Goal: Task Accomplishment & Management: Manage account settings

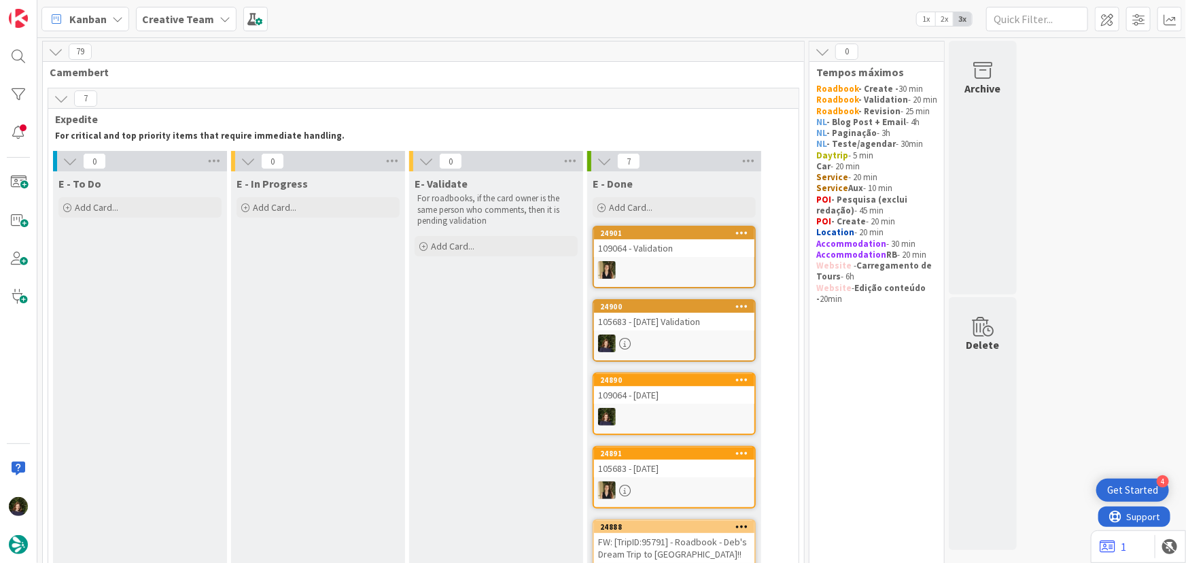
scroll to position [732, 0]
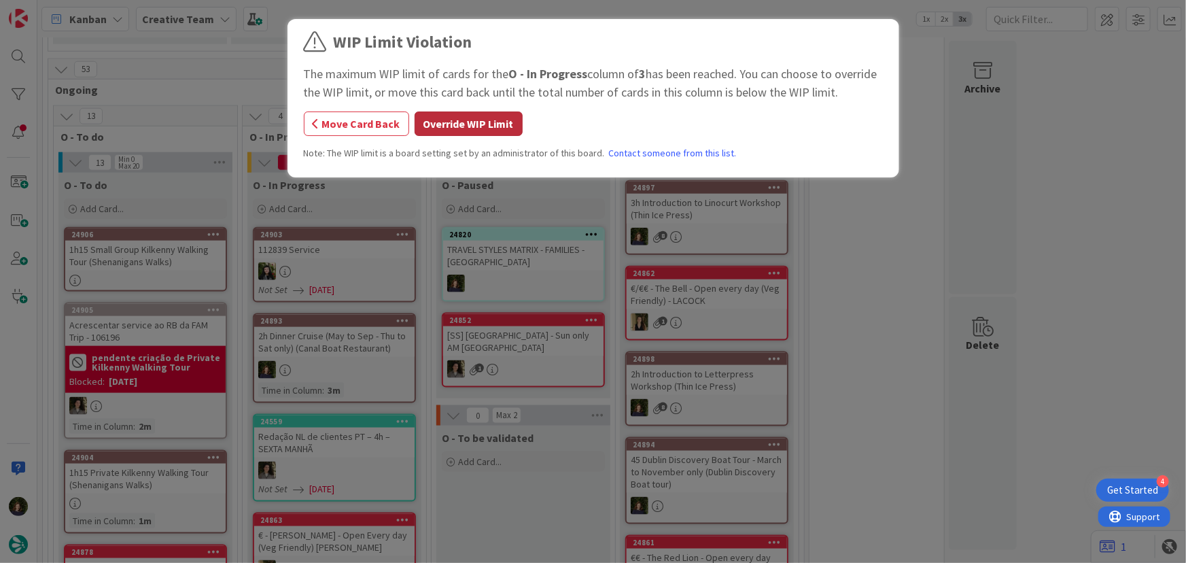
click at [423, 130] on button "Override WIP Limit" at bounding box center [469, 123] width 108 height 24
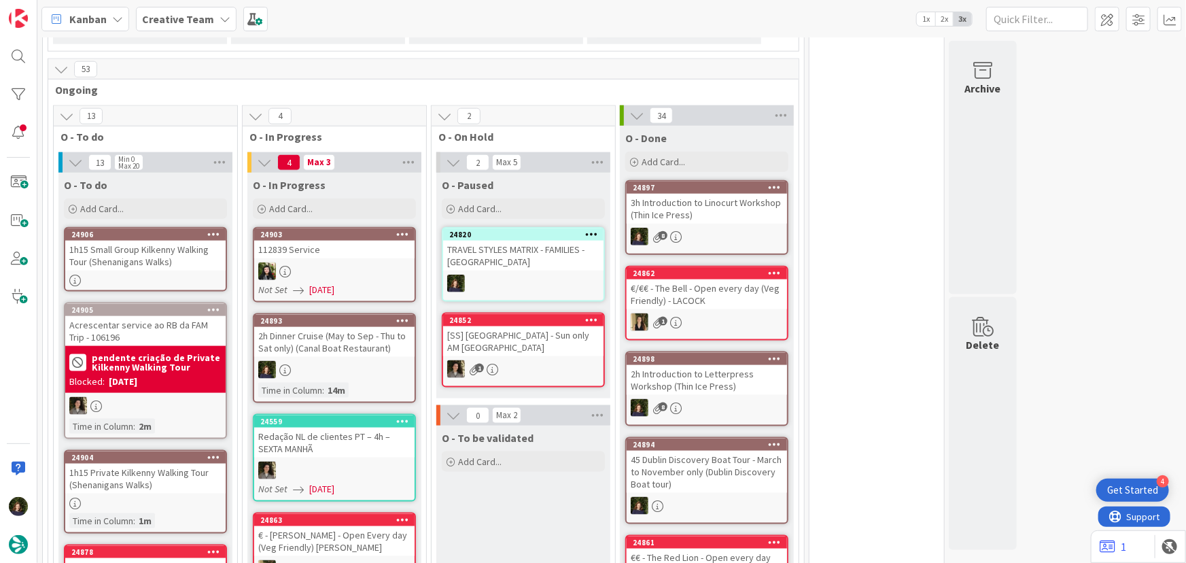
click at [329, 370] on div at bounding box center [334, 370] width 160 height 18
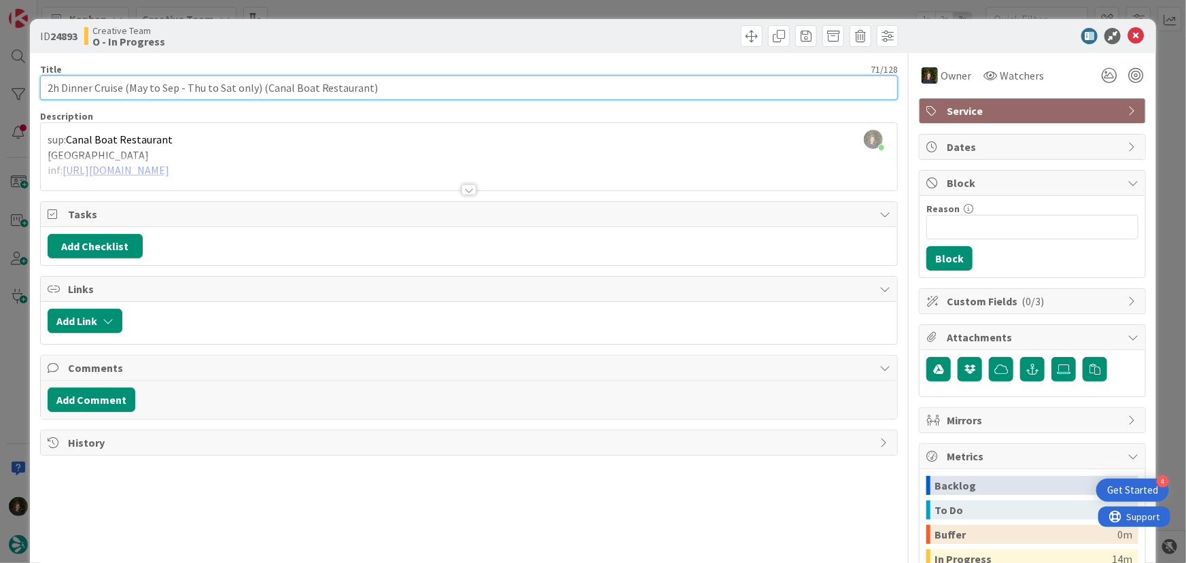
drag, startPoint x: 41, startPoint y: 84, endPoint x: 384, endPoint y: 89, distance: 342.6
click at [384, 89] on input "2h Dinner Cruise (May to Sep - Thu to Sat only) (Canal Boat Restaurant)" at bounding box center [469, 87] width 858 height 24
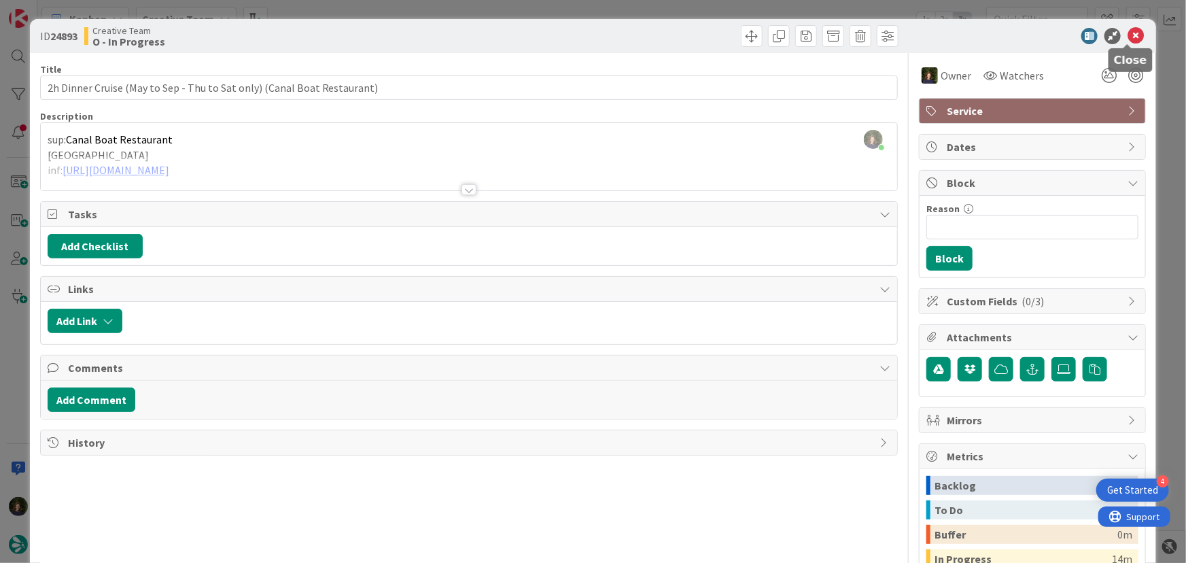
click at [1128, 34] on icon at bounding box center [1136, 36] width 16 height 16
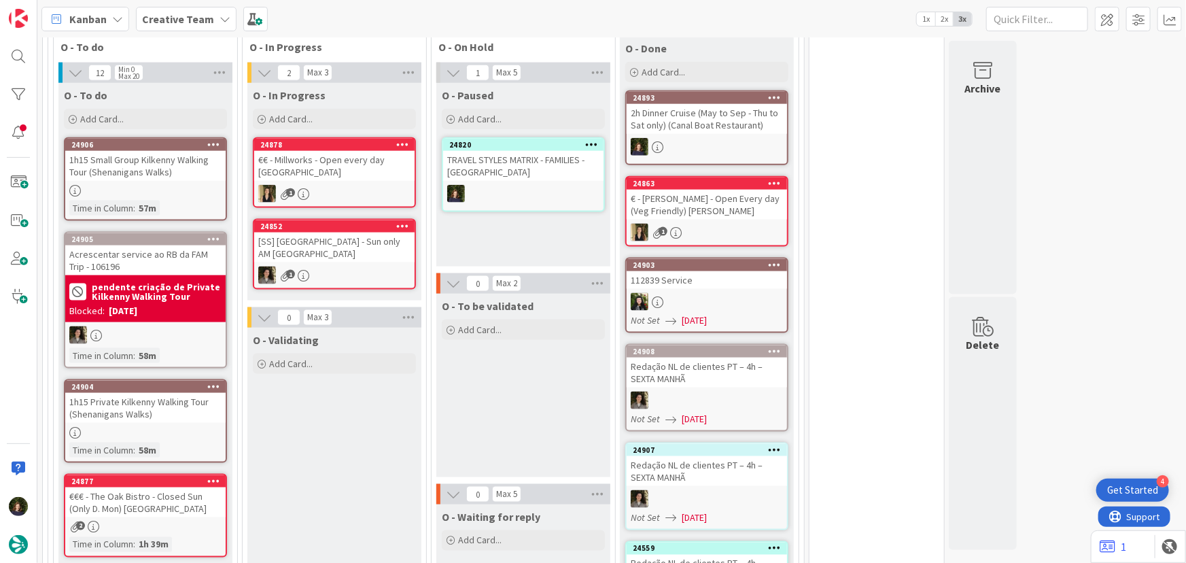
scroll to position [870, 0]
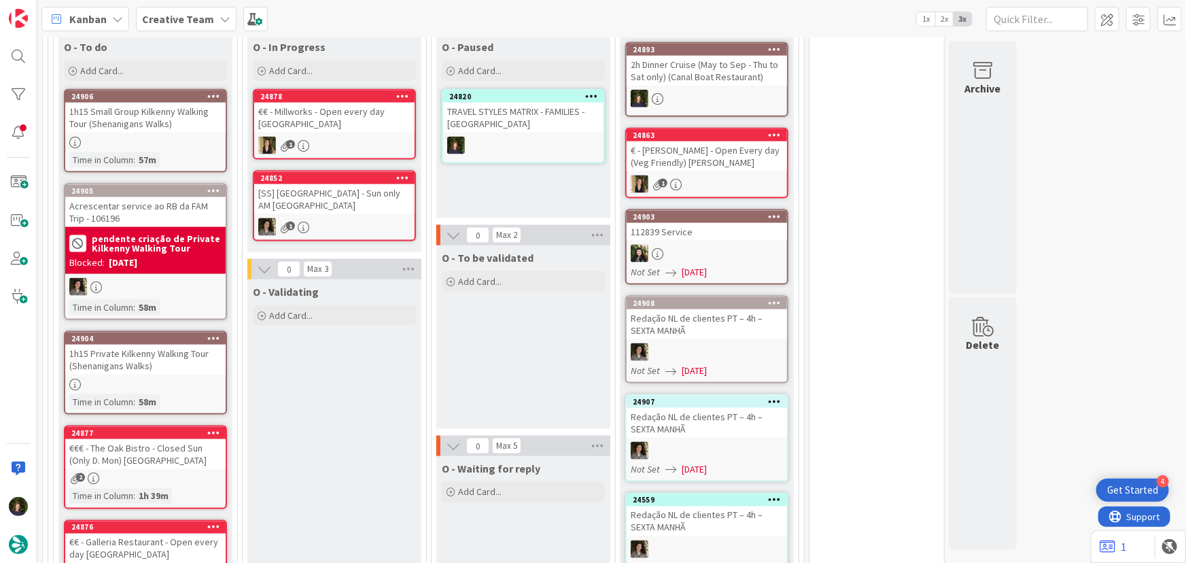
click at [131, 128] on div "1h15 Small Group Kilkenny Walking Tour (Shenanigans Walks)" at bounding box center [145, 118] width 160 height 30
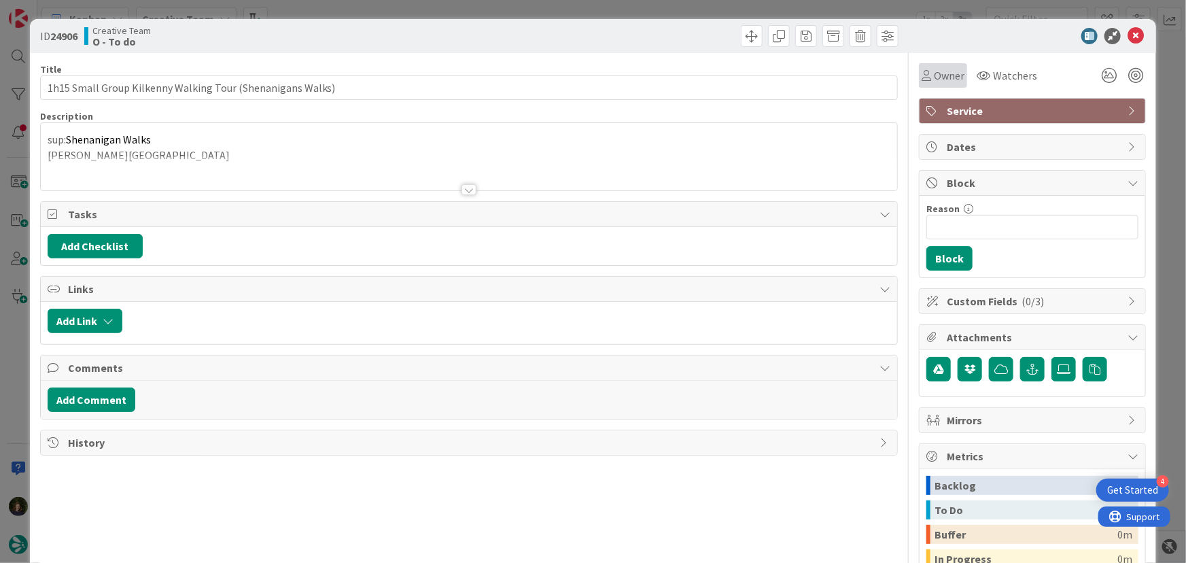
click at [937, 77] on span "Owner" at bounding box center [949, 75] width 31 height 16
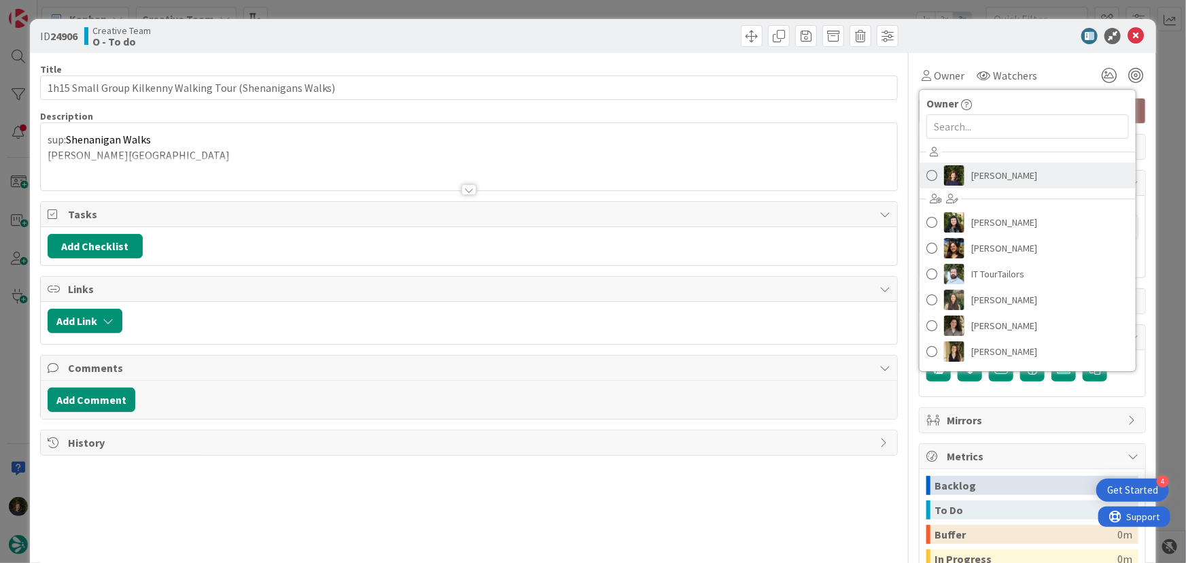
click at [984, 165] on span "[PERSON_NAME]" at bounding box center [1004, 175] width 66 height 20
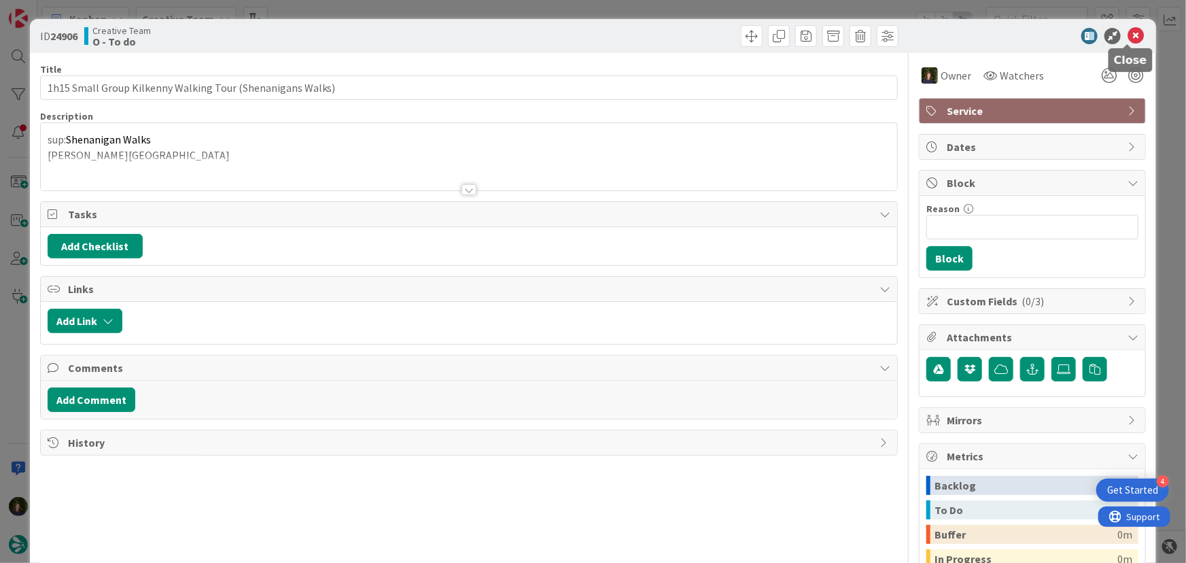
click at [1128, 39] on icon at bounding box center [1136, 36] width 16 height 16
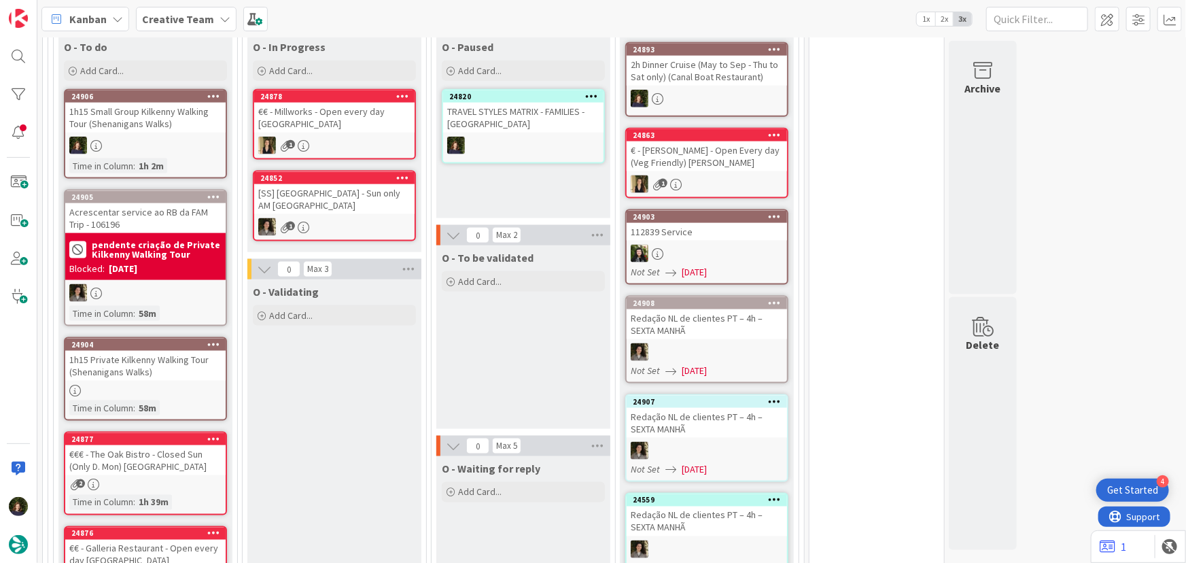
click at [120, 364] on div "1h15 Private Kilkenny Walking Tour (Shenanigans Walks)" at bounding box center [145, 366] width 160 height 30
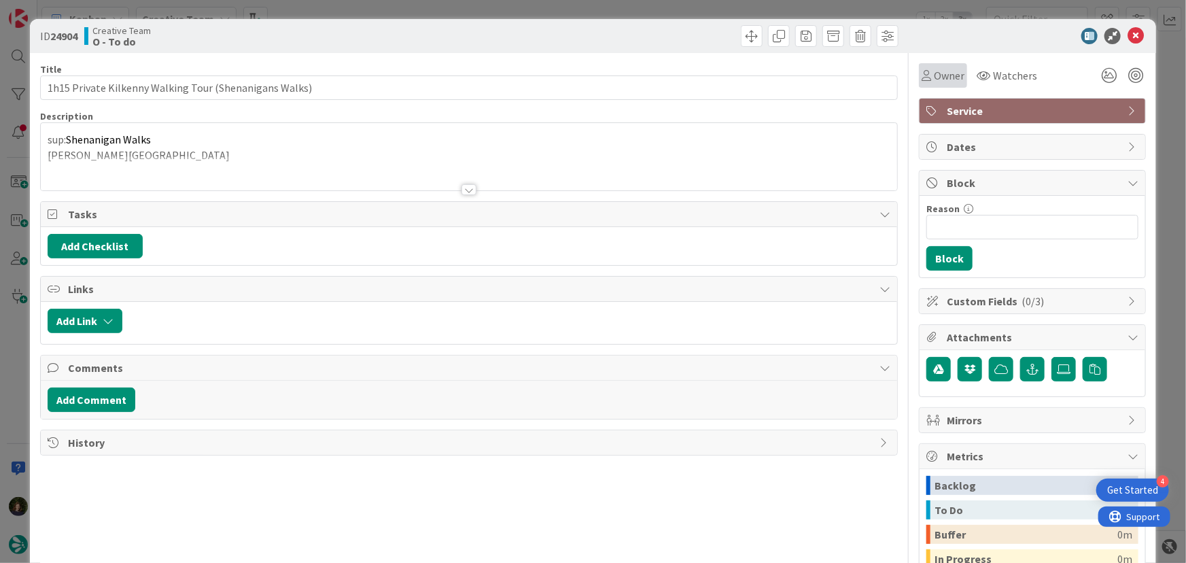
click at [938, 69] on span "Owner" at bounding box center [949, 75] width 31 height 16
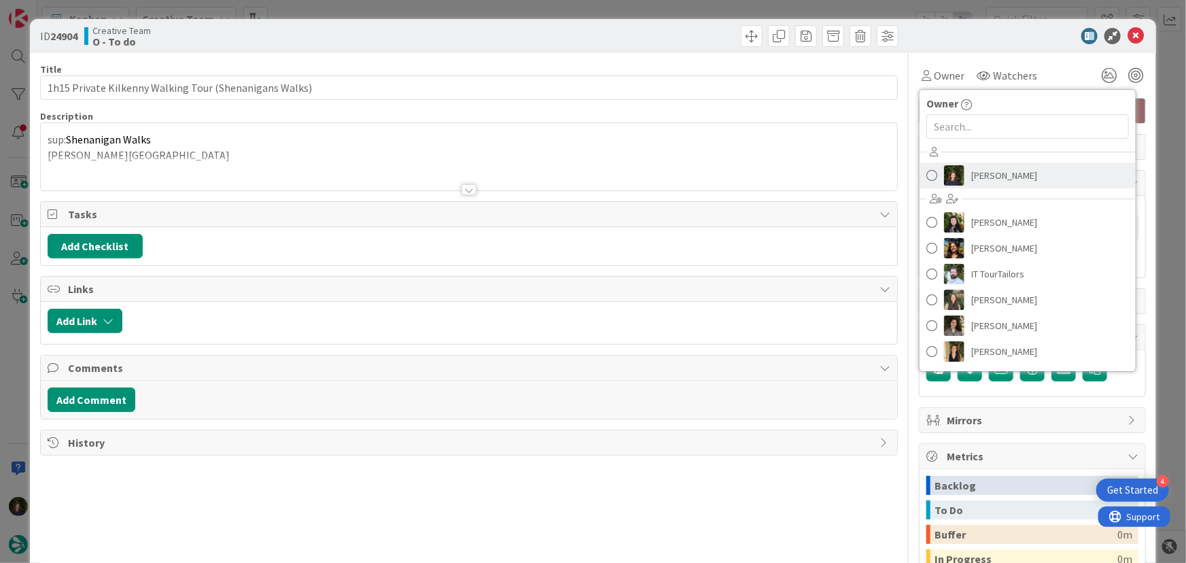
click at [983, 181] on span "[PERSON_NAME]" at bounding box center [1004, 175] width 66 height 20
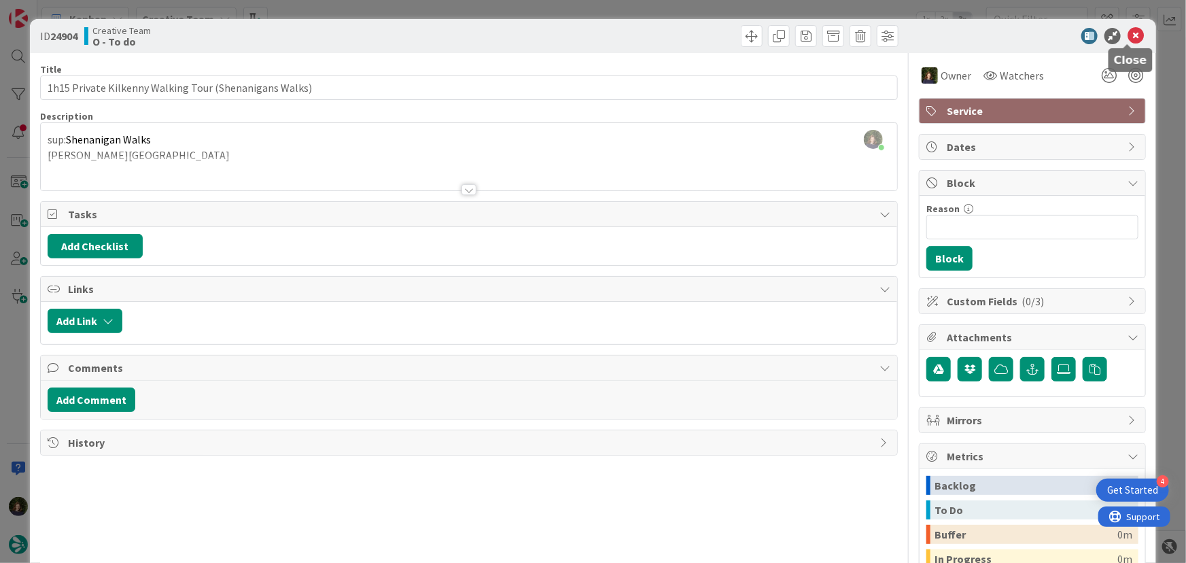
click at [1128, 39] on icon at bounding box center [1136, 36] width 16 height 16
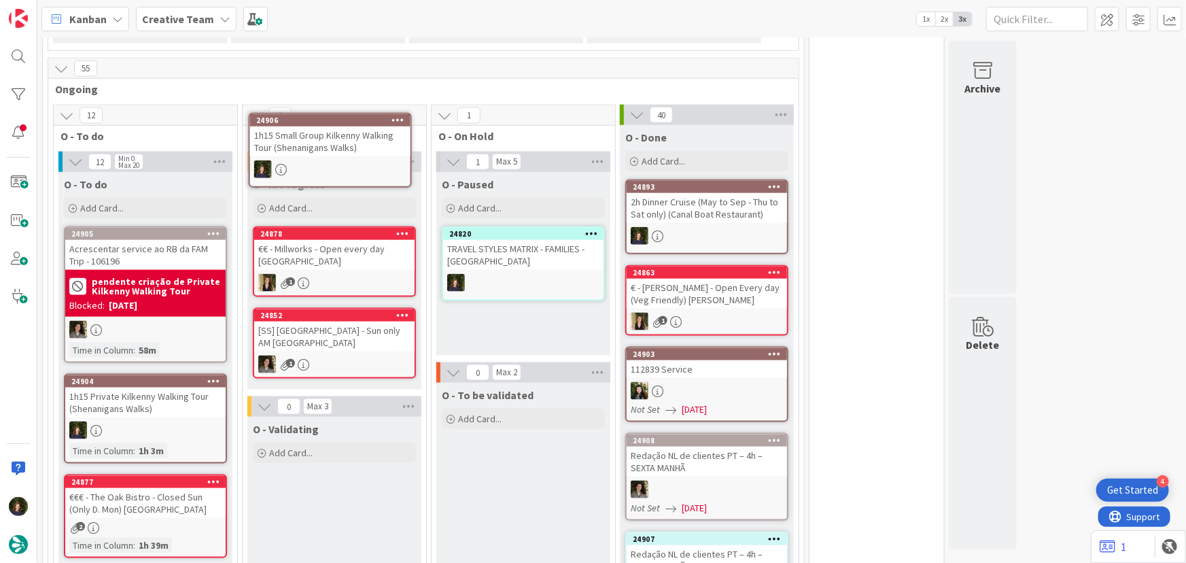
scroll to position [726, 0]
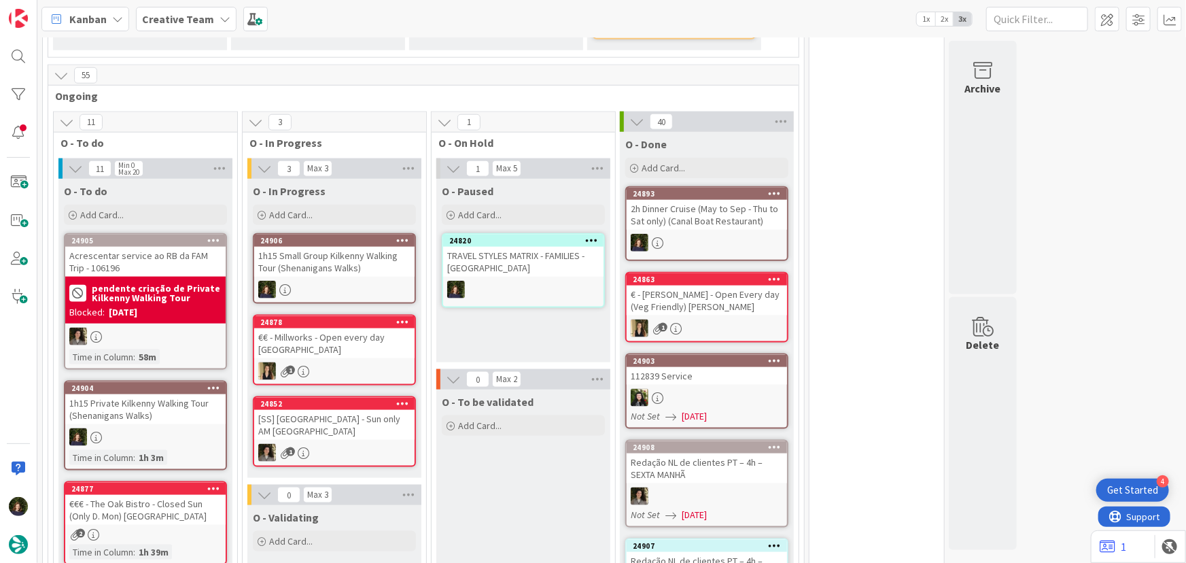
click at [302, 277] on div "24906 1h15 Small Group Kilkenny Walking Tour (Shenanigans Walks)" at bounding box center [334, 268] width 163 height 71
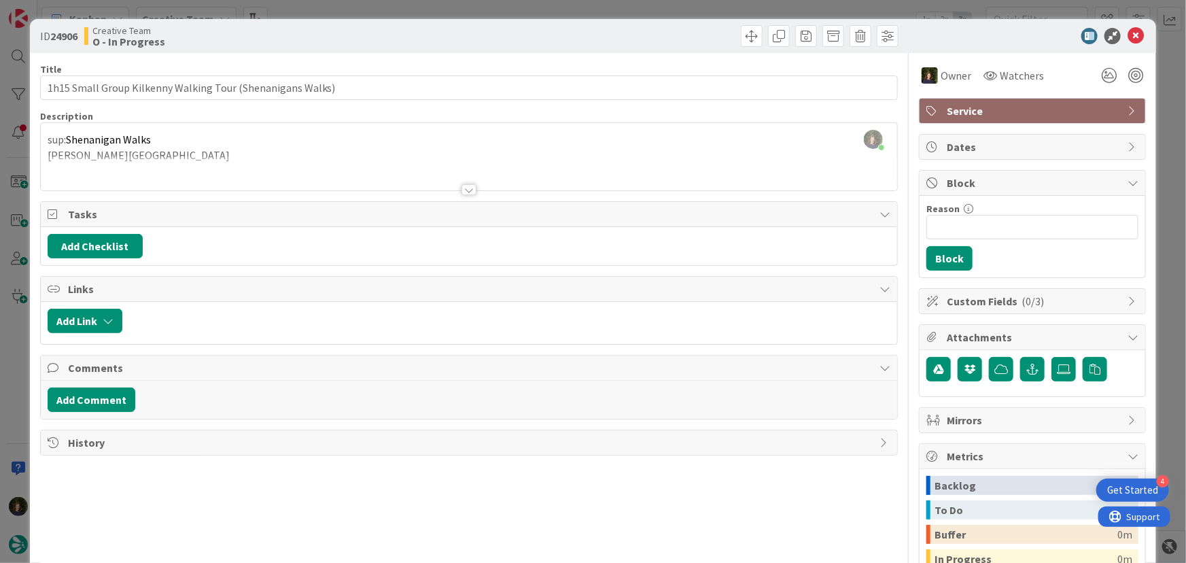
click at [464, 192] on div at bounding box center [468, 189] width 15 height 11
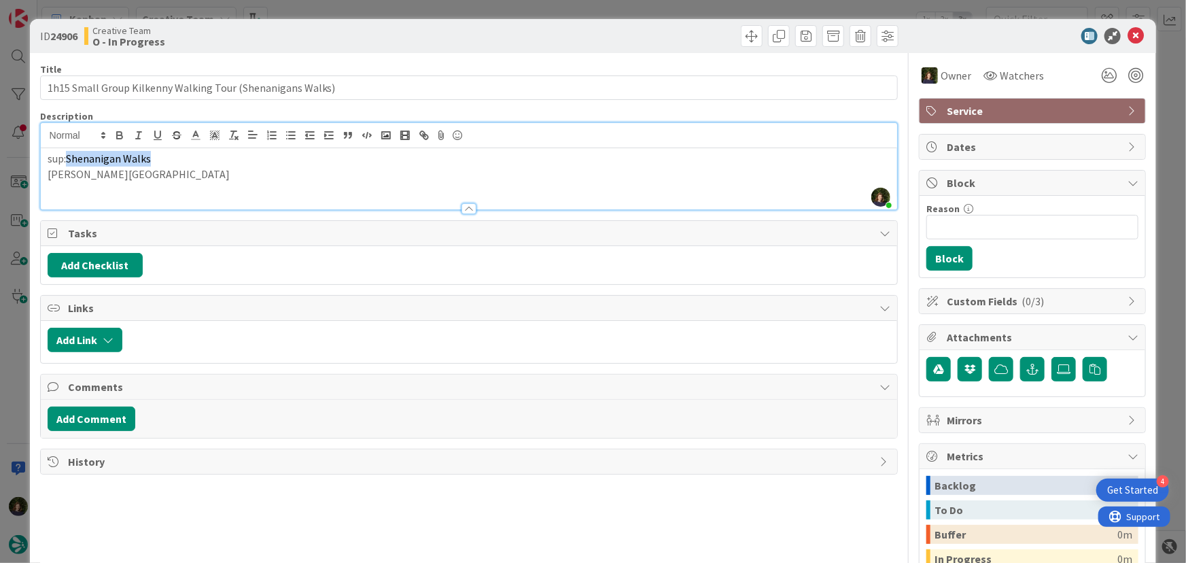
drag, startPoint x: 69, startPoint y: 154, endPoint x: 156, endPoint y: 164, distance: 87.6
click at [156, 164] on p "sup: Shenanigan Walks" at bounding box center [469, 159] width 843 height 16
copy span "Shenanigan Walks"
drag, startPoint x: 68, startPoint y: 156, endPoint x: 153, endPoint y: 156, distance: 85.0
click at [153, 156] on p "sup: Shenanigan Walks" at bounding box center [469, 159] width 843 height 16
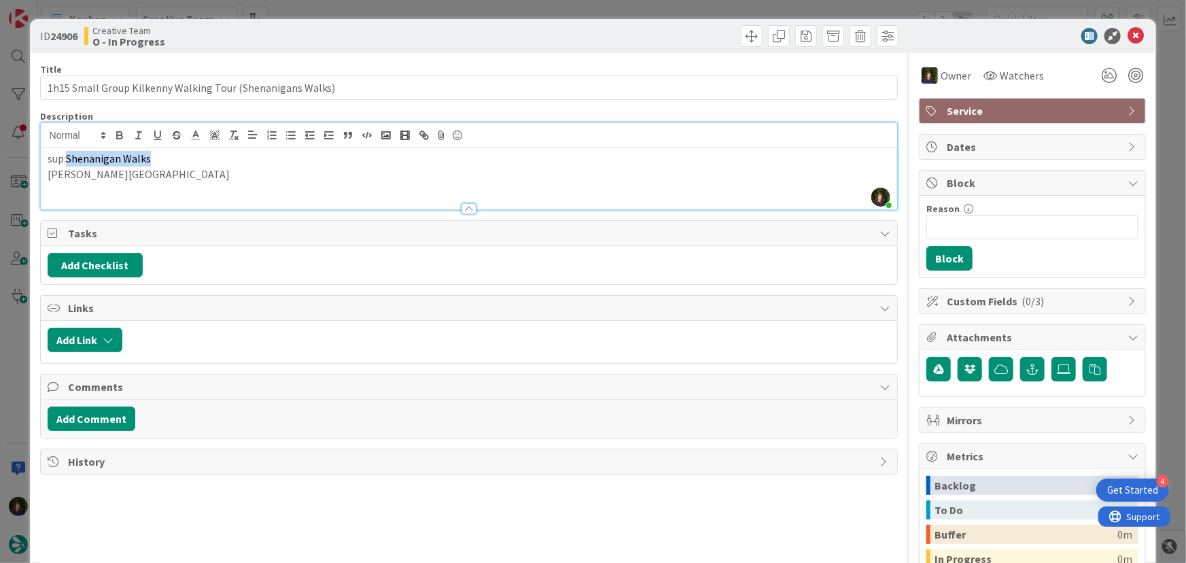
copy span "Shenanigan Walks"
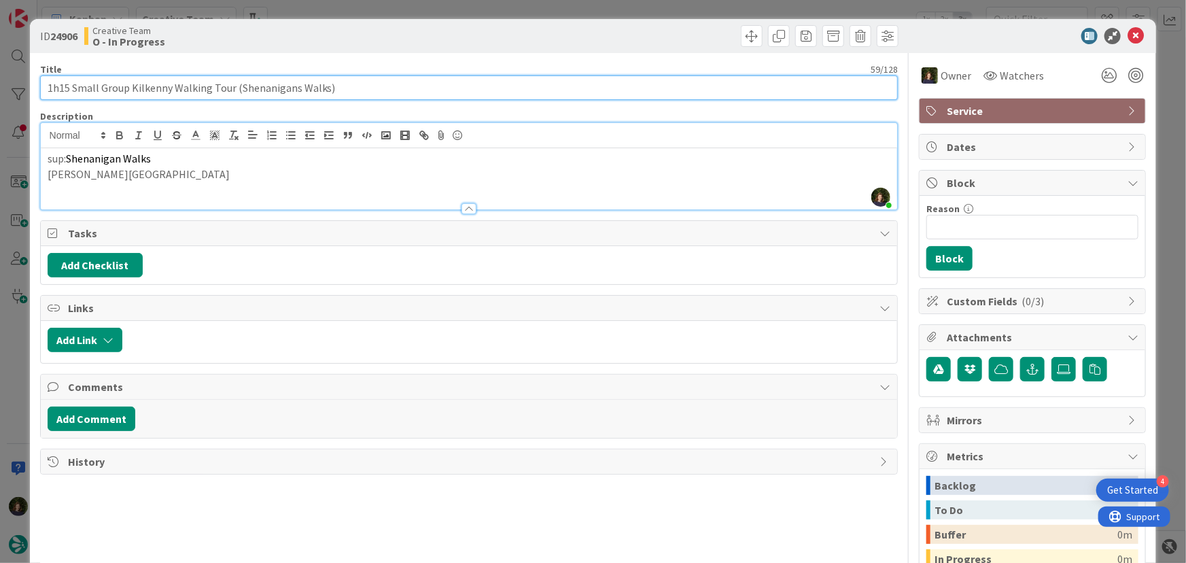
drag, startPoint x: 46, startPoint y: 89, endPoint x: 346, endPoint y: 94, distance: 300.4
click at [347, 95] on input "1h15 Small Group Kilkenny Walking Tour (Shenanigans Walks)" at bounding box center [469, 87] width 858 height 24
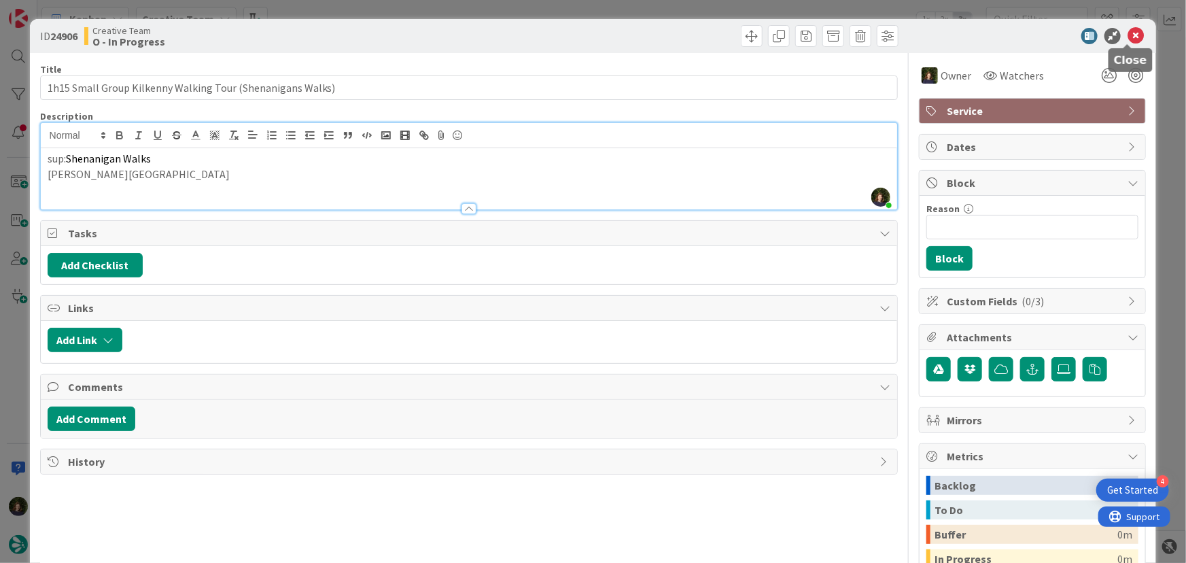
click at [1128, 38] on icon at bounding box center [1136, 36] width 16 height 16
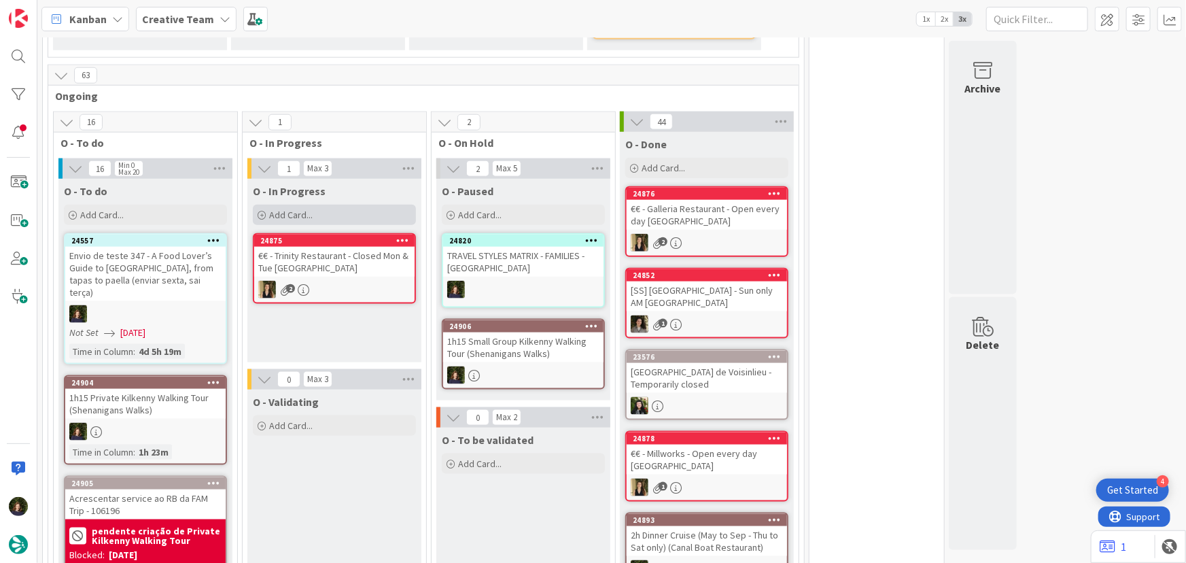
click at [279, 217] on span "Add Card..." at bounding box center [290, 215] width 43 height 12
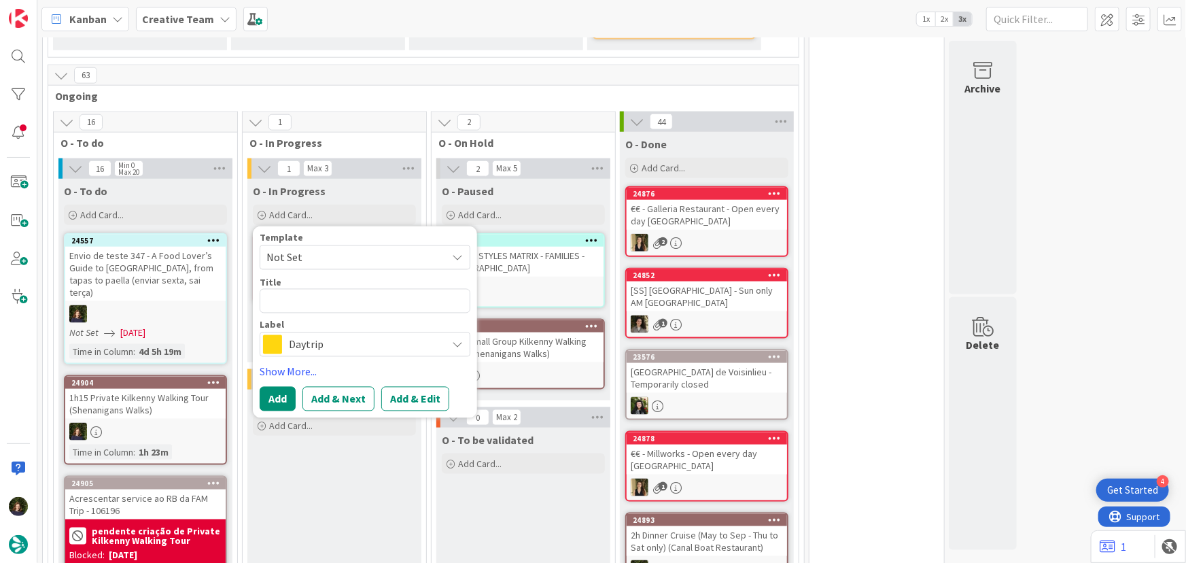
click at [309, 348] on span "Daytrip" at bounding box center [364, 344] width 151 height 19
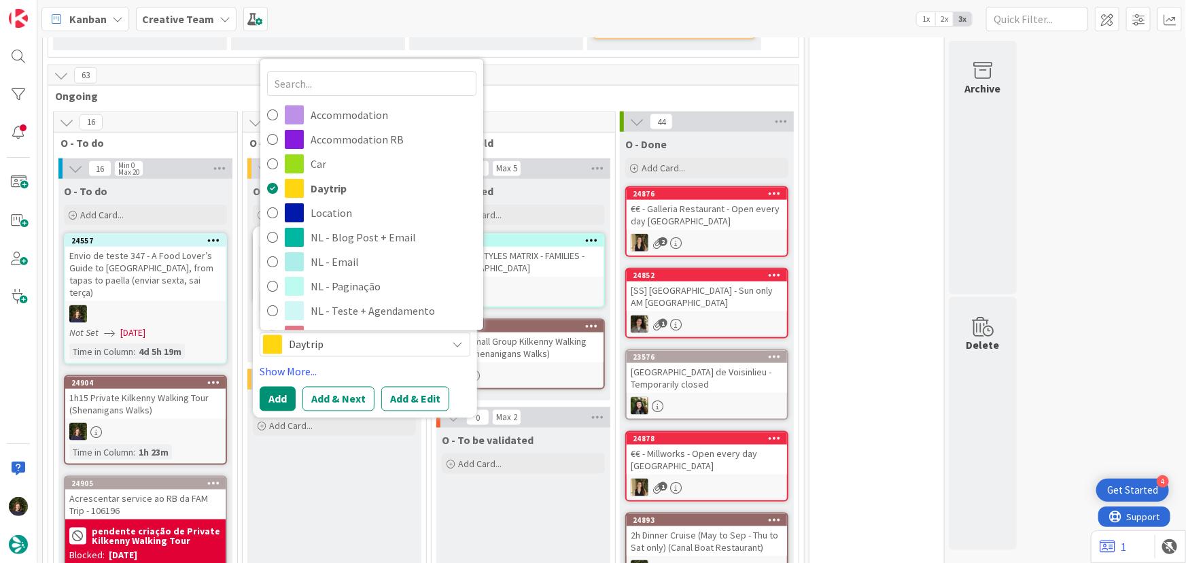
scroll to position [185, 0]
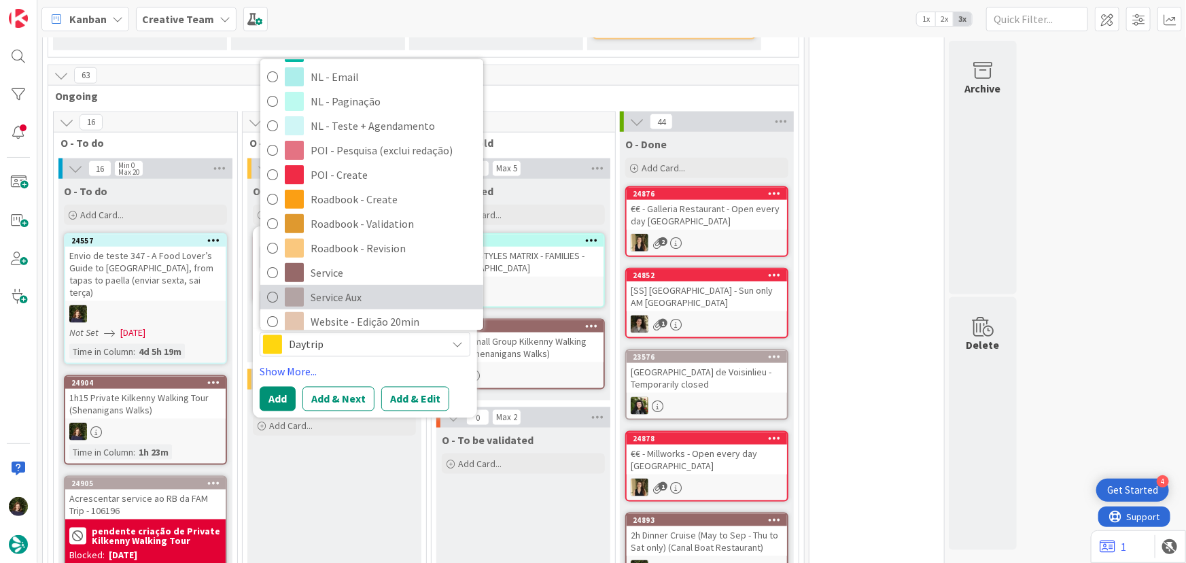
click at [344, 288] on span "Service Aux" at bounding box center [394, 297] width 166 height 20
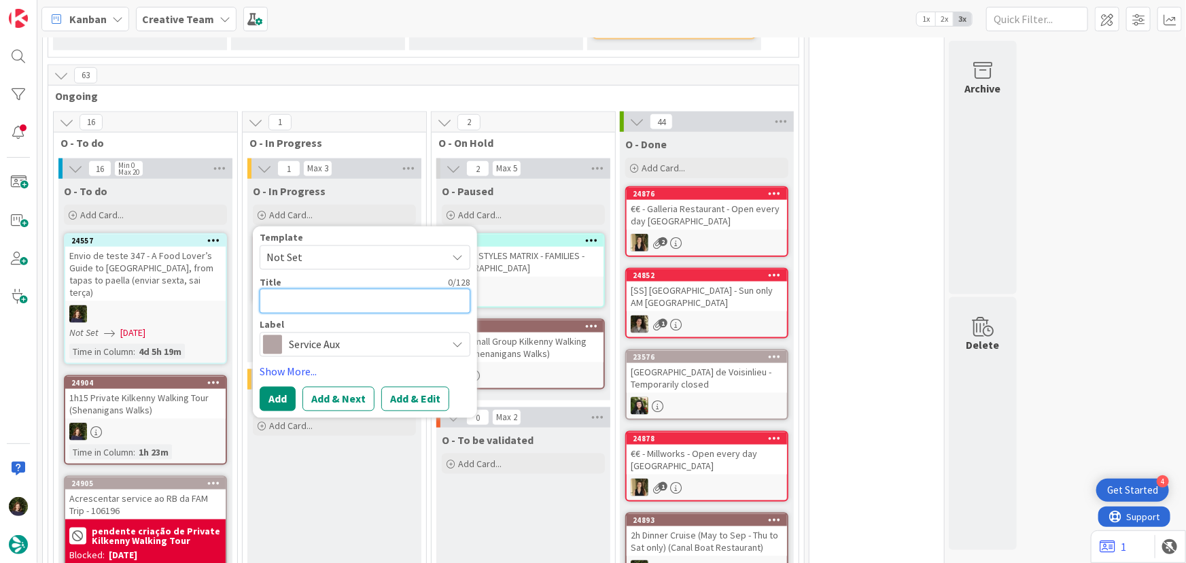
click at [292, 293] on textarea at bounding box center [365, 301] width 211 height 24
type textarea "x"
type textarea "Su"
type textarea "x"
type textarea "Sup"
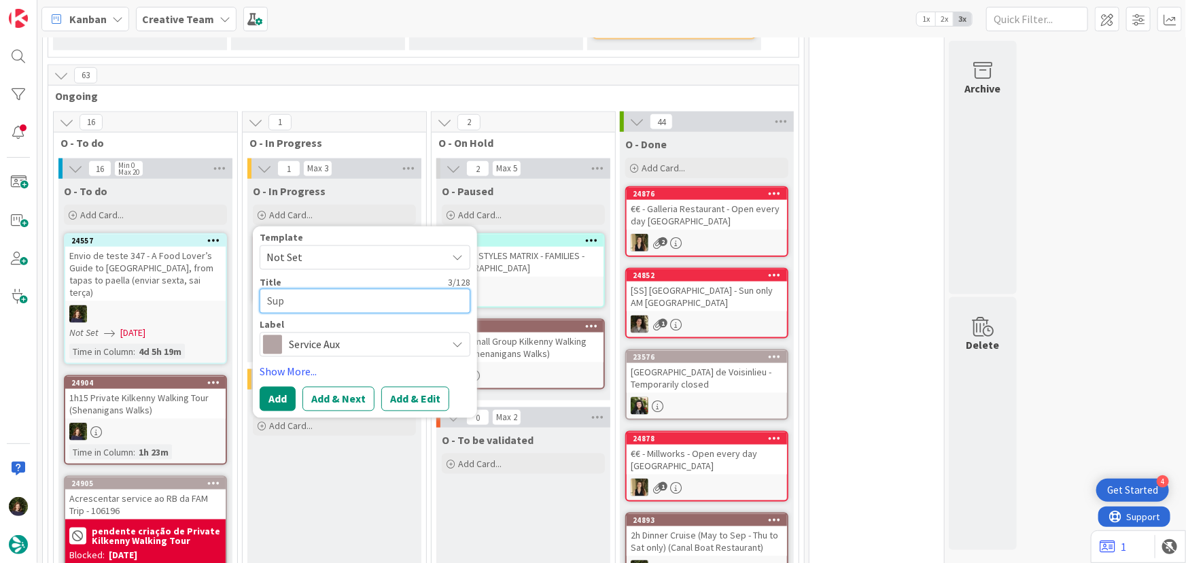
type textarea "x"
type textarea "Supp"
type textarea "x"
type textarea "Suppl"
type textarea "x"
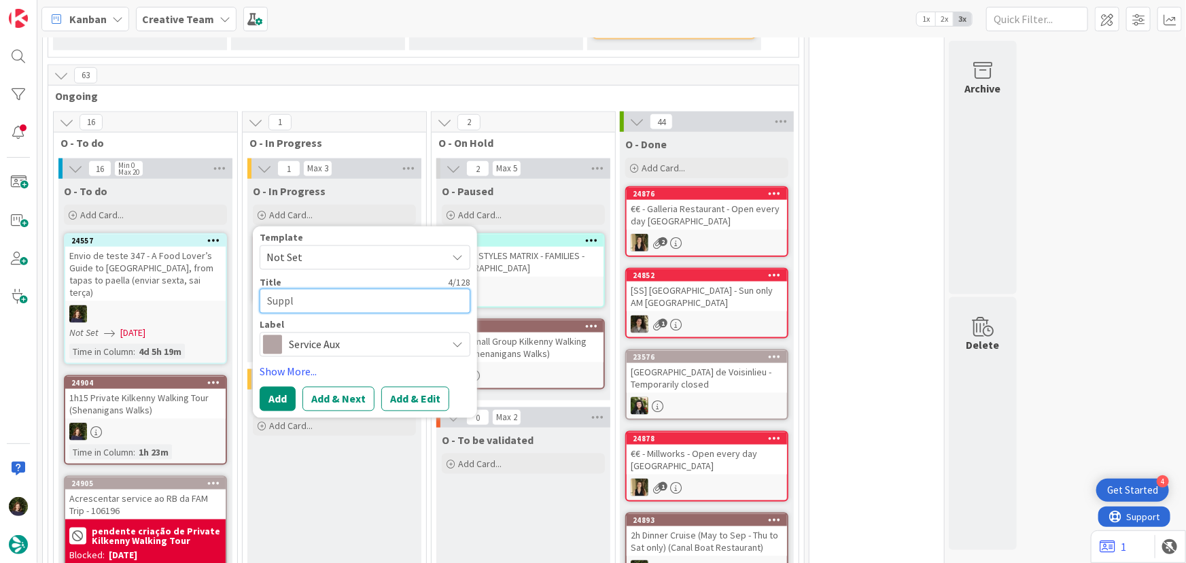
type textarea "Suppli"
type textarea "x"
type textarea "Supplie"
type textarea "x"
type textarea "Supplier"
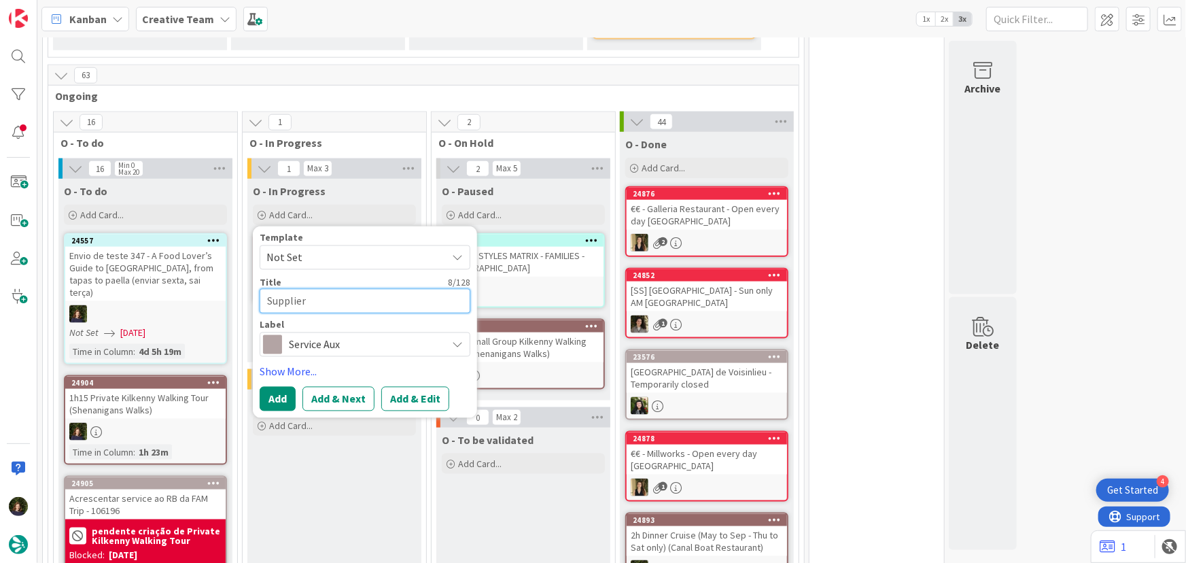
type textarea "x"
type textarea "Supplier"
type textarea "x"
type textarea "Supplier S"
type textarea "x"
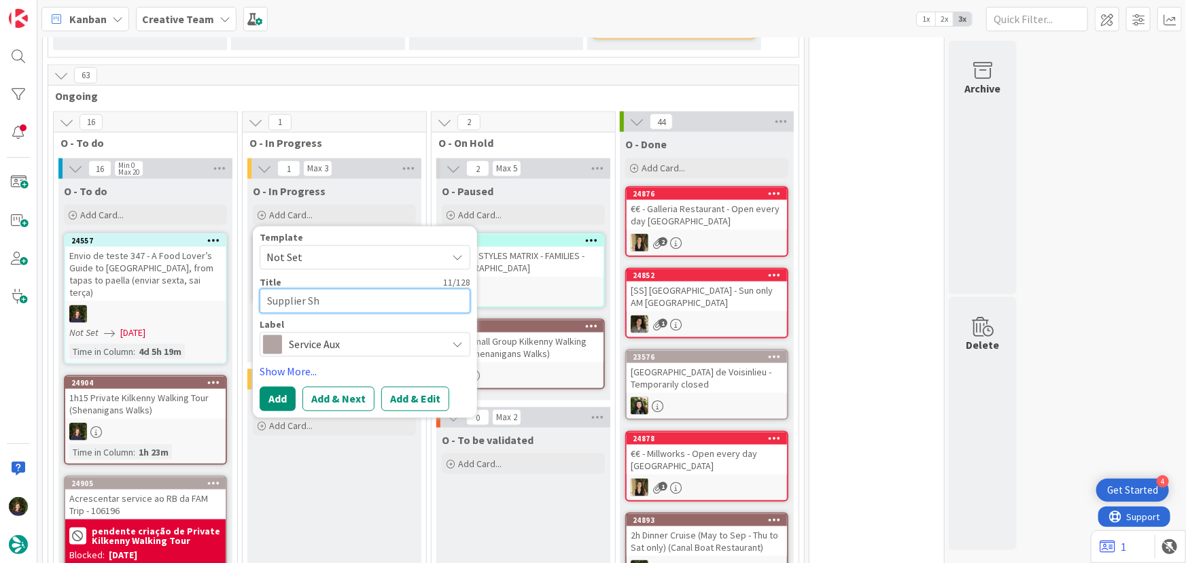
type textarea "Supplier She"
type textarea "x"
type textarea "Supplier [PERSON_NAME]"
type textarea "x"
type textarea "Supplier [PERSON_NAME]"
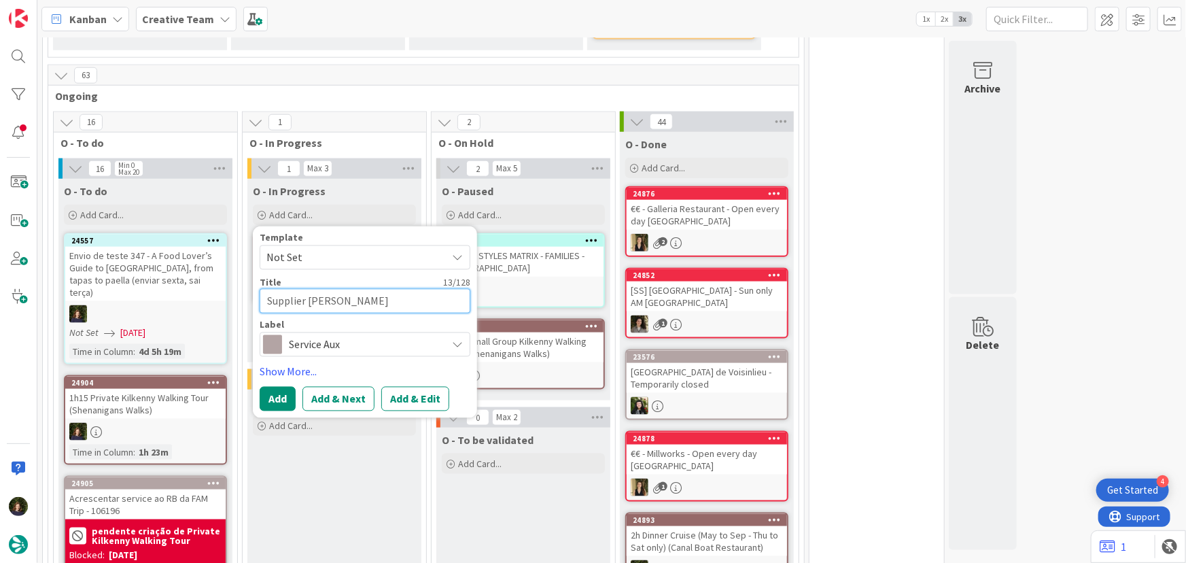
type textarea "x"
type textarea "Supplier Shenan"
type textarea "x"
type textarea "Supplier Shenani"
type textarea "x"
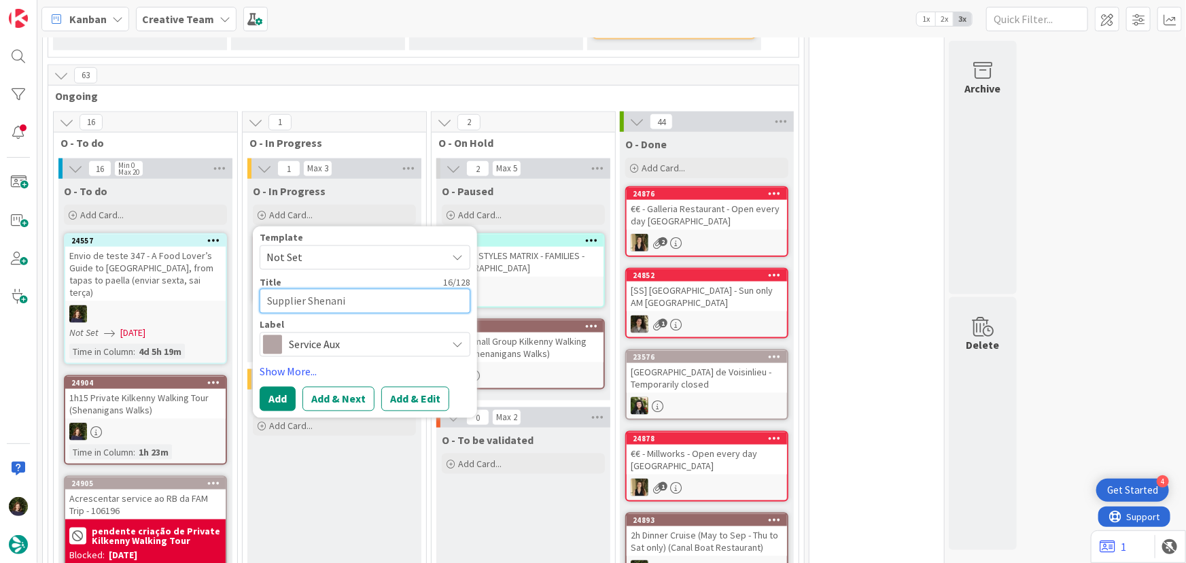
type textarea "Supplier Shenanig"
type textarea "x"
type textarea "Supplier Shenanigs"
type textarea "x"
type textarea "Supplier Shenanig"
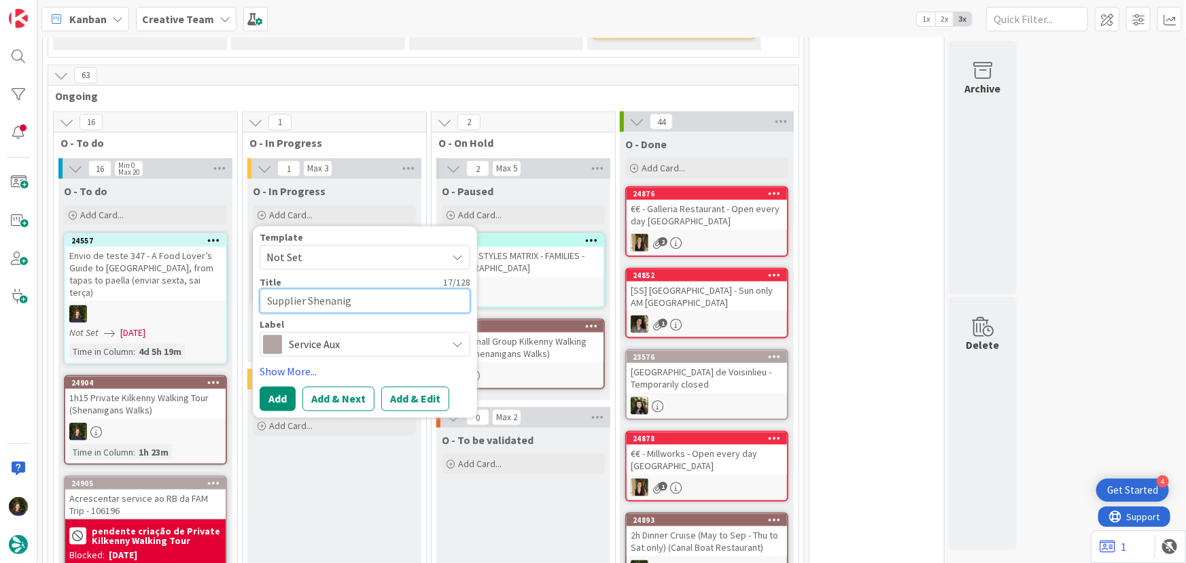
type textarea "x"
type textarea "Supplier Shenani"
type textarea "x"
type textarea "Supplier Shenanig"
type textarea "x"
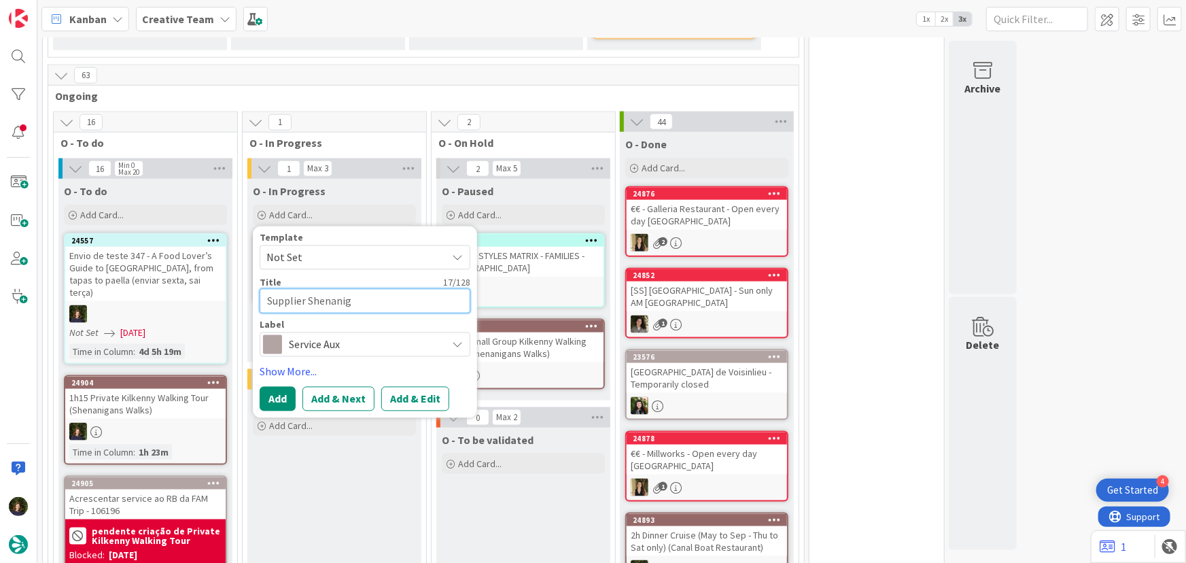
type textarea "Supplier Shenanign"
type textarea "x"
type textarea "Supplier Shenanigns"
type textarea "x"
type textarea "Supplier Shenanign"
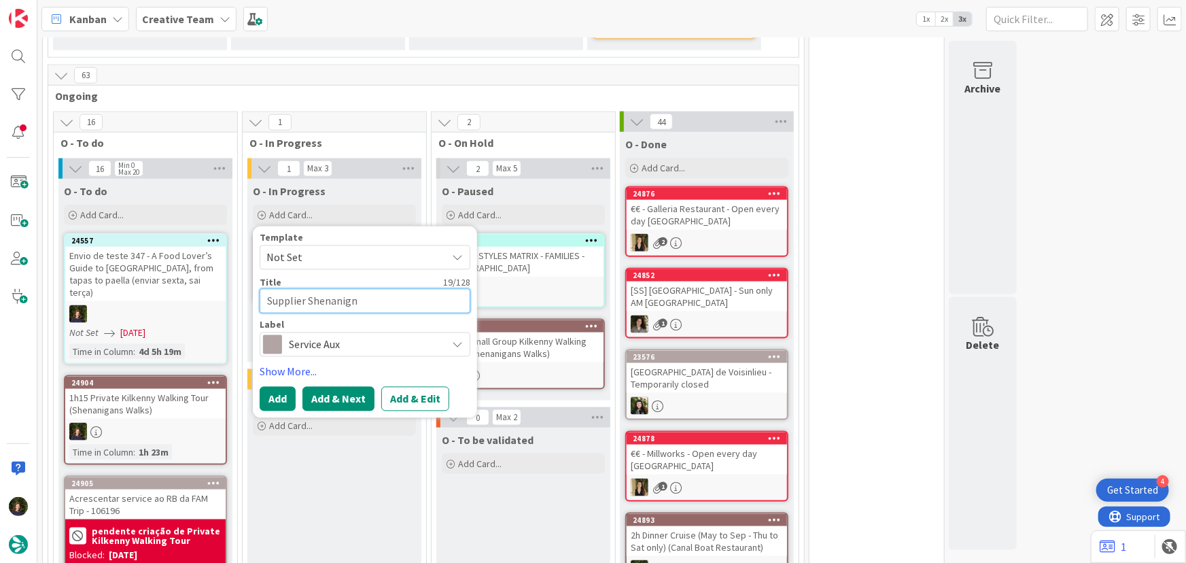
type textarea "x"
type textarea "Supplier Shenanig"
type textarea "x"
type textarea "Supplier Shenanigan"
type textarea "x"
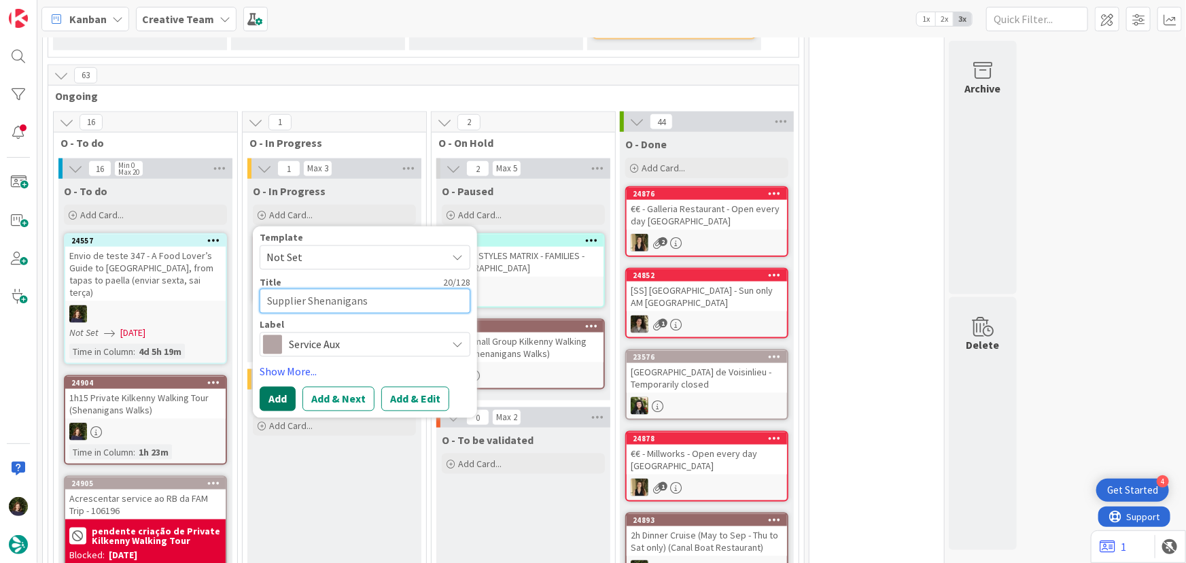
type textarea "Supplier Shenanigans"
click at [273, 404] on button "Add" at bounding box center [278, 399] width 36 height 24
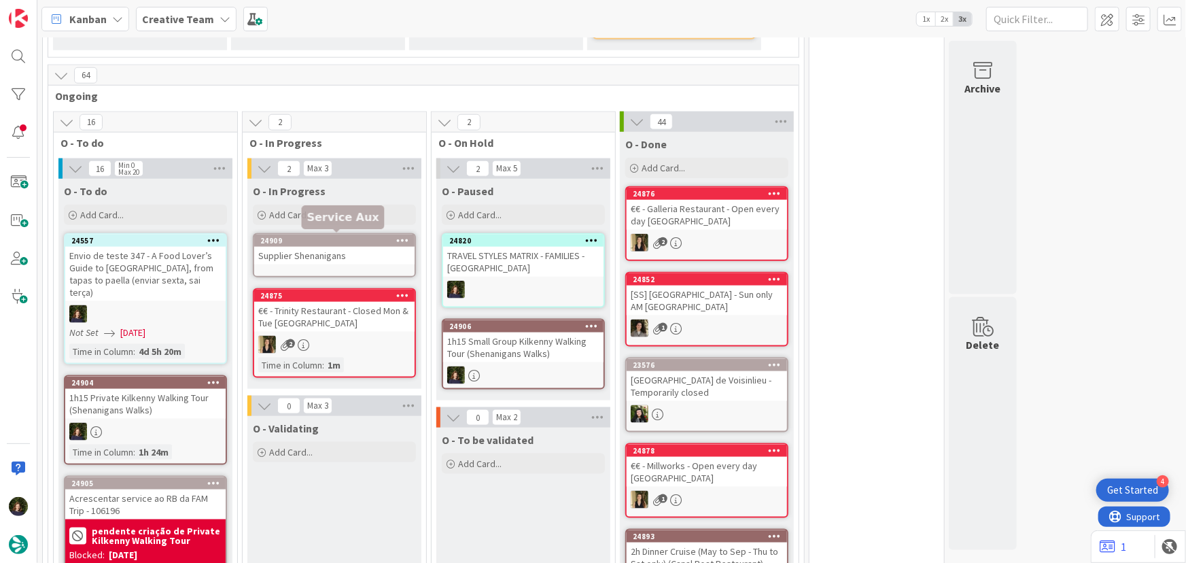
click at [324, 239] on div "24909" at bounding box center [337, 241] width 154 height 10
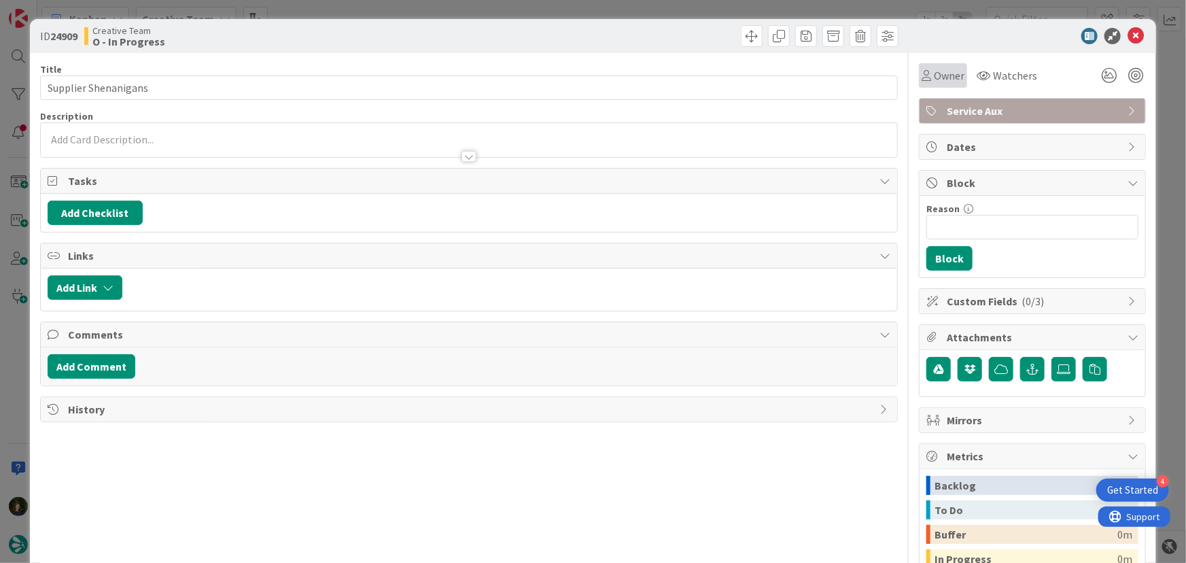
click at [939, 77] on span "Owner" at bounding box center [949, 75] width 31 height 16
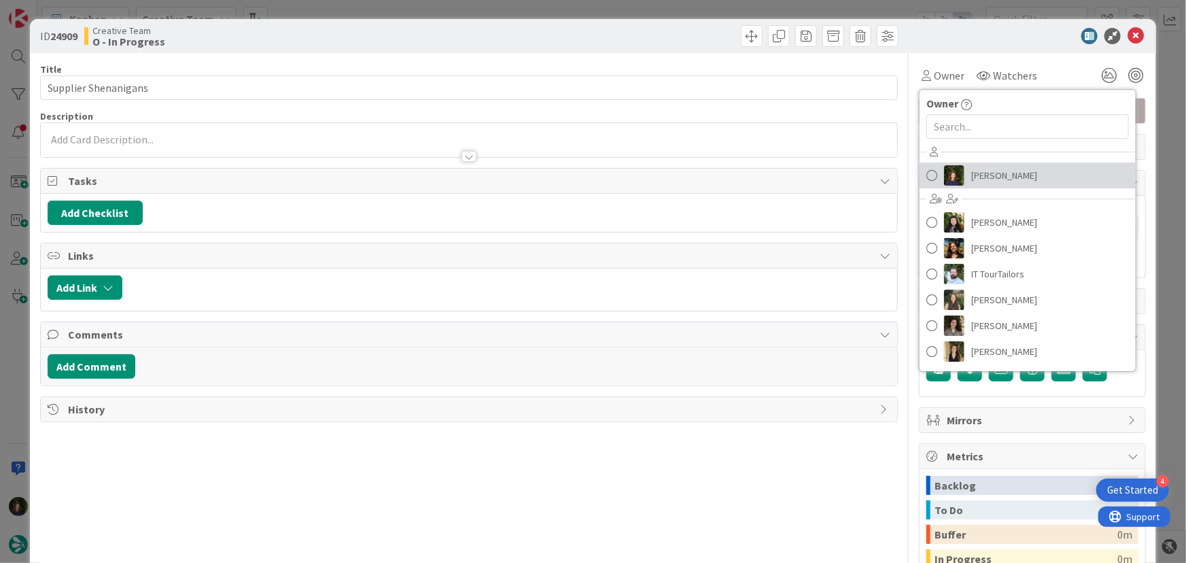
click at [994, 167] on span "[PERSON_NAME]" at bounding box center [1004, 175] width 66 height 20
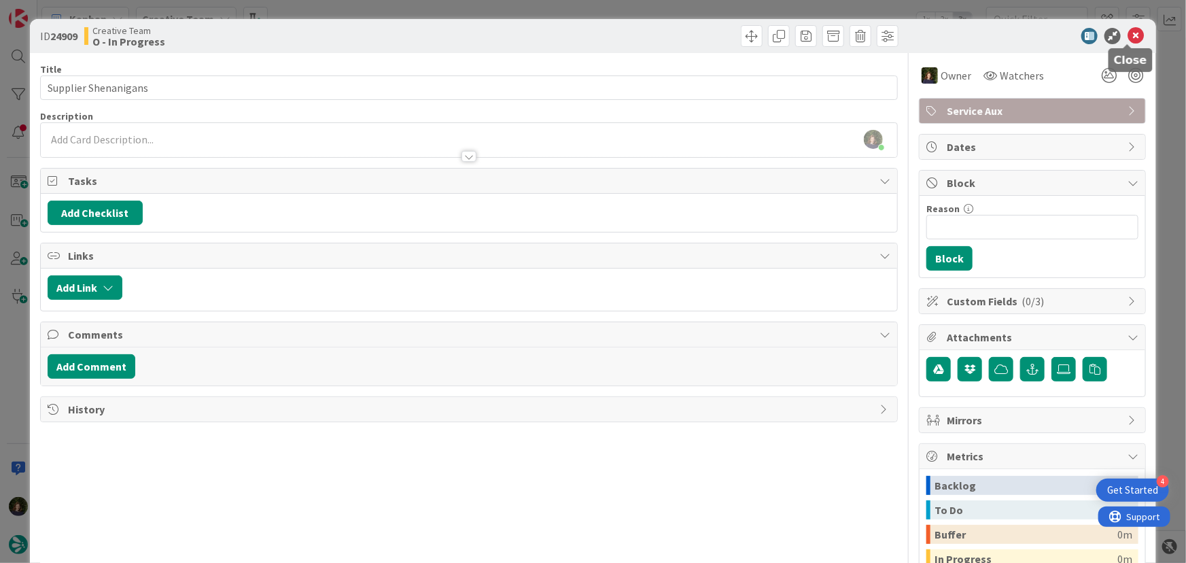
click at [1128, 41] on icon at bounding box center [1136, 36] width 16 height 16
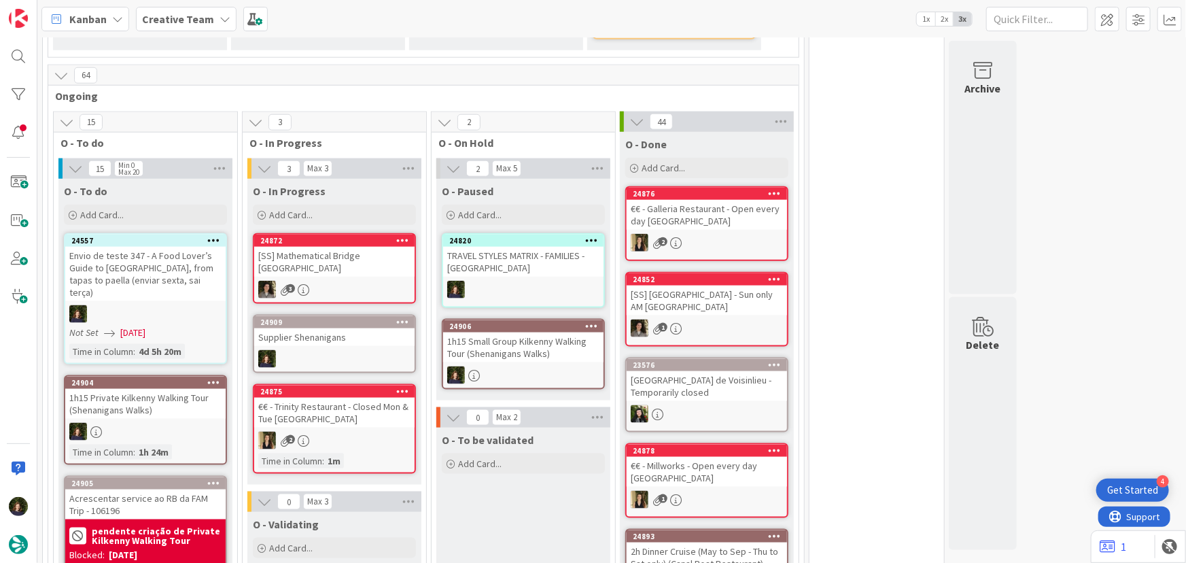
click at [402, 317] on icon at bounding box center [402, 322] width 13 height 10
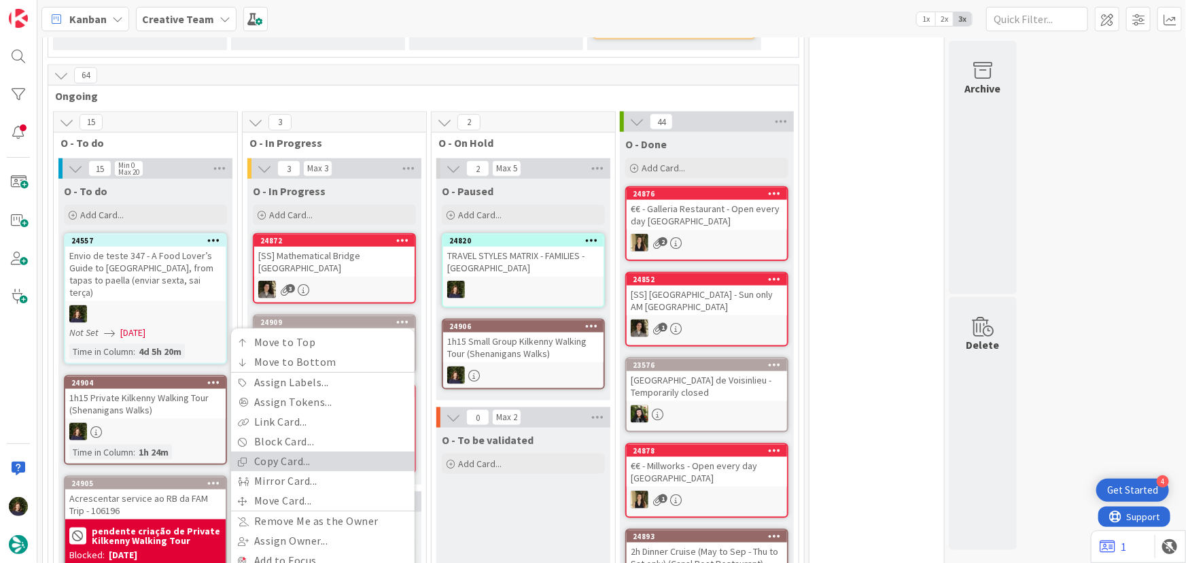
click at [327, 452] on link "Copy Card..." at bounding box center [323, 462] width 184 height 20
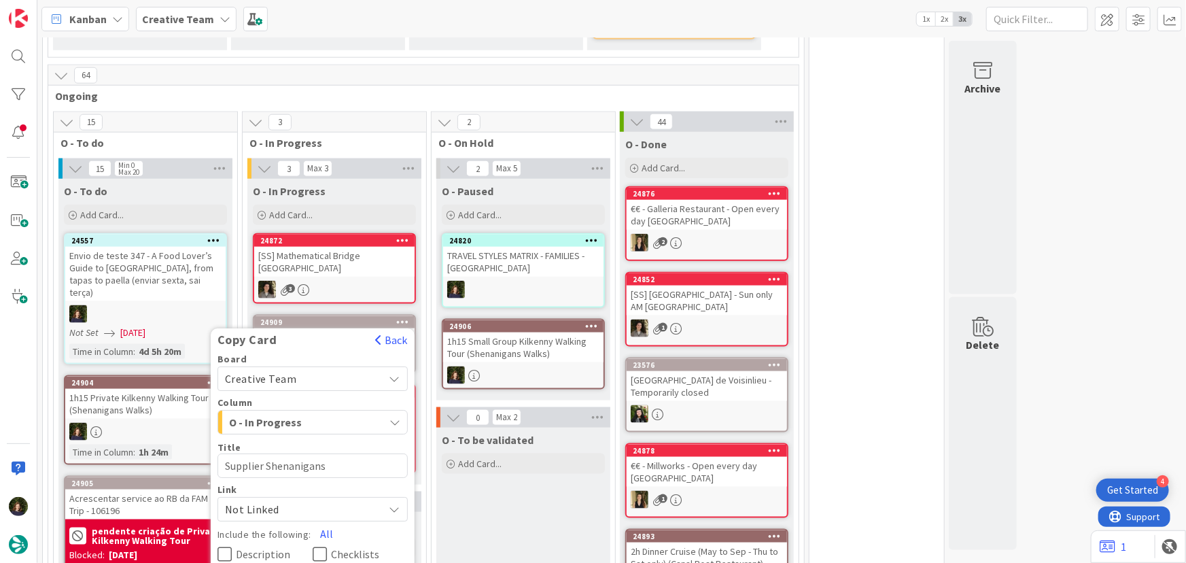
scroll to position [911, 0]
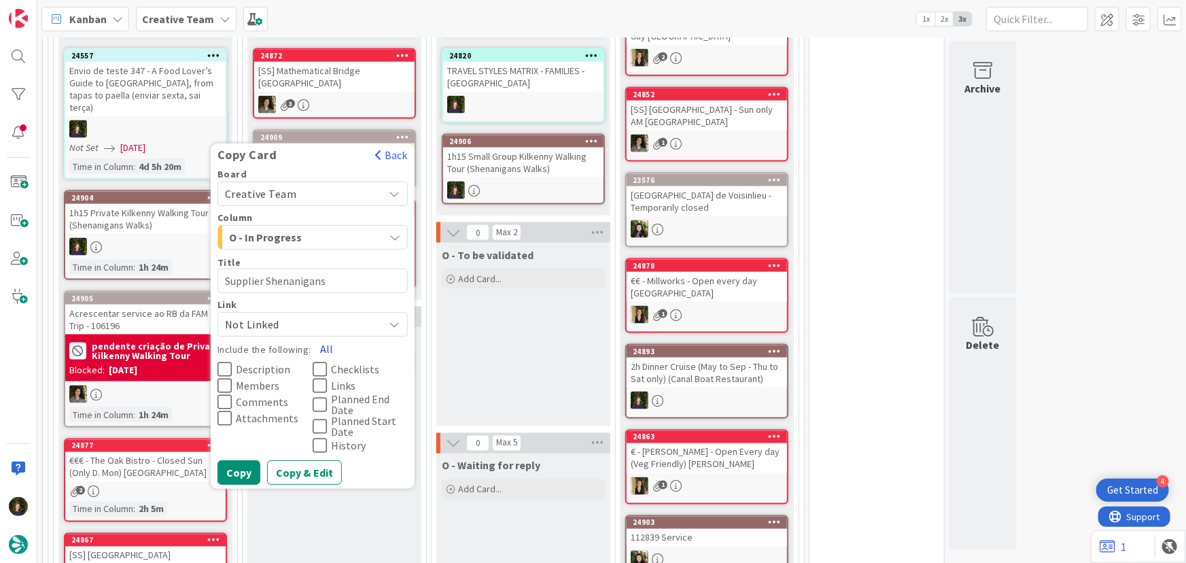
click at [322, 337] on button "All" at bounding box center [326, 349] width 31 height 24
type textarea "x"
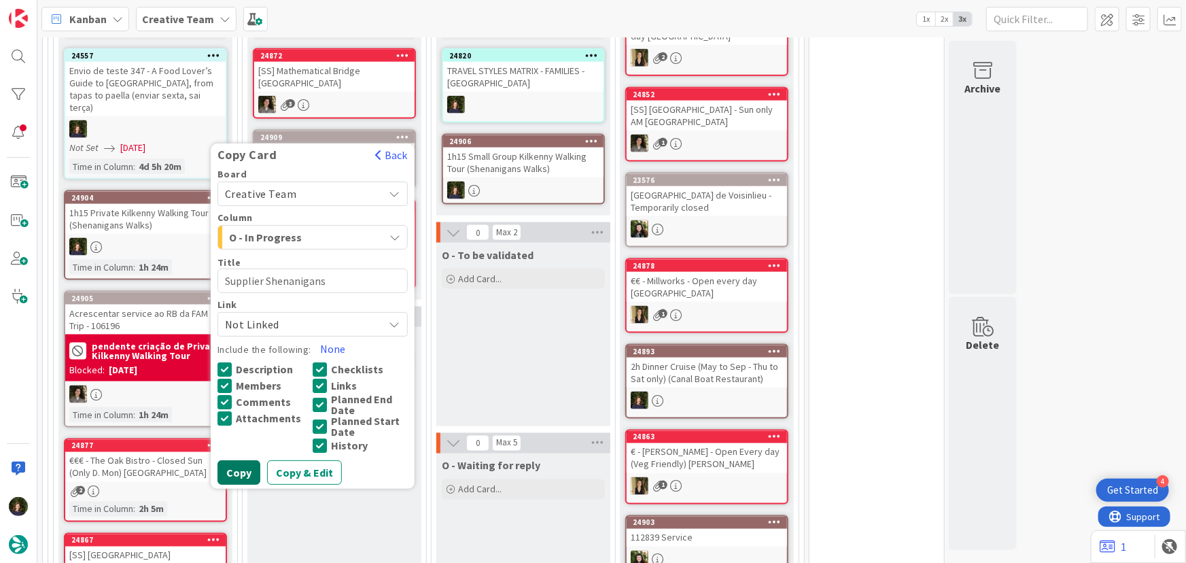
click at [237, 461] on button "Copy" at bounding box center [238, 473] width 43 height 24
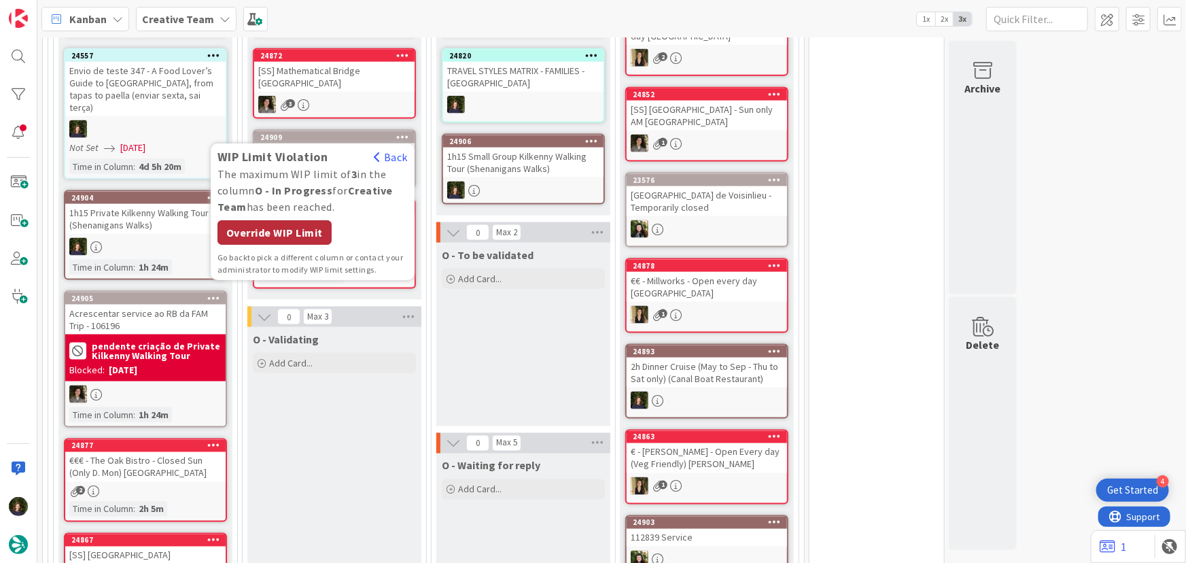
click at [273, 221] on div "Override WIP Limit" at bounding box center [274, 233] width 114 height 24
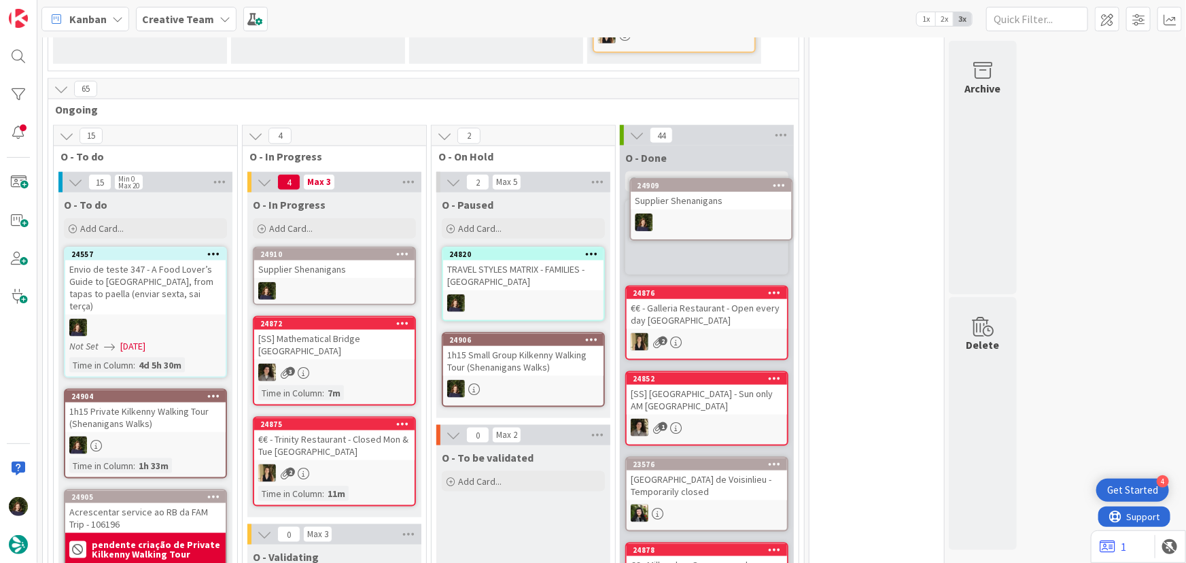
scroll to position [711, 0]
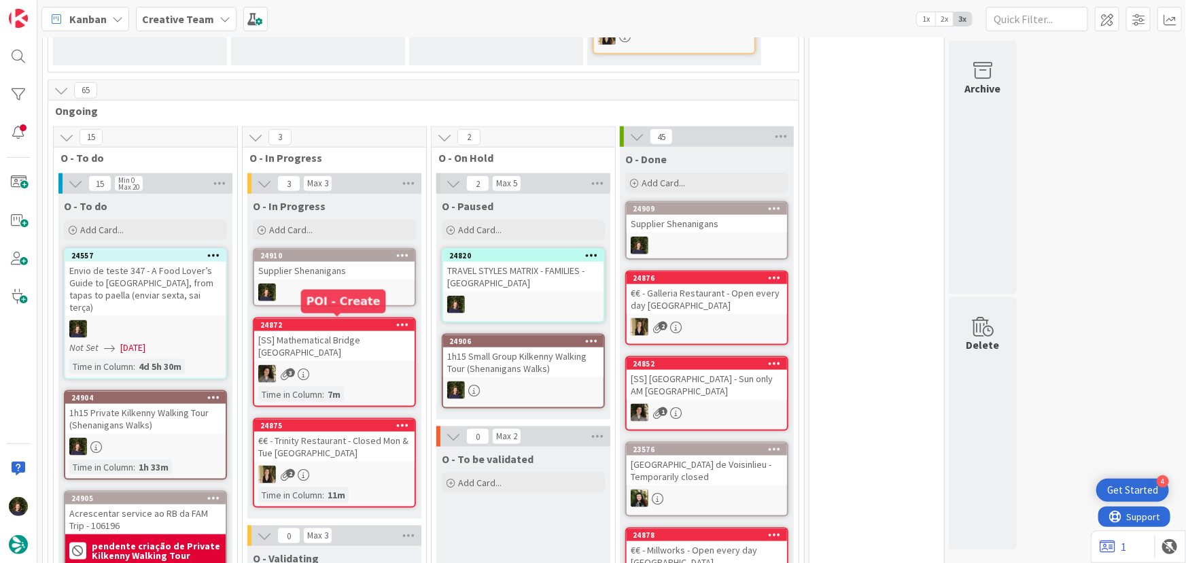
click at [330, 278] on div "24910 Supplier Shenanigans" at bounding box center [334, 277] width 163 height 58
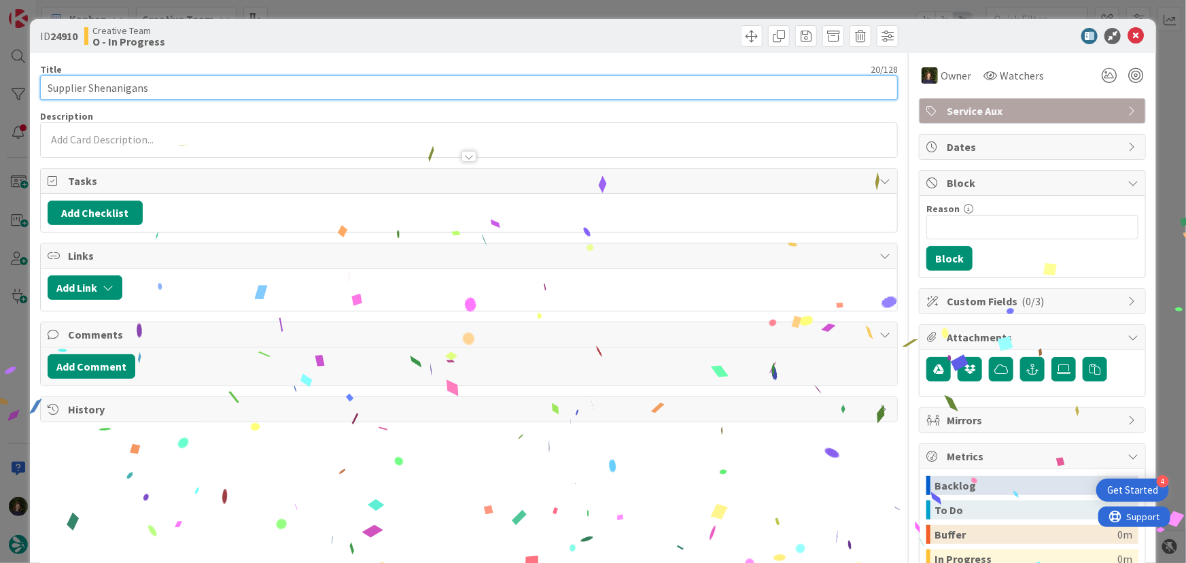
click at [179, 90] on input "Supplier Shenanigans" at bounding box center [469, 87] width 858 height 24
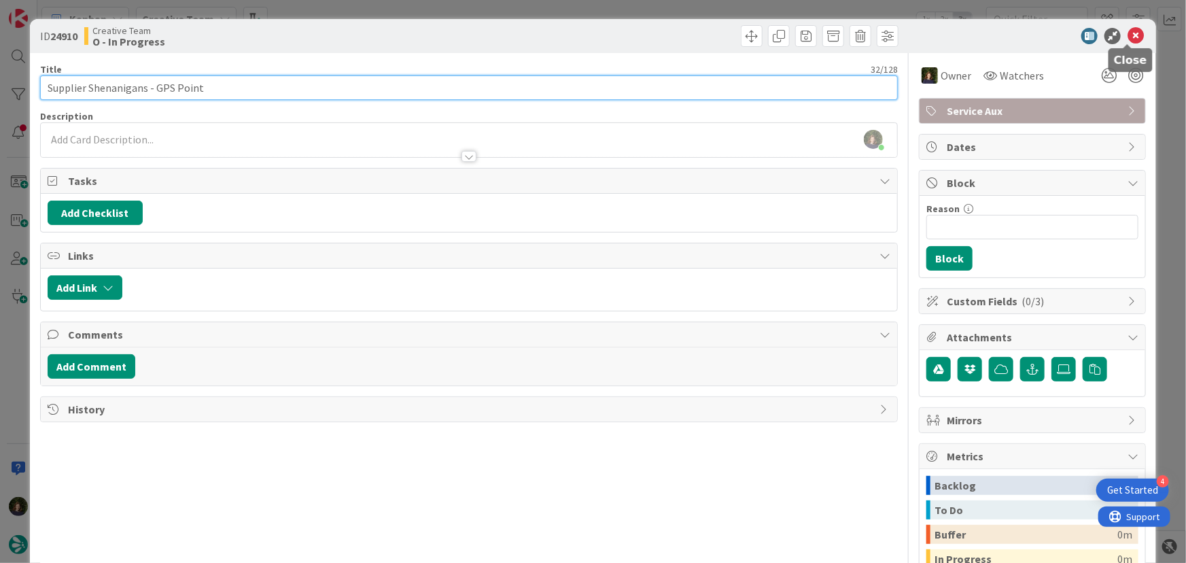
type input "Supplier Shenanigans - GPS Point"
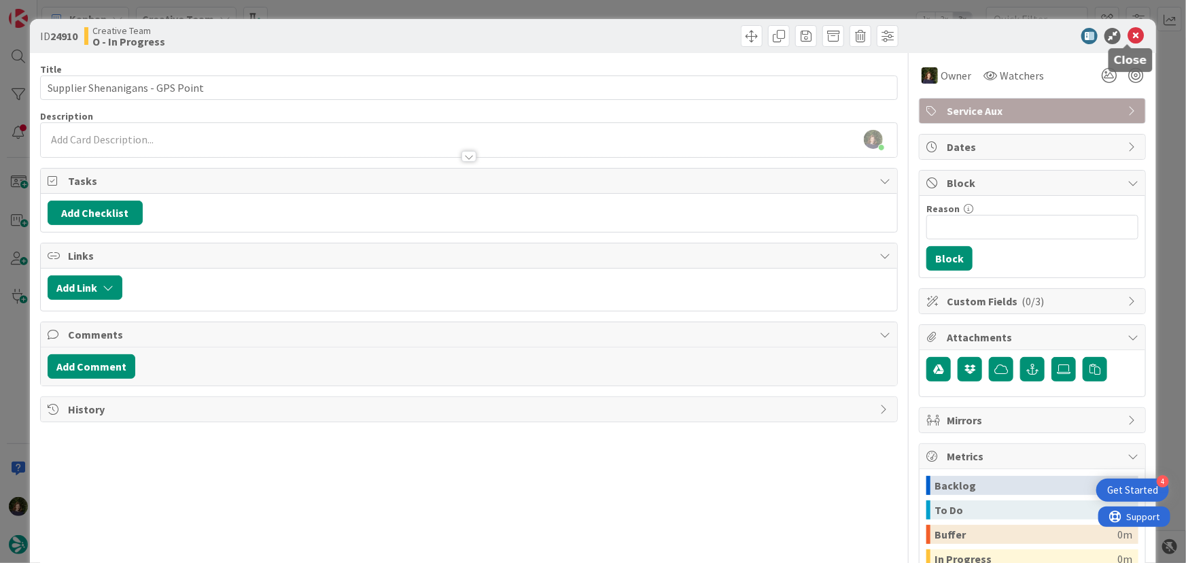
click at [1128, 36] on icon at bounding box center [1136, 36] width 16 height 16
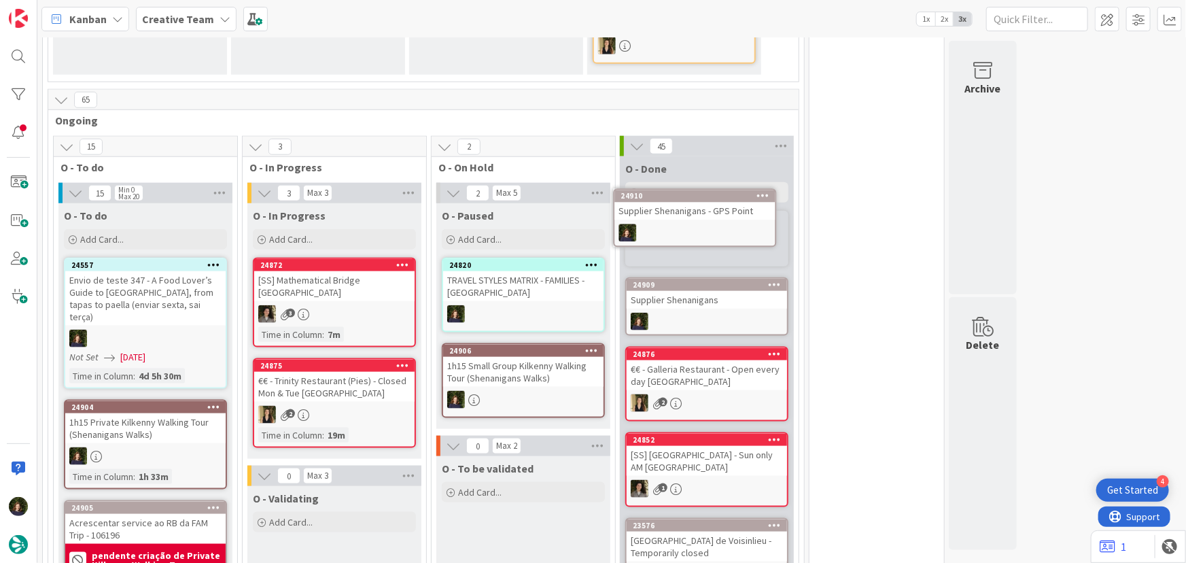
scroll to position [699, 0]
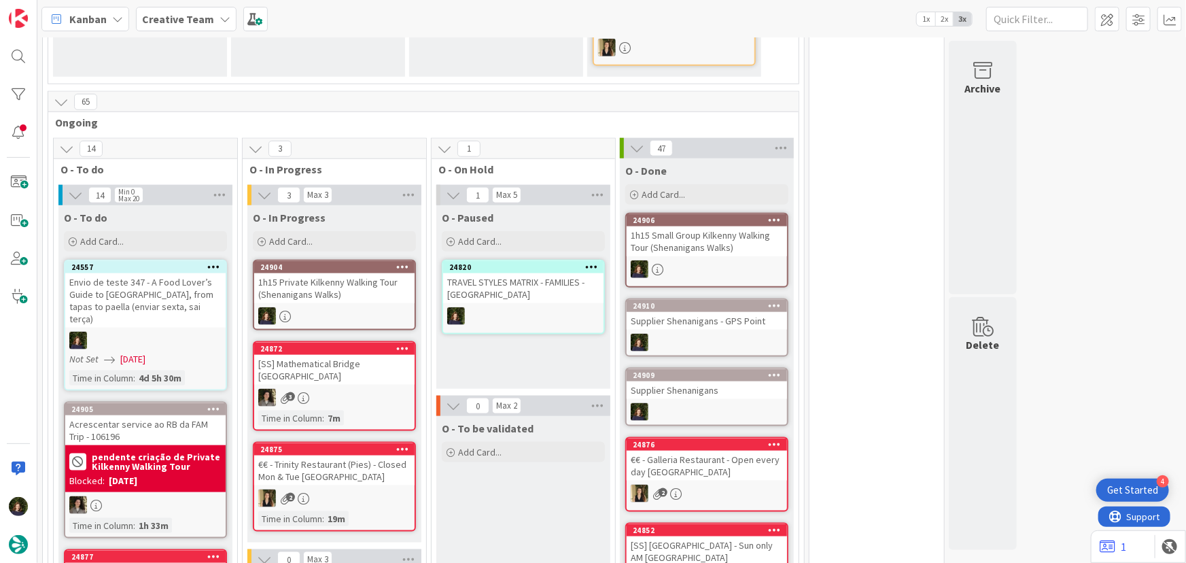
click at [341, 296] on div "1h15 Private Kilkenny Walking Tour (Shenanigans Walks)" at bounding box center [334, 288] width 160 height 30
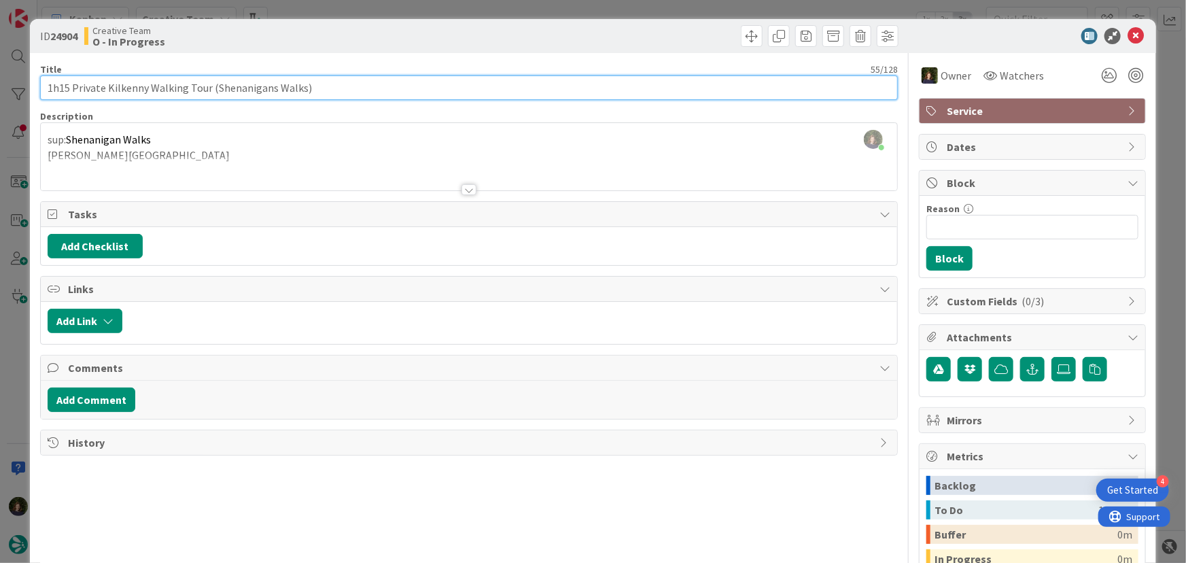
drag, startPoint x: 46, startPoint y: 86, endPoint x: 343, endPoint y: 93, distance: 297.1
click at [351, 92] on input "1h15 Private Kilkenny Walking Tour (Shenanigans Walks)" at bounding box center [469, 87] width 858 height 24
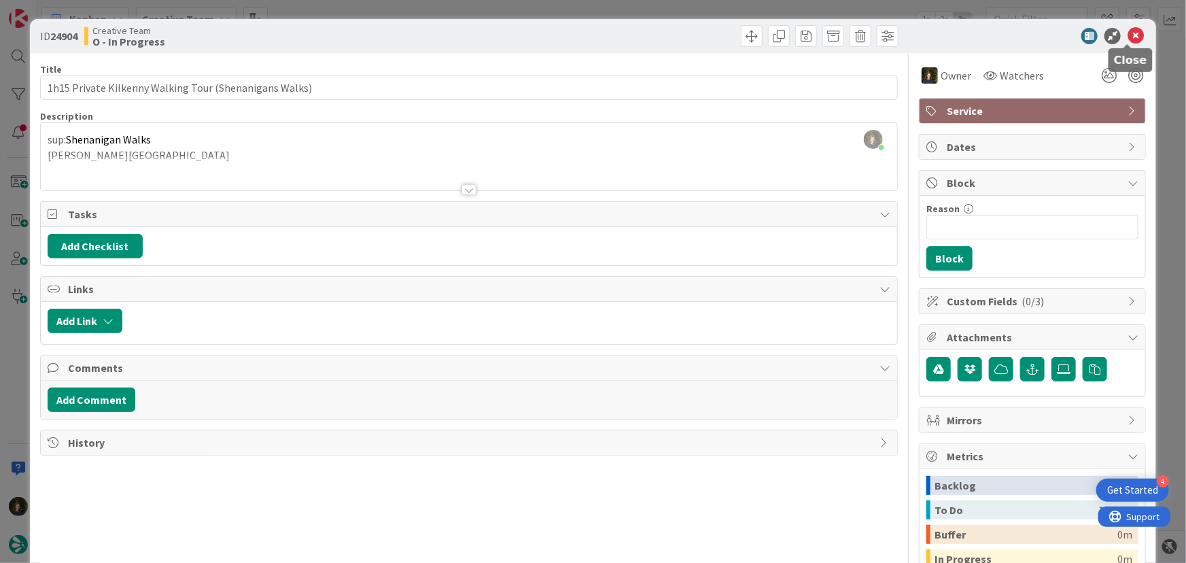
click at [1128, 39] on icon at bounding box center [1136, 36] width 16 height 16
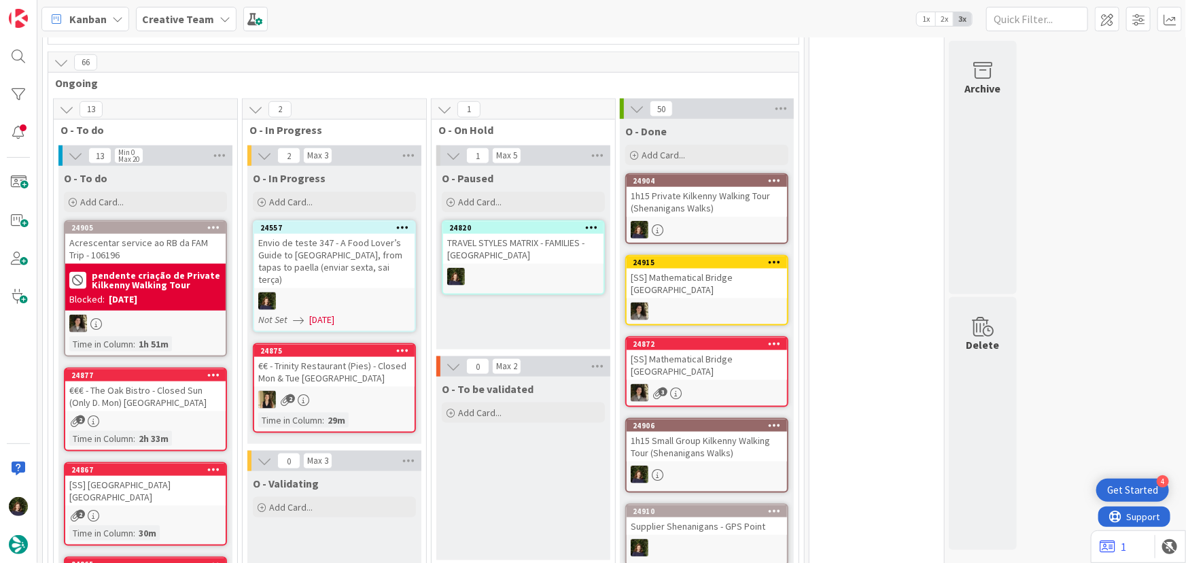
scroll to position [632, 0]
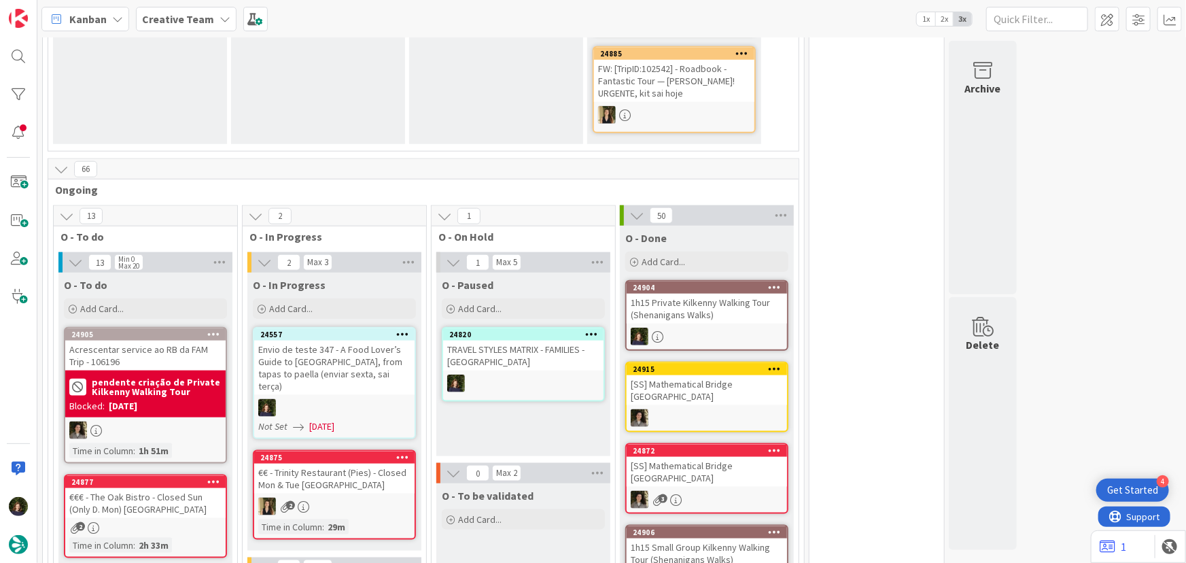
click at [177, 15] on b "Creative Team" at bounding box center [178, 19] width 72 height 14
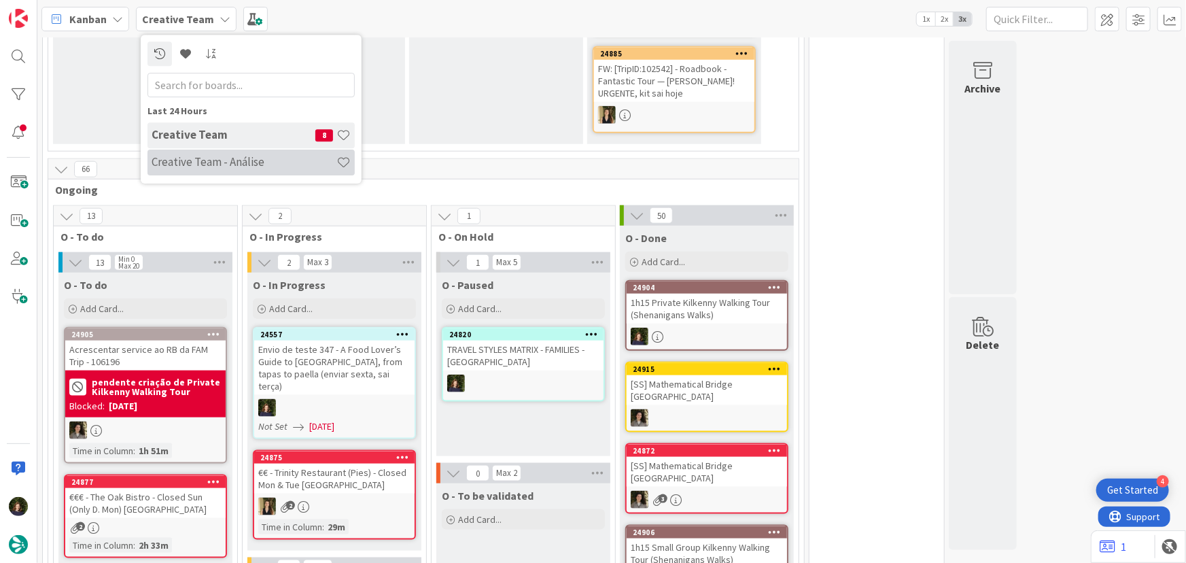
click at [189, 162] on h4 "Creative Team - Análise" at bounding box center [244, 162] width 185 height 14
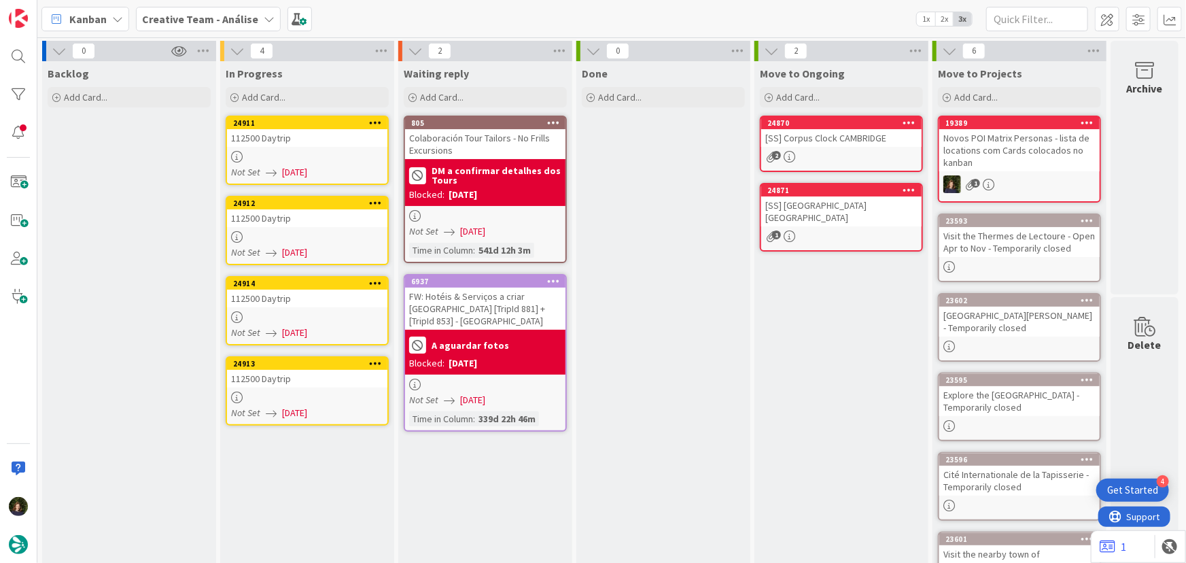
click at [326, 139] on div "112500 Daytrip" at bounding box center [307, 138] width 160 height 18
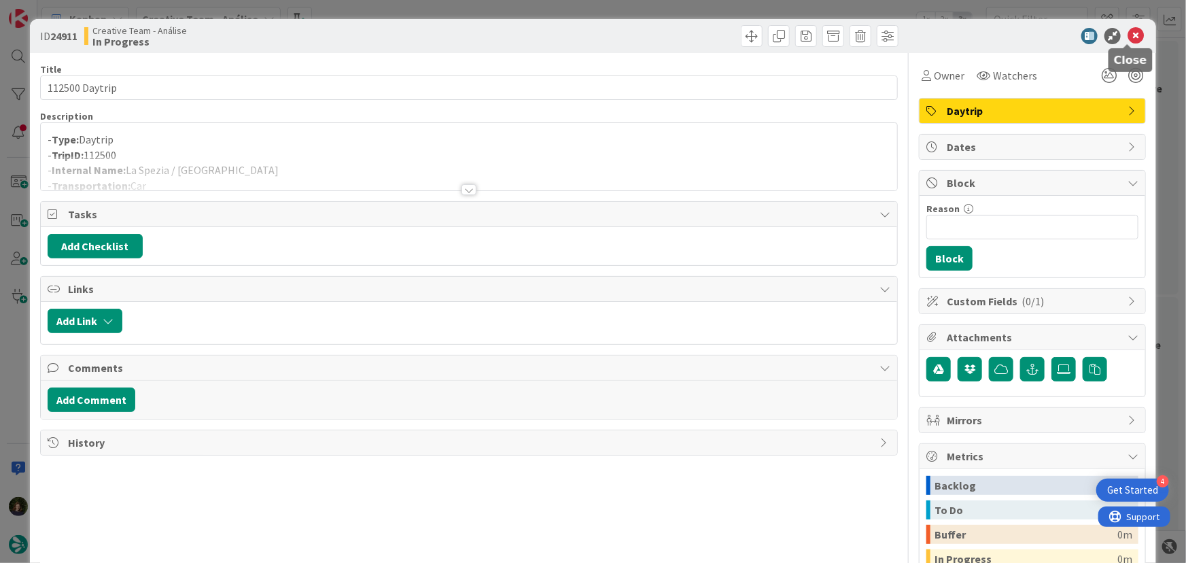
click at [1128, 37] on icon at bounding box center [1136, 36] width 16 height 16
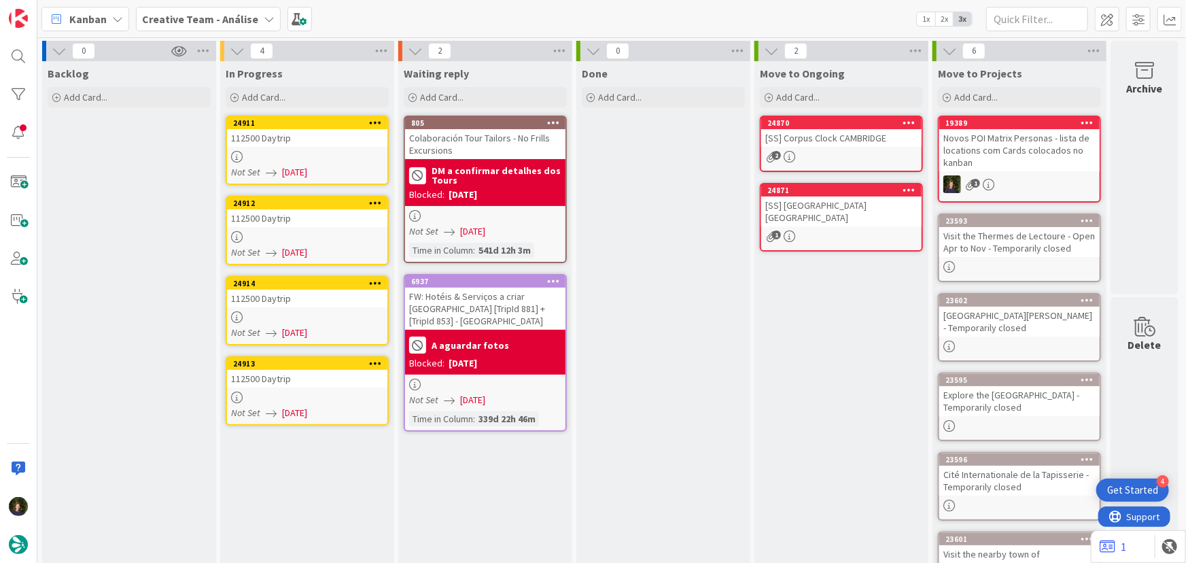
click at [314, 231] on div at bounding box center [307, 237] width 160 height 12
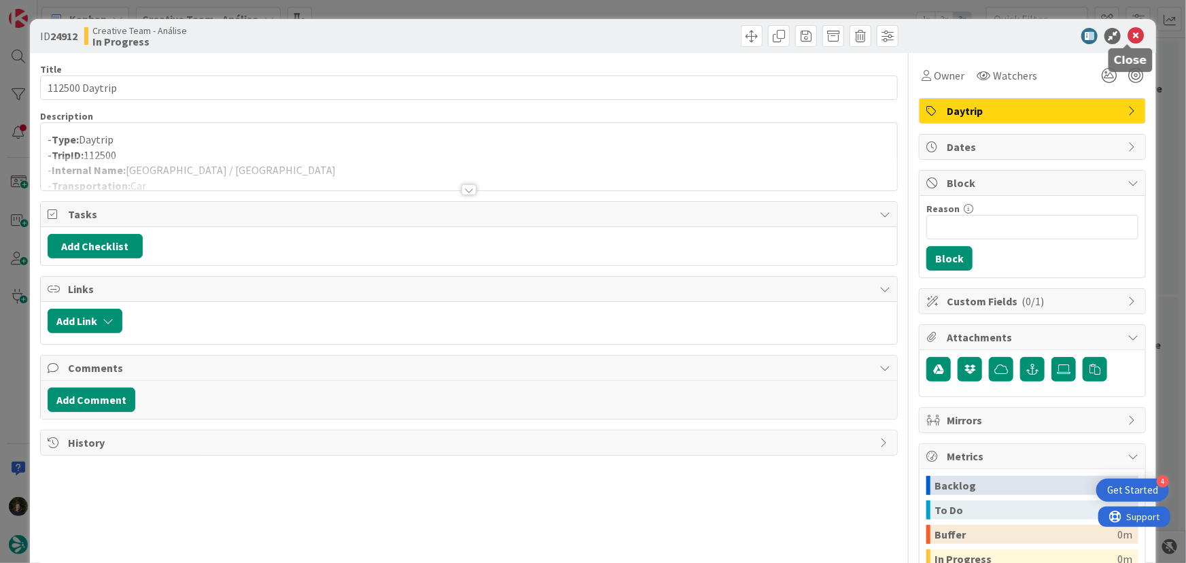
click at [1128, 39] on icon at bounding box center [1136, 36] width 16 height 16
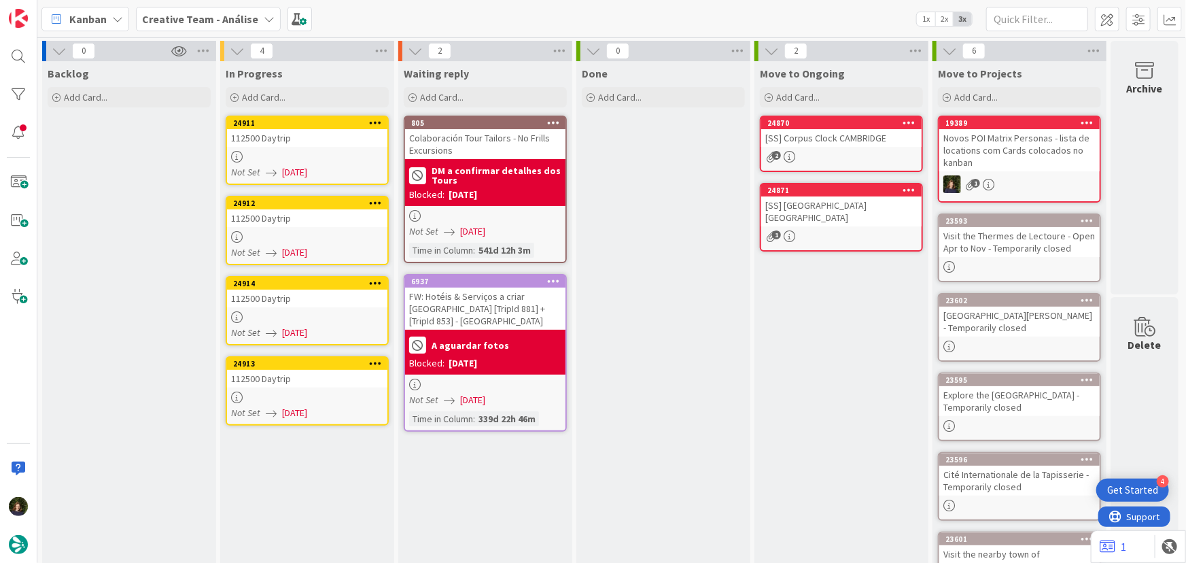
click at [321, 311] on div at bounding box center [307, 317] width 160 height 12
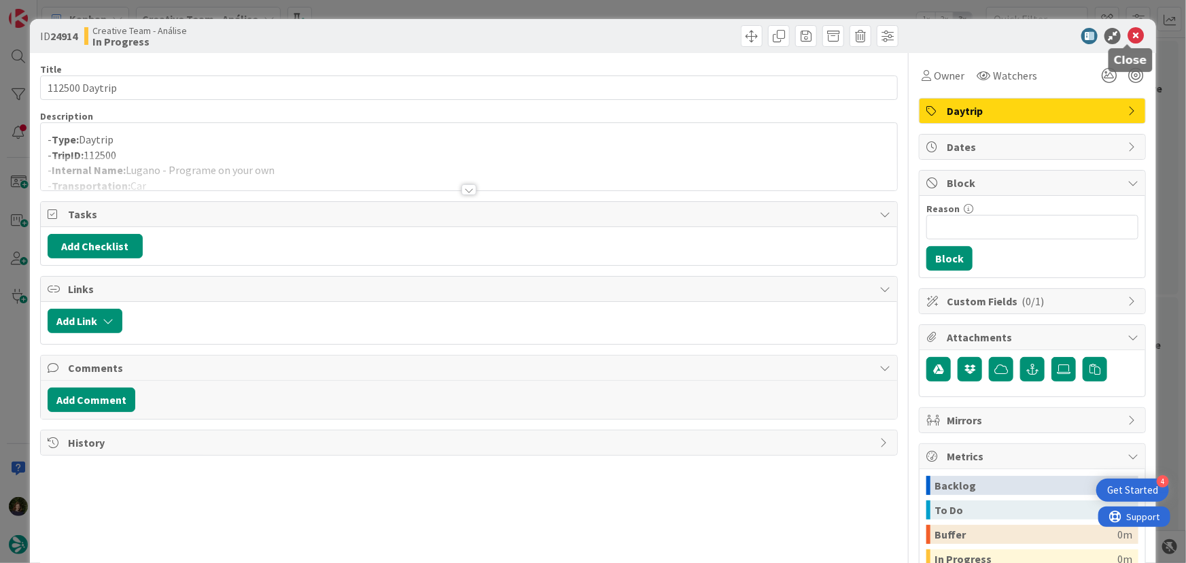
click at [1128, 32] on icon at bounding box center [1136, 36] width 16 height 16
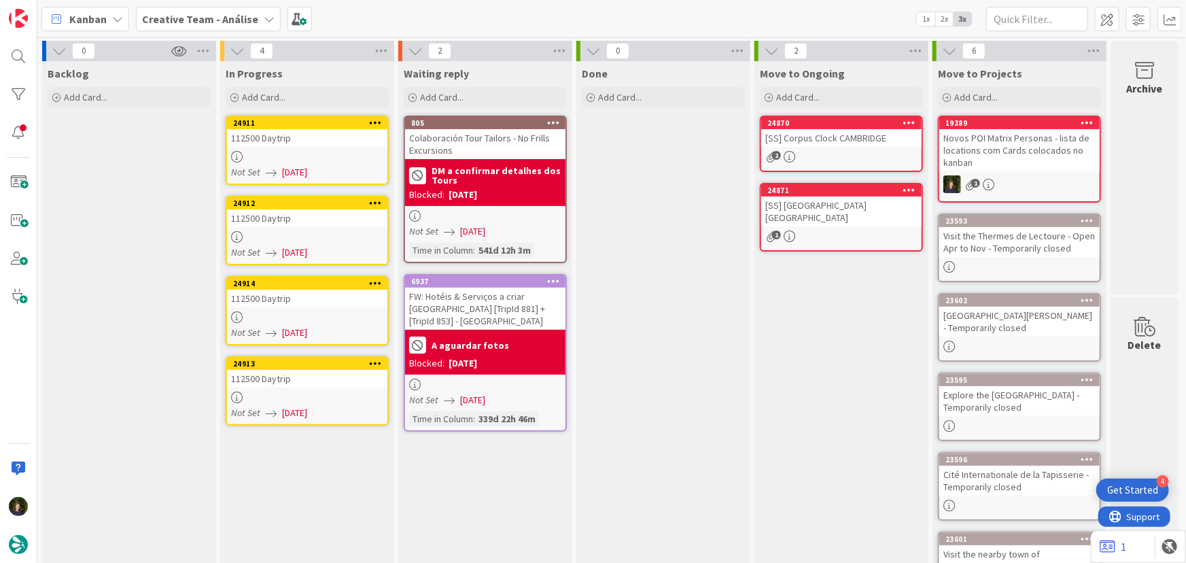
click at [300, 377] on div "112500 Daytrip" at bounding box center [307, 379] width 160 height 18
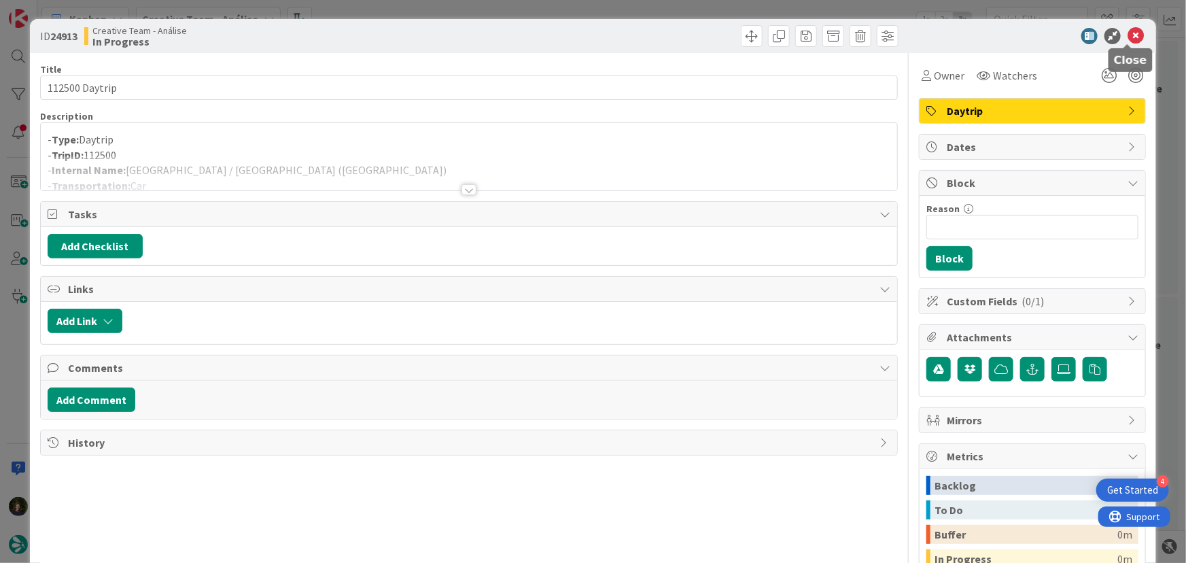
click at [1128, 35] on icon at bounding box center [1136, 36] width 16 height 16
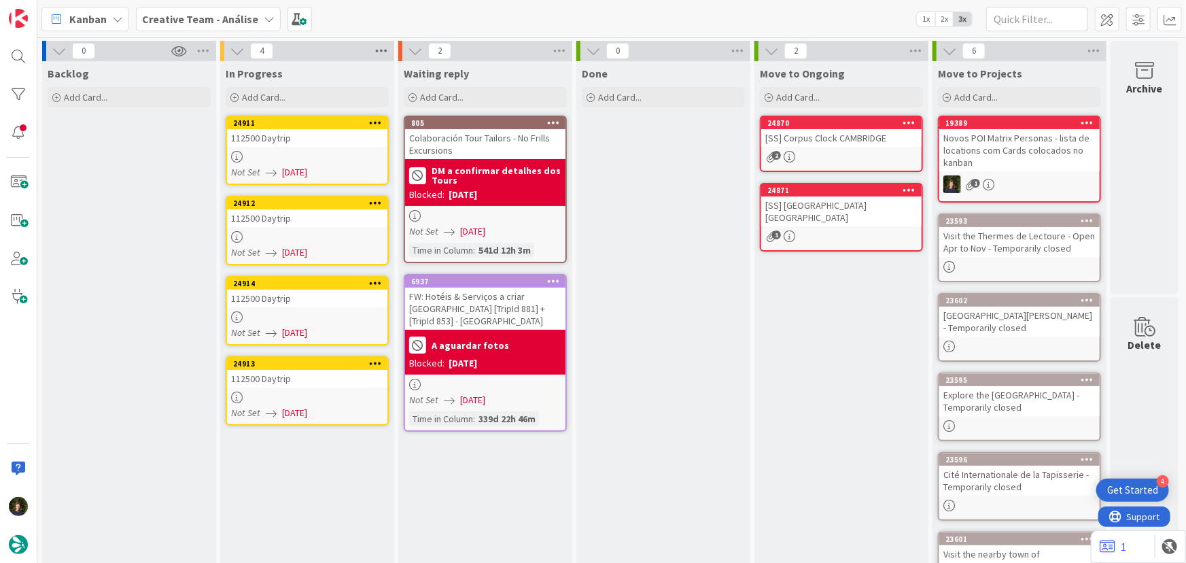
click at [381, 53] on icon at bounding box center [381, 51] width 18 height 20
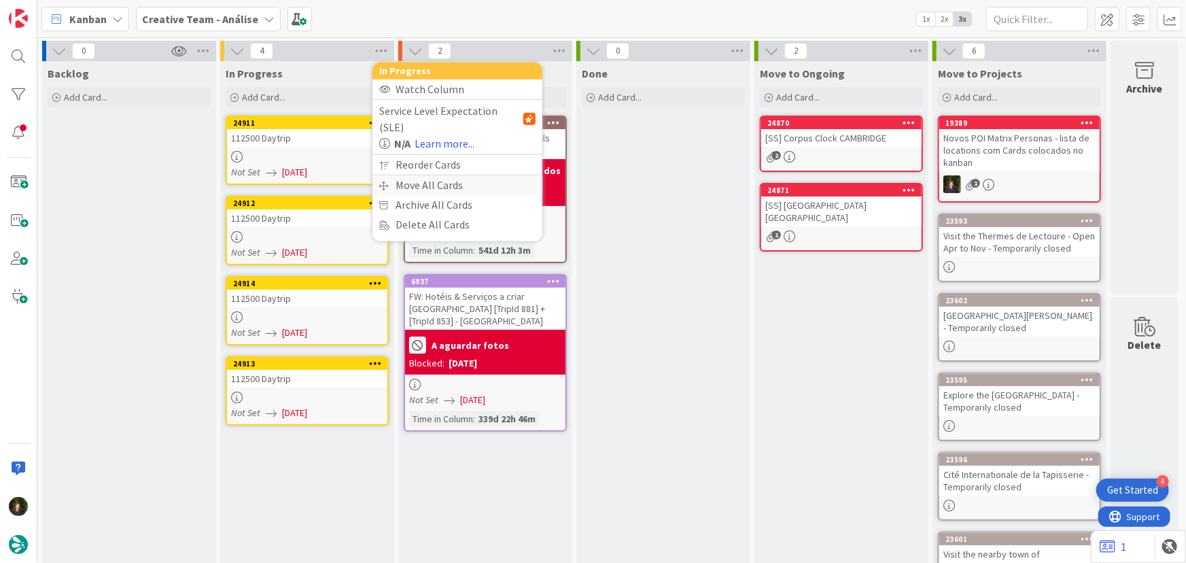
click at [415, 175] on div "Move All Cards" at bounding box center [457, 185] width 170 height 20
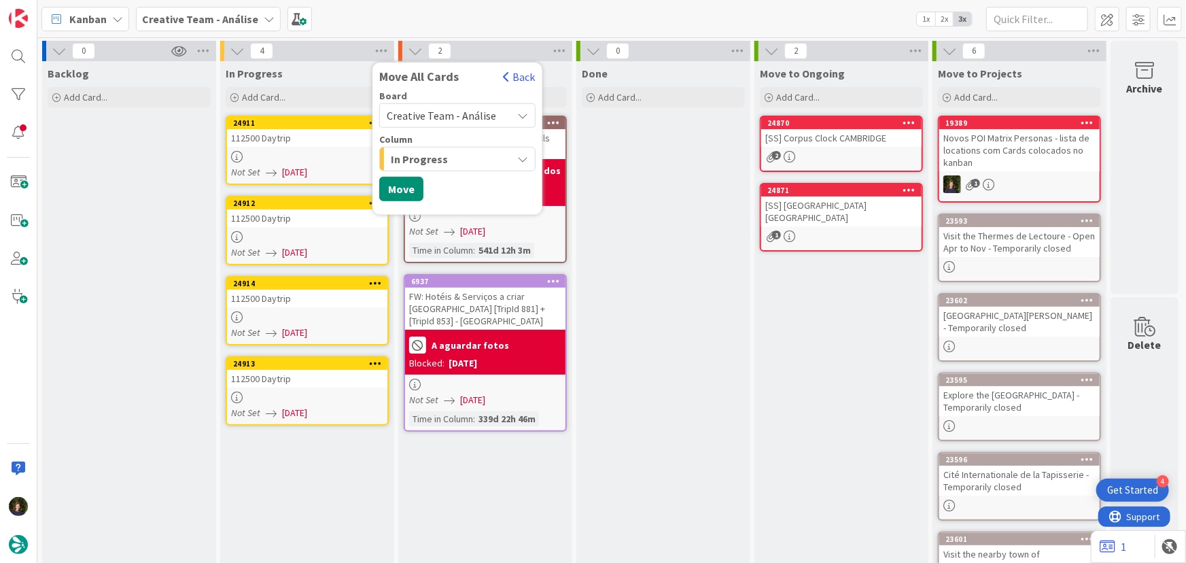
click at [424, 114] on span "Creative Team - Análise" at bounding box center [441, 116] width 109 height 14
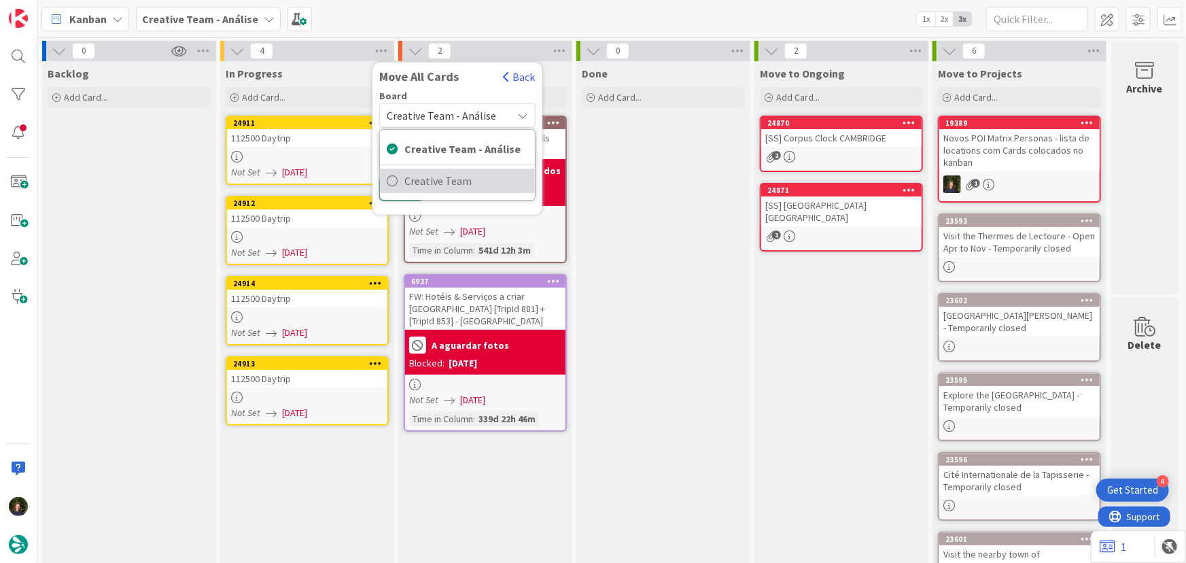
click at [439, 179] on span "Creative Team" at bounding box center [466, 181] width 124 height 20
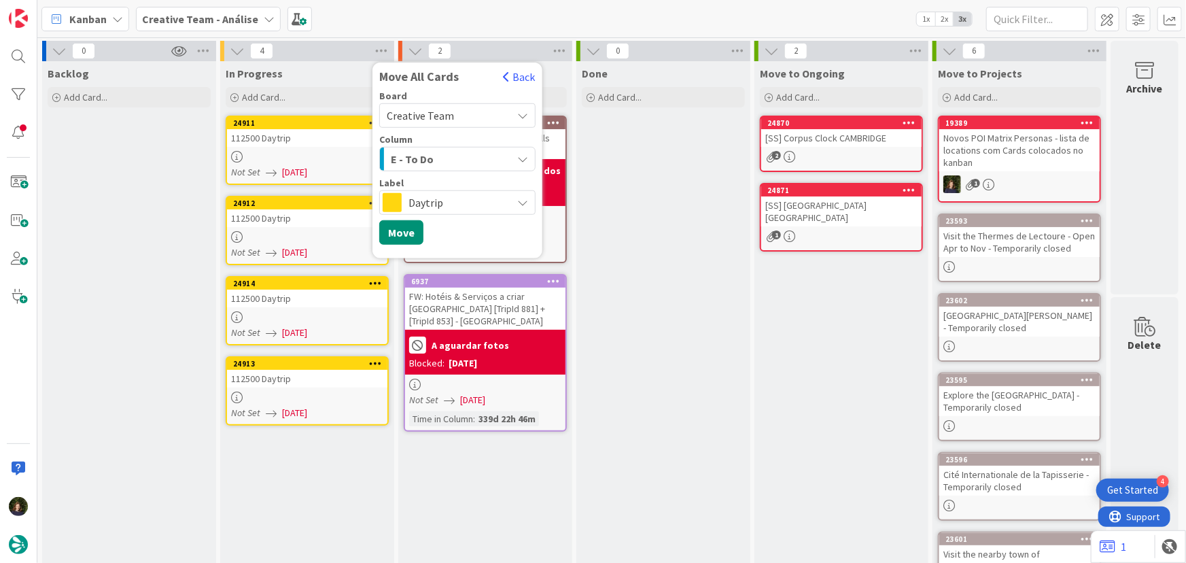
click at [435, 159] on div "E - To Do" at bounding box center [449, 159] width 124 height 22
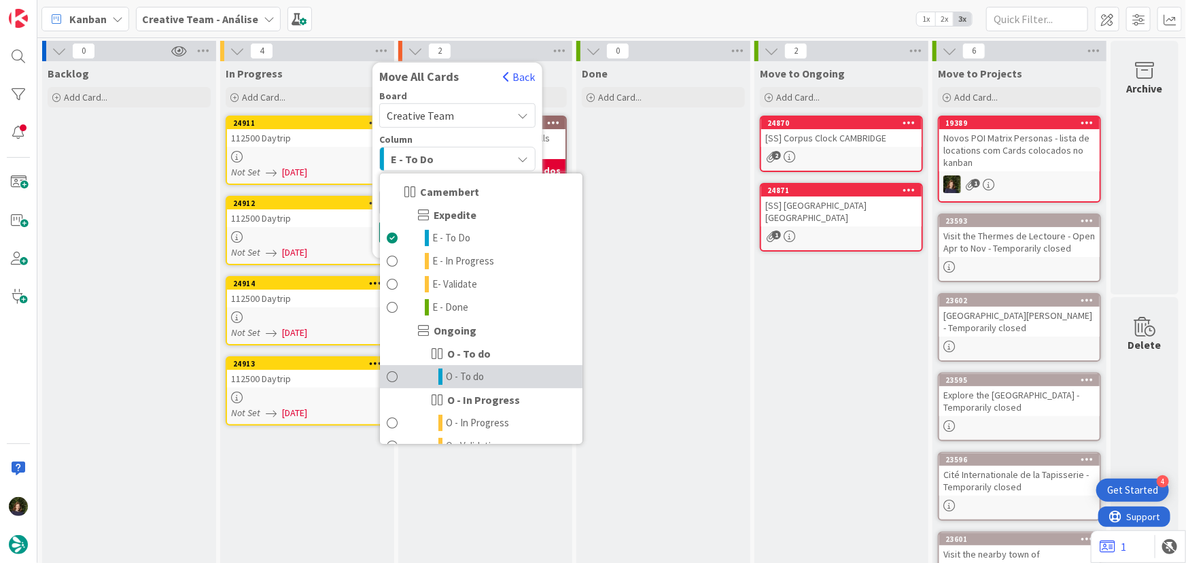
click at [476, 376] on span "O - To do" at bounding box center [465, 376] width 38 height 16
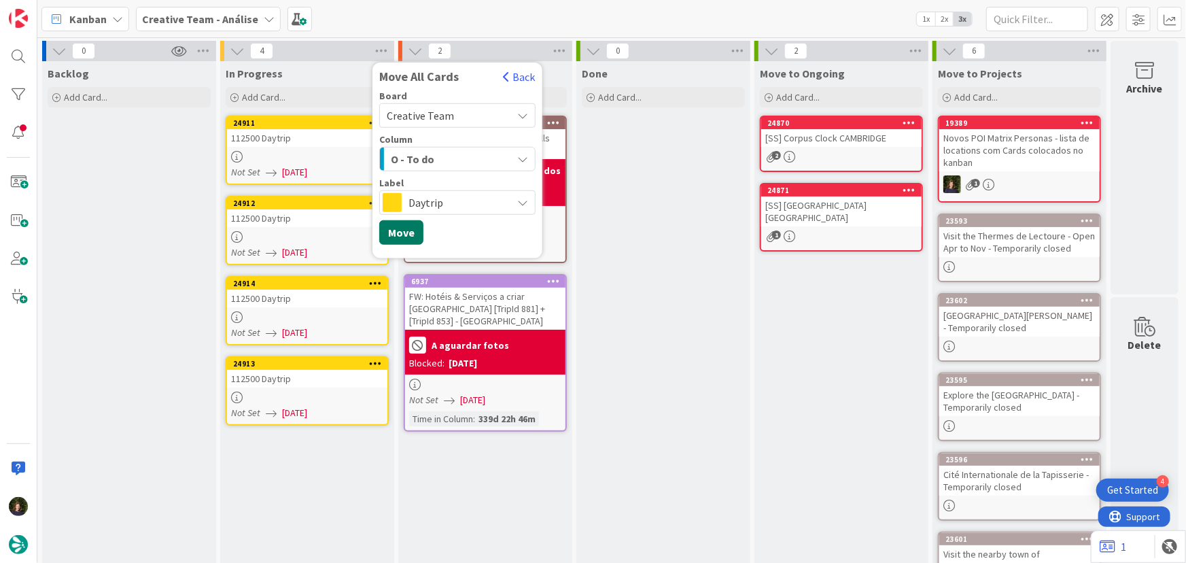
click at [409, 234] on button "Move" at bounding box center [401, 232] width 44 height 24
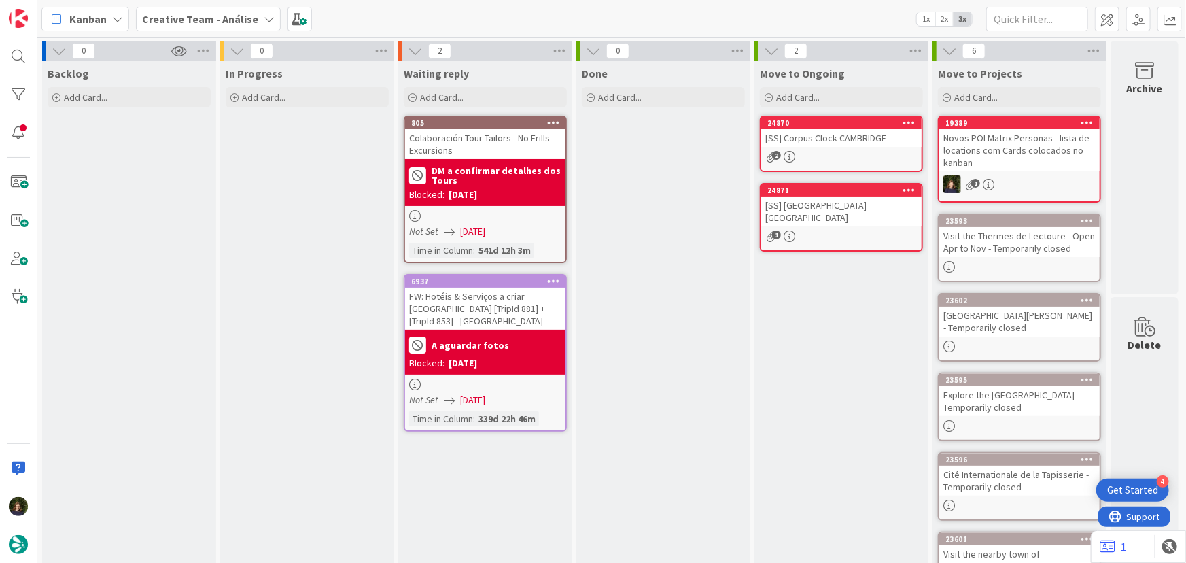
click at [198, 20] on b "Creative Team - Análise" at bounding box center [200, 19] width 116 height 14
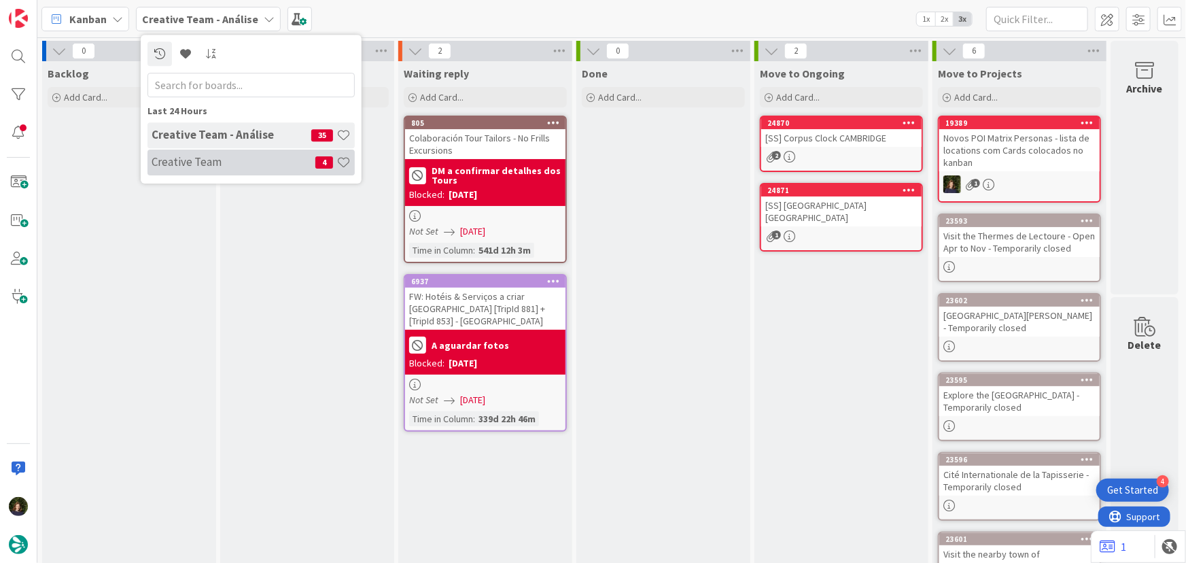
click at [210, 161] on h4 "Creative Team" at bounding box center [234, 162] width 164 height 14
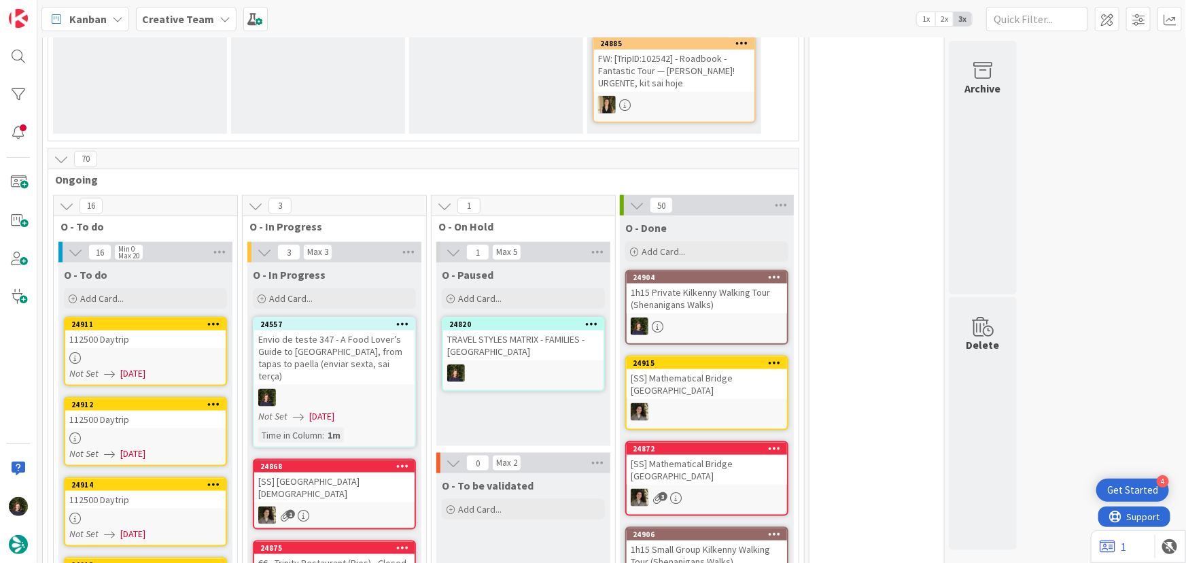
scroll to position [803, 0]
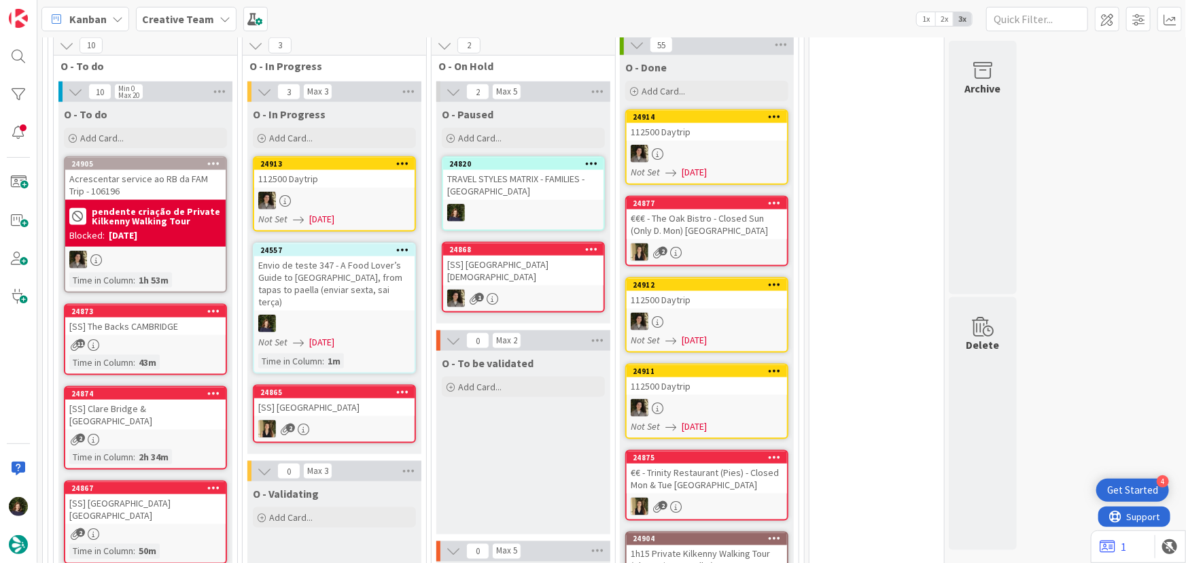
click at [199, 16] on b "Creative Team" at bounding box center [178, 19] width 72 height 14
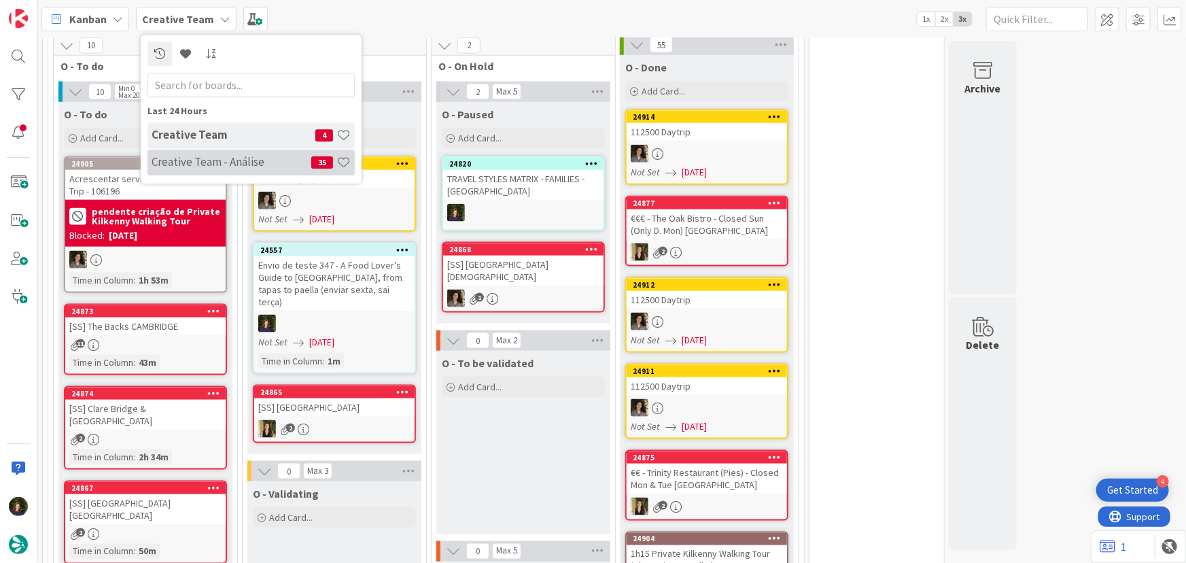
click at [198, 158] on h4 "Creative Team - Análise" at bounding box center [232, 162] width 160 height 14
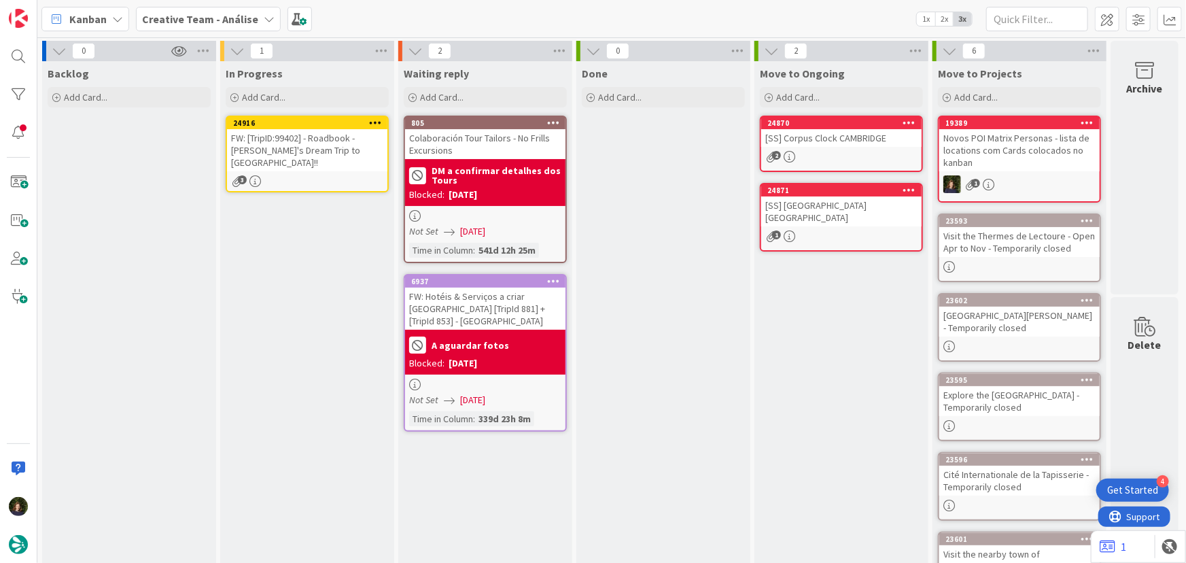
click at [375, 118] on icon at bounding box center [375, 123] width 13 height 10
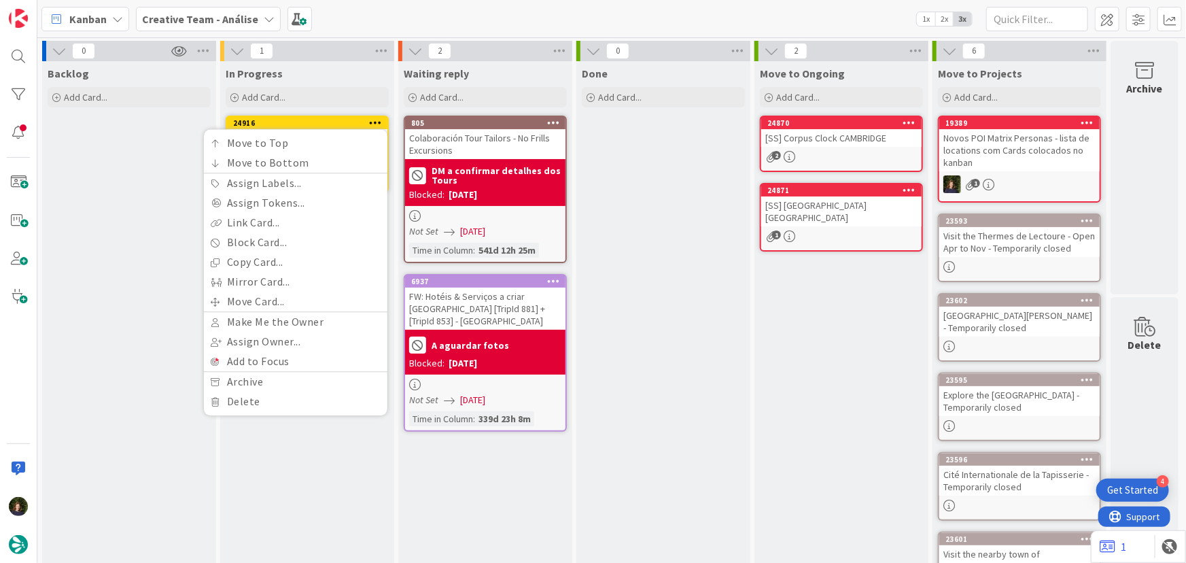
click at [132, 169] on div "Backlog Add Card..." at bounding box center [129, 342] width 174 height 562
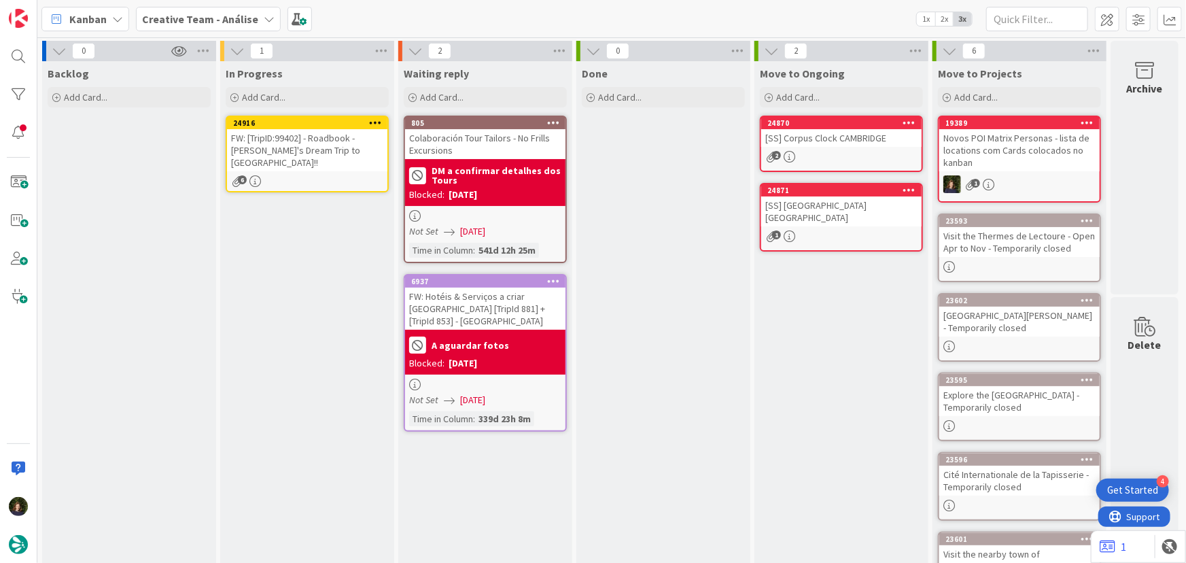
click at [307, 152] on div "FW: [TripID:99402] - Roadbook - [PERSON_NAME]'s Dream Trip to [GEOGRAPHIC_DATA]…" at bounding box center [307, 150] width 160 height 42
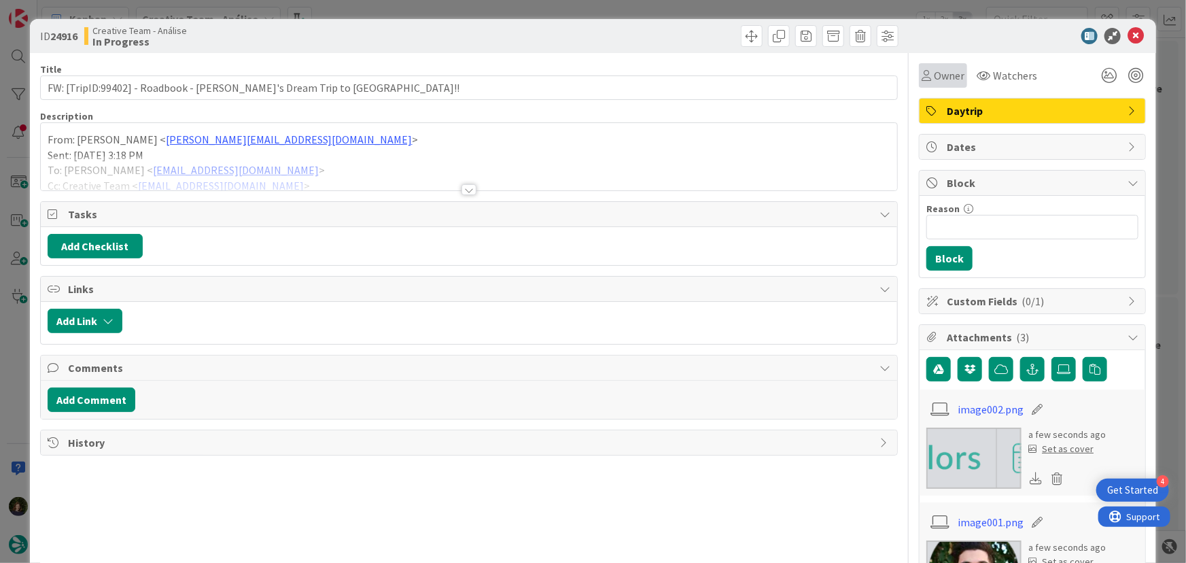
click at [939, 79] on span "Owner" at bounding box center [949, 75] width 31 height 16
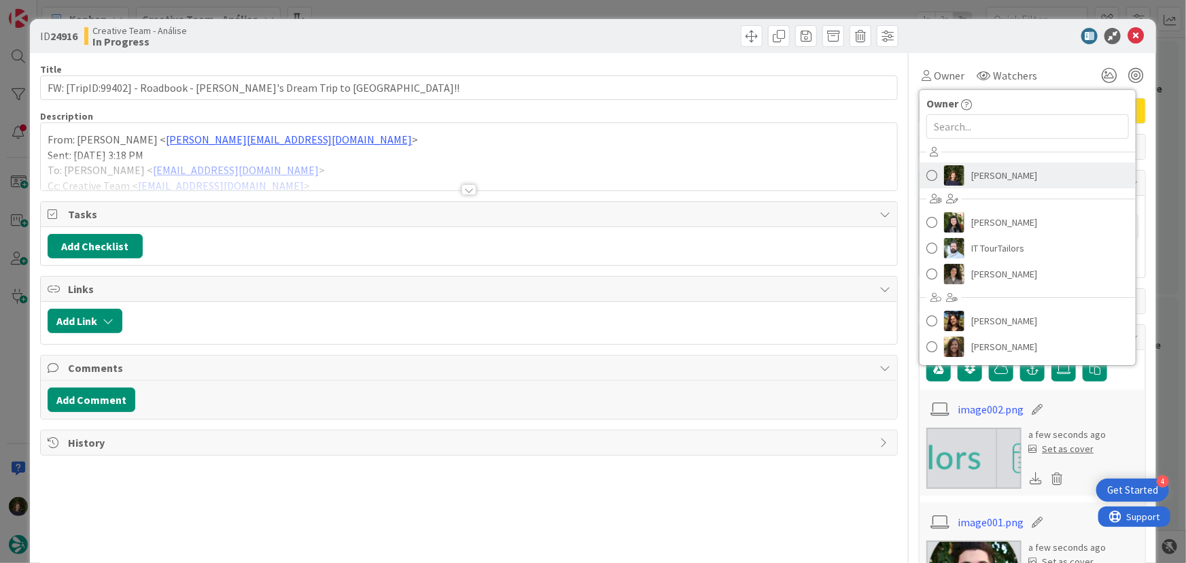
click at [981, 178] on span "[PERSON_NAME]" at bounding box center [1004, 175] width 66 height 20
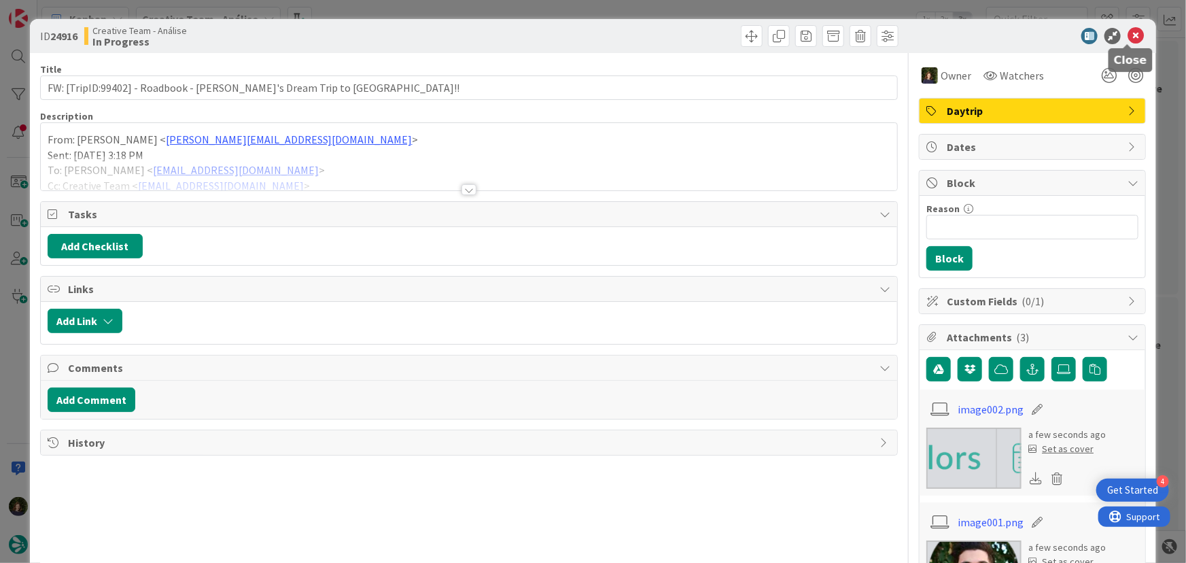
click at [1128, 36] on icon at bounding box center [1136, 36] width 16 height 16
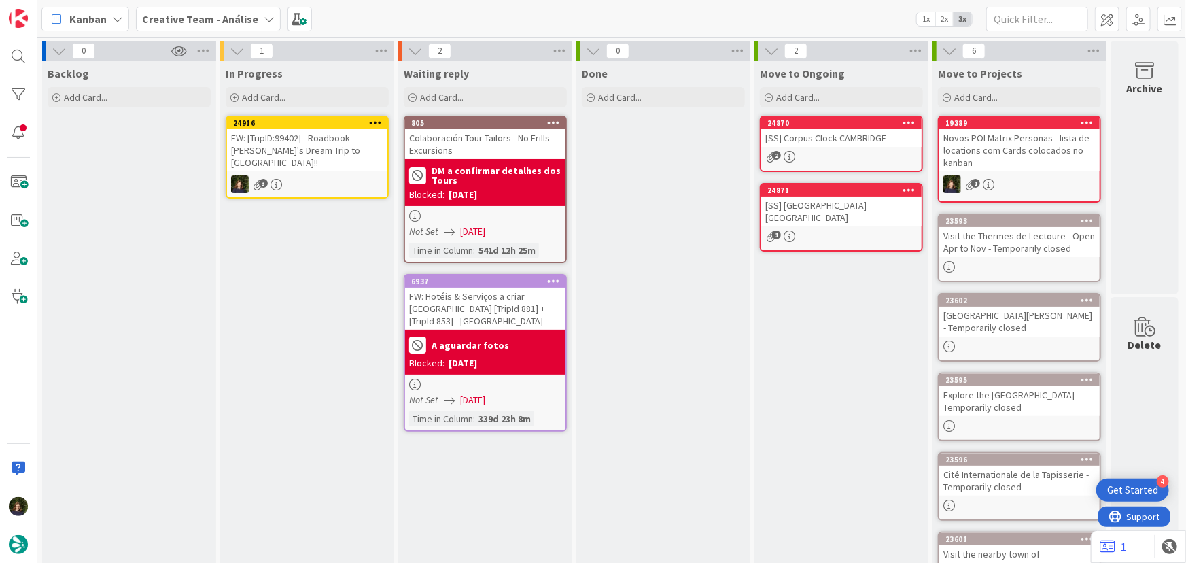
click at [374, 122] on icon at bounding box center [375, 123] width 13 height 10
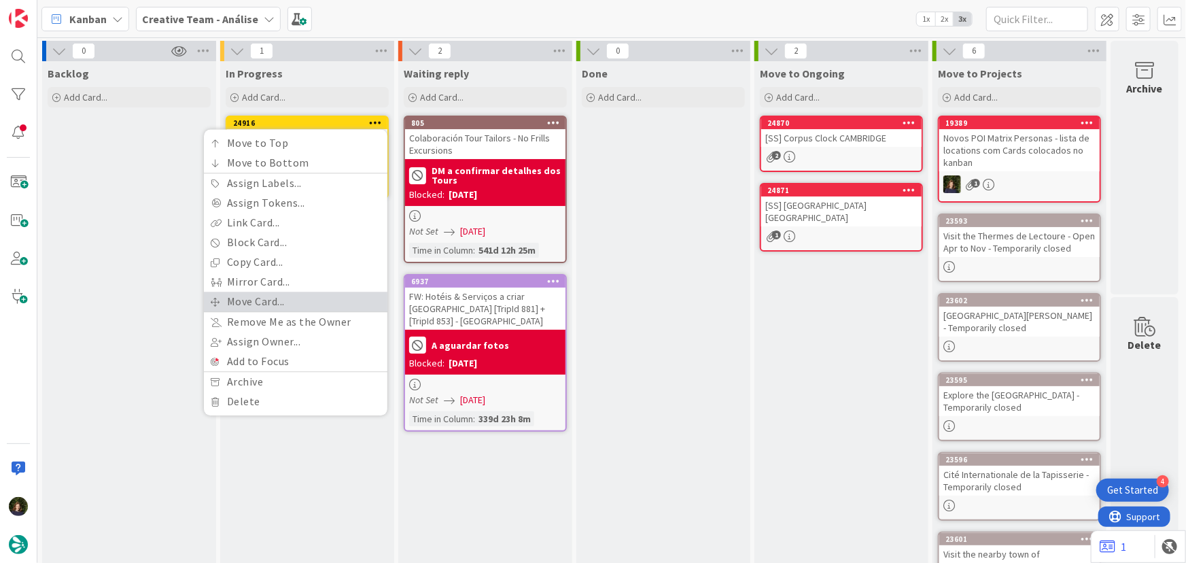
click at [312, 295] on link "Move Card..." at bounding box center [296, 302] width 184 height 20
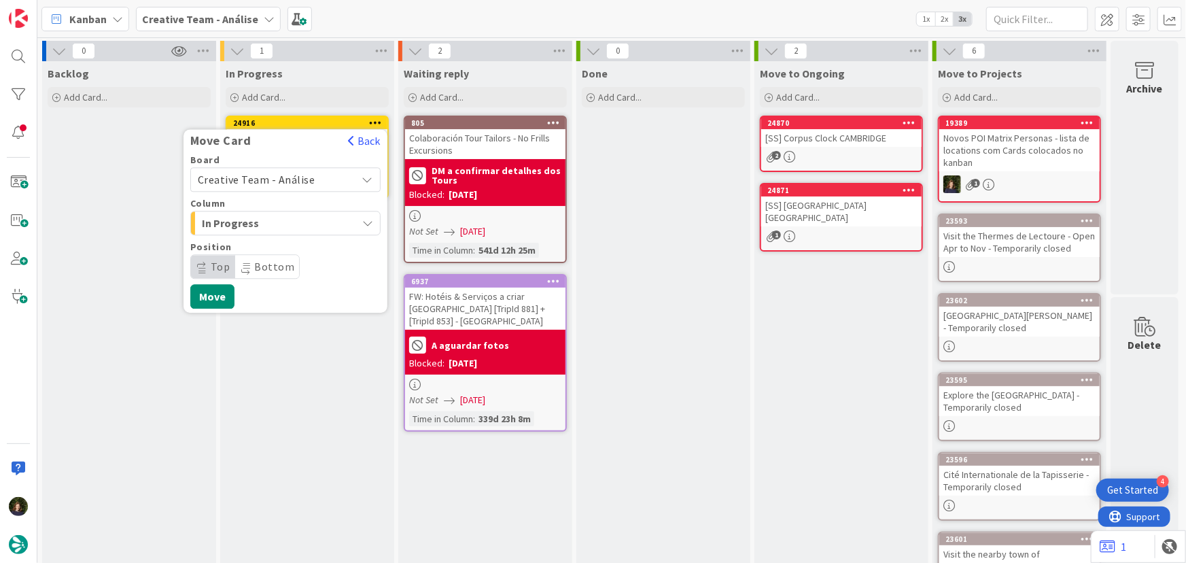
click at [298, 177] on span "Creative Team - Análise" at bounding box center [257, 180] width 118 height 14
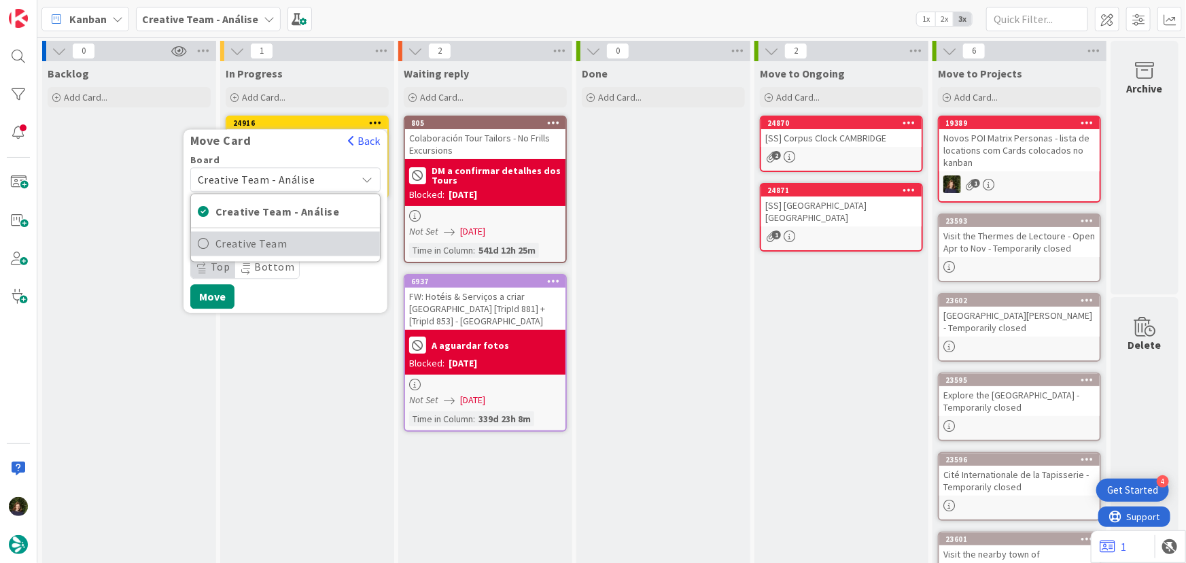
click at [300, 238] on span "Creative Team" at bounding box center [294, 244] width 158 height 20
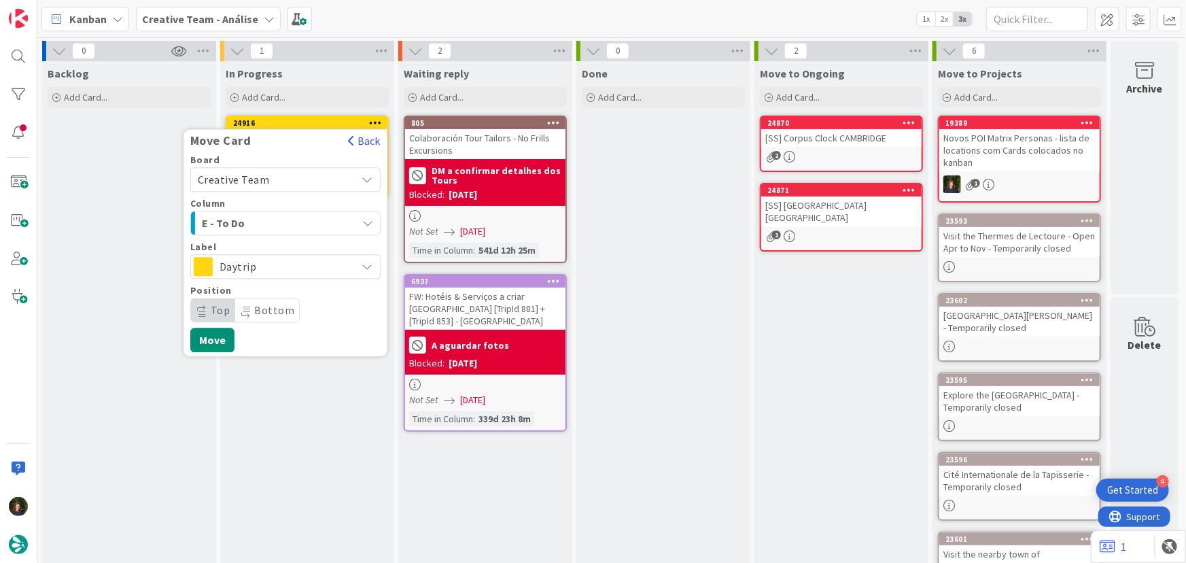
click at [280, 266] on span "Daytrip" at bounding box center [285, 266] width 130 height 19
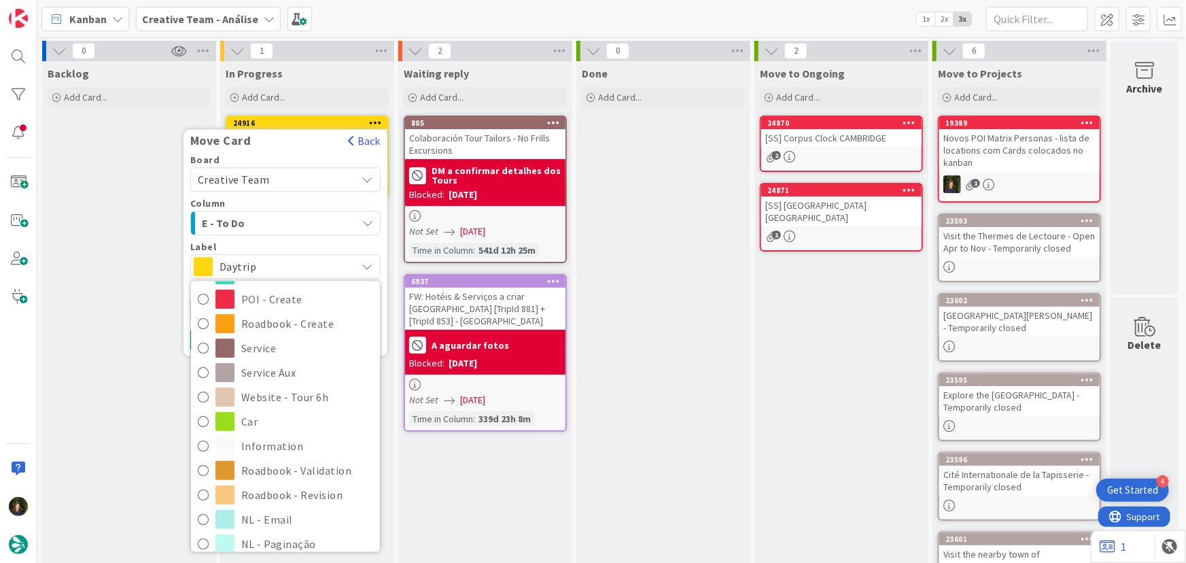
scroll to position [247, 0]
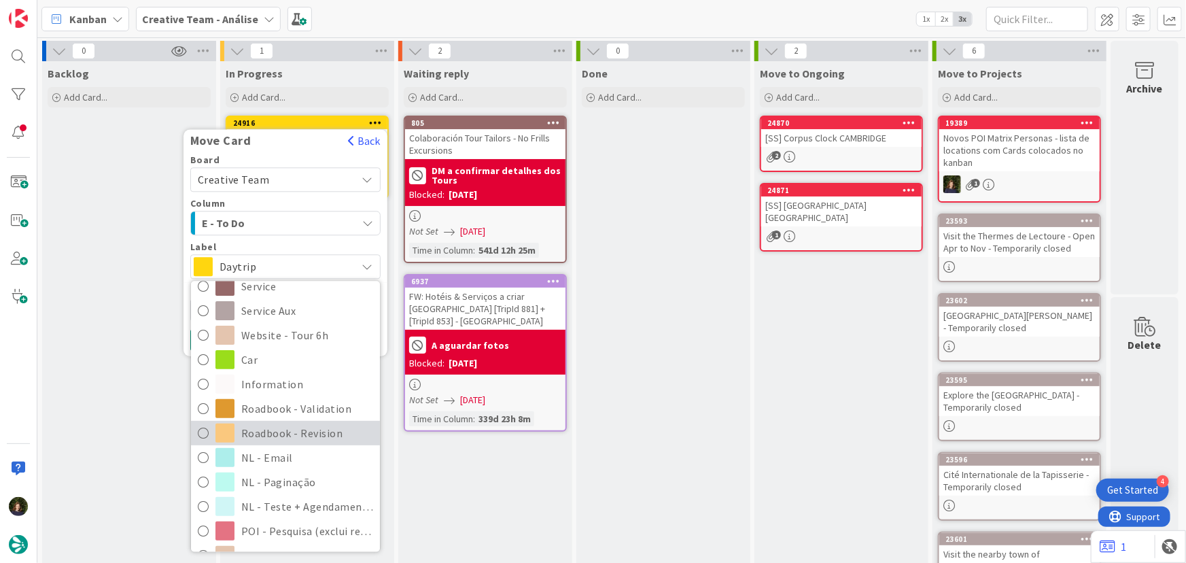
click at [305, 423] on span "Roadbook - Revision" at bounding box center [307, 433] width 132 height 20
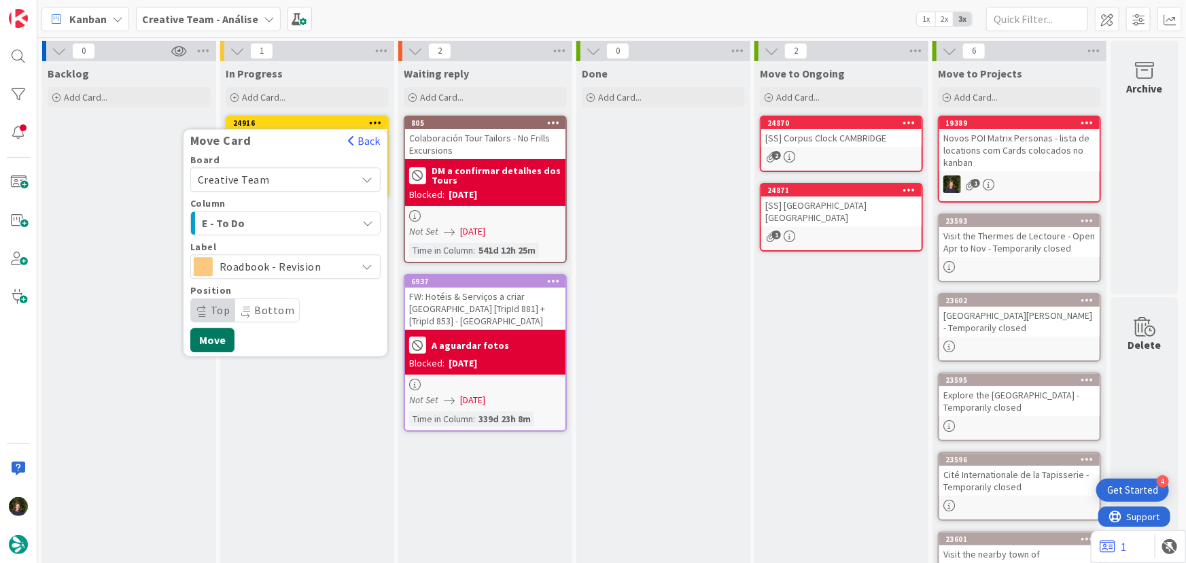
click at [211, 342] on button "Move" at bounding box center [212, 340] width 44 height 24
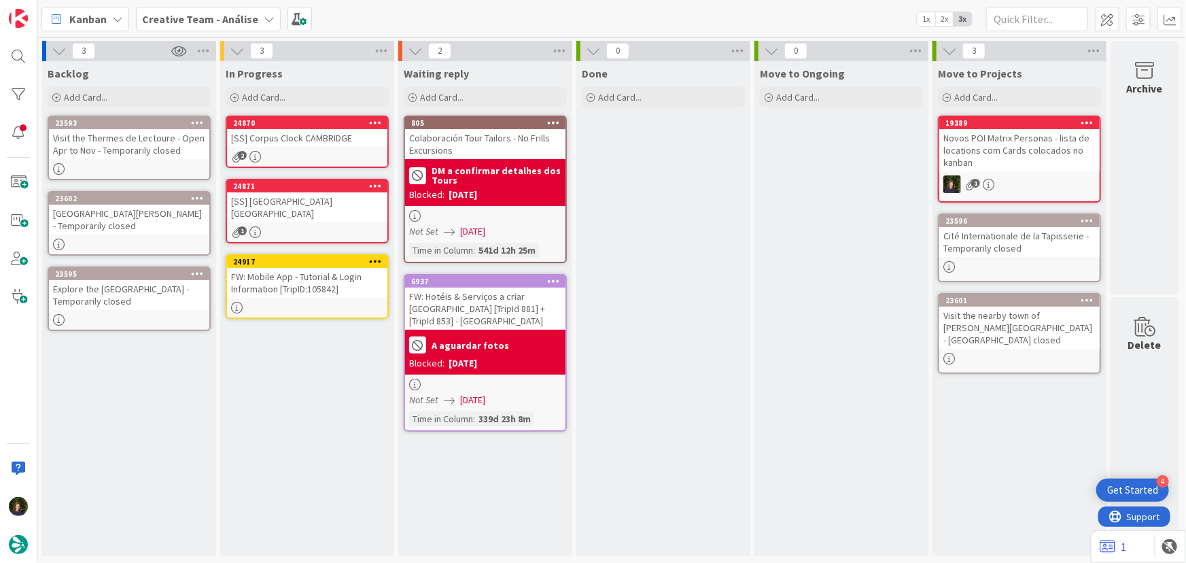
click at [295, 281] on div "FW: Mobile App - Tutorial & Login Information [TripID:105842]" at bounding box center [307, 283] width 160 height 30
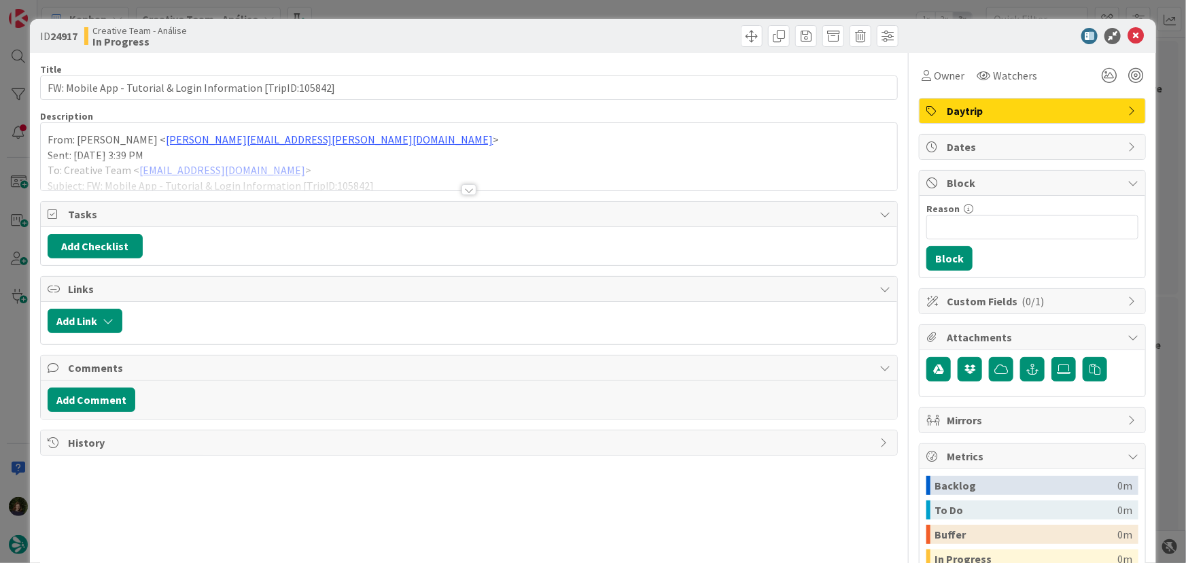
click at [1062, 103] on span "Daytrip" at bounding box center [1034, 111] width 174 height 16
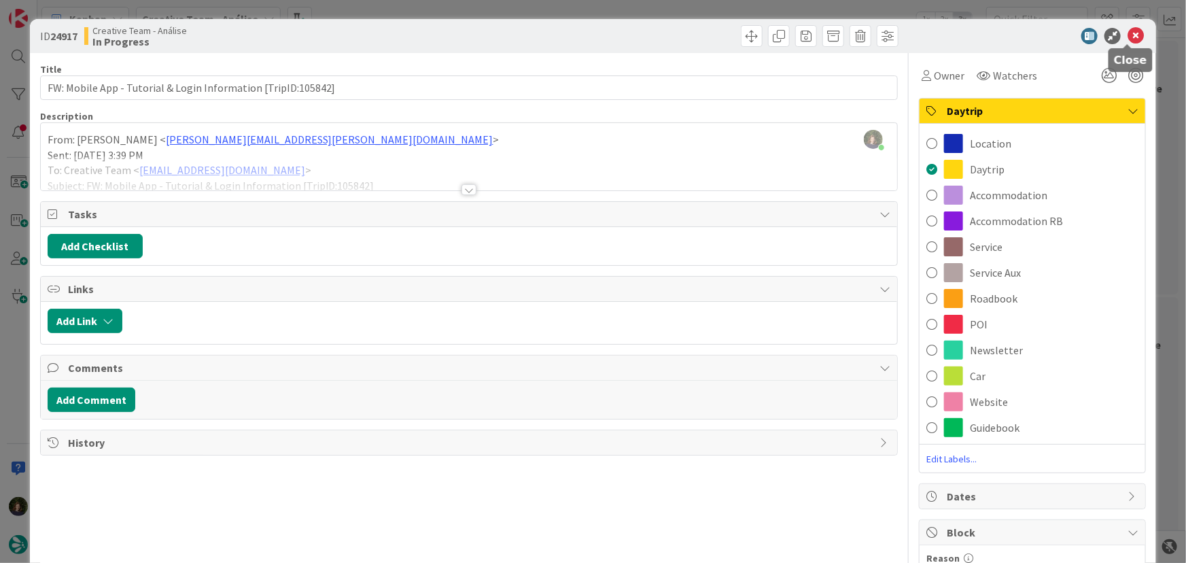
click at [1128, 37] on icon at bounding box center [1136, 36] width 16 height 16
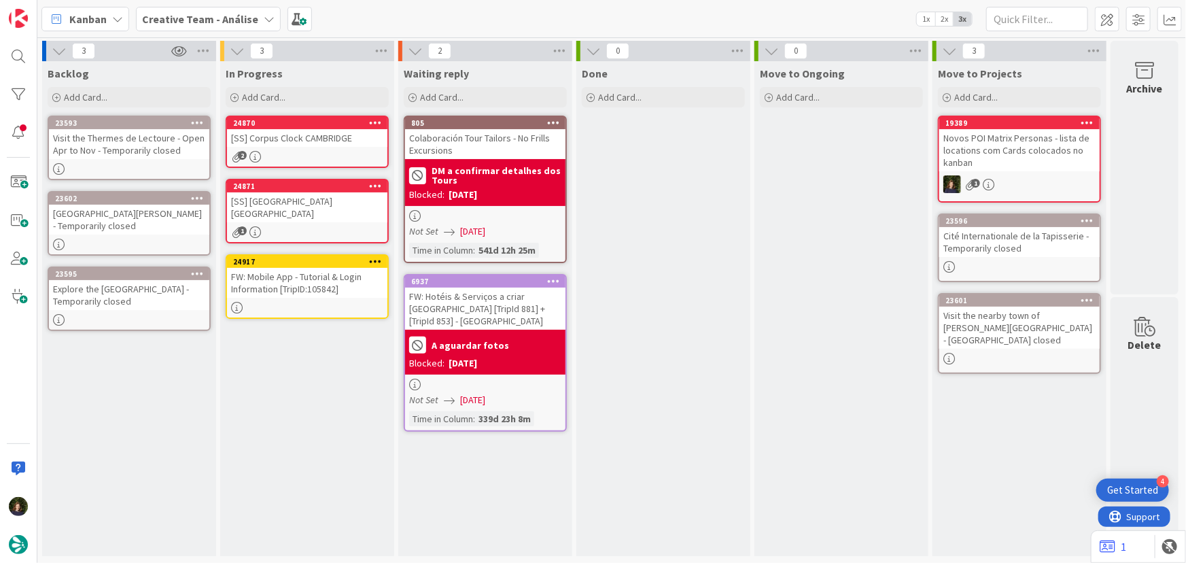
click at [380, 256] on icon at bounding box center [375, 261] width 13 height 10
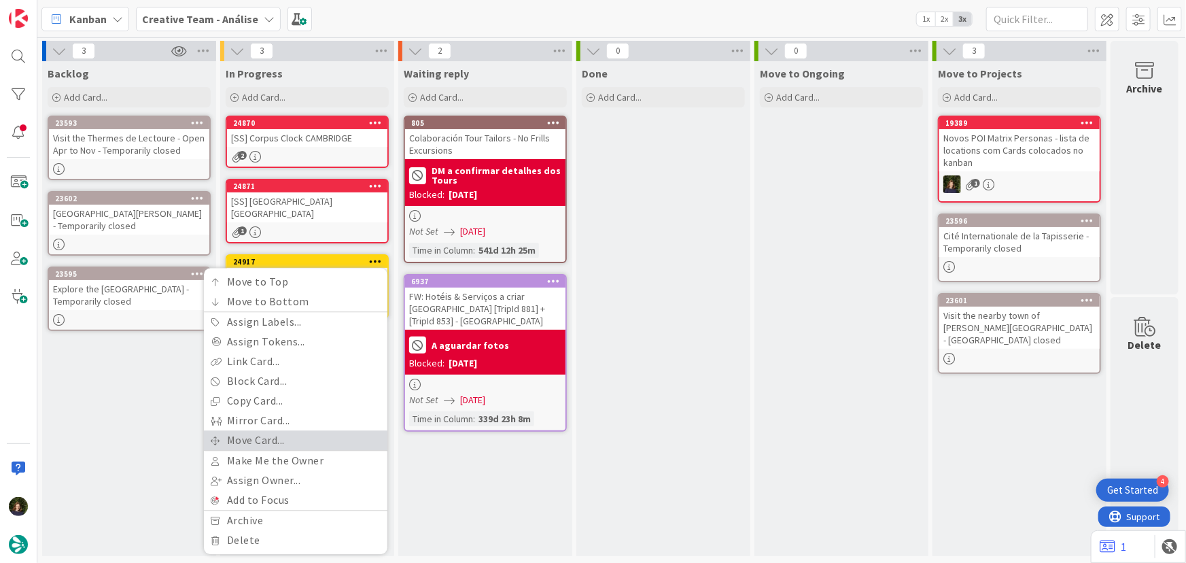
click at [303, 430] on link "Move Card..." at bounding box center [296, 440] width 184 height 20
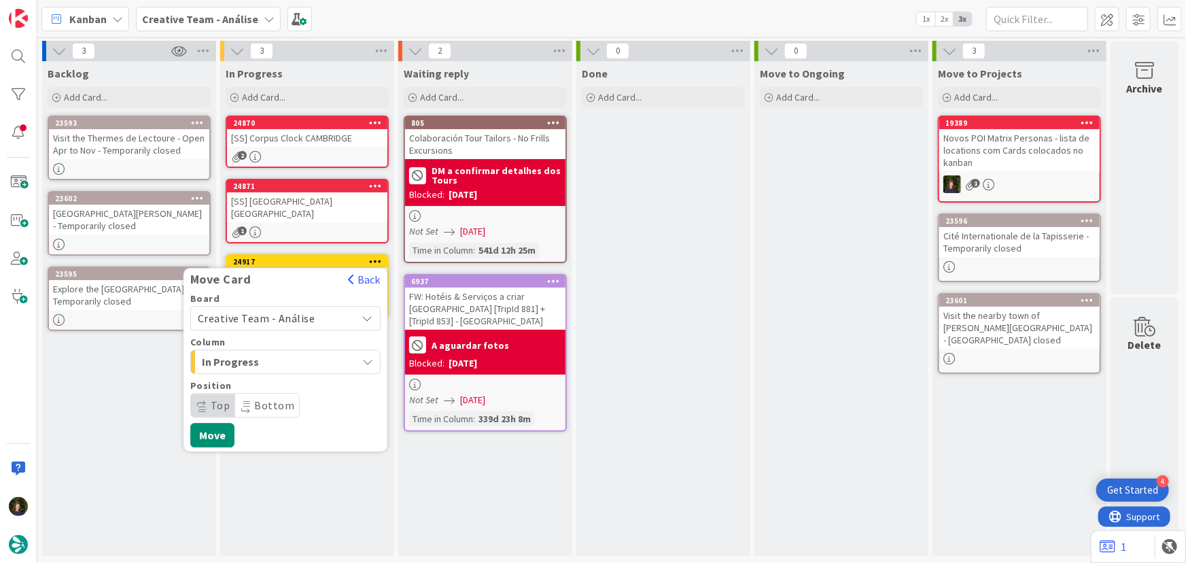
click at [296, 311] on span "Creative Team - Análise" at bounding box center [257, 318] width 118 height 14
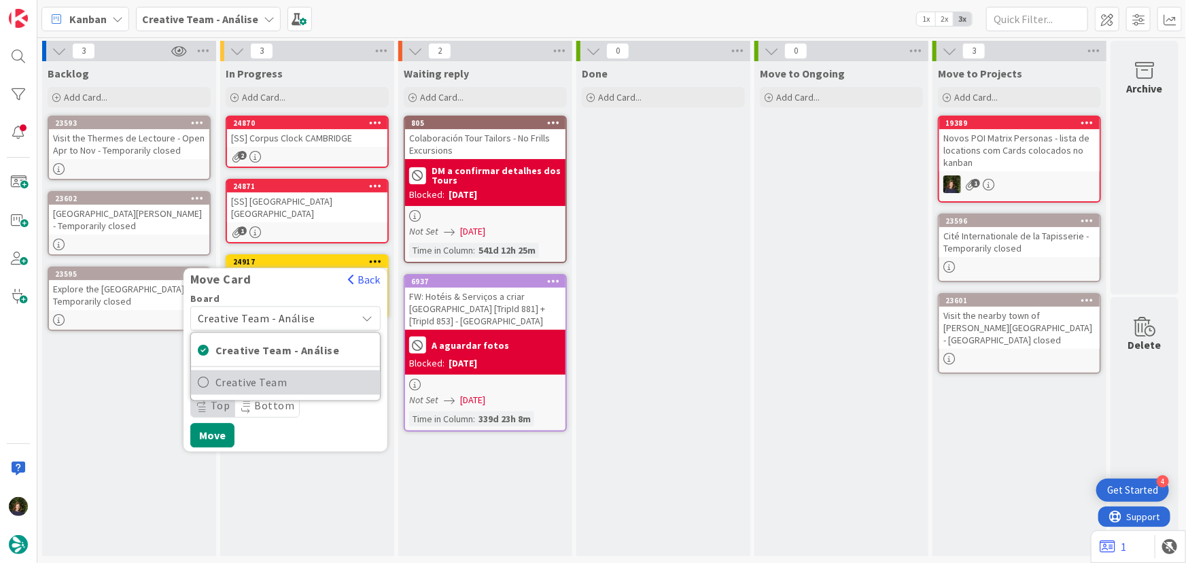
click at [309, 372] on span "Creative Team" at bounding box center [294, 382] width 158 height 20
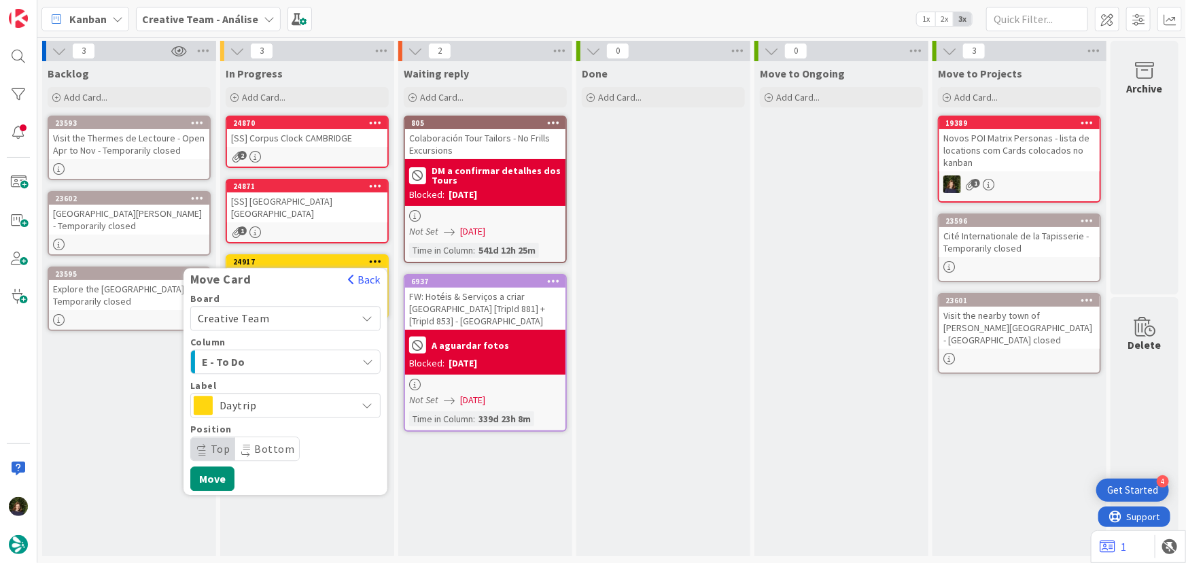
click at [279, 353] on span "E - To Do" at bounding box center [253, 362] width 102 height 18
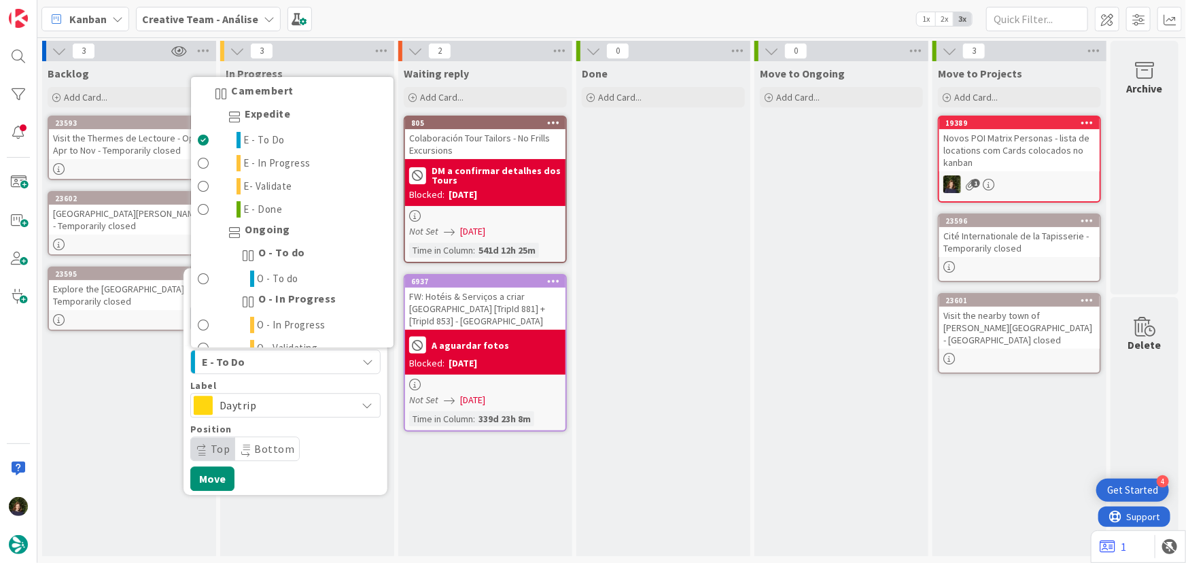
click at [269, 353] on span "E - To Do" at bounding box center [253, 362] width 102 height 18
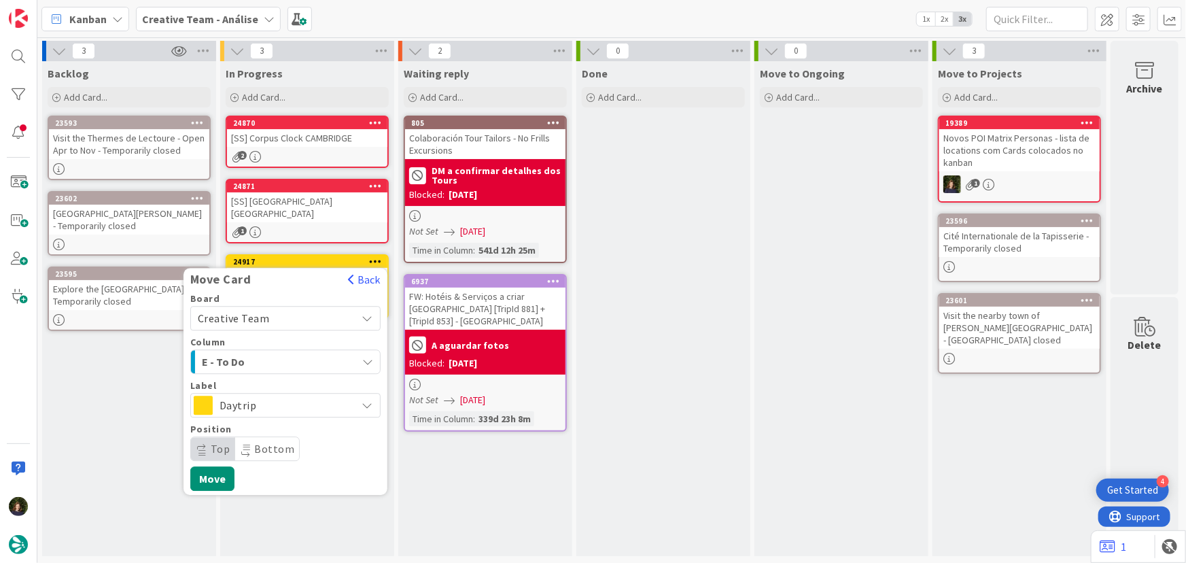
click at [292, 396] on span "Daytrip" at bounding box center [285, 405] width 130 height 19
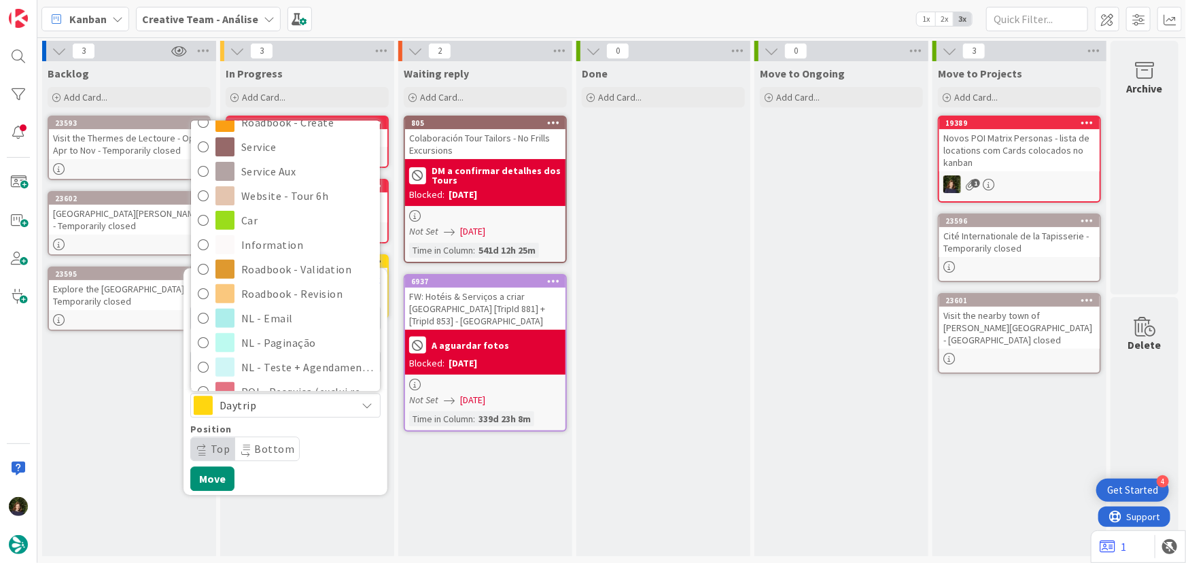
scroll to position [247, 0]
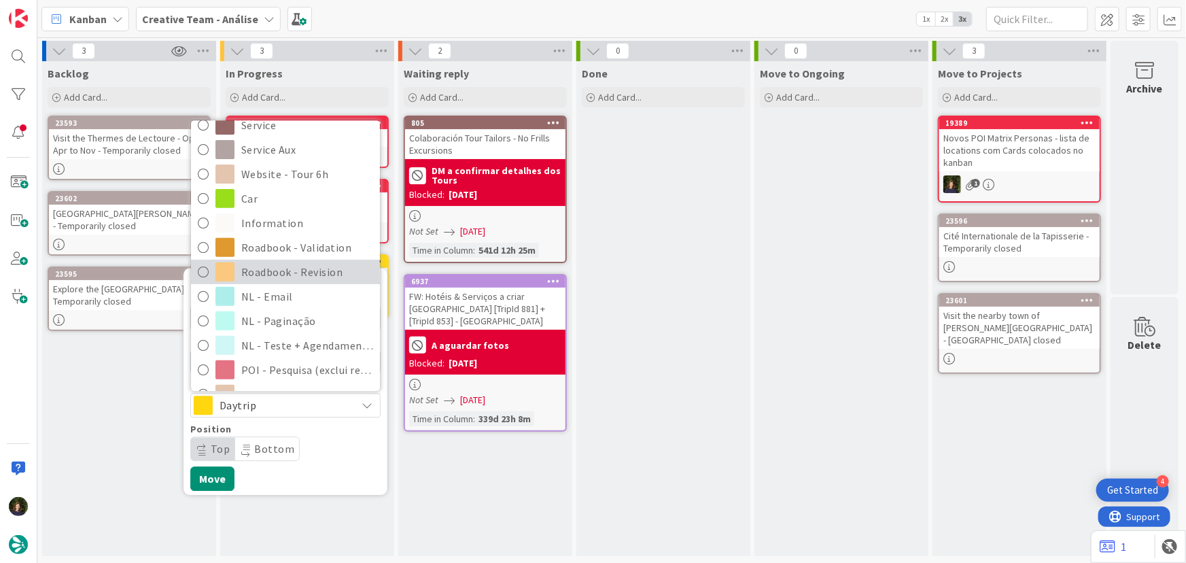
click at [305, 262] on span "Roadbook - Revision" at bounding box center [307, 272] width 132 height 20
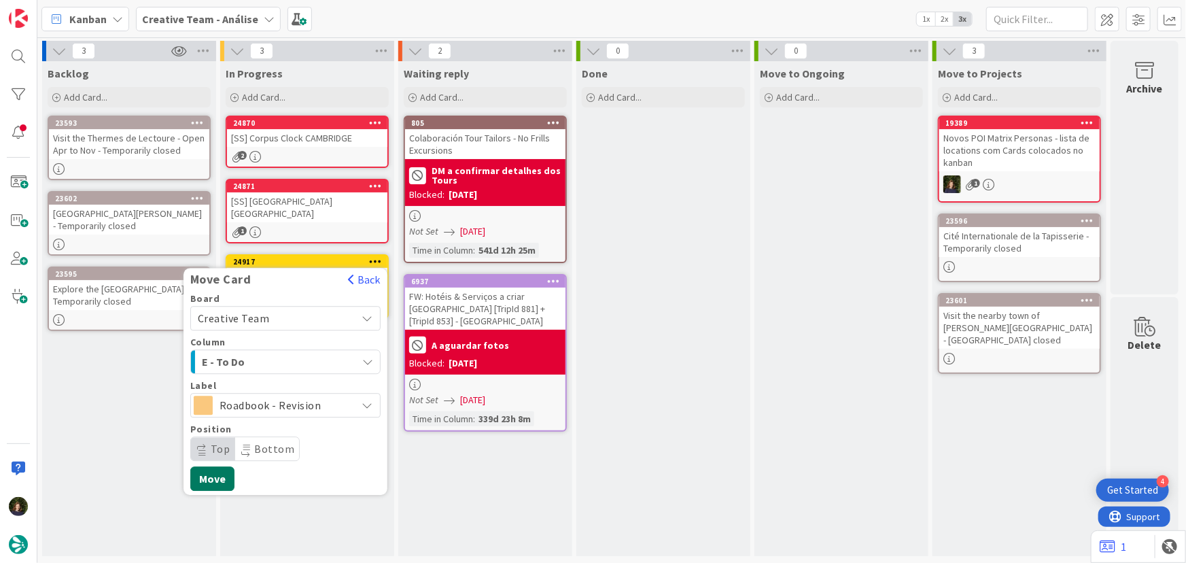
click at [205, 474] on button "Move" at bounding box center [212, 478] width 44 height 24
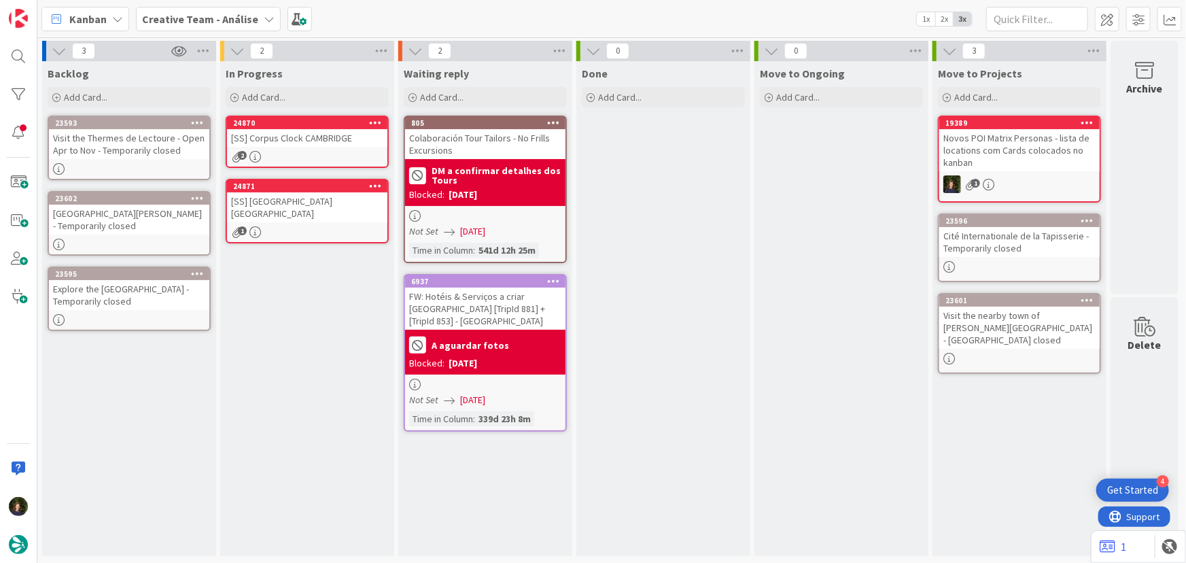
click at [204, 18] on b "Creative Team - Análise" at bounding box center [200, 19] width 116 height 14
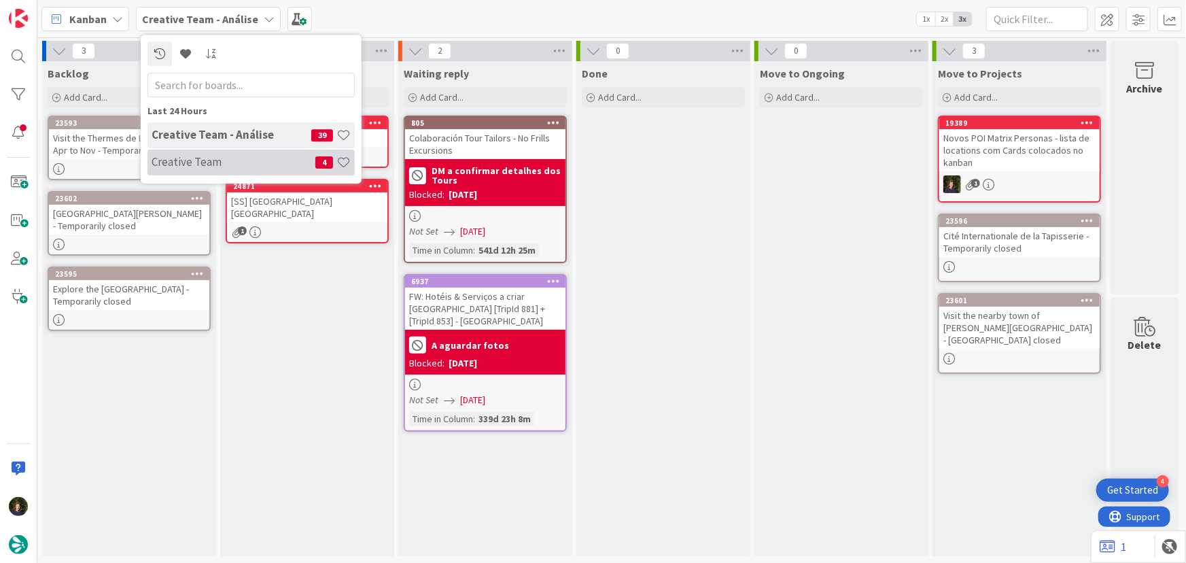
click at [228, 157] on h4 "Creative Team" at bounding box center [234, 162] width 164 height 14
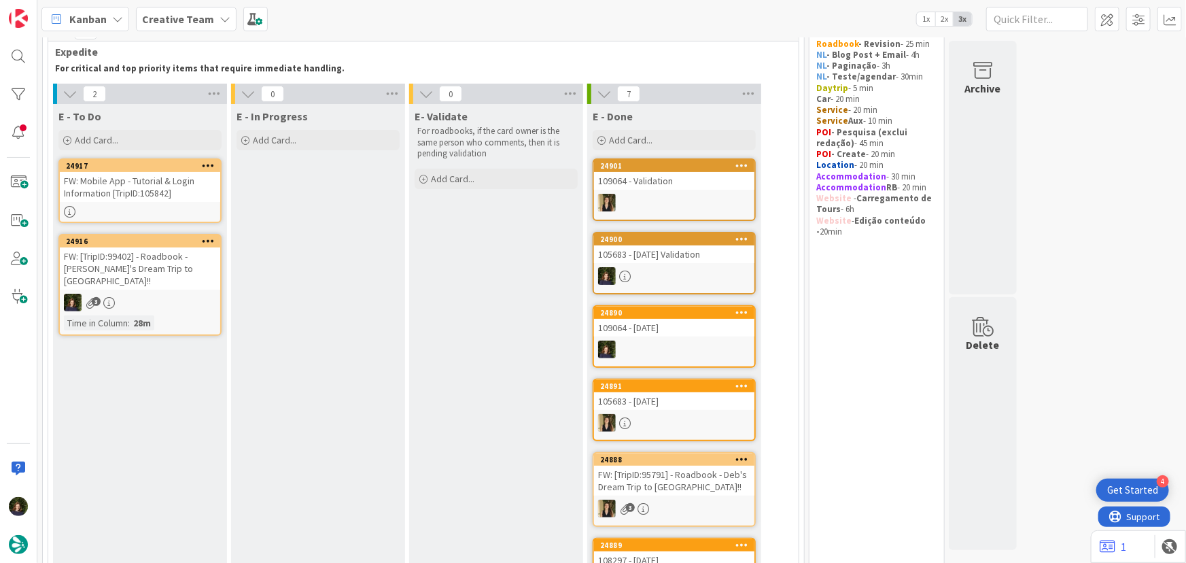
scroll to position [61, 0]
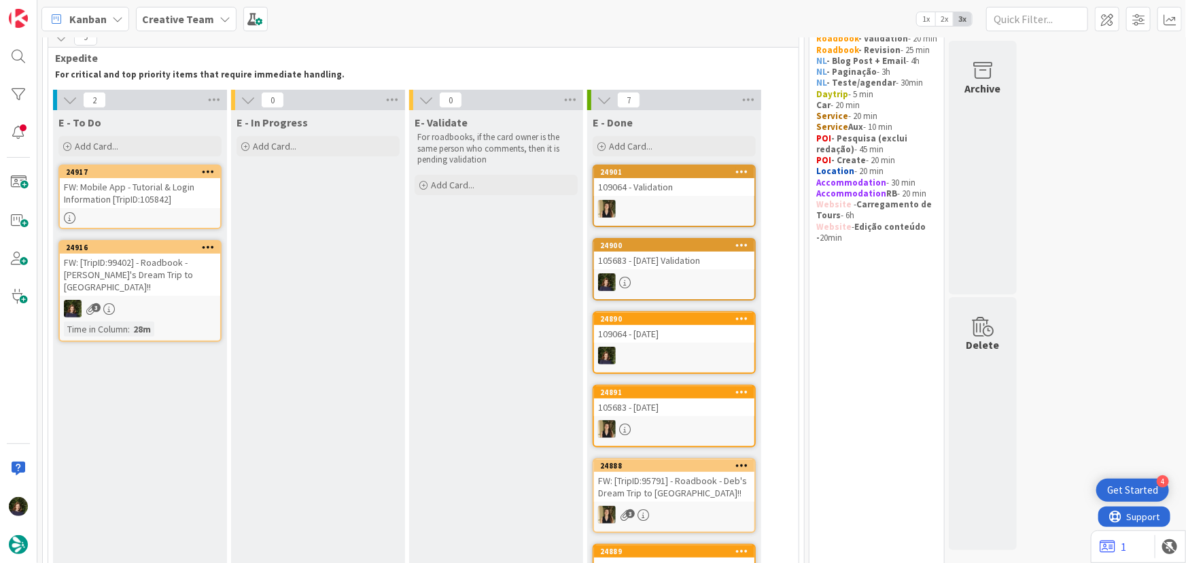
click at [136, 204] on div "FW: Mobile App - Tutorial & Login Information [TripID:105842]" at bounding box center [140, 193] width 160 height 30
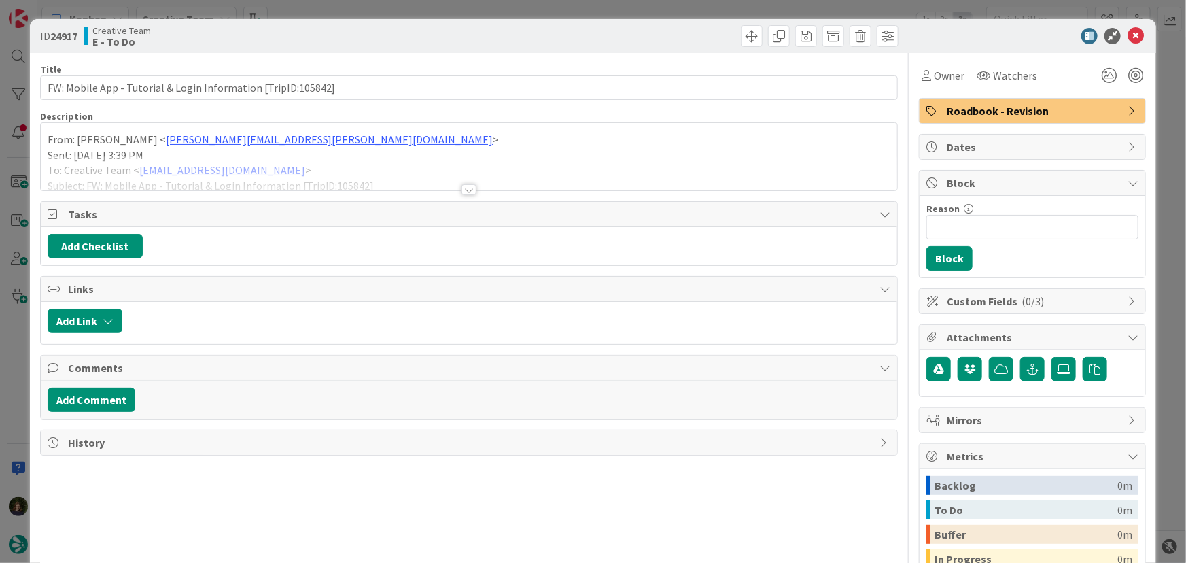
click at [468, 185] on div at bounding box center [468, 189] width 15 height 11
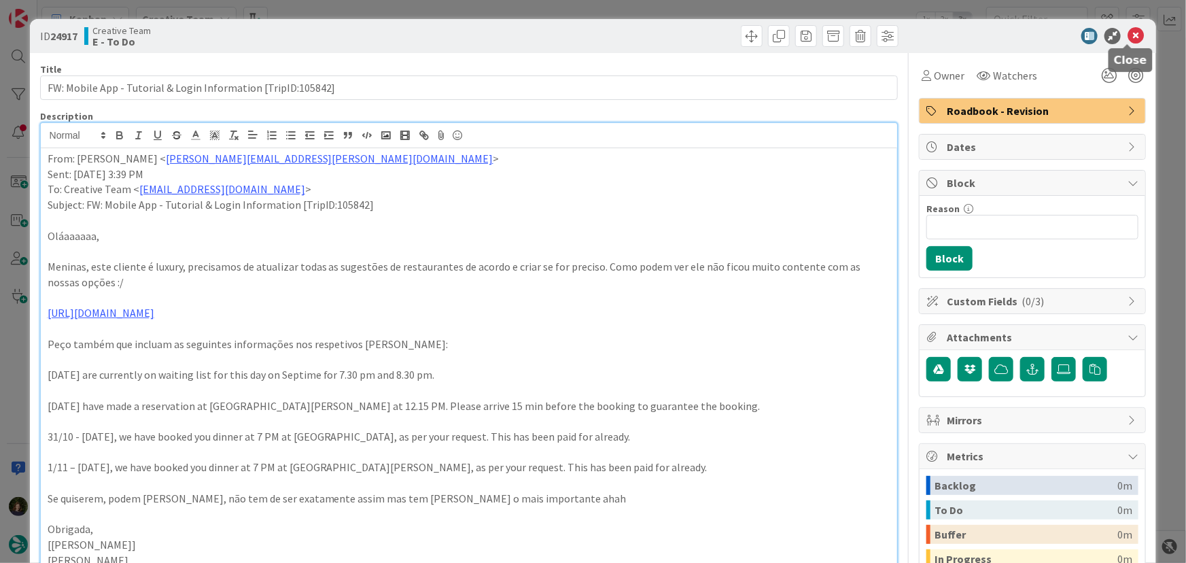
click at [1131, 37] on icon at bounding box center [1136, 36] width 16 height 16
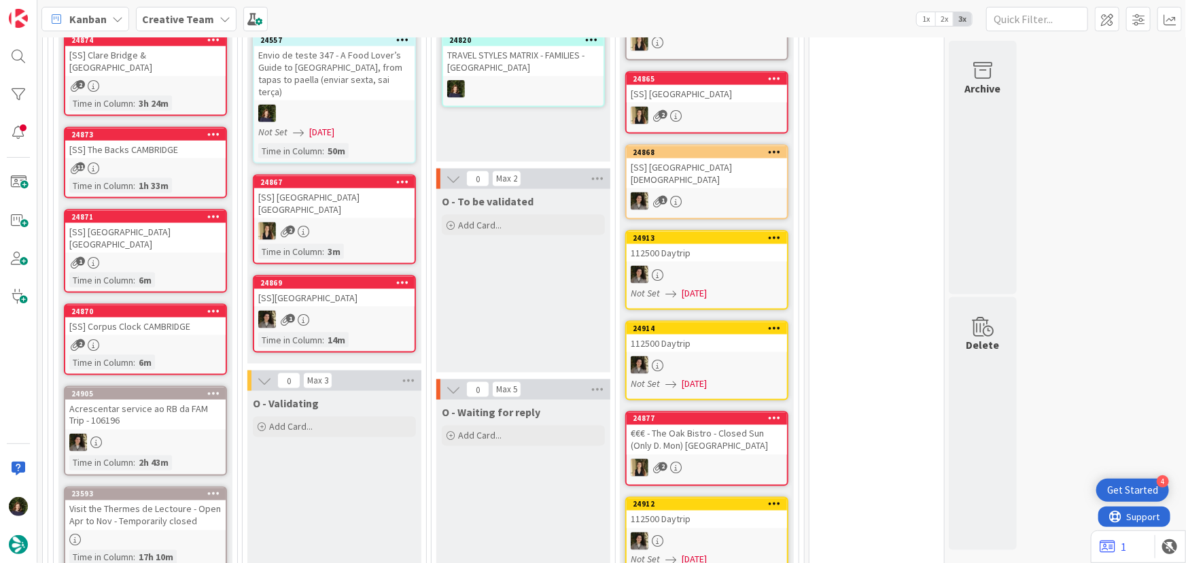
scroll to position [741, 0]
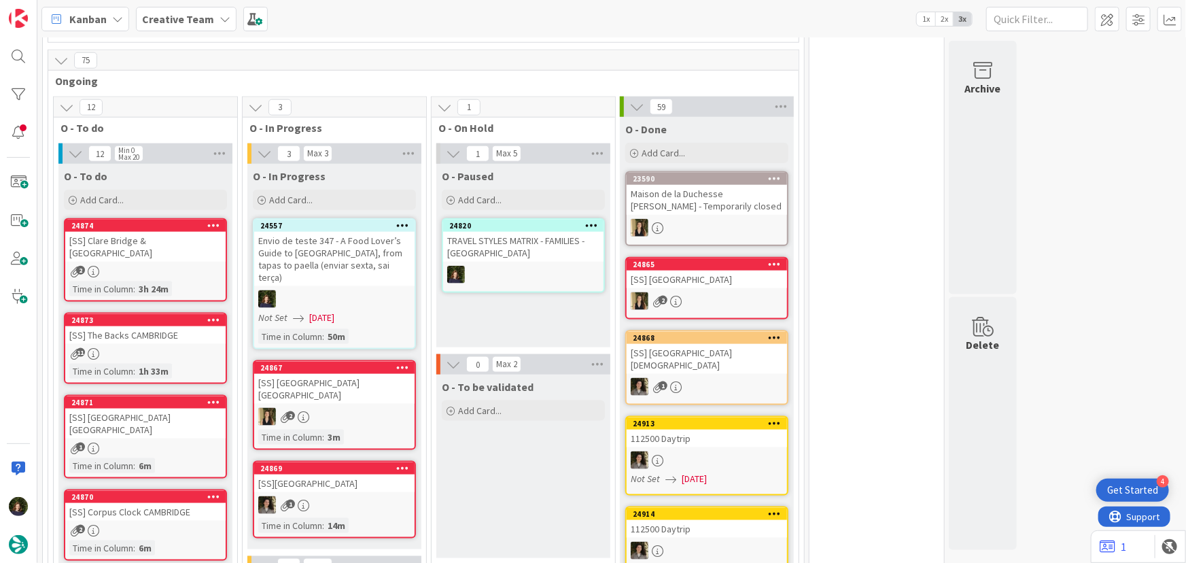
click at [406, 223] on icon at bounding box center [402, 225] width 13 height 10
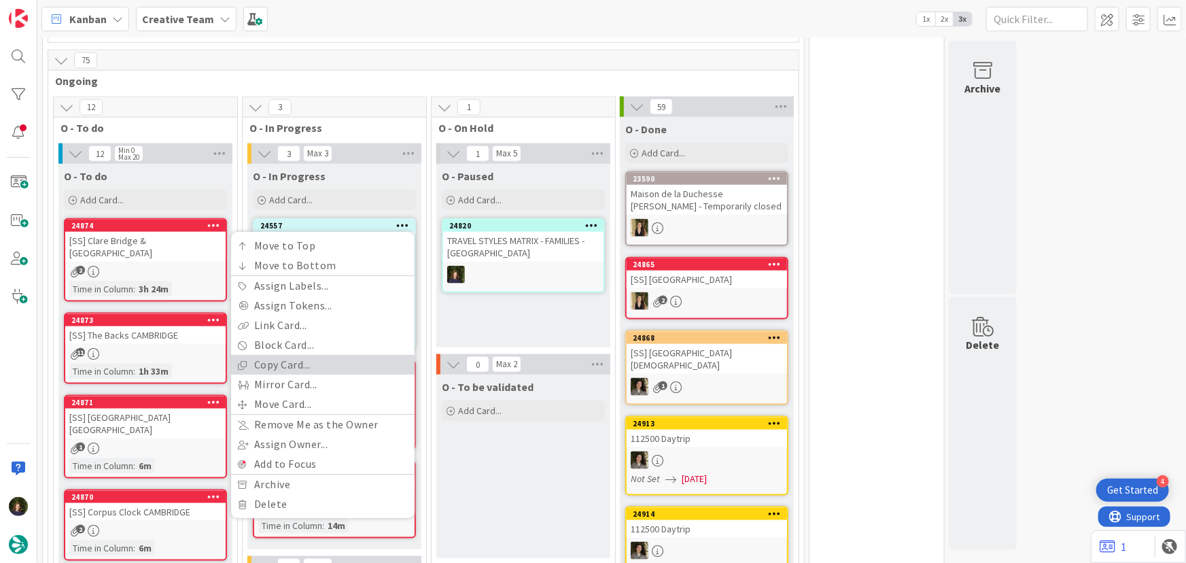
click at [320, 361] on link "Copy Card..." at bounding box center [323, 365] width 184 height 20
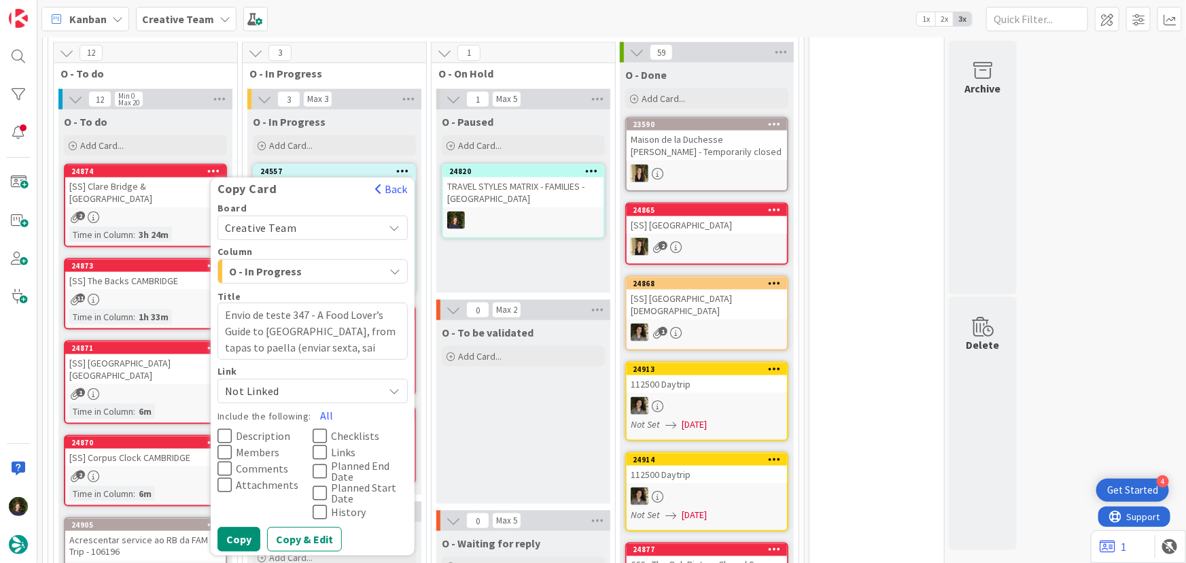
scroll to position [865, 0]
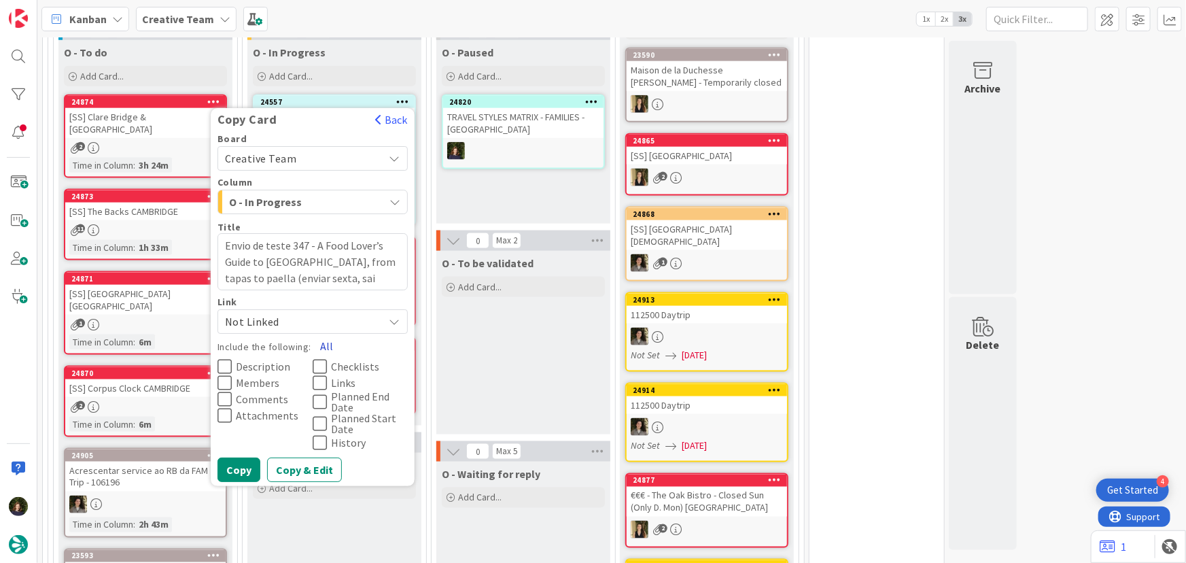
click at [330, 343] on button "All" at bounding box center [326, 346] width 31 height 24
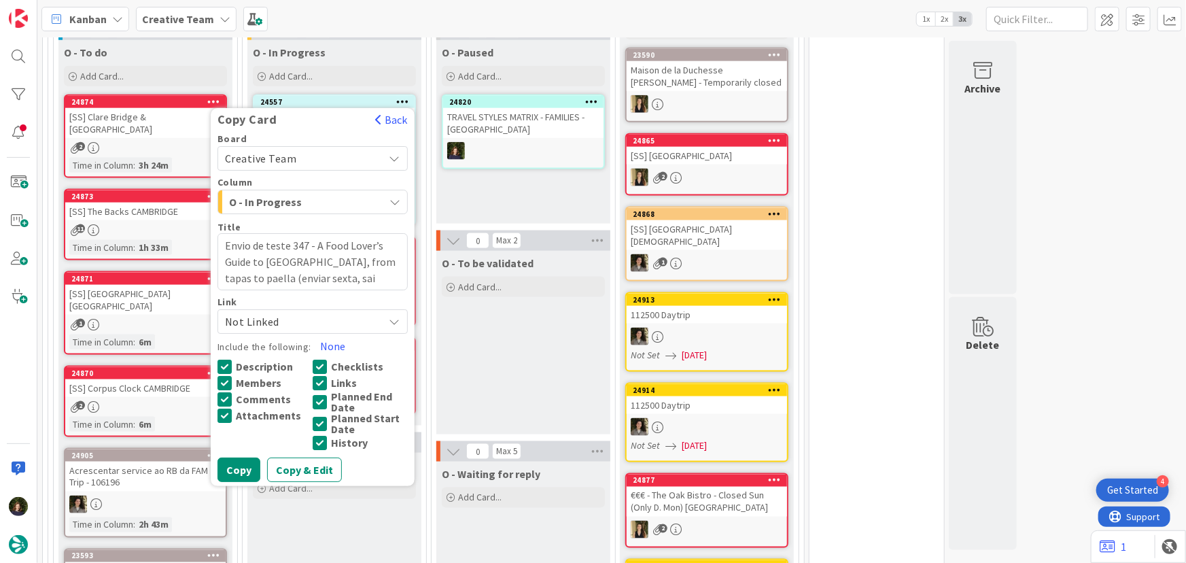
click at [238, 472] on button "Copy" at bounding box center [238, 469] width 43 height 24
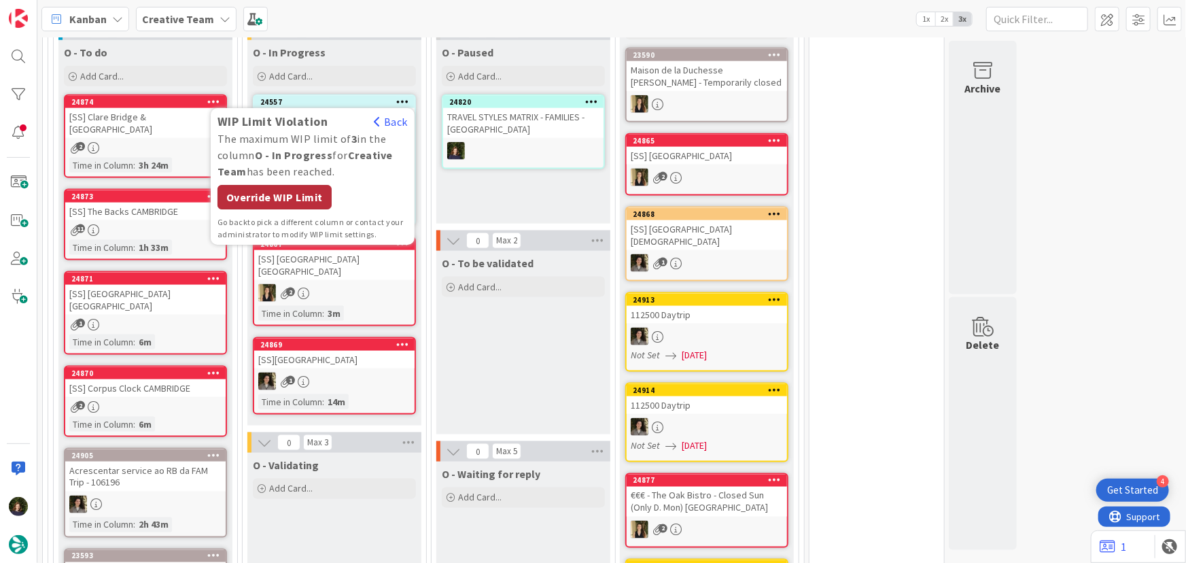
click at [291, 202] on div "Override WIP Limit" at bounding box center [274, 198] width 114 height 24
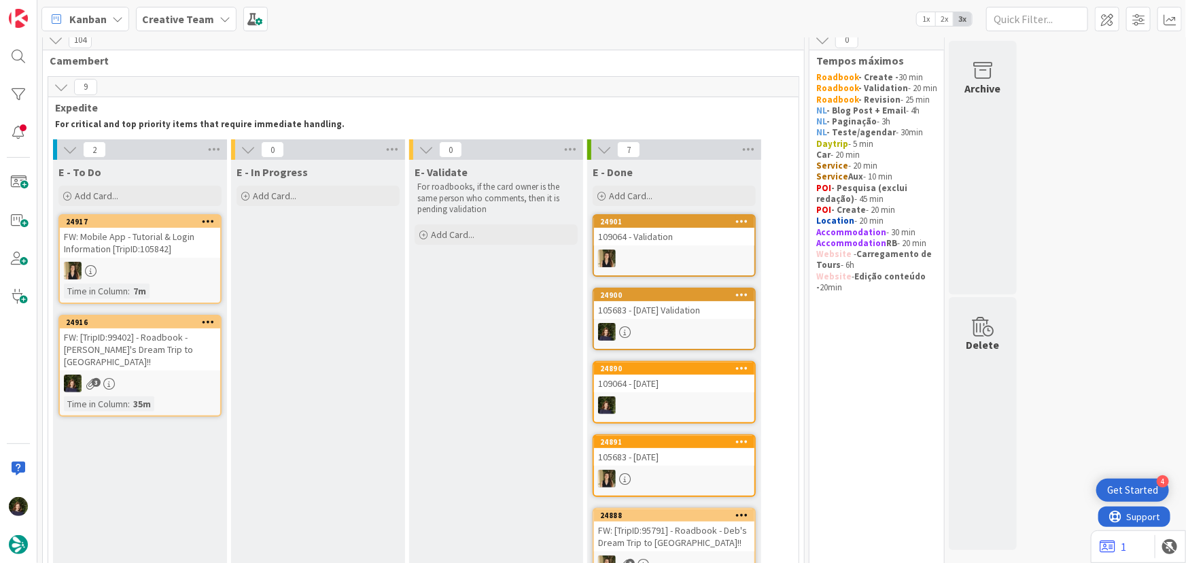
scroll to position [10, 0]
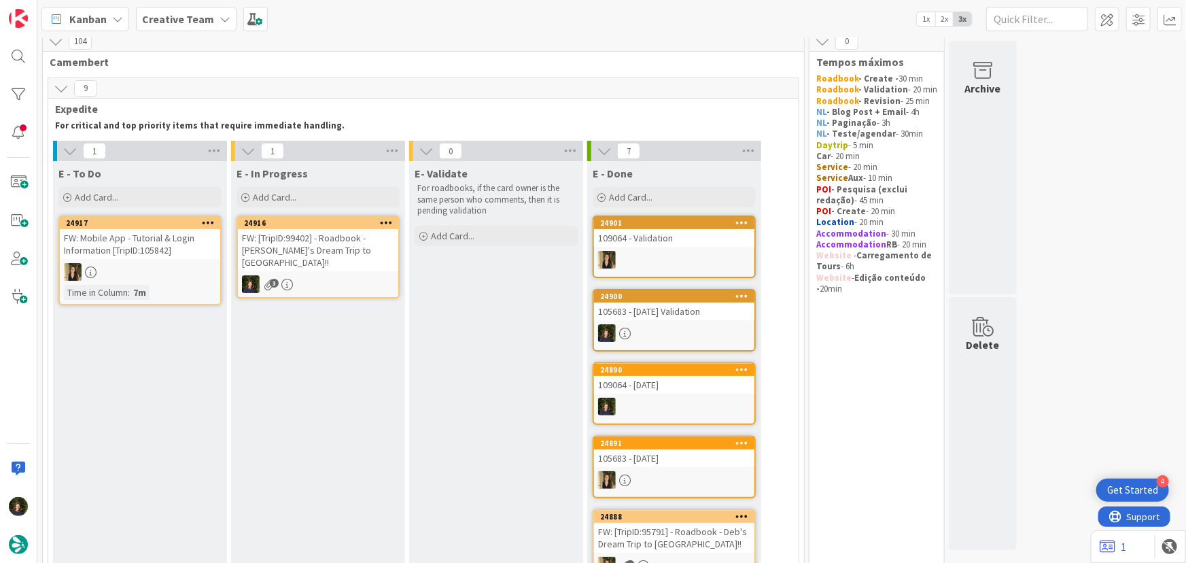
click at [305, 275] on div "3" at bounding box center [318, 284] width 160 height 18
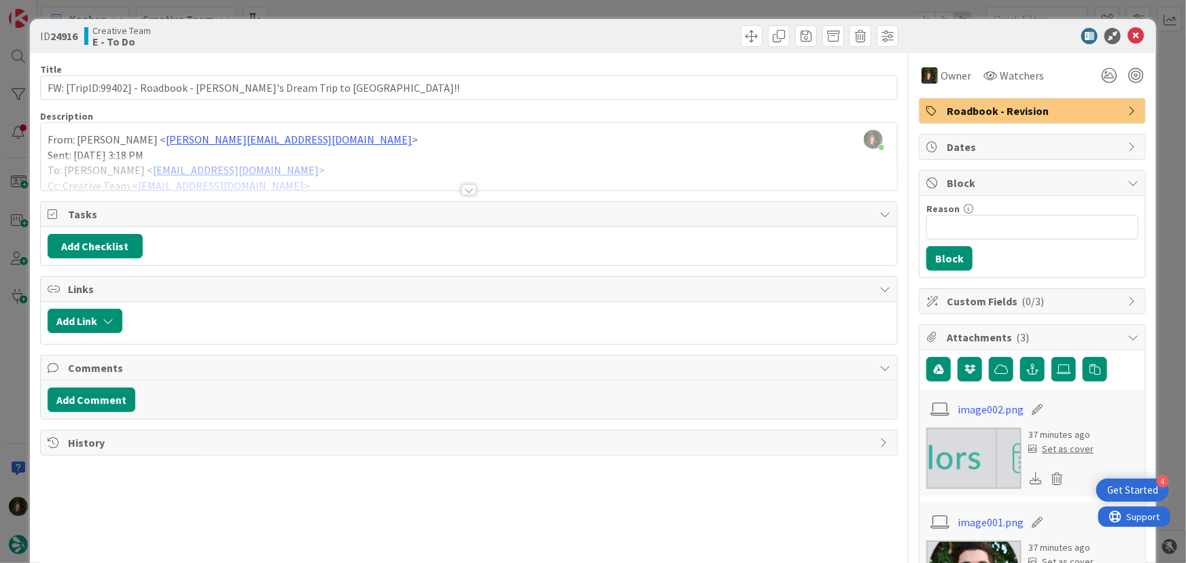
click at [466, 184] on div at bounding box center [468, 189] width 15 height 11
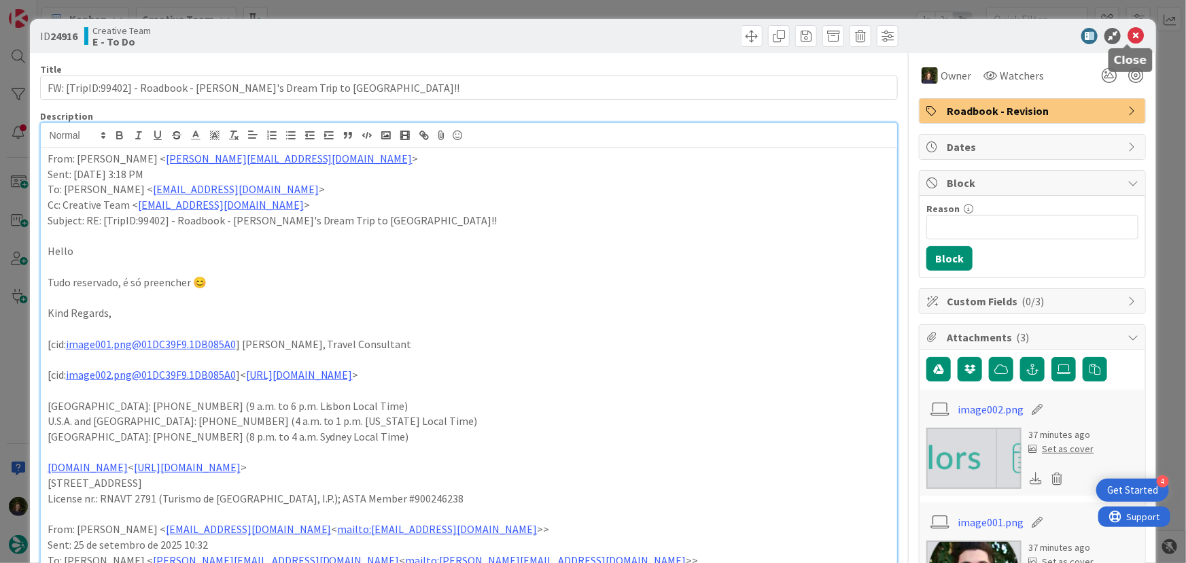
click at [1128, 38] on icon at bounding box center [1136, 36] width 16 height 16
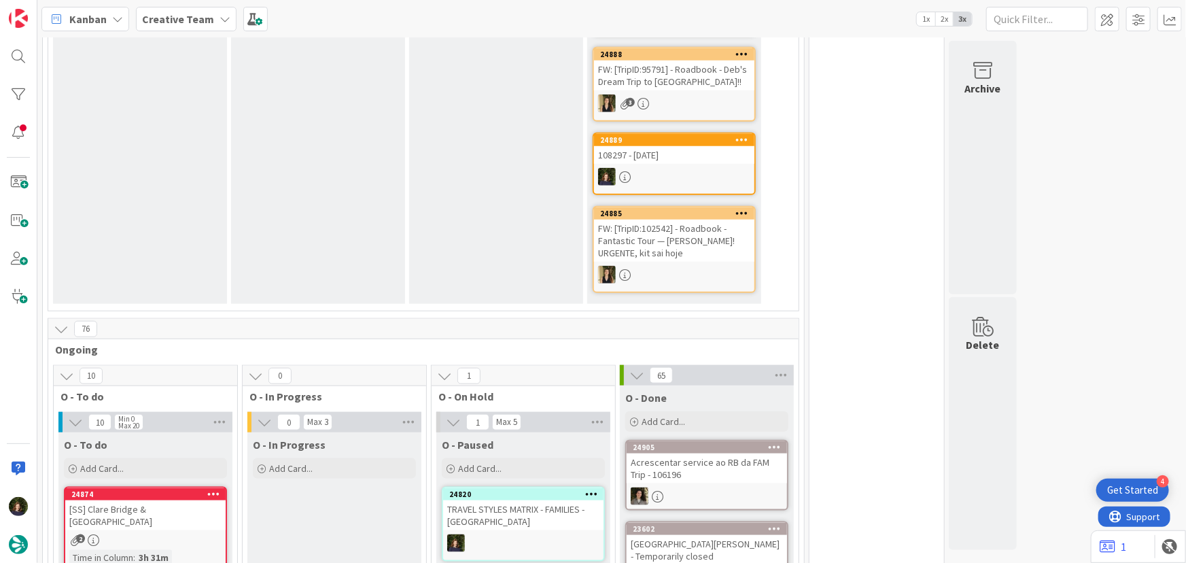
scroll to position [258, 0]
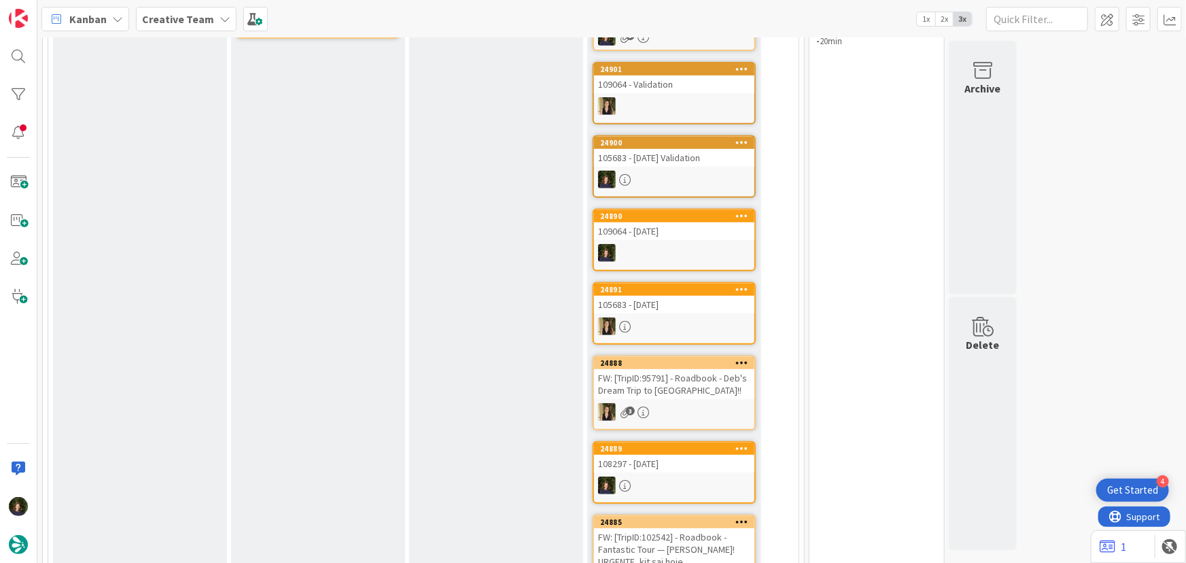
click at [161, 20] on b "Creative Team" at bounding box center [178, 19] width 72 height 14
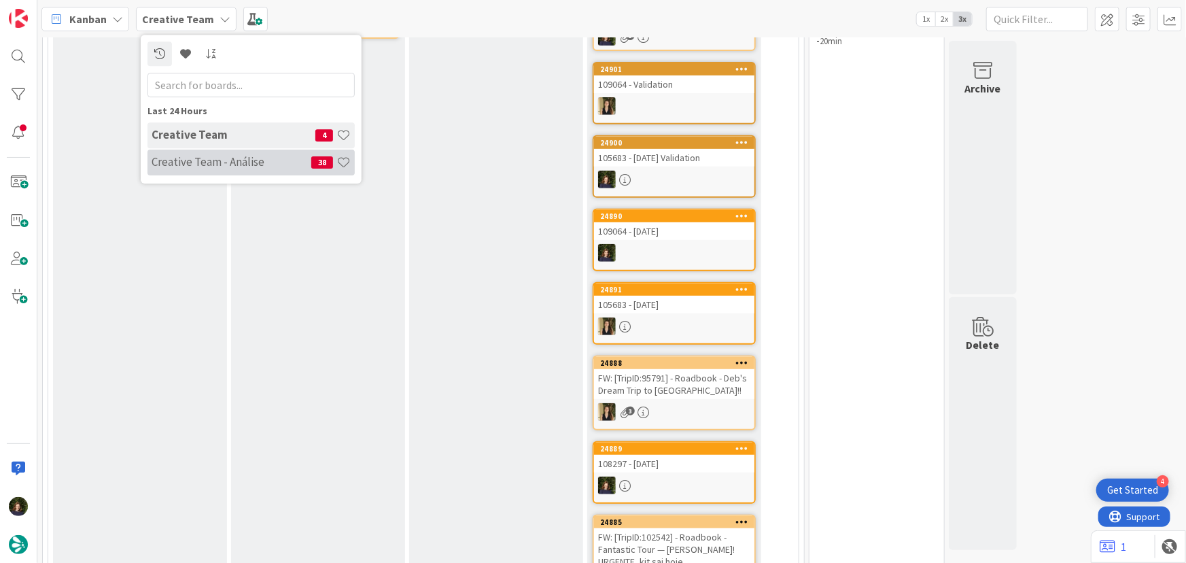
click at [165, 158] on h4 "Creative Team - Análise" at bounding box center [232, 162] width 160 height 14
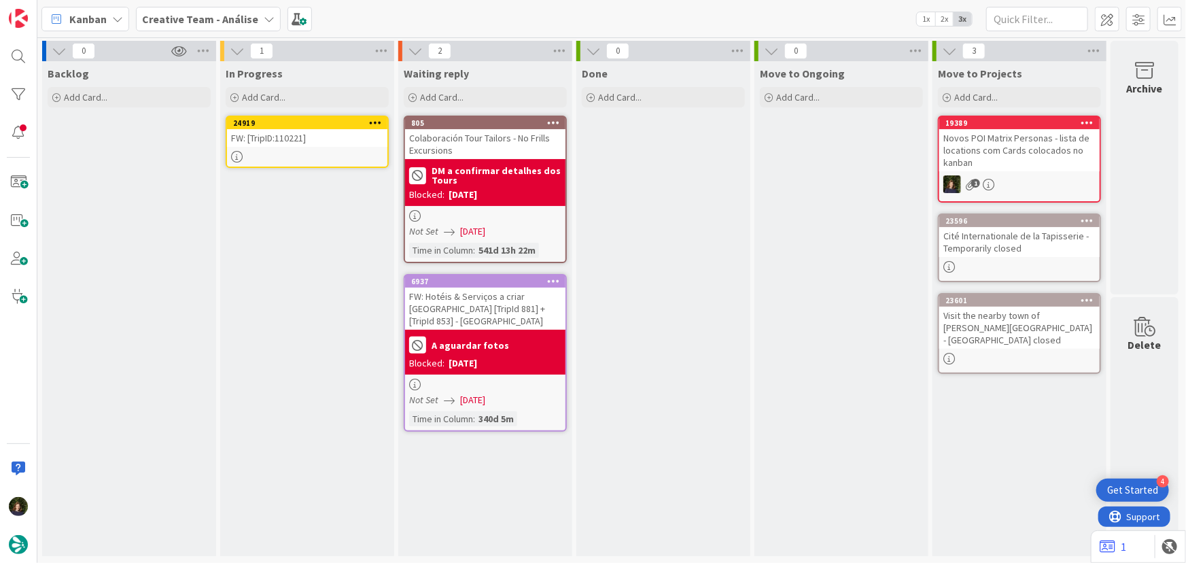
click at [374, 118] on icon at bounding box center [375, 123] width 13 height 10
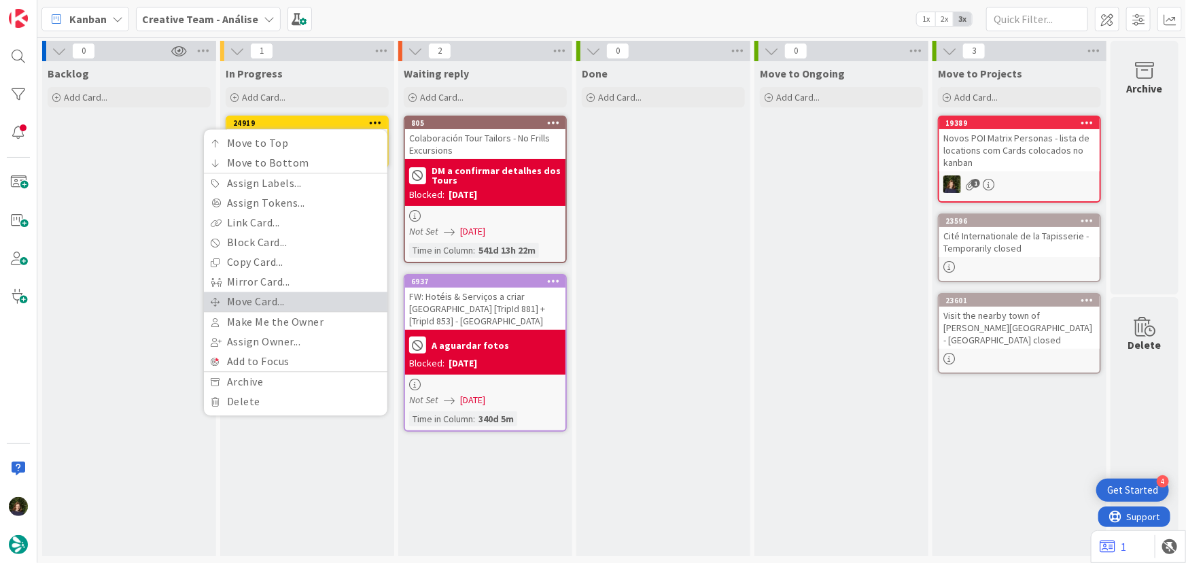
click at [307, 300] on link "Move Card..." at bounding box center [296, 302] width 184 height 20
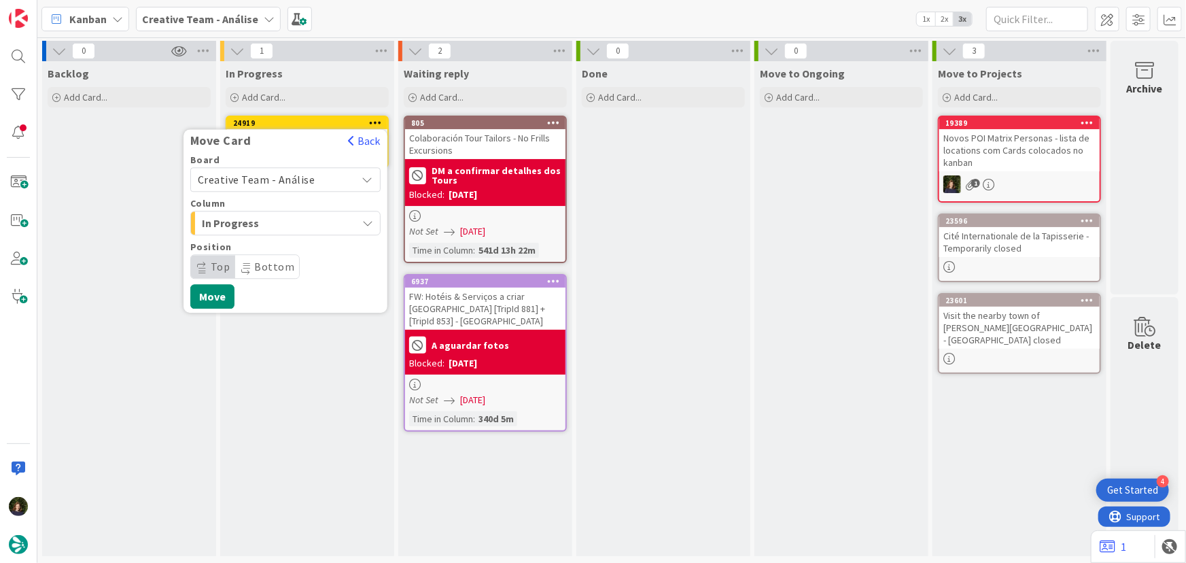
click at [285, 177] on span "Creative Team - Análise" at bounding box center [257, 180] width 118 height 14
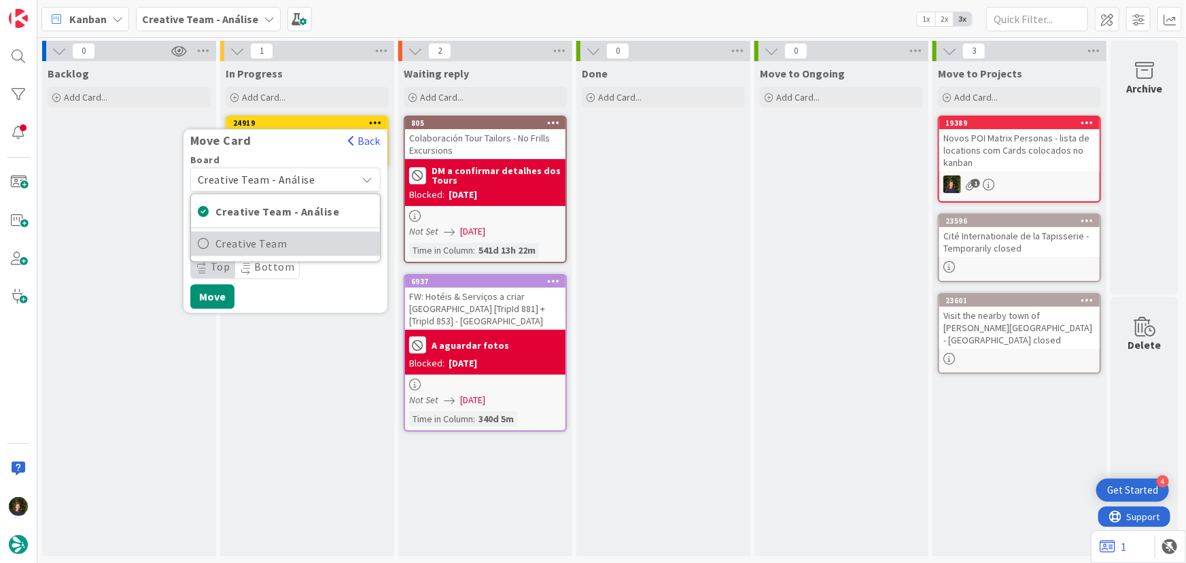
click at [300, 245] on span "Creative Team" at bounding box center [294, 244] width 158 height 20
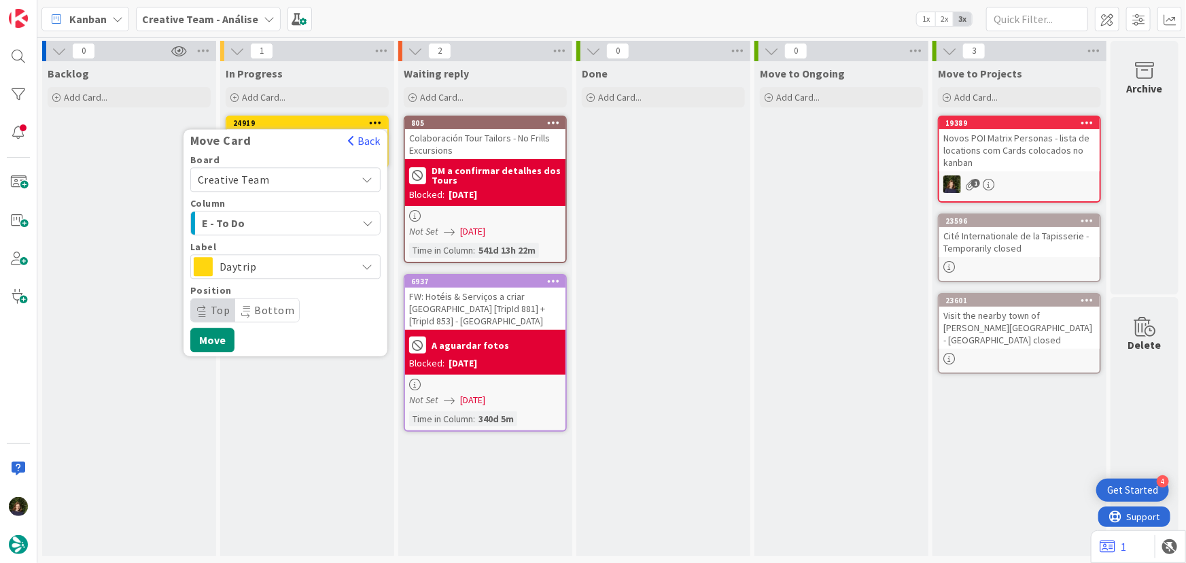
click at [260, 265] on span "Daytrip" at bounding box center [285, 266] width 130 height 19
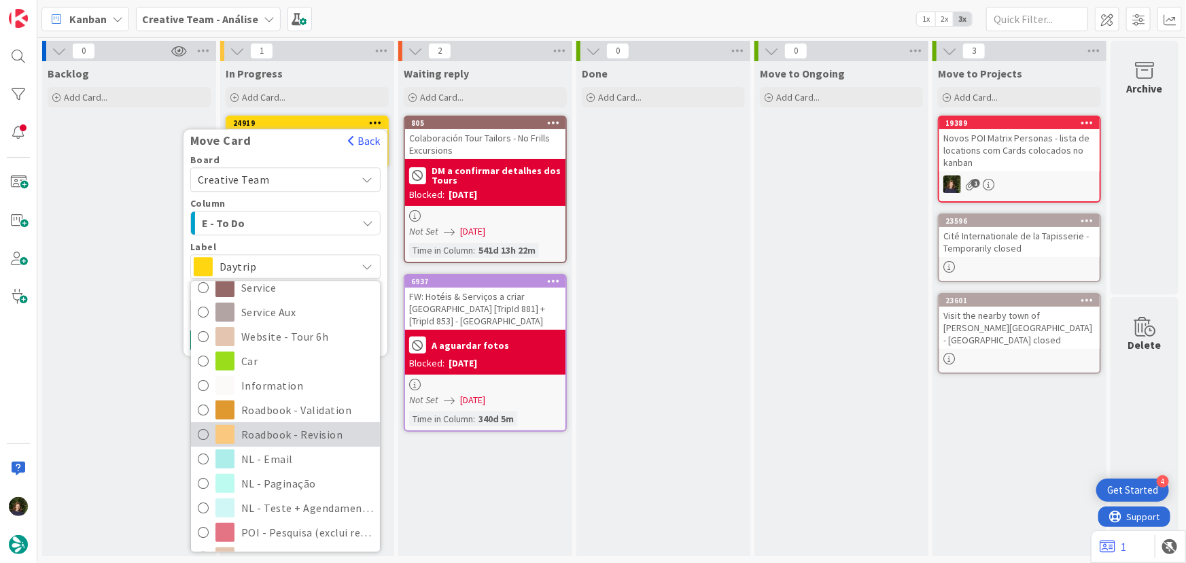
scroll to position [247, 0]
click at [272, 426] on span "Roadbook - Revision" at bounding box center [307, 433] width 132 height 20
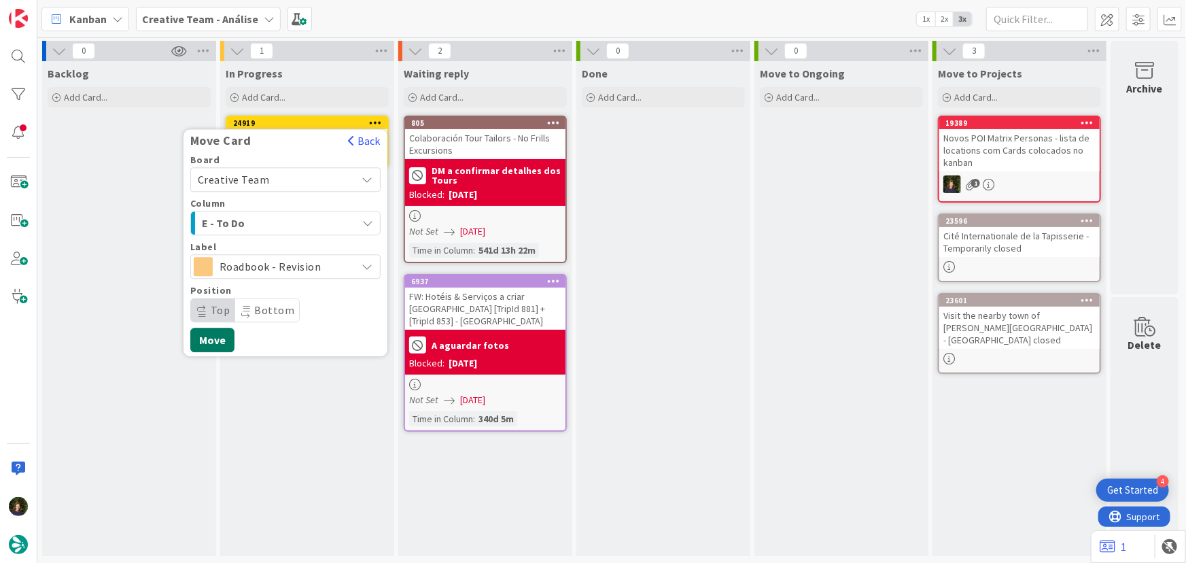
click at [217, 346] on button "Move" at bounding box center [212, 340] width 44 height 24
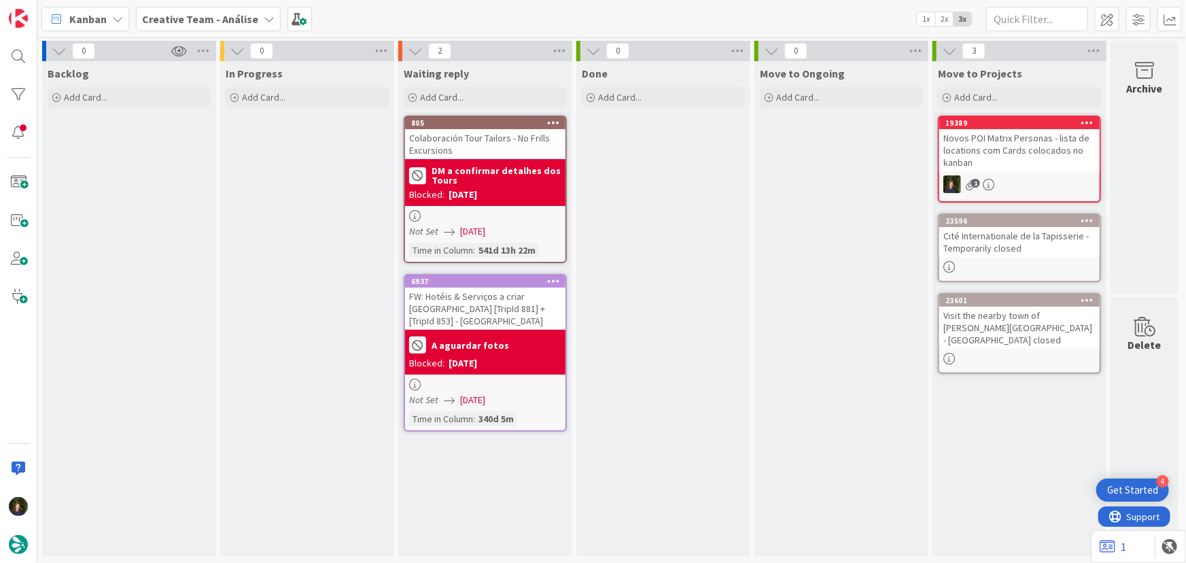
click at [203, 21] on b "Creative Team - Análise" at bounding box center [200, 19] width 116 height 14
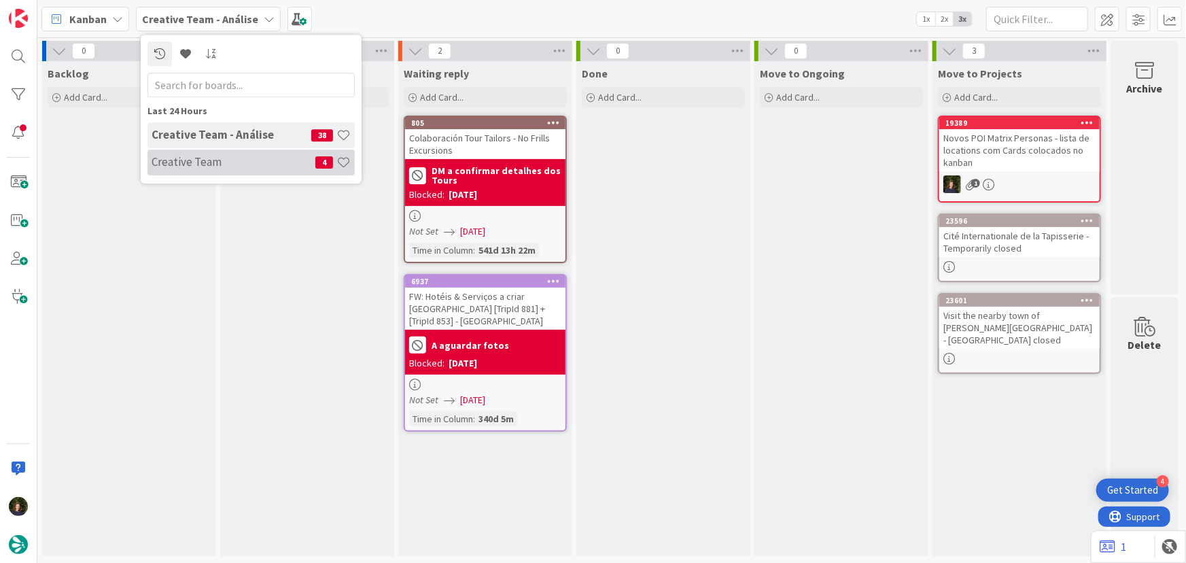
click at [207, 158] on h4 "Creative Team" at bounding box center [234, 162] width 164 height 14
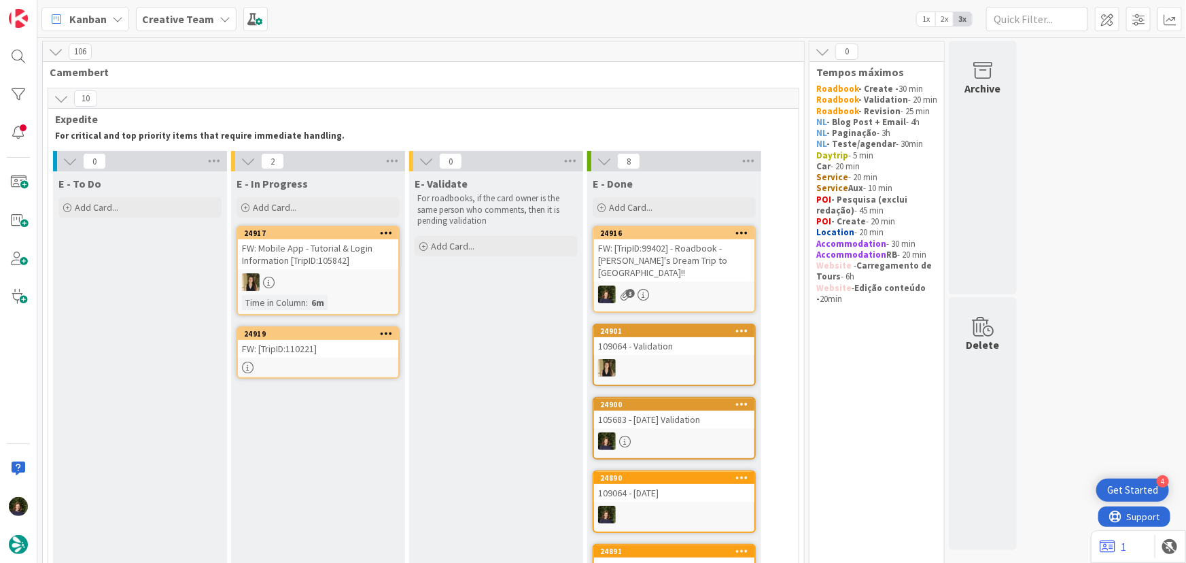
click at [298, 356] on div "FW: [TripID:110221]" at bounding box center [318, 349] width 160 height 18
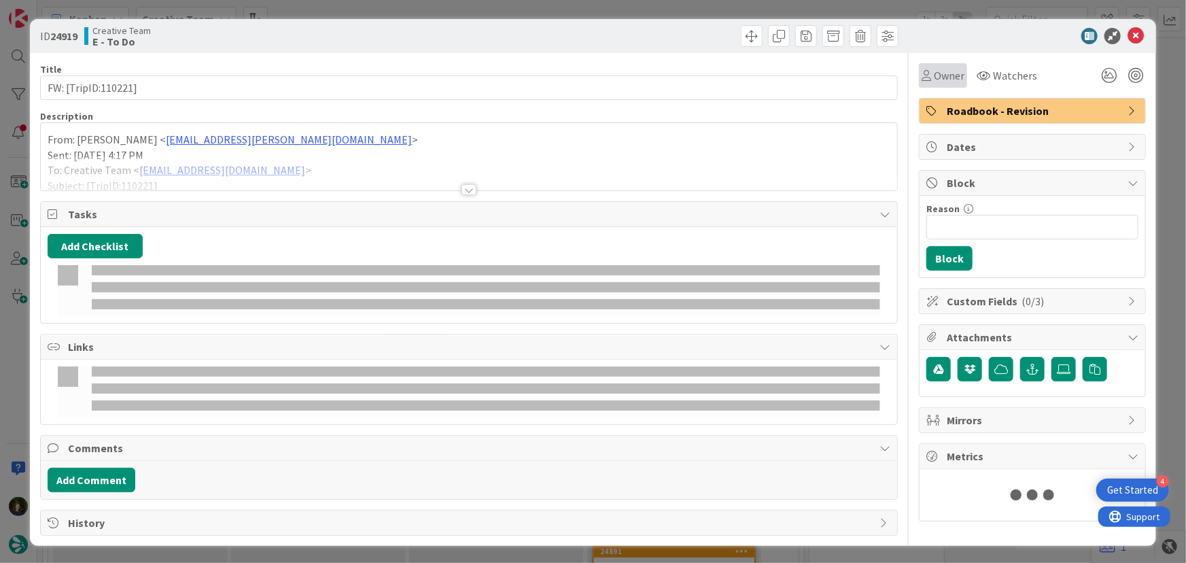
click at [936, 70] on span "Owner" at bounding box center [949, 75] width 31 height 16
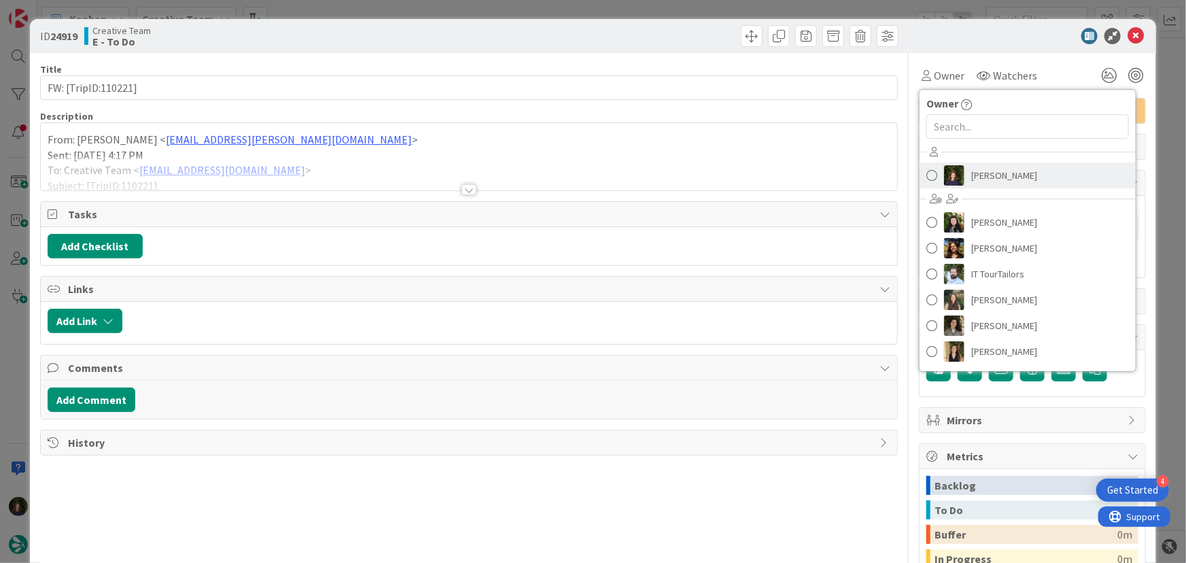
click at [990, 173] on span "[PERSON_NAME]" at bounding box center [1004, 175] width 66 height 20
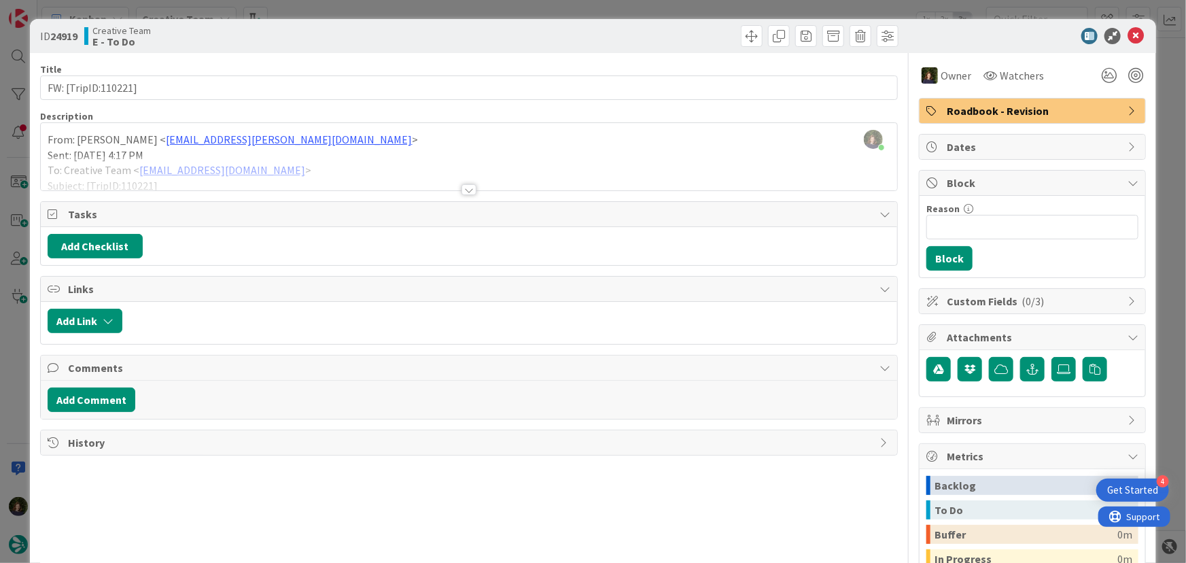
click at [463, 189] on div at bounding box center [468, 189] width 15 height 11
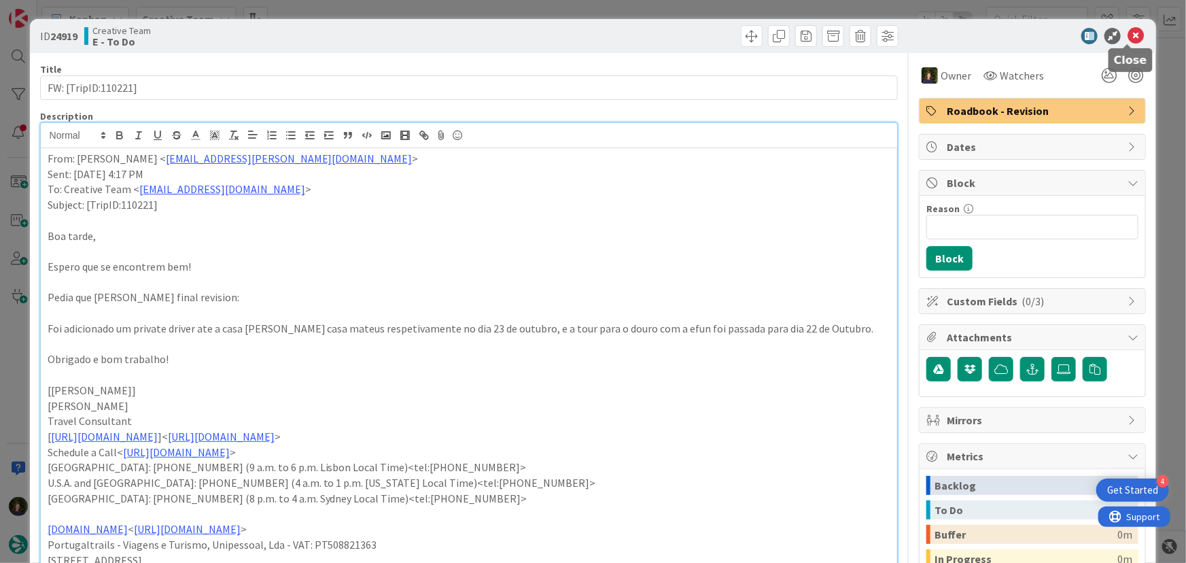
click at [1130, 35] on icon at bounding box center [1136, 36] width 16 height 16
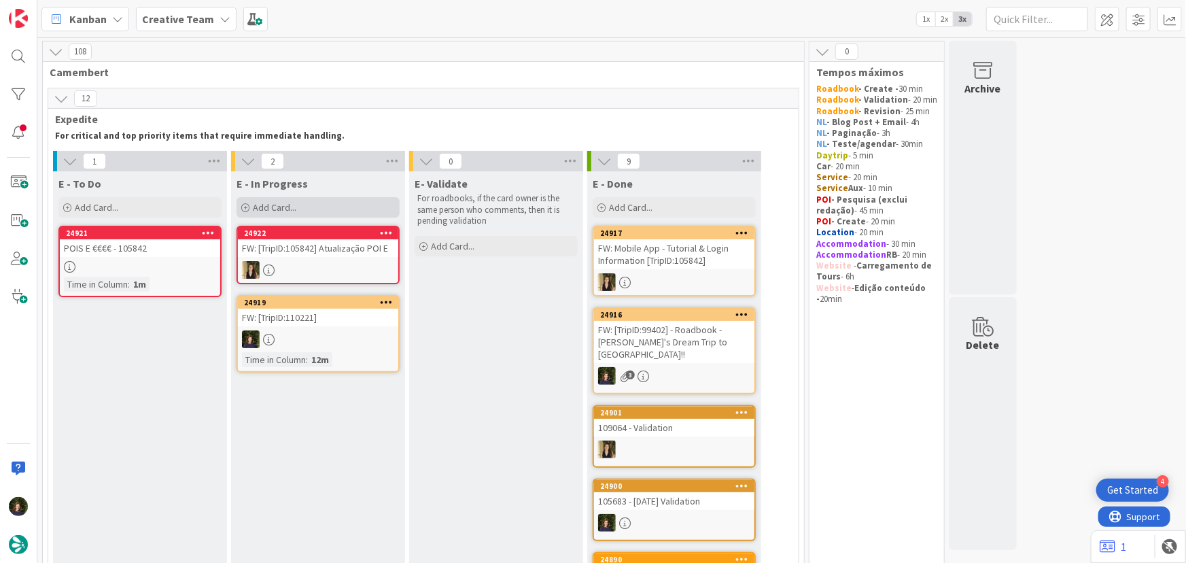
click at [309, 204] on div "Add Card..." at bounding box center [318, 207] width 163 height 20
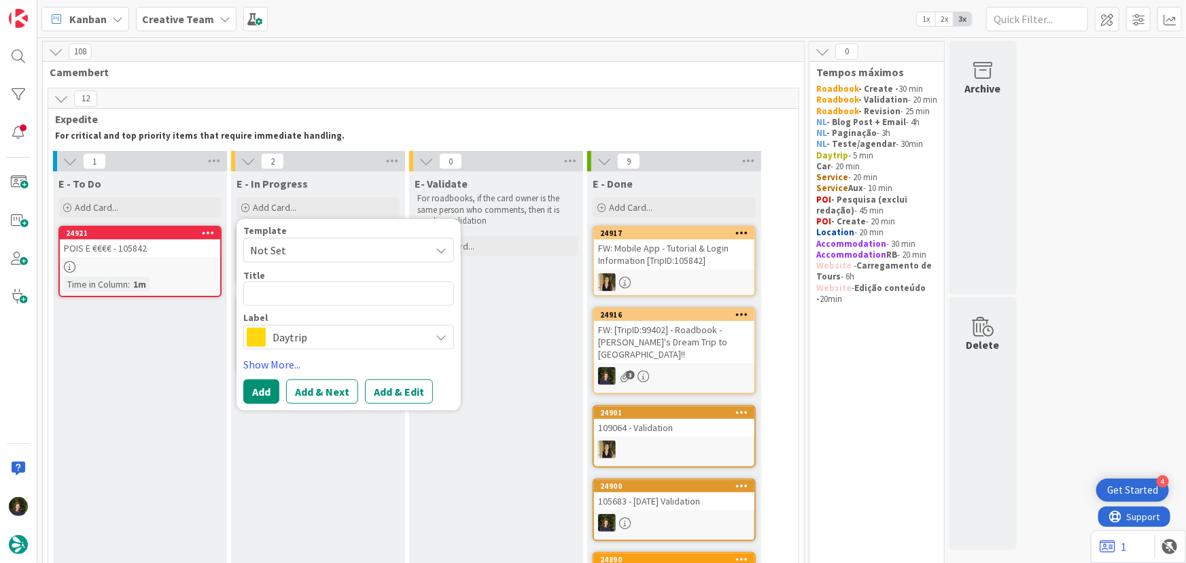
type textarea "x"
type textarea "11"
type textarea "x"
type textarea "110"
type textarea "x"
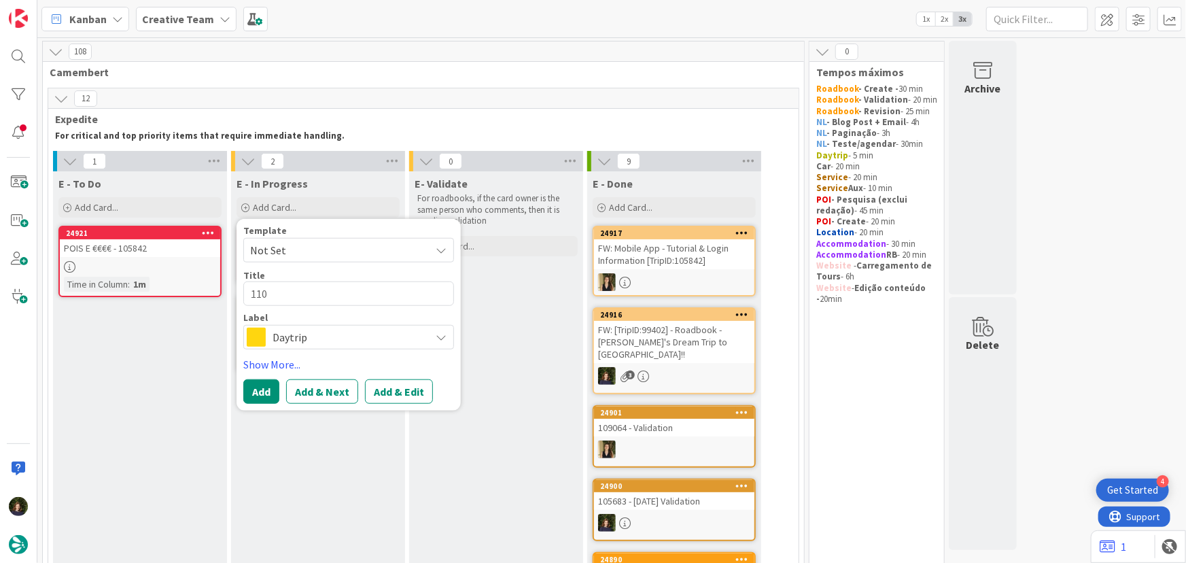
type textarea "1102"
type textarea "x"
type textarea "11022"
type textarea "x"
type textarea "110221"
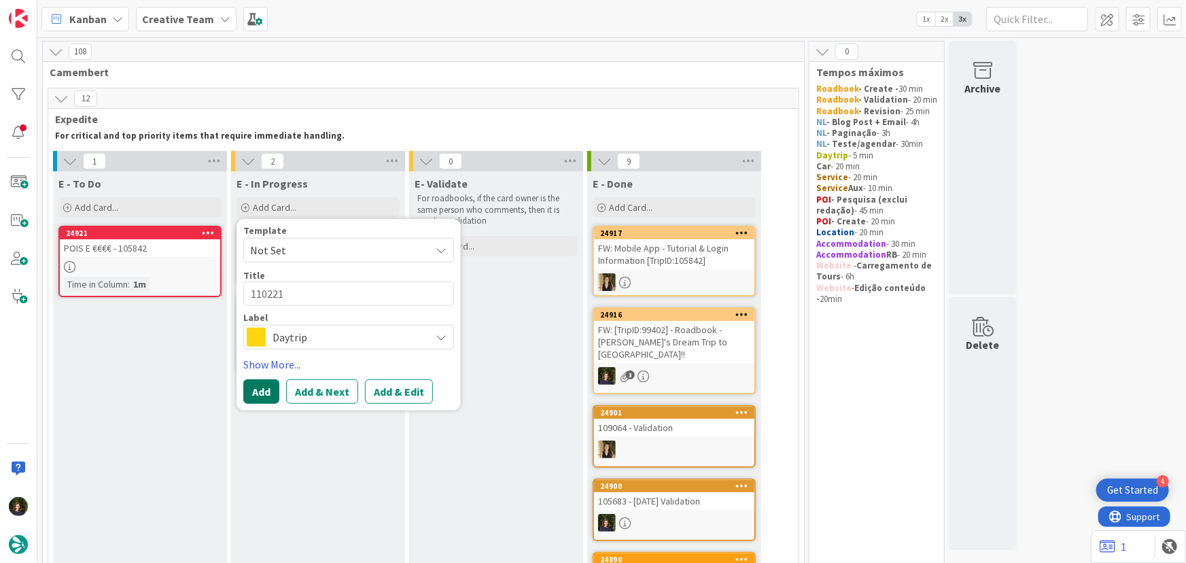
click at [258, 398] on button "Add" at bounding box center [261, 391] width 36 height 24
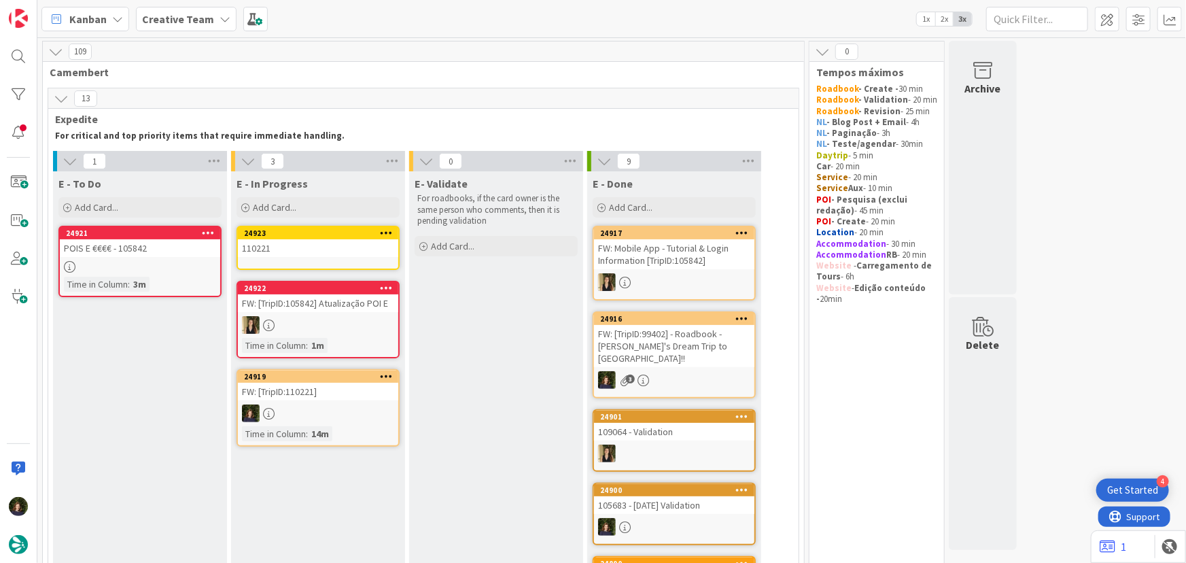
drag, startPoint x: 285, startPoint y: 283, endPoint x: 300, endPoint y: 256, distance: 30.7
click at [300, 256] on div "24923 110221" at bounding box center [318, 248] width 163 height 44
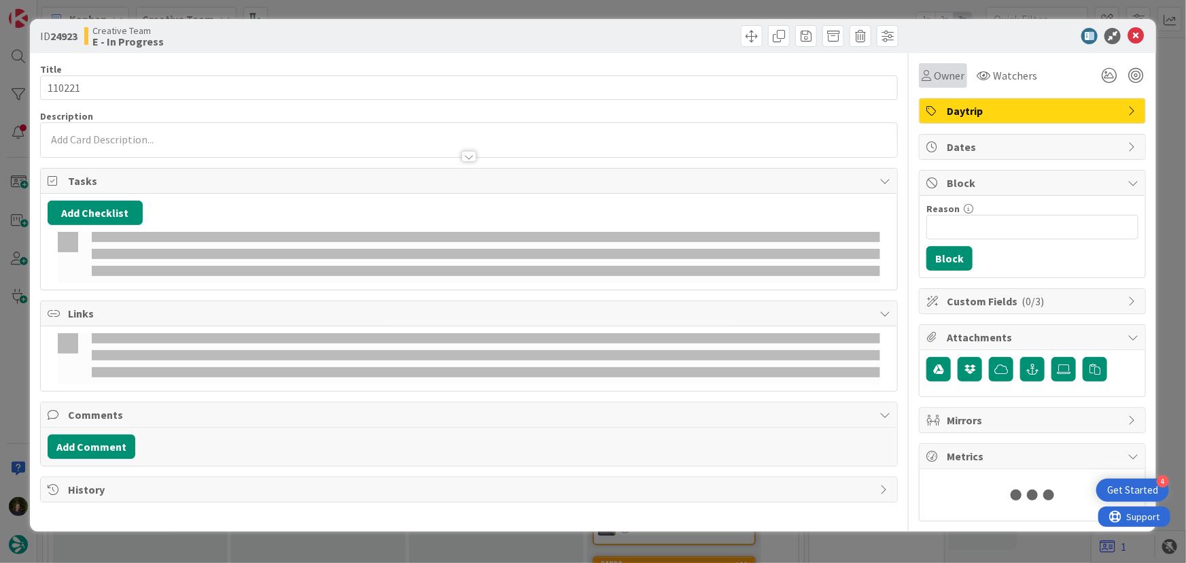
click at [945, 74] on span "Owner" at bounding box center [949, 75] width 31 height 16
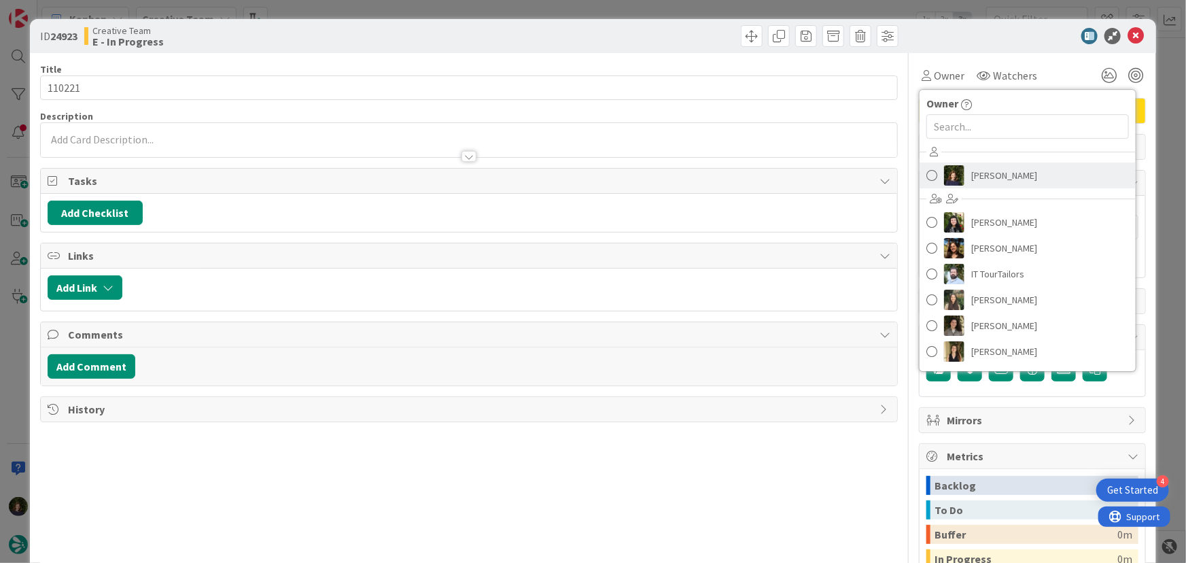
click at [988, 173] on span "[PERSON_NAME]" at bounding box center [1004, 175] width 66 height 20
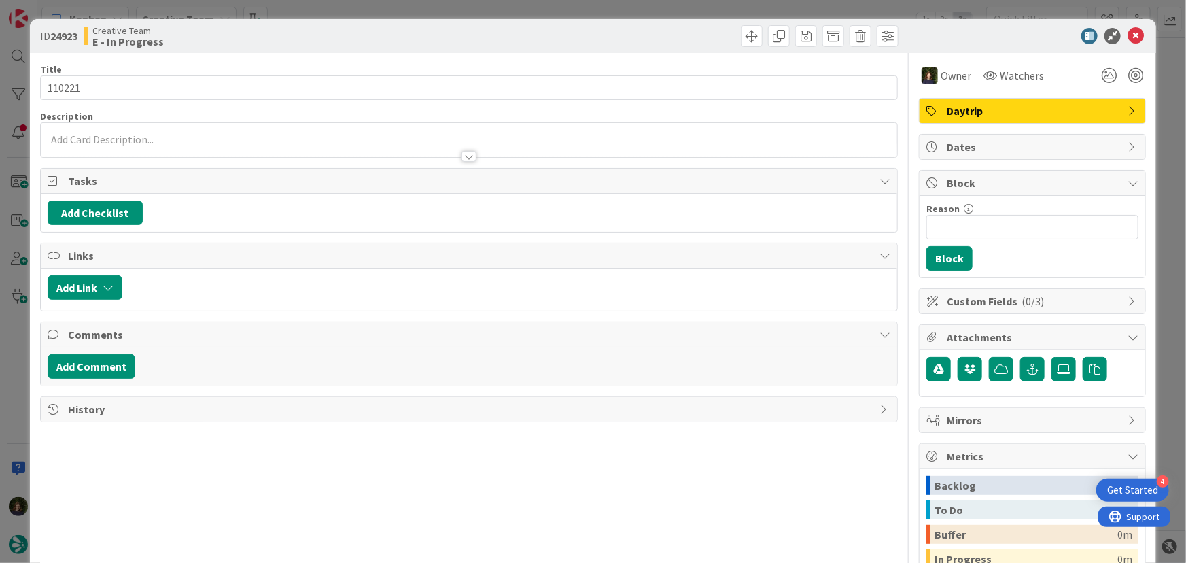
click at [135, 140] on div at bounding box center [469, 140] width 857 height 34
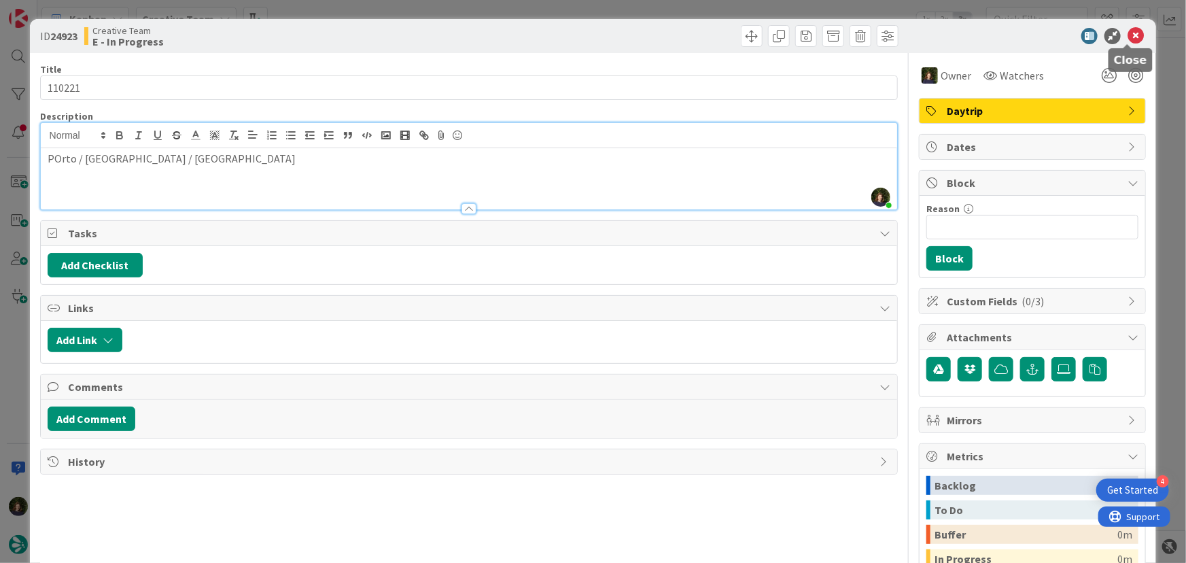
click at [1128, 37] on icon at bounding box center [1136, 36] width 16 height 16
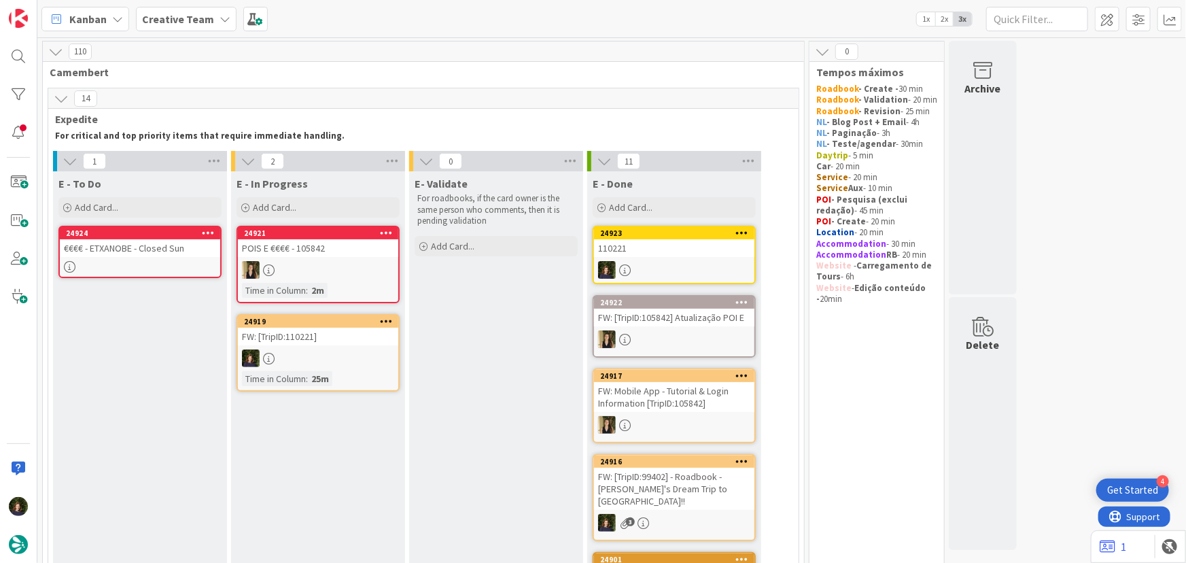
click at [175, 16] on b "Creative Team" at bounding box center [178, 19] width 72 height 14
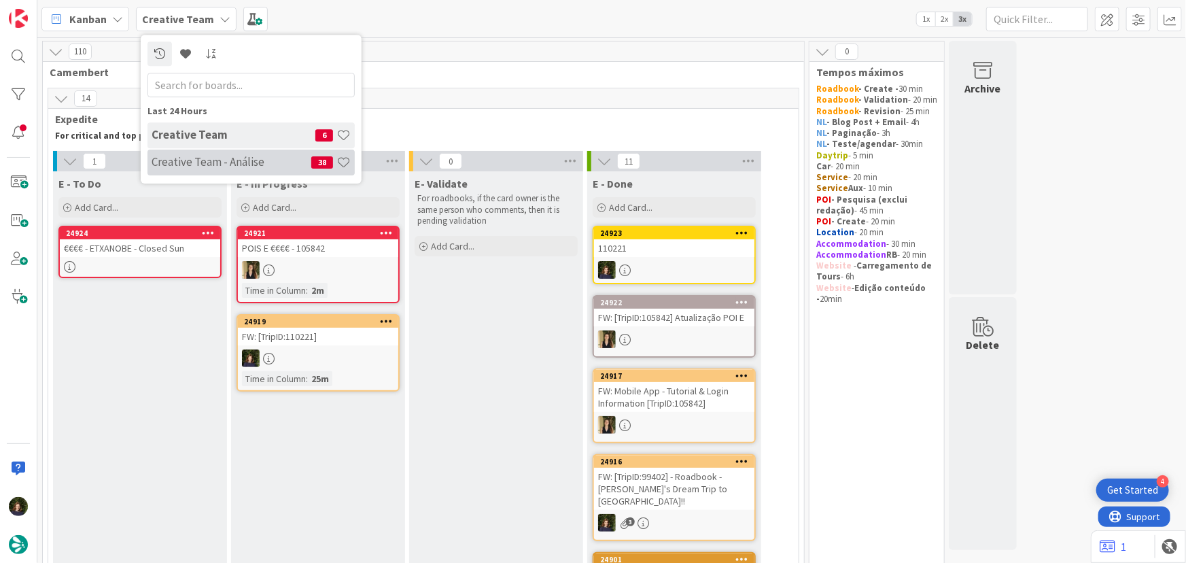
click at [187, 164] on h4 "Creative Team - Análise" at bounding box center [232, 162] width 160 height 14
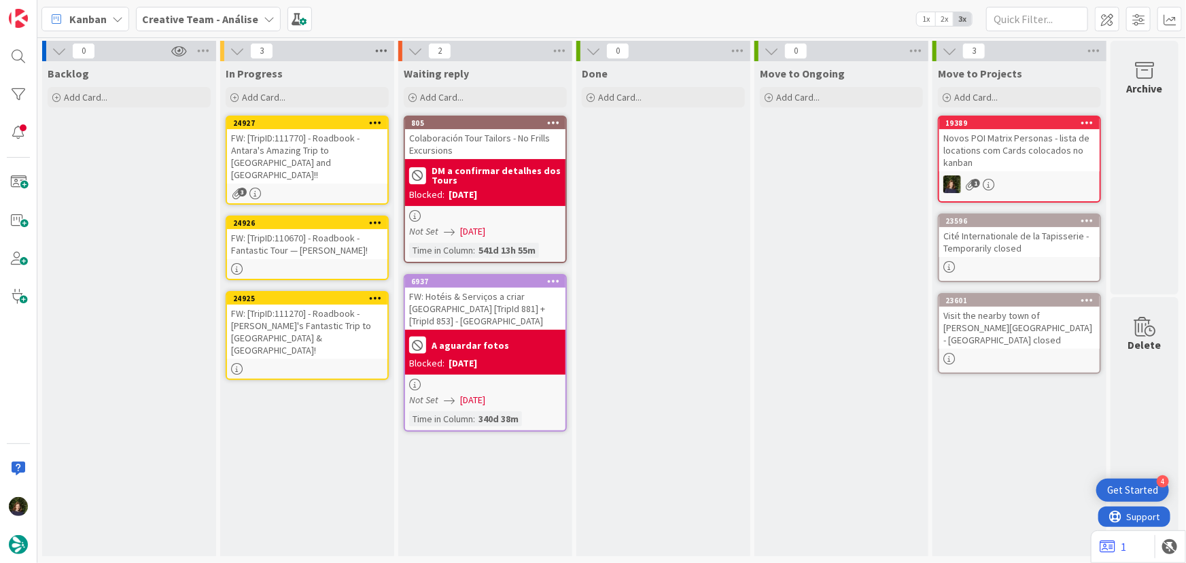
click at [383, 50] on icon at bounding box center [381, 51] width 18 height 20
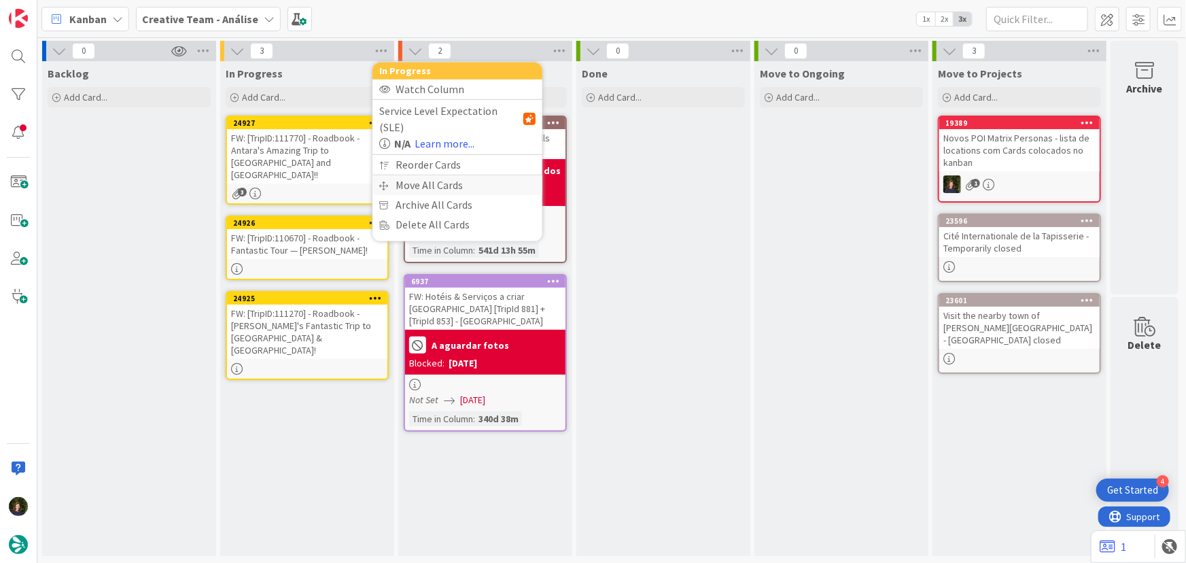
click at [436, 175] on div "Move All Cards" at bounding box center [457, 185] width 170 height 20
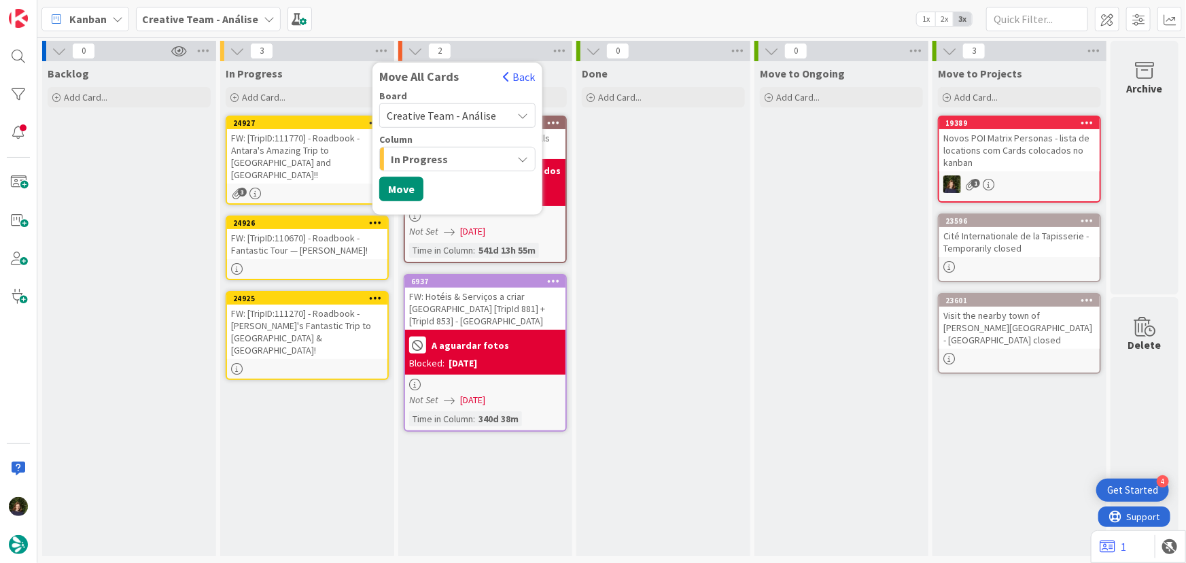
click at [495, 114] on span "Creative Team - Análise" at bounding box center [446, 115] width 118 height 19
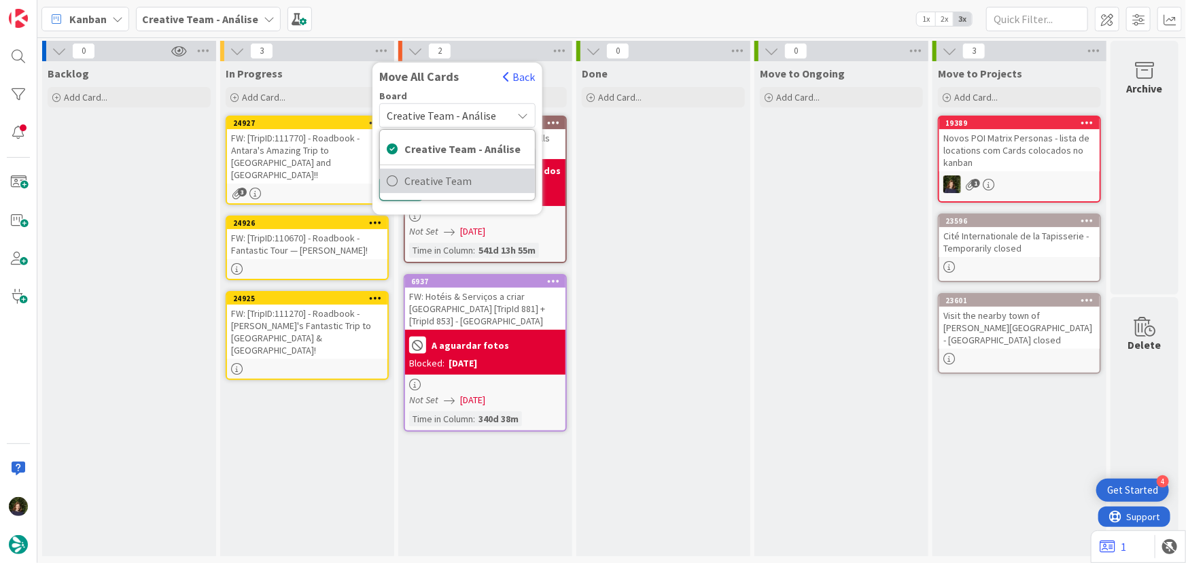
click at [476, 179] on span "Creative Team" at bounding box center [466, 181] width 124 height 20
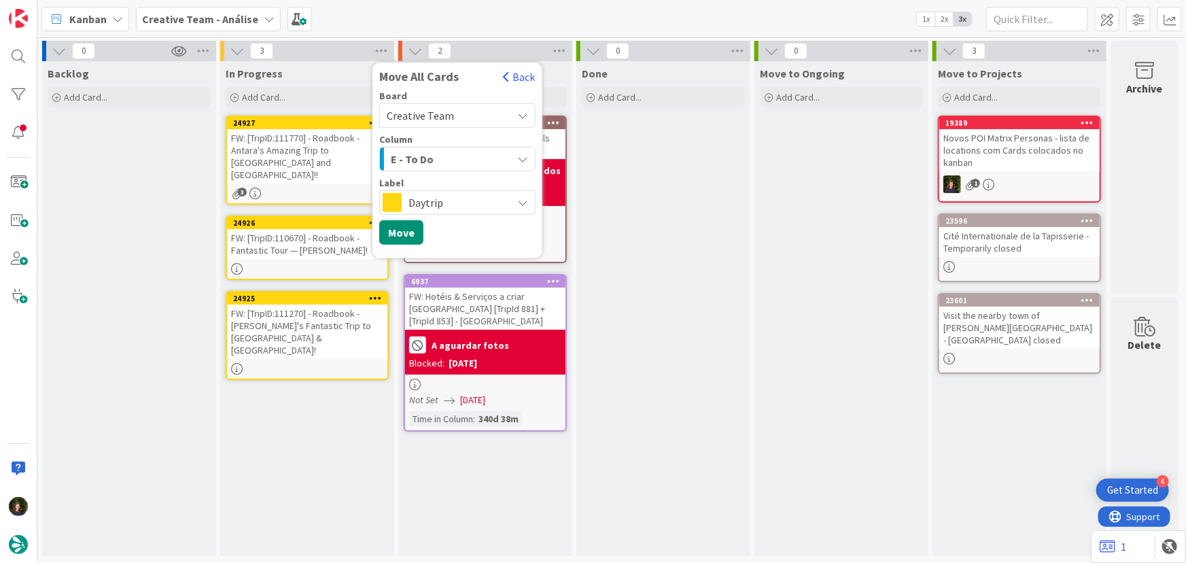
click at [444, 158] on div "E - To Do" at bounding box center [449, 159] width 124 height 22
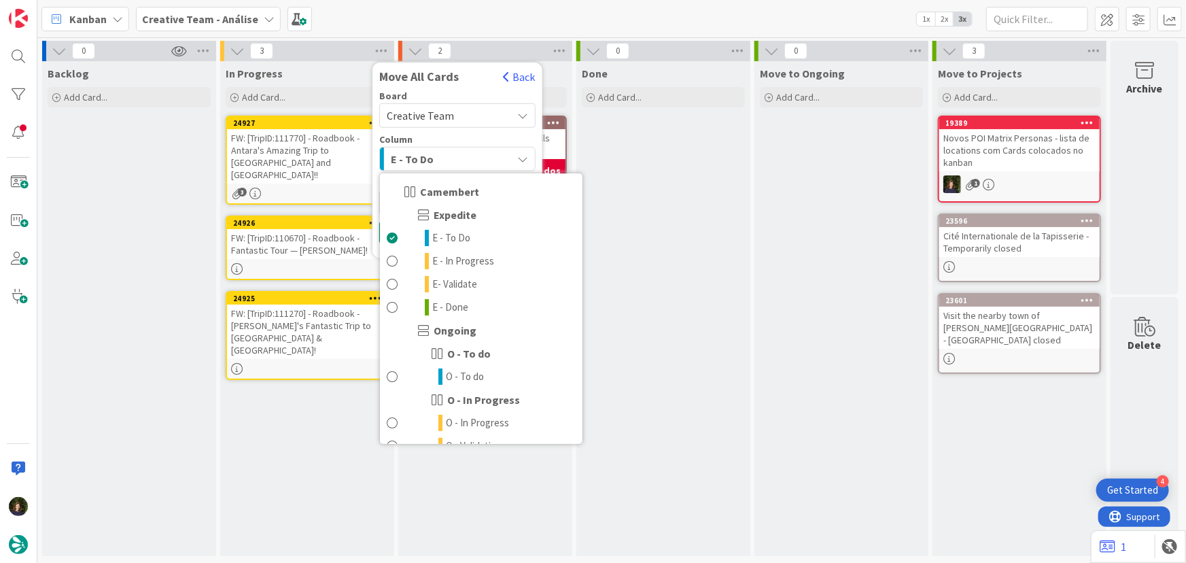
click at [444, 158] on div "E - To Do" at bounding box center [449, 159] width 124 height 22
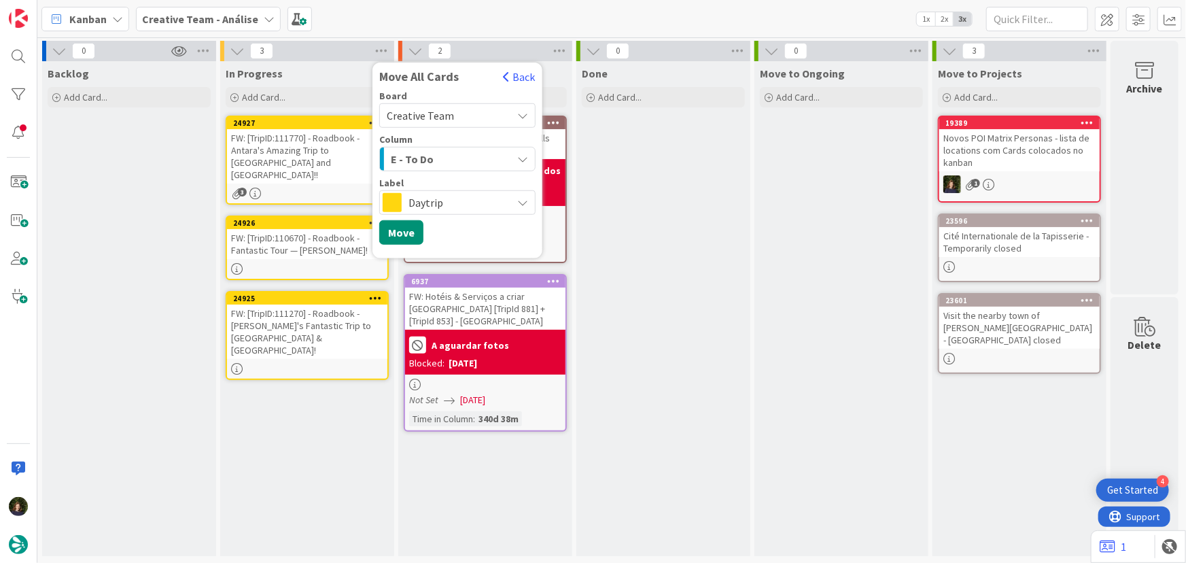
click at [457, 202] on span "Daytrip" at bounding box center [456, 202] width 97 height 19
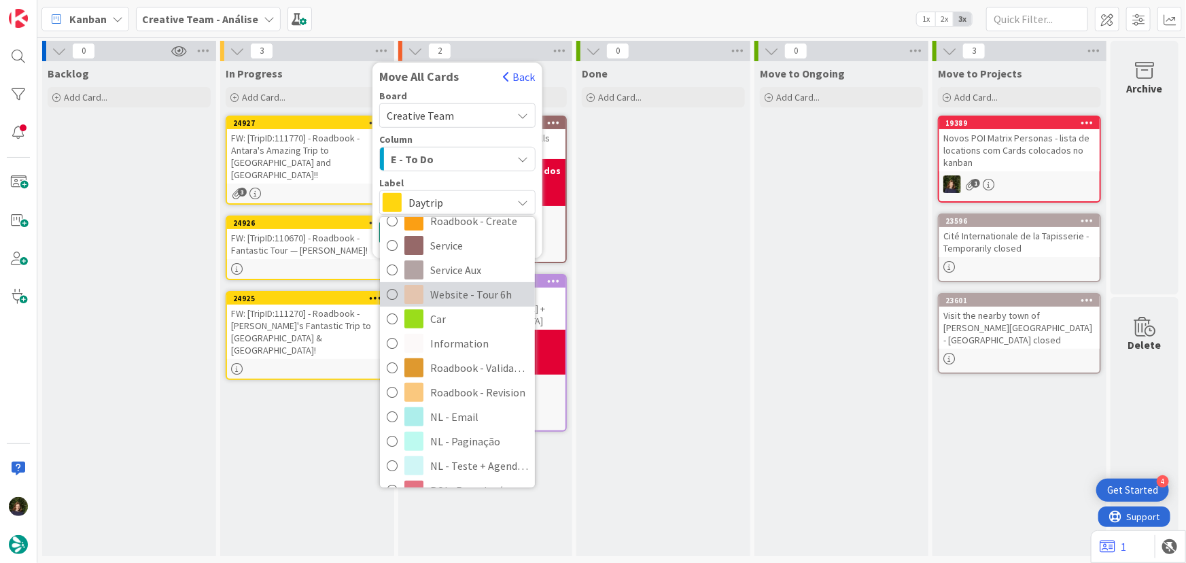
scroll to position [247, 0]
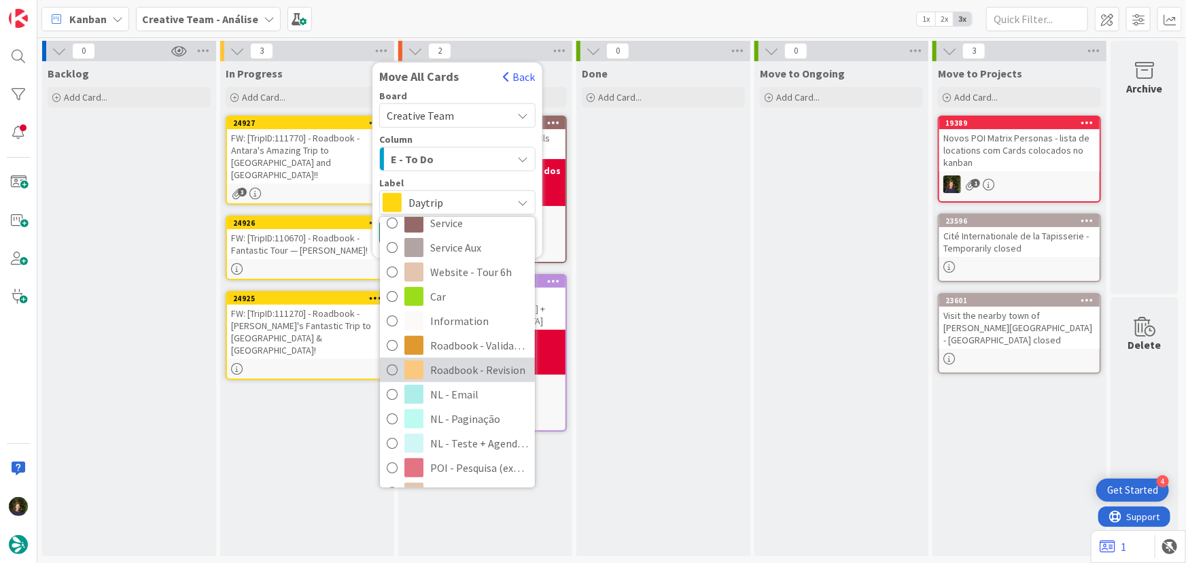
click at [455, 369] on span "Roadbook - Revision" at bounding box center [479, 370] width 98 height 20
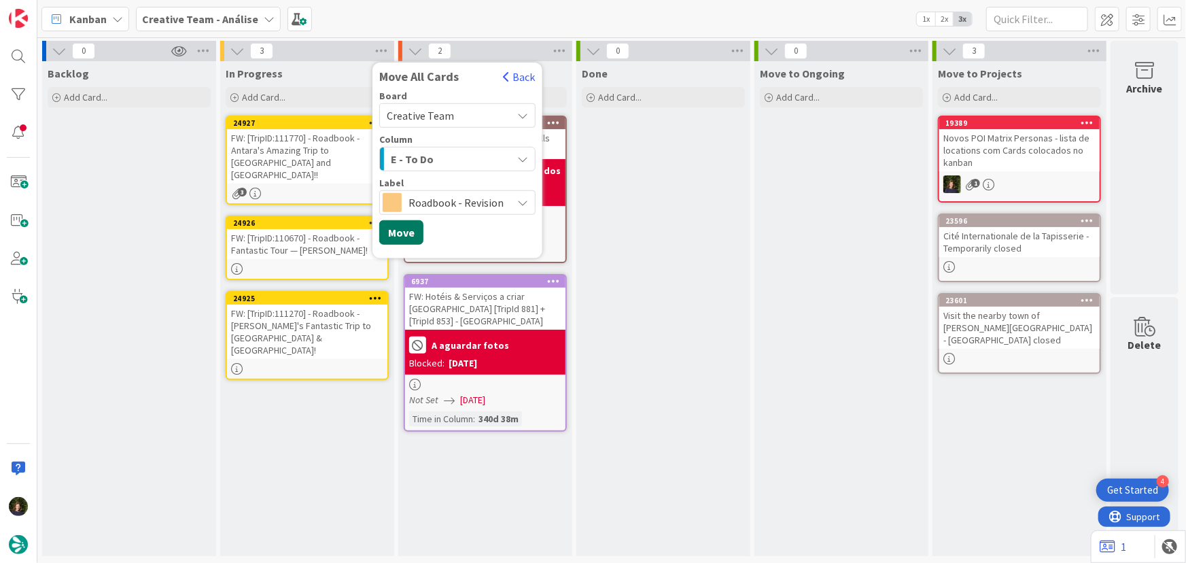
click at [406, 234] on button "Move" at bounding box center [401, 232] width 44 height 24
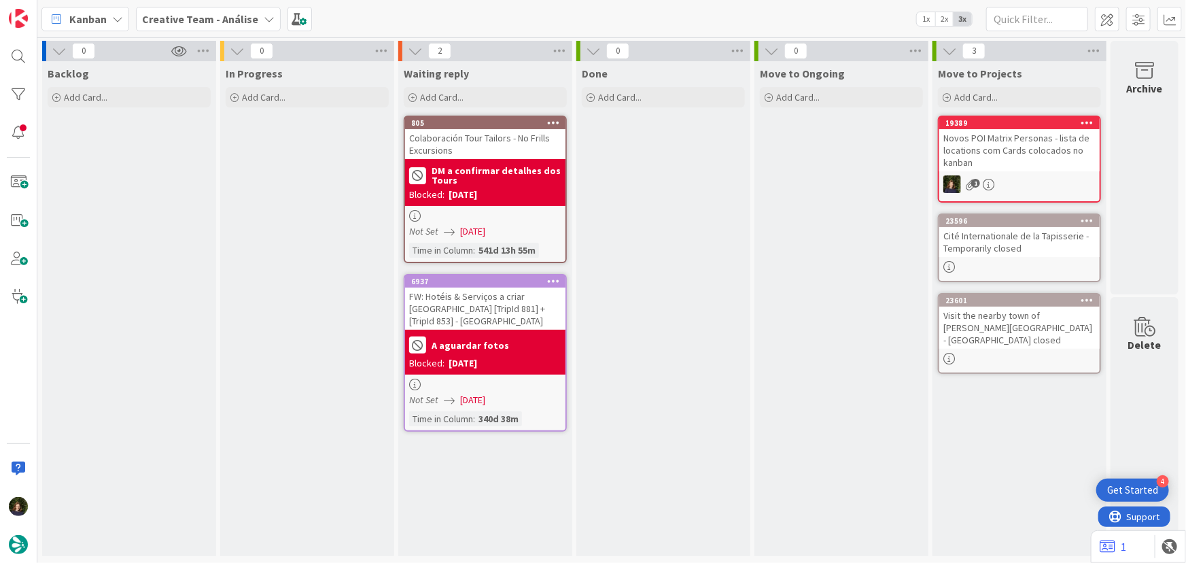
click at [241, 15] on b "Creative Team - Análise" at bounding box center [200, 19] width 116 height 14
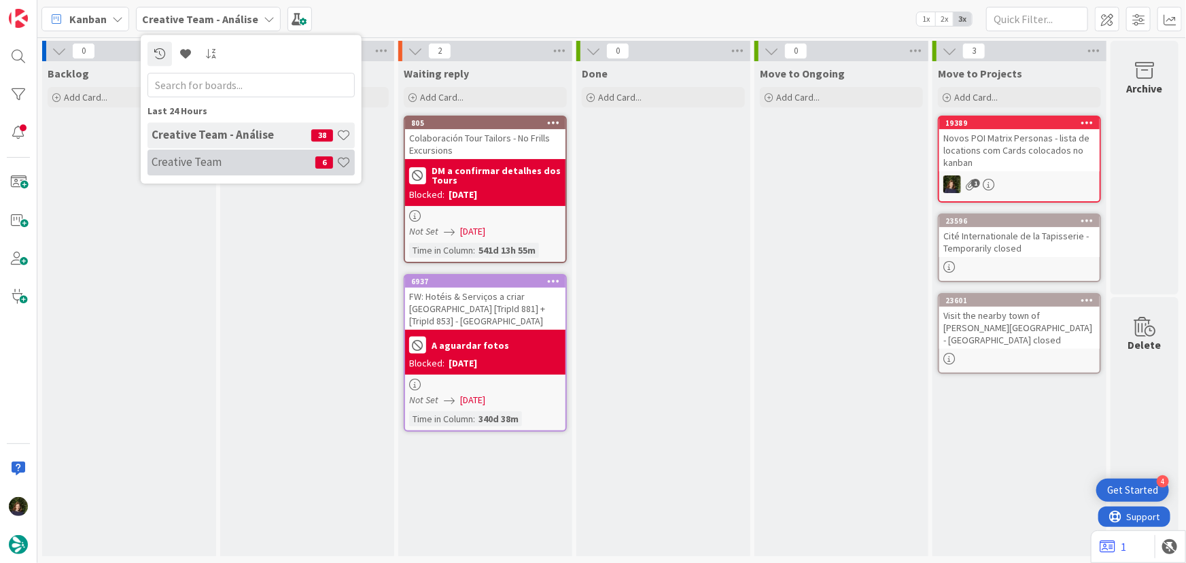
click at [245, 156] on h4 "Creative Team" at bounding box center [234, 162] width 164 height 14
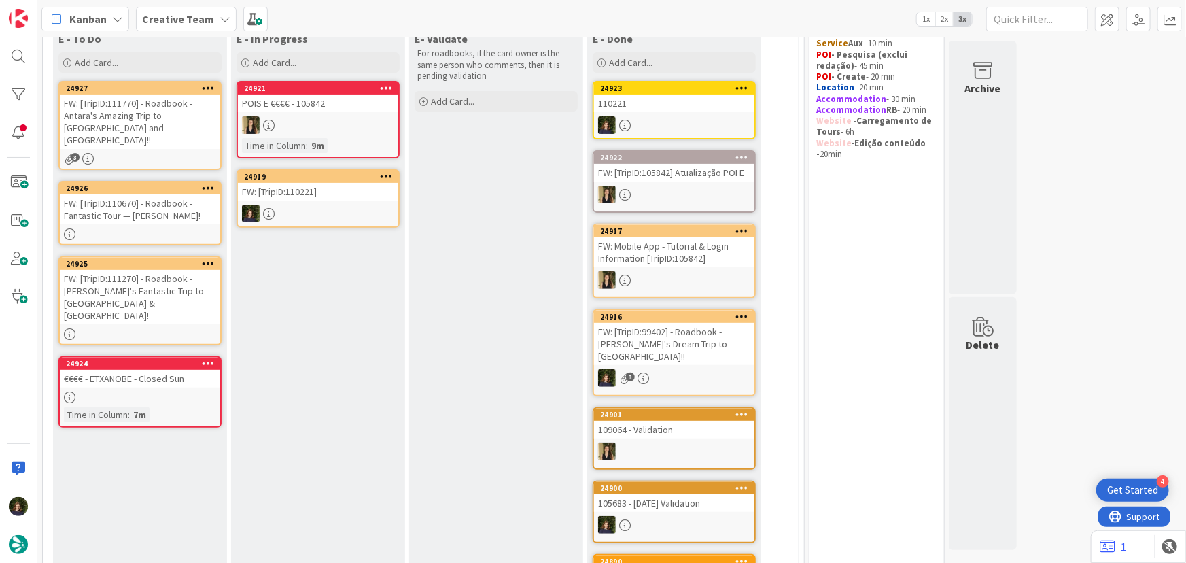
scroll to position [123, 0]
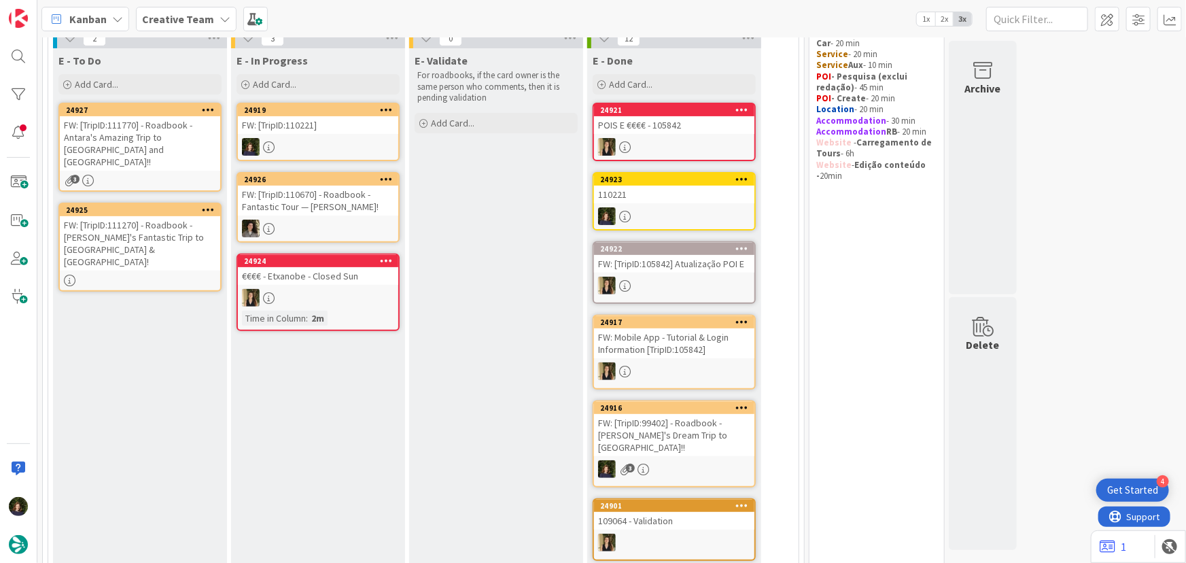
drag, startPoint x: 302, startPoint y: 173, endPoint x: 302, endPoint y: 148, distance: 25.1
click at [302, 148] on div at bounding box center [318, 147] width 160 height 18
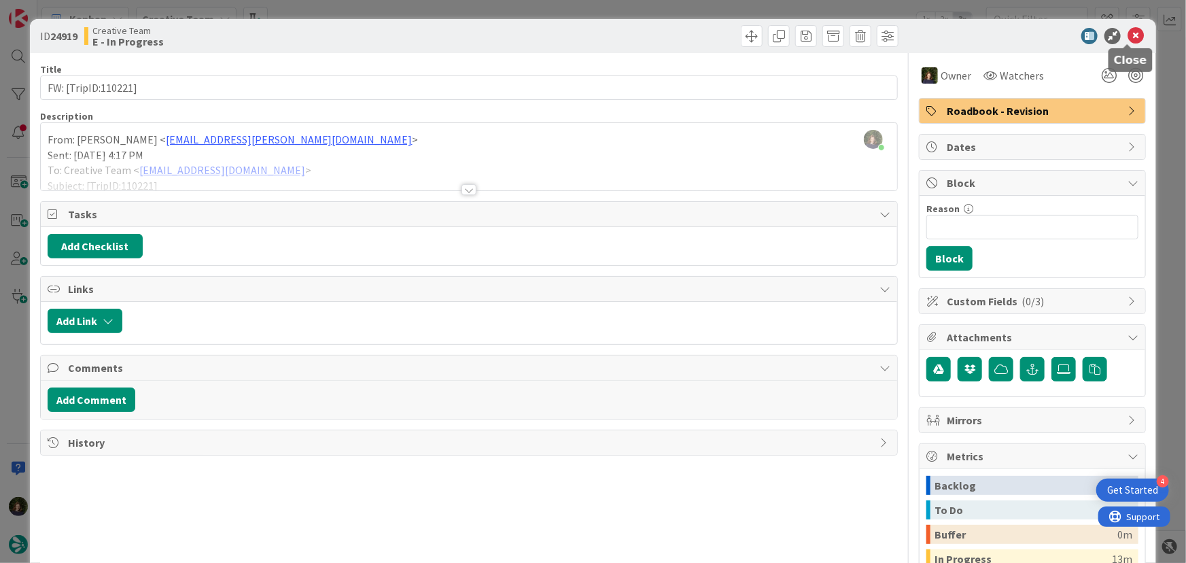
click at [1134, 43] on icon at bounding box center [1136, 36] width 16 height 16
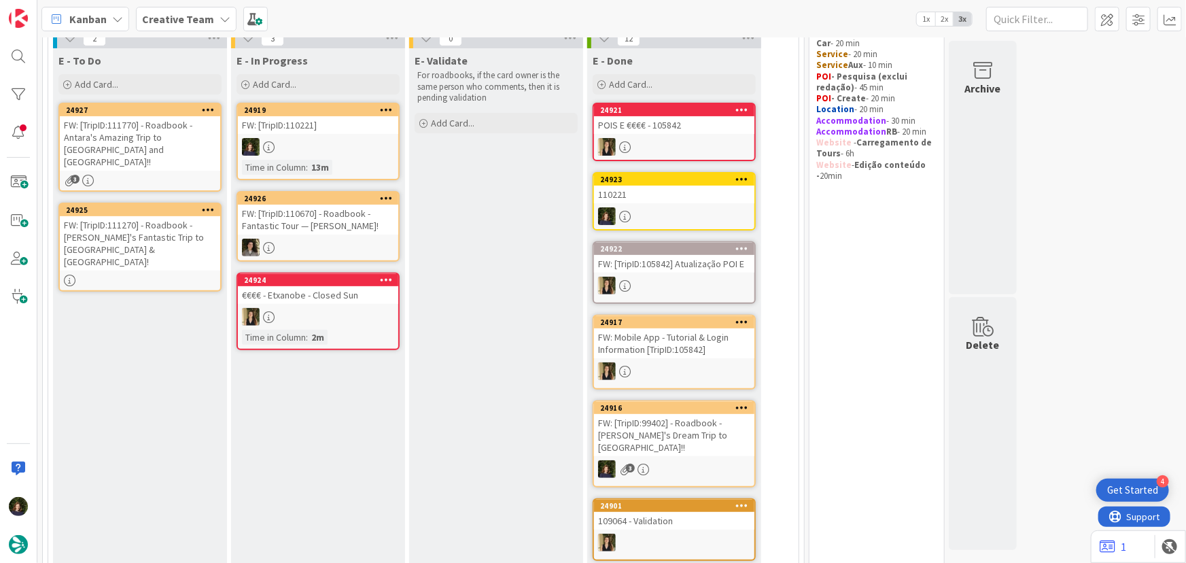
click at [290, 138] on div at bounding box center [318, 147] width 160 height 18
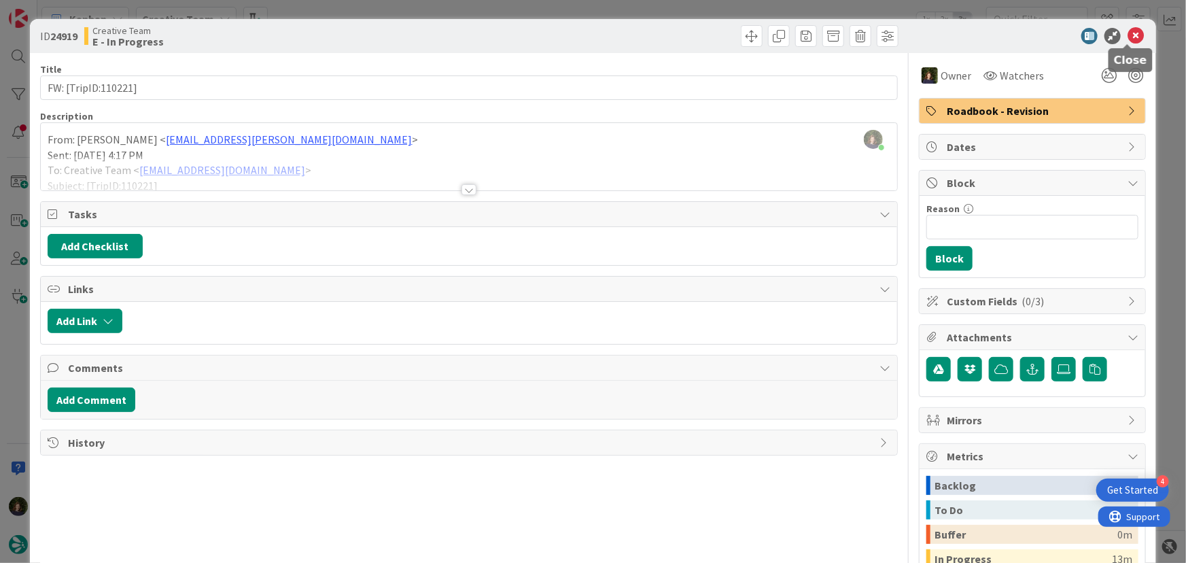
click at [1128, 40] on icon at bounding box center [1136, 36] width 16 height 16
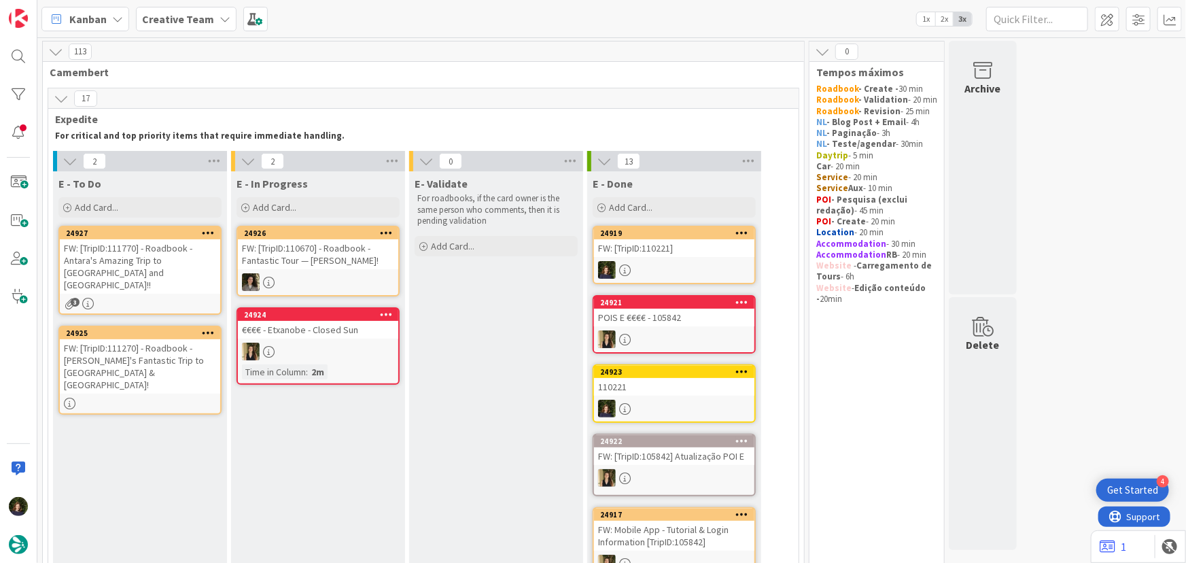
click at [747, 237] on icon at bounding box center [742, 233] width 13 height 10
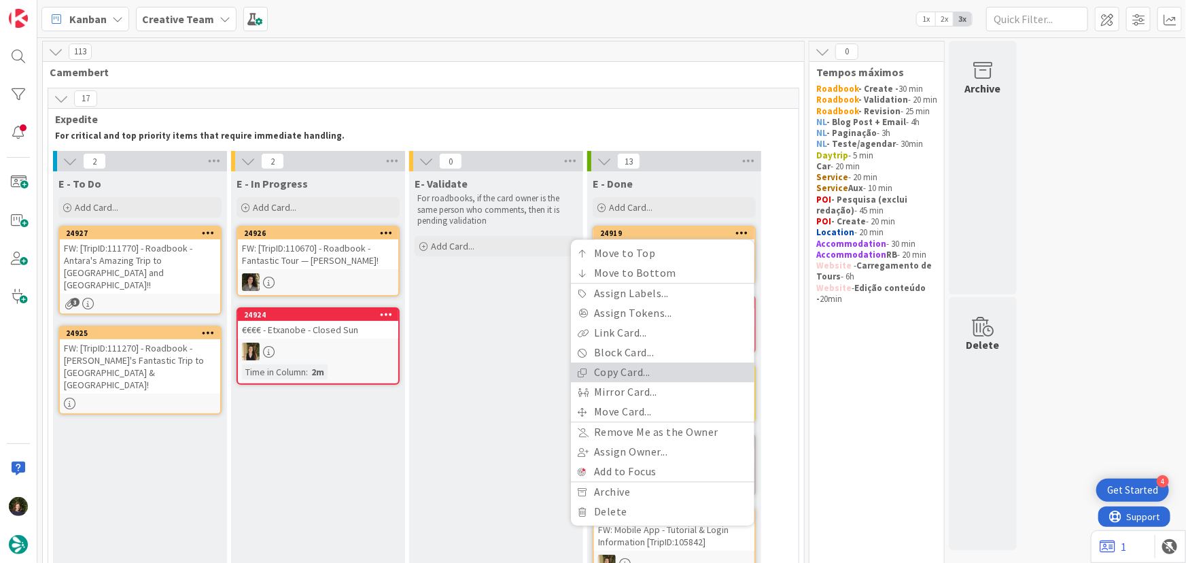
click at [665, 371] on link "Copy Card..." at bounding box center [663, 373] width 184 height 20
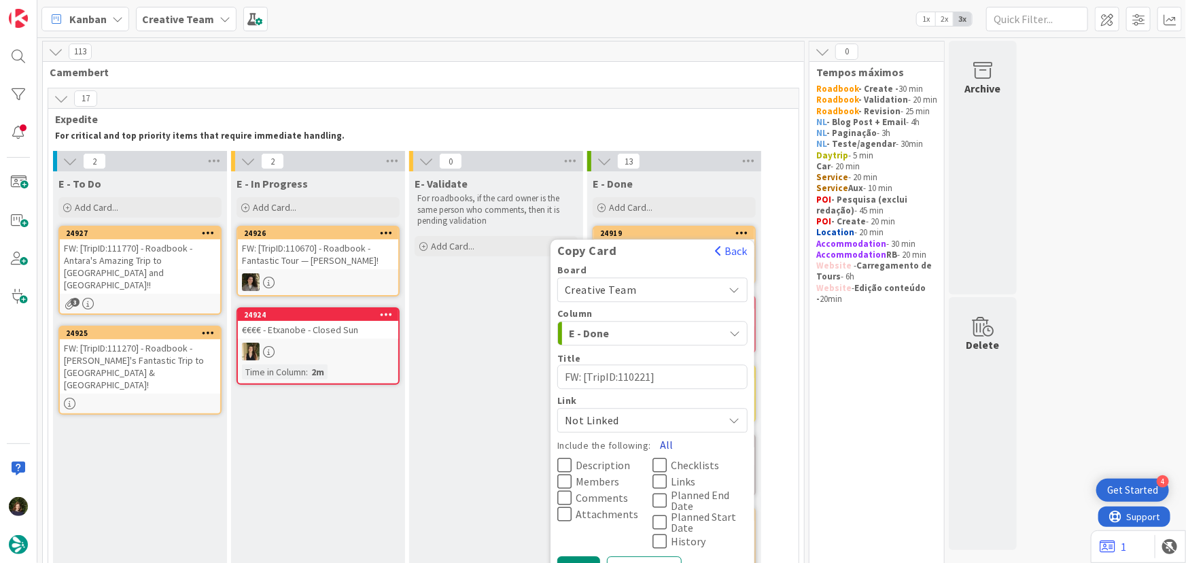
click at [664, 444] on button "All" at bounding box center [666, 445] width 31 height 24
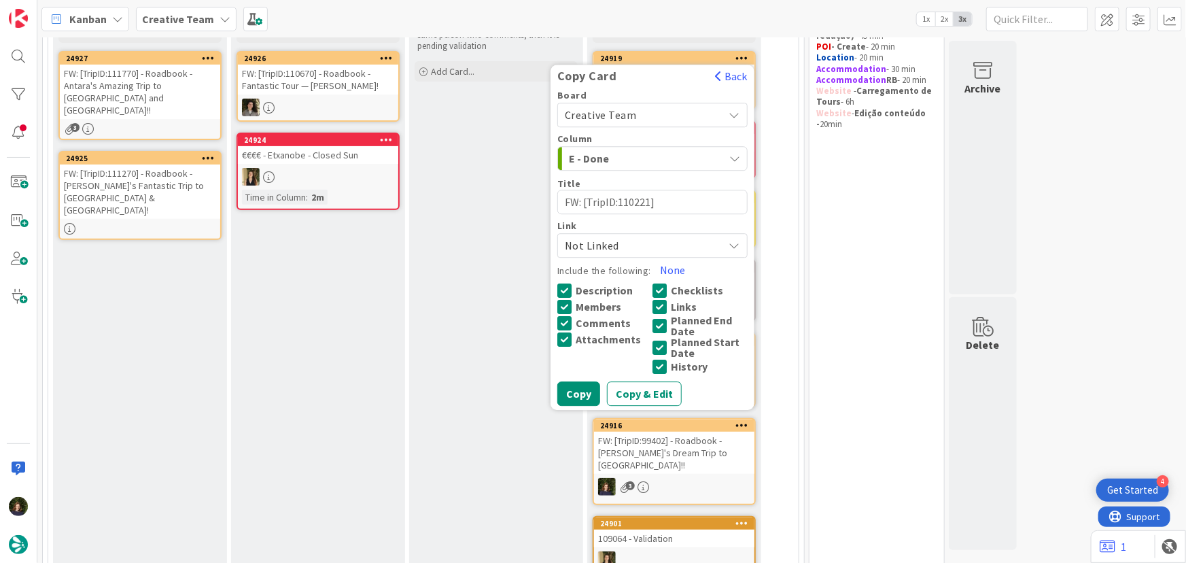
scroll to position [185, 0]
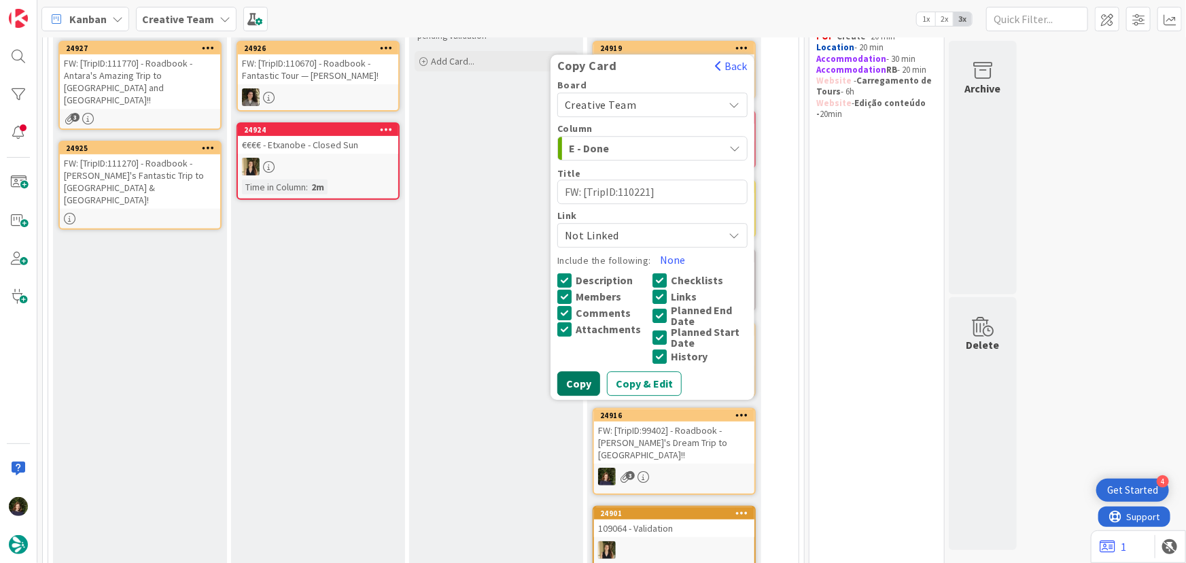
click at [571, 381] on button "Copy" at bounding box center [578, 384] width 43 height 24
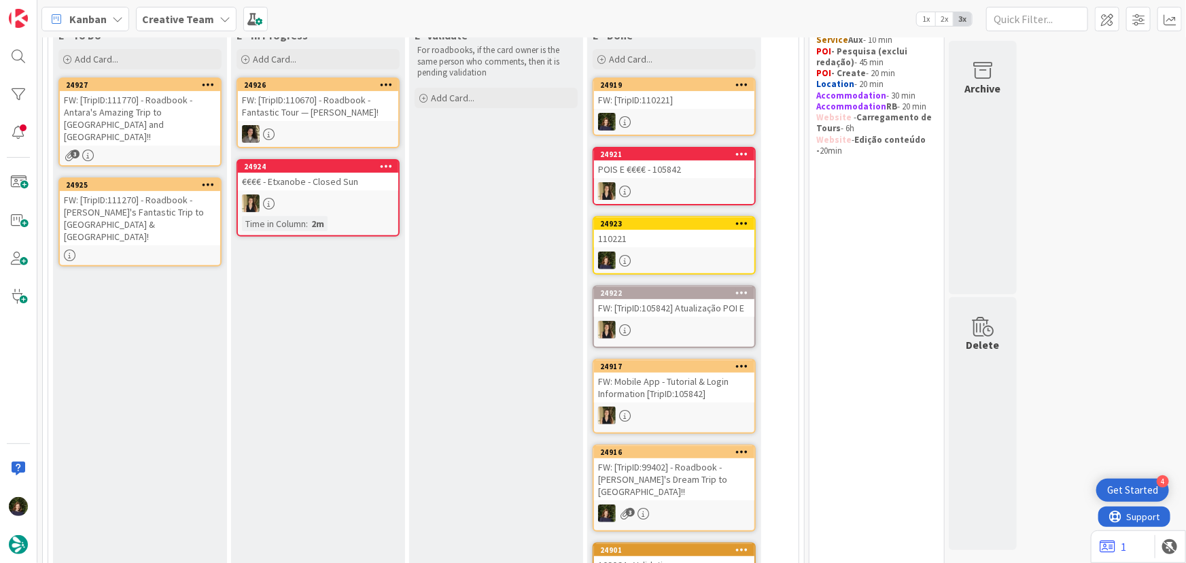
scroll to position [0, 0]
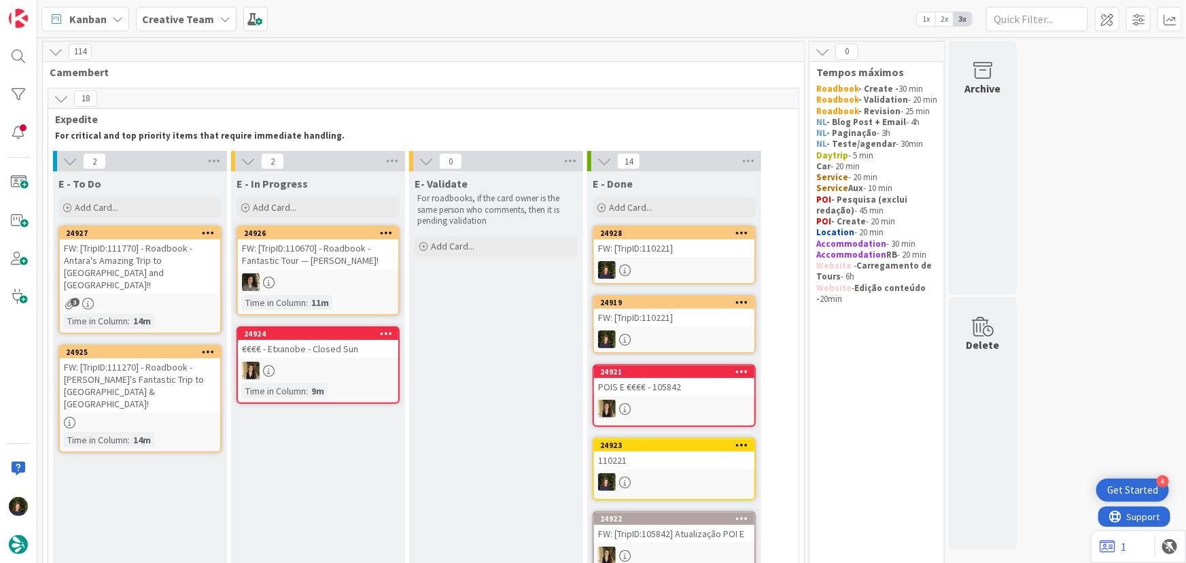
click at [116, 417] on div at bounding box center [140, 423] width 160 height 12
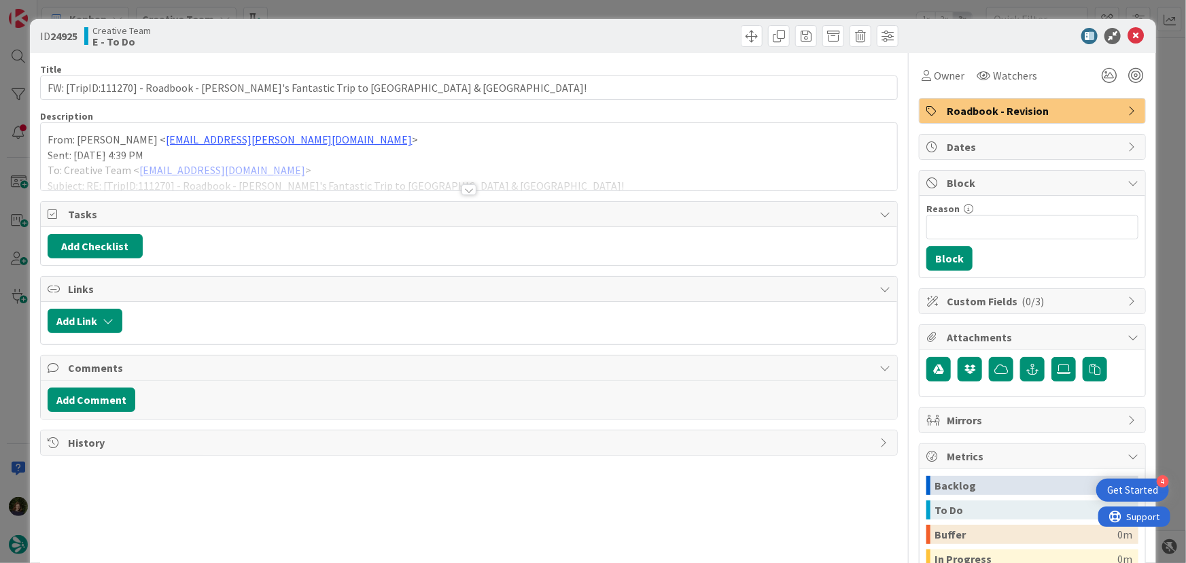
click at [464, 190] on div at bounding box center [468, 189] width 15 height 11
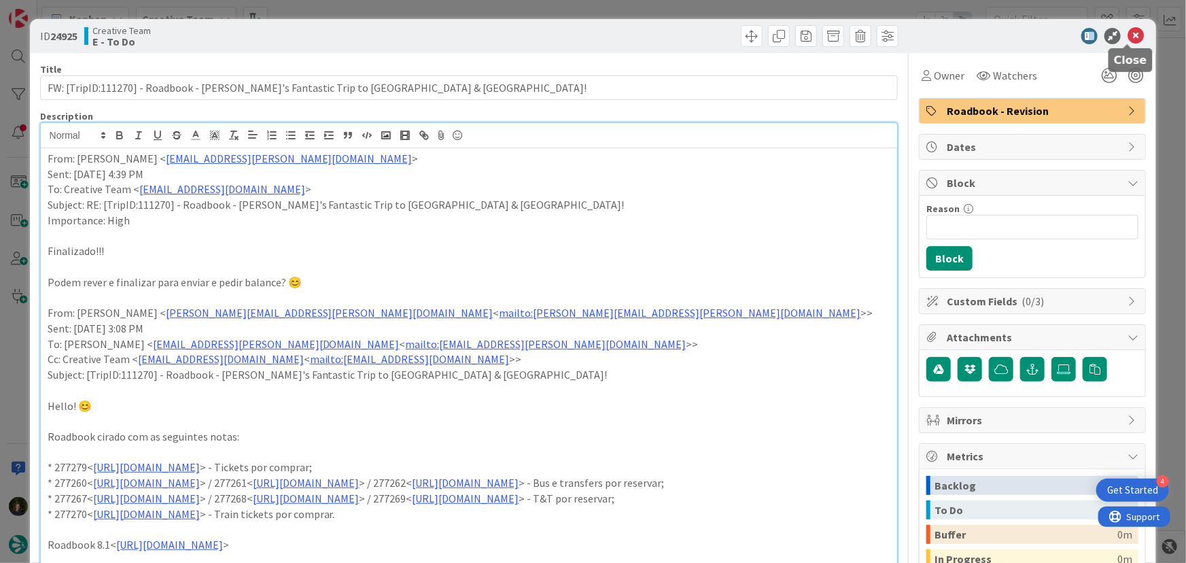
click at [1128, 37] on icon at bounding box center [1136, 36] width 16 height 16
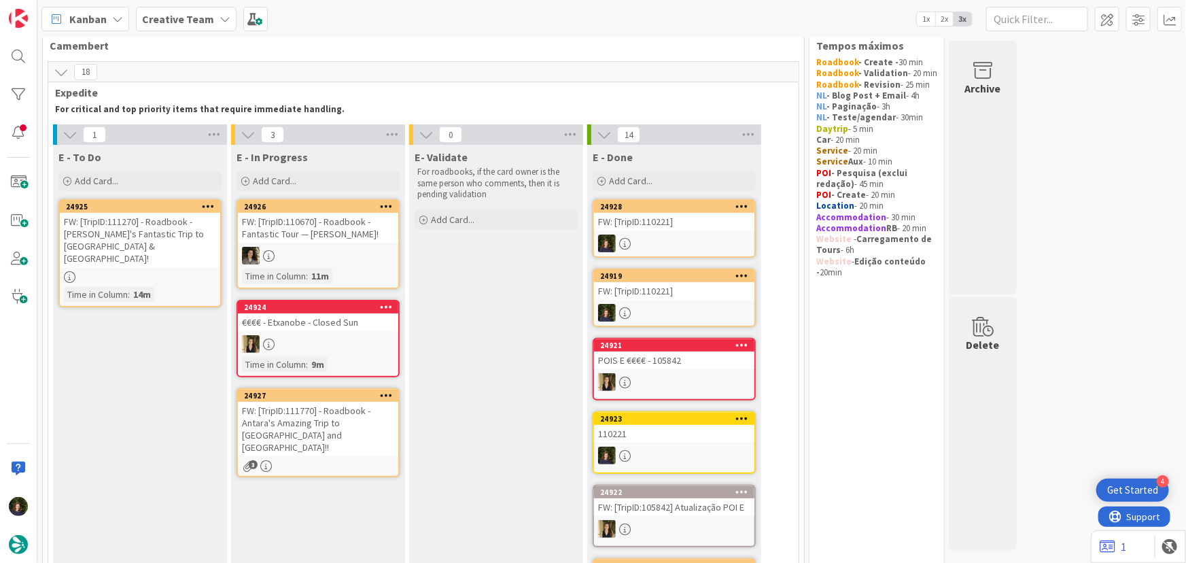
scroll to position [37, 0]
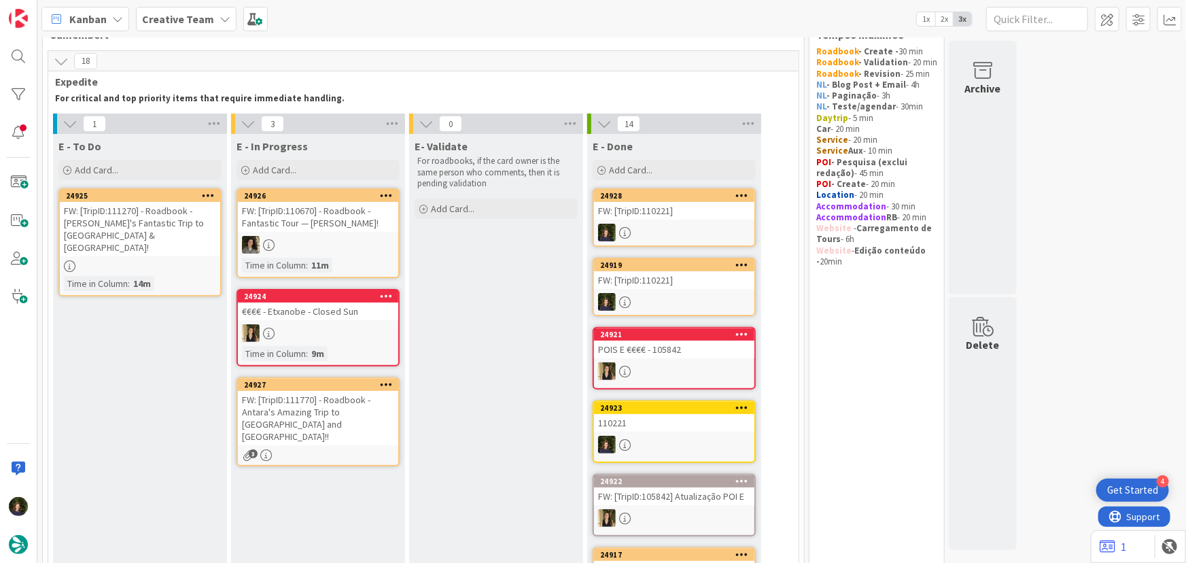
click at [298, 413] on div "FW: [TripID:111770] - Roadbook - Antara's Amazing Trip to [GEOGRAPHIC_DATA] and…" at bounding box center [318, 418] width 160 height 54
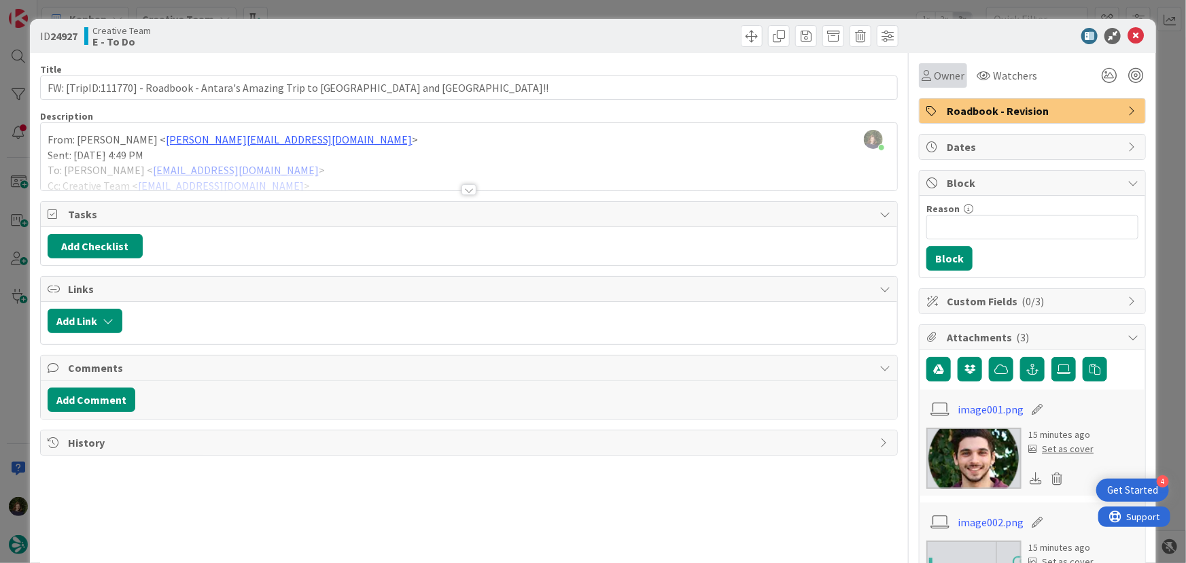
click at [936, 75] on span "Owner" at bounding box center [949, 75] width 31 height 16
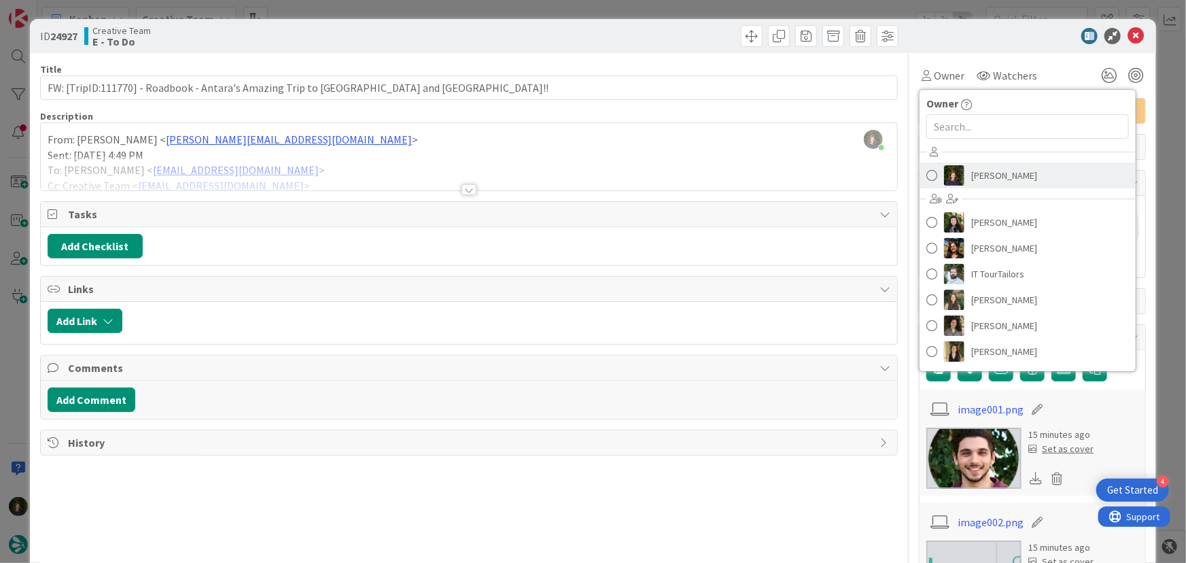
click at [982, 177] on span "[PERSON_NAME]" at bounding box center [1004, 175] width 66 height 20
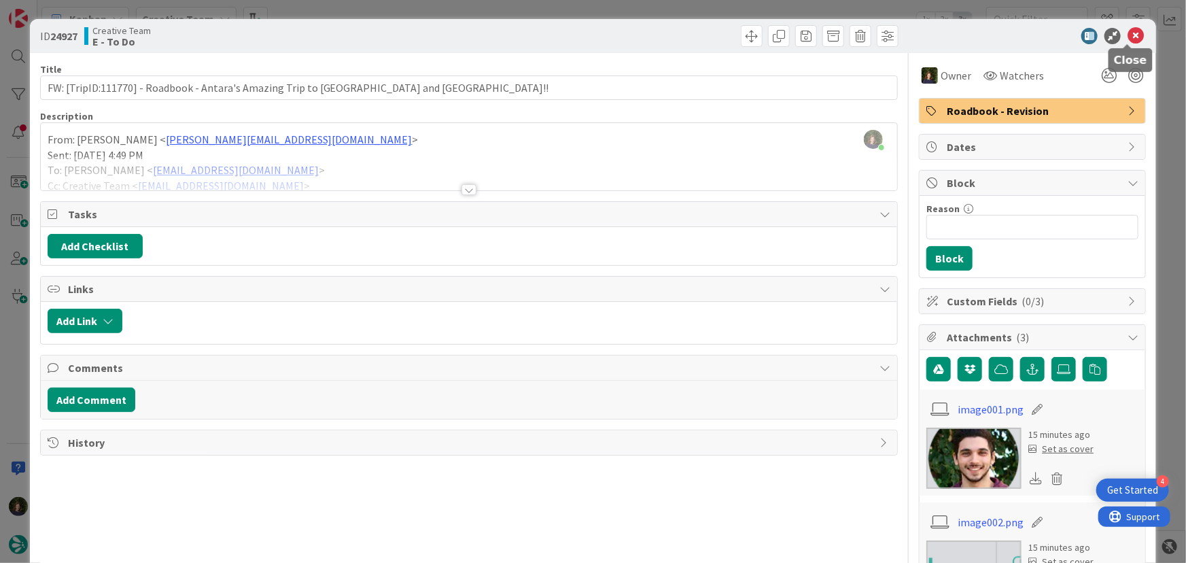
click at [1128, 34] on icon at bounding box center [1136, 36] width 16 height 16
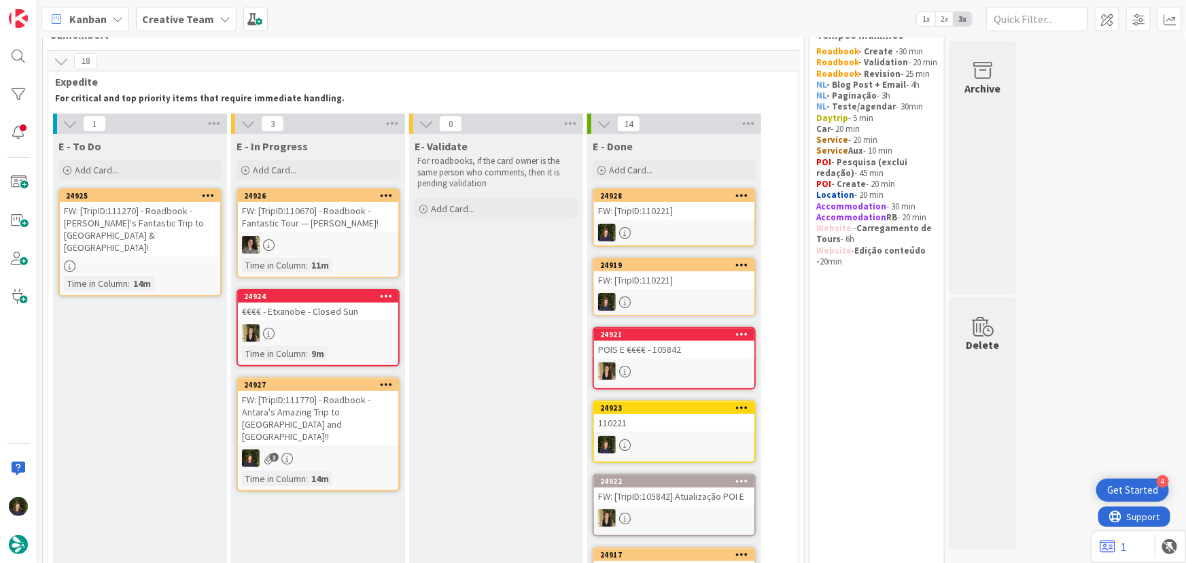
click at [163, 17] on b "Creative Team" at bounding box center [178, 19] width 72 height 14
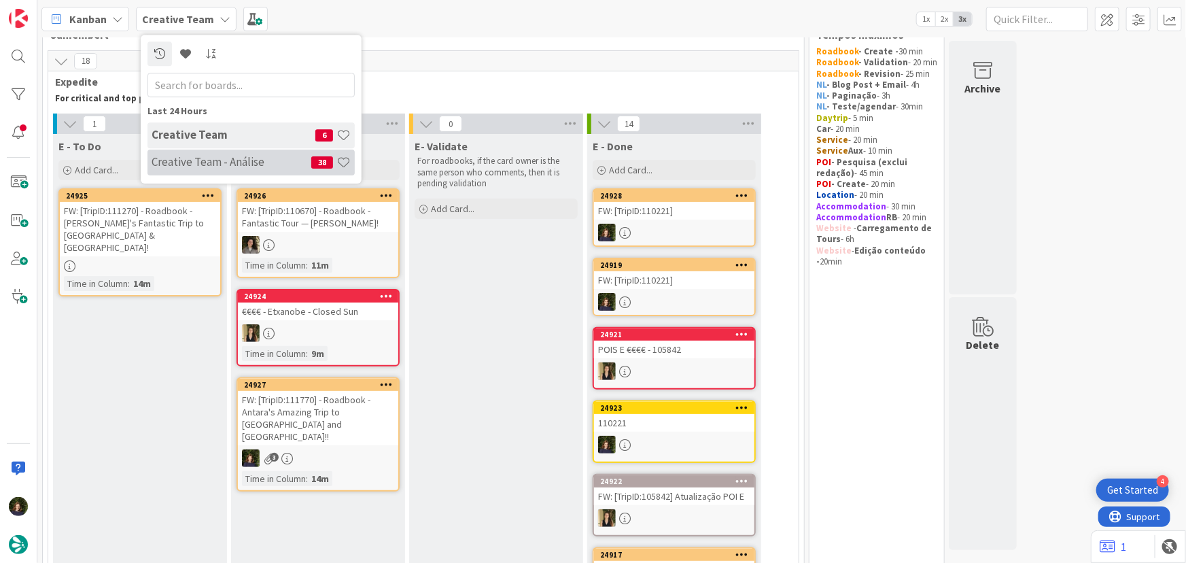
click at [173, 165] on h4 "Creative Team - Análise" at bounding box center [232, 162] width 160 height 14
type textarea "x"
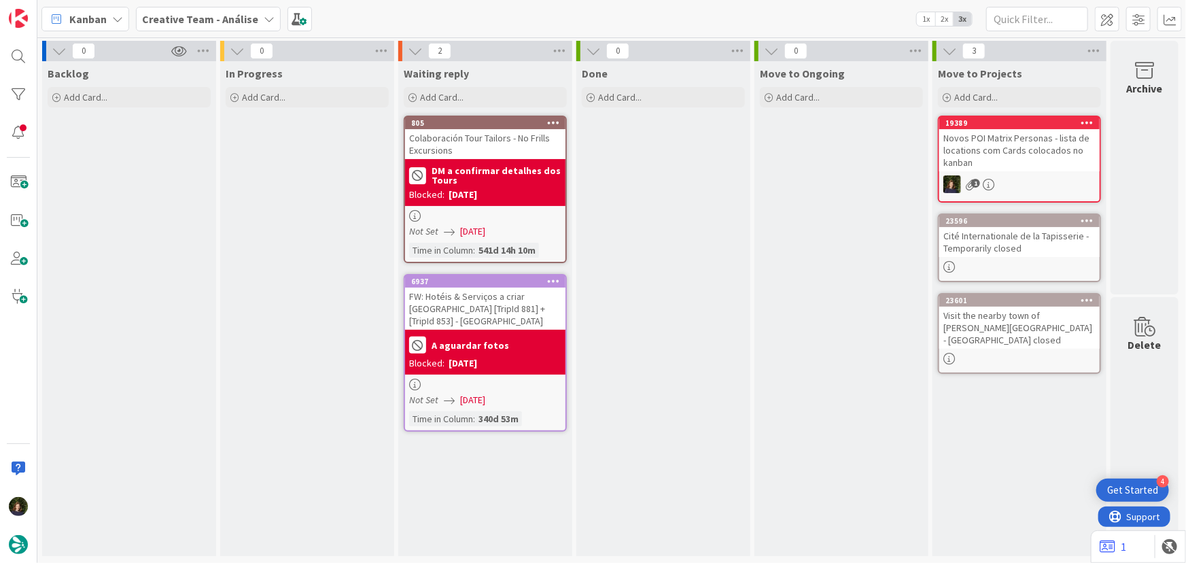
click at [197, 18] on b "Creative Team - Análise" at bounding box center [200, 19] width 116 height 14
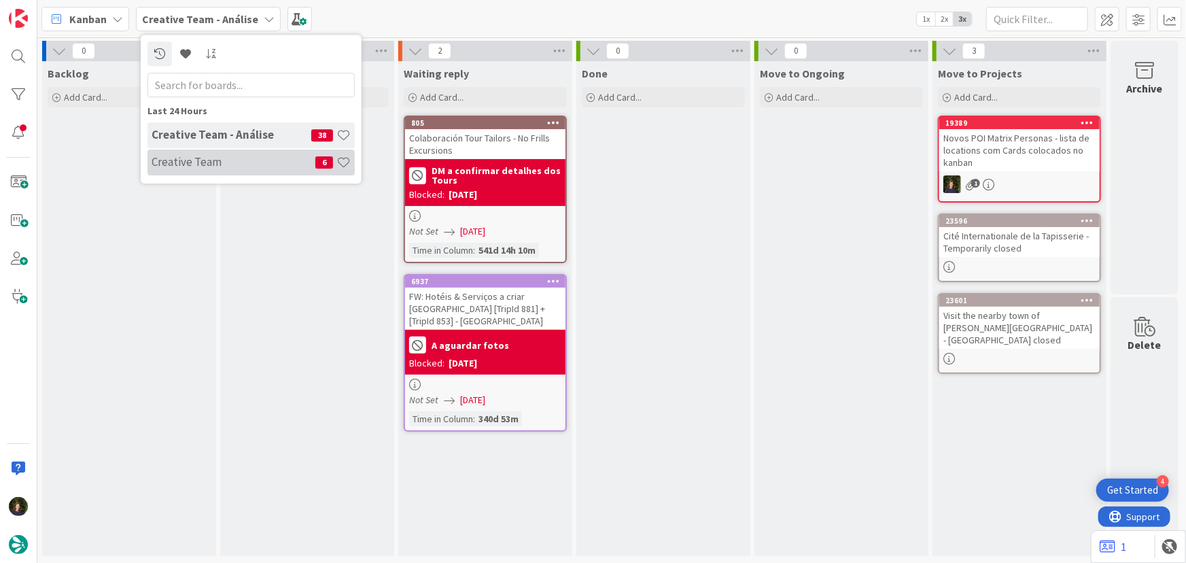
click at [185, 168] on h4 "Creative Team" at bounding box center [234, 162] width 164 height 14
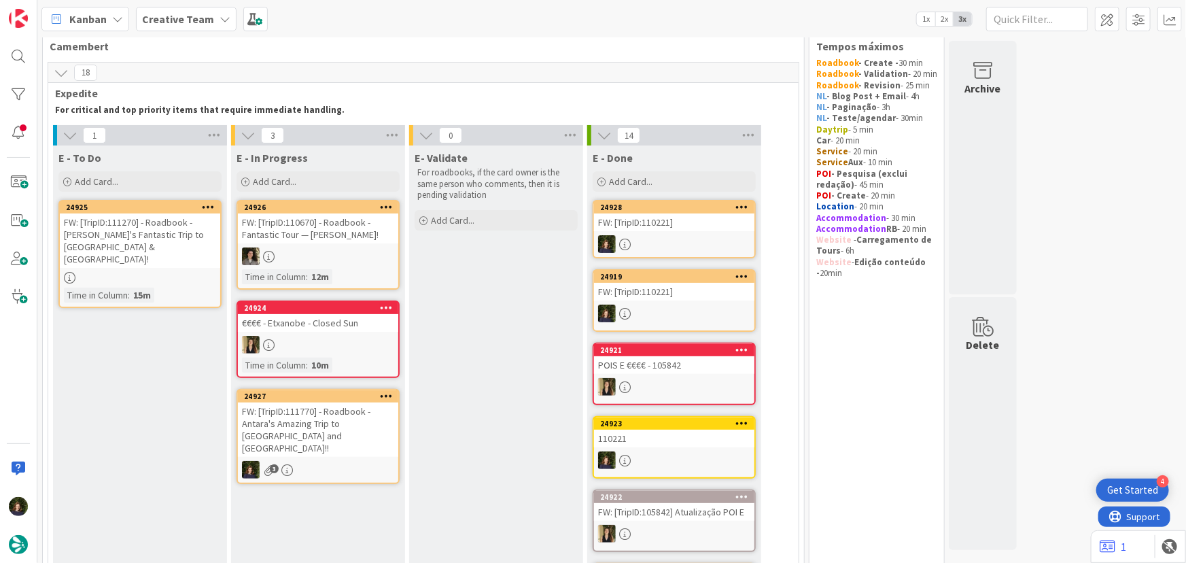
scroll to position [39, 0]
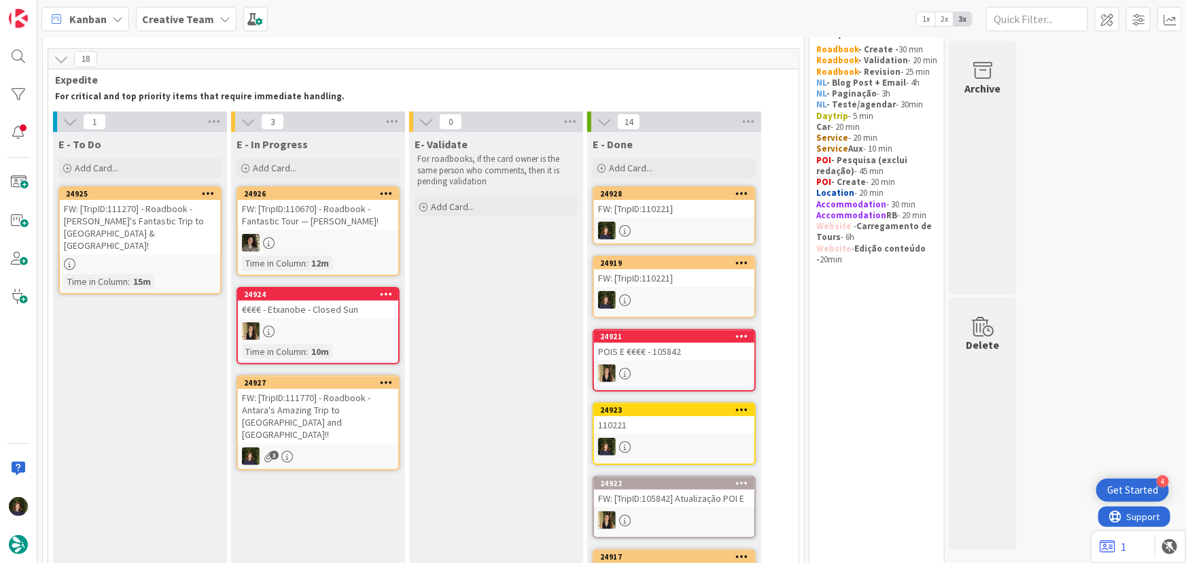
click at [300, 409] on div "FW: [TripID:111770] - Roadbook - Antara's Amazing Trip to [GEOGRAPHIC_DATA] and…" at bounding box center [318, 416] width 160 height 54
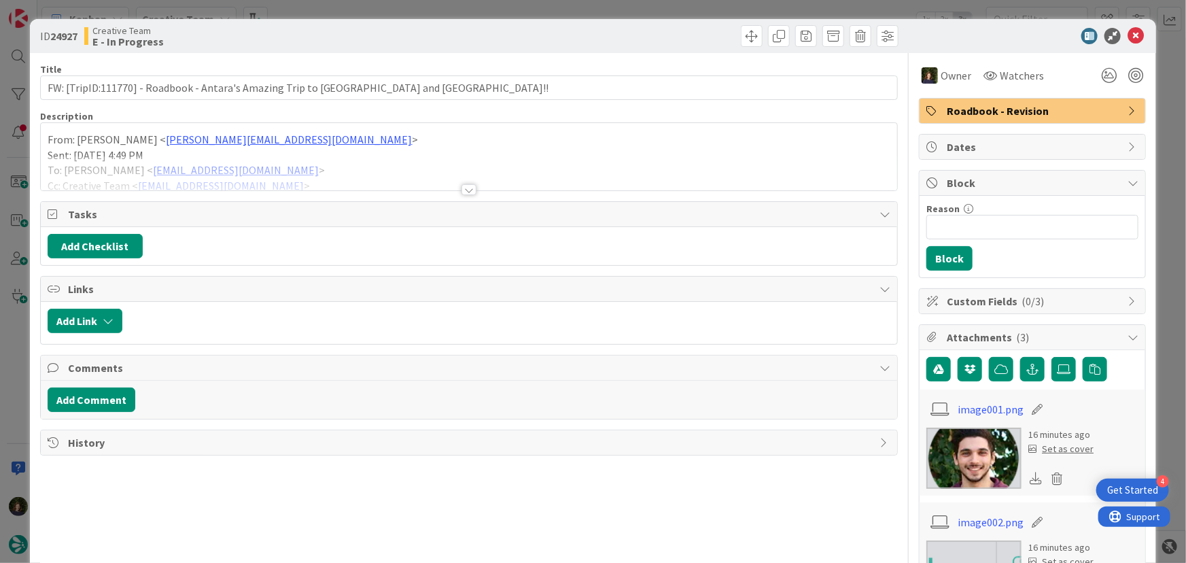
click at [465, 191] on div at bounding box center [468, 189] width 15 height 11
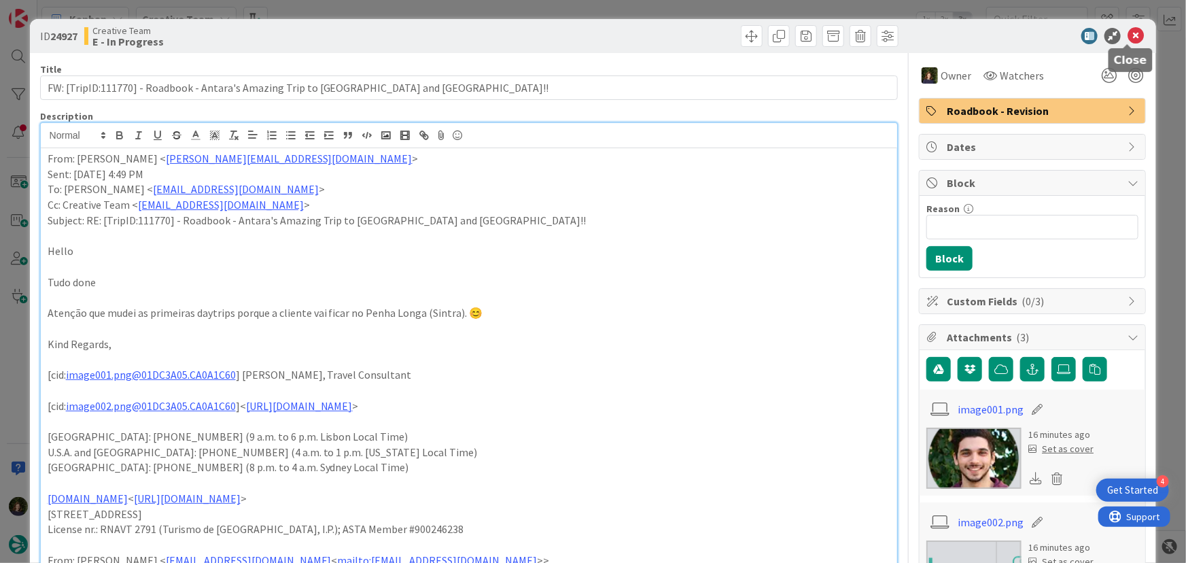
click at [1128, 36] on icon at bounding box center [1136, 36] width 16 height 16
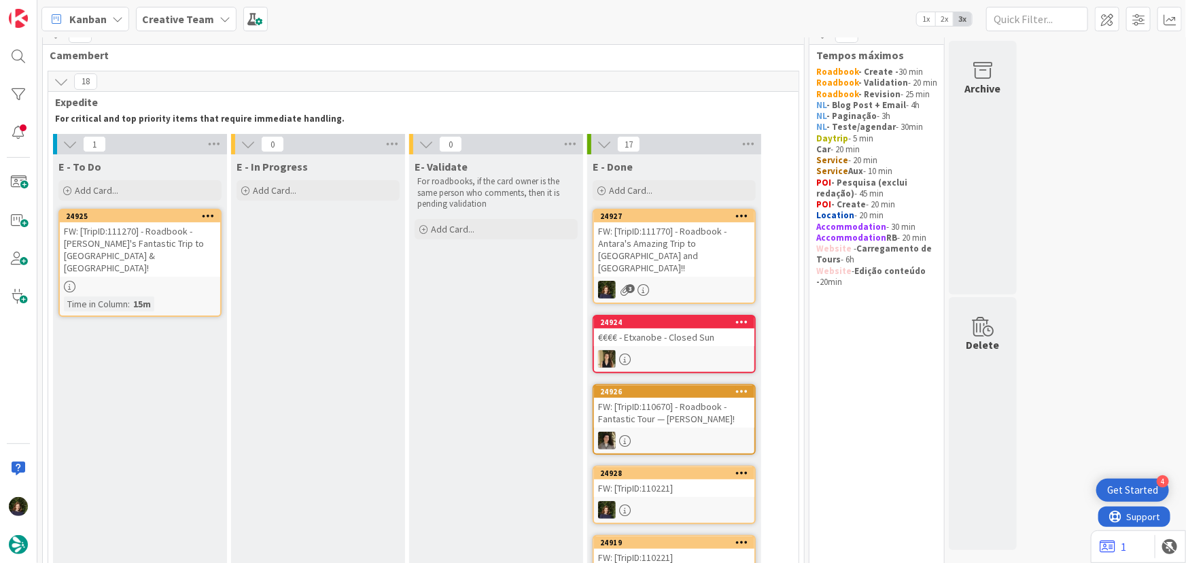
click at [175, 9] on div "Creative Team" at bounding box center [186, 19] width 101 height 24
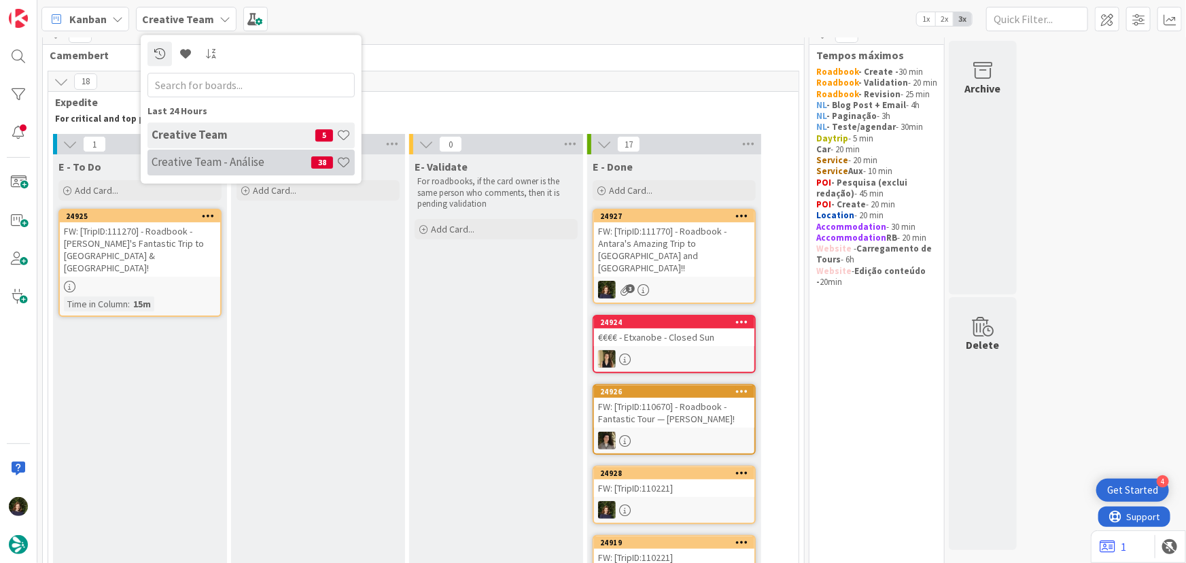
click at [198, 155] on h4 "Creative Team - Análise" at bounding box center [232, 162] width 160 height 14
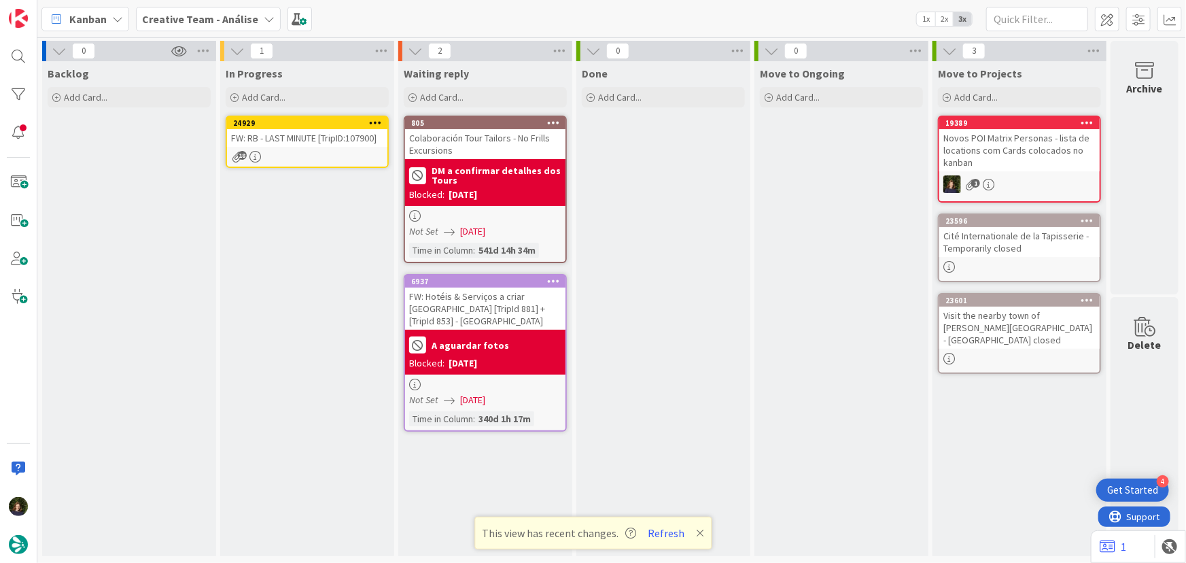
click at [304, 143] on div "FW: RB - LAST MINUTE [TripID:107900]" at bounding box center [307, 138] width 160 height 18
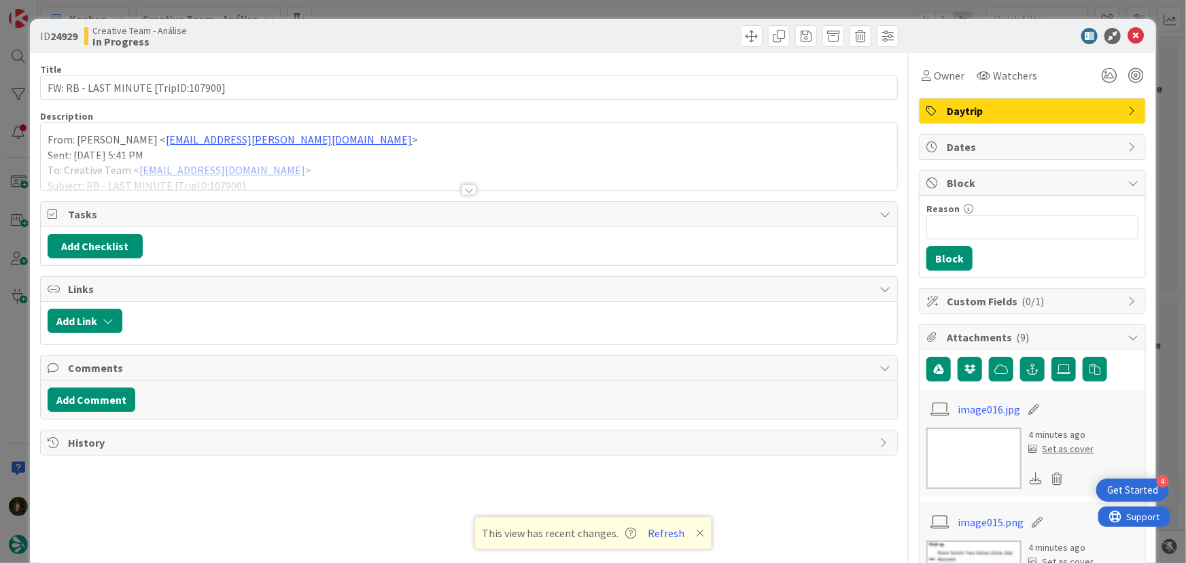
click at [984, 120] on div "Daytrip" at bounding box center [1033, 111] width 226 height 24
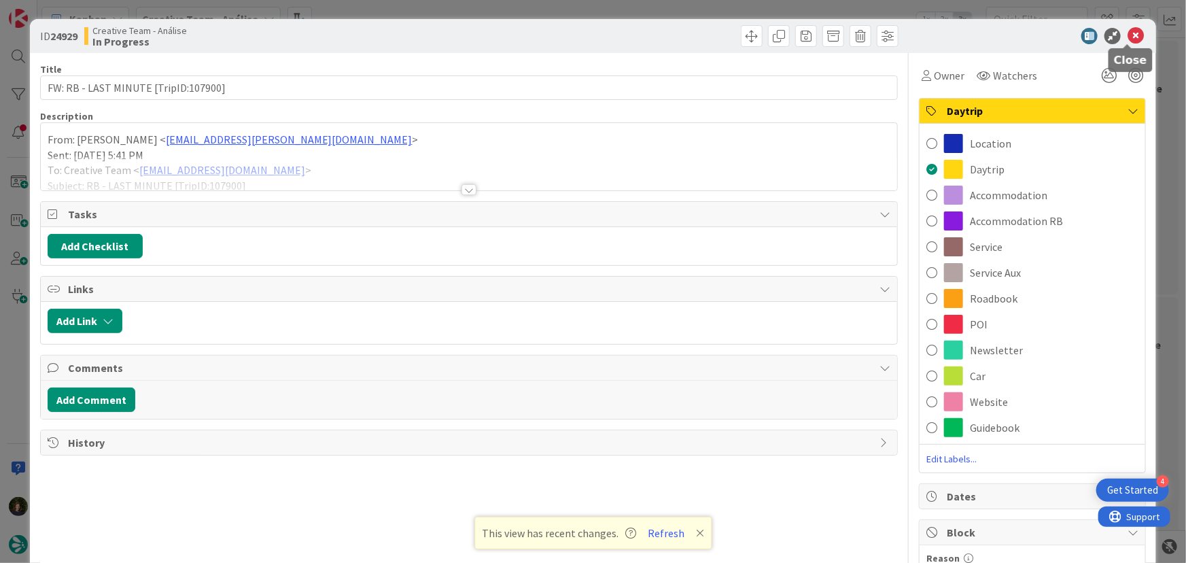
click at [1134, 31] on icon at bounding box center [1136, 36] width 16 height 16
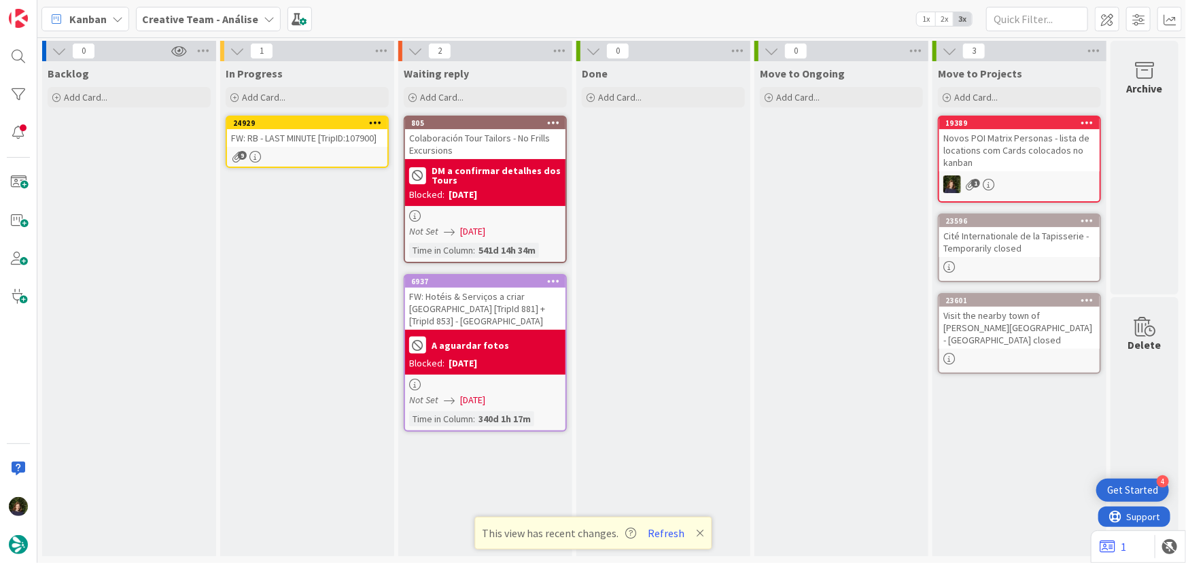
click at [374, 121] on icon at bounding box center [375, 123] width 13 height 10
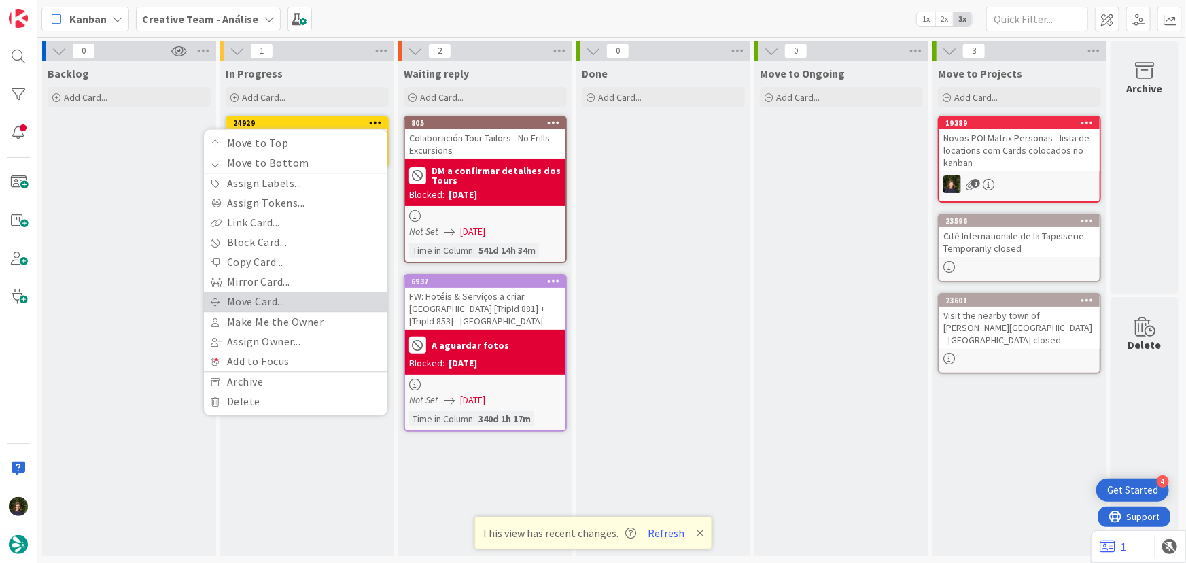
click at [329, 307] on link "Move Card..." at bounding box center [296, 302] width 184 height 20
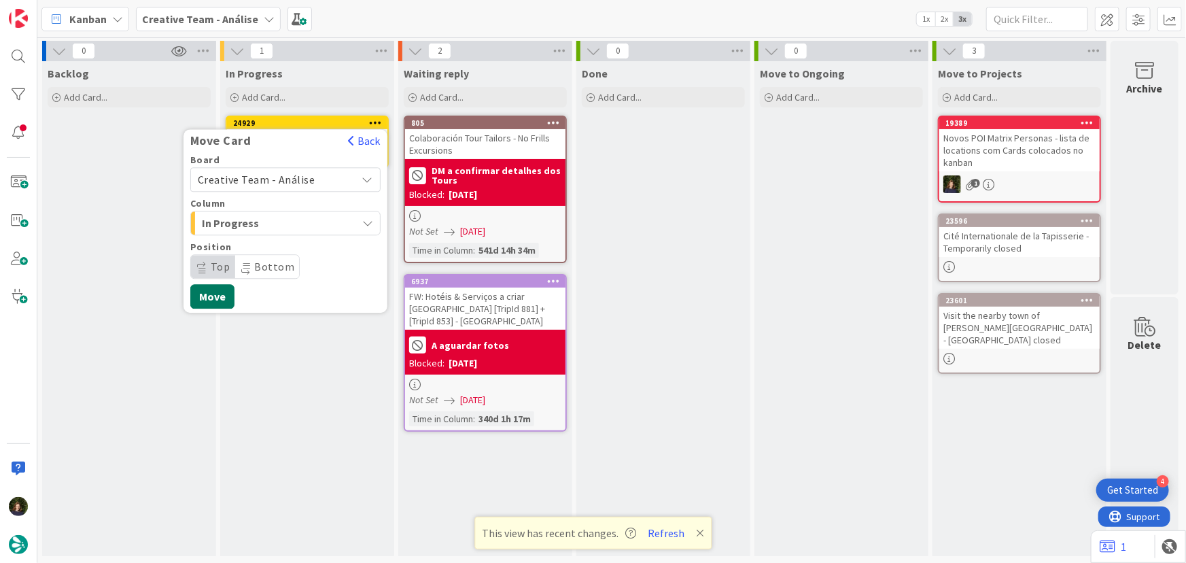
click at [213, 295] on button "Move" at bounding box center [212, 296] width 44 height 24
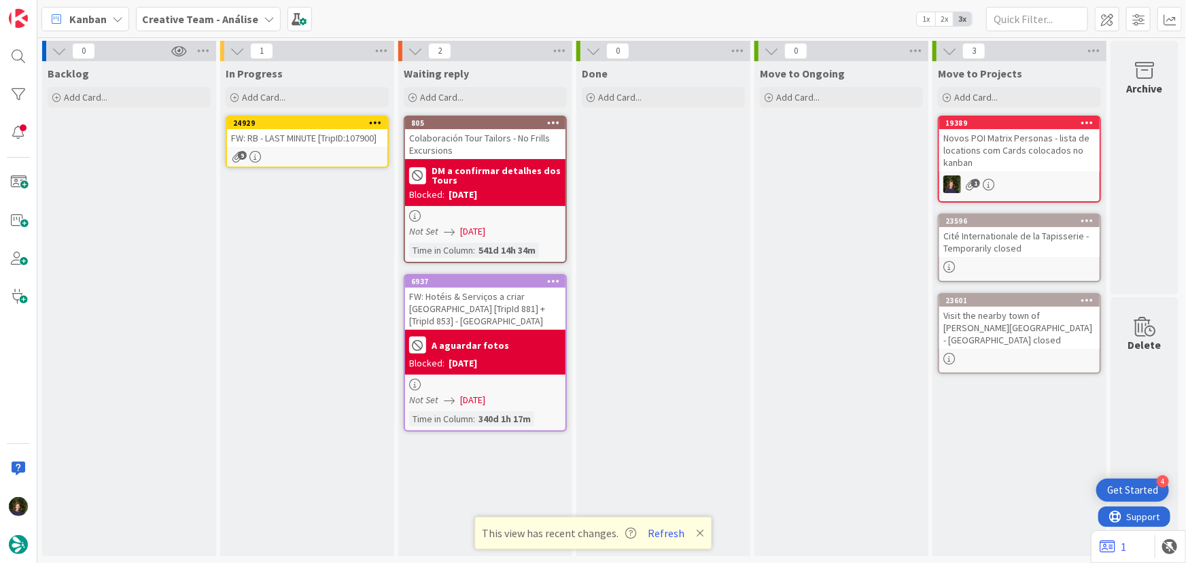
click at [381, 122] on icon at bounding box center [375, 123] width 13 height 10
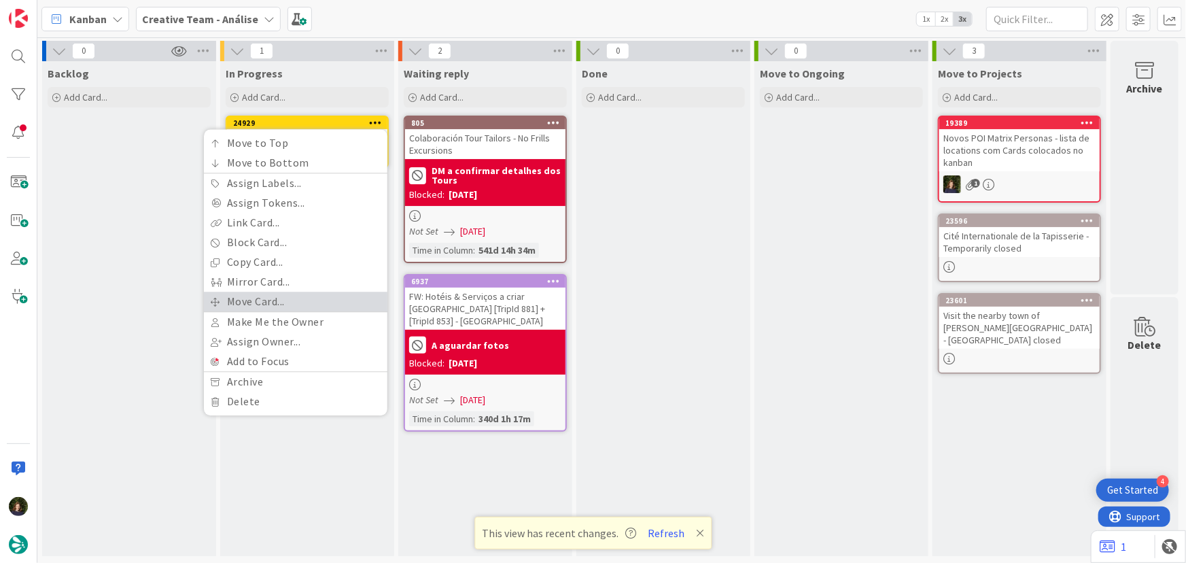
click at [321, 296] on link "Move Card..." at bounding box center [296, 302] width 184 height 20
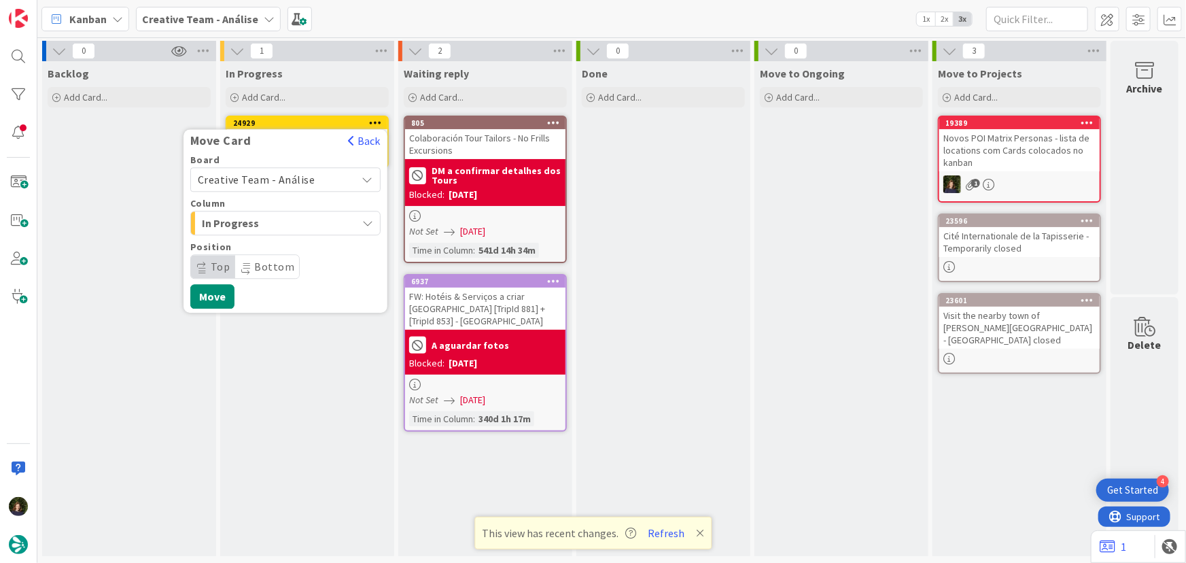
click at [286, 177] on span "Creative Team - Análise" at bounding box center [257, 180] width 118 height 14
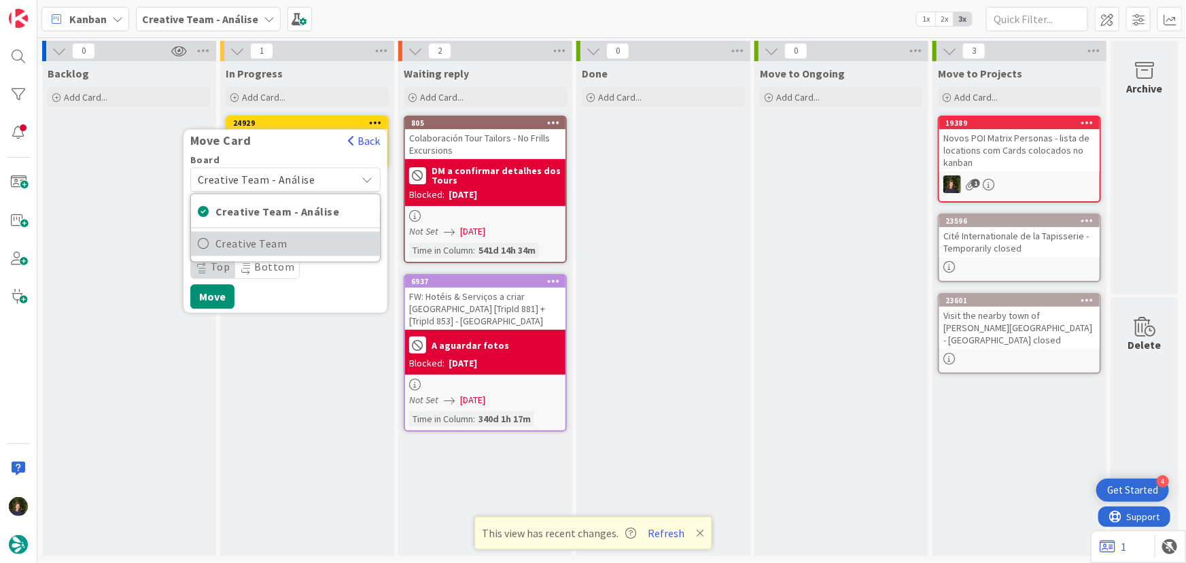
click at [298, 247] on span "Creative Team" at bounding box center [294, 244] width 158 height 20
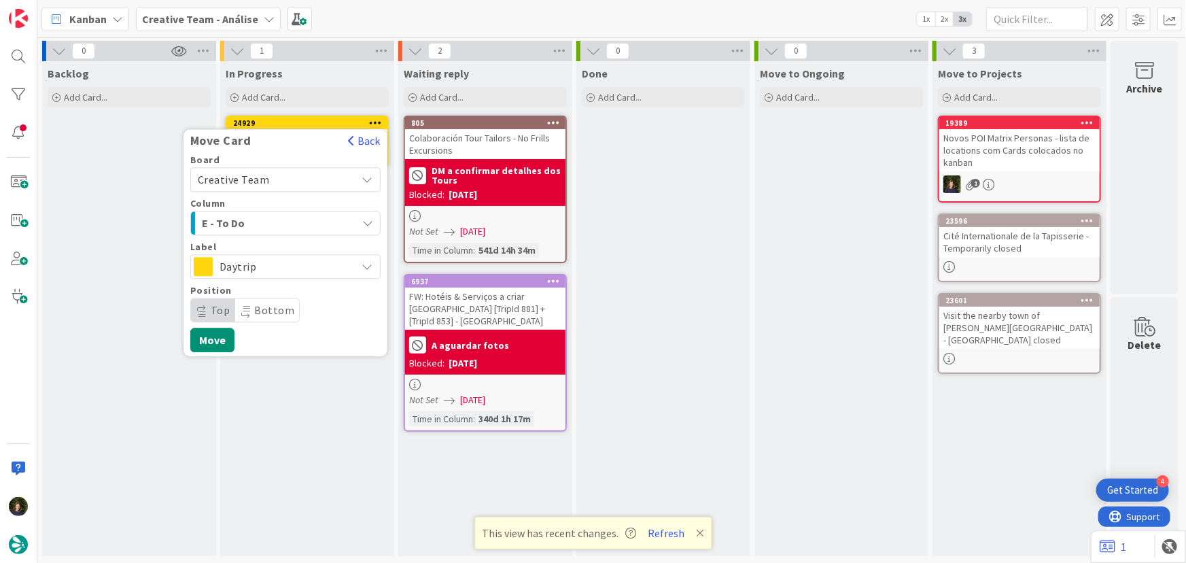
click at [266, 271] on span "Daytrip" at bounding box center [285, 266] width 130 height 19
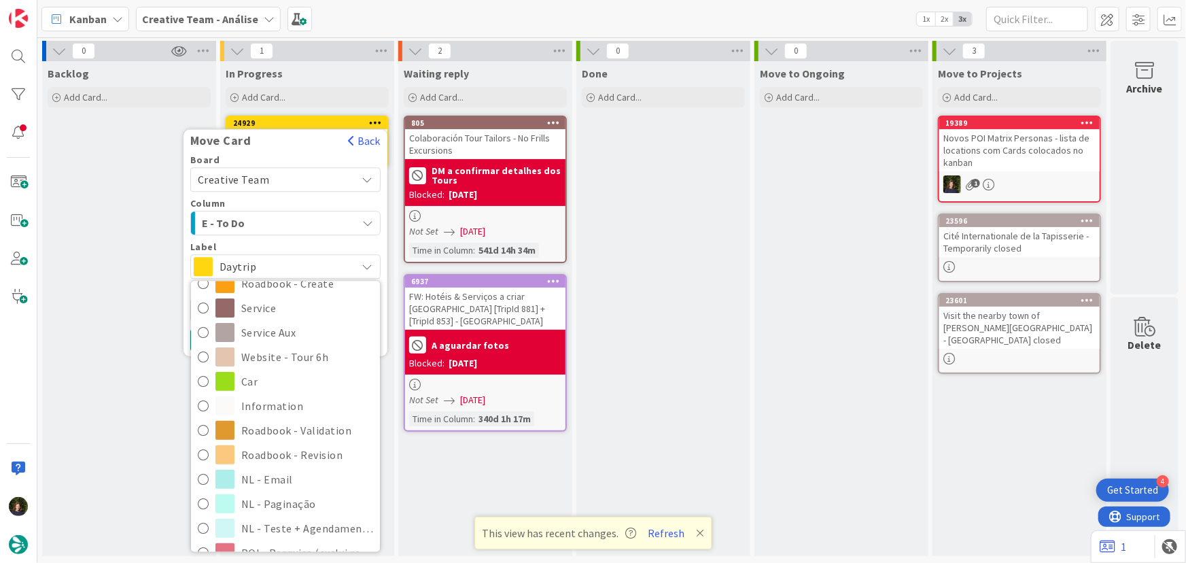
scroll to position [247, 0]
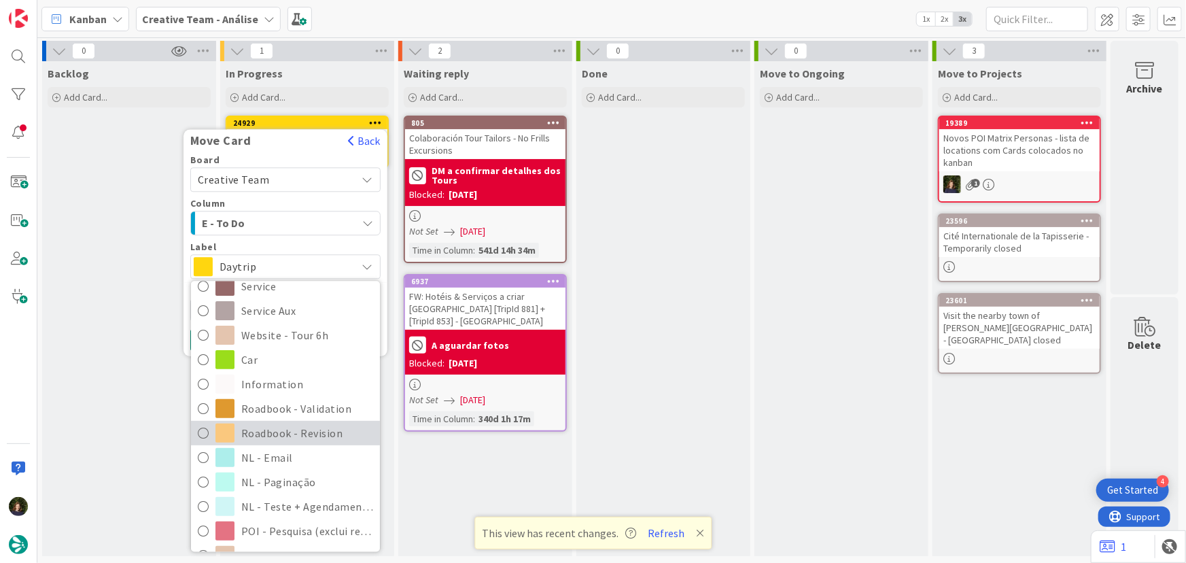
click at [289, 436] on span "Roadbook - Revision" at bounding box center [307, 433] width 132 height 20
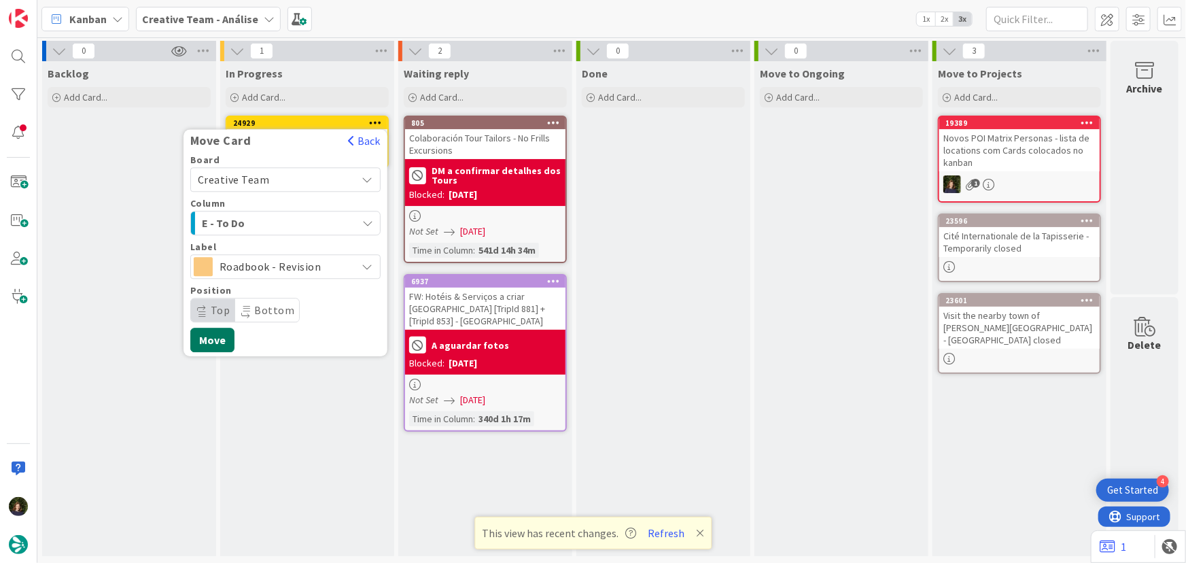
click at [206, 345] on button "Move" at bounding box center [212, 340] width 44 height 24
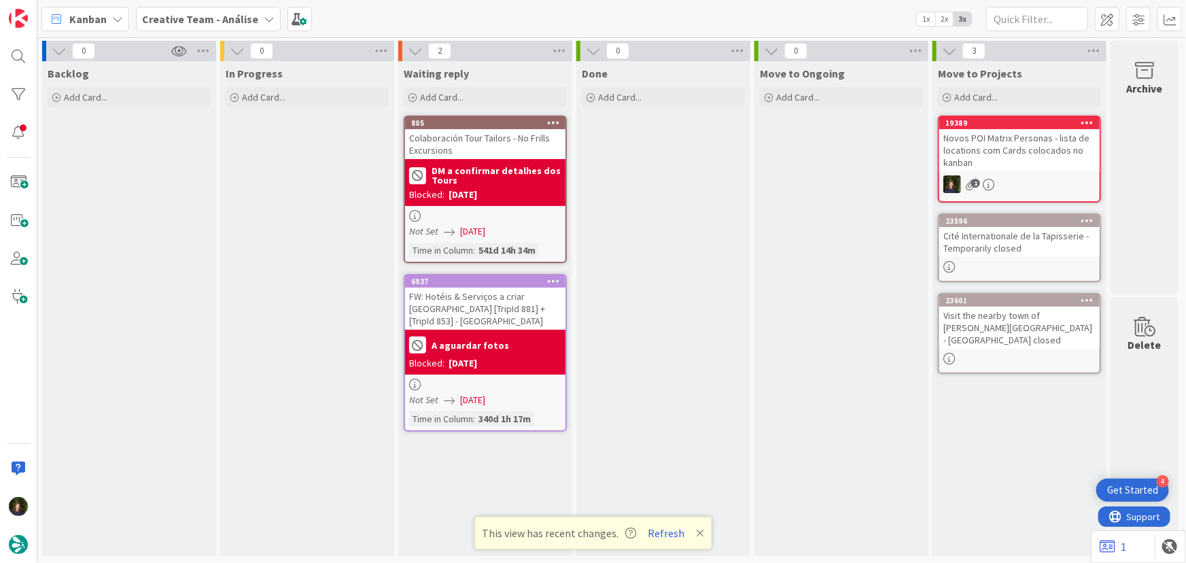
click at [228, 16] on b "Creative Team - Análise" at bounding box center [200, 19] width 116 height 14
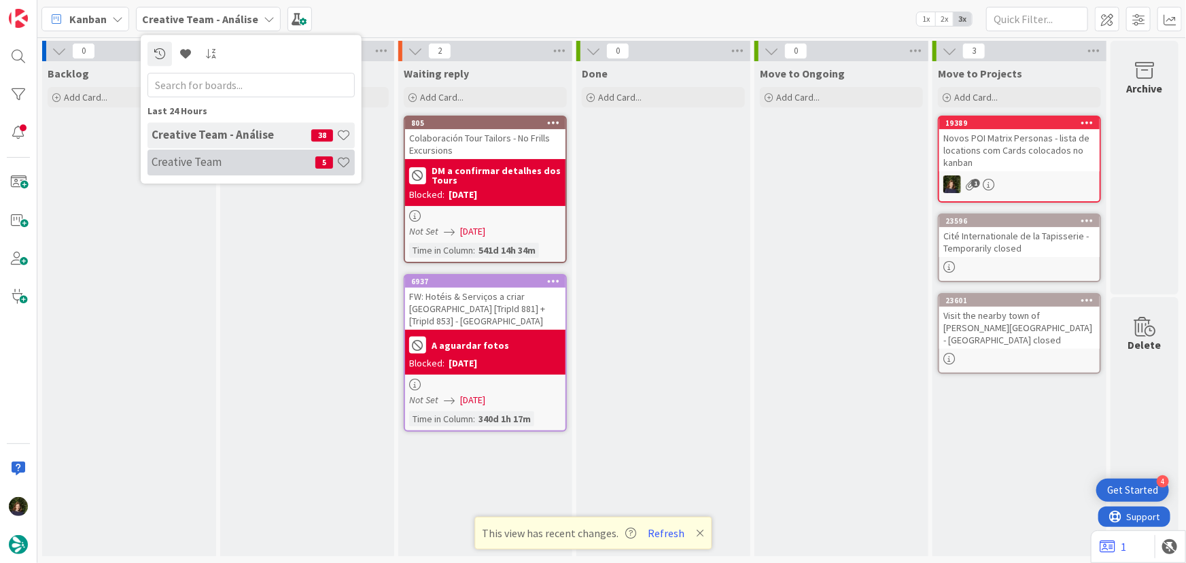
click at [212, 162] on h4 "Creative Team" at bounding box center [234, 162] width 164 height 14
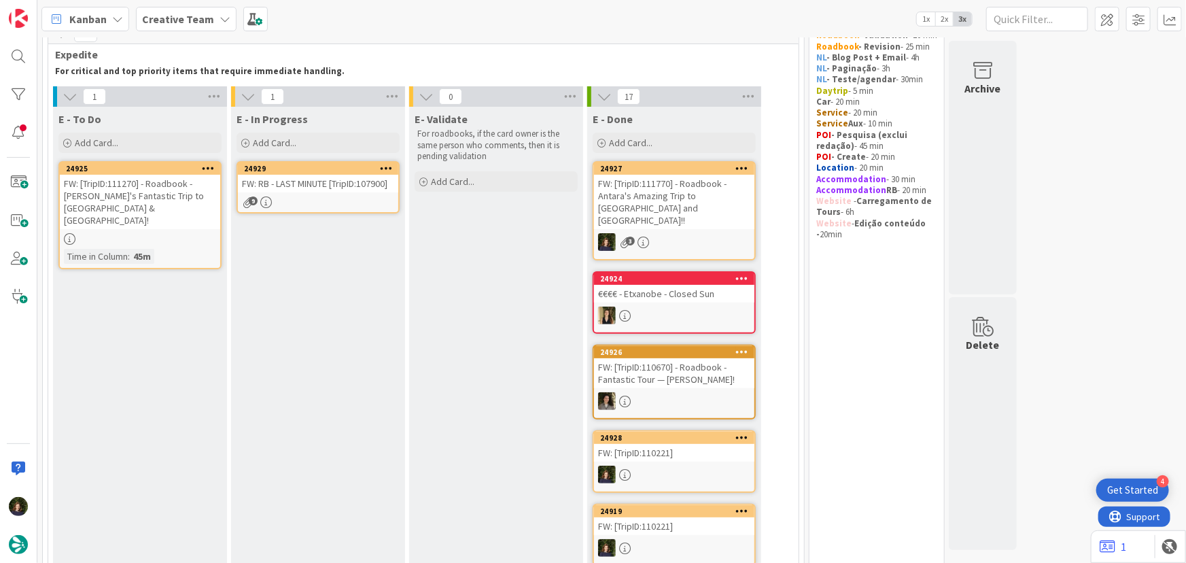
scroll to position [48, 0]
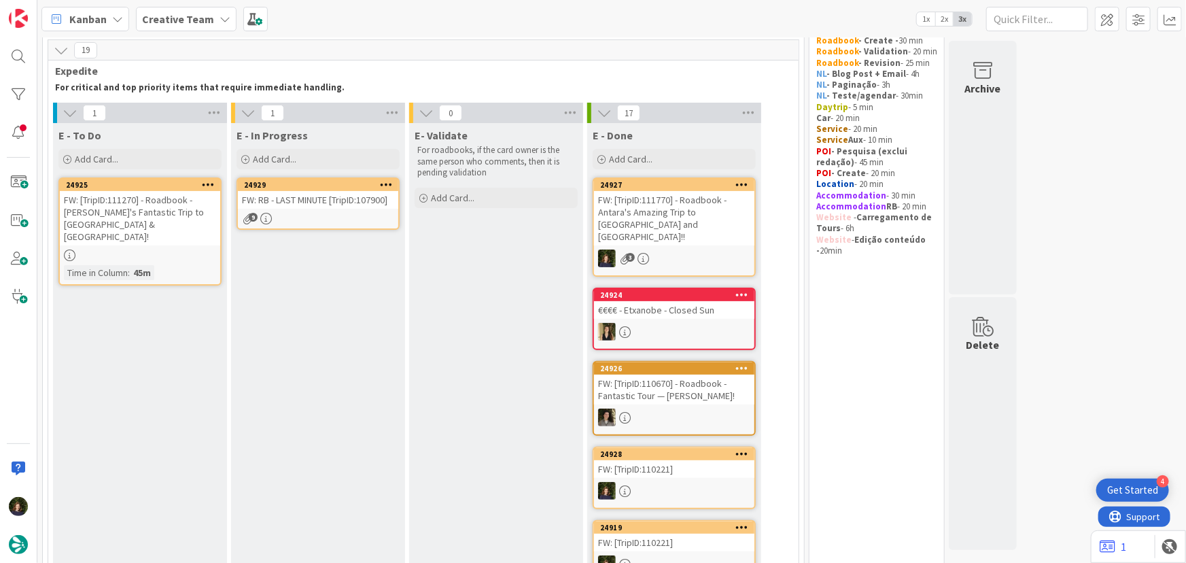
click at [279, 184] on div "24929" at bounding box center [321, 185] width 154 height 10
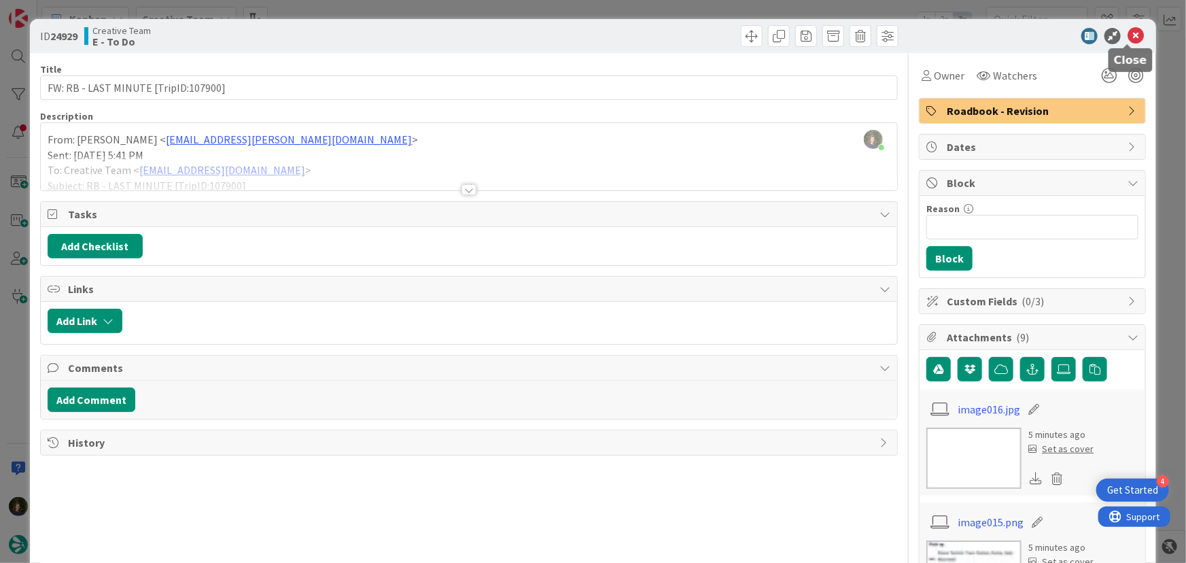
click at [1128, 39] on icon at bounding box center [1136, 36] width 16 height 16
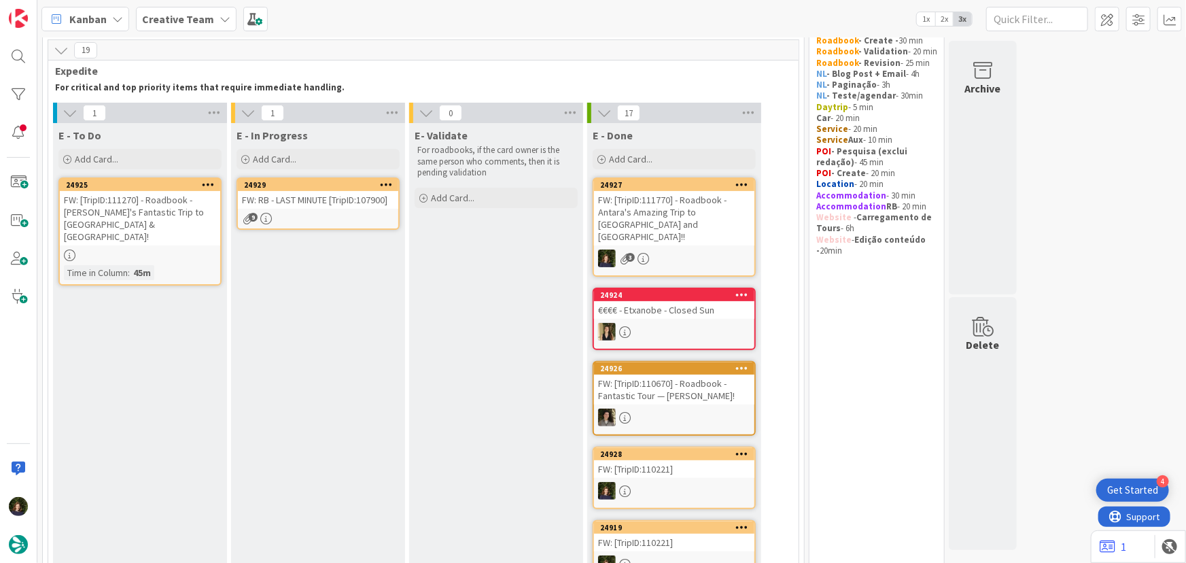
click at [332, 194] on div "FW: RB - LAST MINUTE [TripID:107900]" at bounding box center [318, 200] width 160 height 18
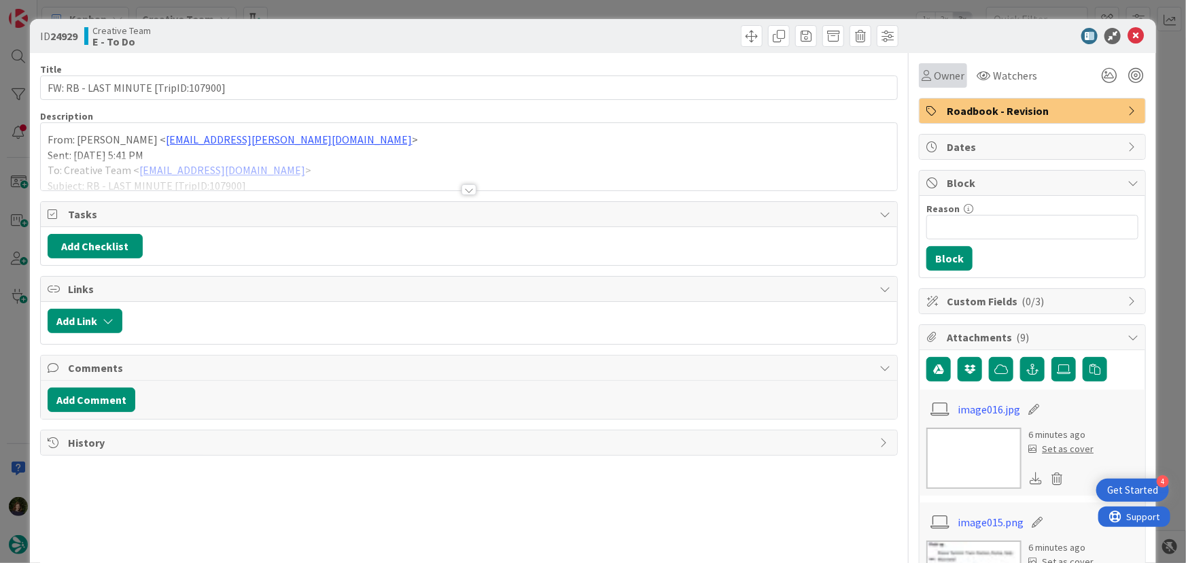
click at [945, 74] on span "Owner" at bounding box center [949, 75] width 31 height 16
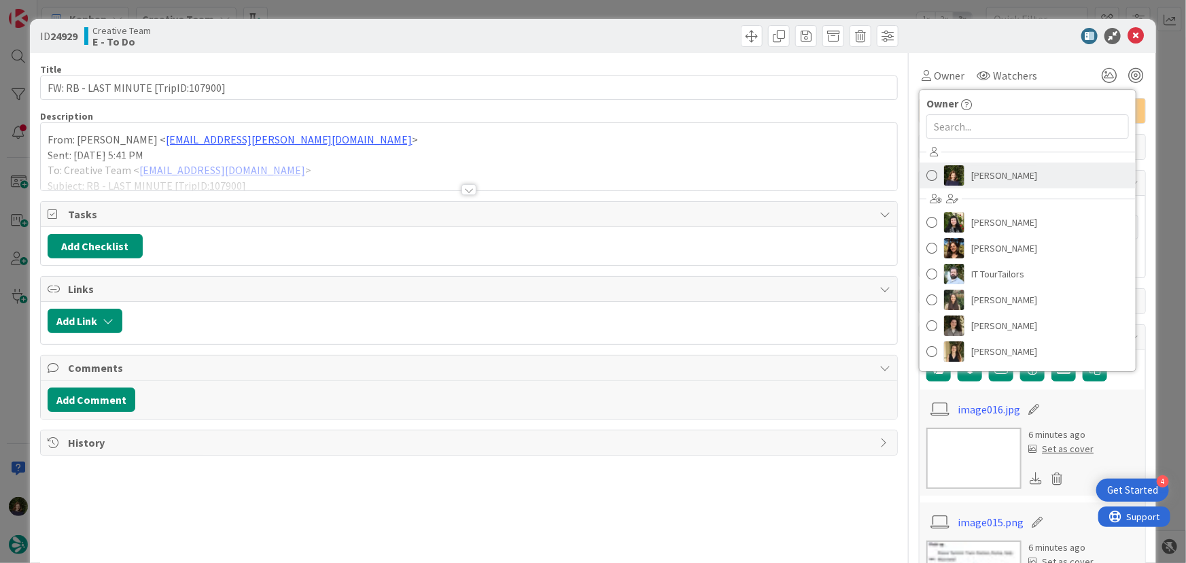
click at [1001, 174] on span "[PERSON_NAME]" at bounding box center [1004, 175] width 66 height 20
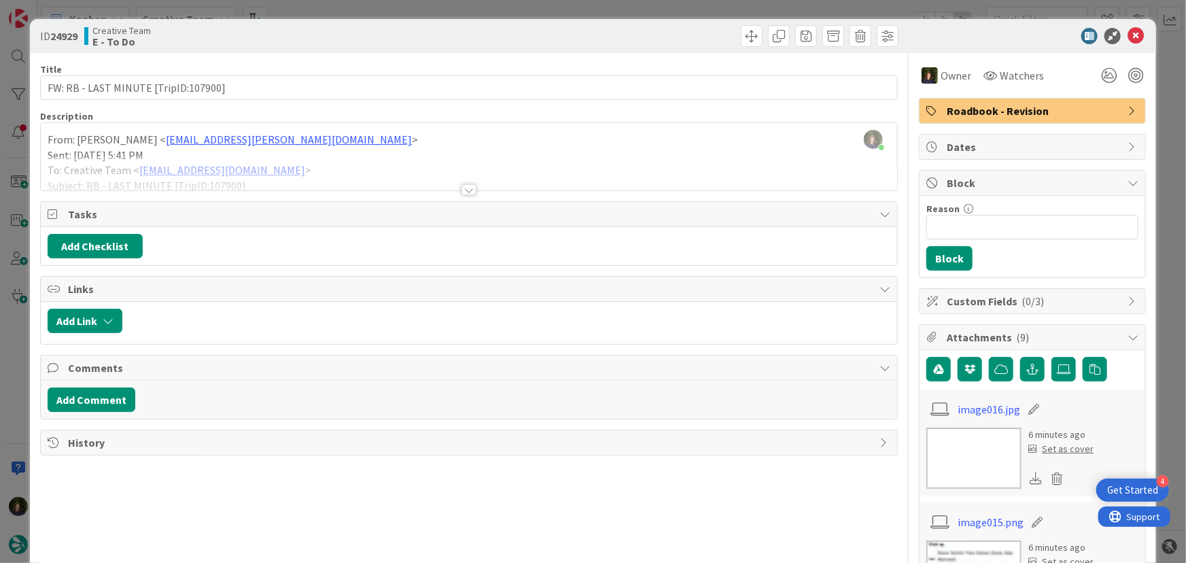
drag, startPoint x: 462, startPoint y: 190, endPoint x: 490, endPoint y: 222, distance: 42.4
click at [463, 190] on div at bounding box center [468, 189] width 15 height 11
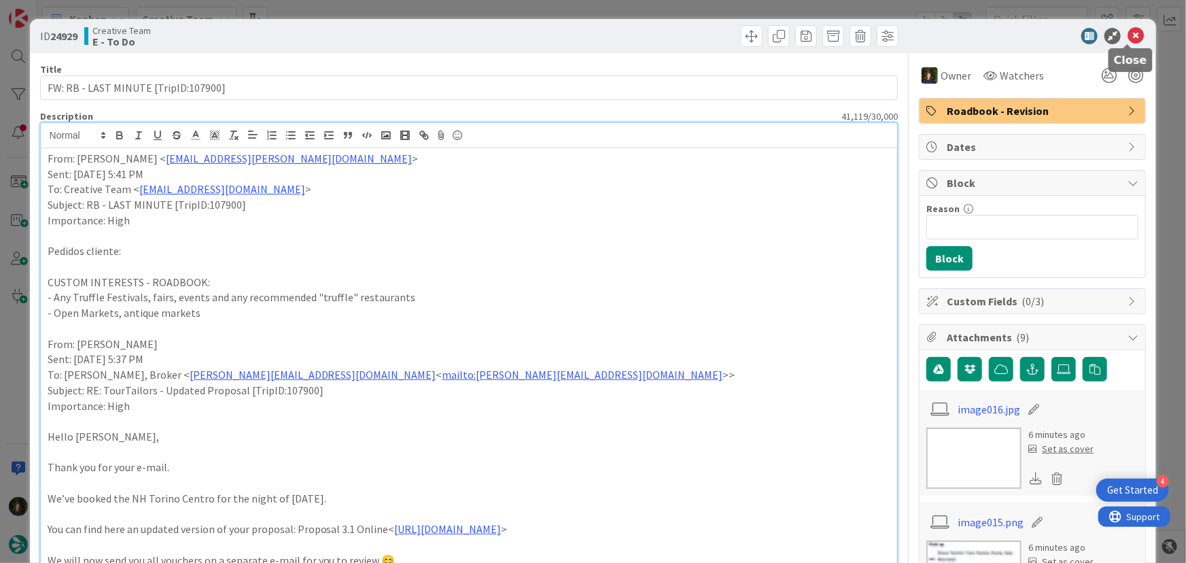
click at [1131, 35] on icon at bounding box center [1136, 36] width 16 height 16
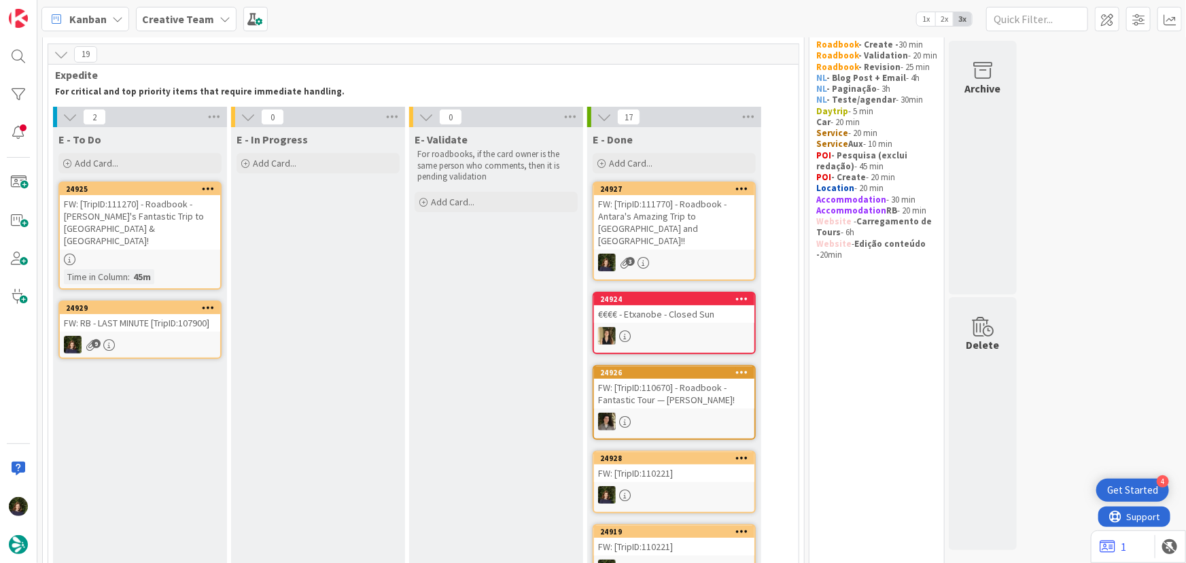
click at [122, 336] on div "9" at bounding box center [140, 345] width 160 height 18
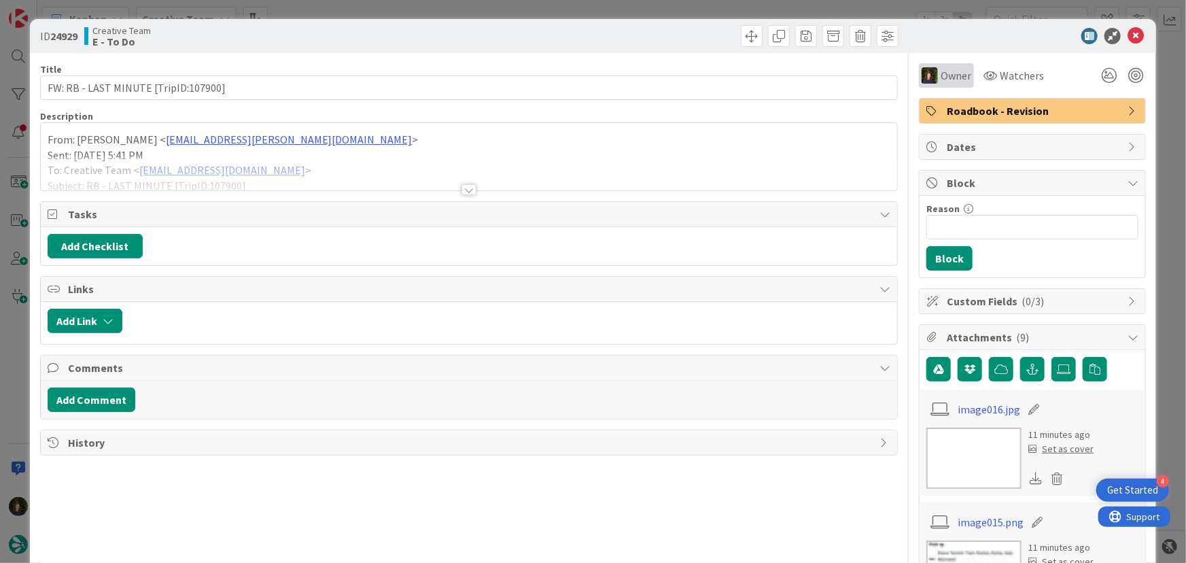
click at [947, 77] on span "Owner" at bounding box center [956, 75] width 31 height 16
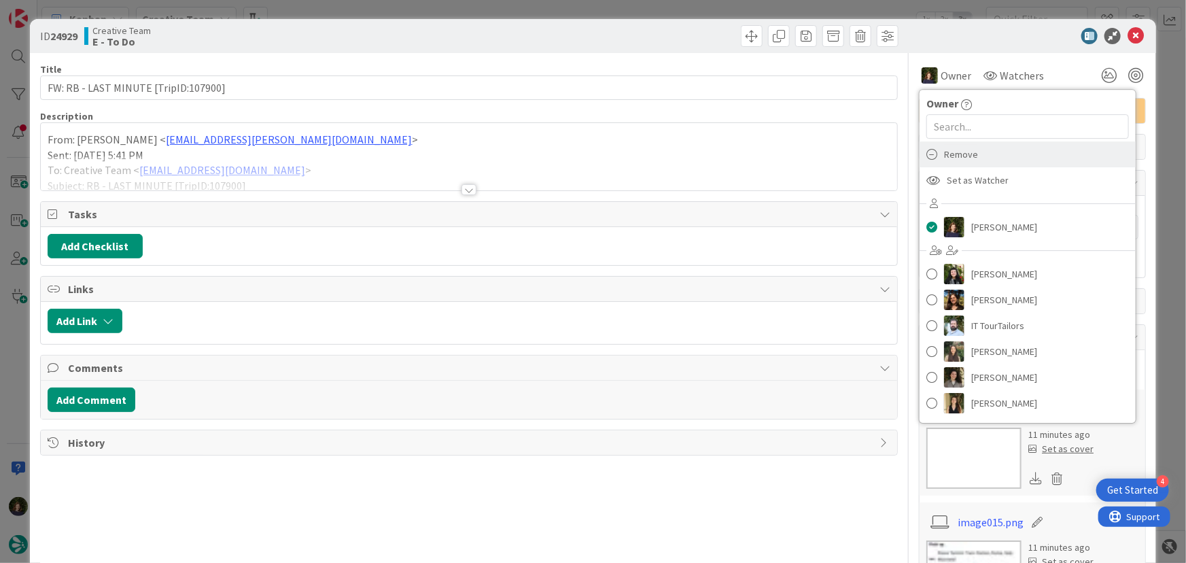
click at [960, 154] on span "Remove" at bounding box center [961, 154] width 34 height 20
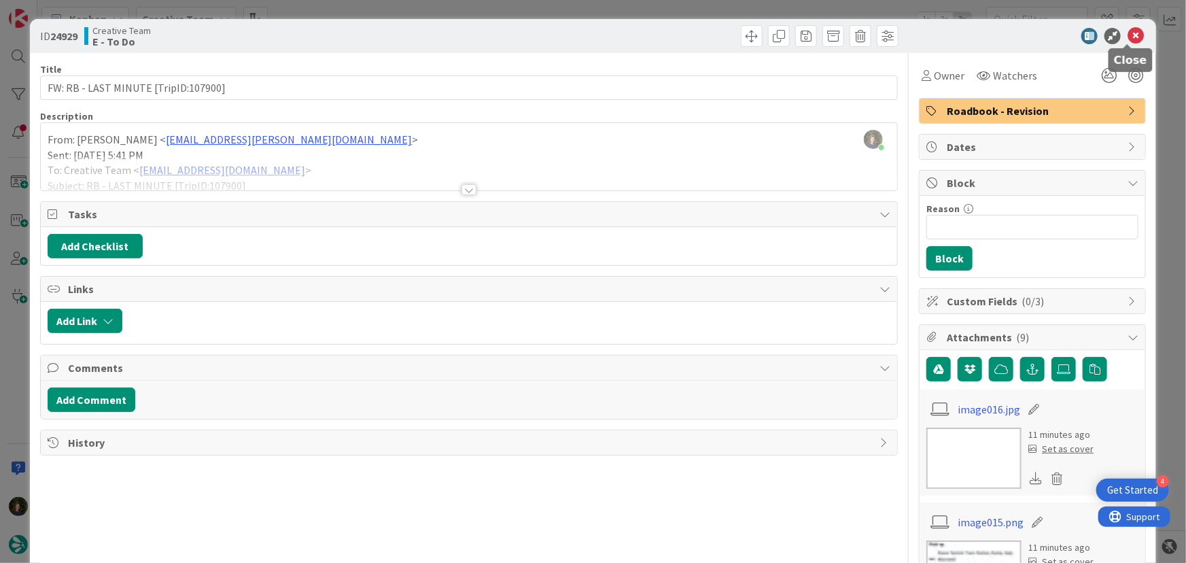
click at [1128, 39] on icon at bounding box center [1136, 36] width 16 height 16
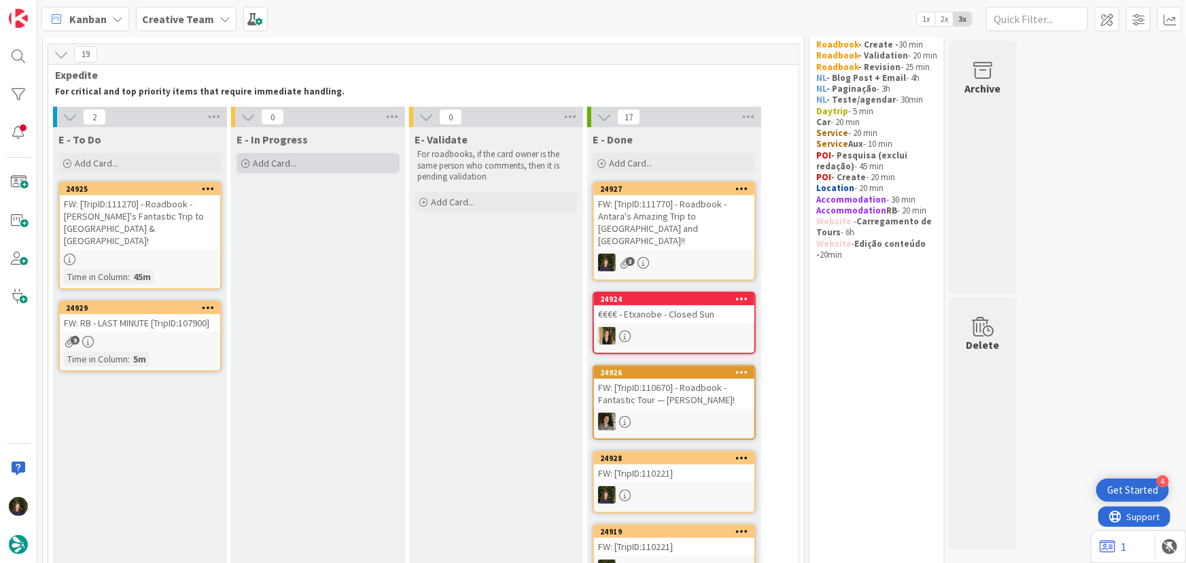
click at [302, 169] on div "Add Card..." at bounding box center [318, 163] width 163 height 20
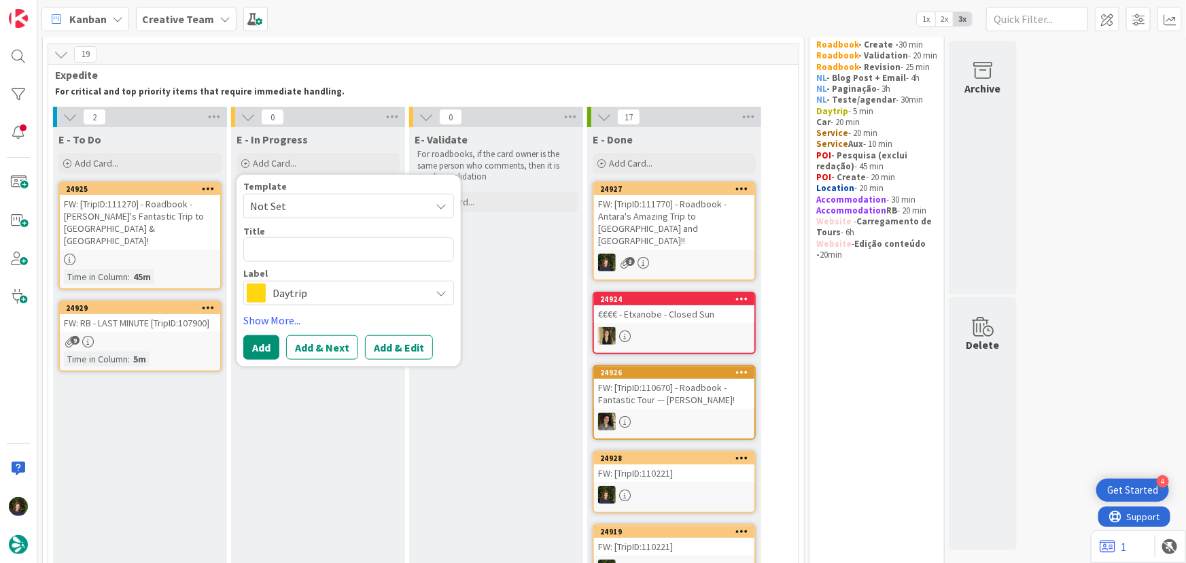
click at [339, 292] on span "Daytrip" at bounding box center [348, 292] width 151 height 19
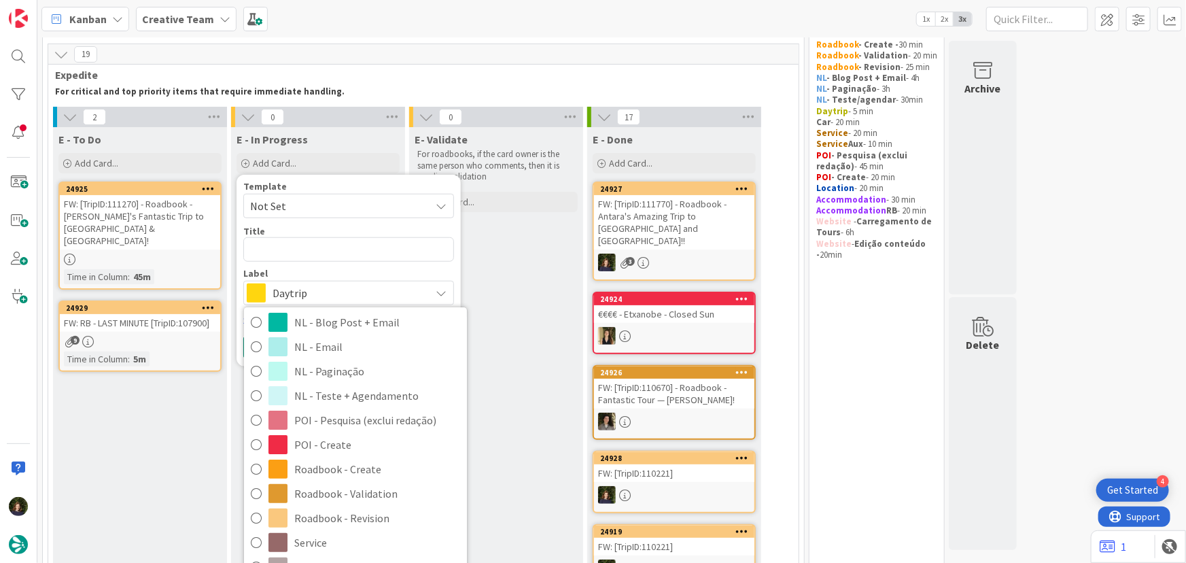
scroll to position [185, 0]
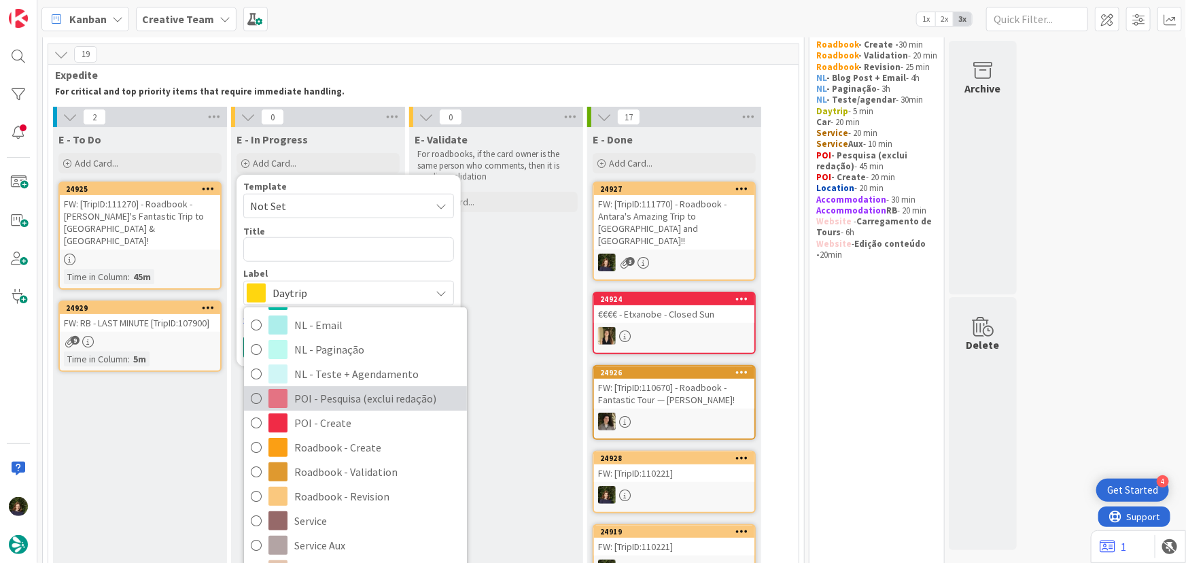
click at [337, 397] on span "POI - Pesquisa (exclui redação)" at bounding box center [377, 398] width 166 height 20
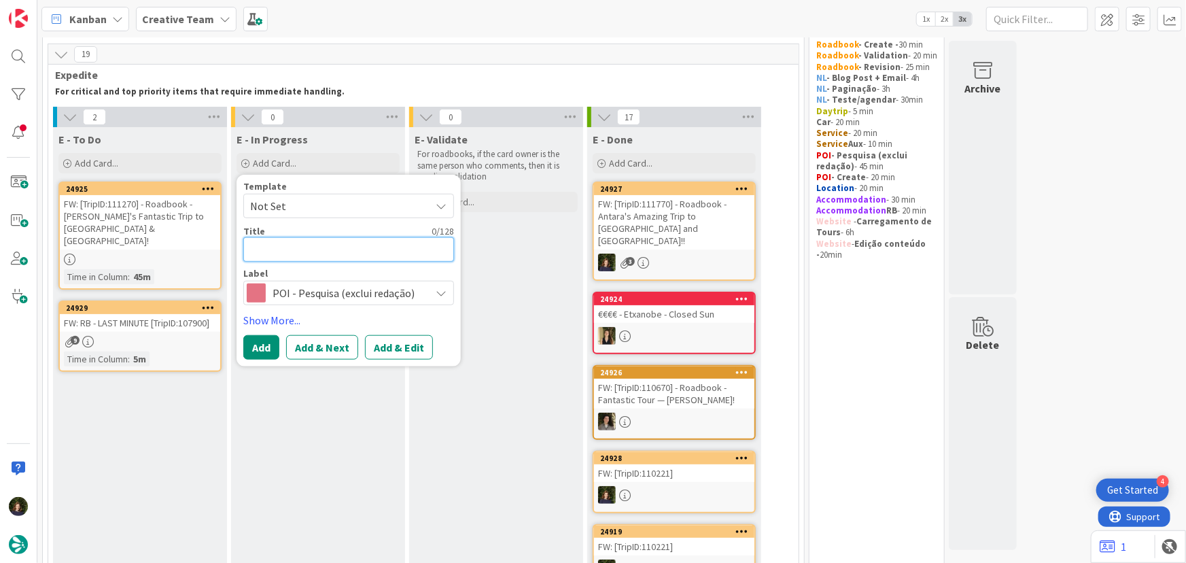
click at [273, 246] on textarea at bounding box center [348, 249] width 211 height 24
type textarea "TR"
type textarea "x"
type textarea "TRu"
type textarea "x"
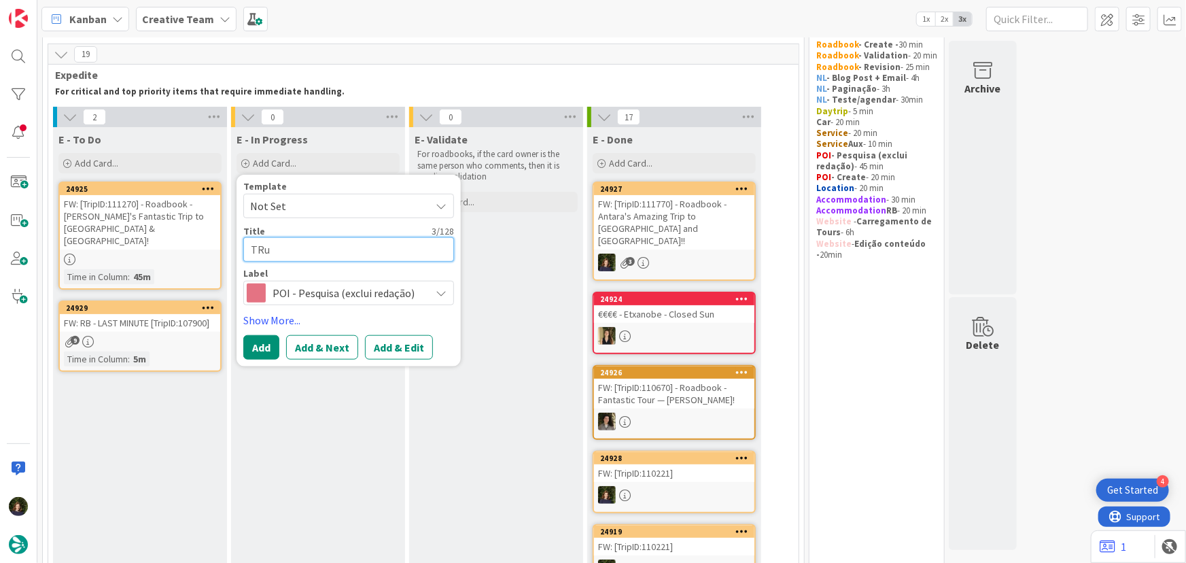
type textarea "TRuf"
type textarea "x"
type textarea "TRuff"
type textarea "x"
type textarea "TRuffl"
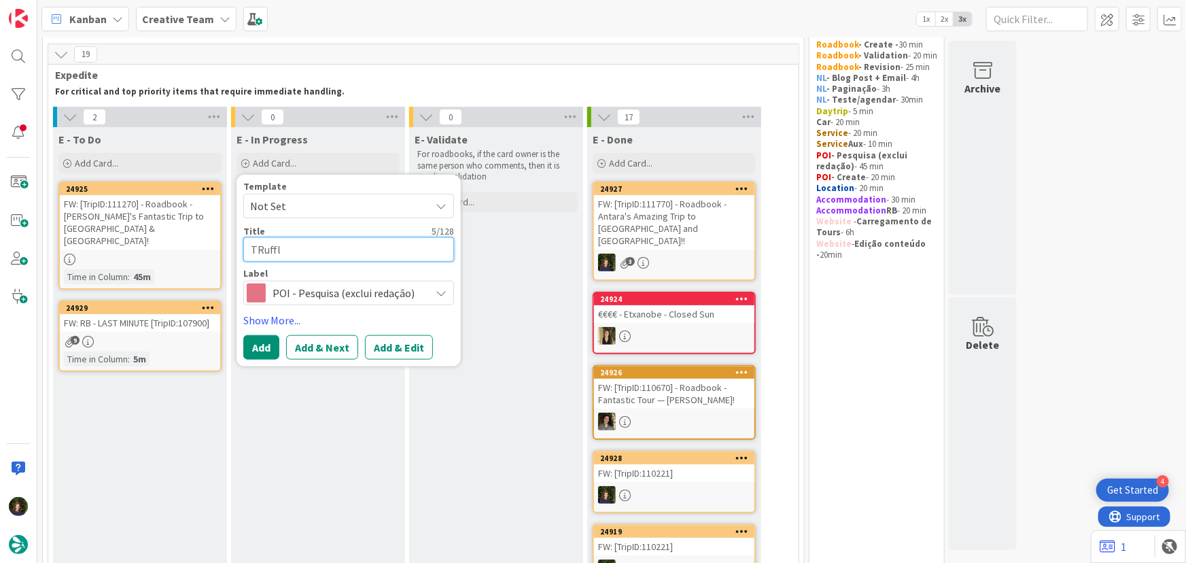
type textarea "x"
type textarea "TRuffle"
type textarea "x"
type textarea "TRuffle"
type textarea "x"
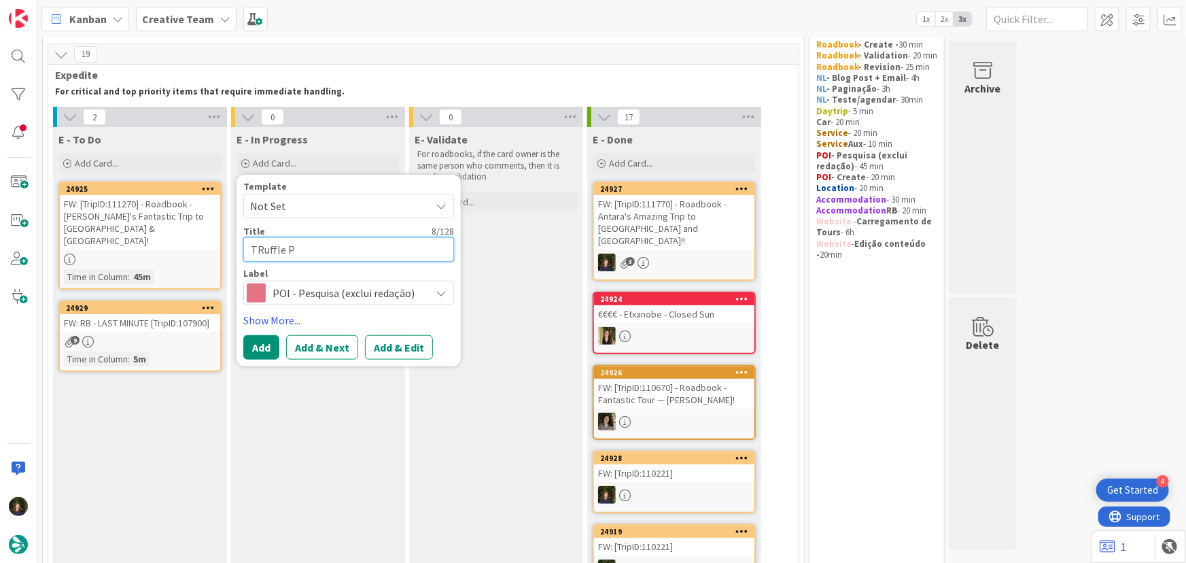
type textarea "TRuffle PO"
type textarea "x"
type textarea "TRuffle POi"
type textarea "x"
type textarea "TRuffle POis"
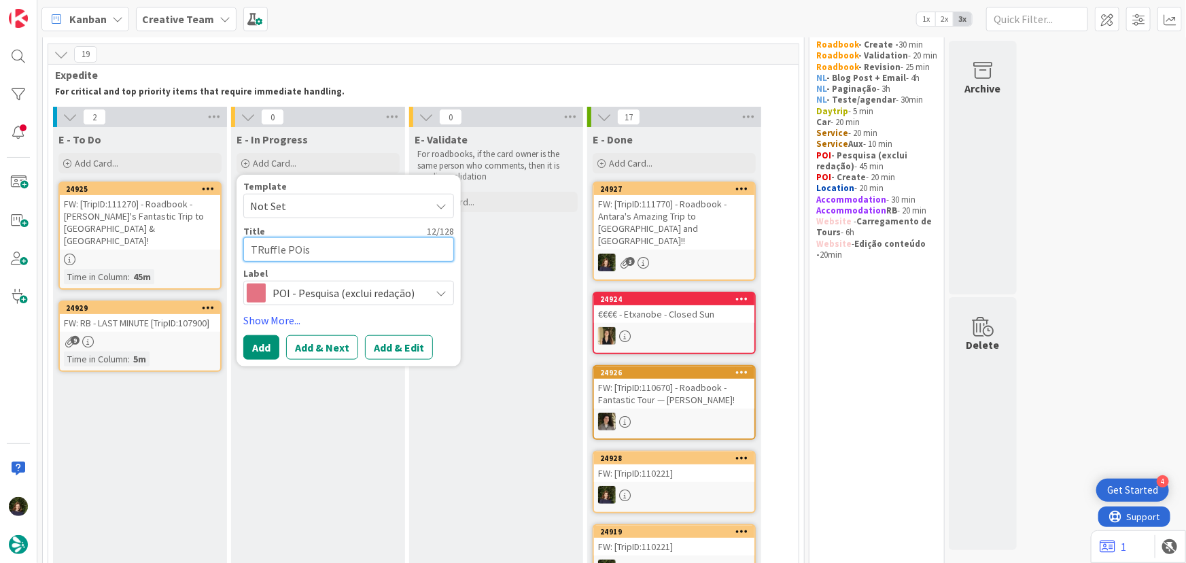
type textarea "x"
type textarea "TRuffle POis"
type textarea "x"
type textarea "Tuffle POis"
type textarea "x"
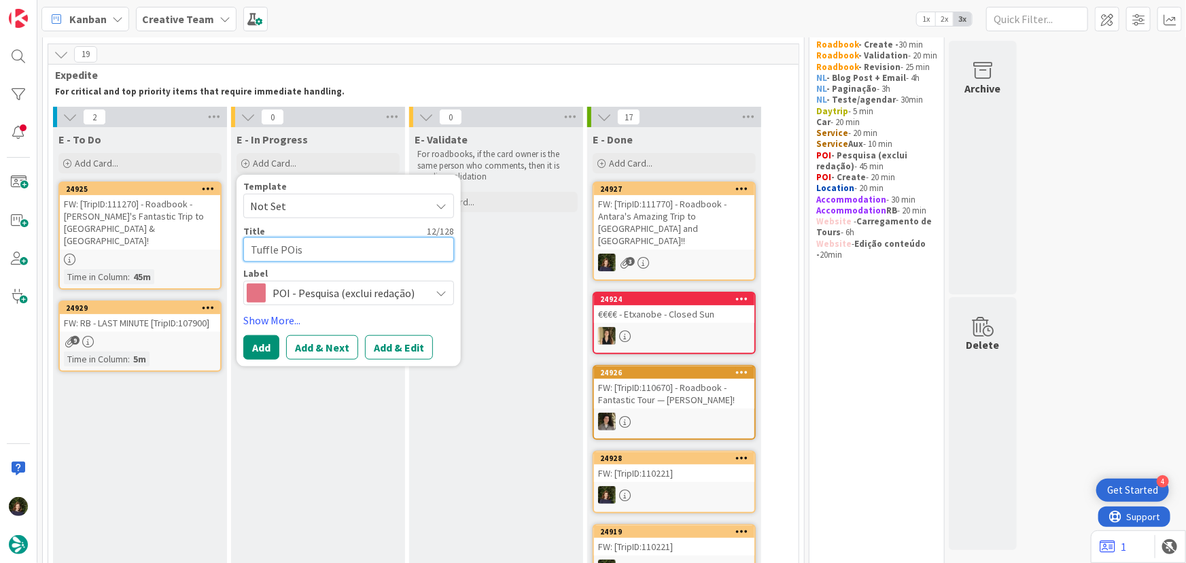
type textarea "Truffle POis"
type textarea "x"
type textarea "1Truffle POis"
type textarea "x"
type textarea "10Truffle POis"
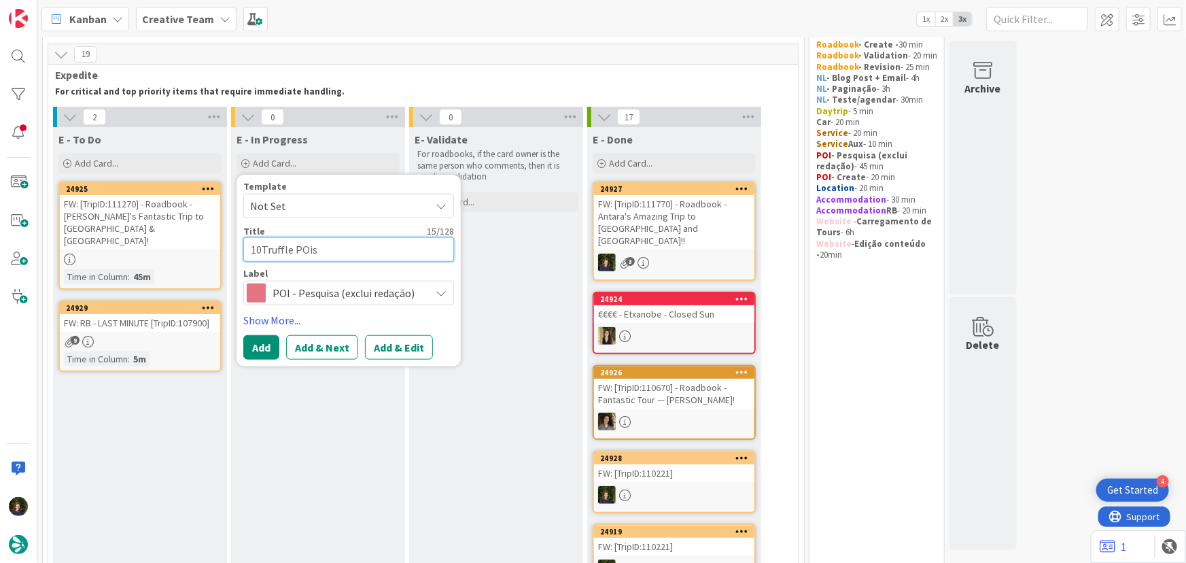
type textarea "x"
type textarea "1079Truffle POis"
type textarea "x"
type textarea "10790Truffle POis"
type textarea "x"
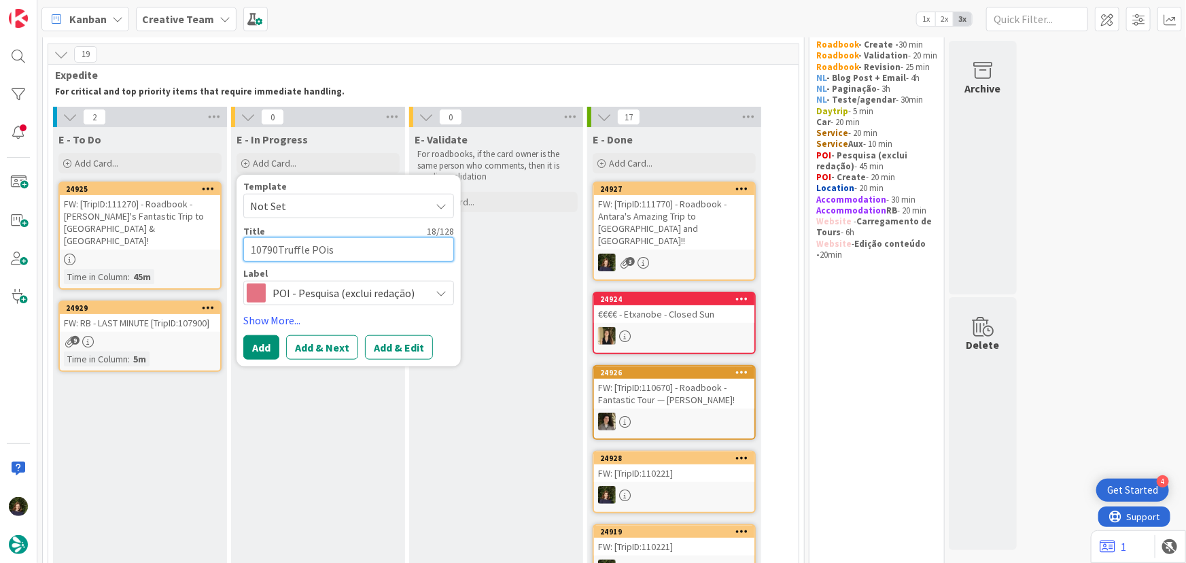
type textarea "107900Truffle POis"
type textarea "x"
type textarea "107900 Truffle POis"
type textarea "x"
type textarea "107900 - Truffle POis"
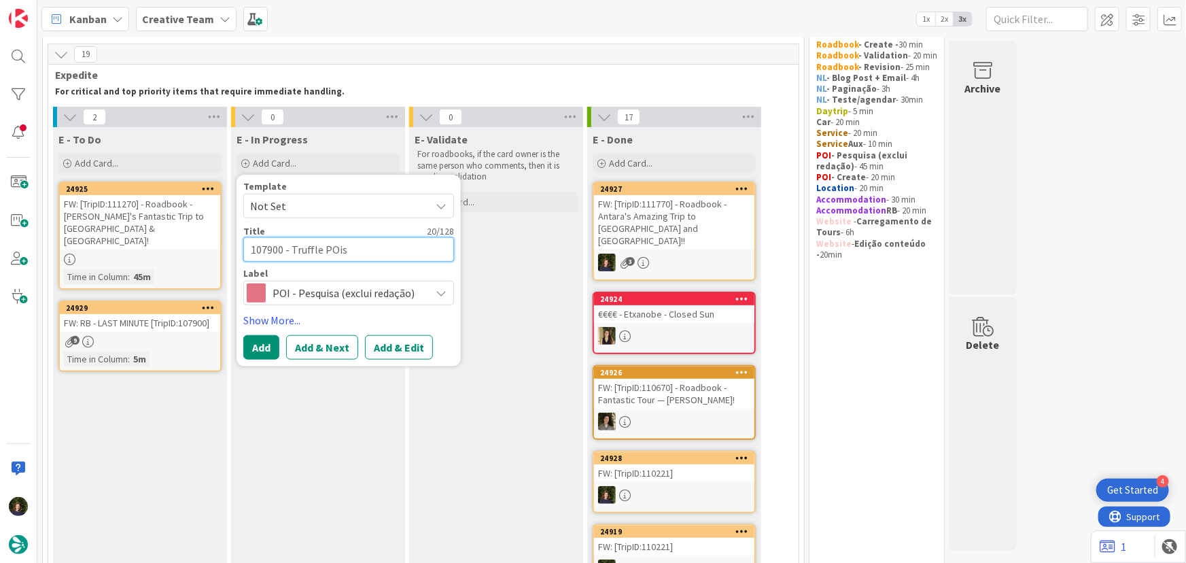
type textarea "x"
type textarea "107900 - Truffle POis"
click at [265, 341] on button "Add" at bounding box center [261, 347] width 36 height 24
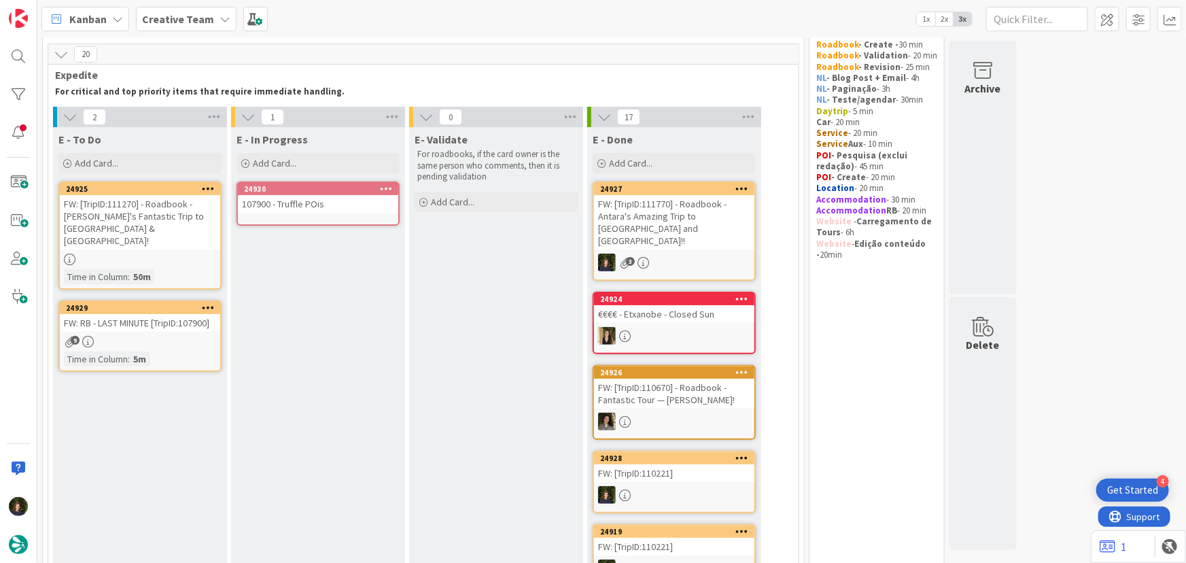
click at [136, 336] on div "9" at bounding box center [140, 342] width 160 height 12
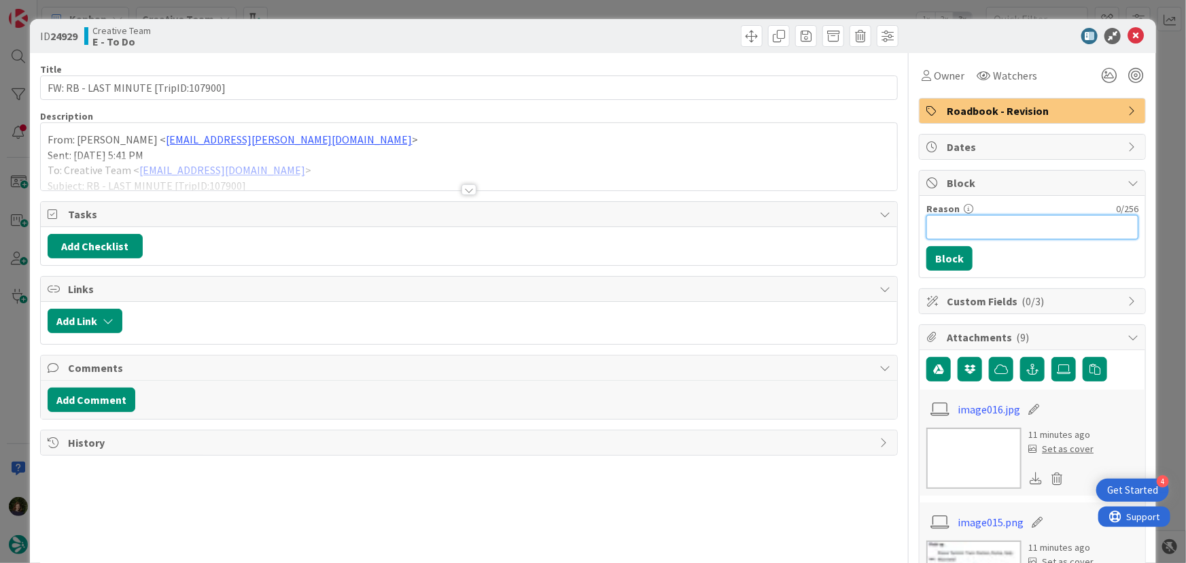
click at [952, 229] on input "Reason" at bounding box center [1032, 227] width 212 height 24
type input "Faltam POIs sobre TRuffle"
click at [937, 258] on button "Block" at bounding box center [949, 258] width 46 height 24
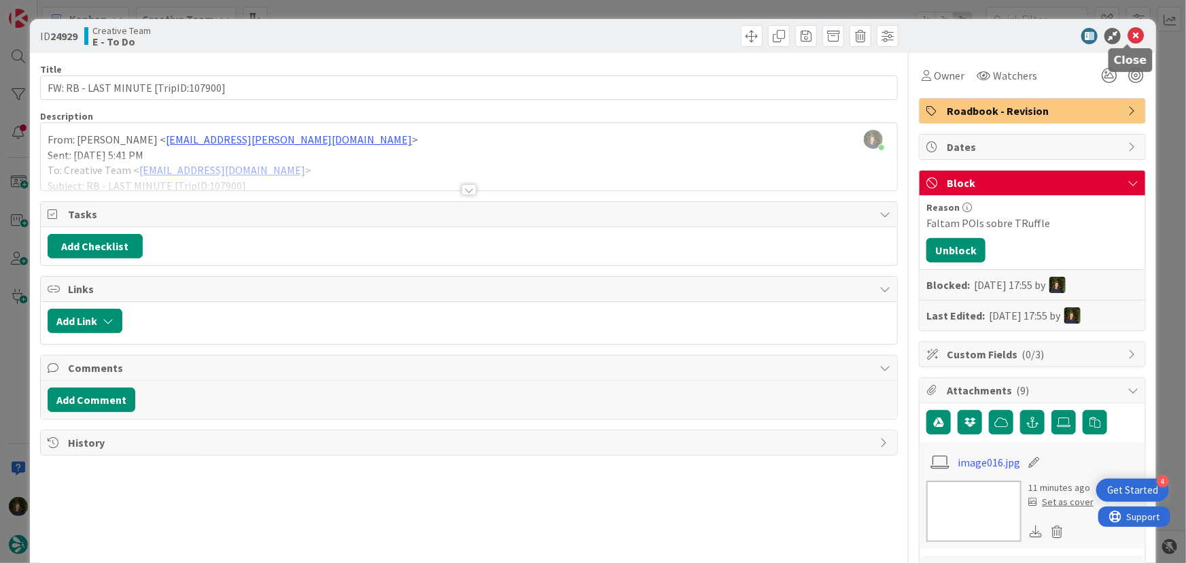
click at [1128, 40] on icon at bounding box center [1136, 36] width 16 height 16
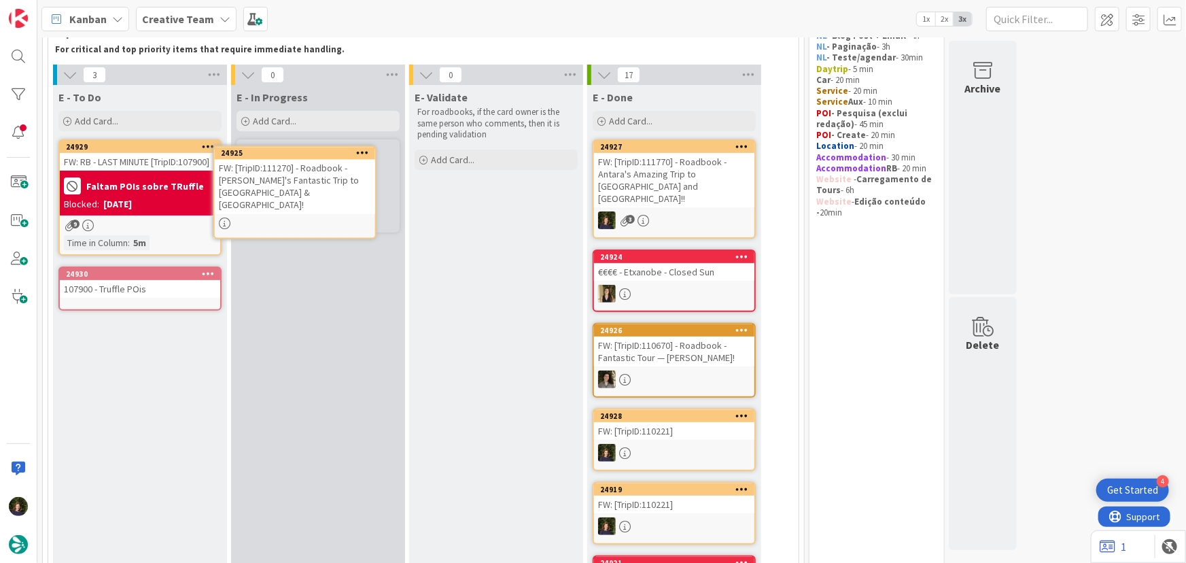
scroll to position [83, 0]
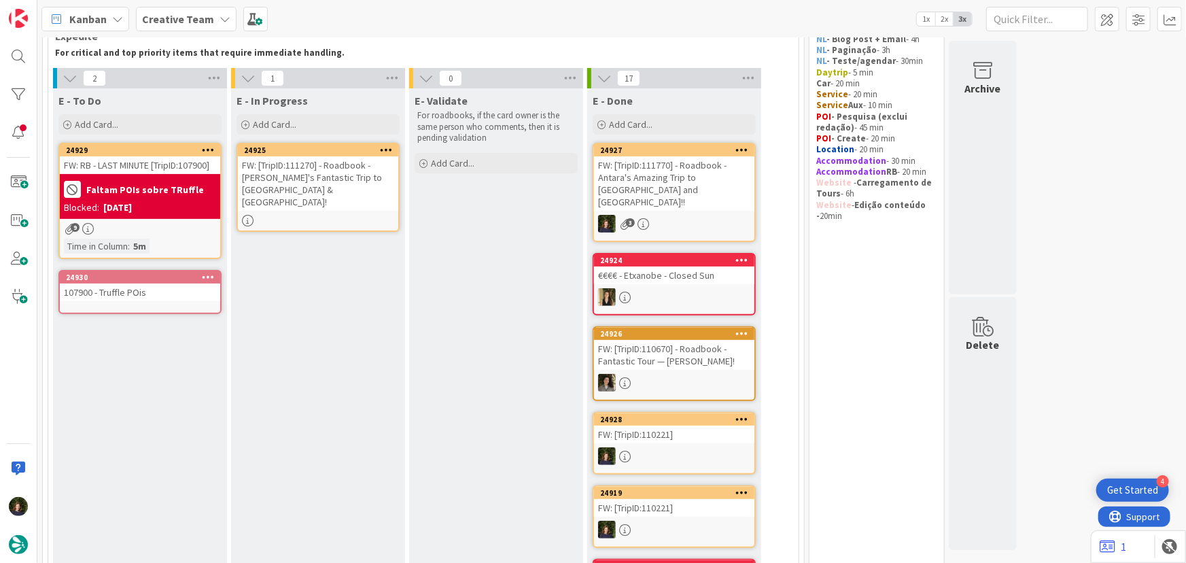
click at [311, 197] on div "FW: [TripID:111270] - Roadbook - [PERSON_NAME]'s Fantastic Trip to [GEOGRAPHIC_…" at bounding box center [318, 183] width 160 height 54
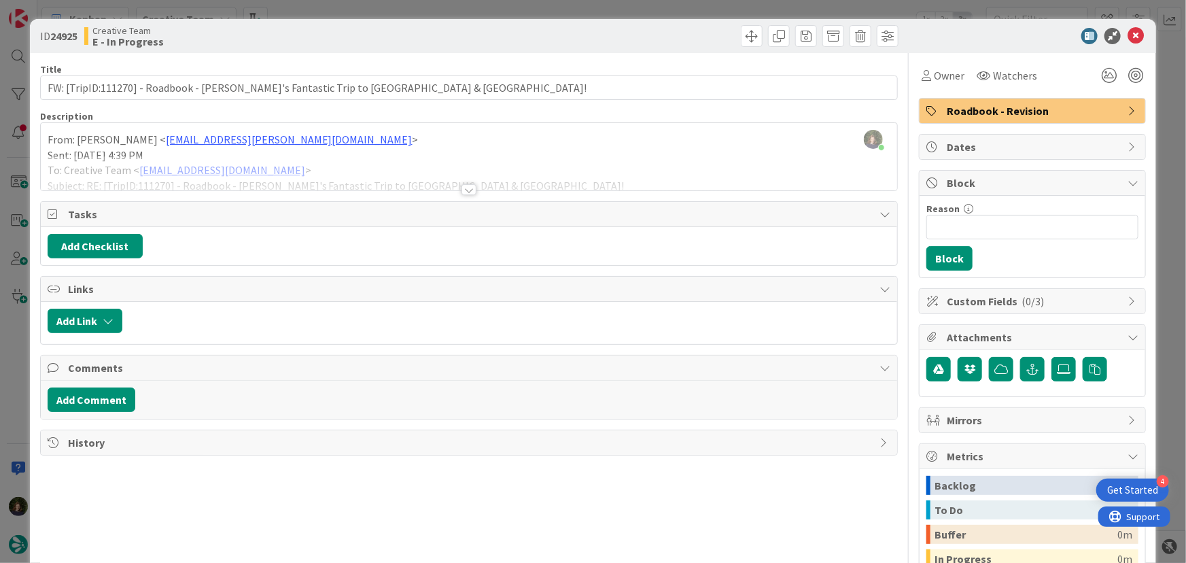
click at [467, 190] on div at bounding box center [468, 189] width 15 height 11
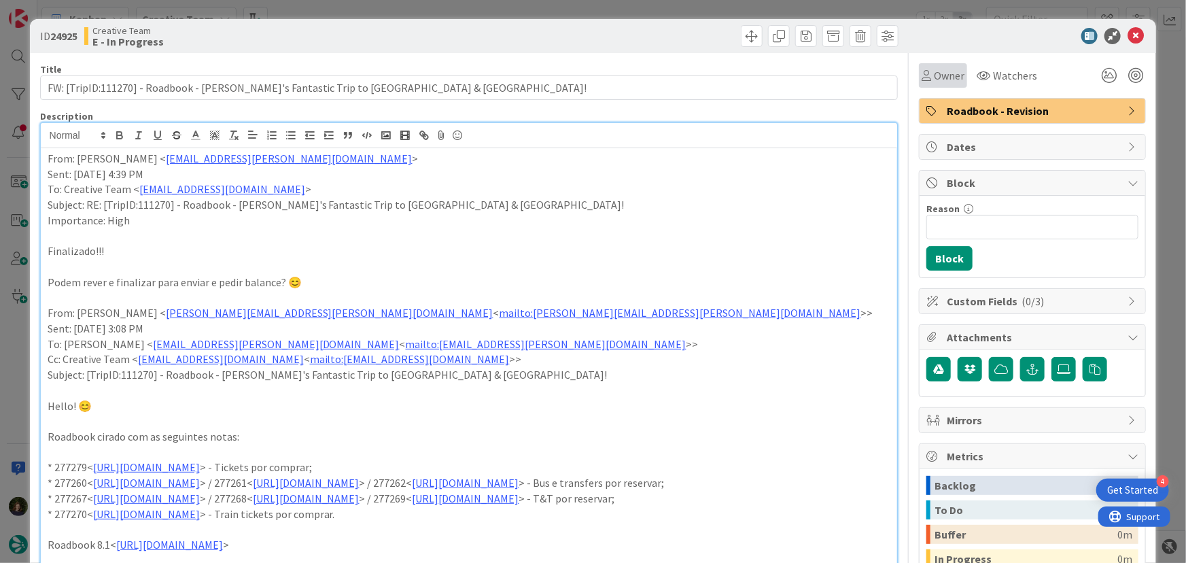
click at [946, 77] on span "Owner" at bounding box center [949, 75] width 31 height 16
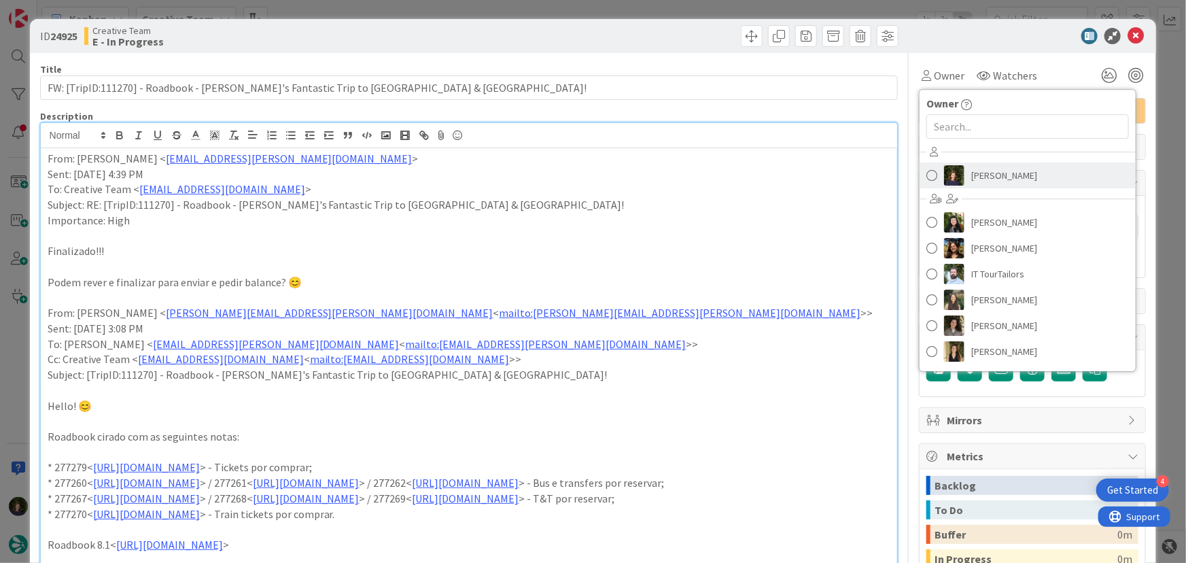
click at [982, 180] on span "[PERSON_NAME]" at bounding box center [1004, 175] width 66 height 20
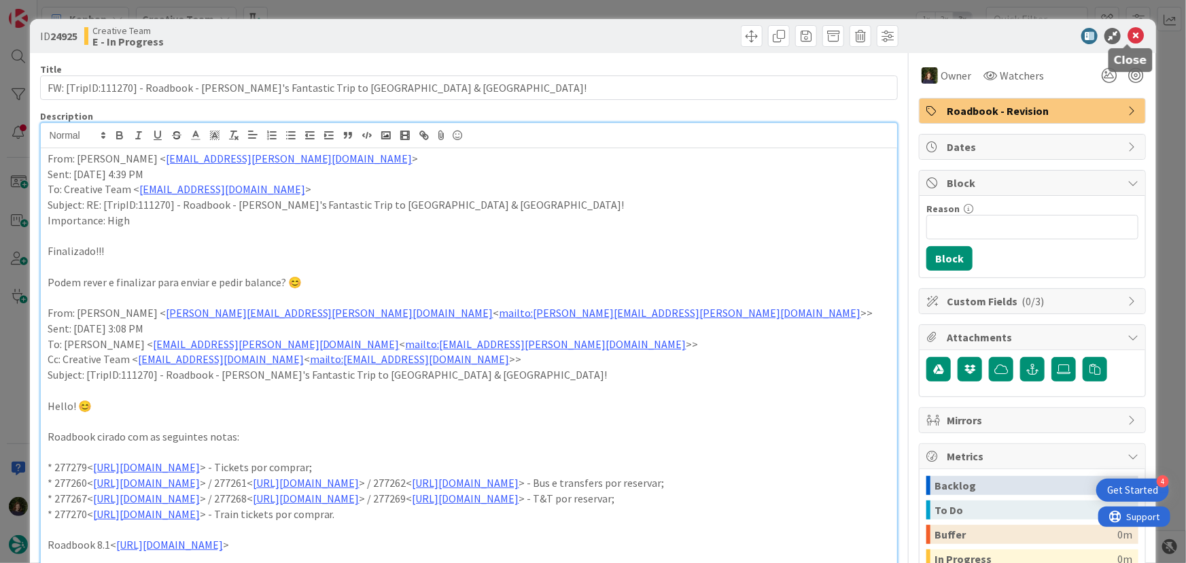
click at [1128, 41] on icon at bounding box center [1136, 36] width 16 height 16
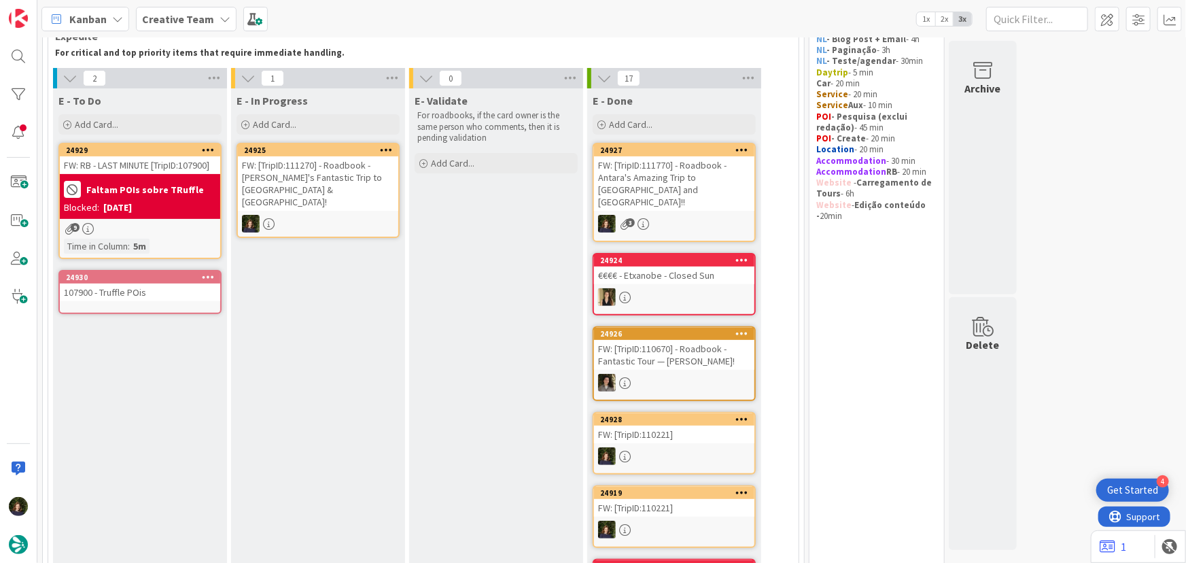
click at [298, 172] on div "FW: [TripID:111270] - Roadbook - [PERSON_NAME]'s Fantastic Trip to [GEOGRAPHIC_…" at bounding box center [318, 183] width 160 height 54
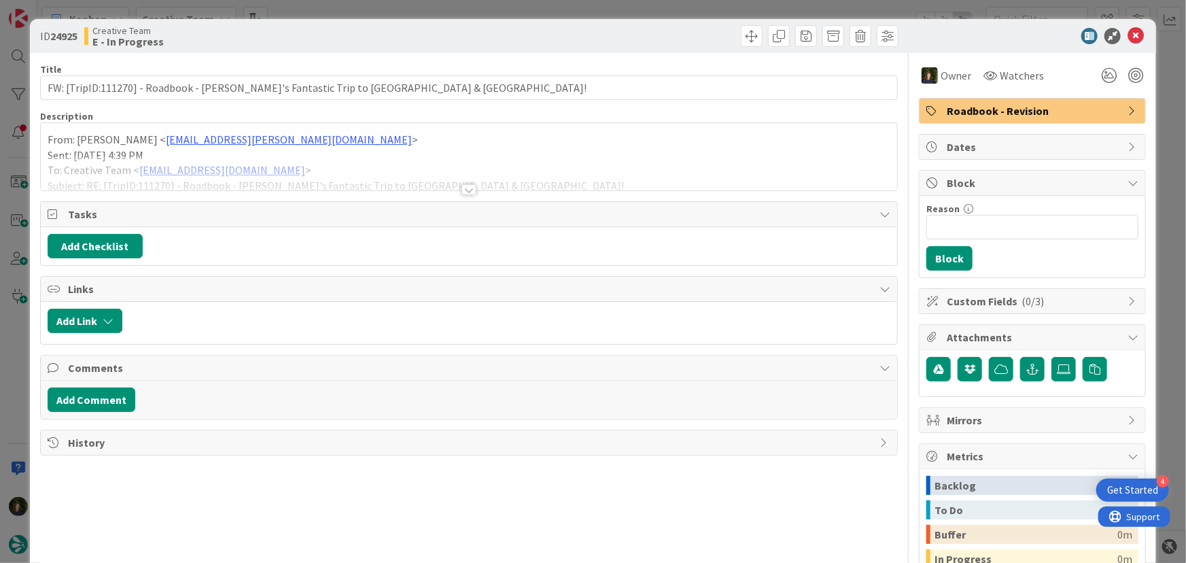
click at [470, 188] on div at bounding box center [468, 189] width 15 height 11
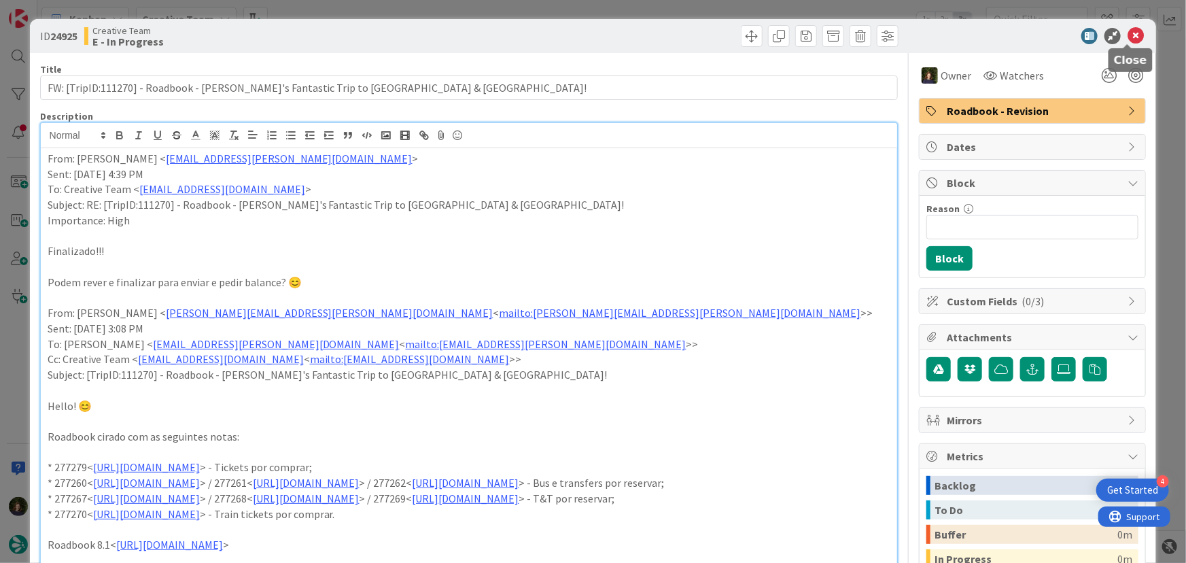
click at [1135, 34] on div at bounding box center [1025, 36] width 241 height 16
click at [1128, 39] on icon at bounding box center [1136, 36] width 16 height 16
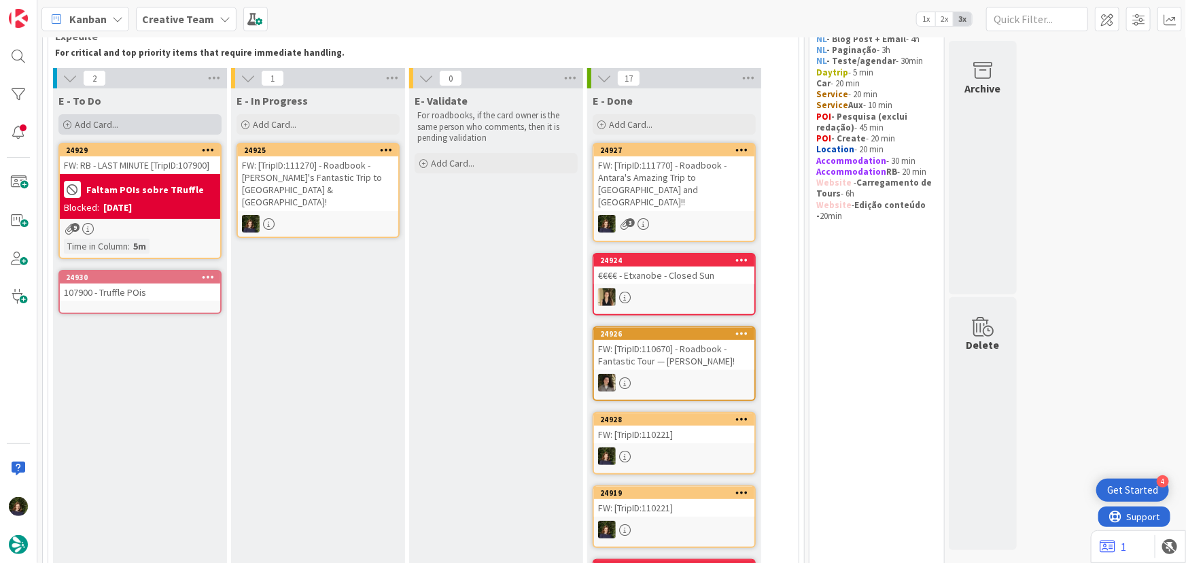
click at [120, 128] on div "Add Card..." at bounding box center [139, 124] width 163 height 20
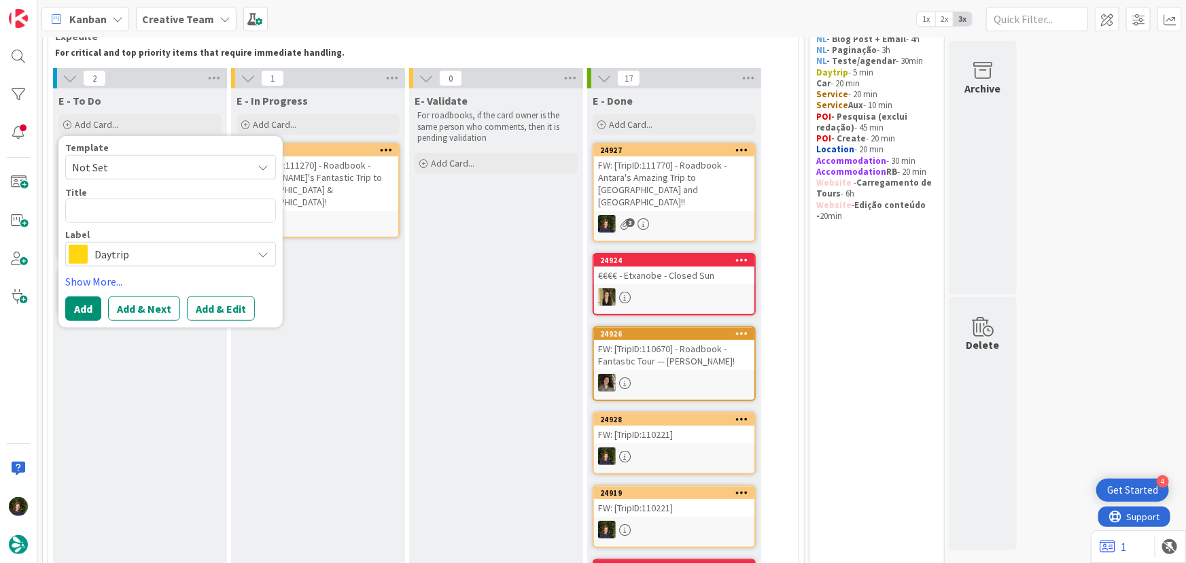
type textarea "x"
type textarea "E"
type textarea "x"
type textarea "El"
type textarea "x"
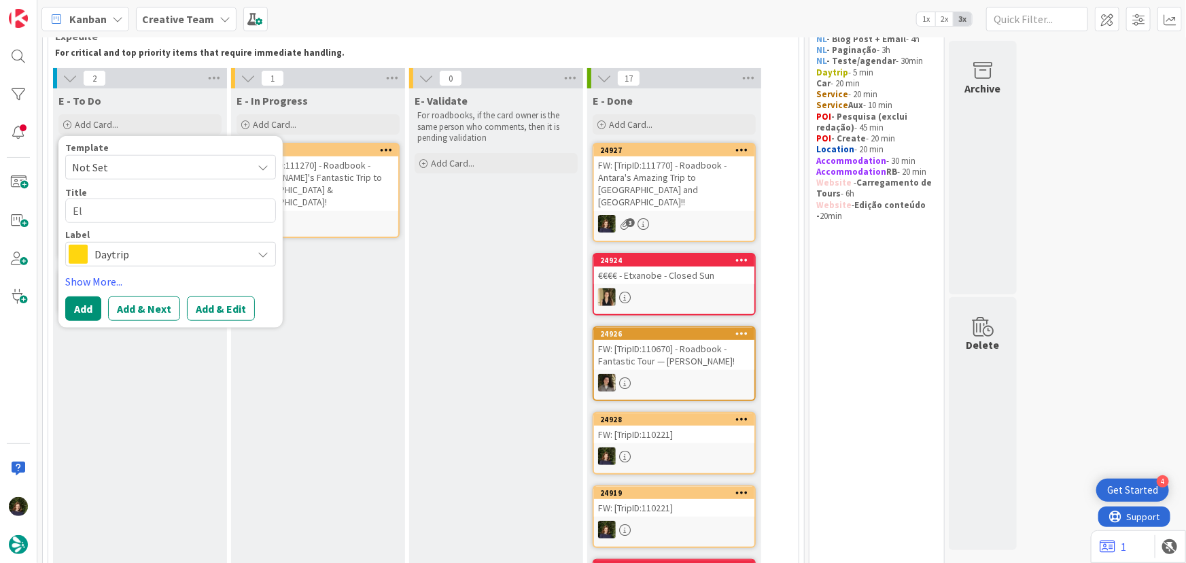
type textarea "El P"
type textarea "x"
type textarea "El Pa"
type textarea "x"
type textarea "El Par"
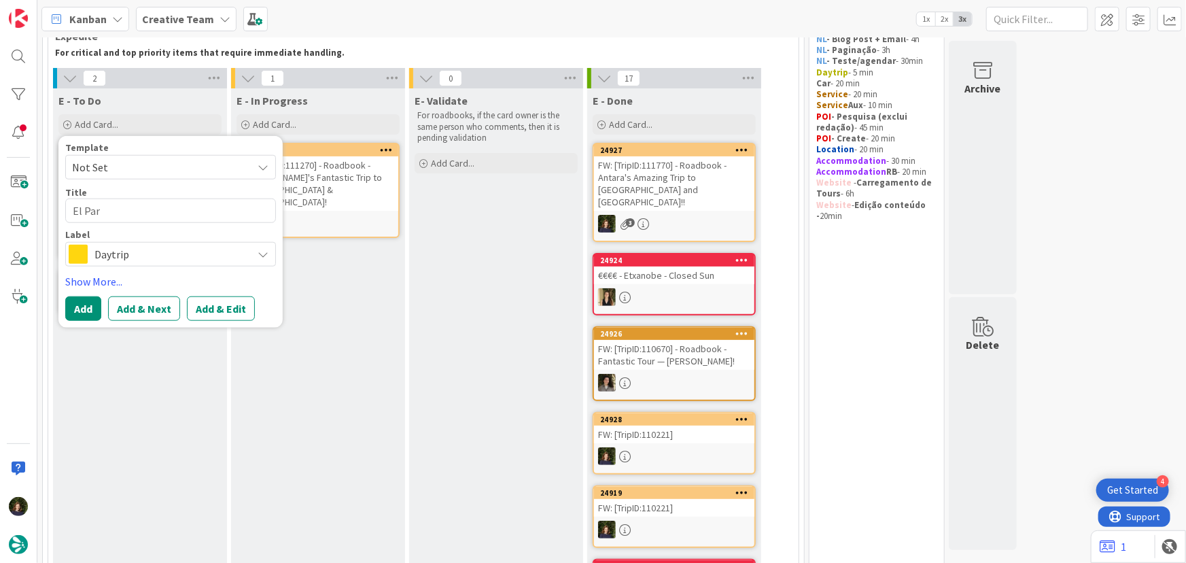
type textarea "x"
type textarea "El Para"
type textarea "x"
type textarea "El Parad"
type textarea "x"
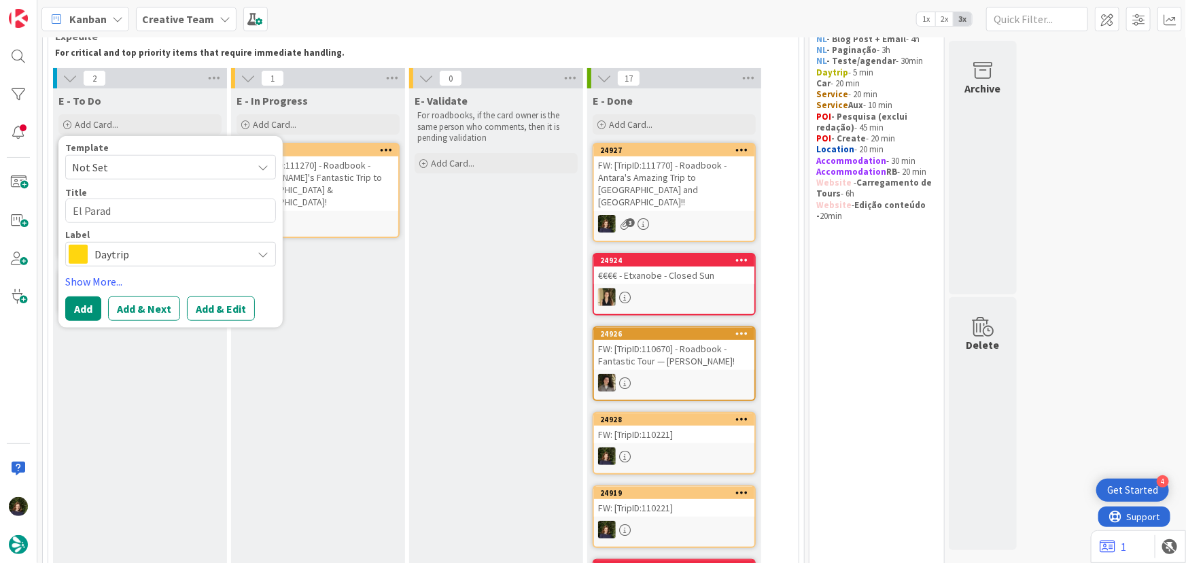
type textarea "El Parado"
type textarea "x"
type textarea "El Parador"
type textarea "x"
type textarea "El Parador"
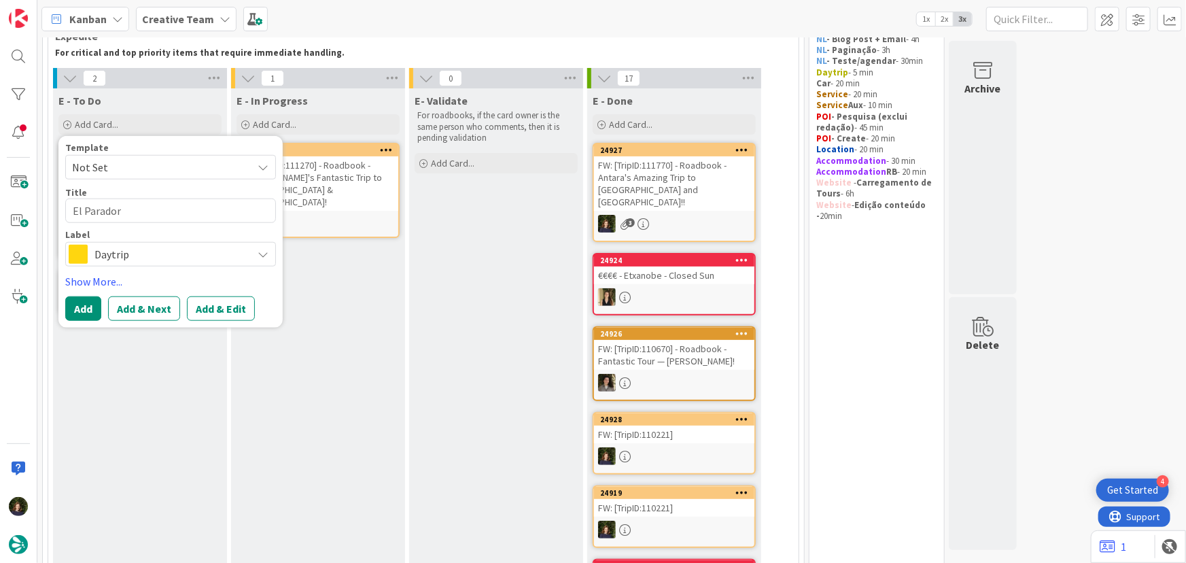
type textarea "x"
type textarea "El Parador d"
type textarea "x"
type textarea "El Parador de"
type textarea "x"
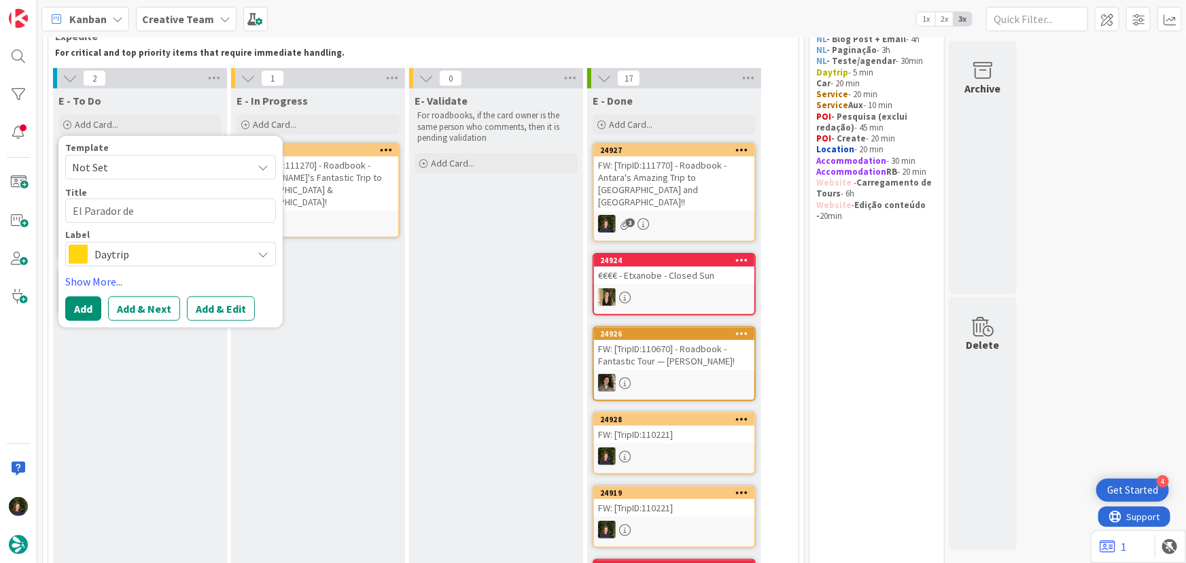
type textarea "El Parador de"
type textarea "x"
type textarea "El Parador de C"
type textarea "x"
type textarea "El Parador de Ca"
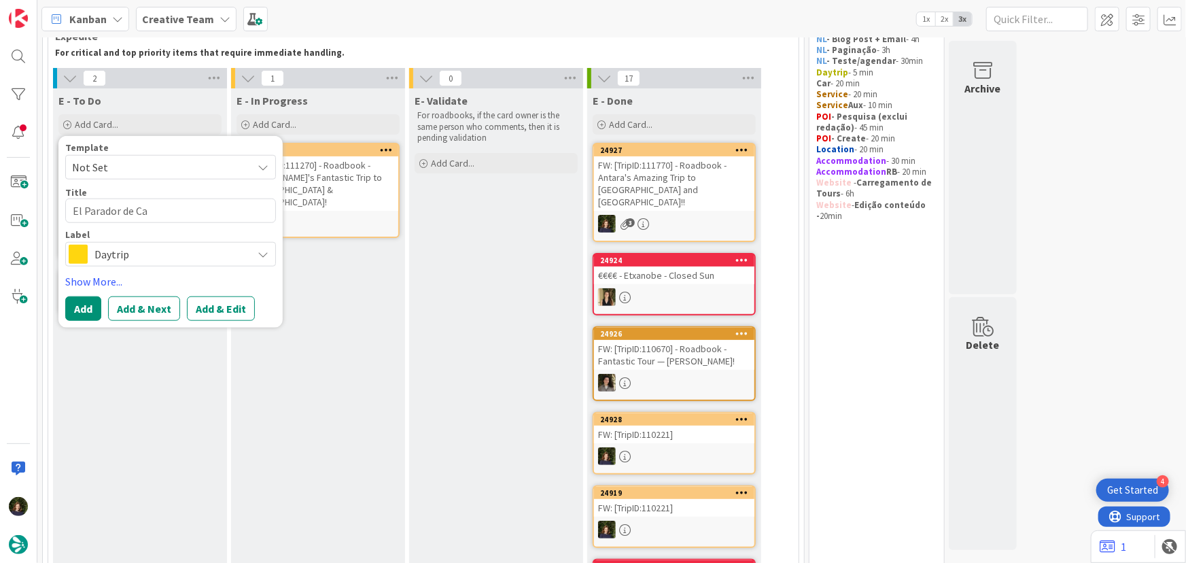
type textarea "x"
type textarea "El Parador de C"
type textarea "x"
type textarea "El Parador de Cá"
type textarea "x"
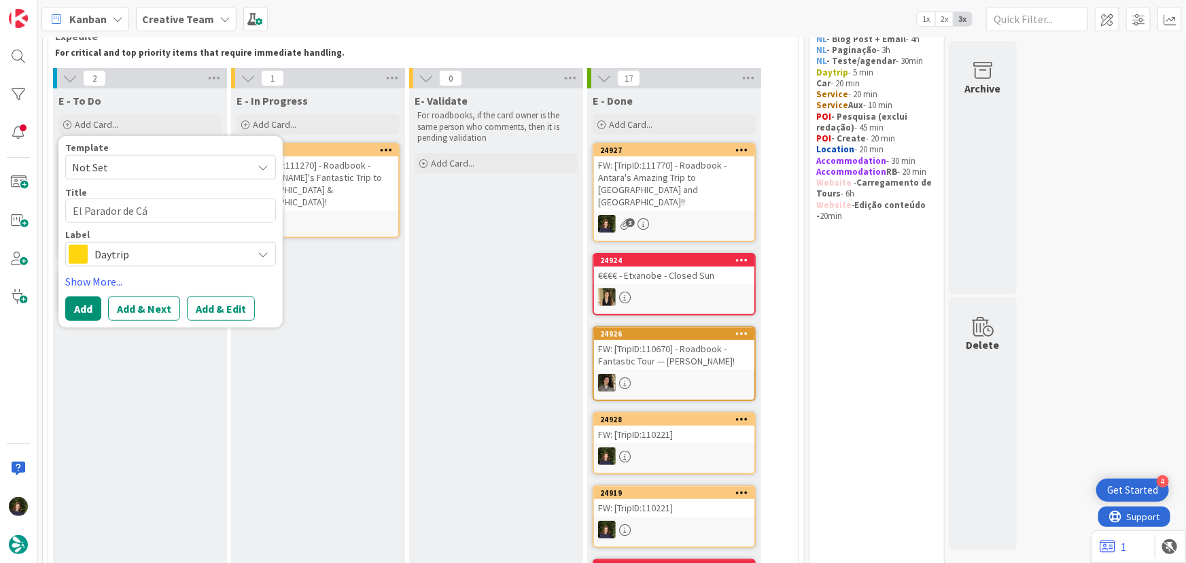
type textarea "El Parador de Cád"
type textarea "x"
type textarea "El Parador de Cádi"
type textarea "x"
type textarea "El Parador de [GEOGRAPHIC_DATA]"
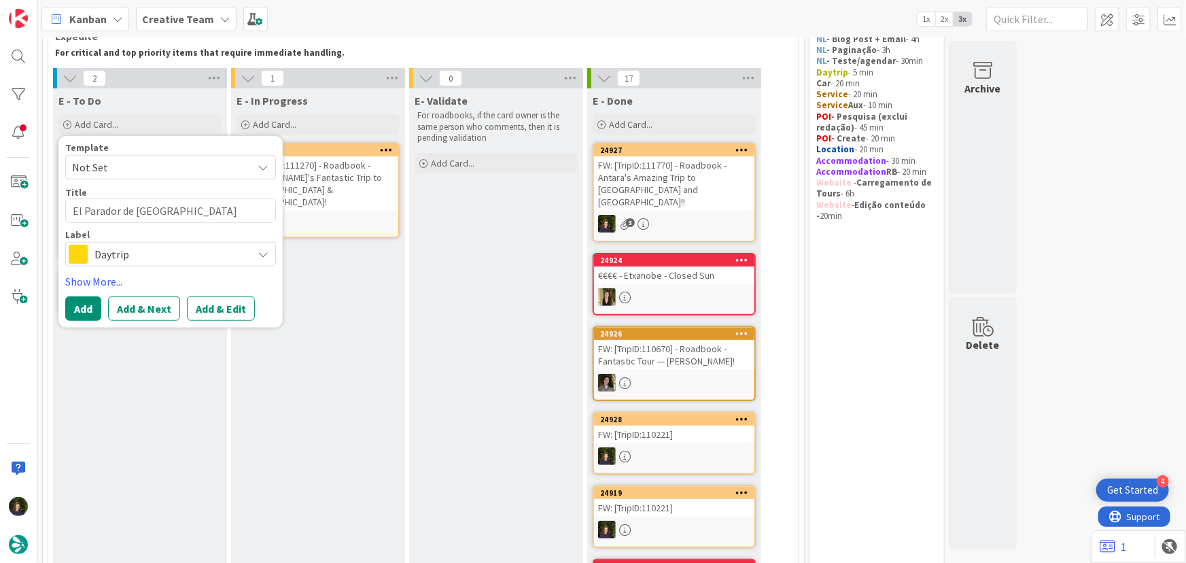
type textarea "x"
type textarea "El Parador de [GEOGRAPHIC_DATA]"
type textarea "x"
type textarea "El Parador de [GEOGRAPHIC_DATA] -"
type textarea "x"
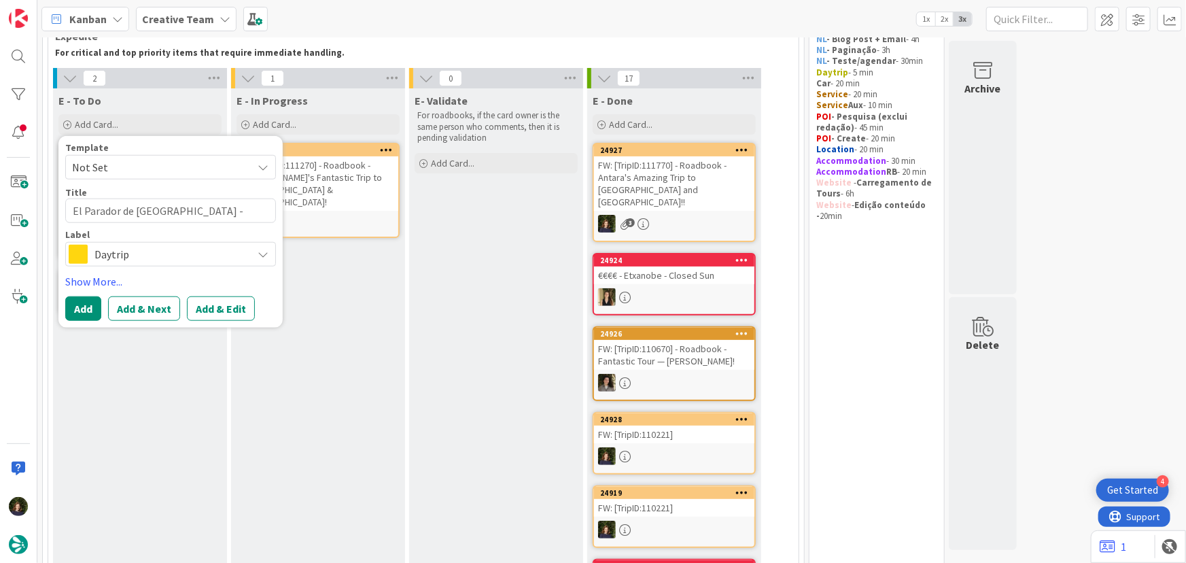
type textarea "El Parador de [GEOGRAPHIC_DATA] -"
click at [173, 358] on div "E - To Do Add Card... Template Not Set Title 22 / 128 El Parador de Cádiz - Lab…" at bounding box center [140, 541] width 174 height 907
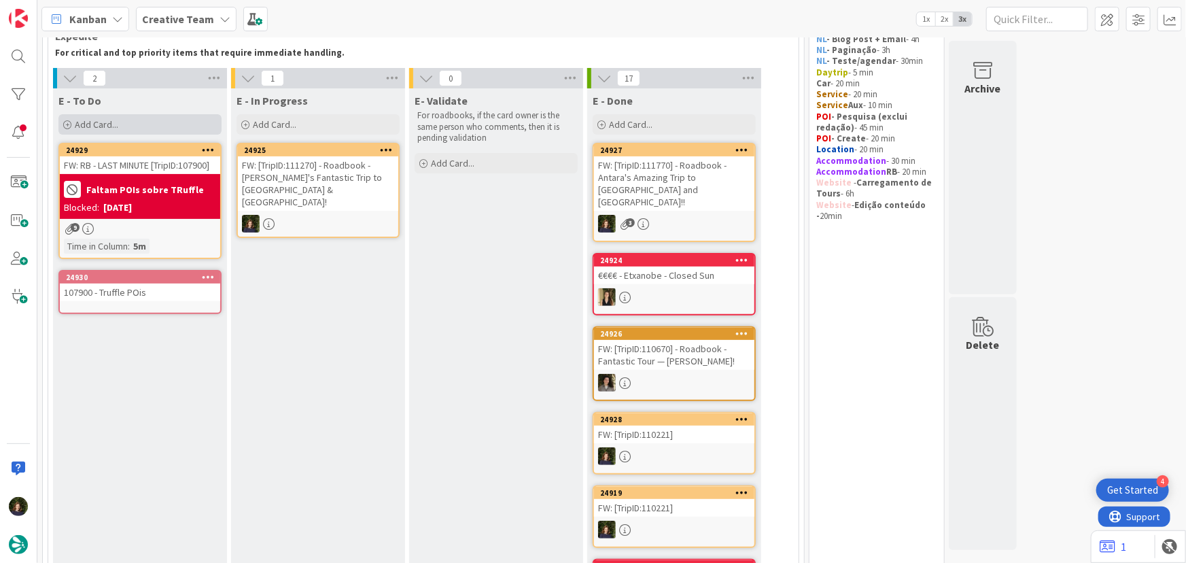
click at [112, 122] on span "Add Card..." at bounding box center [96, 124] width 43 height 12
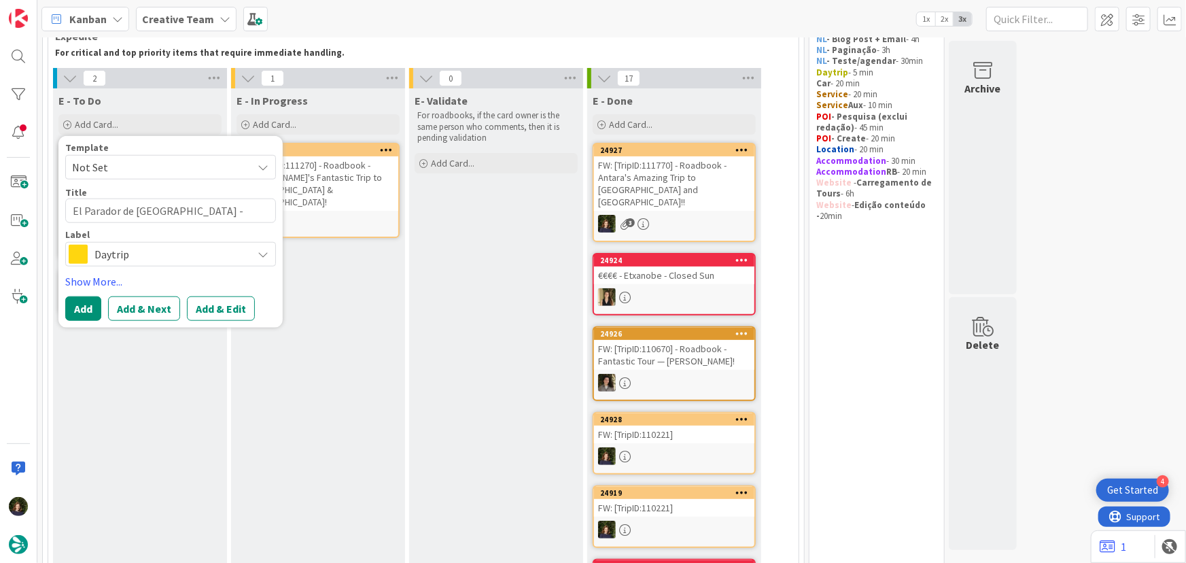
click at [145, 251] on span "Daytrip" at bounding box center [169, 254] width 151 height 19
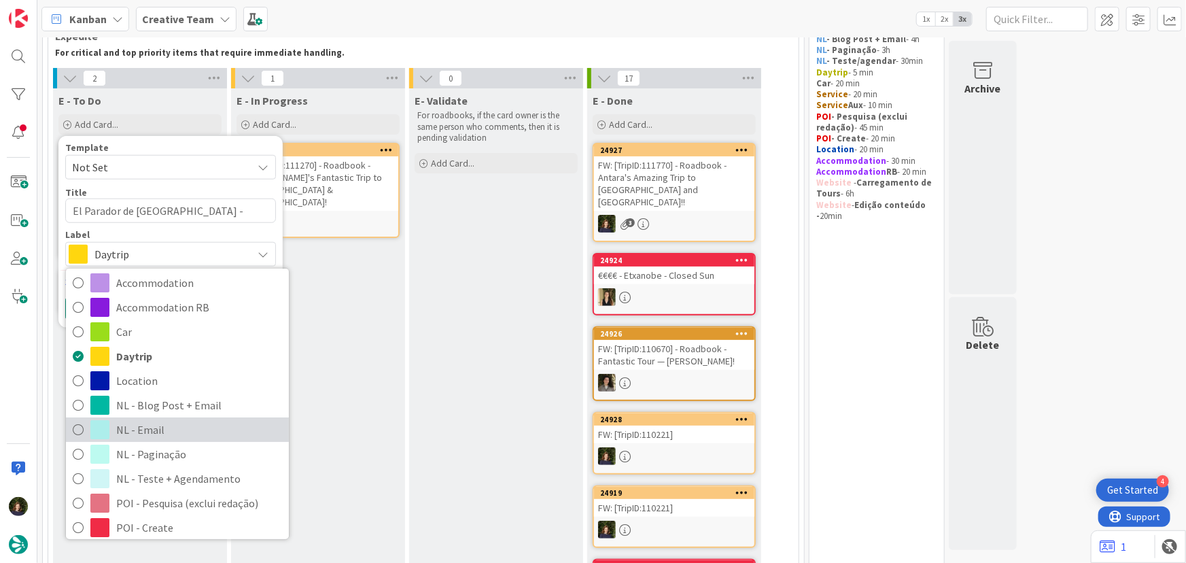
scroll to position [61, 0]
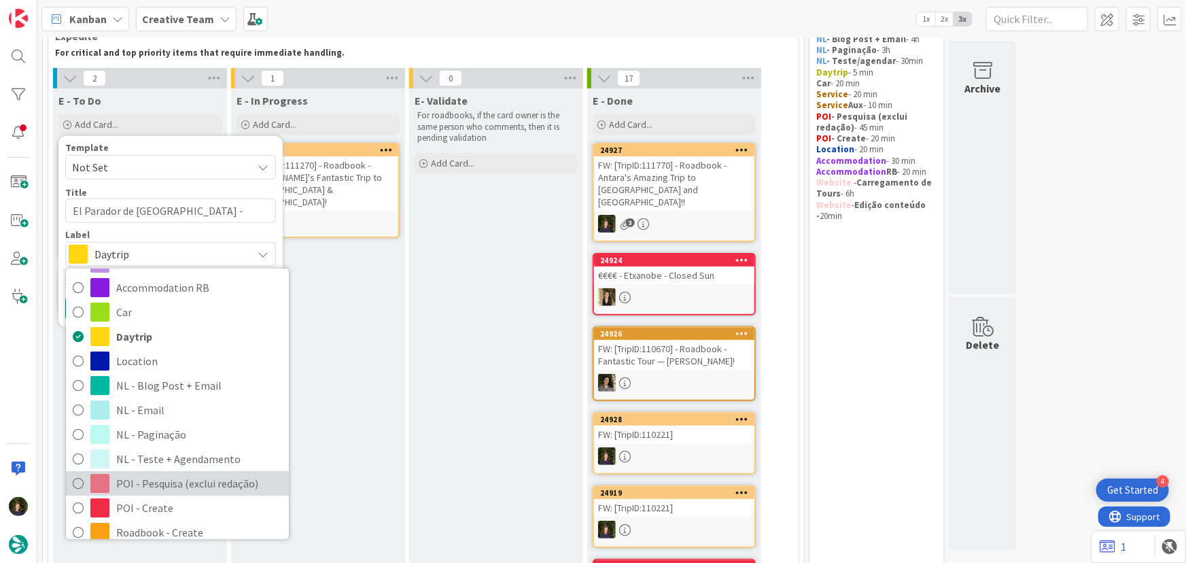
click at [160, 485] on span "POI - Pesquisa (exclui redação)" at bounding box center [199, 483] width 166 height 20
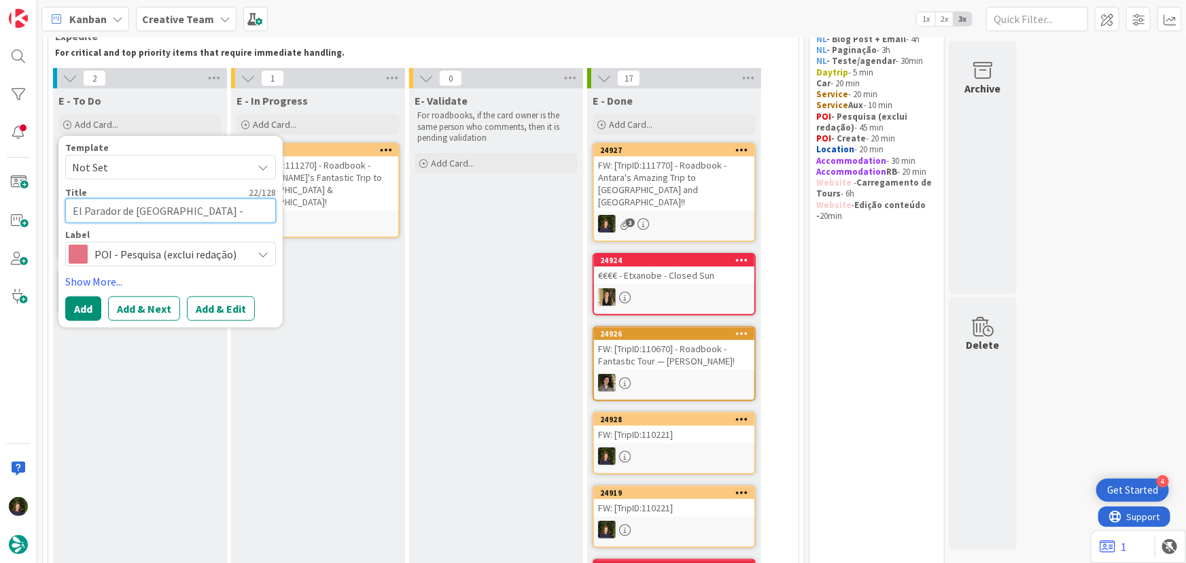
drag, startPoint x: 169, startPoint y: 215, endPoint x: 53, endPoint y: 211, distance: 115.6
click at [53, 211] on div "E - To Do Add Card... Template Not Set Title 22 / 128 El Parador de [GEOGRAPHIC…" at bounding box center [140, 541] width 174 height 907
type textarea "x"
type textarea "R"
type textarea "x"
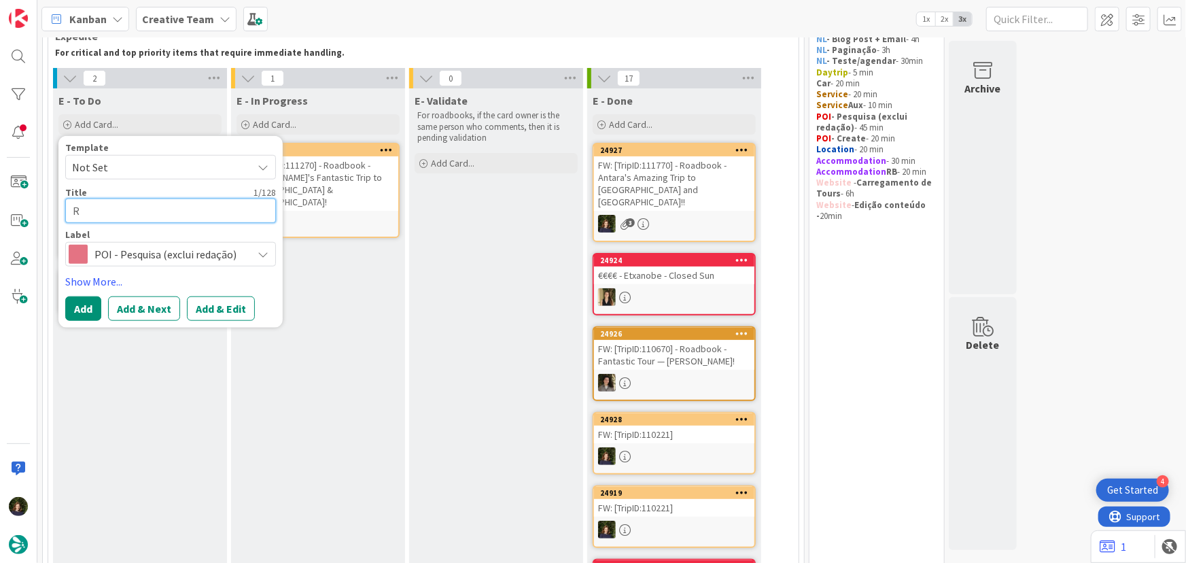
type textarea "Re"
type textarea "x"
type textarea "Res"
type textarea "x"
type textarea "Rest"
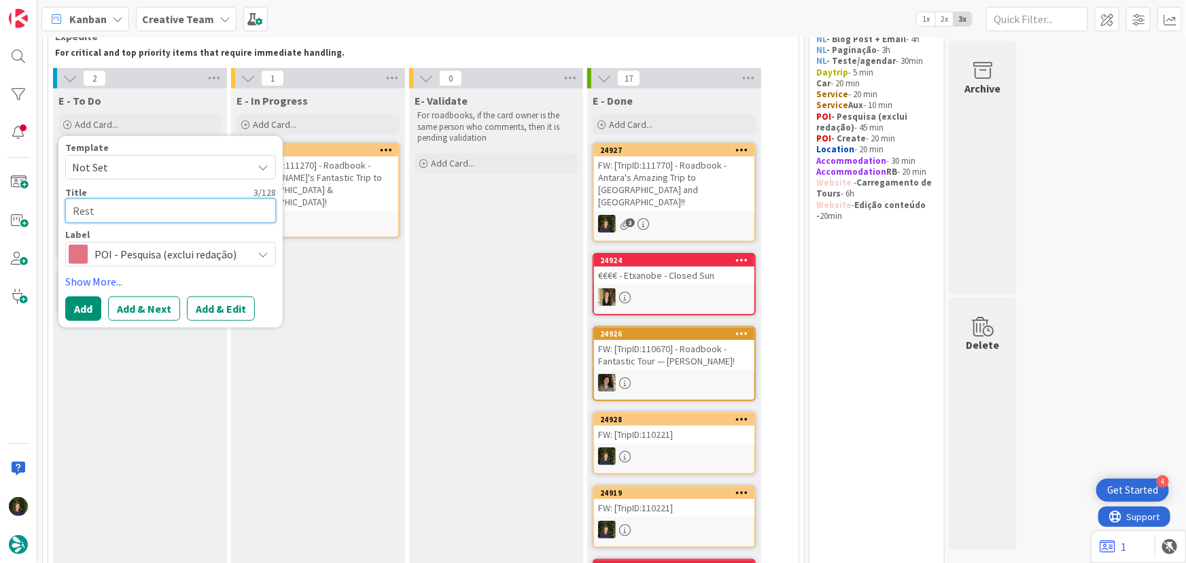
type textarea "x"
type textarea "Resta"
type textarea "x"
type textarea "Restau"
type textarea "x"
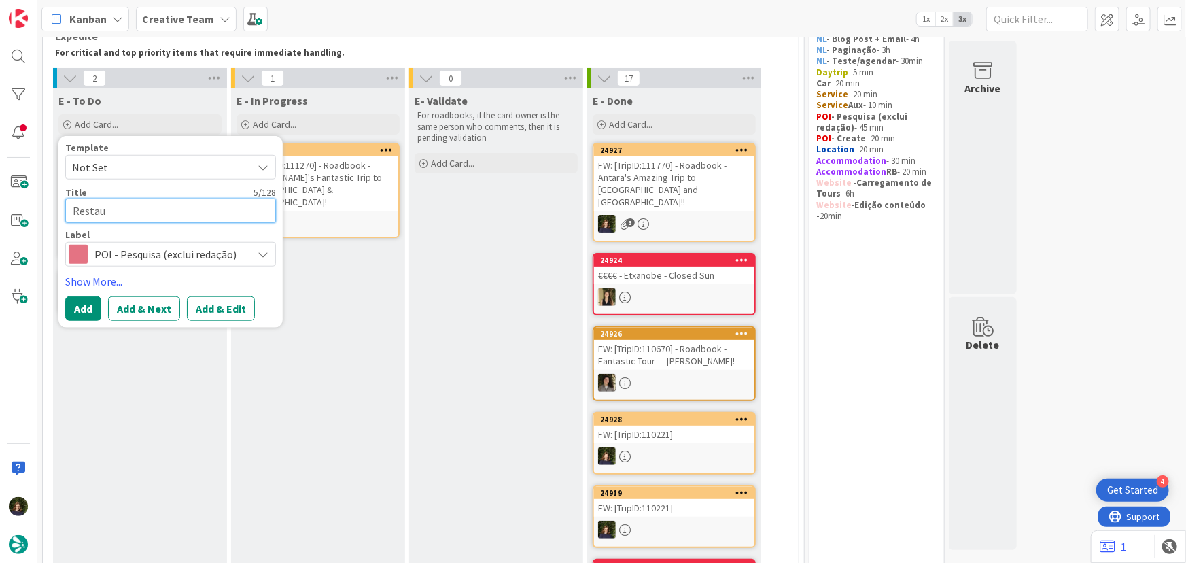
type textarea "Restaur"
type textarea "x"
type textarea "Restaura"
type textarea "x"
type textarea "Restauran"
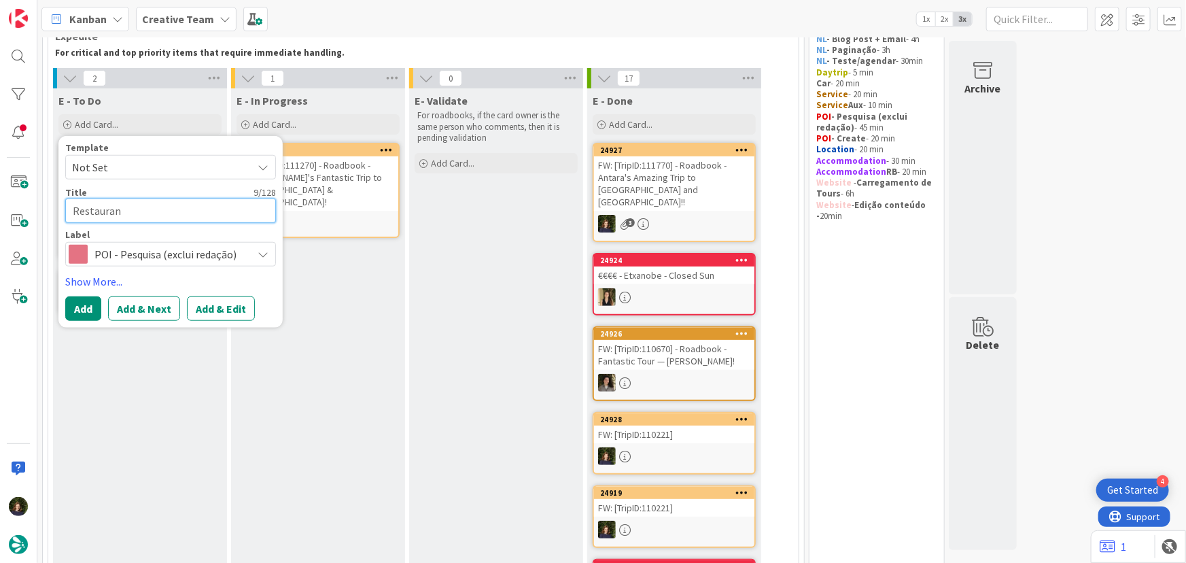
type textarea "x"
type textarea "Restaurant"
type textarea "x"
type textarea "Restaurante"
type textarea "x"
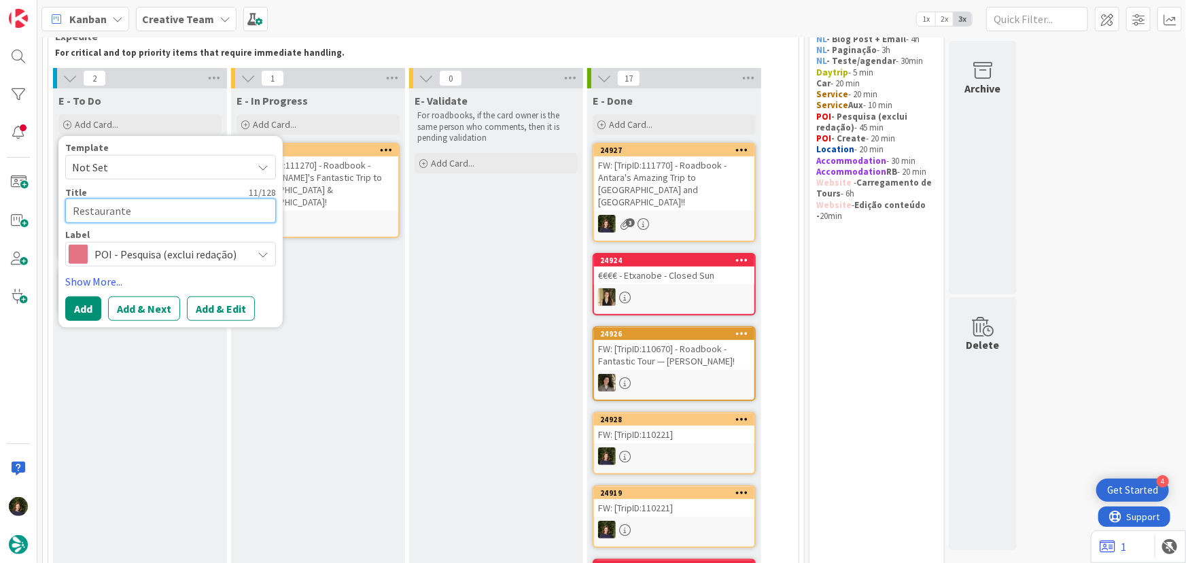
type textarea "Restaurantes"
type textarea "x"
type textarea "Restaurantes ve"
type textarea "x"
type textarea "Restaurantes veg"
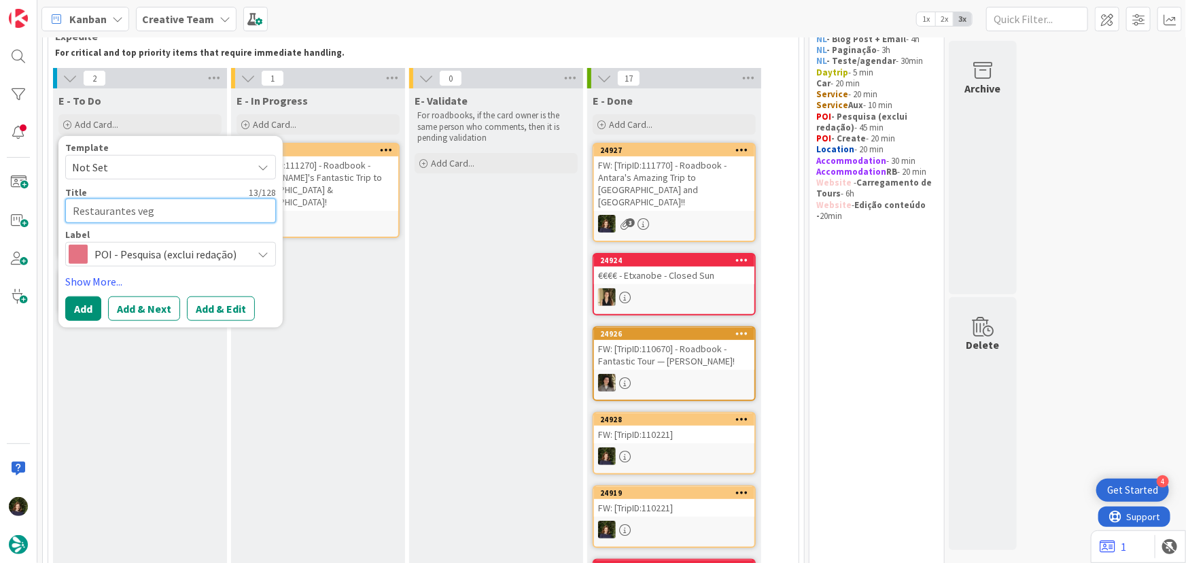
type textarea "x"
type textarea "Restaurantes veg"
type textarea "x"
type textarea "Restaurantes veg f"
type textarea "x"
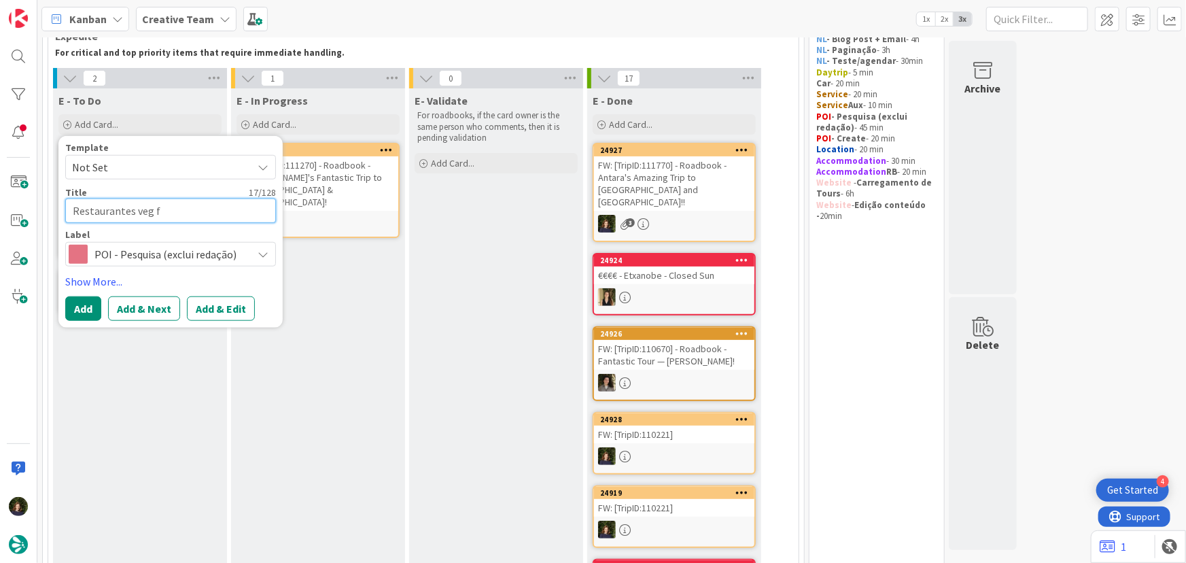
type textarea "Restaurantes veg fr"
type textarea "x"
type textarea "Restaurantes veg fri"
type textarea "x"
type textarea "Restaurantes veg frie"
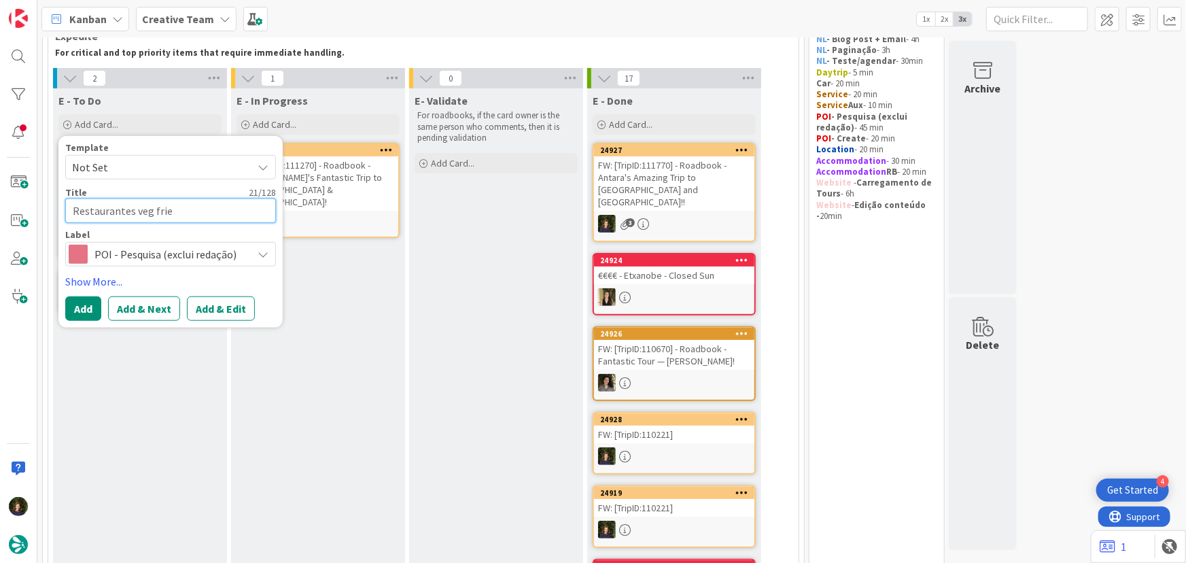
type textarea "x"
type textarea "Restaurantes veg frien"
type textarea "x"
type textarea "Restaurantes veg friend"
type textarea "x"
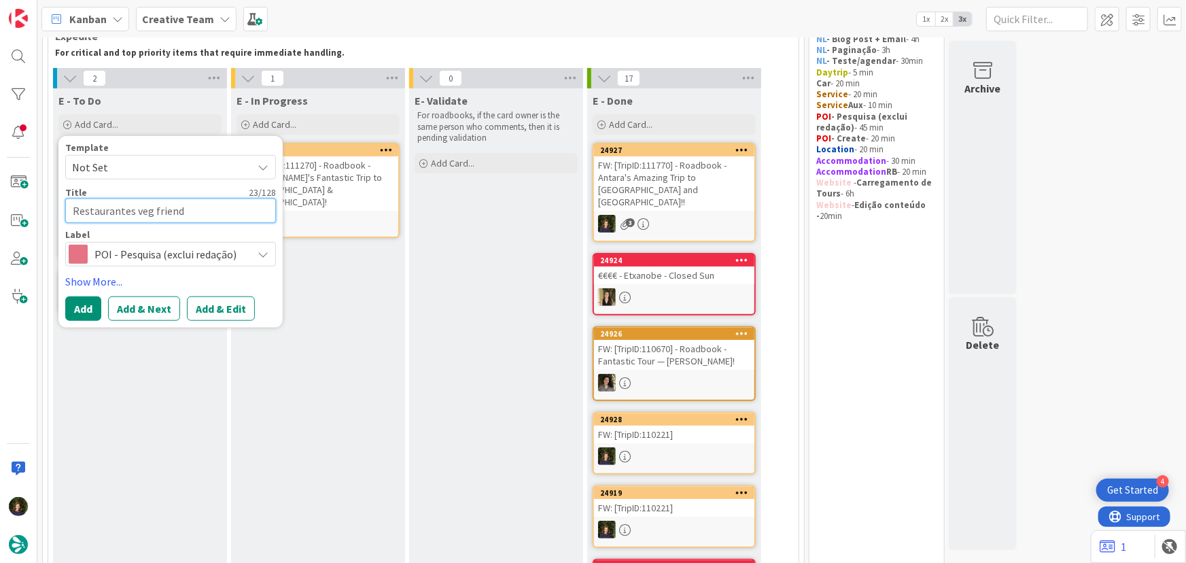
type textarea "Restaurantes veg friendl"
type textarea "x"
type textarea "Restaurantes veg friendly"
type textarea "x"
type textarea "Restaurantes veg friendly"
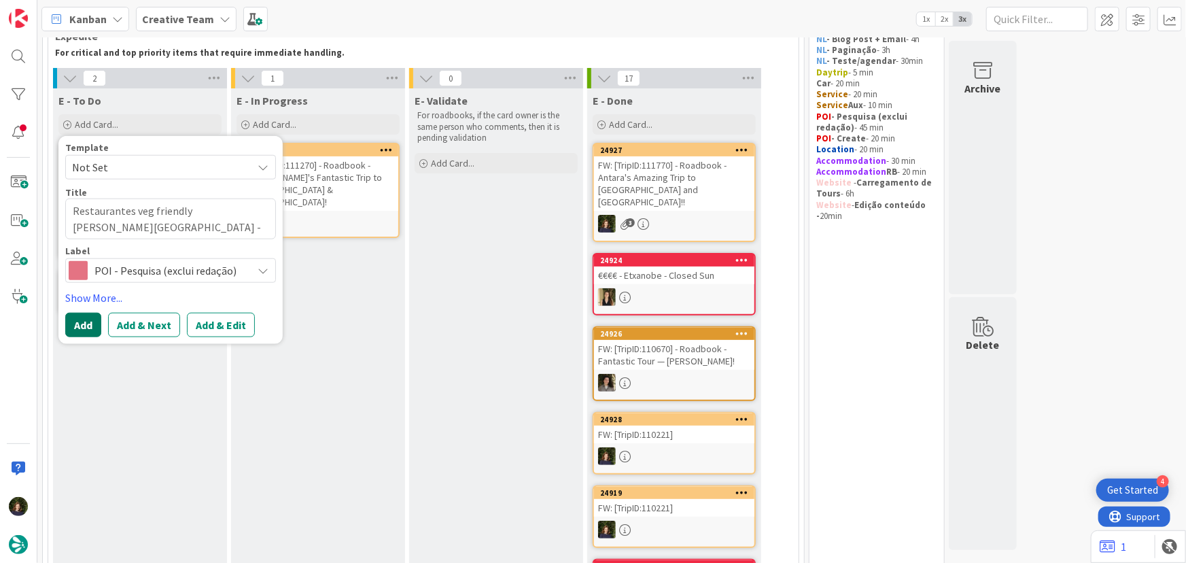
click at [80, 322] on button "Add" at bounding box center [83, 325] width 36 height 24
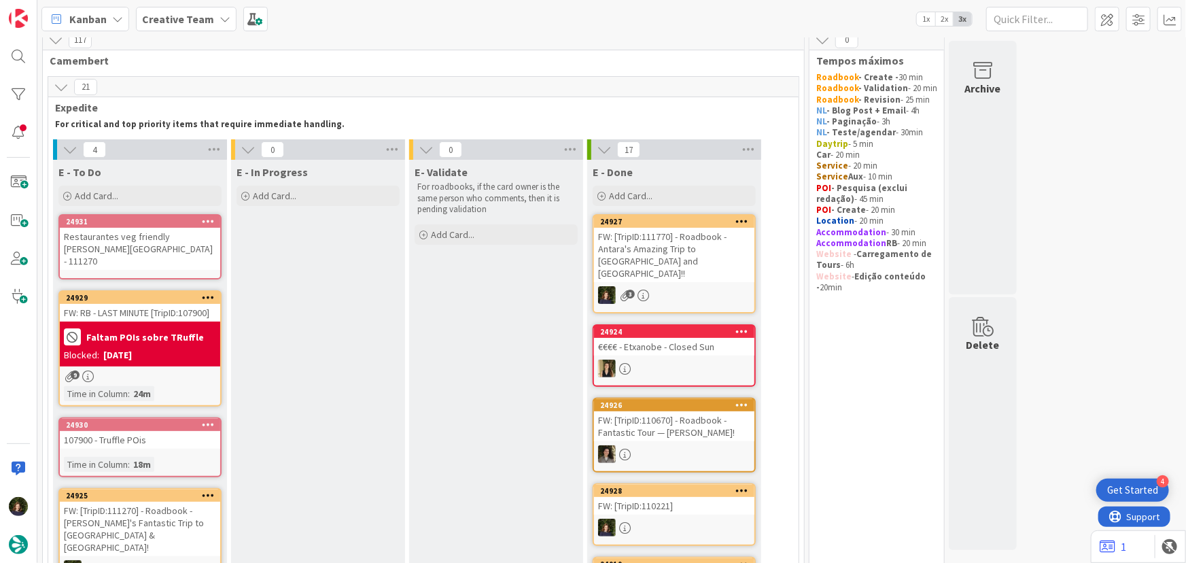
scroll to position [6, 0]
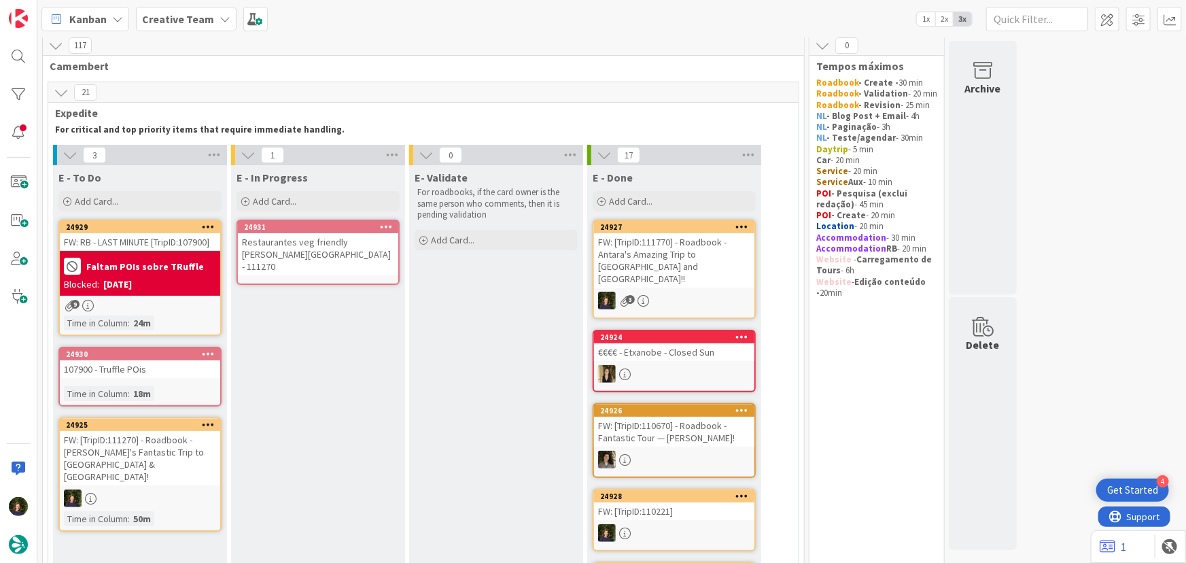
click at [304, 262] on div "Restaurantes veg friendly [PERSON_NAME][GEOGRAPHIC_DATA] - 111270" at bounding box center [318, 254] width 160 height 42
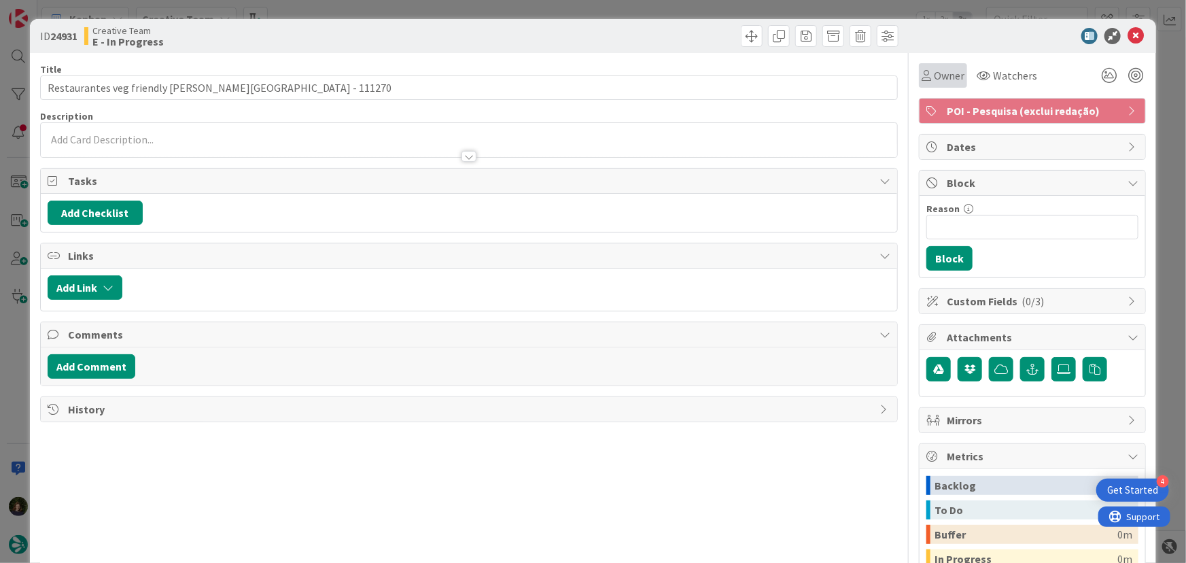
click at [941, 74] on span "Owner" at bounding box center [949, 75] width 31 height 16
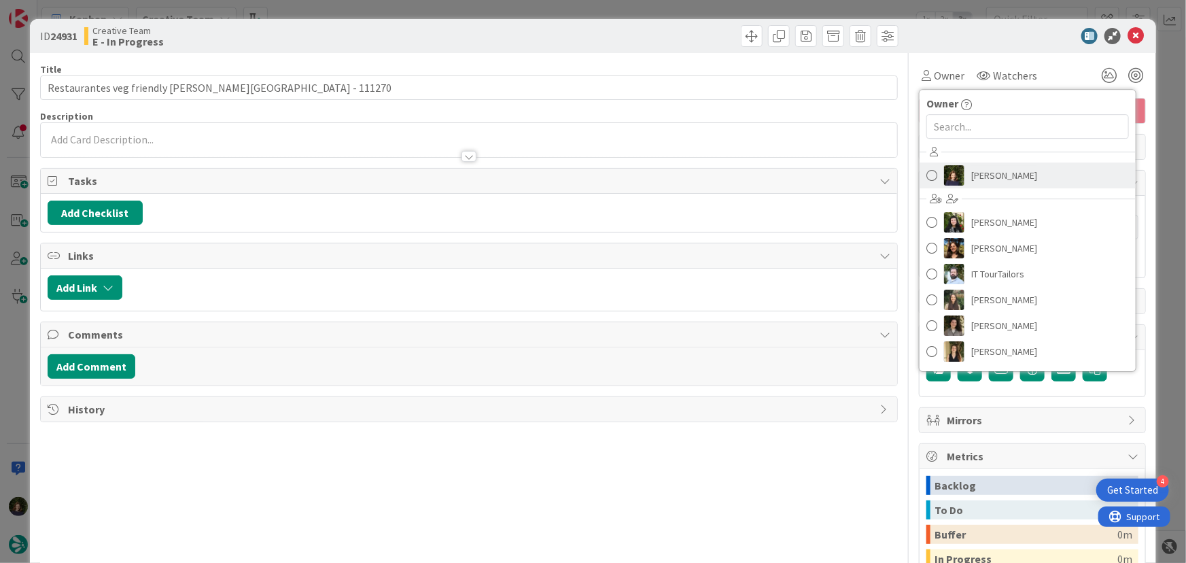
click at [971, 171] on span "[PERSON_NAME]" at bounding box center [1004, 175] width 66 height 20
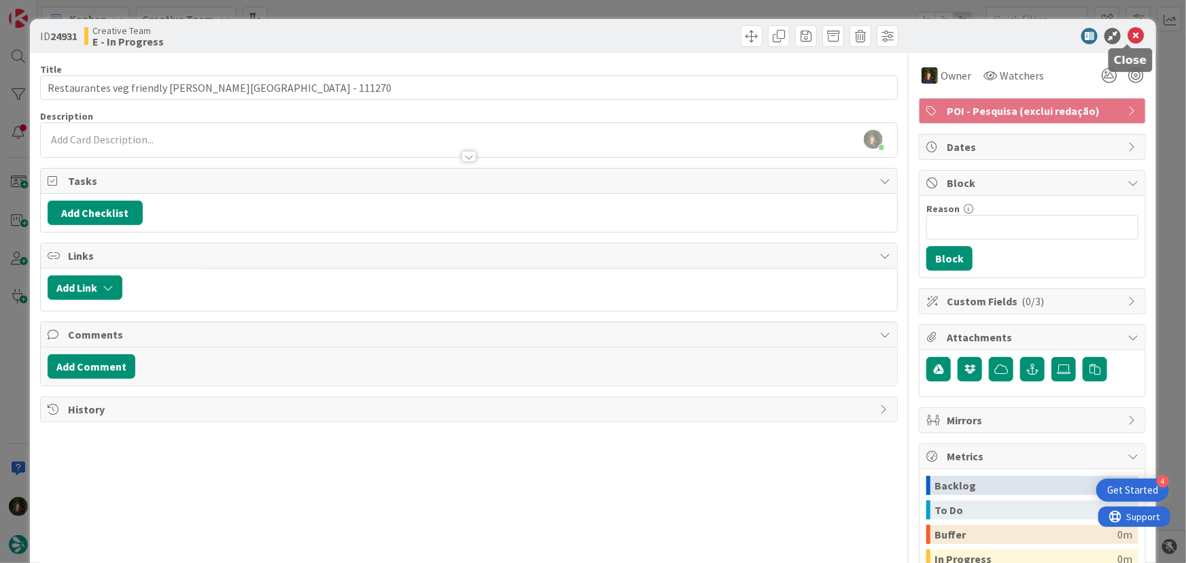
click at [1128, 29] on icon at bounding box center [1136, 36] width 16 height 16
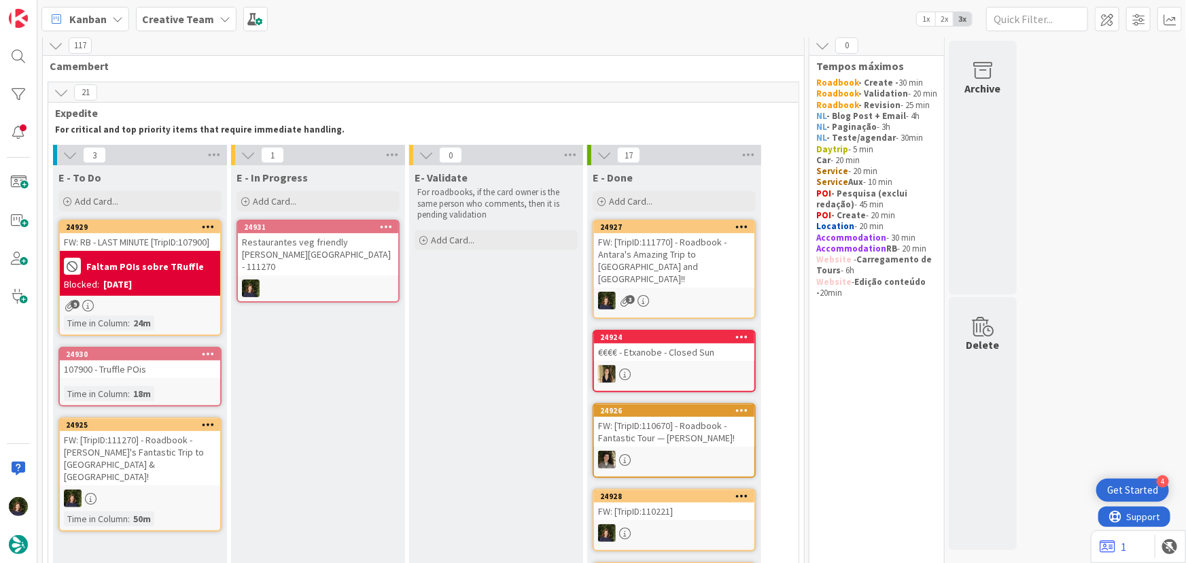
click at [308, 257] on div "Restaurantes veg friendly [PERSON_NAME][GEOGRAPHIC_DATA] - 111270" at bounding box center [318, 254] width 160 height 42
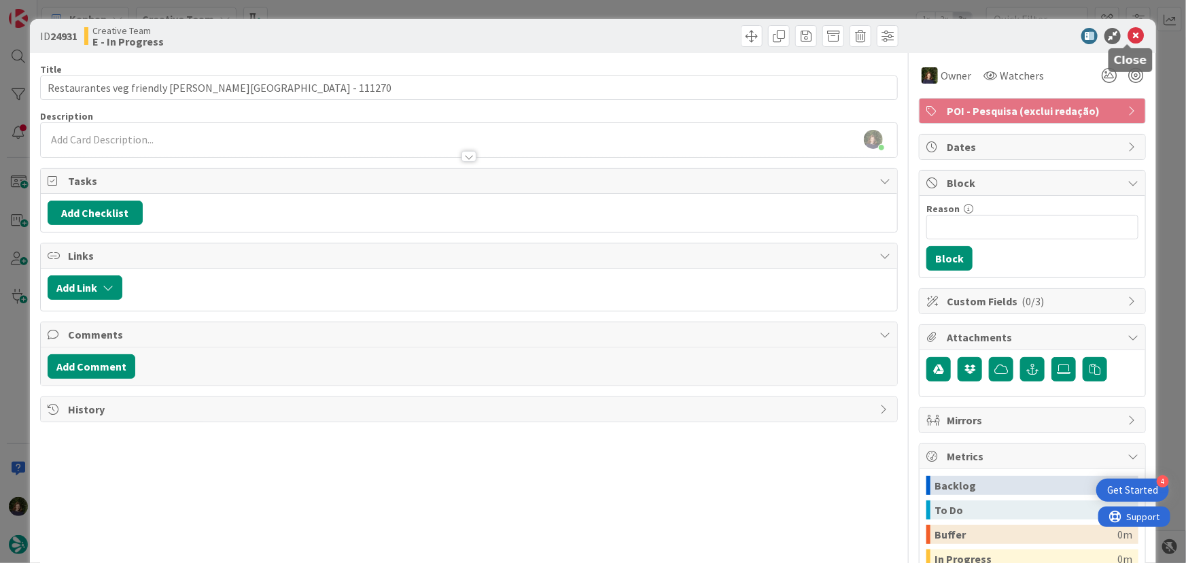
click at [1126, 43] on body "4 Get Started Kanban Creative Team 1x 2x 3x 117 Camembert 21 Expedite For criti…" at bounding box center [593, 281] width 1186 height 563
click at [1128, 38] on icon at bounding box center [1136, 36] width 16 height 16
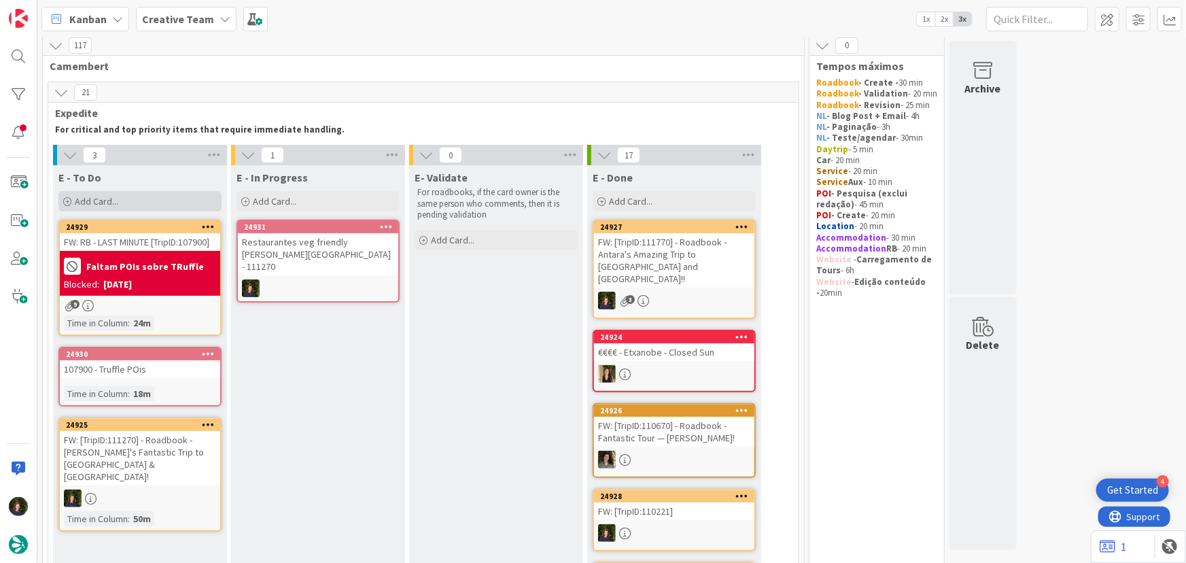
click at [150, 199] on div "Add Card..." at bounding box center [139, 201] width 163 height 20
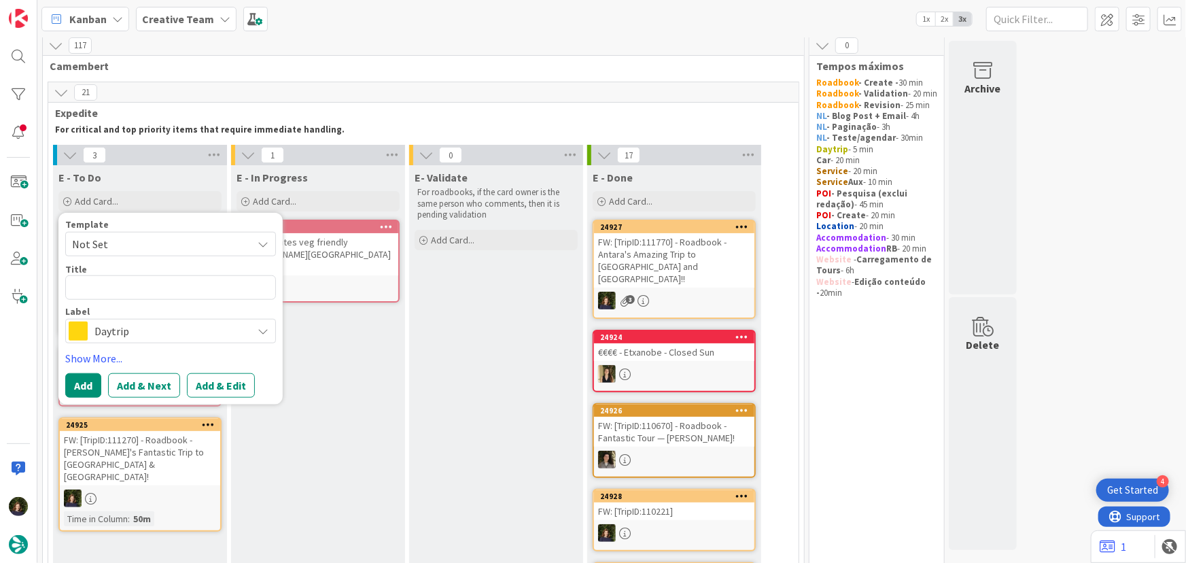
click at [141, 328] on span "Daytrip" at bounding box center [169, 330] width 151 height 19
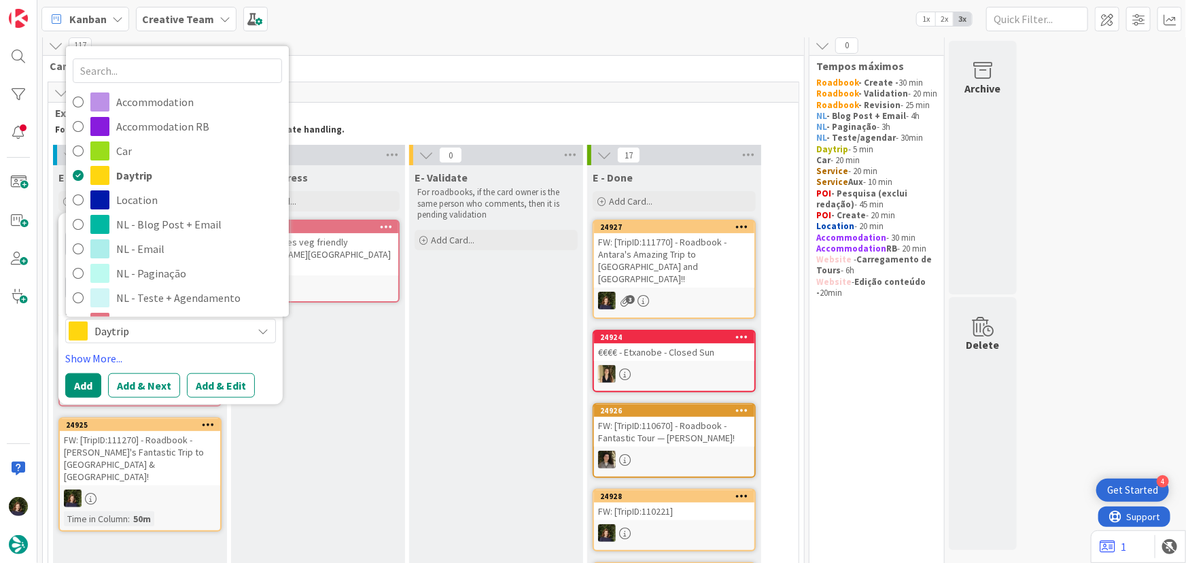
click at [132, 336] on span "POI - Create" at bounding box center [199, 346] width 166 height 20
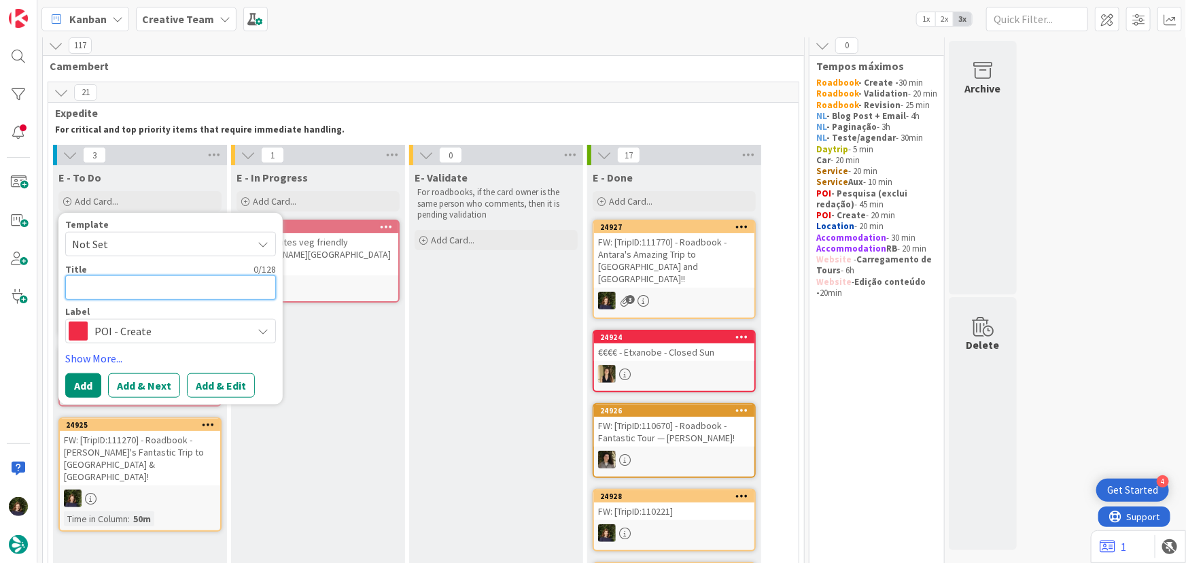
click at [136, 287] on textarea at bounding box center [170, 287] width 211 height 24
type textarea "€€"
type textarea "x"
type textarea "€€€"
type textarea "x"
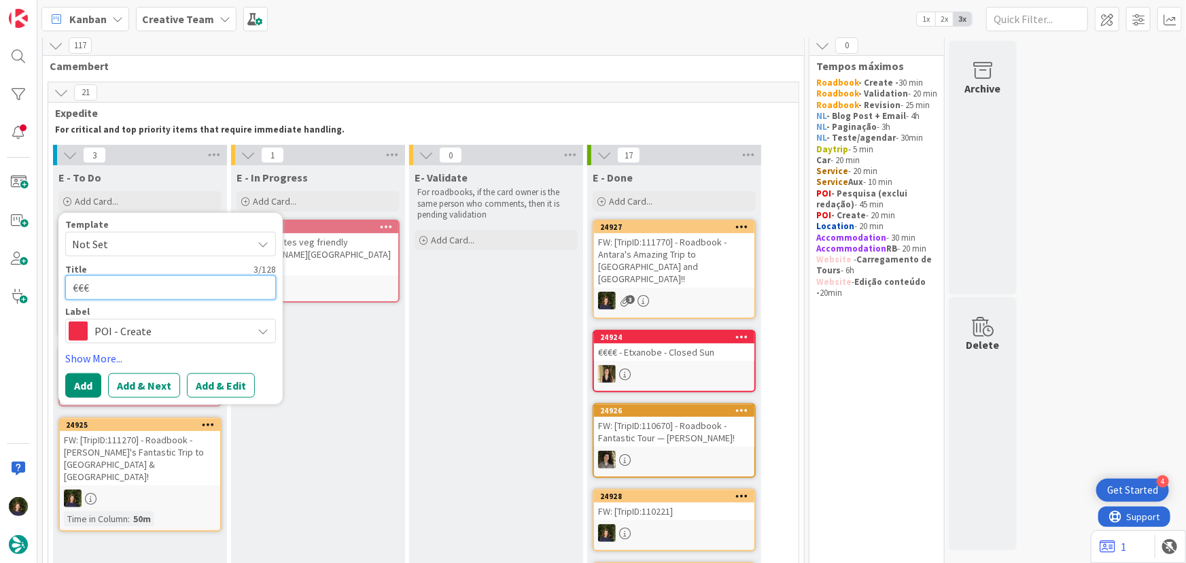
type textarea "€€"
type textarea "x"
type textarea "€€ -"
type textarea "x"
type textarea "€€ -"
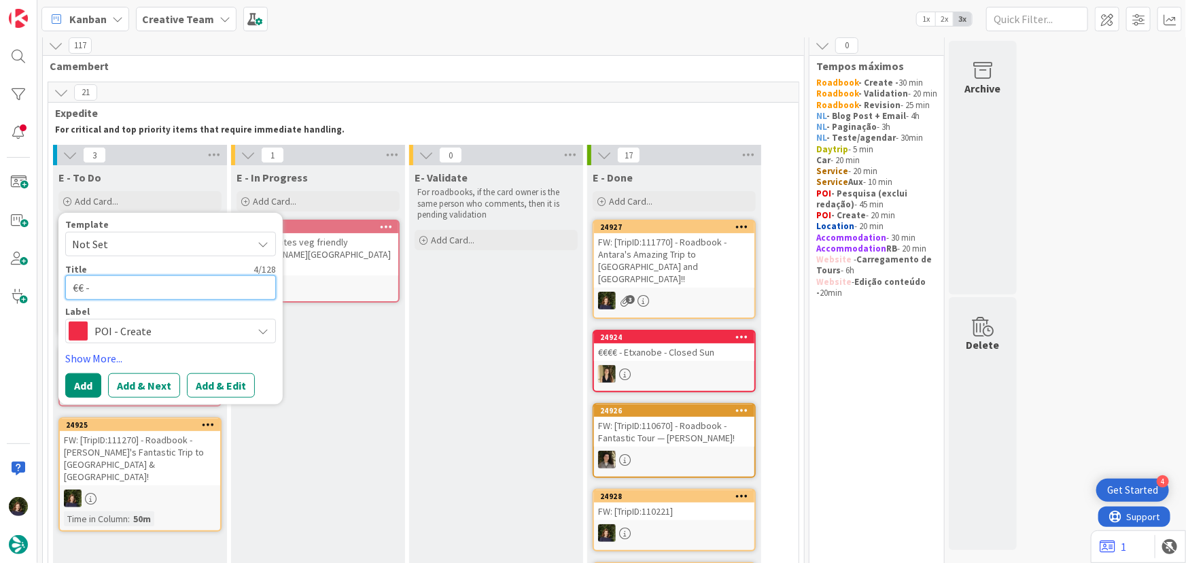
type textarea "x"
type textarea "€€ - E"
type textarea "x"
type textarea "€€ - El"
type textarea "x"
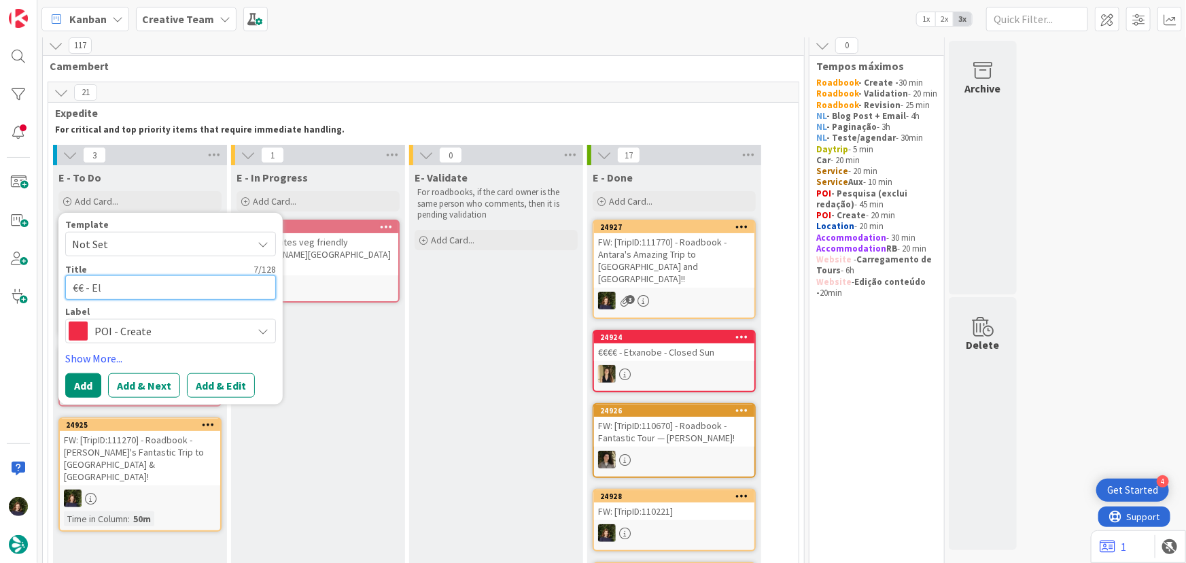
type textarea "€€ - El"
type textarea "x"
type textarea "€€ - El V"
type textarea "x"
type textarea "€€ - El Vi"
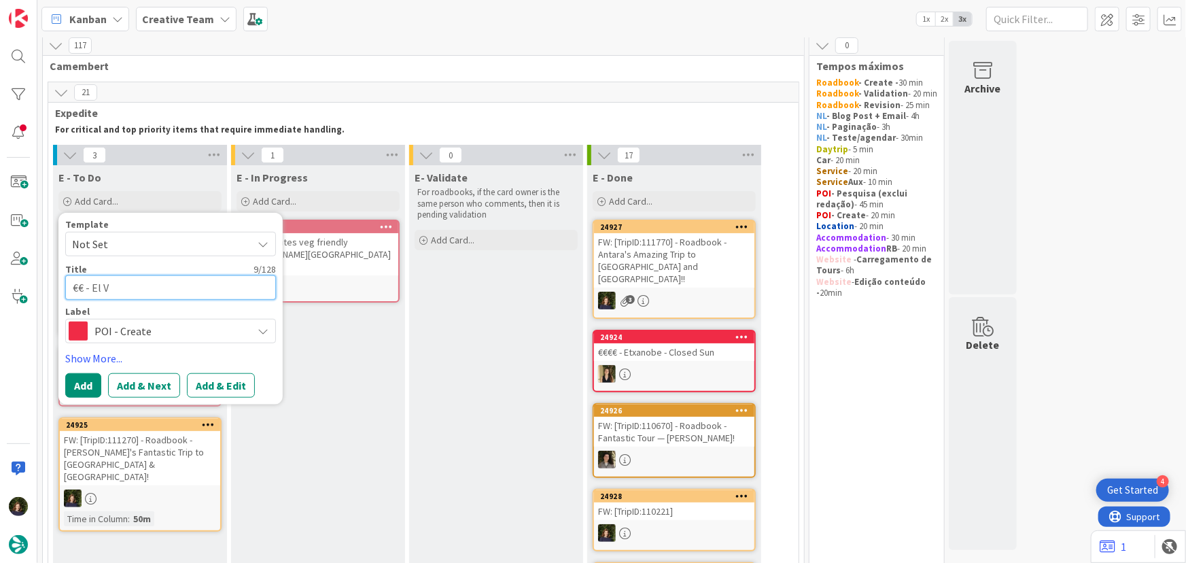
type textarea "x"
type textarea "€€ - El Via"
type textarea "x"
type textarea "€€ - El Viaj"
type textarea "x"
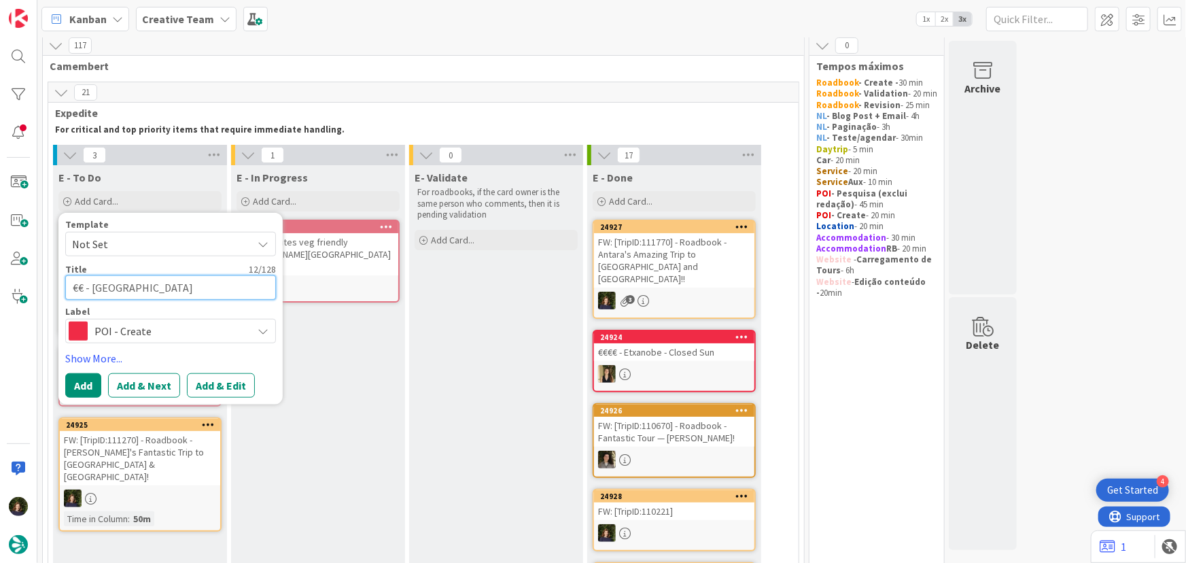
type textarea "€€ - El Viaje"
type textarea "x"
type textarea "€€ - El Viajer"
type textarea "x"
type textarea "€€ - El Viajero"
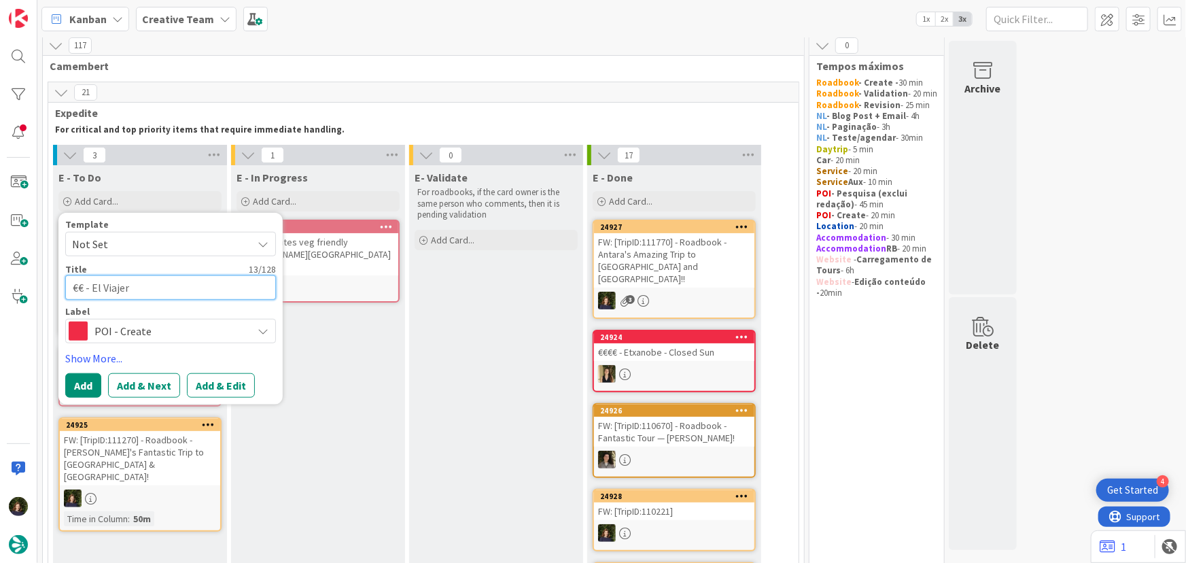
type textarea "x"
type textarea "€€ - El Viajero"
type textarea "x"
type textarea "€€ - El Viajero d"
type textarea "x"
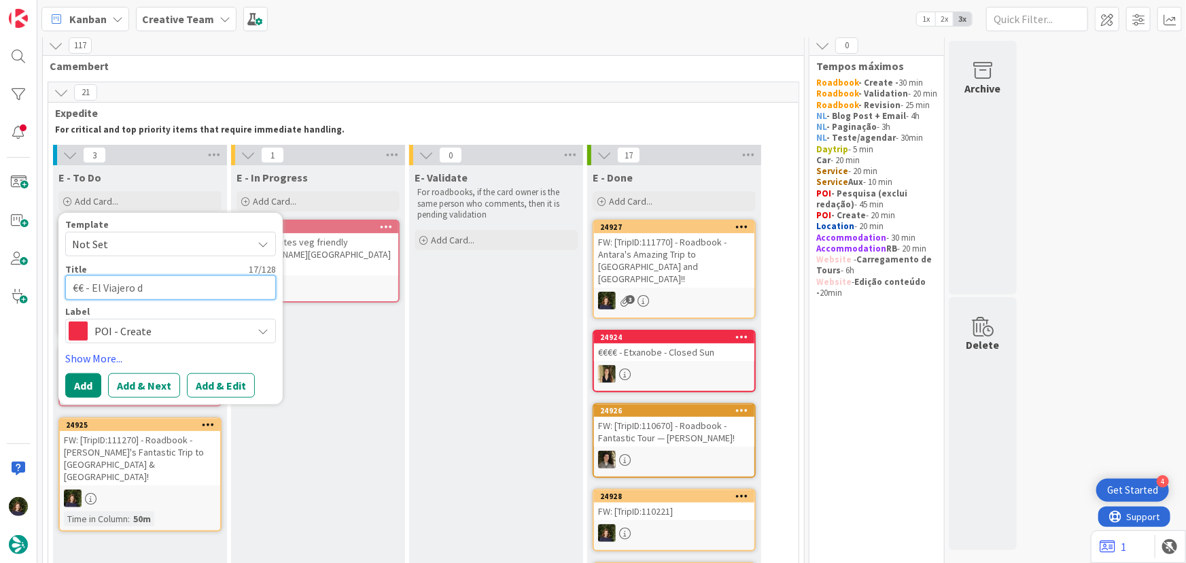
type textarea "€€ - El Viajero de"
type textarea "x"
type textarea "€€ - El Viajero del"
type textarea "x"
type textarea "€€ - El Viajero del"
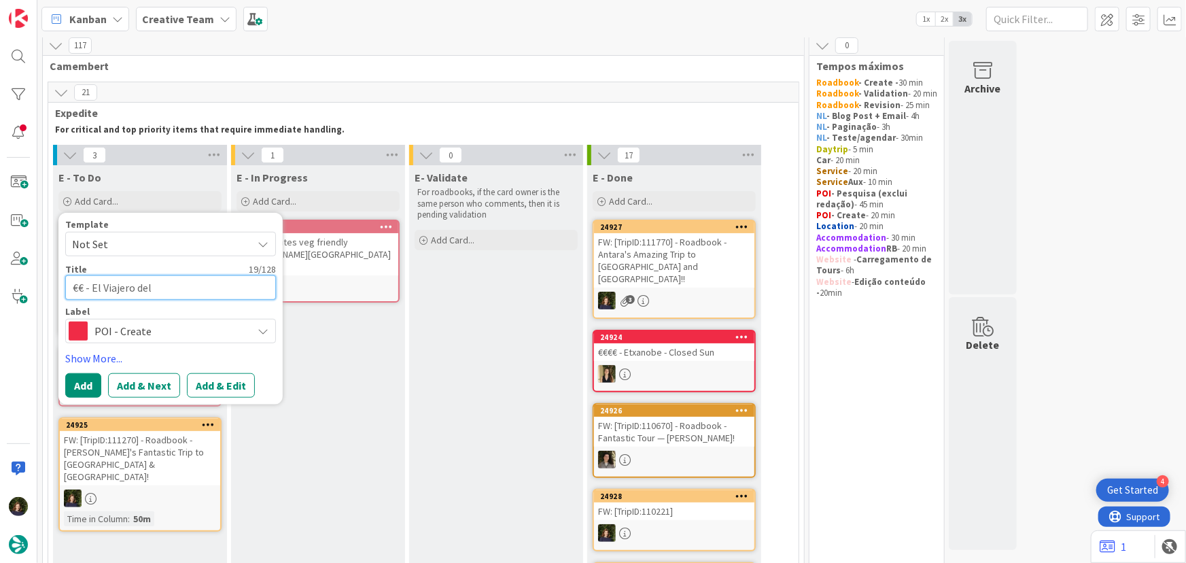
type textarea "x"
type textarea "€€ - El Viajero del M"
type textarea "x"
type textarea "€€ - El Viajero del Me"
type textarea "x"
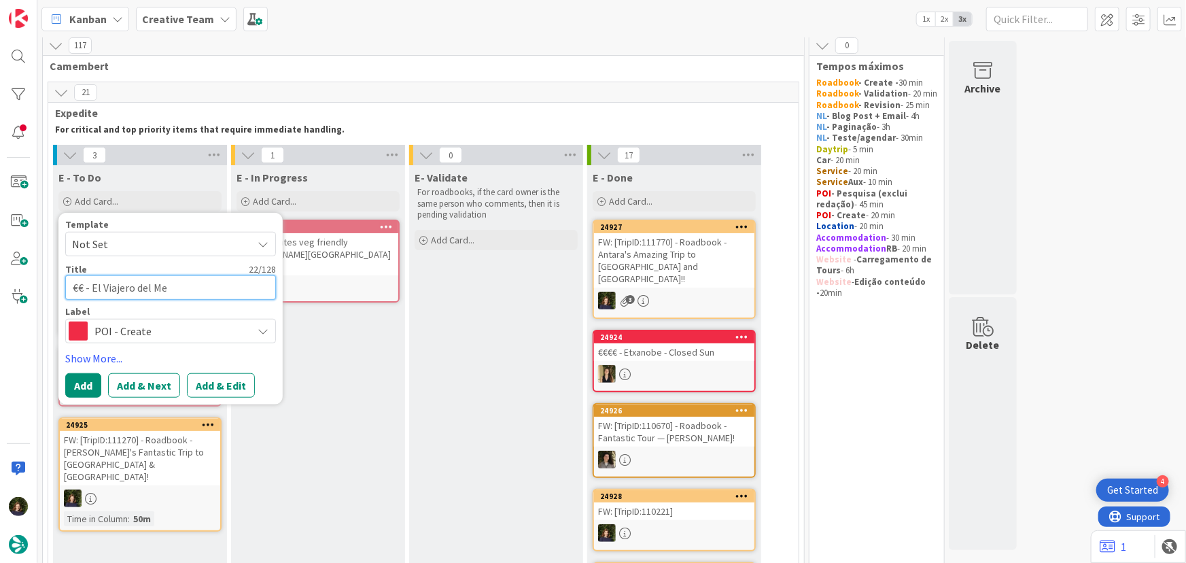
type textarea "€€ - El Viajero del Mer"
type textarea "x"
type textarea "€€ - El Viajero del Merk"
type textarea "x"
type textarea "€€ - El Viajero del Merka"
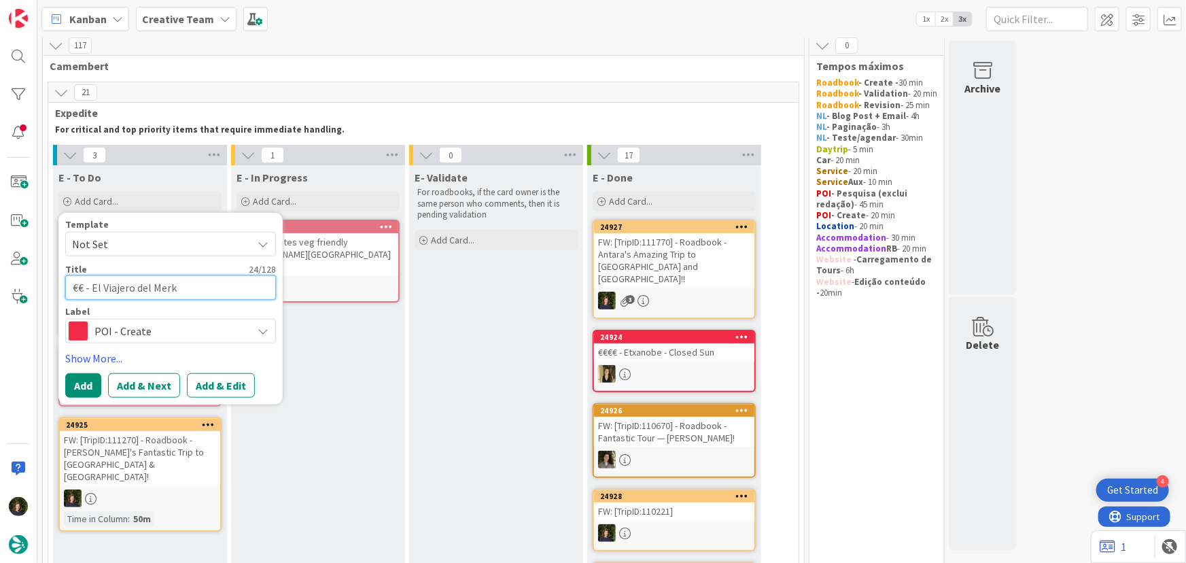
type textarea "x"
type textarea "€€ - El Viajero del Merkao"
type textarea "x"
type textarea "€€ - El Viajero del Merkao"
type textarea "x"
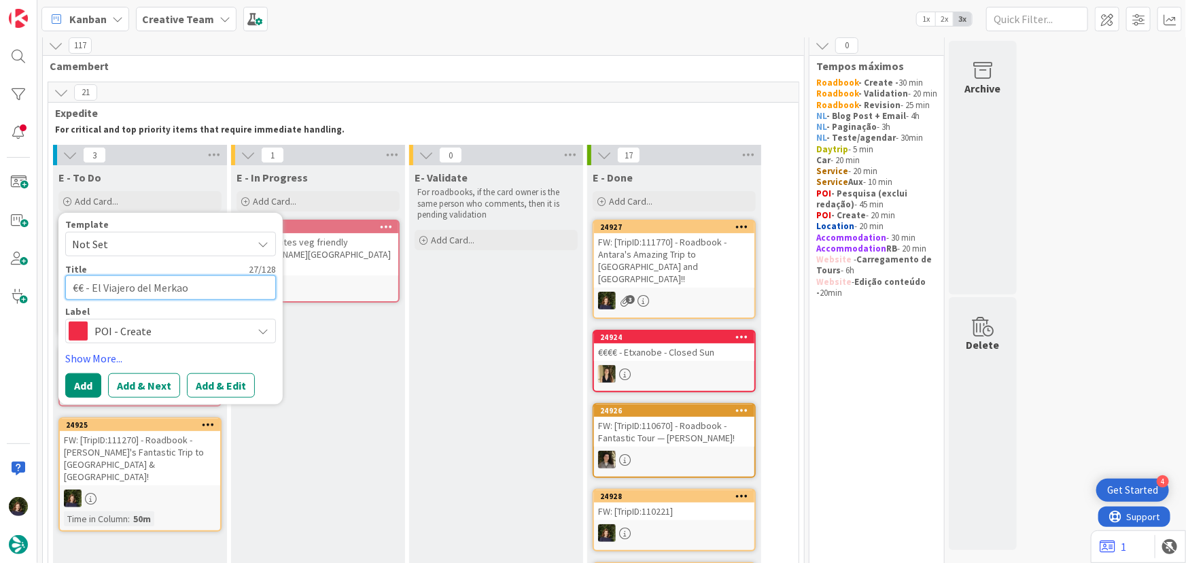
type textarea "€€ - El Viajero del Merkao ("
type textarea "x"
type textarea "€€ - El Viajero del Merkao (f"
type textarea "x"
type textarea "€€ - El Viajero del Merkao (fi"
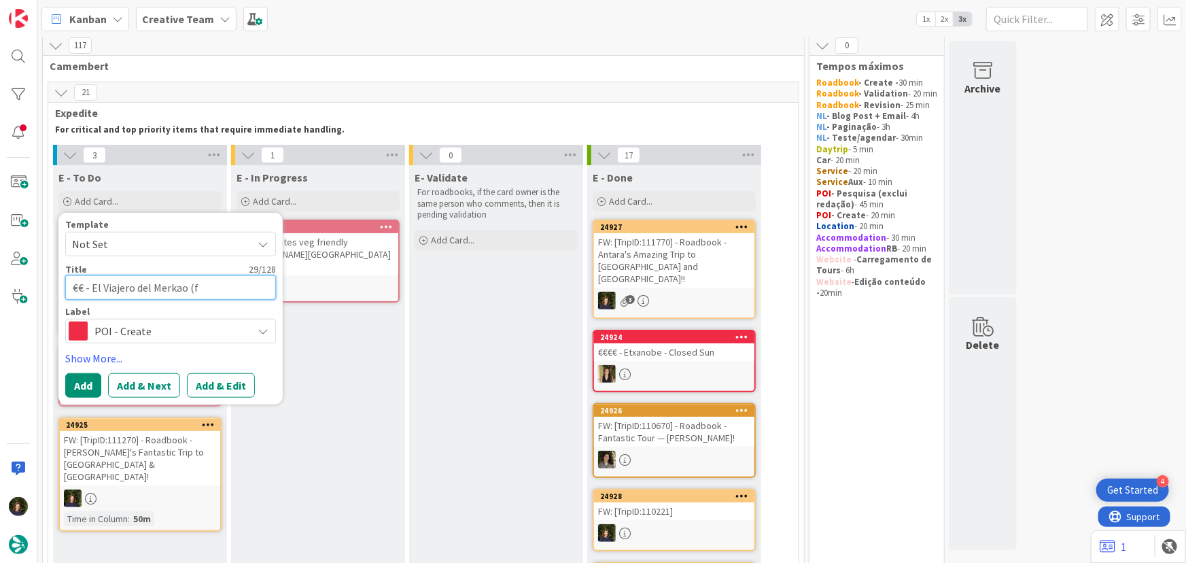
type textarea "x"
type textarea "€€ - El Viajero del Merkao (fil"
type textarea "x"
type textarea "€€ - El Viajero del Merkao (file"
type textarea "x"
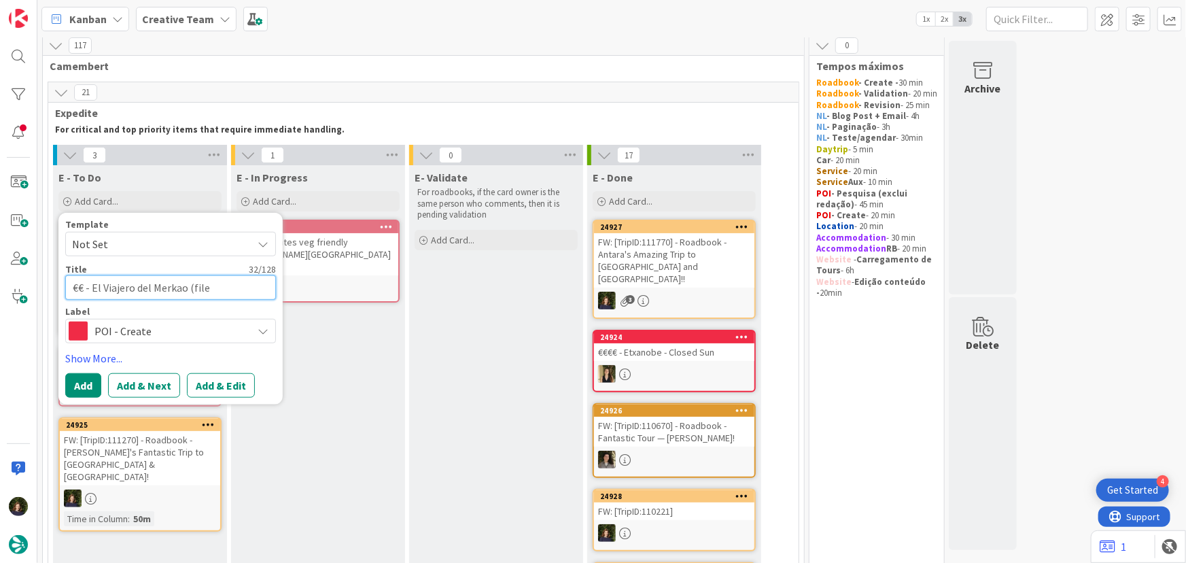
type textarea "€€ - El Viajero del Merkao (file"
type textarea "x"
type textarea "€€ - El Viajero del Merkao (file 1"
type textarea "x"
type textarea "€€ - El Viajero del Merkao (file 11"
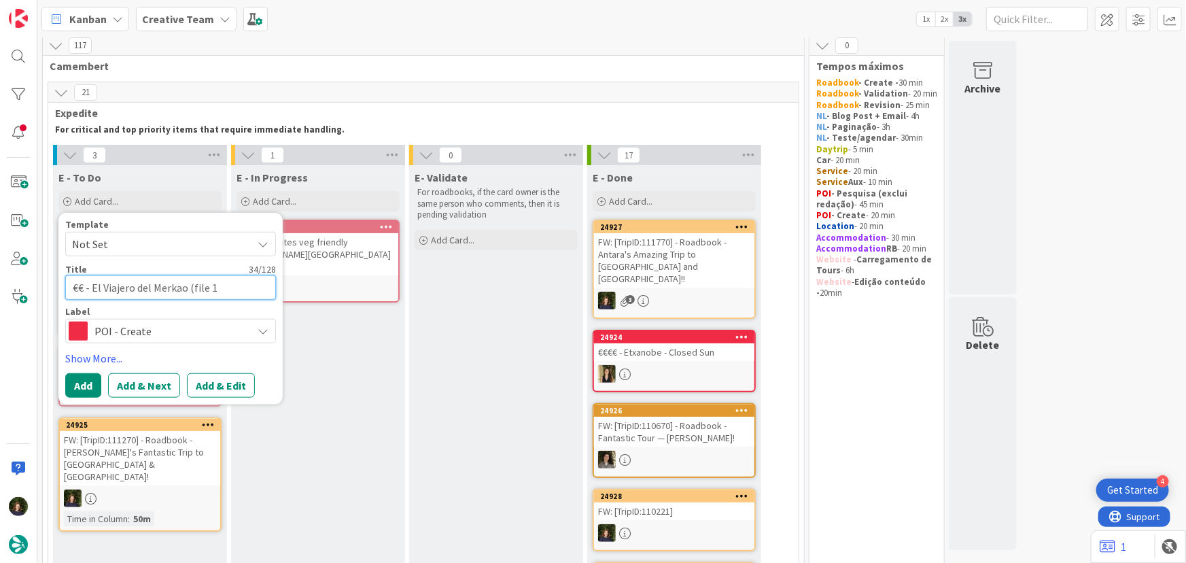
type textarea "x"
type textarea "€€ - El Viajero del Merkao (file 111"
type textarea "x"
type textarea "€€ - El Viajero del Merkao (file 1112"
type textarea "x"
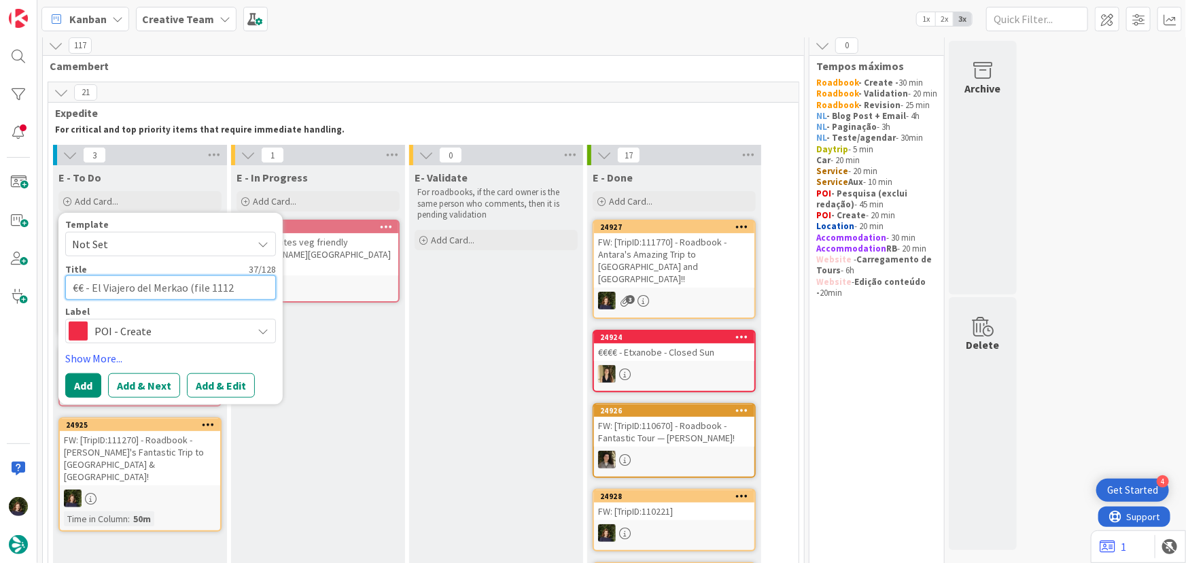
type textarea "€€ - El Viajero del Merkao (file 11127"
type textarea "x"
type textarea "€€ - El Viajero del Merkao (file 111270"
type textarea "x"
type textarea "€€ - El Viajero del Merkao (file 111270)"
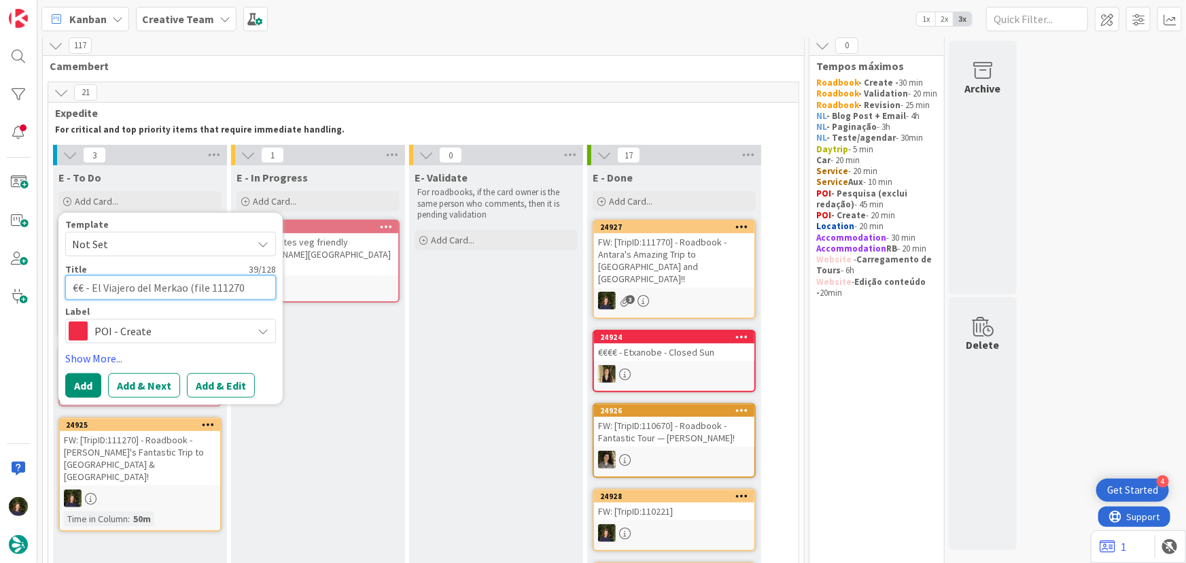
type textarea "x"
type textarea "€€ - El Viajero del Merkao (file 111270)"
click at [86, 387] on button "Add" at bounding box center [83, 385] width 36 height 24
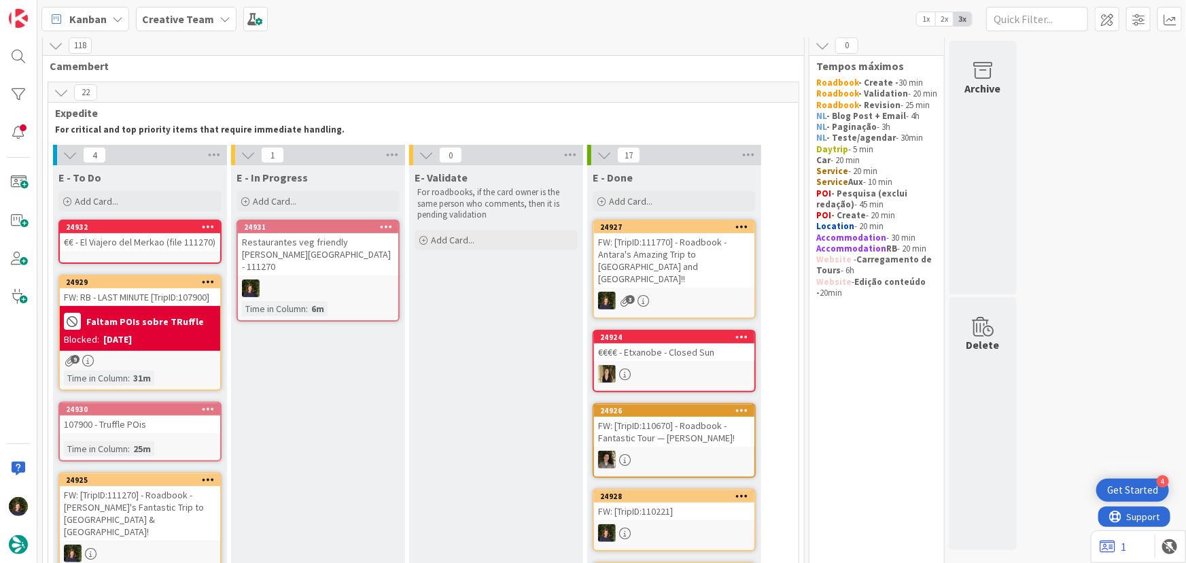
click at [116, 240] on div "€€ - El Viajero del Merkao (file 111270)" at bounding box center [140, 242] width 160 height 18
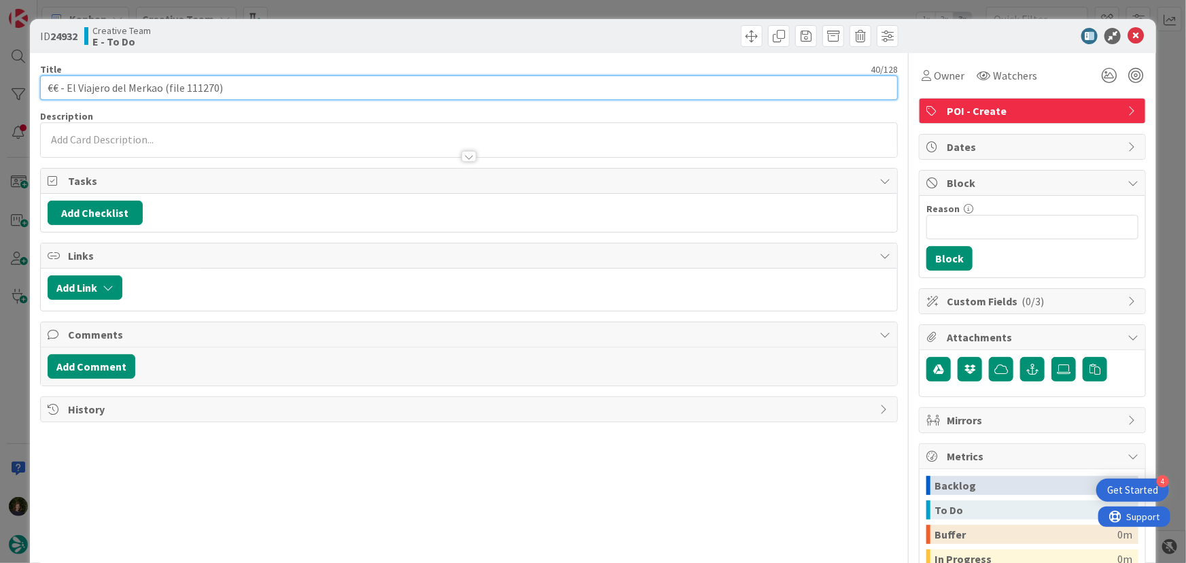
click at [158, 90] on input "€€ - El Viajero del Merkao (file 111270)" at bounding box center [469, 87] width 858 height 24
type input "€€ - El Viajero del Merkao (VEg & GF Friendly) (file 111270)"
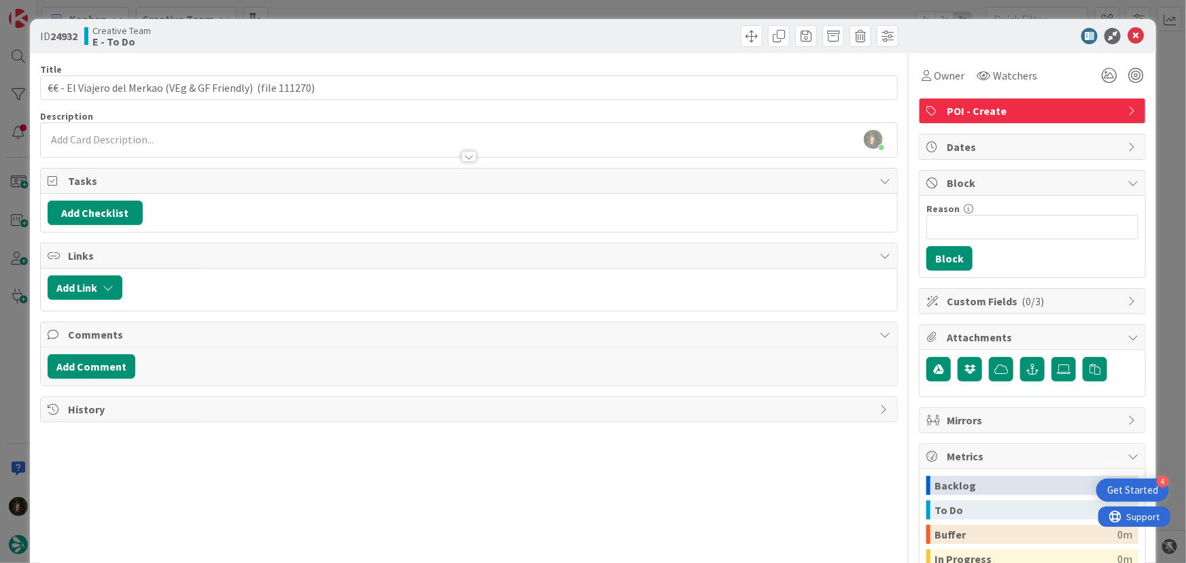
click at [123, 177] on span "Tasks" at bounding box center [470, 181] width 805 height 16
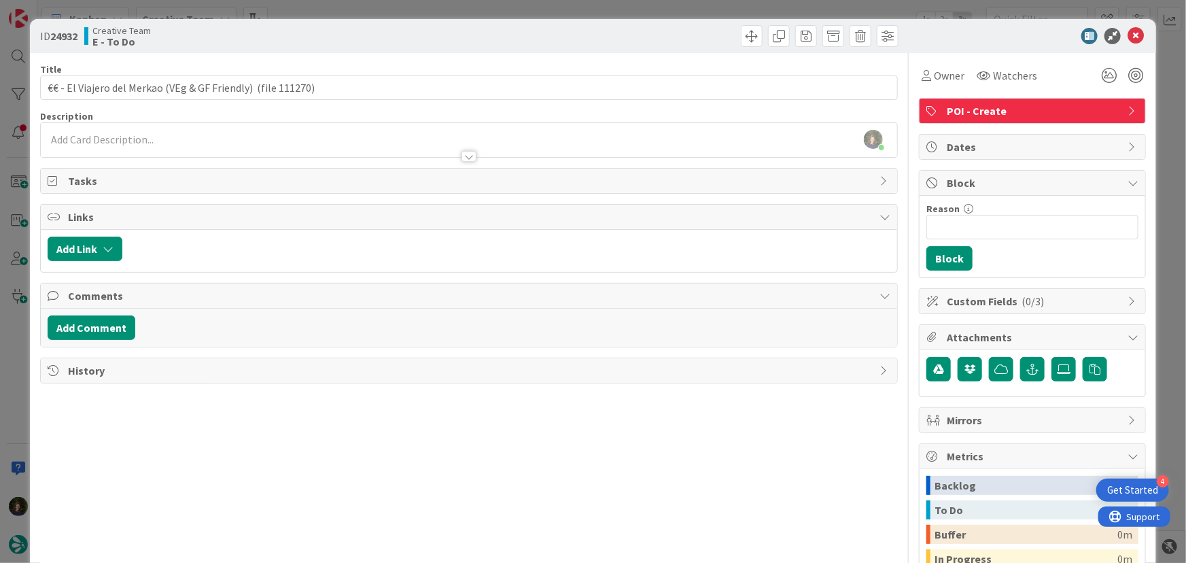
click at [120, 143] on div at bounding box center [469, 150] width 857 height 14
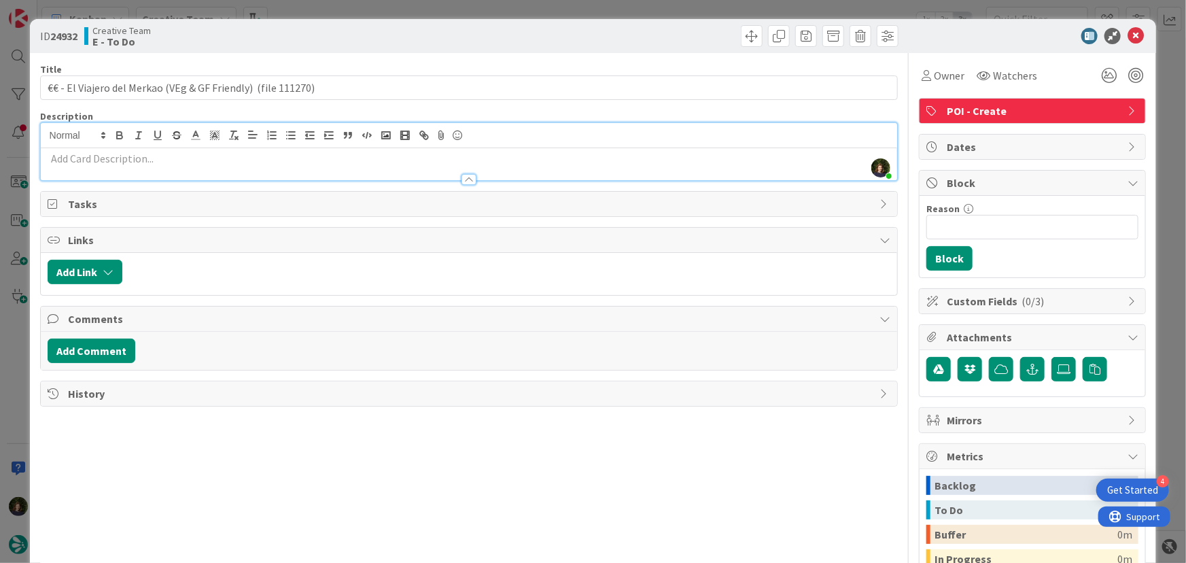
click at [151, 166] on div at bounding box center [469, 173] width 857 height 14
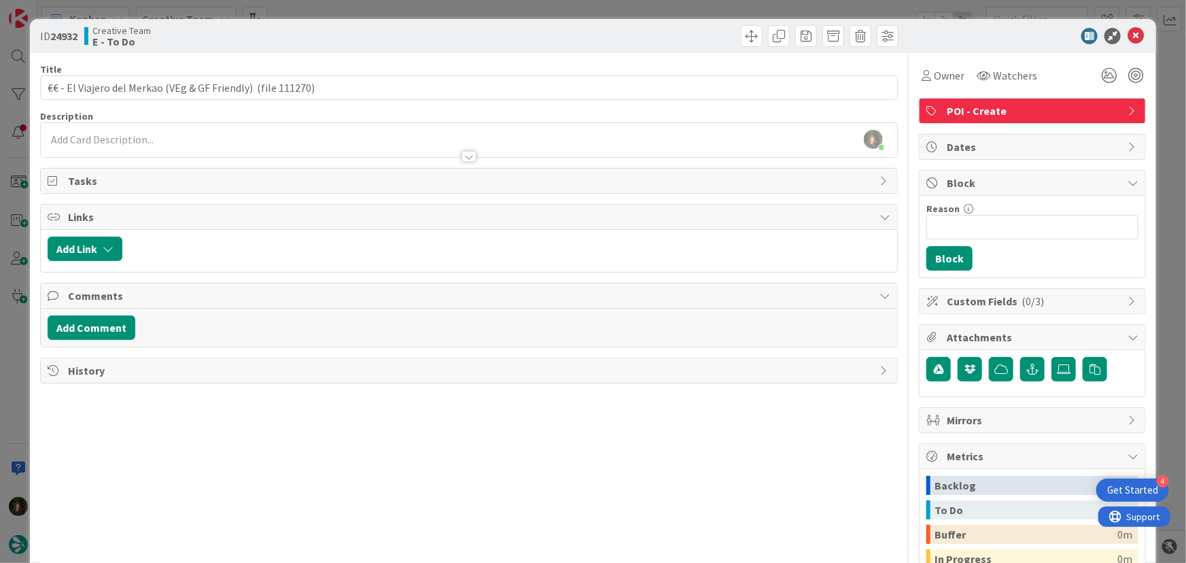
click at [151, 141] on p at bounding box center [469, 140] width 843 height 16
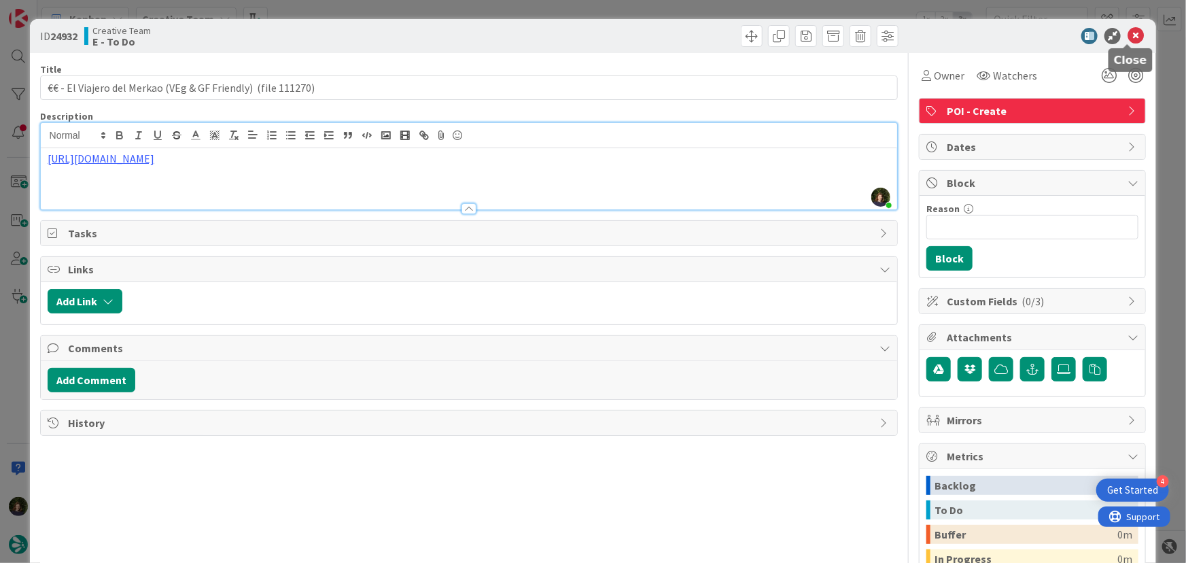
click at [1128, 35] on icon at bounding box center [1136, 36] width 16 height 16
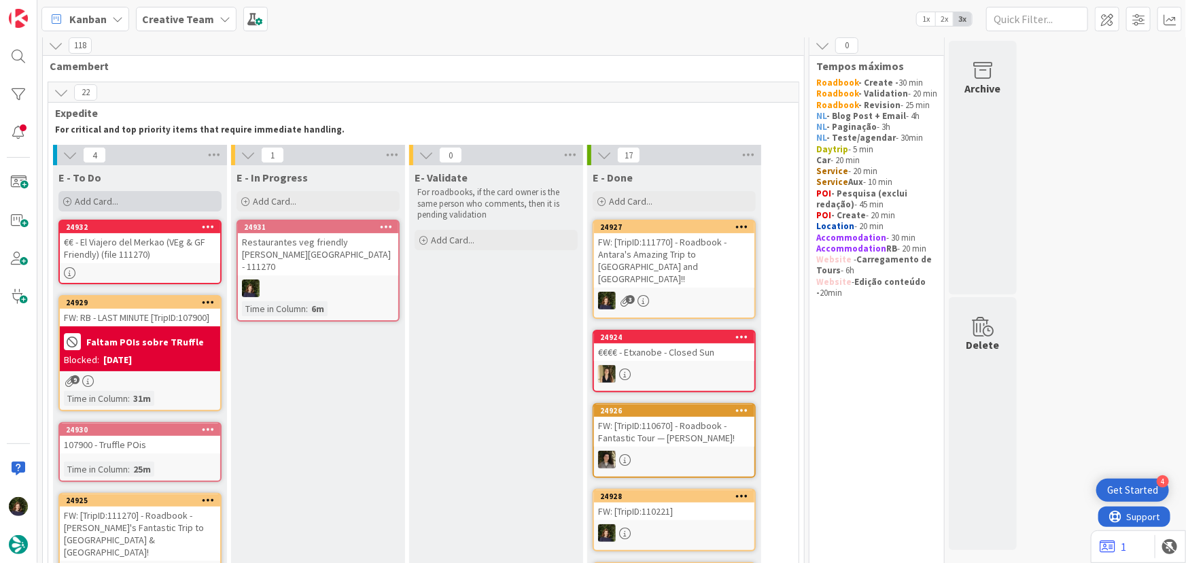
click at [116, 205] on span "Add Card..." at bounding box center [96, 201] width 43 height 12
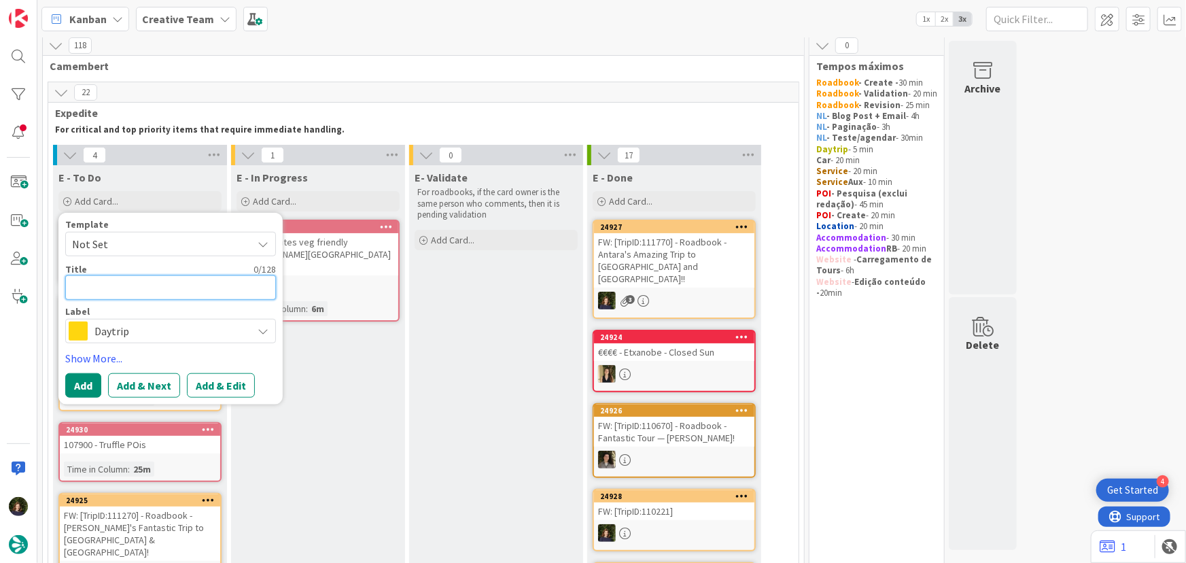
type textarea "€"
type textarea "x"
type textarea "€/"
type textarea "x"
type textarea "€/€"
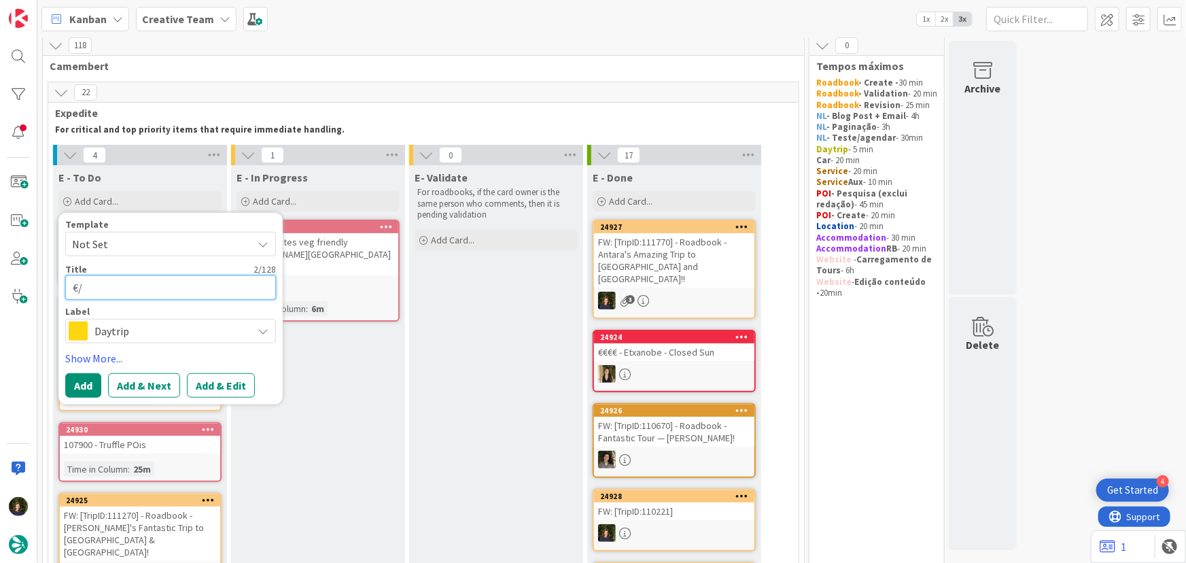
type textarea "x"
type textarea "€/€€"
type textarea "x"
type textarea "€/€€"
type textarea "x"
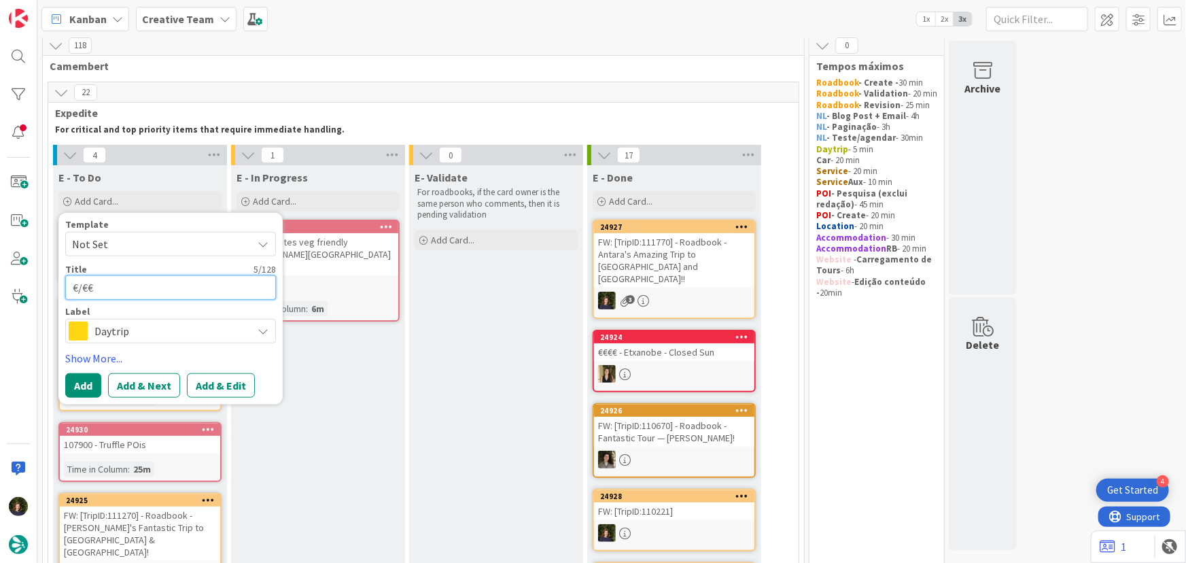
type textarea "€/€€ -"
type textarea "x"
type textarea "€/€€ -"
type textarea "x"
type textarea "€/€€ - Re"
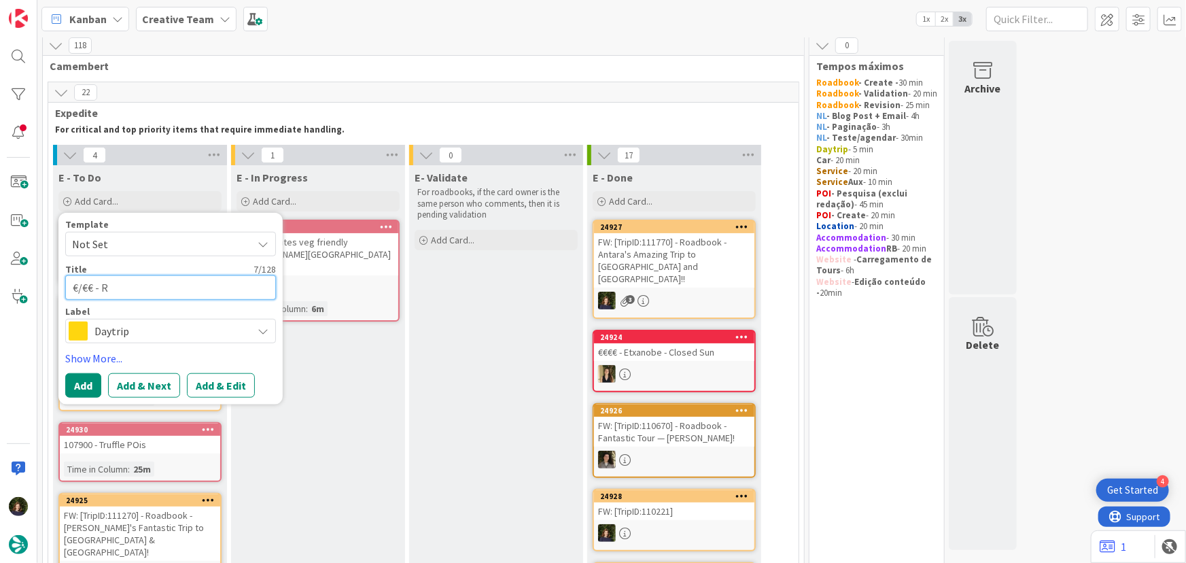
type textarea "x"
type textarea "€/€€ - Res"
type textarea "x"
type textarea "€/€€ - Rest"
type textarea "x"
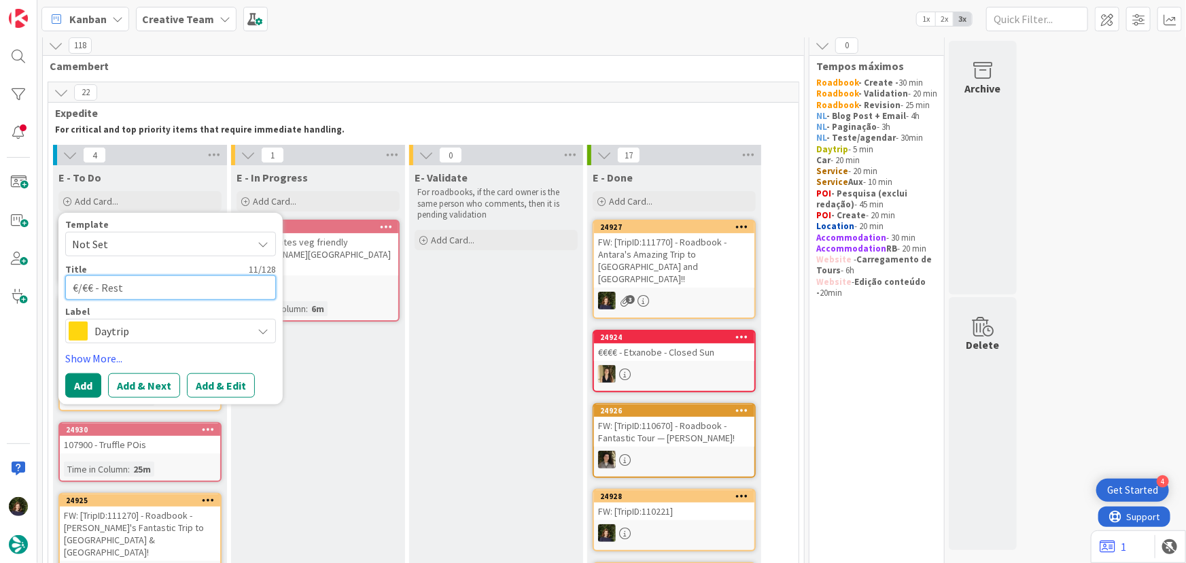
type textarea "€/€€ - Resta"
type textarea "x"
type textarea "€/€€ - Restau"
type textarea "x"
type textarea "€/€€ - Restaur"
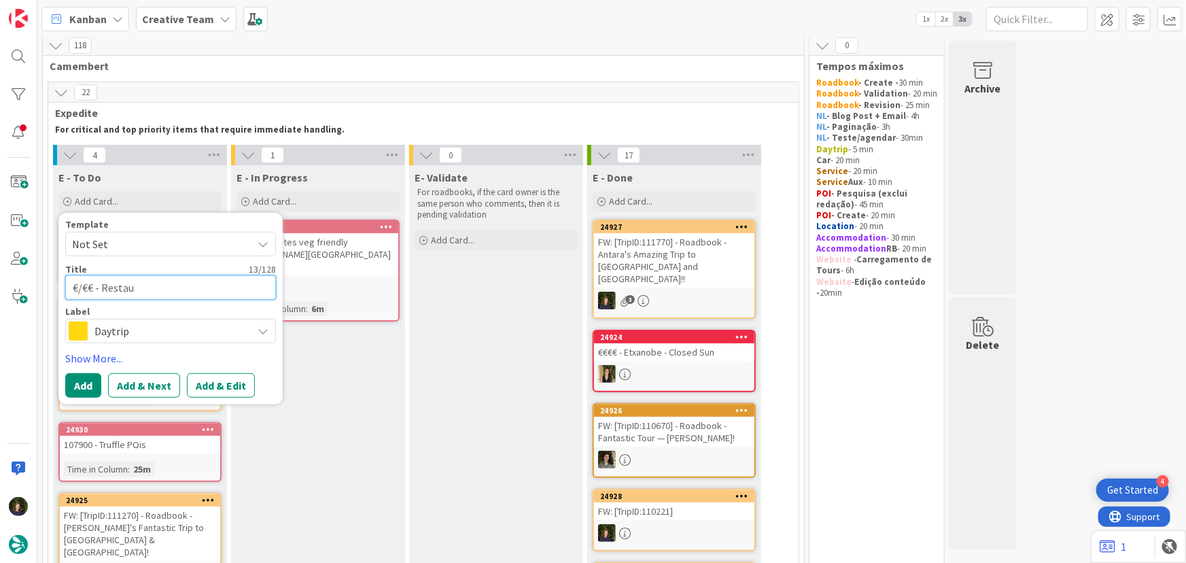
type textarea "x"
type textarea "€/€€ - Restaura"
type textarea "x"
type textarea "€/€€ - Restauran"
type textarea "x"
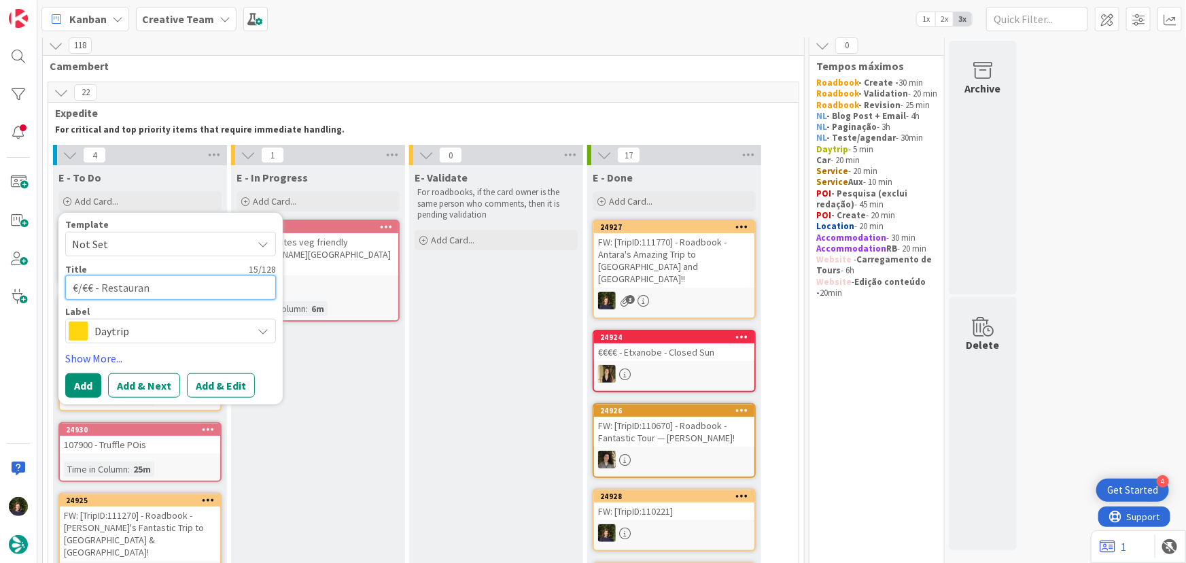
type textarea "€/€€ - Restaurant"
type textarea "x"
type textarea "€/€€ - Restaurante"
type textarea "x"
type textarea "€/€€ - Restaurante"
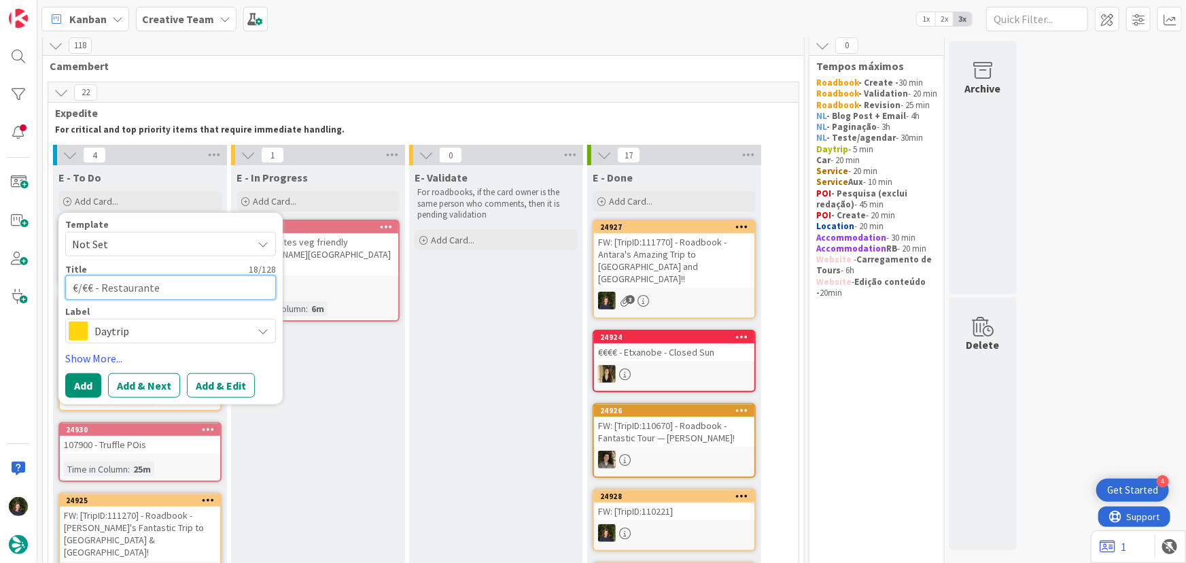
type textarea "x"
type textarea "€/€€ - Restaurante B"
type textarea "x"
type textarea "€/€€ - Restaurante Be"
type textarea "x"
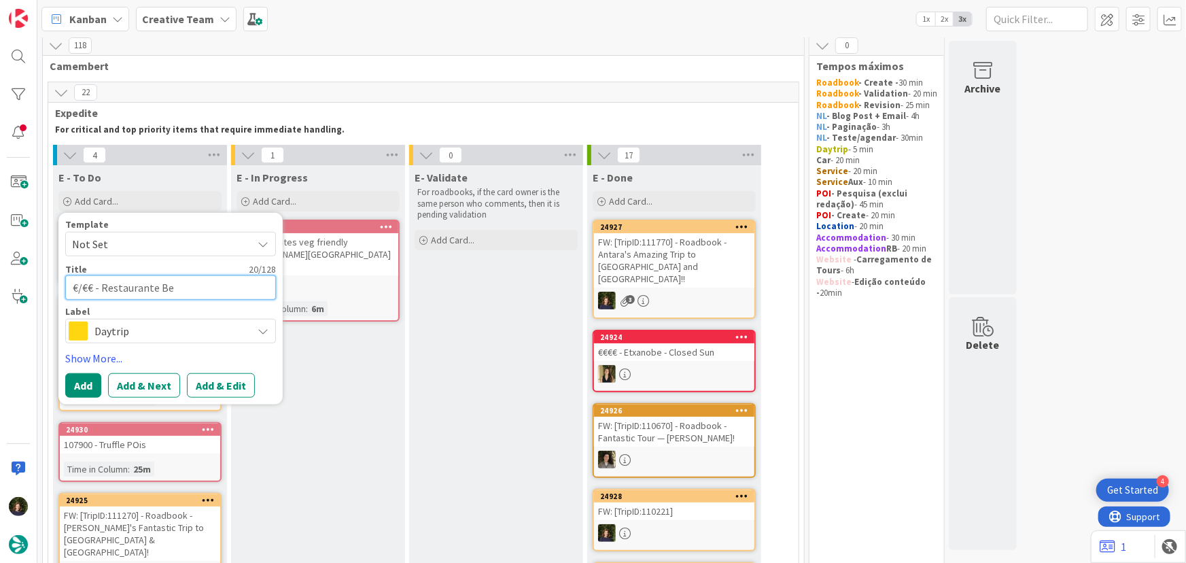
type textarea "€/€€ - Restaurante Bes"
type textarea "x"
type textarea "€/€€ - Restaurante Besp"
type textarea "x"
type textarea "€/€€ - Restaurante Bespo"
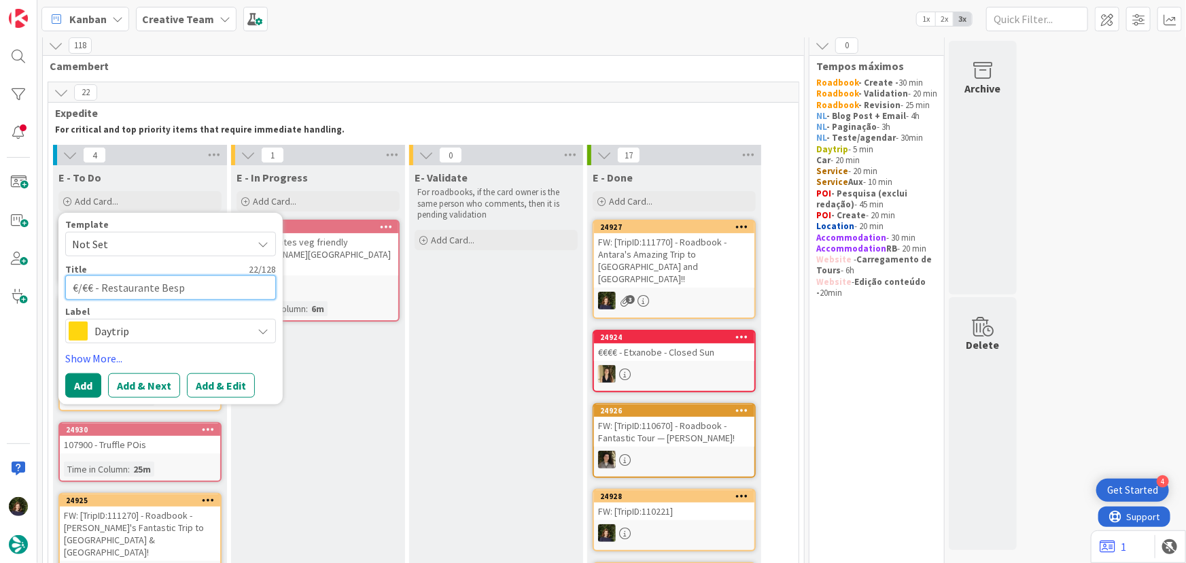
type textarea "x"
type textarea "€/€€ - Restaurante Bespol"
type textarea "x"
type textarea "€/€€ - Restaurante Bespo"
type textarea "x"
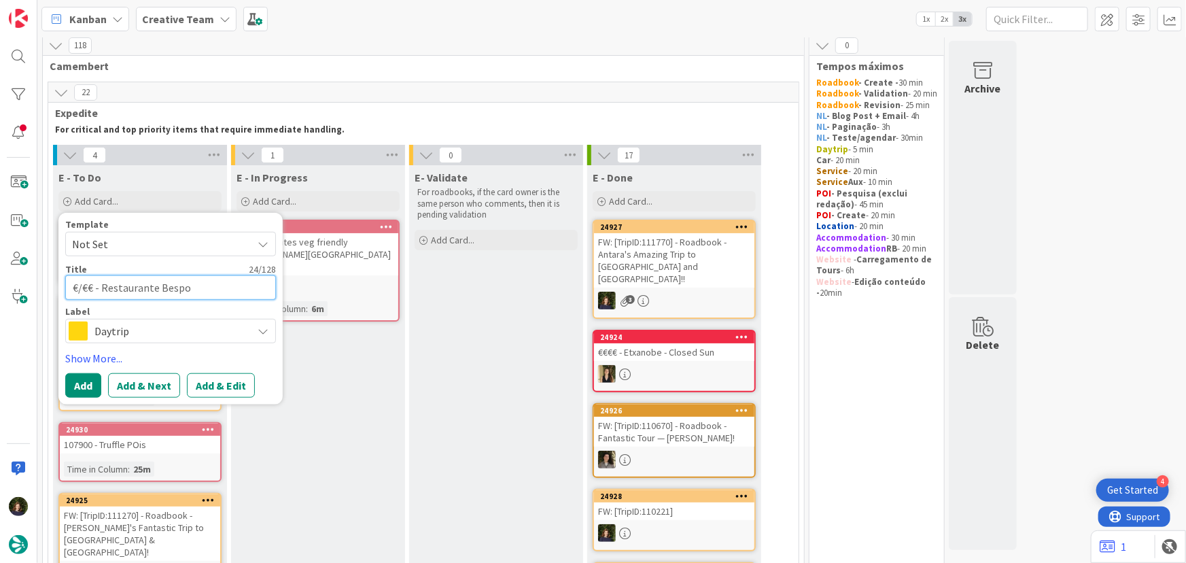
type textarea "€/€€ - Restaurante Bespok"
type textarea "x"
type textarea "€/€€ - Restaurante Bespoke"
type textarea "x"
type textarea "€/€€ - Restaurante Bespoke"
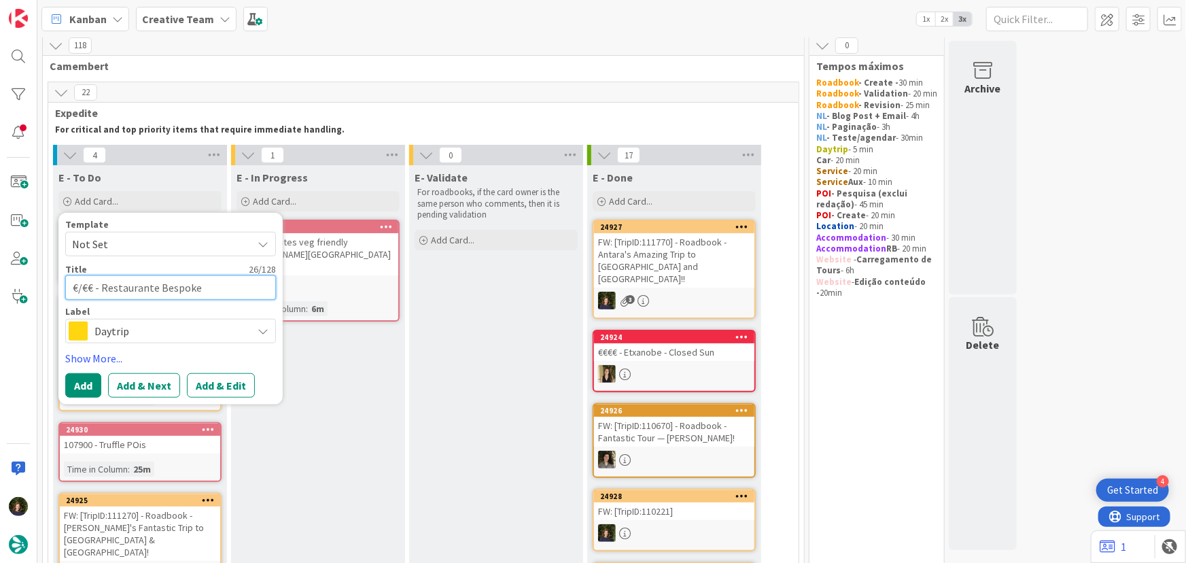
type textarea "x"
type textarea "€/€€ - Restaurante Bespoke ("
type textarea "x"
type textarea "€/€€ - Restaurante Bespoke (V"
type textarea "x"
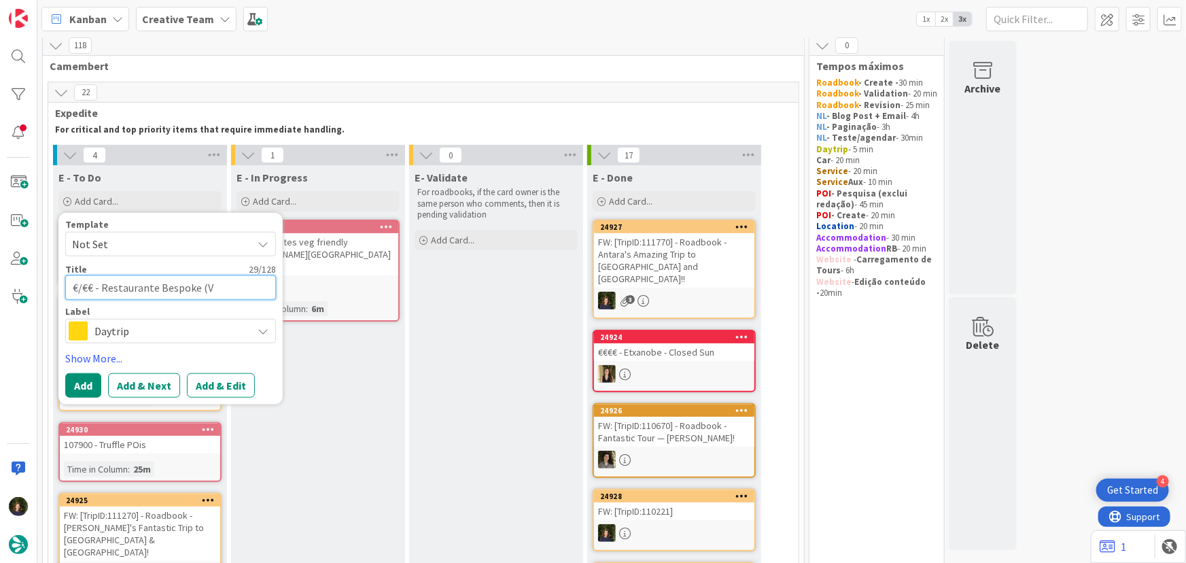
type textarea "€/€€ - Restaurante Bespoke (Ve"
type textarea "x"
type textarea "€/€€ - Restaurante Bespoke (Veg"
type textarea "x"
type textarea "€/€€ - Restaurante Bespoke (Veg"
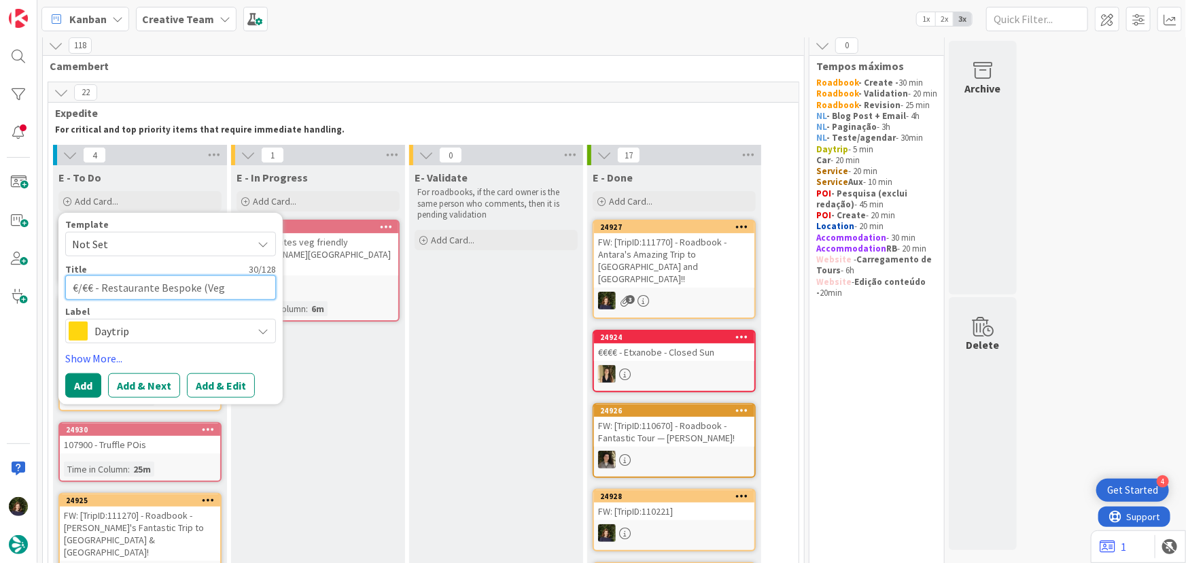
type textarea "x"
type textarea "€/€€ - Restaurante Bespoke (Veg f"
type textarea "x"
type textarea "€/€€ - Restaurante Bespoke (Veg fr"
type textarea "x"
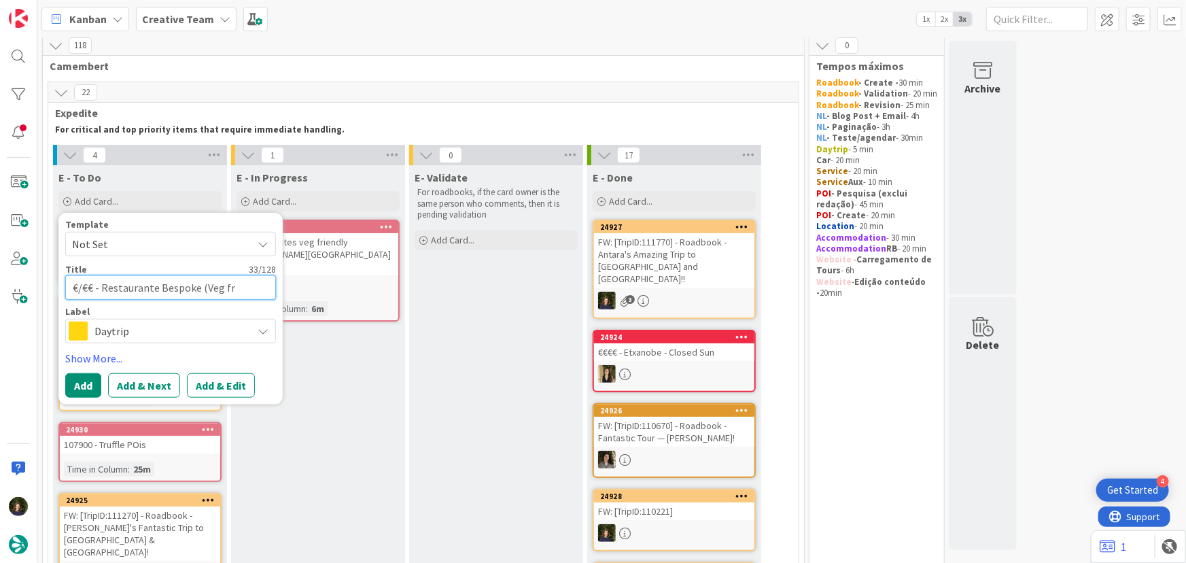
type textarea "€/€€ - Restaurante Bespoke (Veg fri"
type textarea "x"
type textarea "€/€€ - Restaurante Bespoke (Veg frie"
type textarea "x"
type textarea "€/€€ - Restaurante Bespoke (Veg frien"
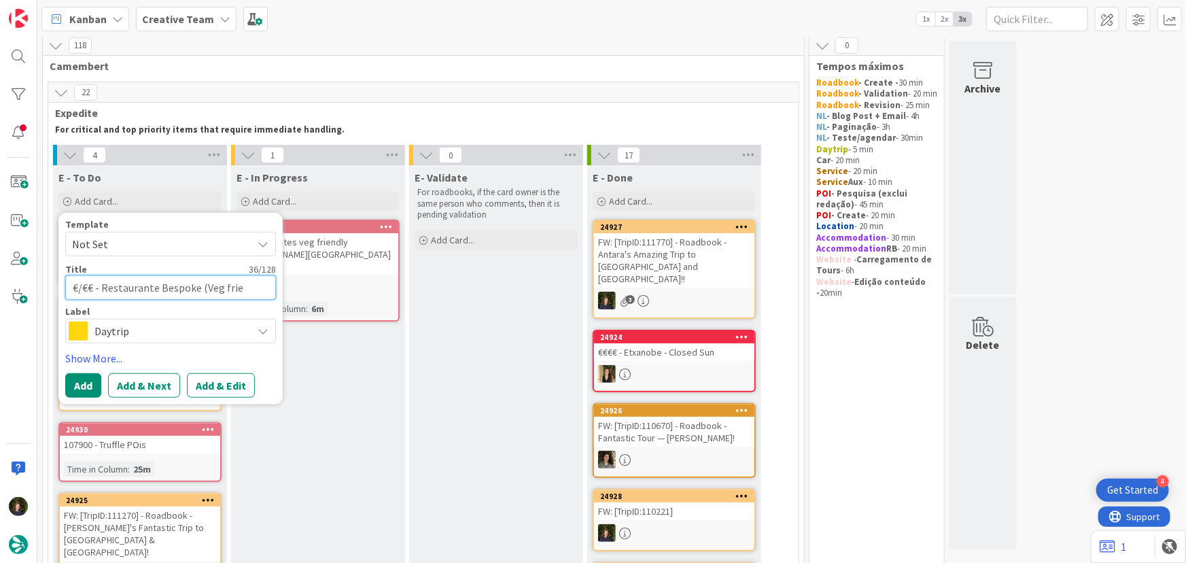
type textarea "x"
type textarea "€/€€ - Restaurante Bespoke (Veg frienl"
type textarea "x"
type textarea "€/€€ - Restaurante Bespoke (Veg frienld"
type textarea "x"
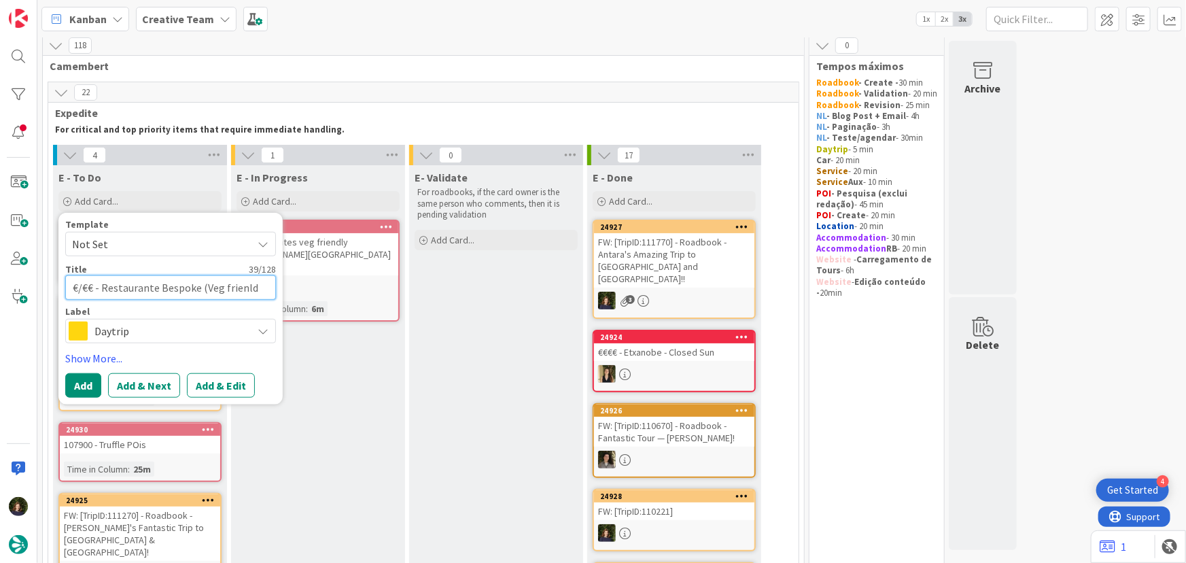
type textarea "€/€€ - Restaurante Bespoke (Veg frienl"
type textarea "x"
type textarea "€/€€ - Restaurante Bespoke (Veg friend"
type textarea "x"
type textarea "€/€€ - Restaurante Bespoke (Veg friendl"
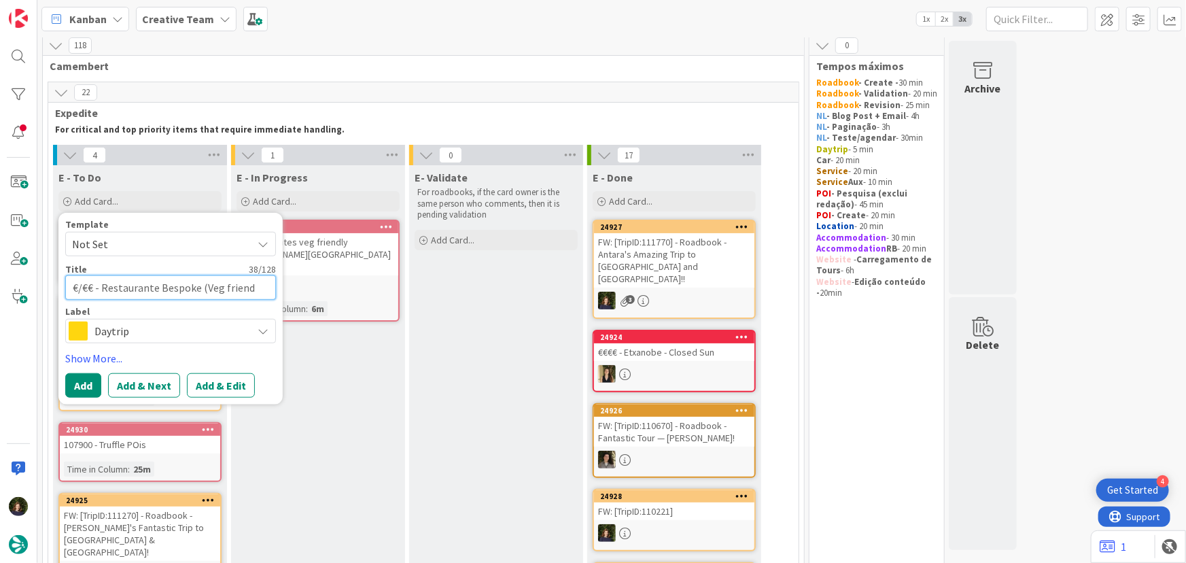
type textarea "x"
type textarea "€/€€ - Restaurante Bespoke (Veg friendly"
type textarea "x"
type textarea "€/€€ - Restaurante Bespoke (Veg friendly)"
type textarea "x"
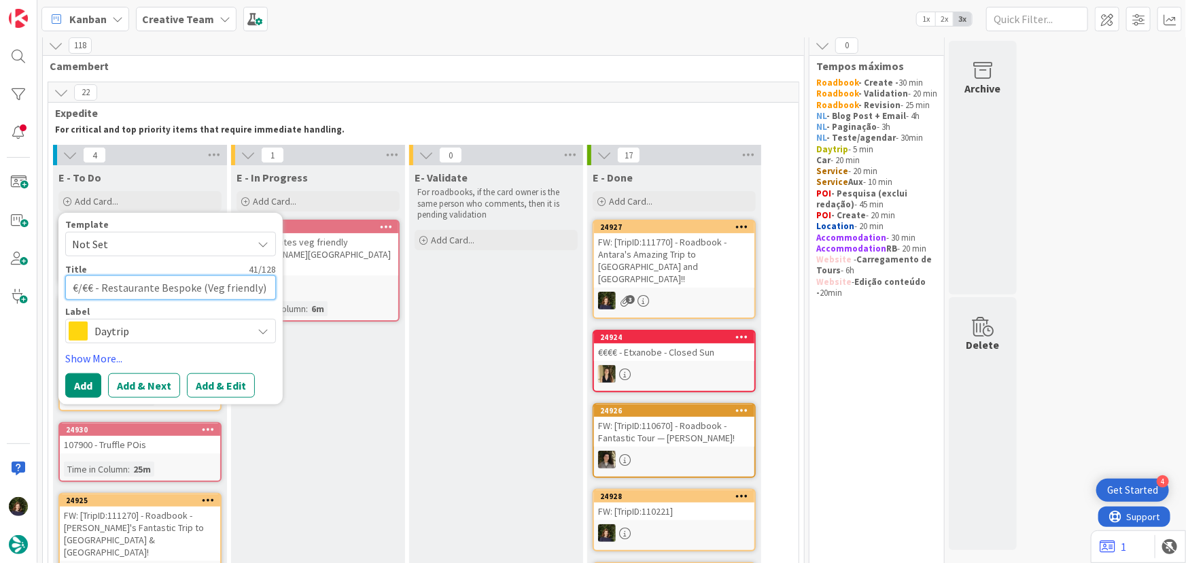
type textarea "€/€€ - Restaurante Bespoke (Veg friendly)"
type textarea "x"
type textarea "€/€€ - Restaurante Bespoke (Veg friendly) -"
type textarea "x"
type textarea "€/€€ - Restaurante Bespoke (Veg friendly) -"
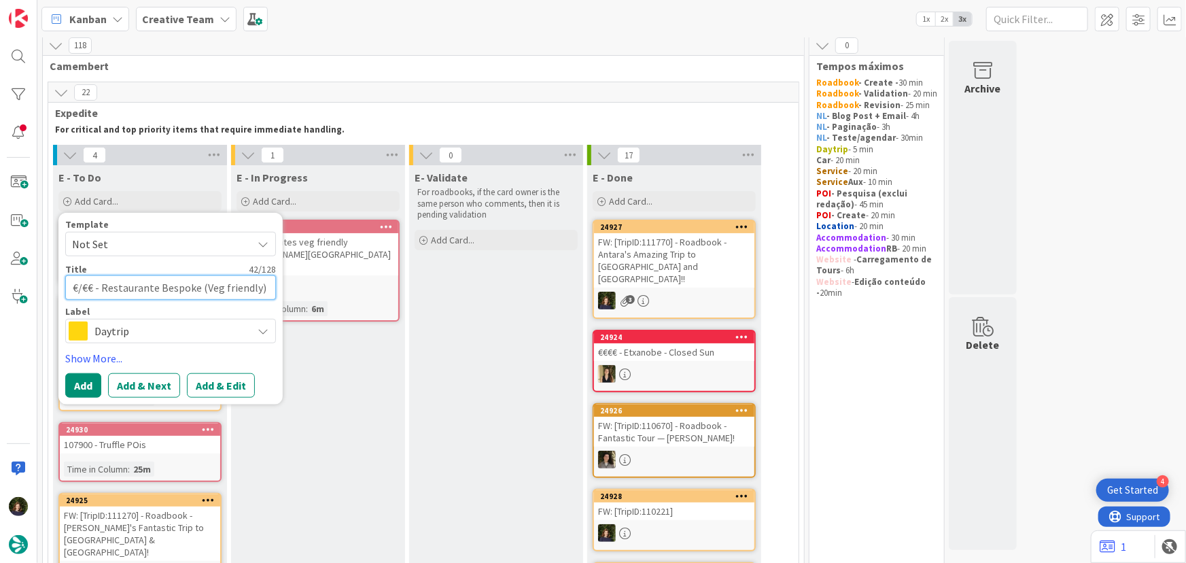
type textarea "x"
type textarea "€/€€ - Restaurante Bespoke (Veg friendly) - C"
type textarea "x"
type textarea "€/€€ - Restaurante Bespoke (Veg friendly) - Cl"
type textarea "x"
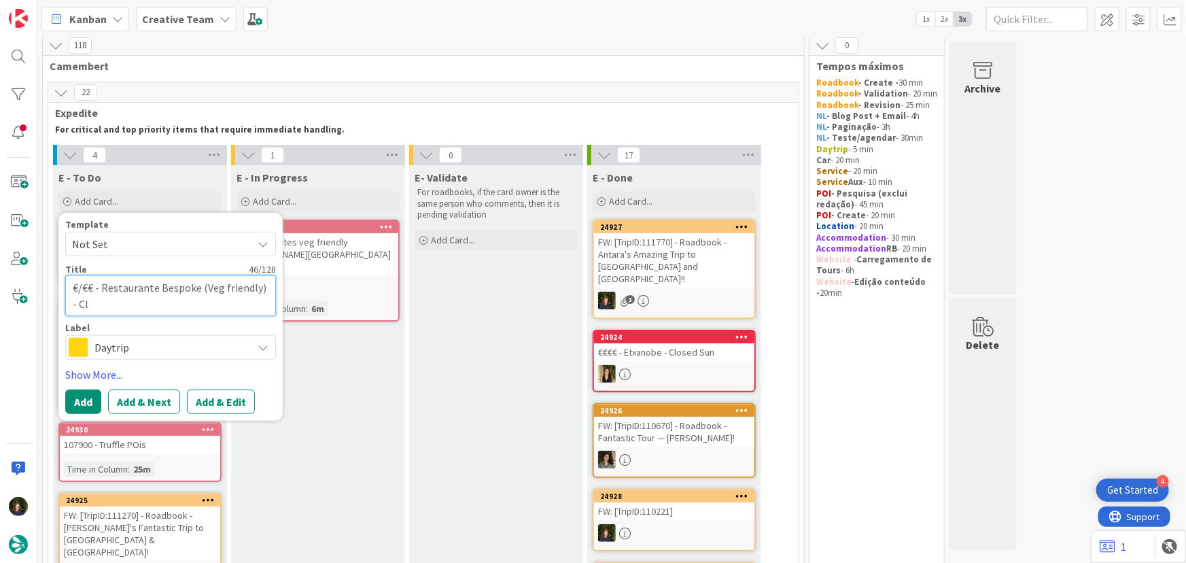
type textarea "€/€€ - Restaurante Bespoke (Veg friendly) - Clo"
type textarea "x"
type textarea "€/€€ - Restaurante Bespoke (Veg friendly) - Clos"
type textarea "x"
type textarea "€/€€ - Restaurante Bespoke (Veg friendly) - Close"
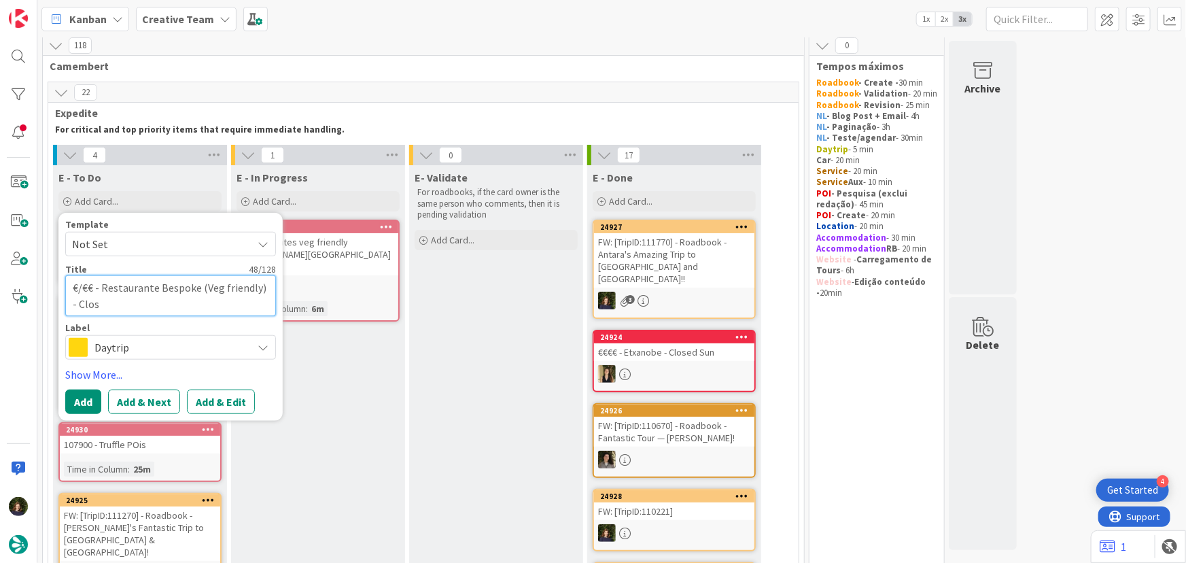
type textarea "x"
type textarea "€/€€ - Restaurante Bespoke (Veg friendly) - Closed"
type textarea "x"
type textarea "€/€€ - Restaurante Bespoke (Veg friendly) - Closed"
type textarea "x"
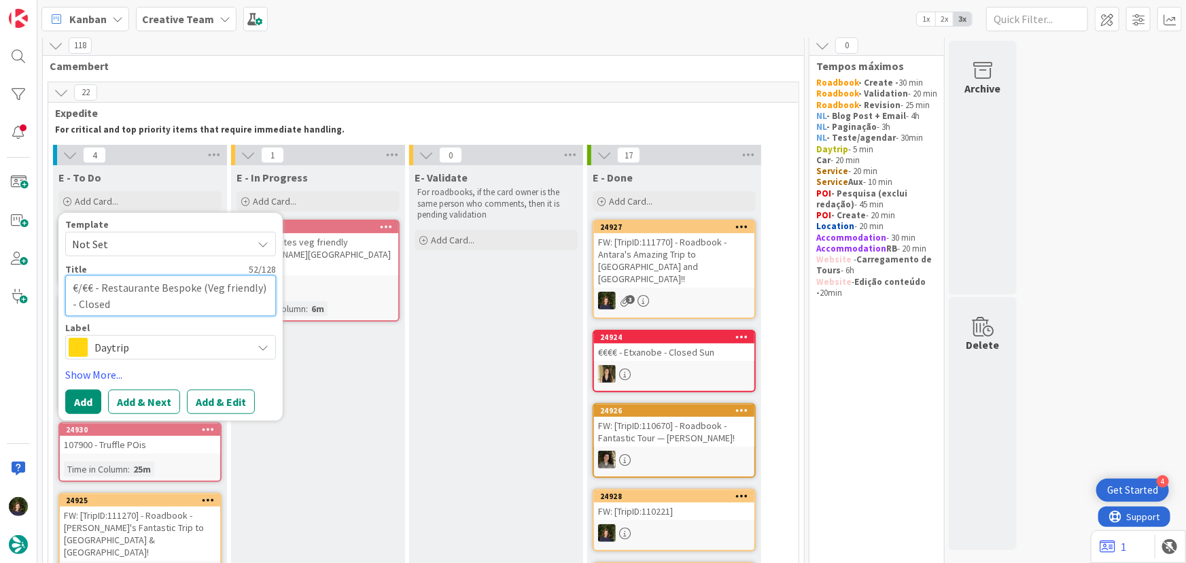
type textarea "€/€€ - Restaurante Bespoke (Veg friendly) - Closed S"
type textarea "x"
type textarea "€/€€ - Restaurante Bespoke (Veg friendly) - Closed SU"
type textarea "x"
type textarea "€/€€ - Restaurante Bespoke (Veg friendly) - Closed SUN"
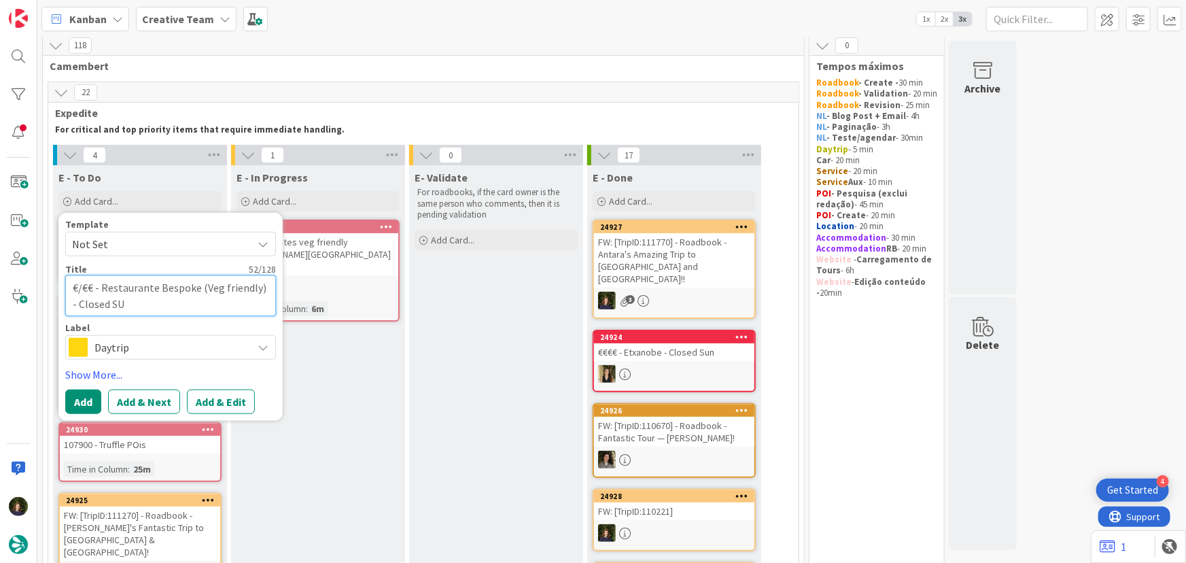
type textarea "x"
type textarea "€/€€ - Restaurante Bespoke (Veg friendly) - Closed SU"
type textarea "x"
drag, startPoint x: 133, startPoint y: 345, endPoint x: 127, endPoint y: 350, distance: 7.7
click at [132, 345] on span "Daytrip" at bounding box center [169, 347] width 151 height 19
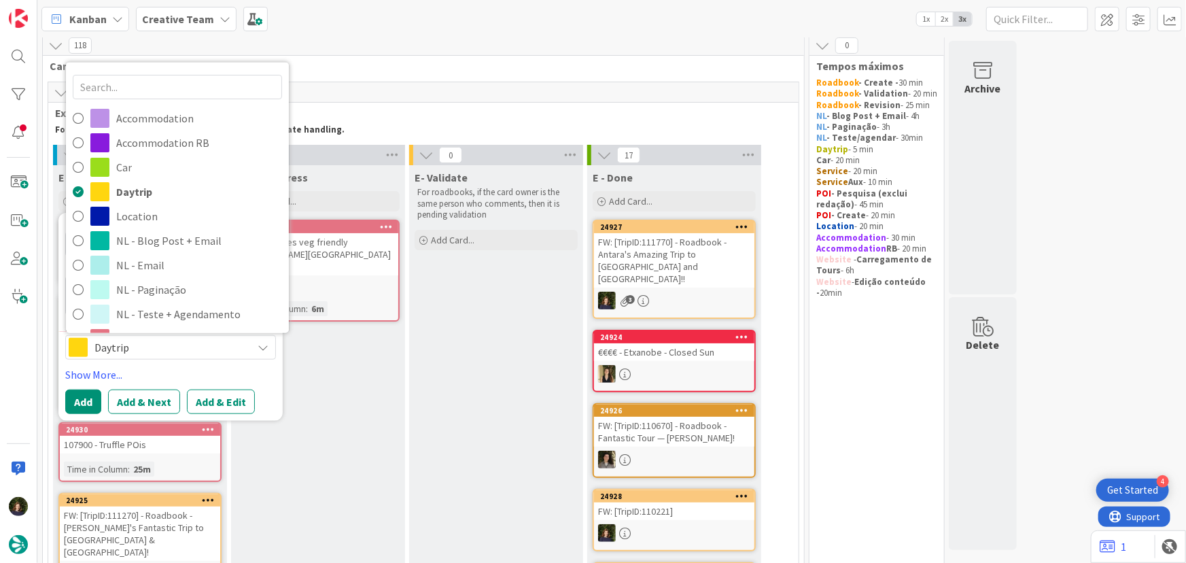
click at [133, 353] on span "POI - Create" at bounding box center [199, 363] width 166 height 20
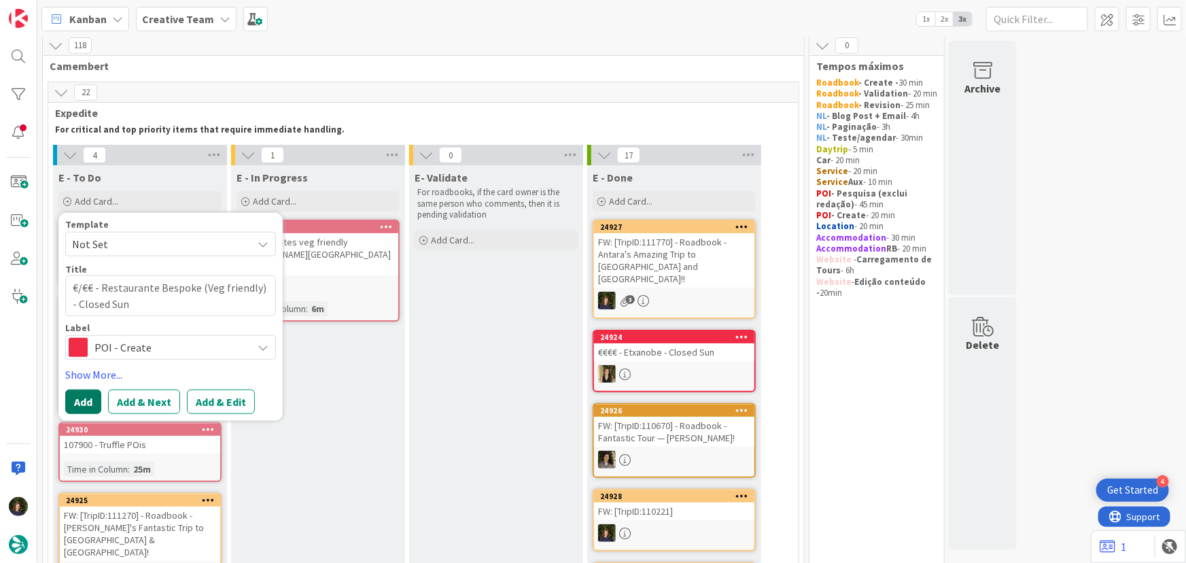
click at [88, 400] on button "Add" at bounding box center [83, 401] width 36 height 24
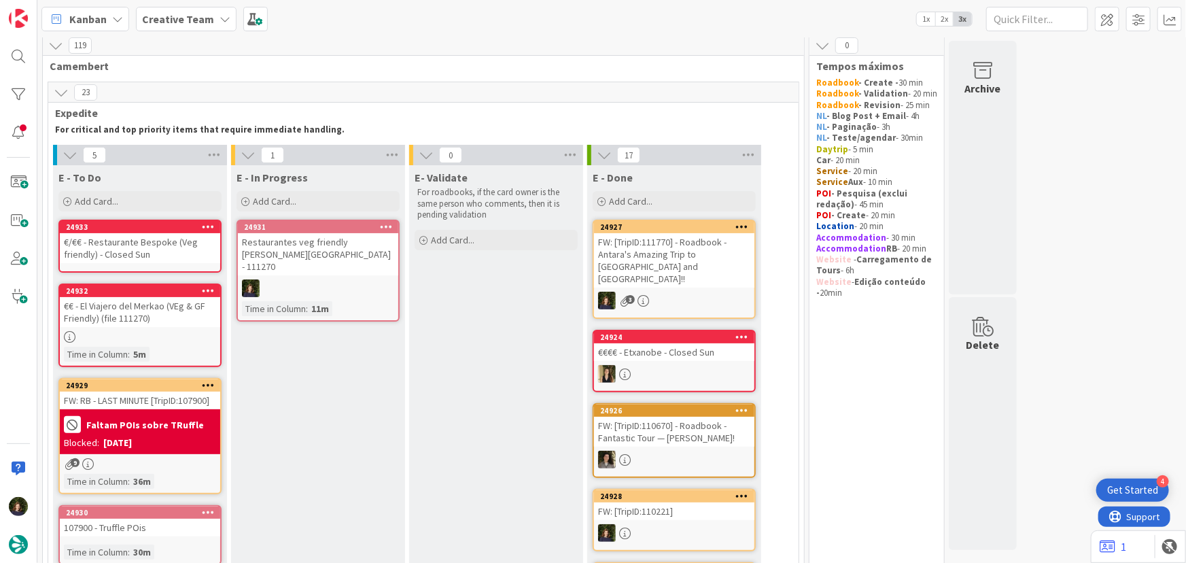
click at [162, 251] on div "€/€€ - Restaurante Bespoke (Veg friendly) - Closed Sun" at bounding box center [140, 248] width 160 height 30
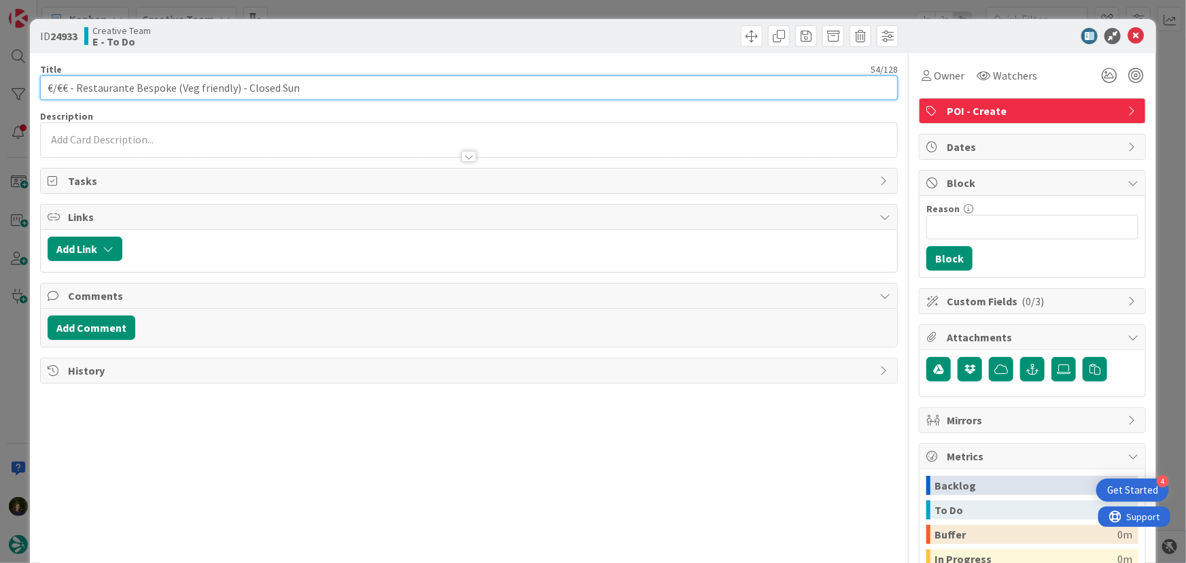
click at [314, 90] on input "€/€€ - Restaurante Bespoke (Veg friendly) - Closed Sun" at bounding box center [469, 87] width 858 height 24
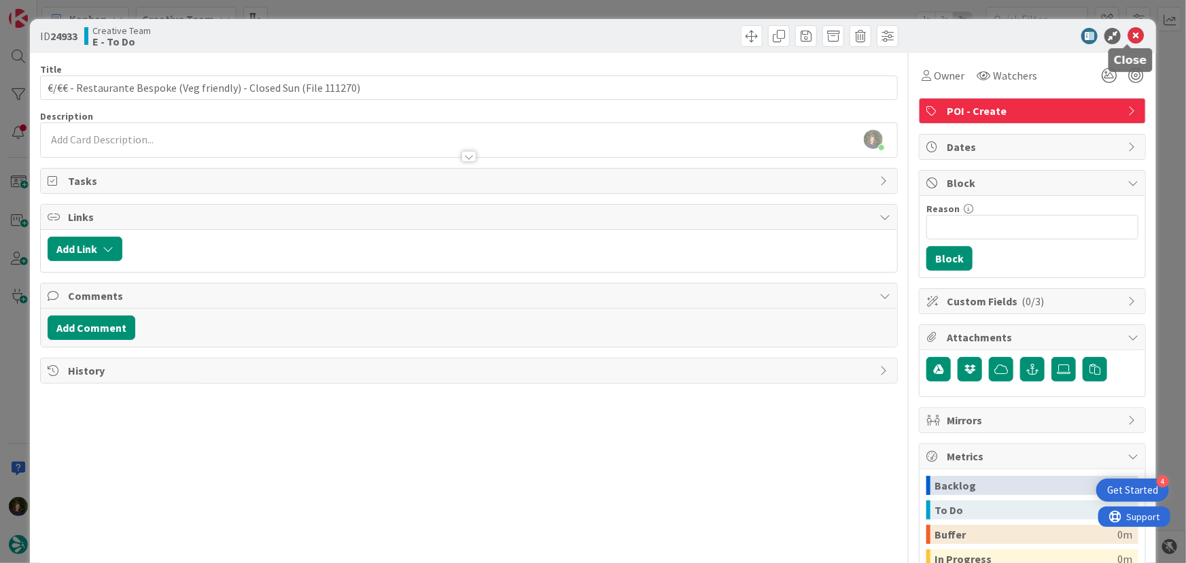
click at [1130, 42] on icon at bounding box center [1136, 36] width 16 height 16
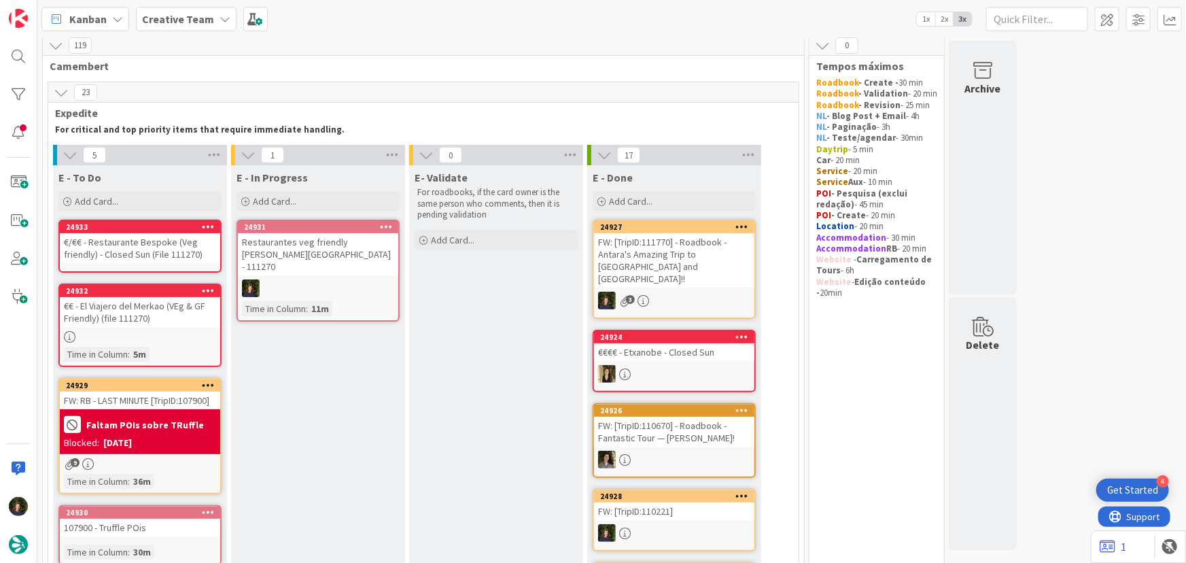
click at [107, 246] on div "€/€€ - Restaurante Bespoke (Veg friendly) - Closed Sun (File 111270)" at bounding box center [140, 248] width 160 height 30
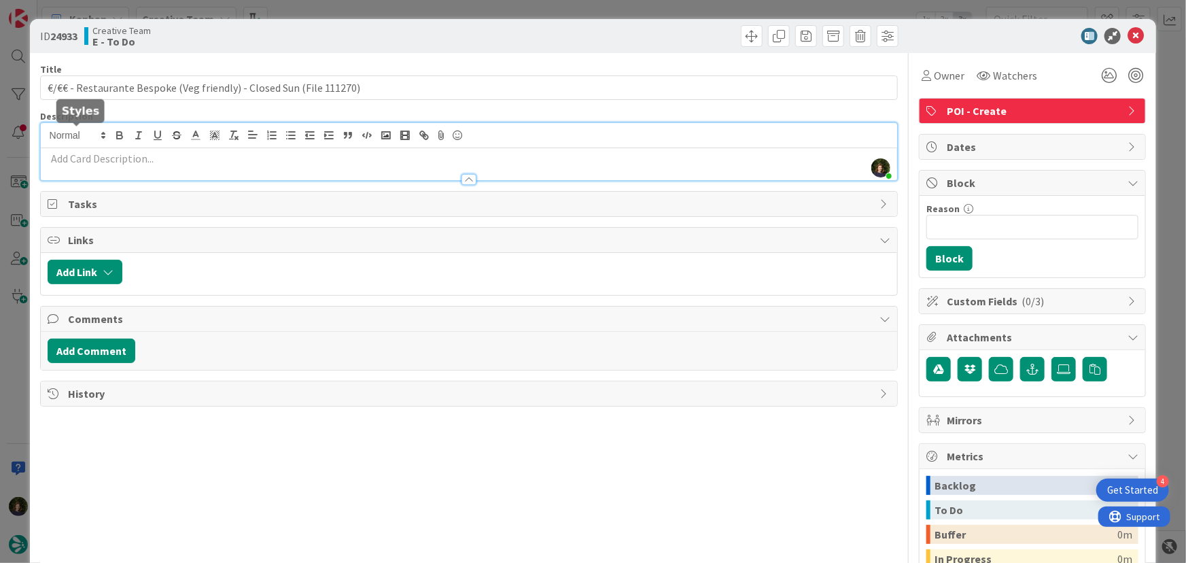
drag, startPoint x: 90, startPoint y: 135, endPoint x: 82, endPoint y: 167, distance: 33.8
click at [82, 167] on div at bounding box center [469, 173] width 857 height 14
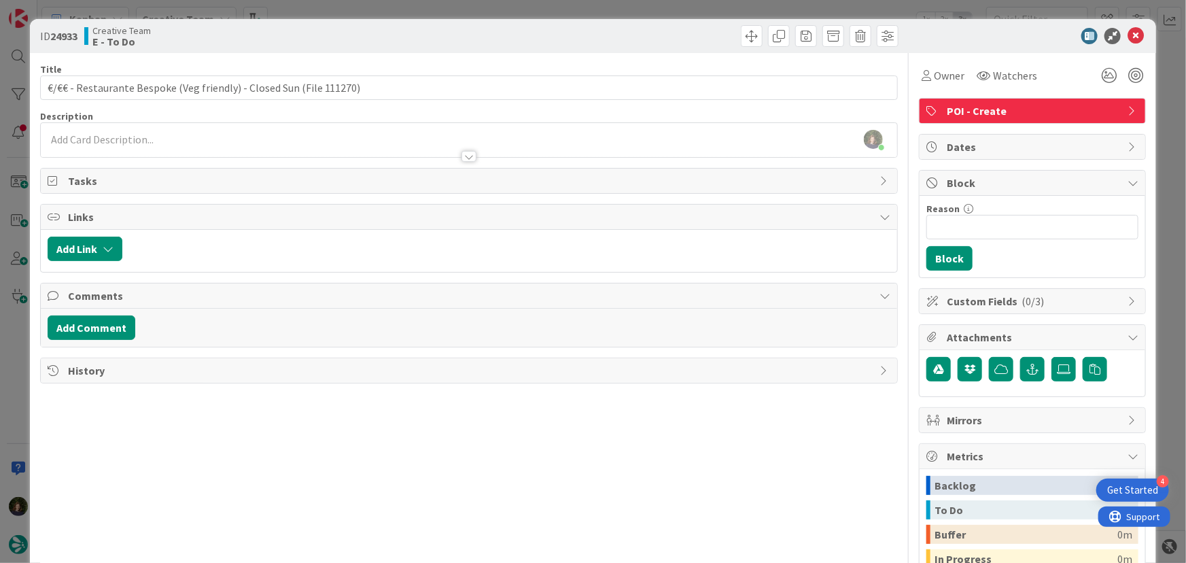
click at [102, 139] on p at bounding box center [469, 140] width 843 height 16
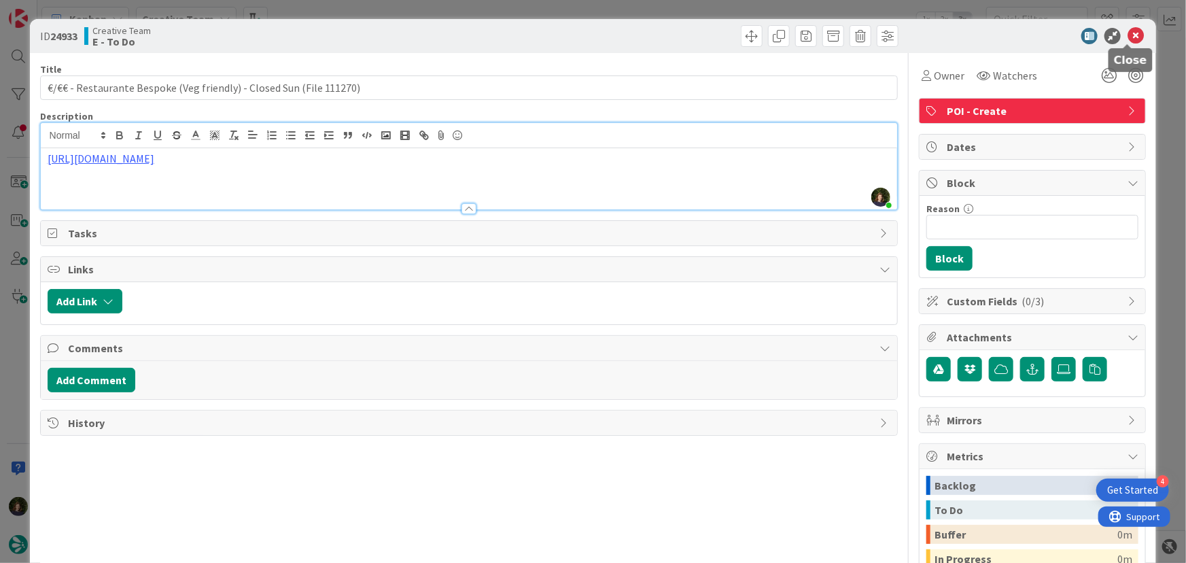
click at [1128, 38] on icon at bounding box center [1136, 36] width 16 height 16
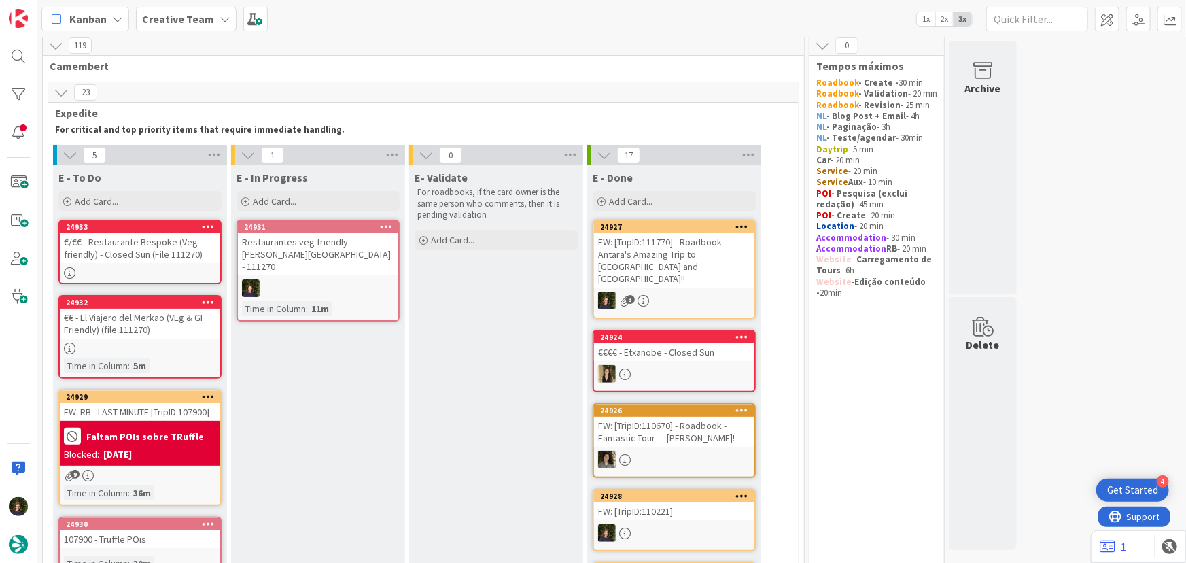
click at [294, 279] on div at bounding box center [318, 288] width 160 height 18
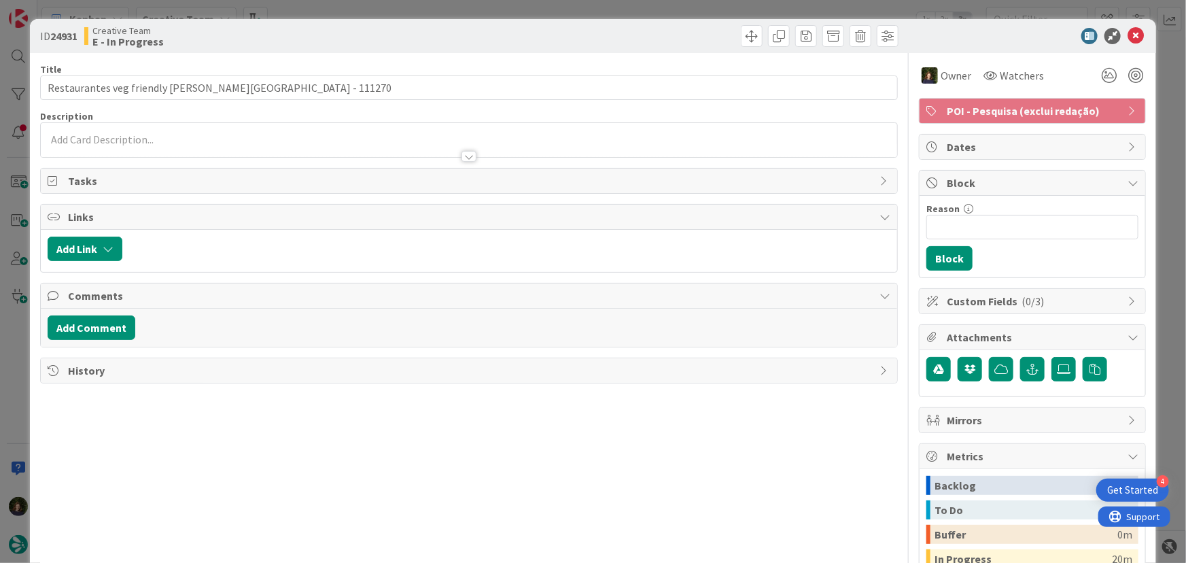
click at [1056, 109] on span "POI - Pesquisa (exclui redação)" at bounding box center [1034, 111] width 174 height 16
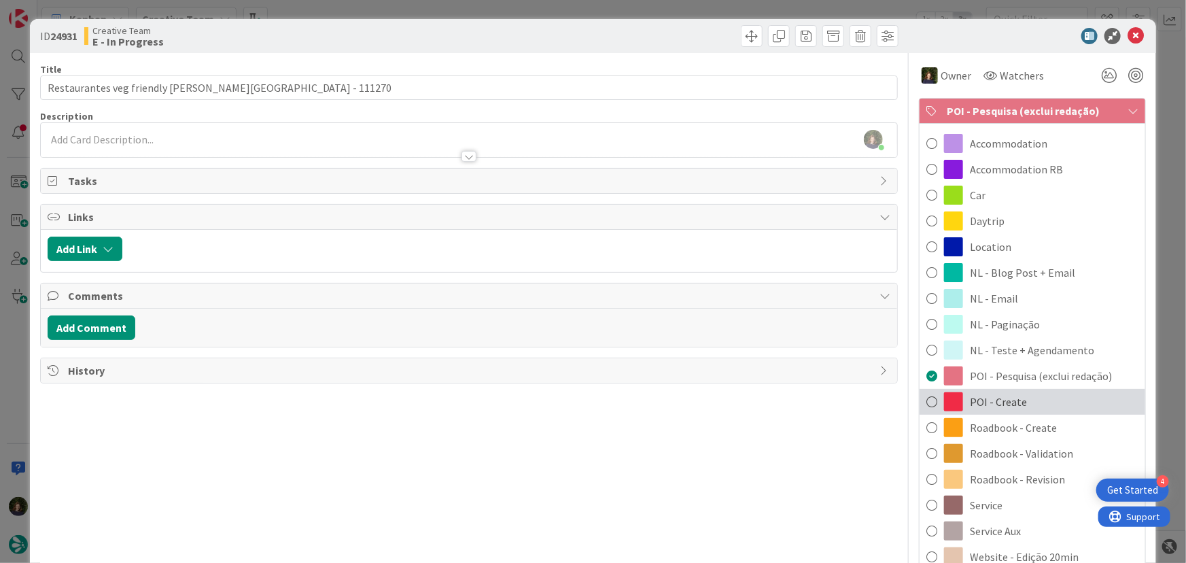
click at [985, 403] on span "POI - Create" at bounding box center [998, 402] width 57 height 16
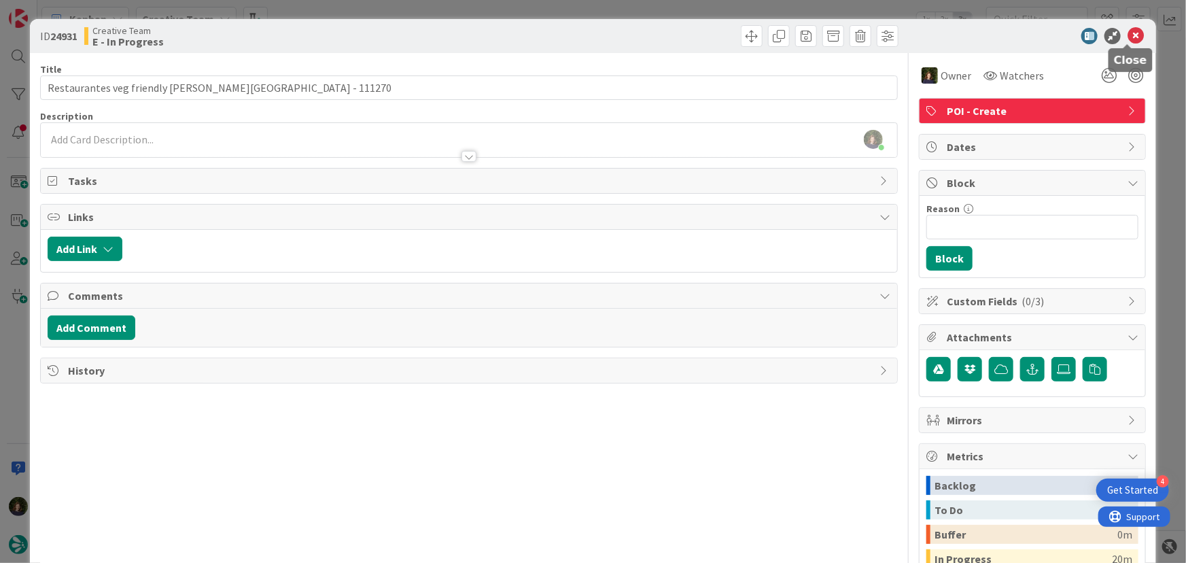
click at [1128, 35] on icon at bounding box center [1136, 36] width 16 height 16
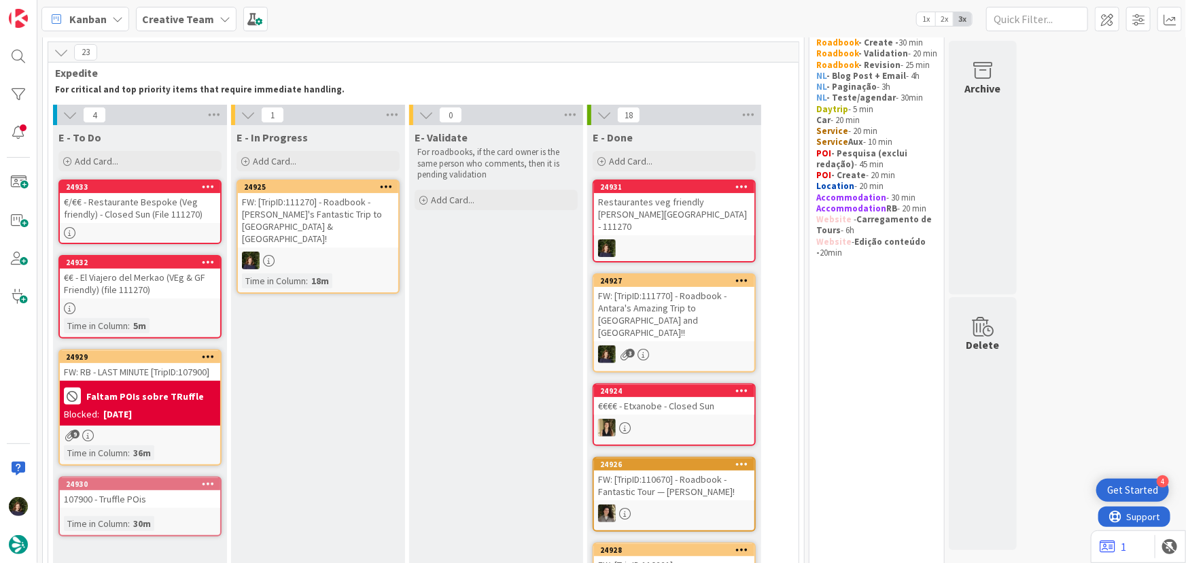
scroll to position [129, 0]
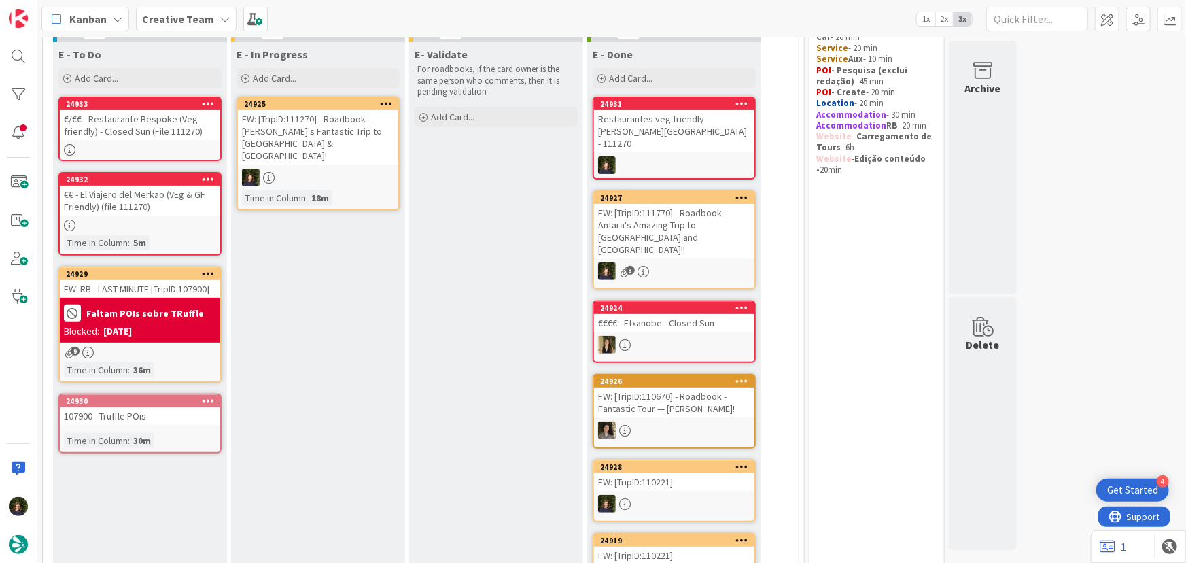
click at [152, 419] on div "107900 - Truffle POis" at bounding box center [140, 416] width 160 height 18
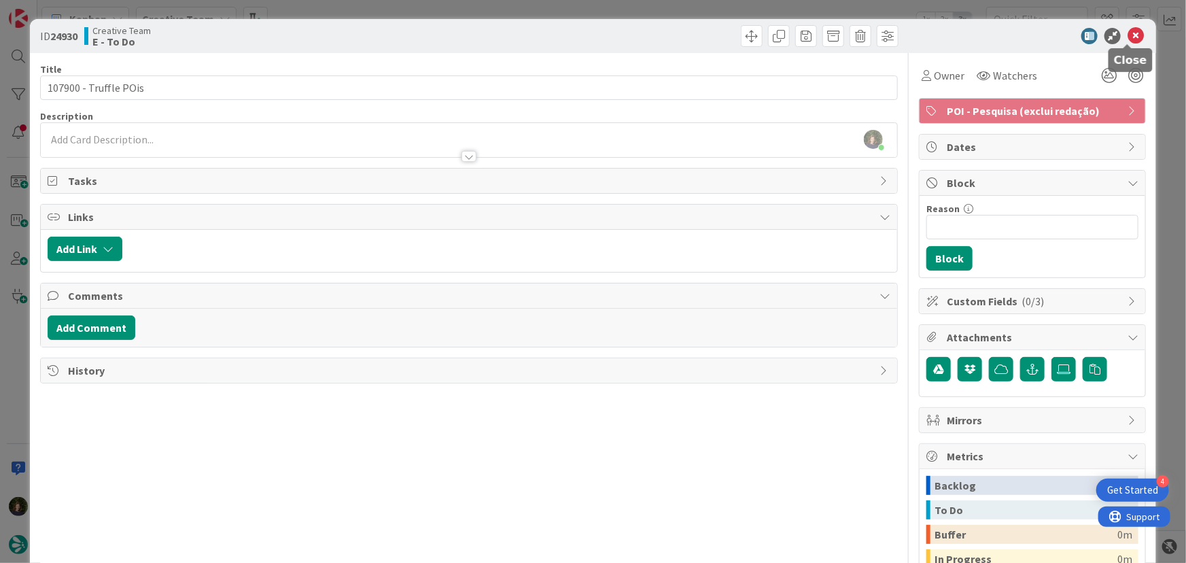
click at [1128, 41] on icon at bounding box center [1136, 36] width 16 height 16
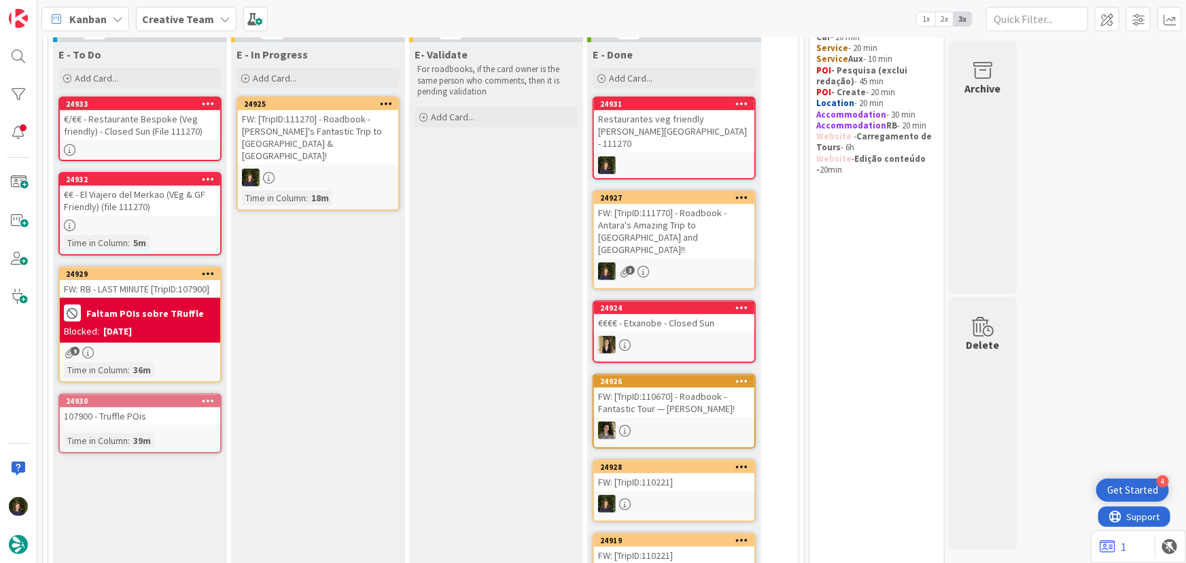
click at [149, 336] on div "Blocked: 10/10/2025" at bounding box center [140, 331] width 152 height 14
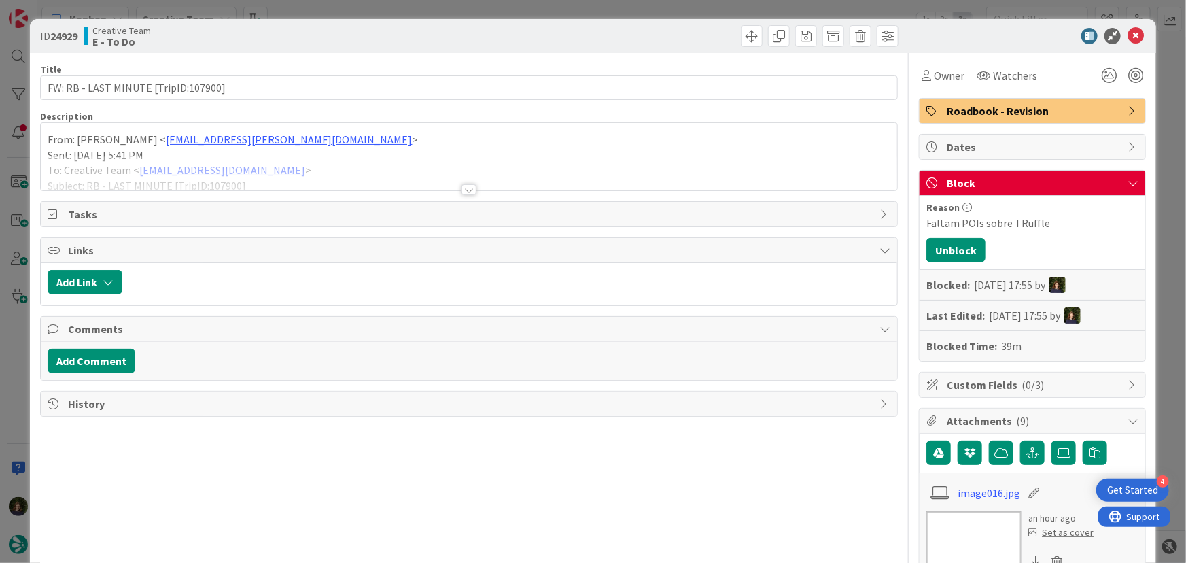
click at [461, 188] on div at bounding box center [468, 189] width 15 height 11
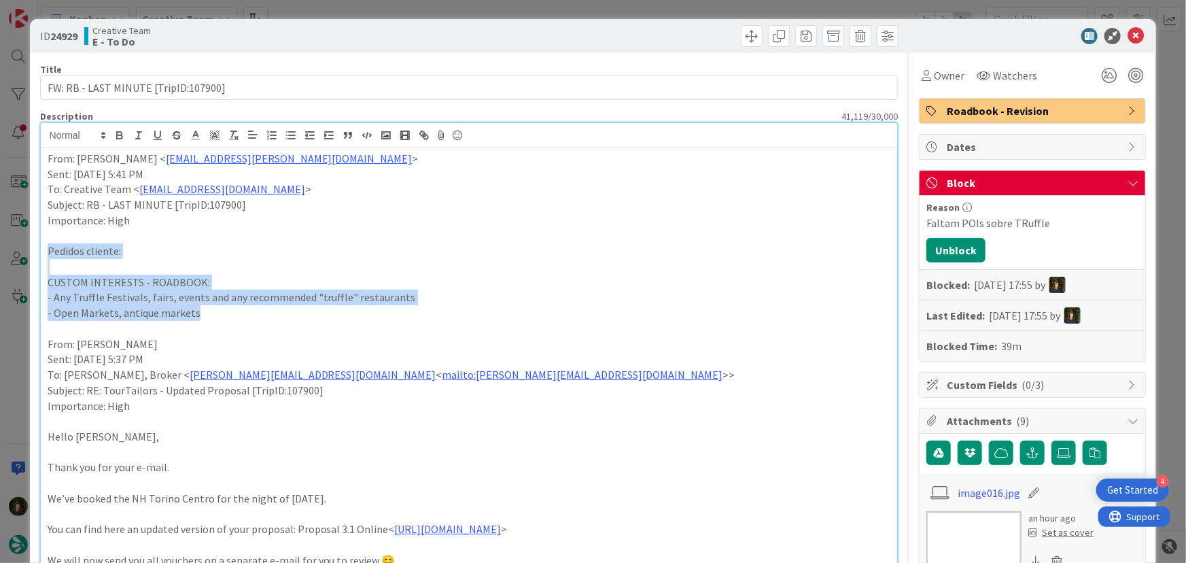
drag, startPoint x: 46, startPoint y: 252, endPoint x: 168, endPoint y: 309, distance: 134.4
copy div "Pedidos cliente: CUSTOM INTERESTS - ROADBOOK: - Any Truffle Festivals, fairs, e…"
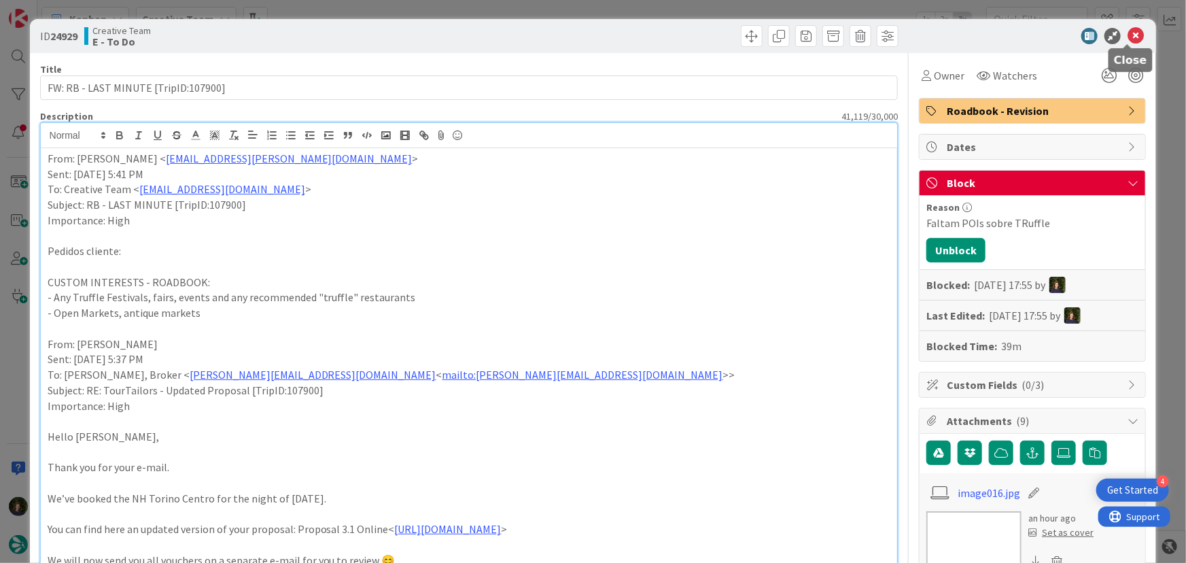
click at [1131, 33] on icon at bounding box center [1136, 36] width 16 height 16
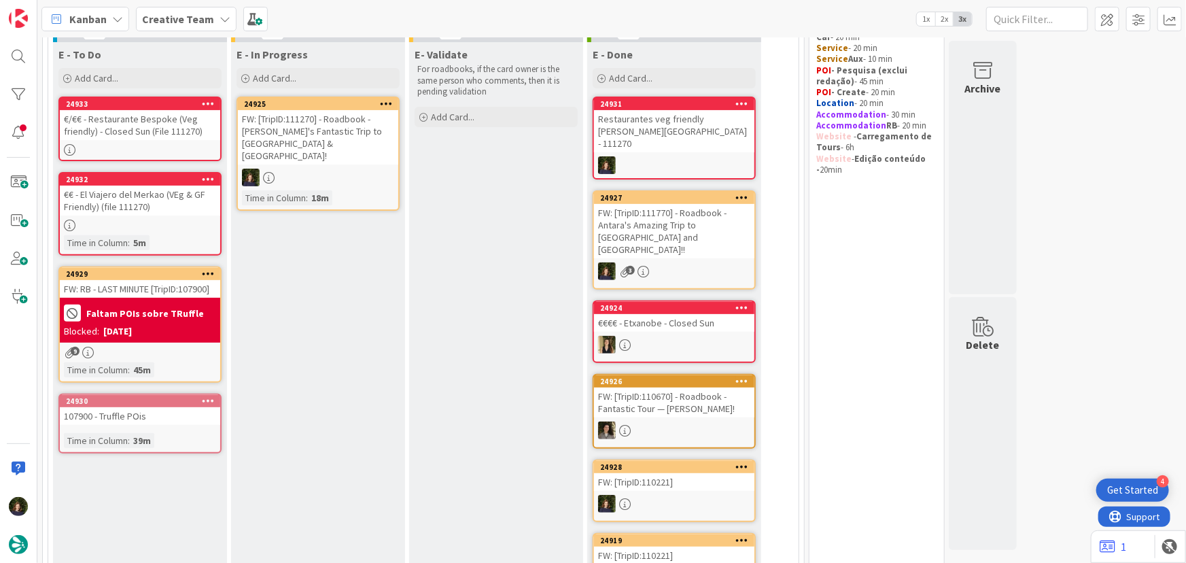
click at [155, 424] on div "24930 107900 - Truffle POis Time in Column : 39m" at bounding box center [139, 424] width 163 height 60
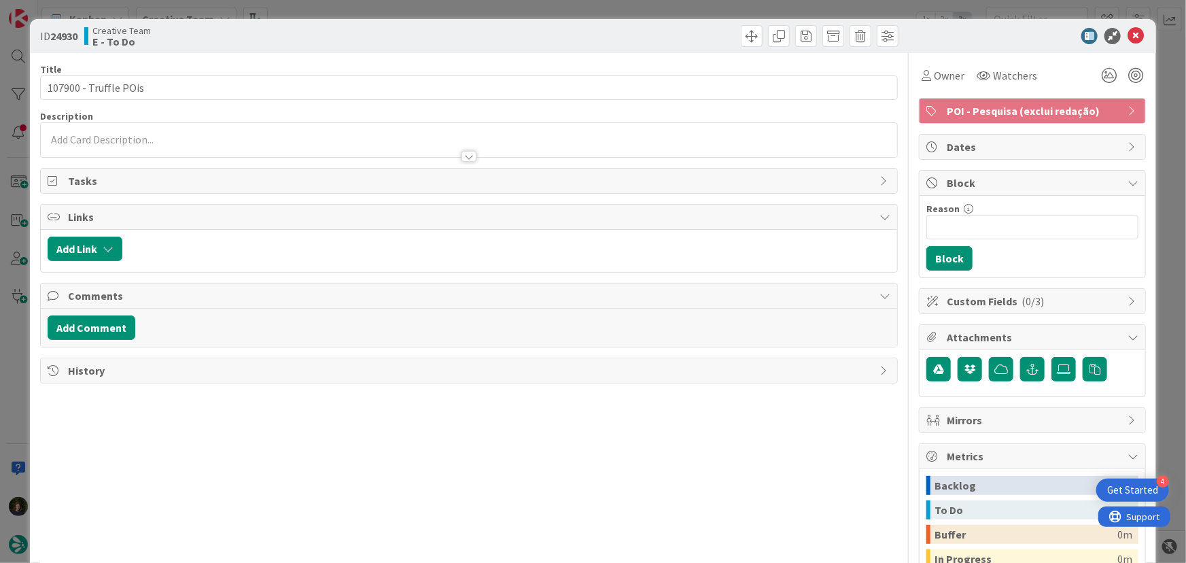
click at [117, 143] on div at bounding box center [469, 150] width 857 height 14
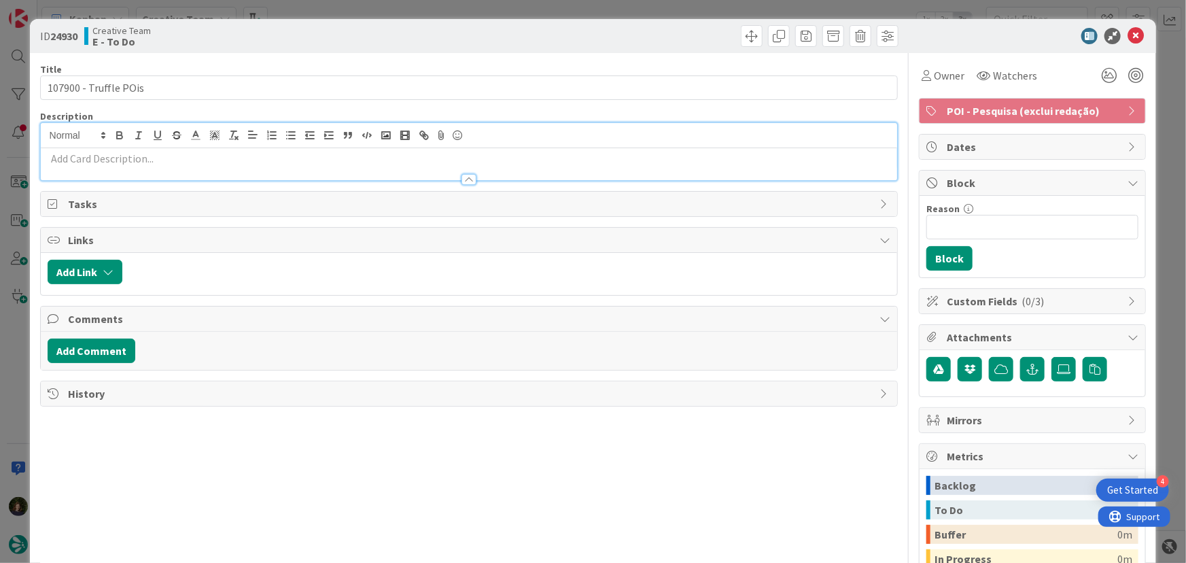
click at [128, 160] on p at bounding box center [469, 159] width 843 height 16
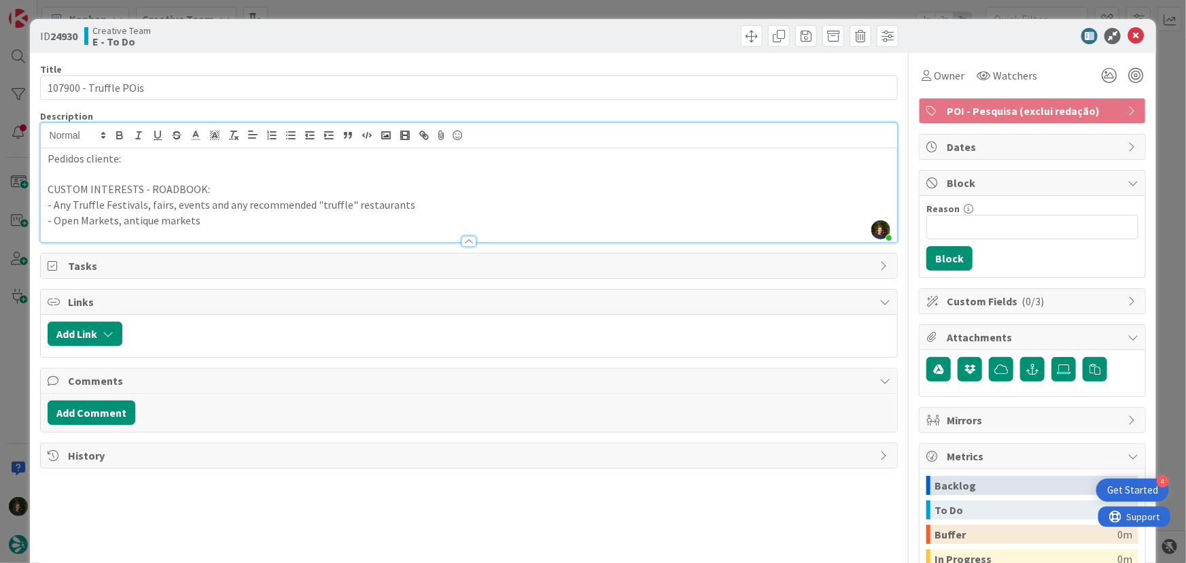
click at [43, 160] on div "Pedidos cliente: CUSTOM INTERESTS - ROADBOOK: - Any Truffle Festivals, fairs, e…" at bounding box center [469, 195] width 857 height 94
click at [1128, 36] on icon at bounding box center [1136, 36] width 16 height 16
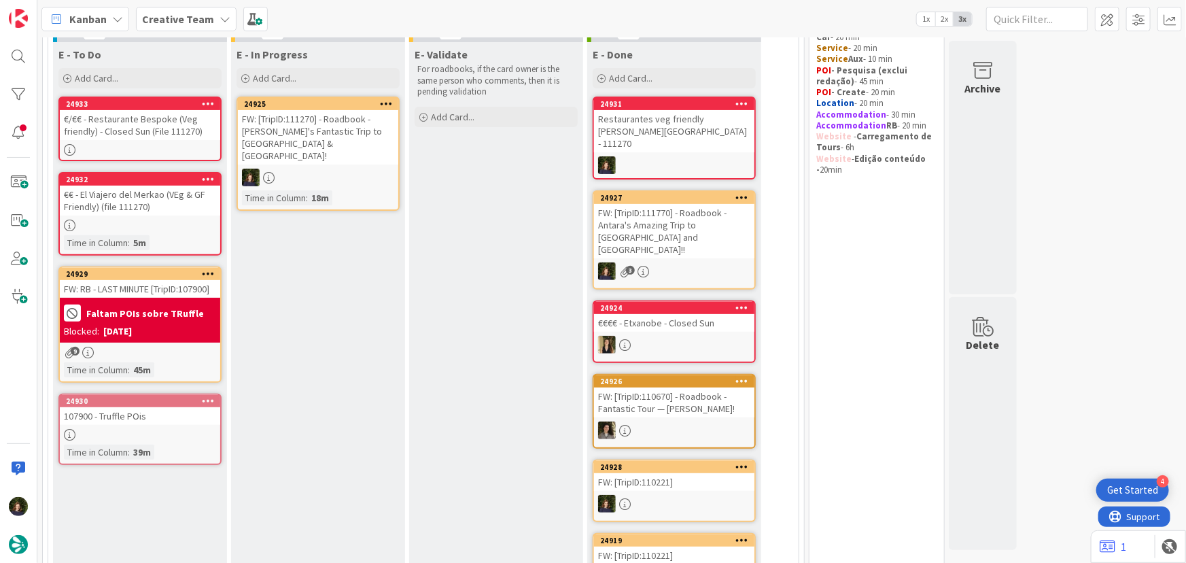
click at [327, 143] on div "FW: [TripID:111270] - Roadbook - [PERSON_NAME]'s Fantastic Trip to [GEOGRAPHIC_…" at bounding box center [318, 137] width 160 height 54
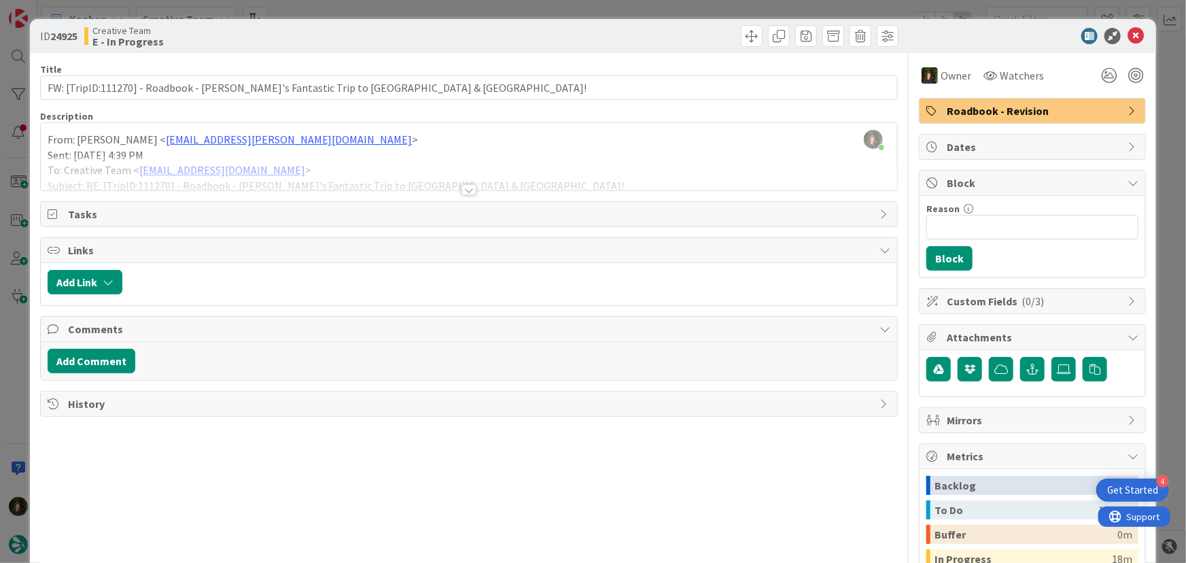
click at [464, 190] on div at bounding box center [468, 189] width 15 height 11
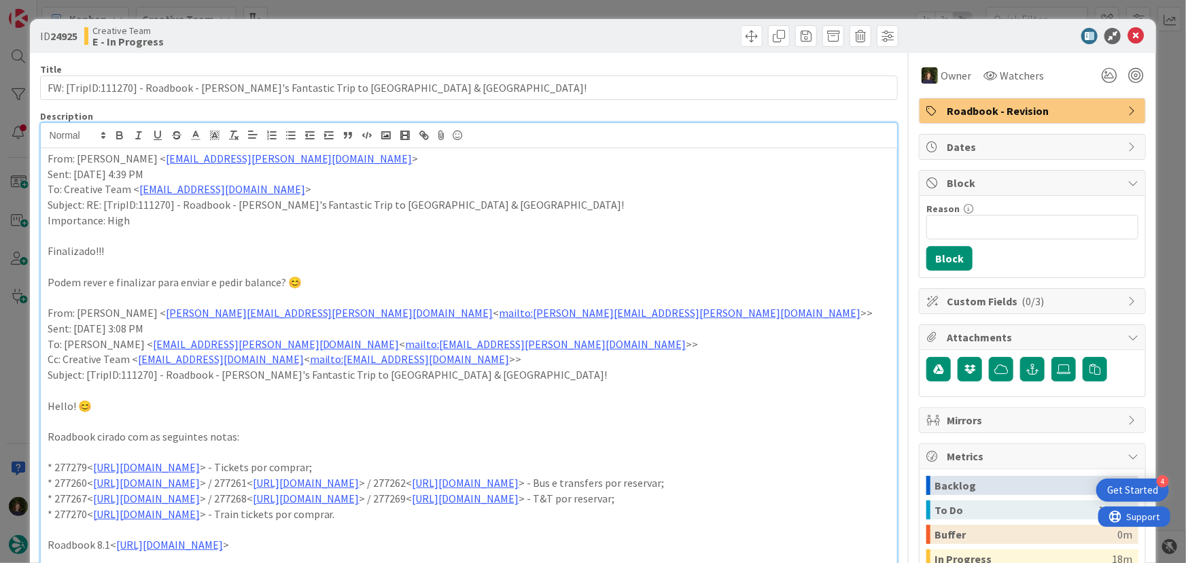
click at [41, 160] on div "From: Gonçalo Oliveira < goncalo.oliveira@tourtailors.com > Sent: Friday, 10 Oc…" at bounding box center [469, 496] width 857 height 696
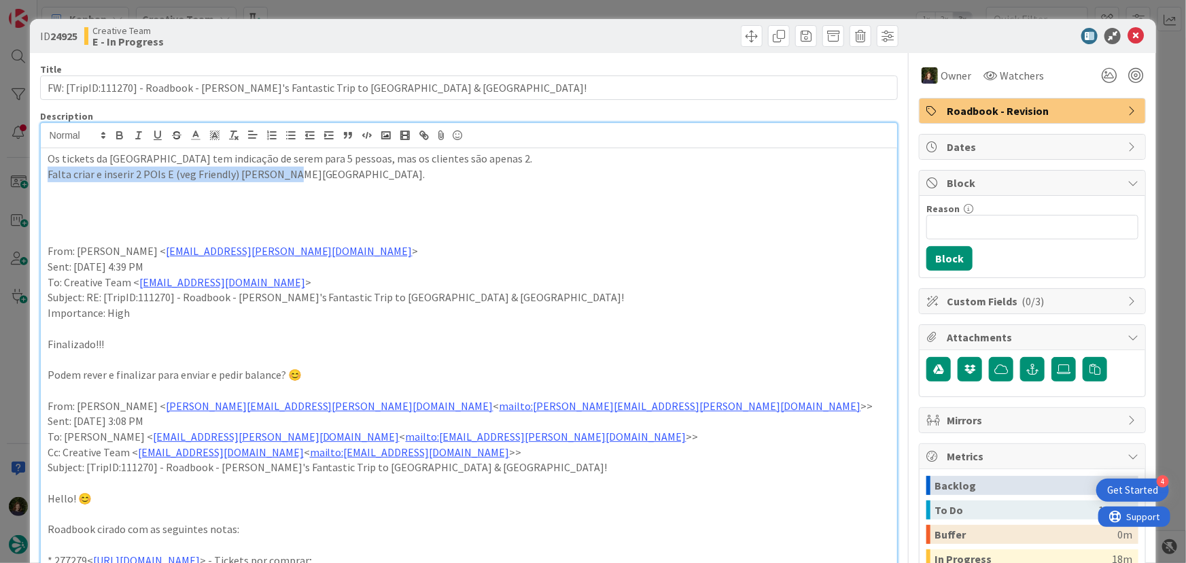
drag, startPoint x: 41, startPoint y: 177, endPoint x: 301, endPoint y: 175, distance: 259.6
click at [301, 175] on div "Os tickets da Uni de Coimbra tem indicação de serem para 5 pessoas, mas os clie…" at bounding box center [469, 542] width 857 height 788
click at [120, 138] on icon "button" at bounding box center [119, 136] width 5 height 3
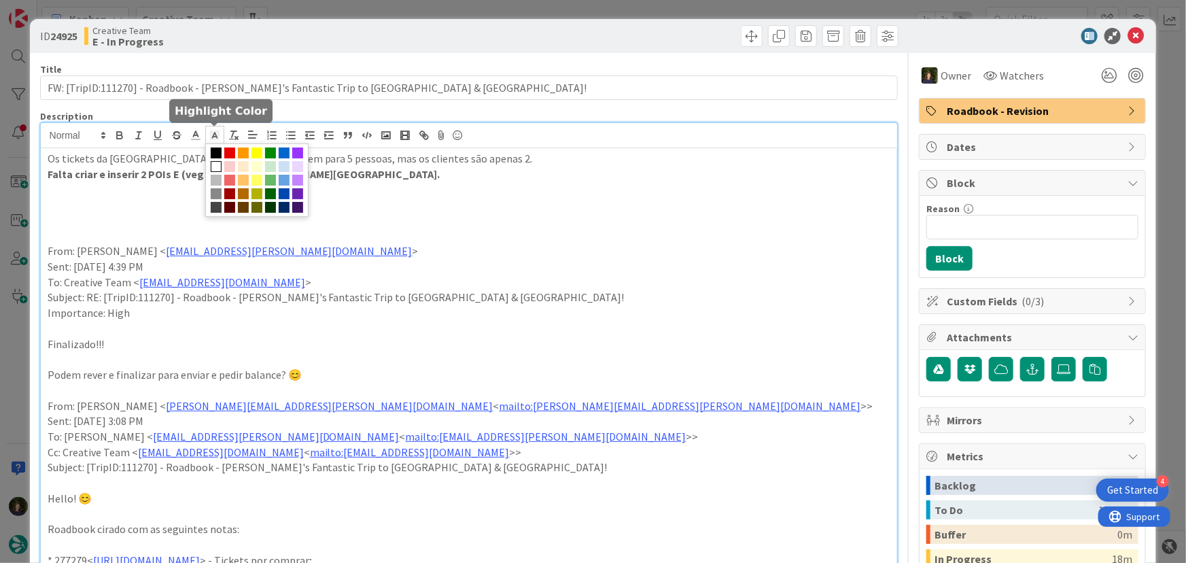
click at [215, 136] on polyline at bounding box center [214, 135] width 5 height 5
click at [255, 153] on span at bounding box center [256, 152] width 11 height 11
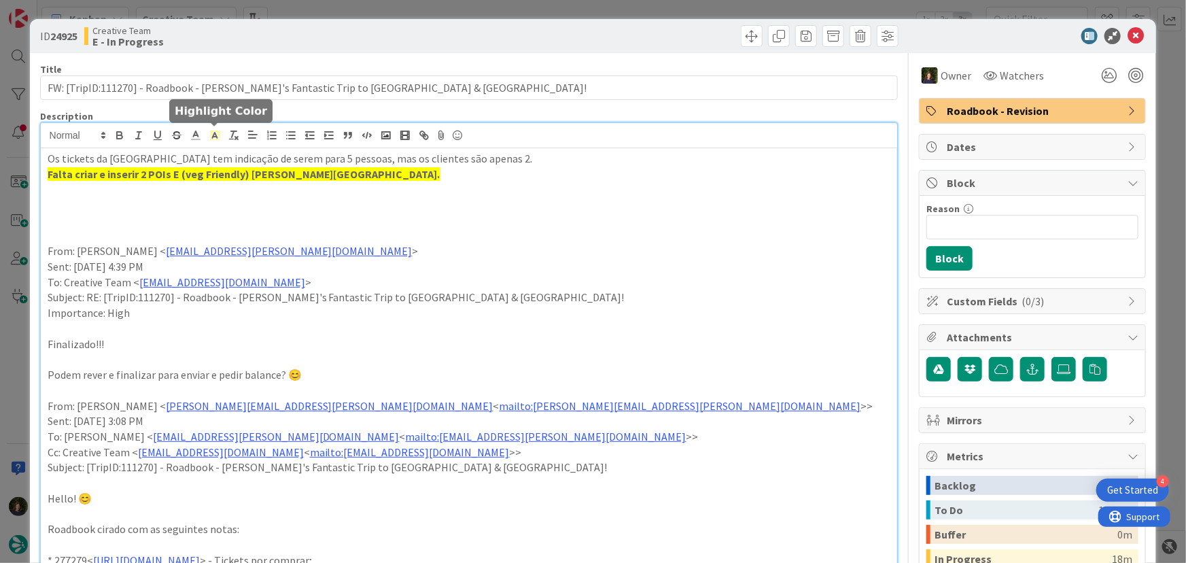
click at [557, 261] on p "Sent: [DATE] 4:39 PM" at bounding box center [469, 267] width 843 height 16
click at [1128, 35] on icon at bounding box center [1136, 36] width 16 height 16
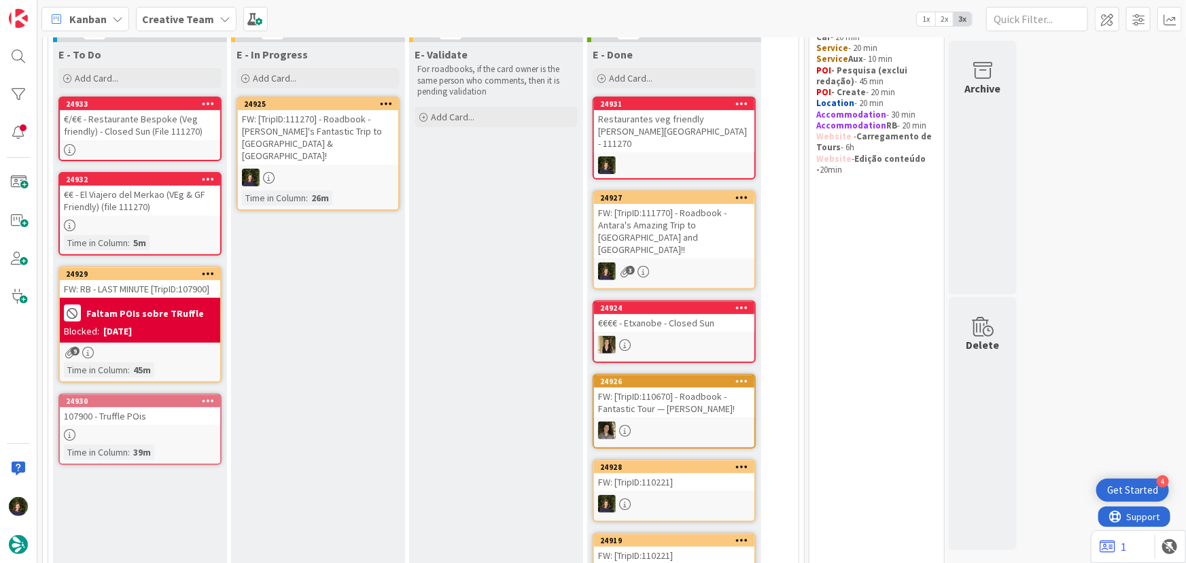
click at [332, 169] on div at bounding box center [318, 178] width 160 height 18
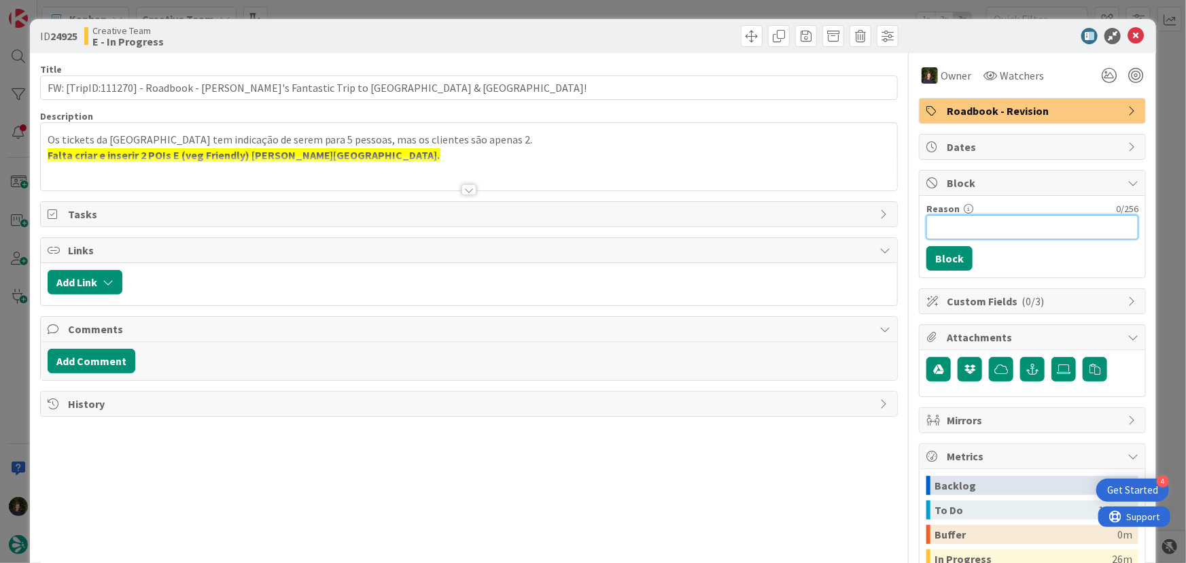
click at [964, 222] on input "Reason" at bounding box center [1032, 227] width 212 height 24
click at [936, 259] on button "Block" at bounding box center [949, 258] width 46 height 24
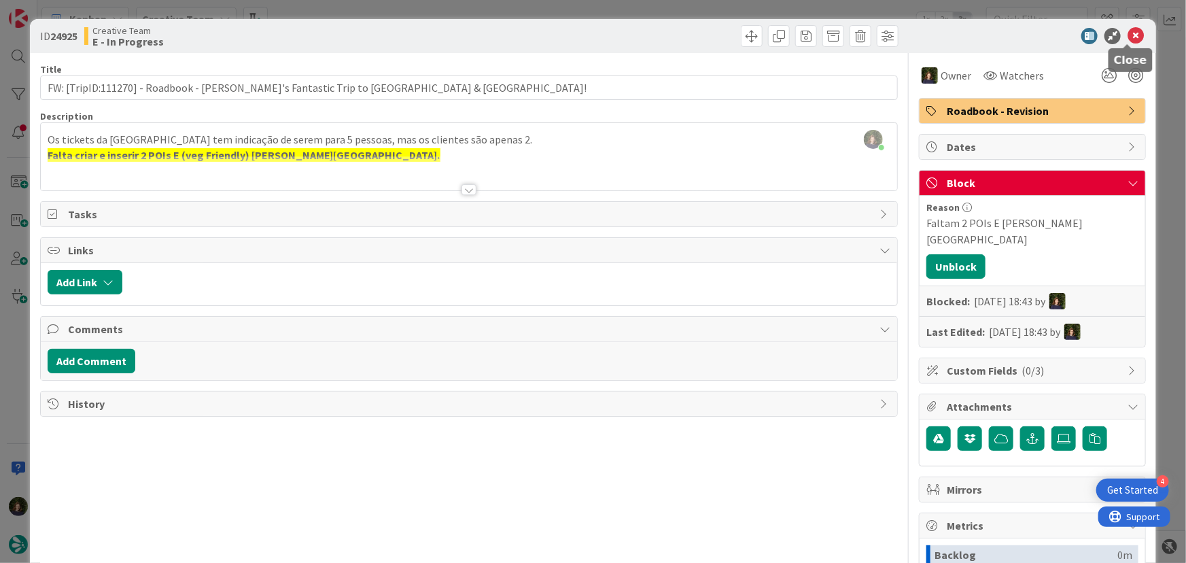
click at [1131, 39] on icon at bounding box center [1136, 36] width 16 height 16
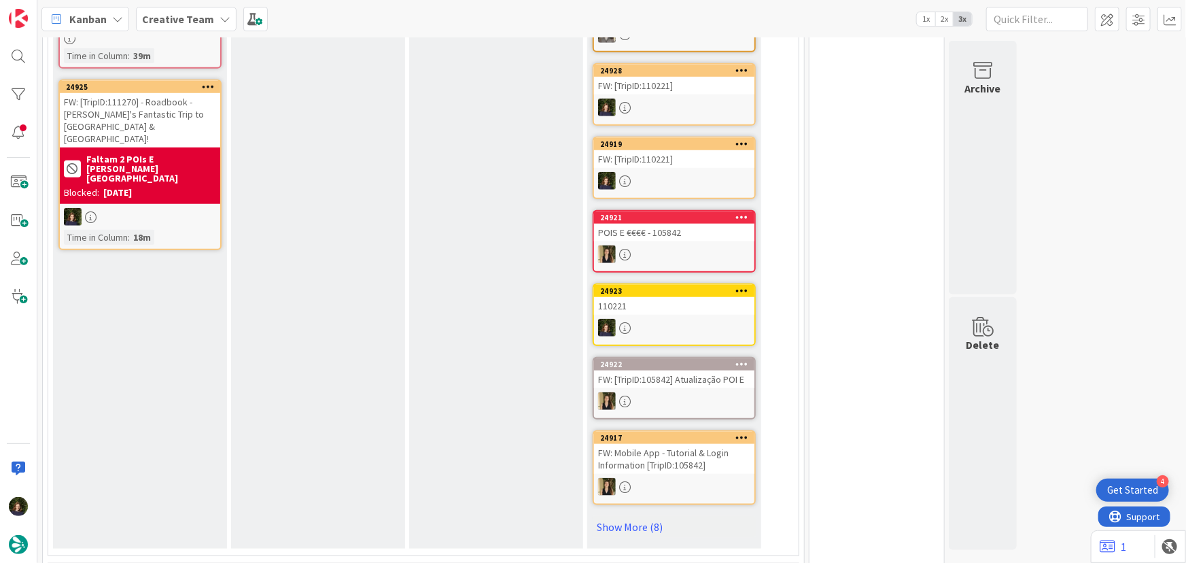
scroll to position [402, 0]
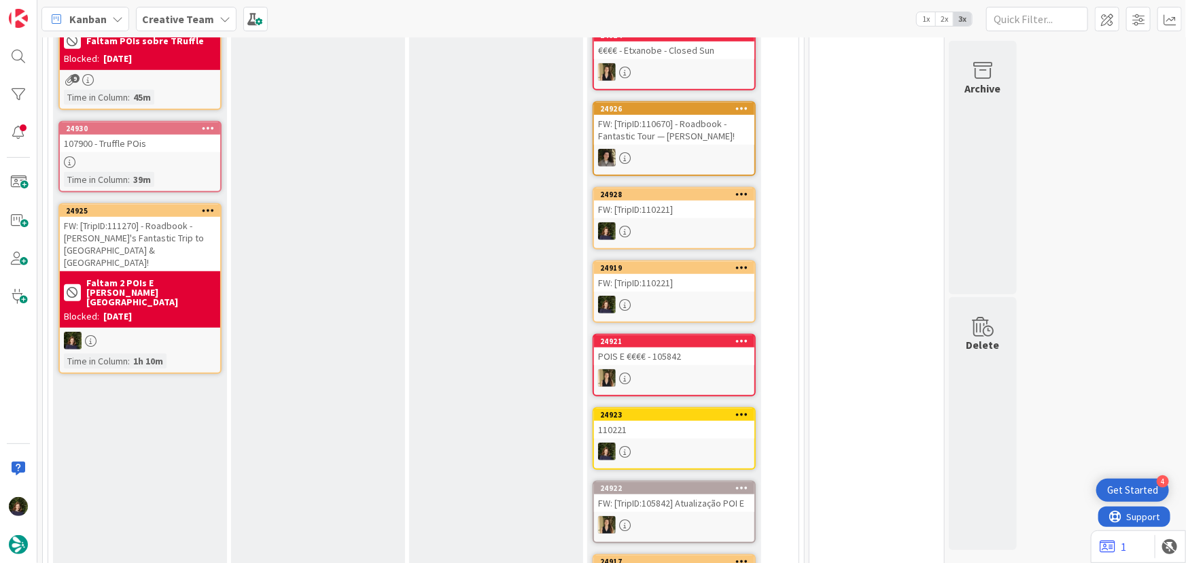
click at [146, 275] on div "Faltam 2 POIs E em Cádiz" at bounding box center [140, 292] width 152 height 34
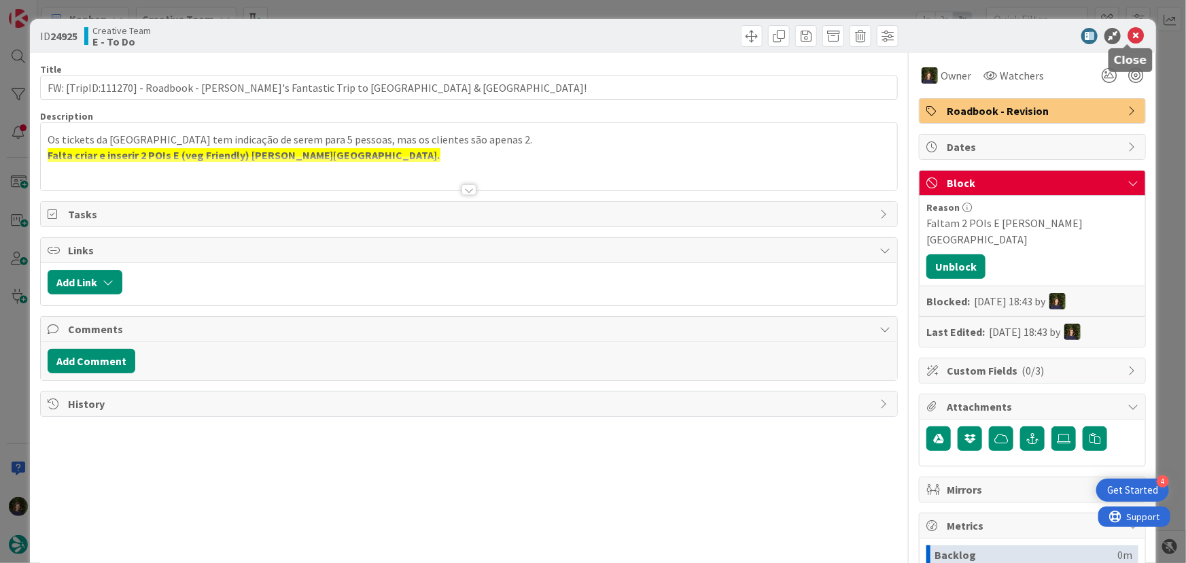
click at [1128, 36] on icon at bounding box center [1136, 36] width 16 height 16
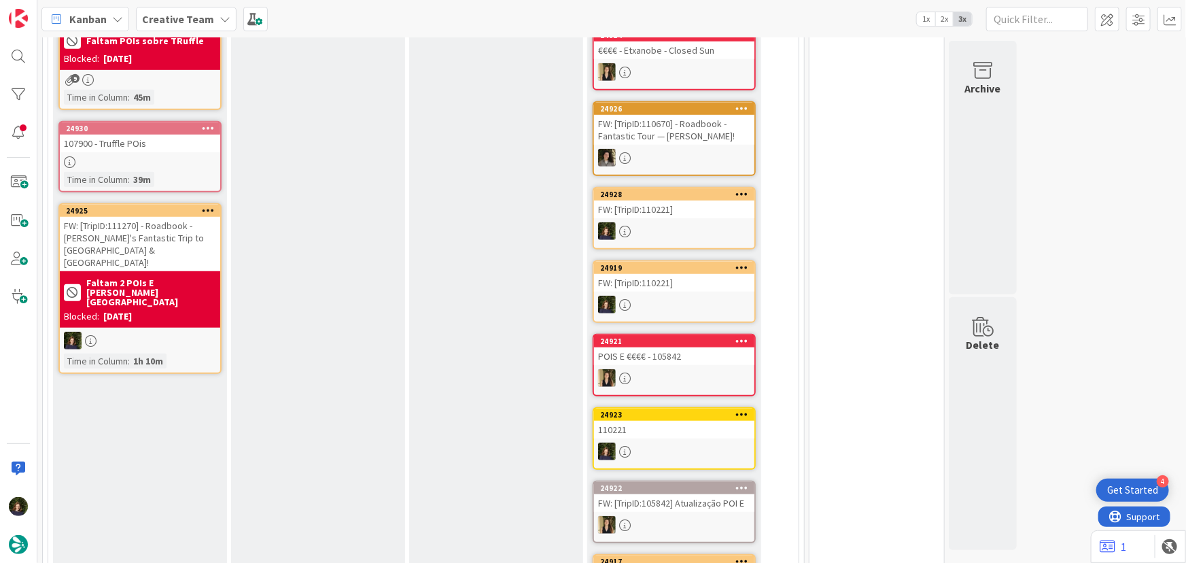
click at [207, 207] on icon at bounding box center [208, 210] width 13 height 10
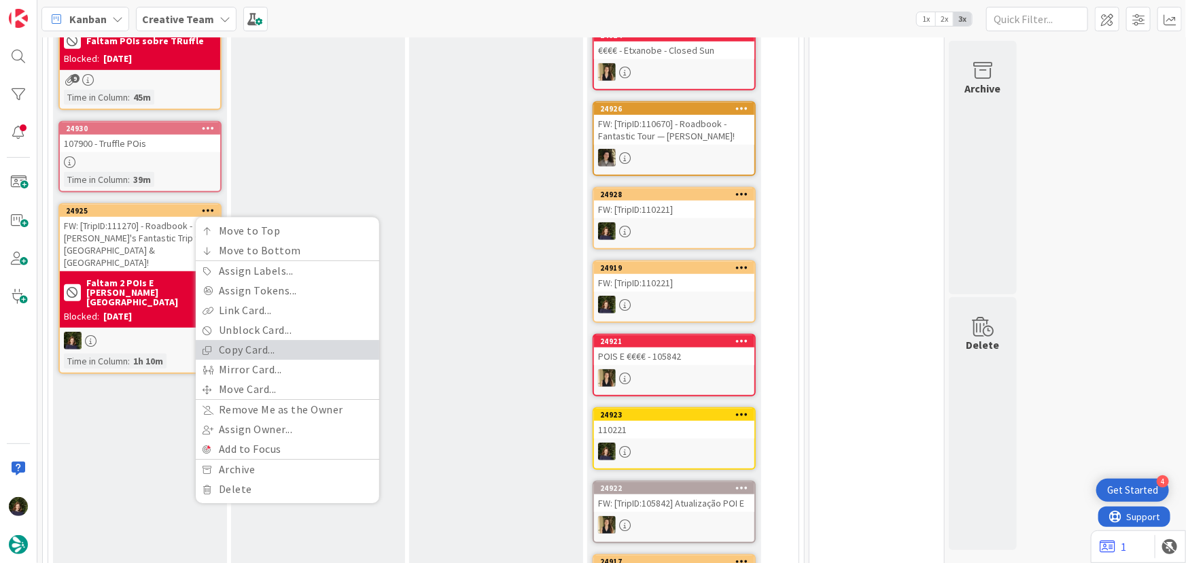
click at [258, 348] on link "Copy Card..." at bounding box center [288, 351] width 184 height 20
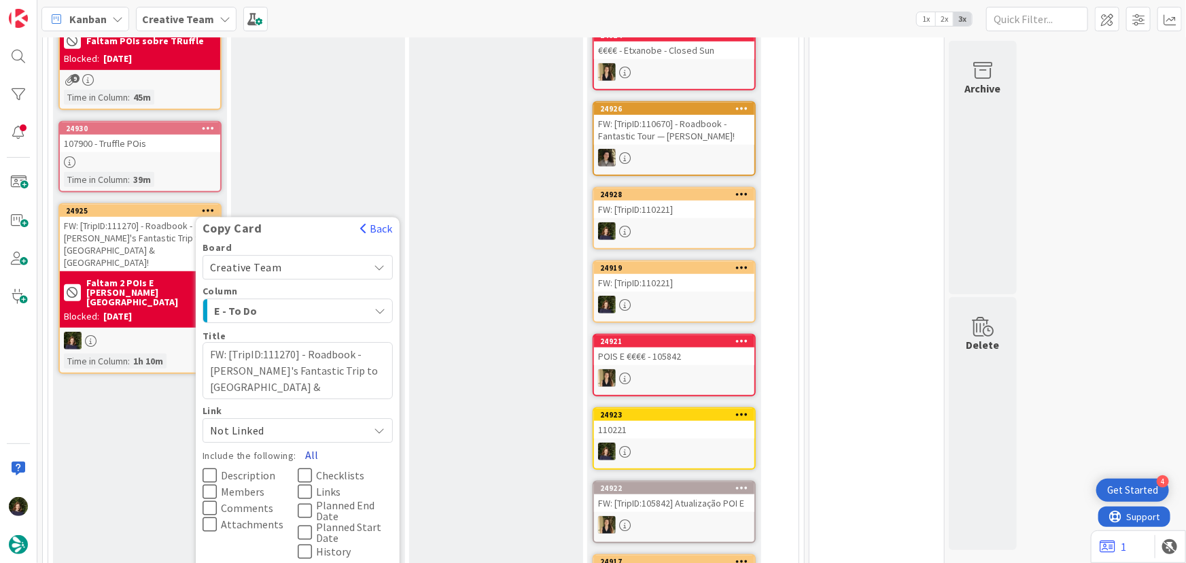
click at [310, 453] on button "All" at bounding box center [311, 454] width 31 height 24
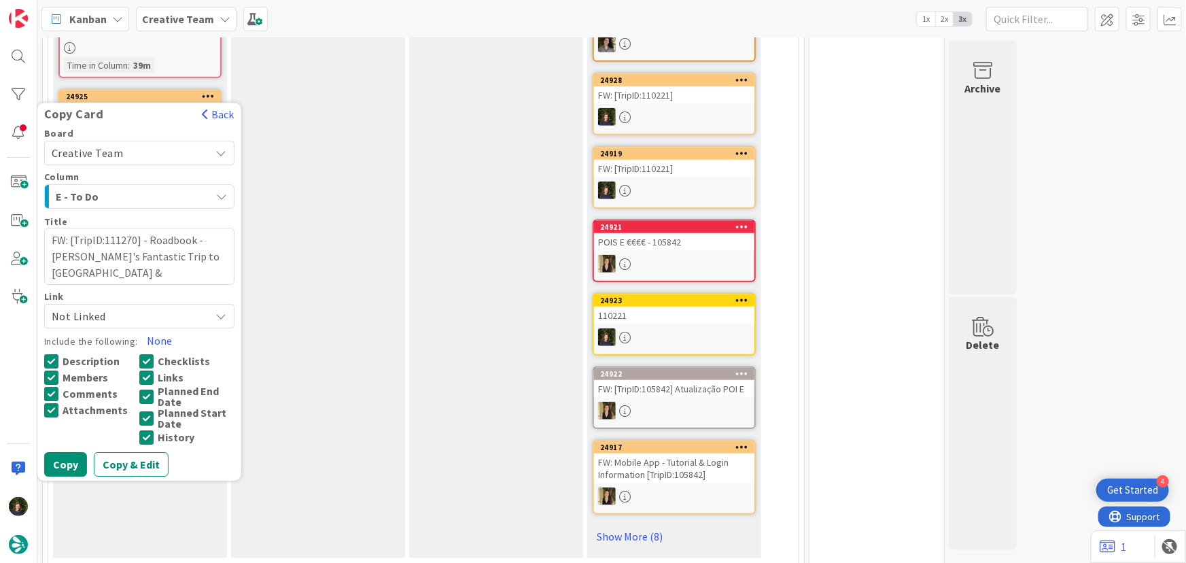
scroll to position [587, 0]
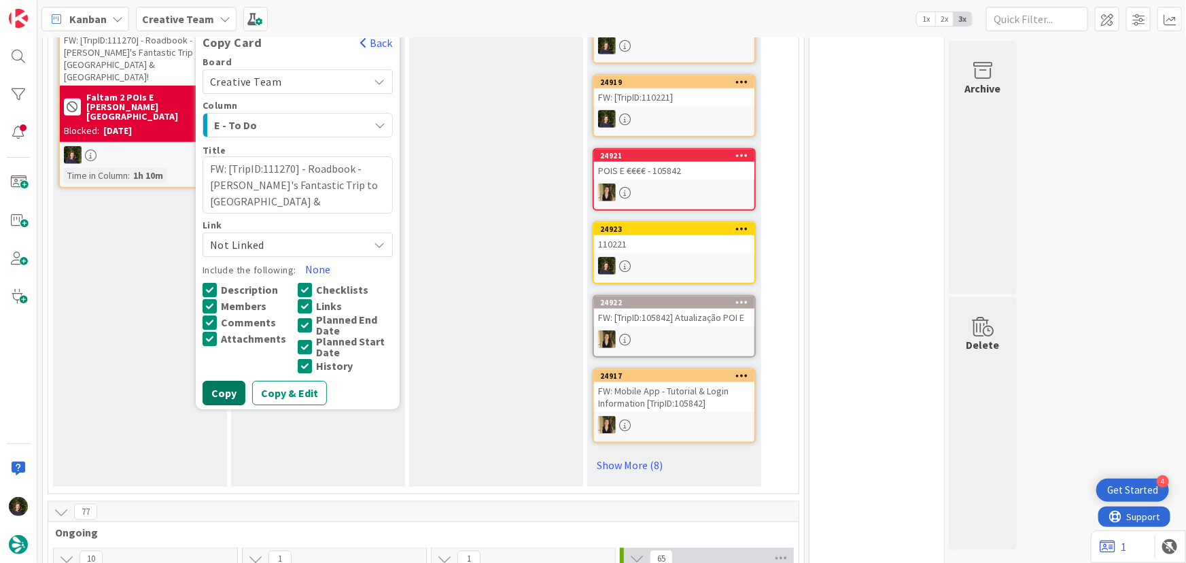
click at [229, 391] on button "Copy" at bounding box center [224, 393] width 43 height 24
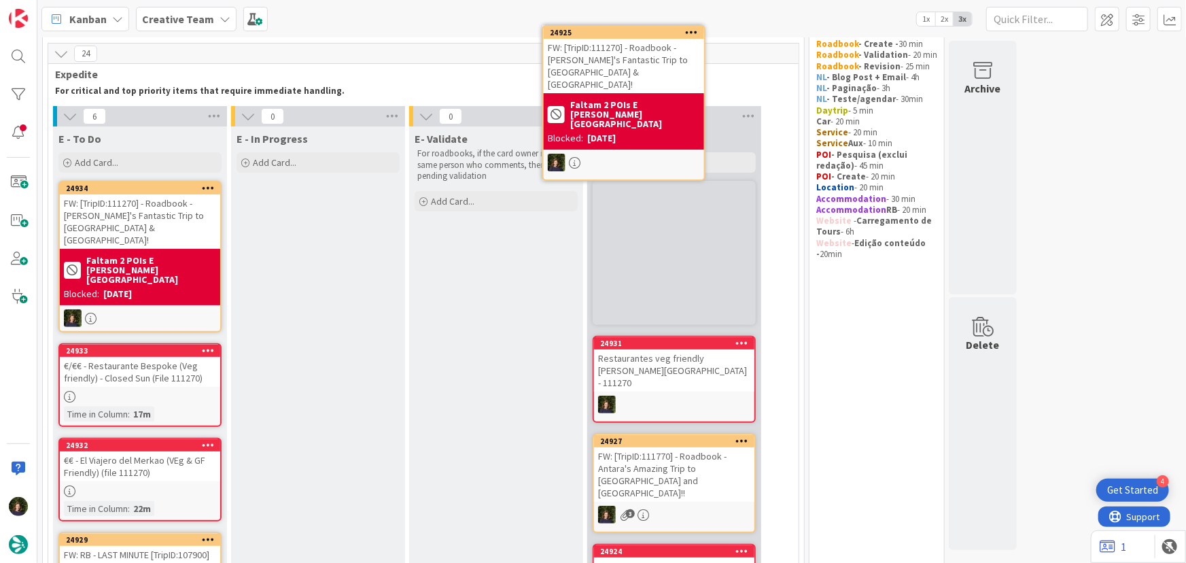
scroll to position [34, 0]
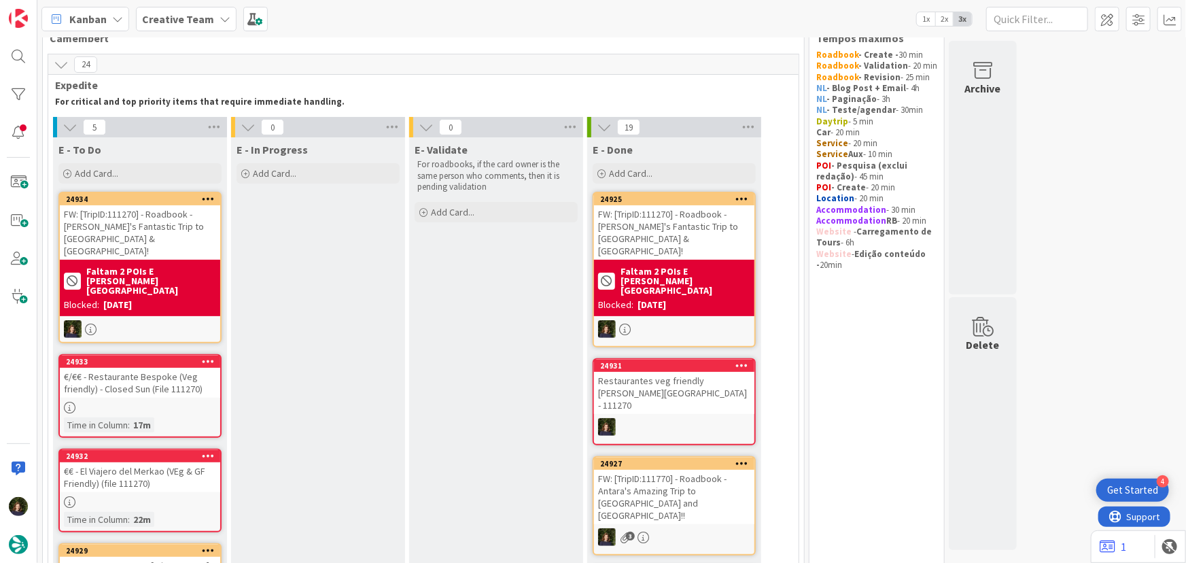
click at [116, 288] on div "Faltam 2 POIs E em Cádiz Blocked: 10/10/2025" at bounding box center [140, 288] width 160 height 56
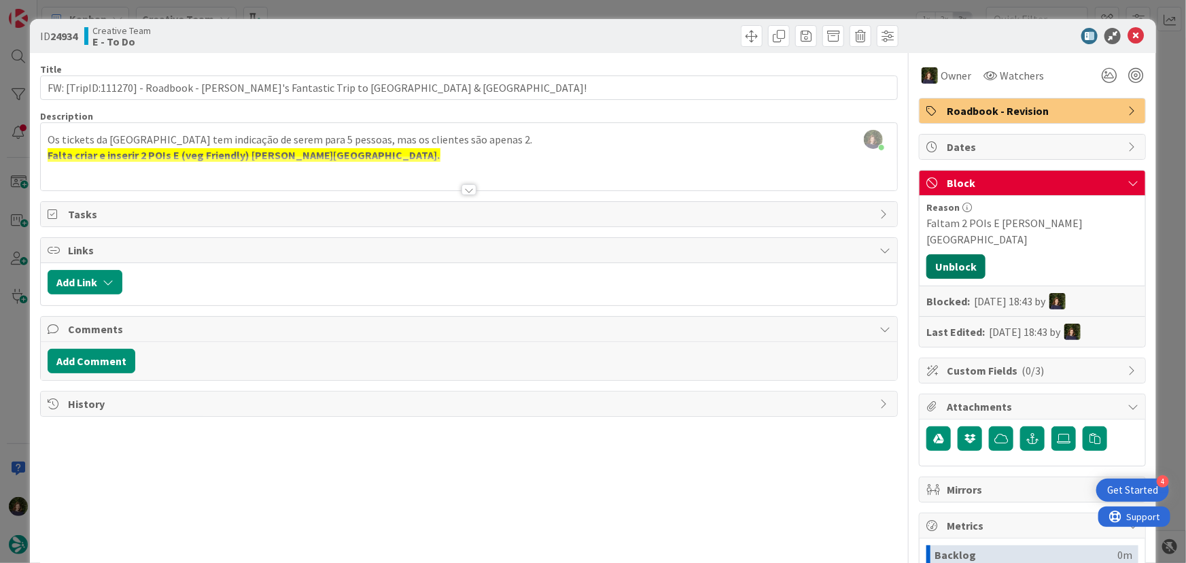
click at [949, 254] on button "Unblock" at bounding box center [955, 266] width 59 height 24
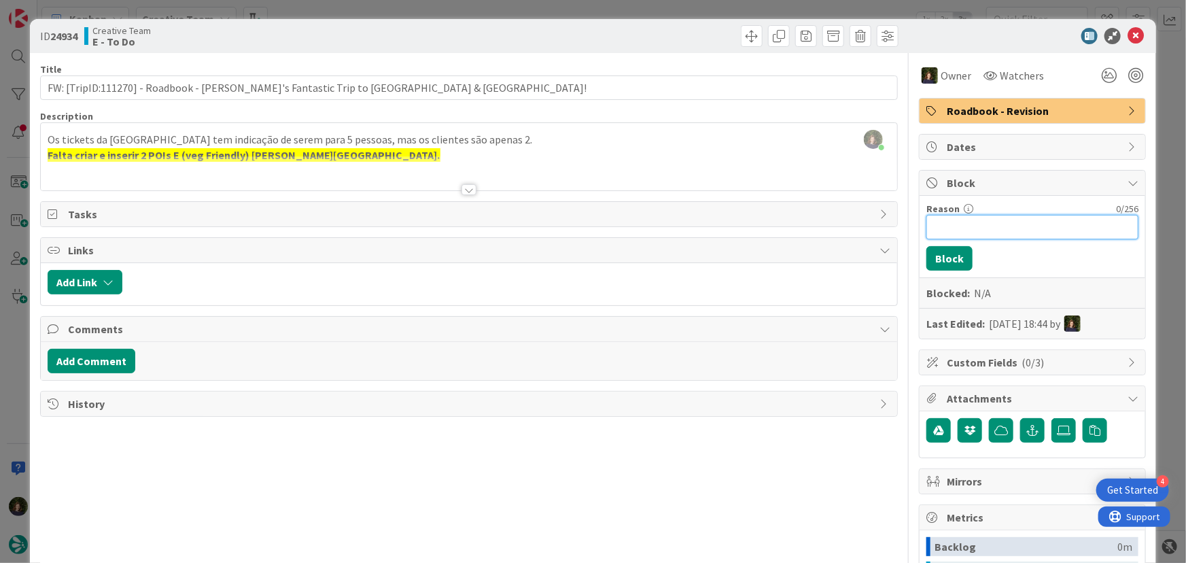
drag, startPoint x: 931, startPoint y: 213, endPoint x: 934, endPoint y: 228, distance: 15.2
click at [931, 217] on input "Reason" at bounding box center [1032, 227] width 212 height 24
click at [934, 259] on button "Block" at bounding box center [949, 258] width 46 height 24
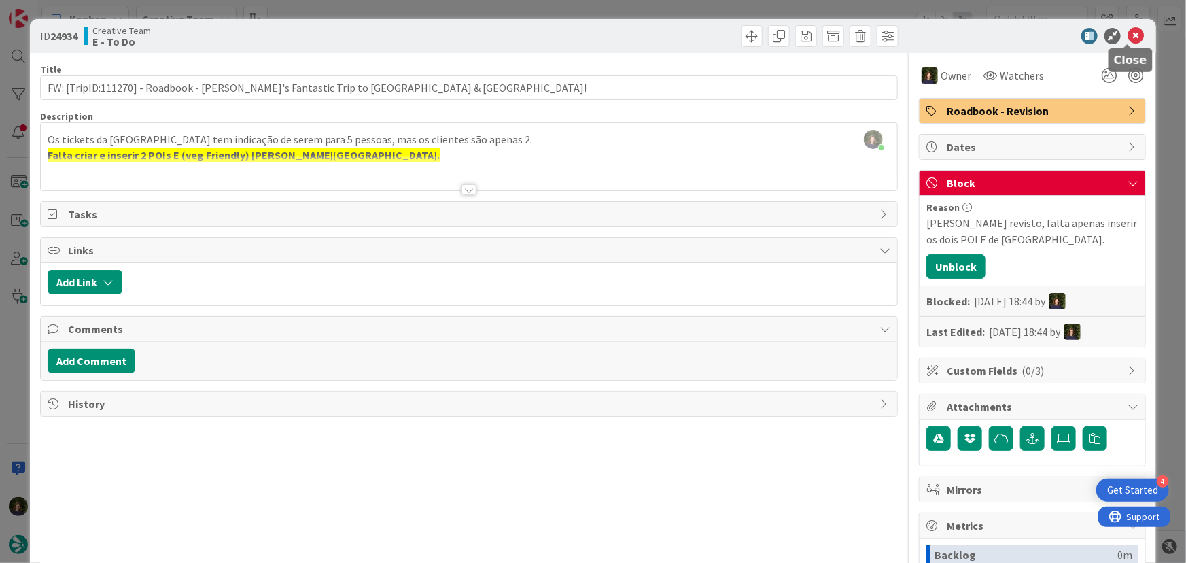
click at [1128, 40] on icon at bounding box center [1136, 36] width 16 height 16
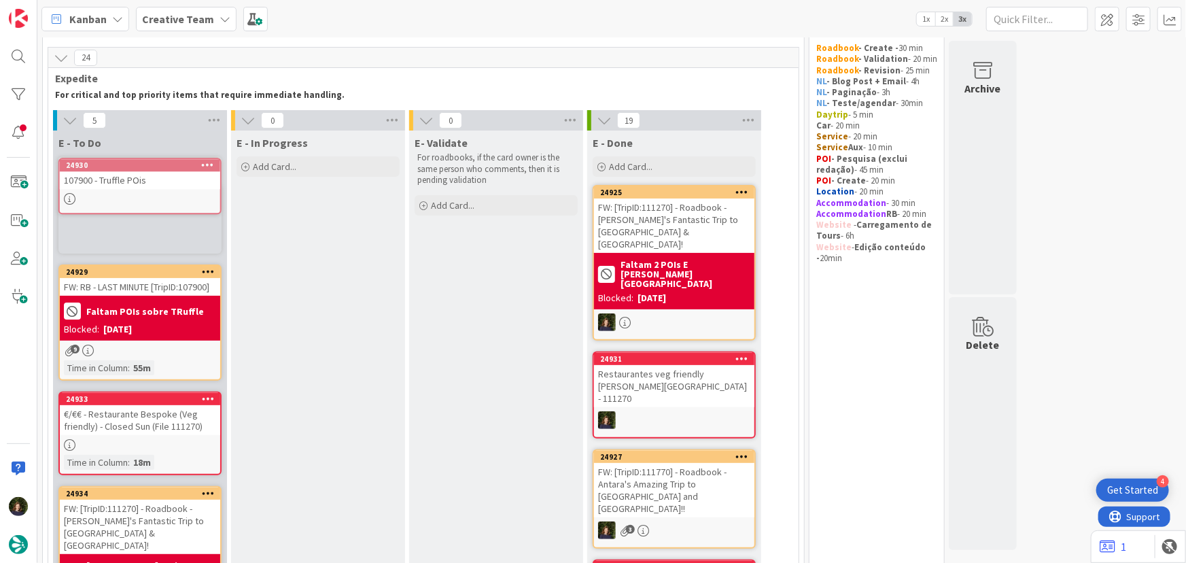
scroll to position [38, 0]
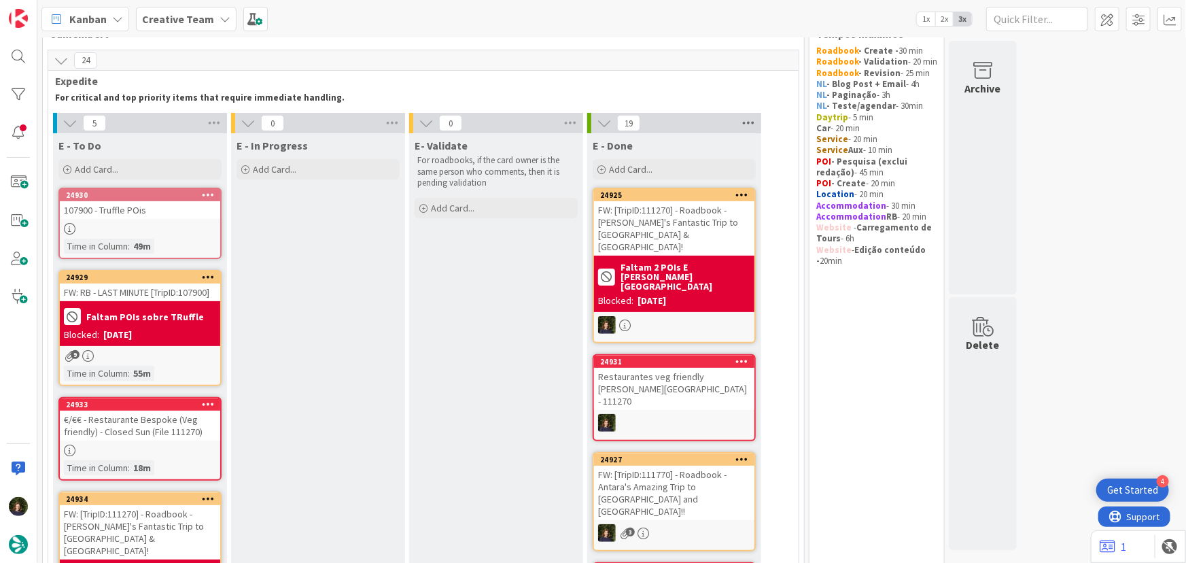
click at [746, 124] on icon at bounding box center [748, 123] width 18 height 20
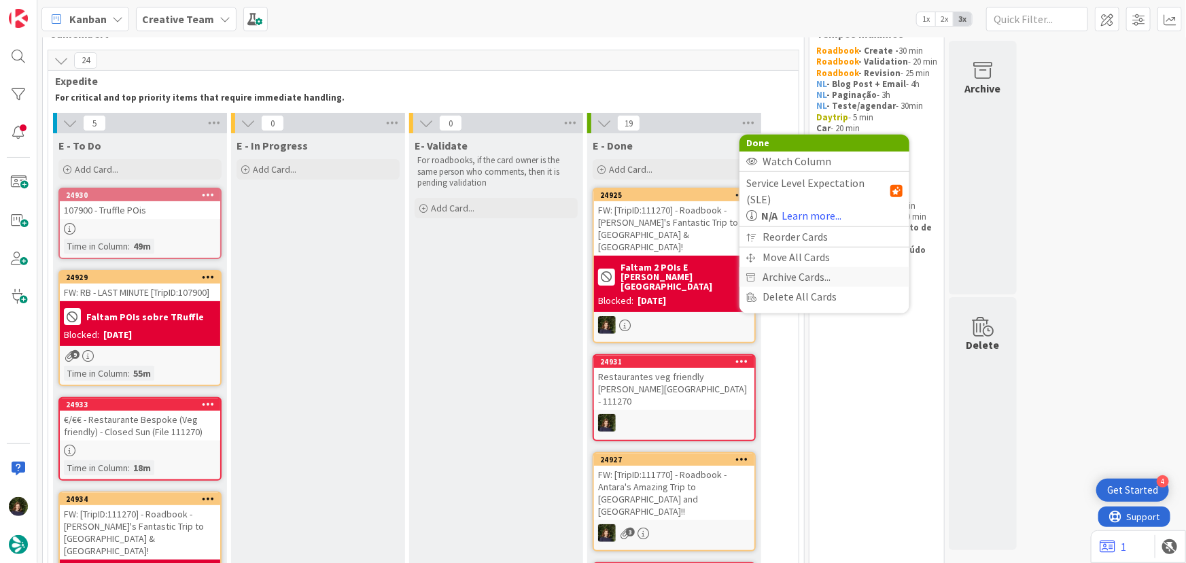
click at [793, 267] on span "Archive Cards..." at bounding box center [797, 277] width 68 height 20
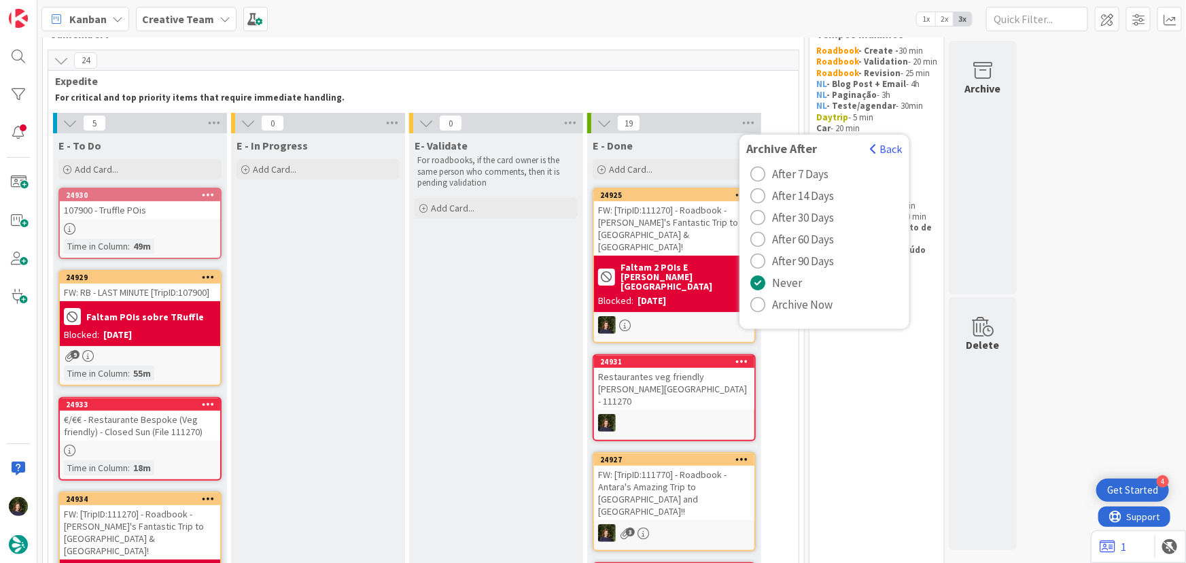
click at [796, 303] on span "Archive Now" at bounding box center [802, 304] width 60 height 20
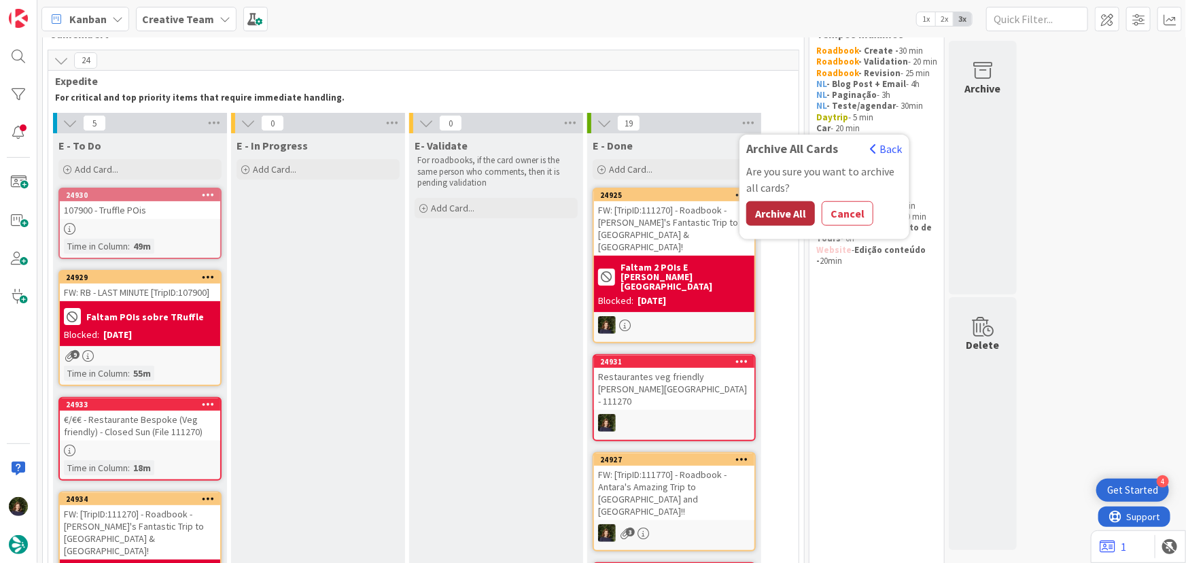
click at [780, 214] on button "Archive All" at bounding box center [780, 213] width 69 height 24
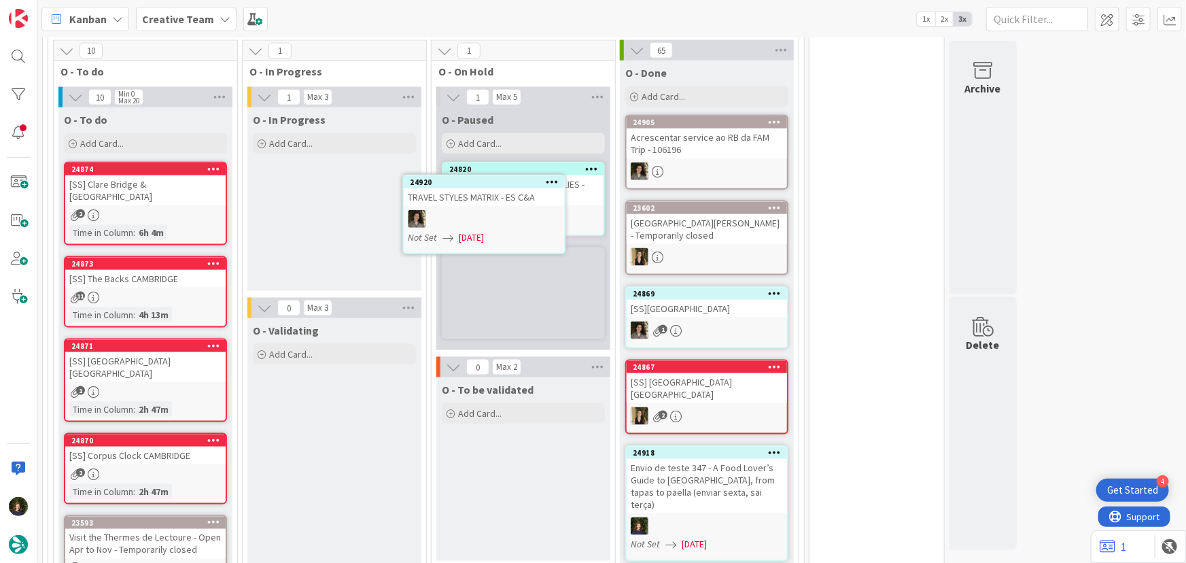
scroll to position [816, 0]
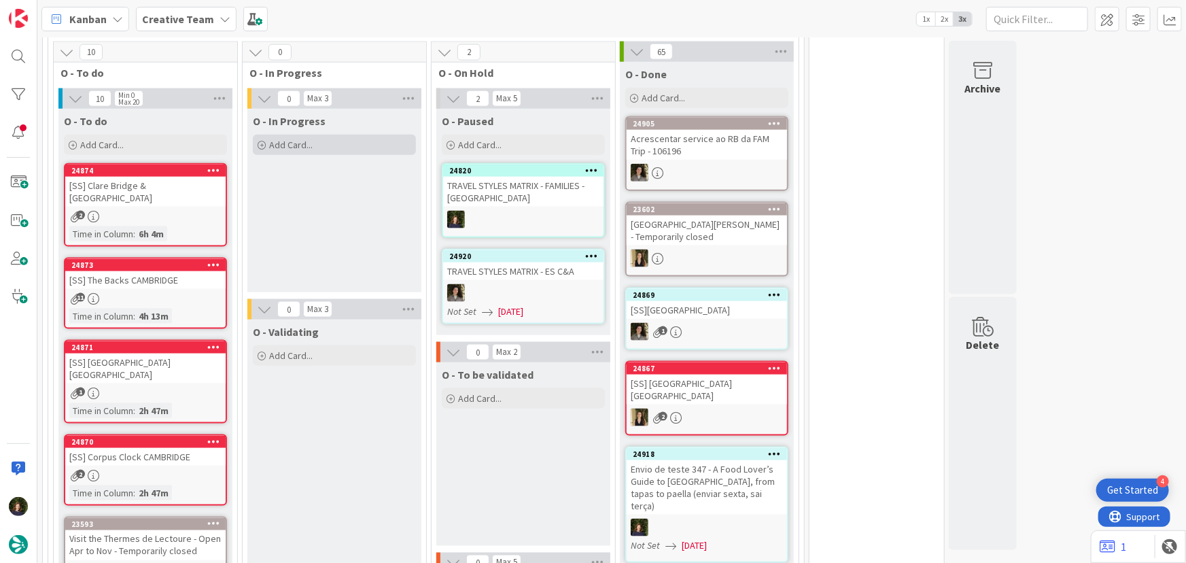
click at [315, 135] on div "Add Card..." at bounding box center [334, 145] width 163 height 20
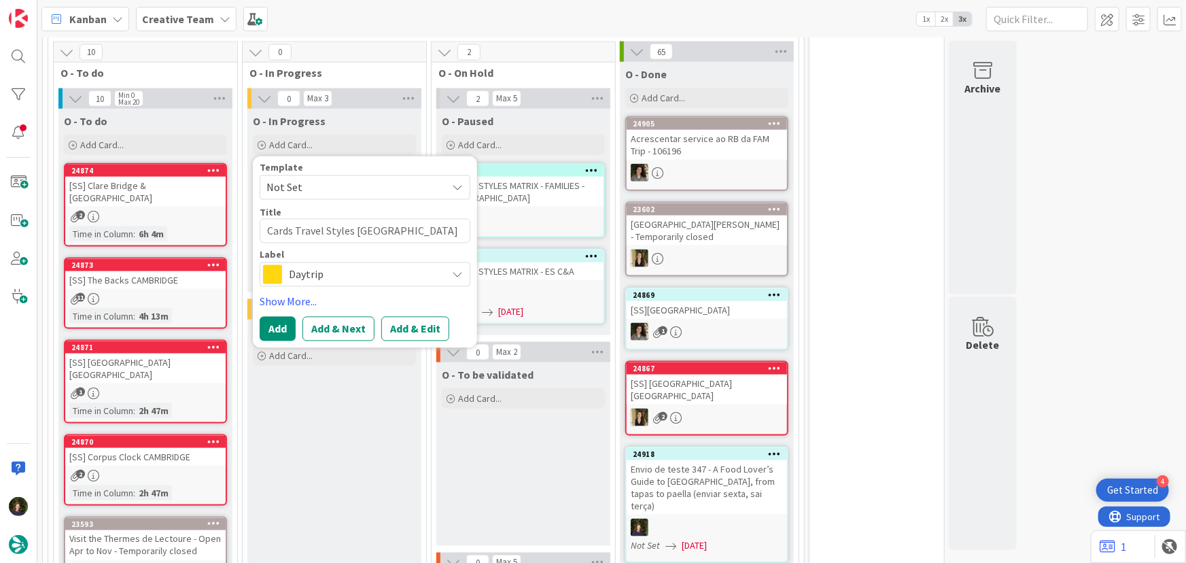
click at [296, 265] on span "Daytrip" at bounding box center [364, 274] width 151 height 19
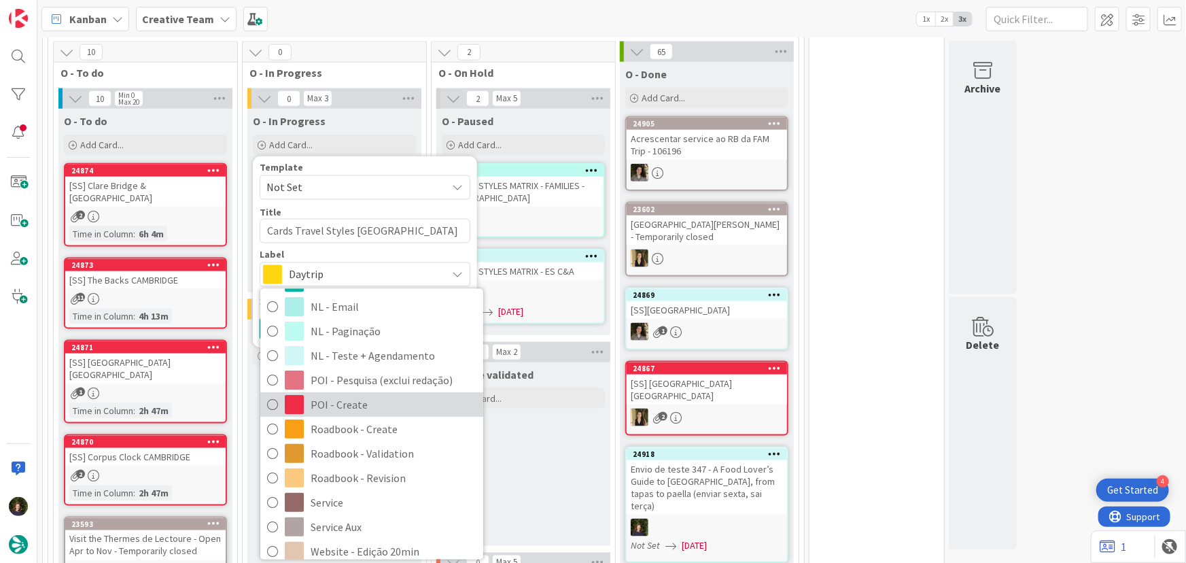
scroll to position [247, 0]
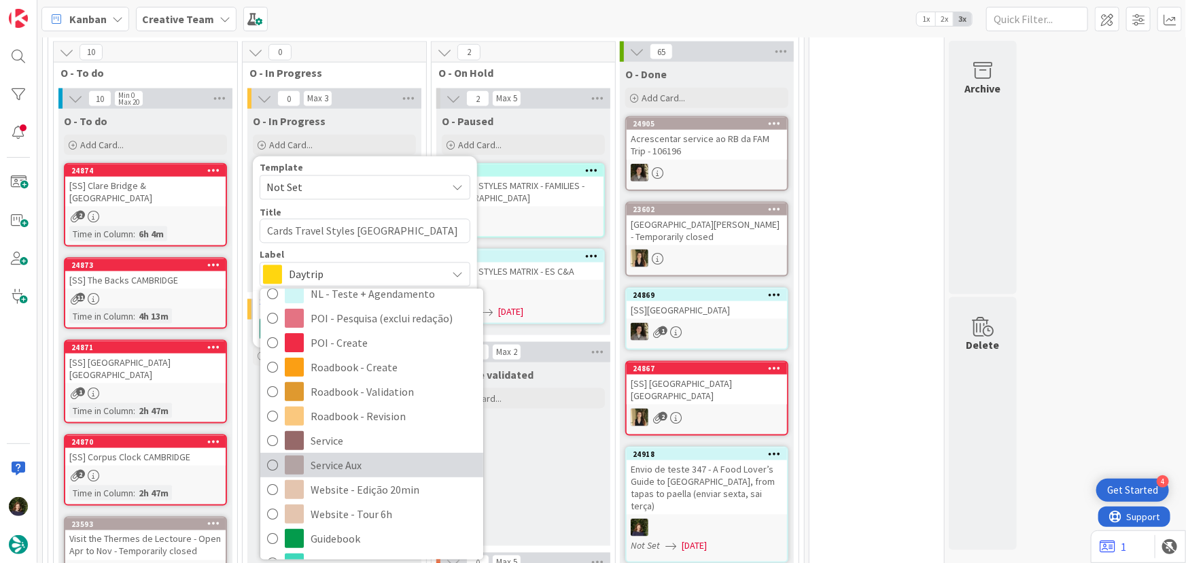
click at [345, 455] on span "Service Aux" at bounding box center [394, 465] width 166 height 20
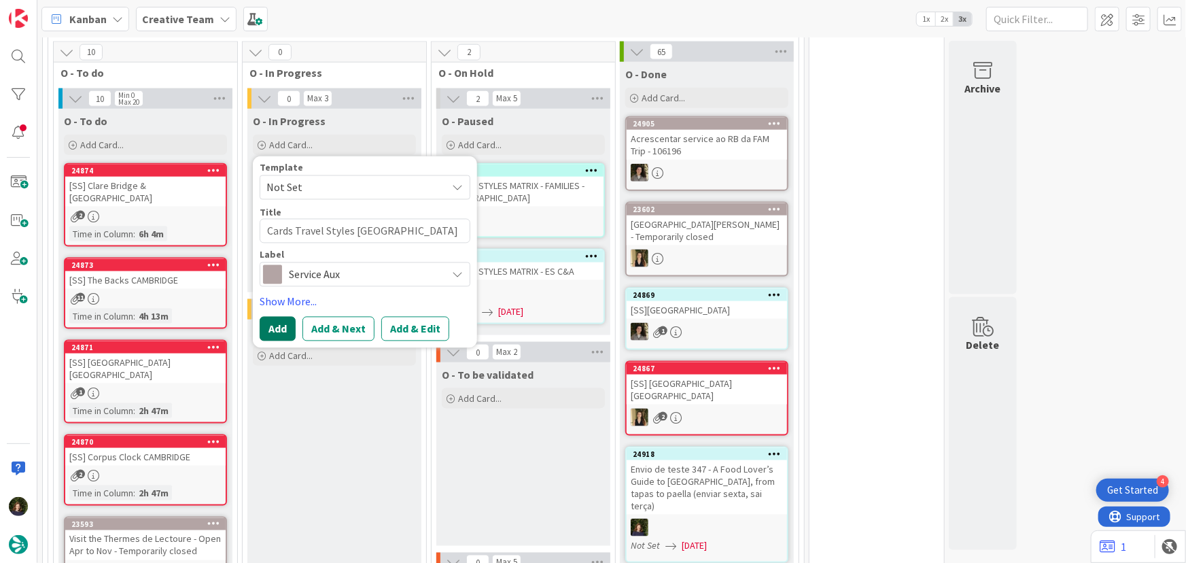
click at [287, 317] on button "Add" at bounding box center [278, 329] width 36 height 24
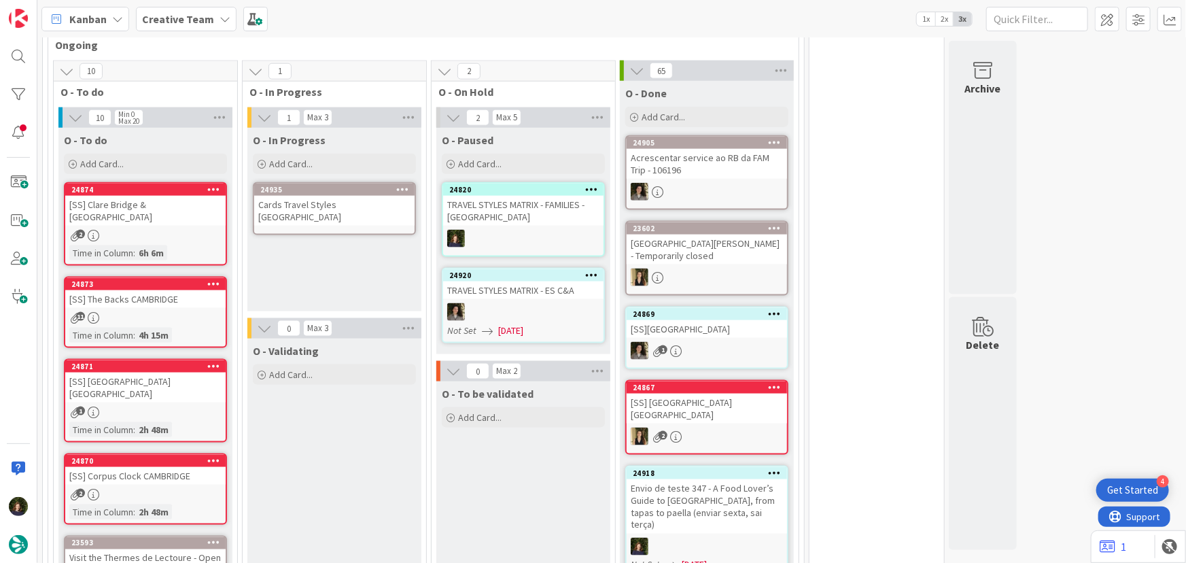
scroll to position [835, 0]
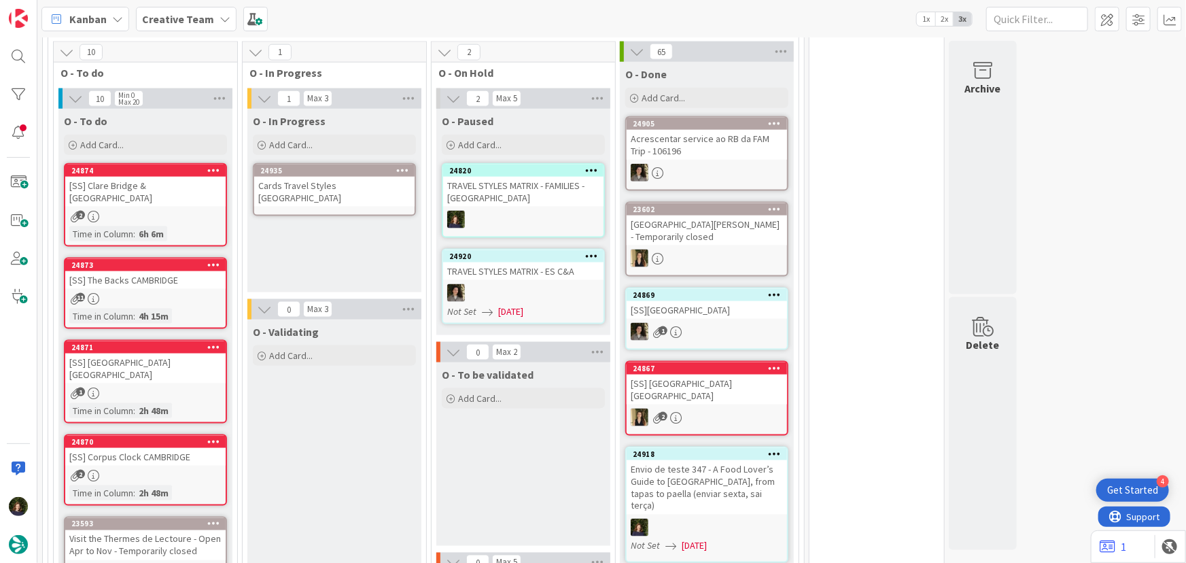
click at [331, 163] on div "24935 Cards Travel Styles UK" at bounding box center [334, 189] width 163 height 53
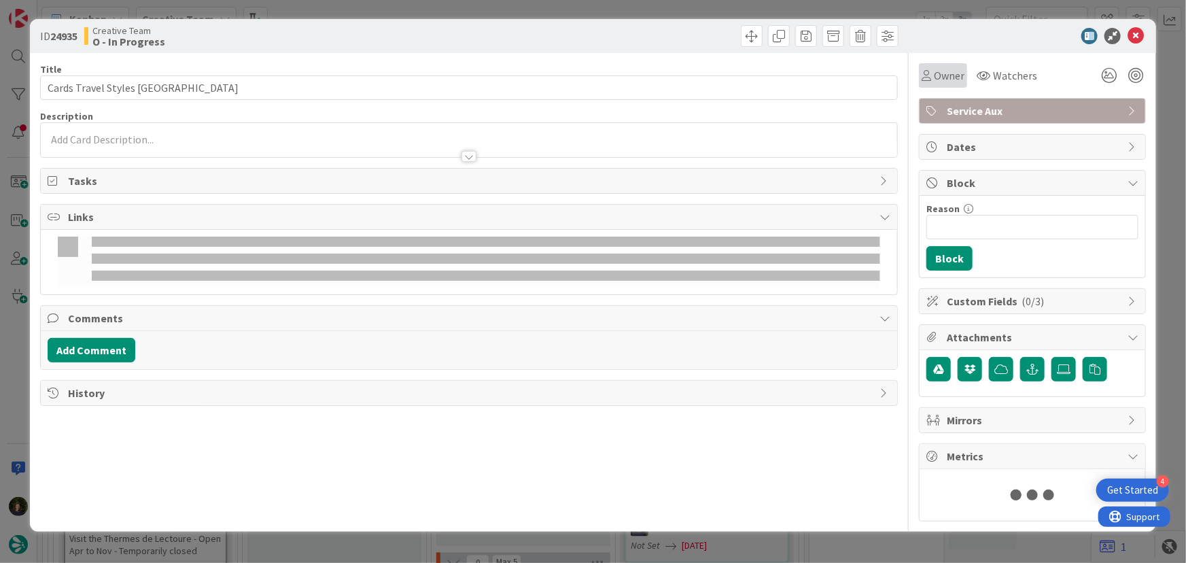
click at [950, 72] on span "Owner" at bounding box center [949, 75] width 31 height 16
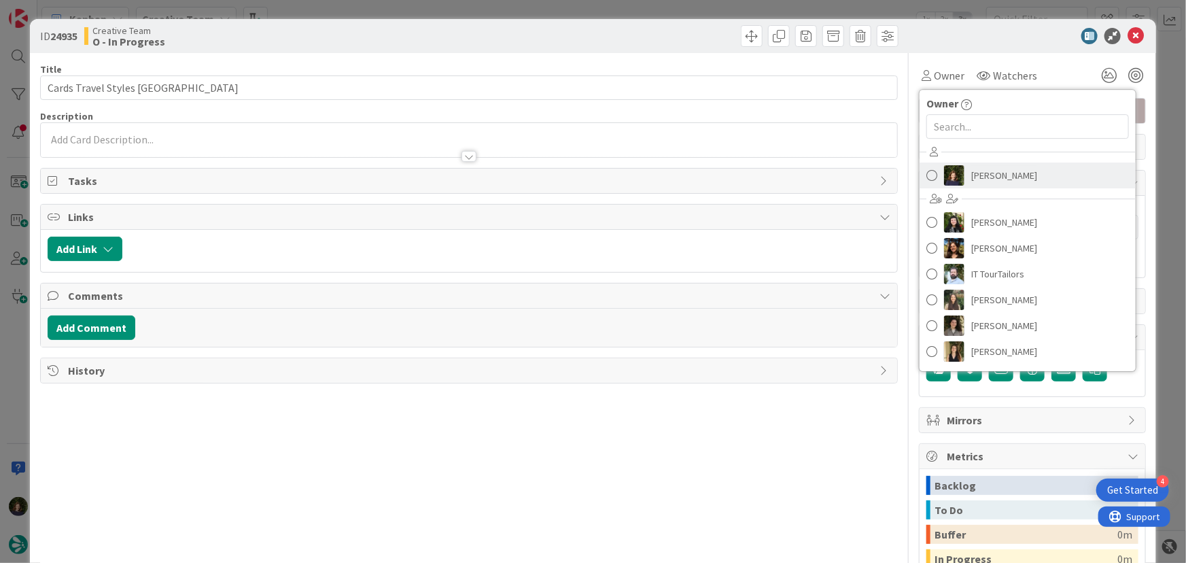
click at [1033, 165] on span "[PERSON_NAME]" at bounding box center [1004, 175] width 66 height 20
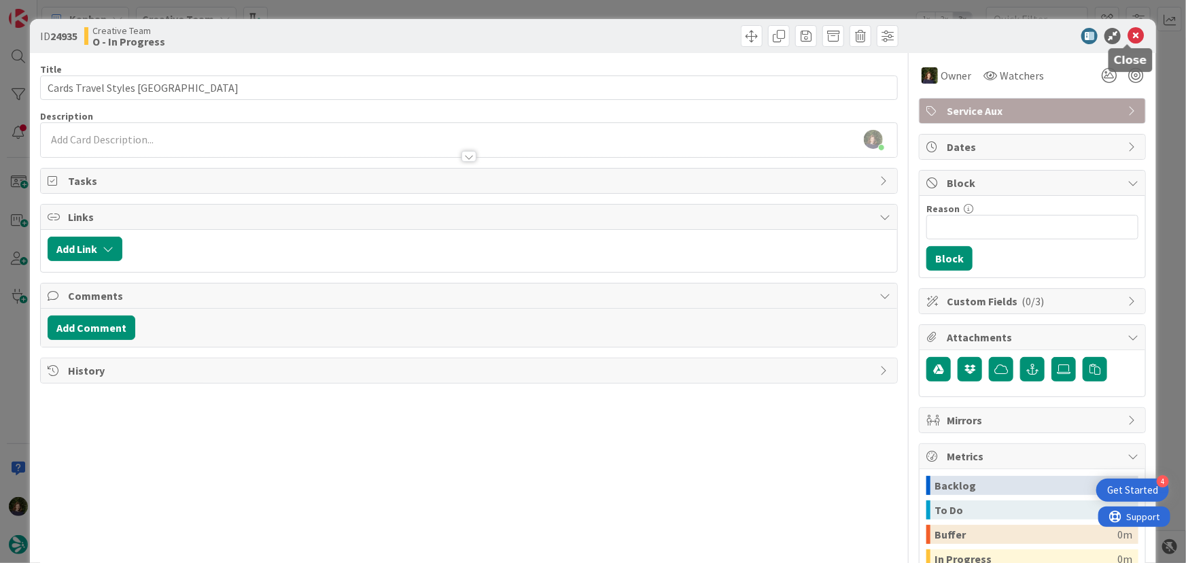
click at [1128, 34] on icon at bounding box center [1136, 36] width 16 height 16
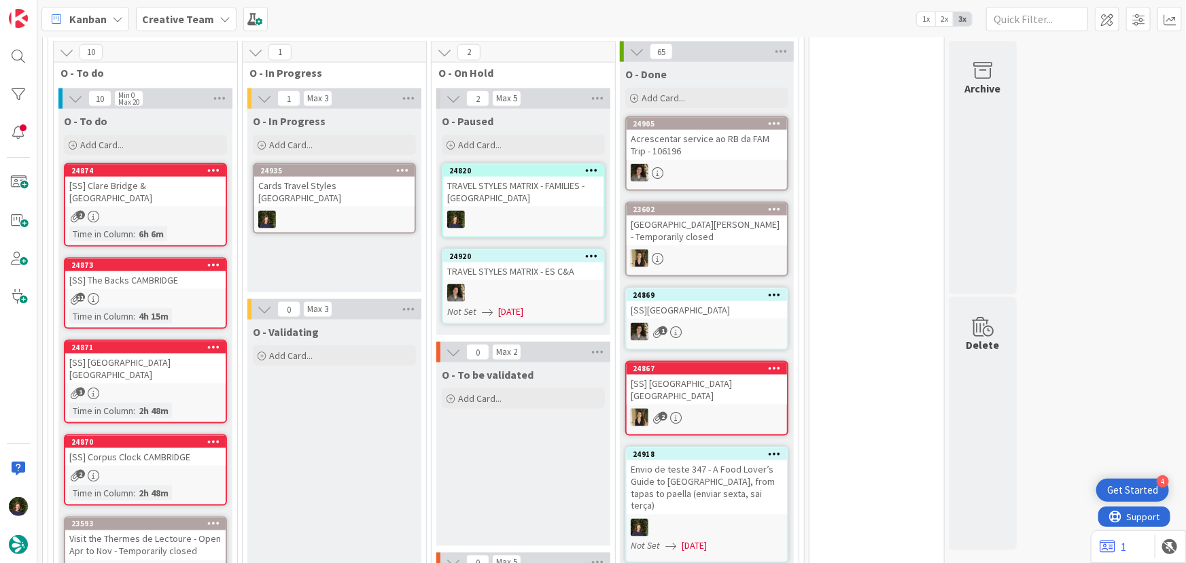
click at [190, 25] on b "Creative Team" at bounding box center [178, 19] width 72 height 14
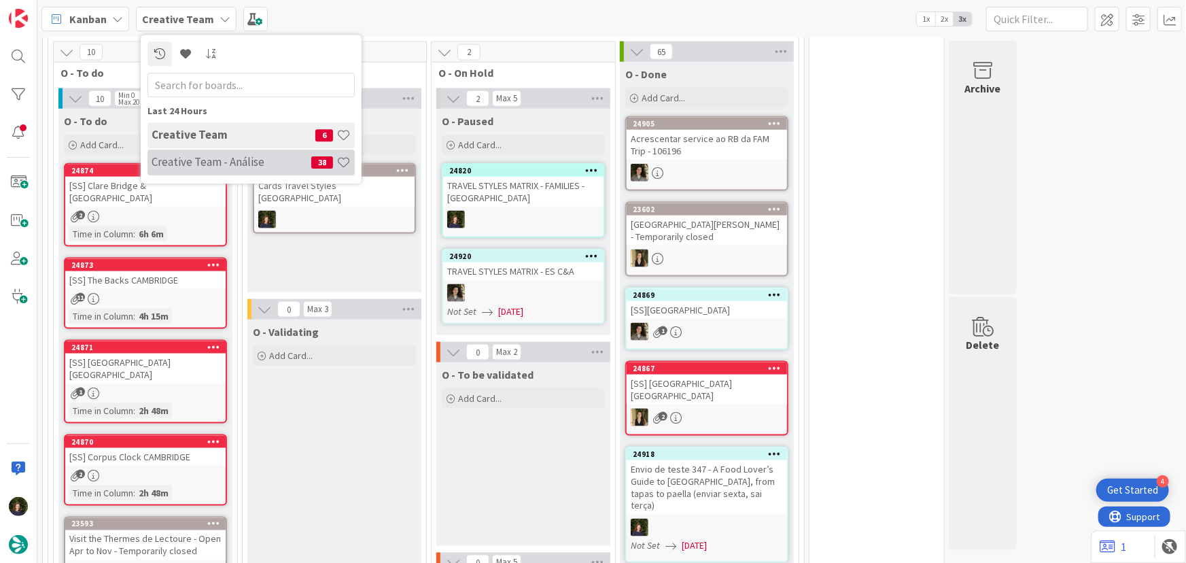
click at [181, 160] on h4 "Creative Team - Análise" at bounding box center [232, 162] width 160 height 14
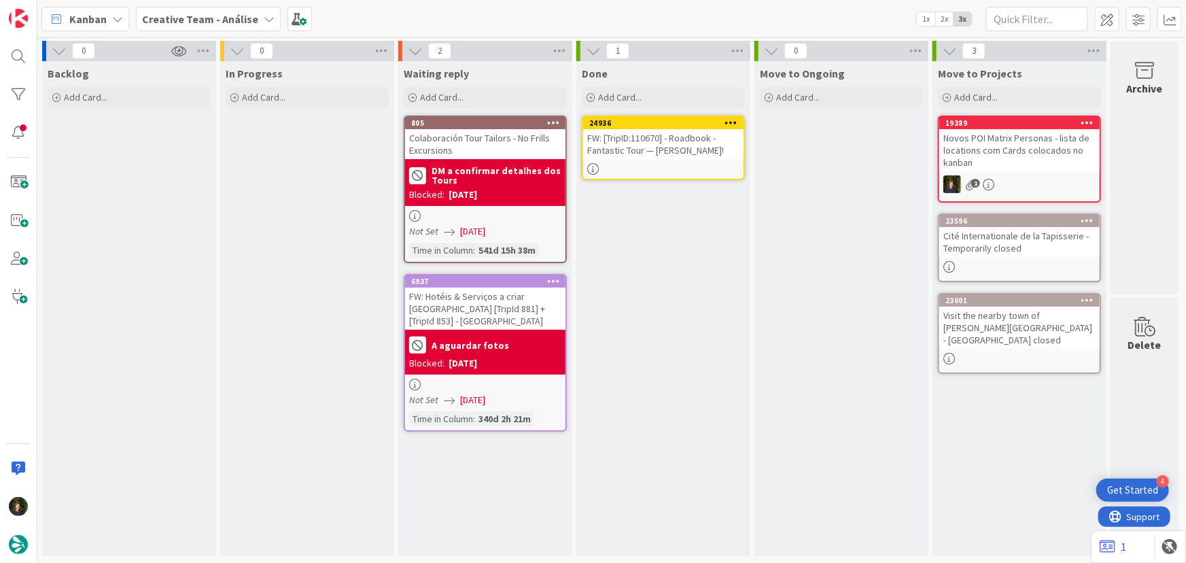
click at [734, 122] on icon at bounding box center [731, 123] width 13 height 10
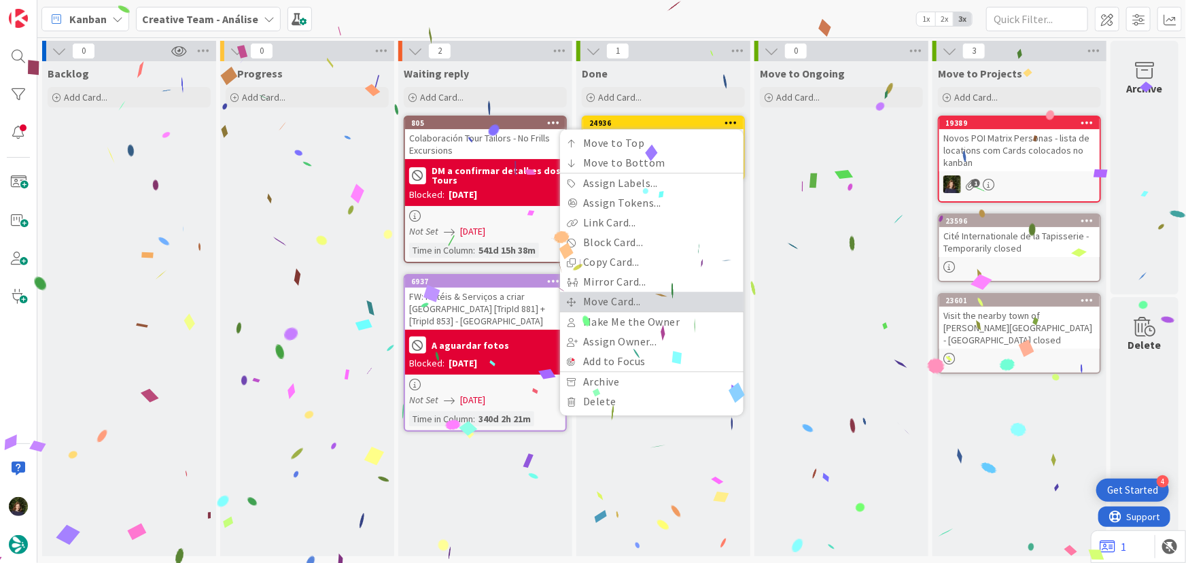
click at [660, 301] on link "Move Card..." at bounding box center [652, 302] width 184 height 20
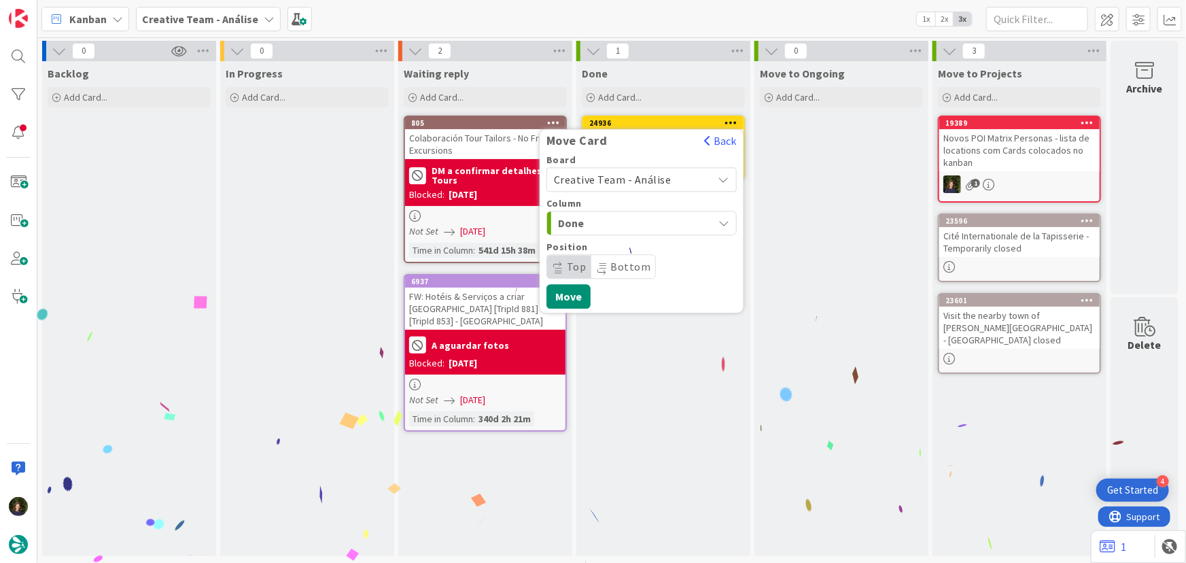
click at [637, 175] on span "Creative Team - Análise" at bounding box center [613, 180] width 118 height 14
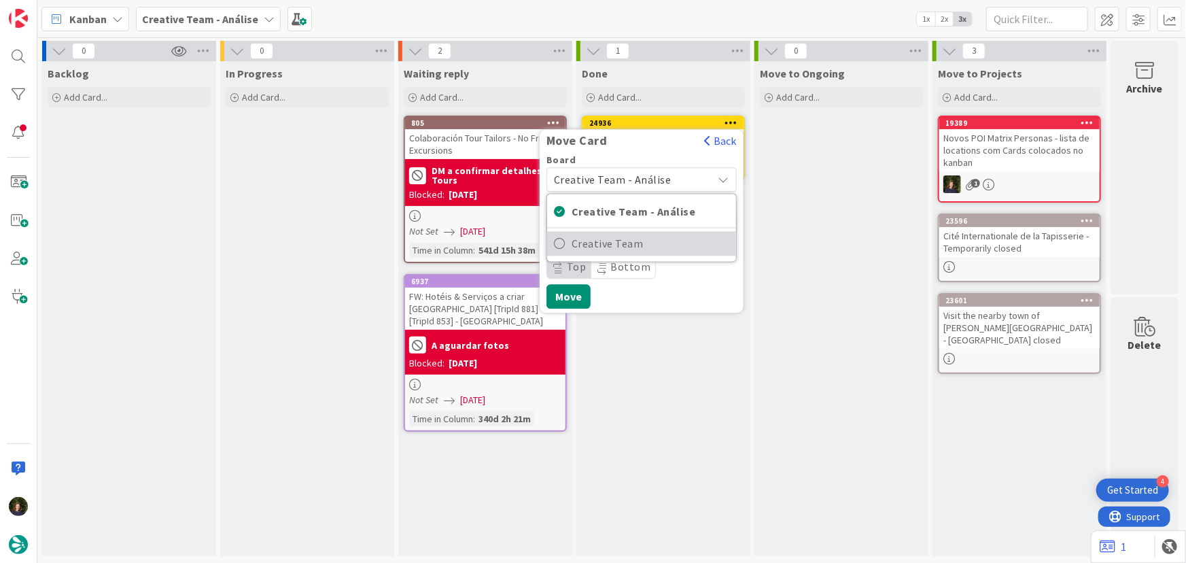
click at [660, 244] on span "Creative Team" at bounding box center [651, 244] width 158 height 20
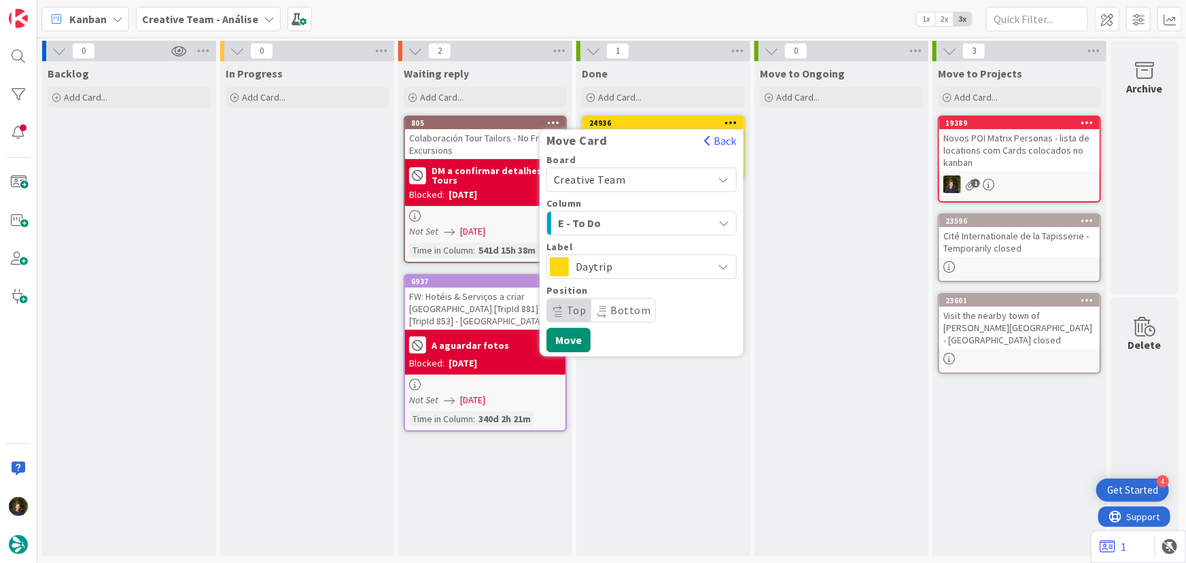
click at [655, 271] on span "Daytrip" at bounding box center [641, 266] width 130 height 19
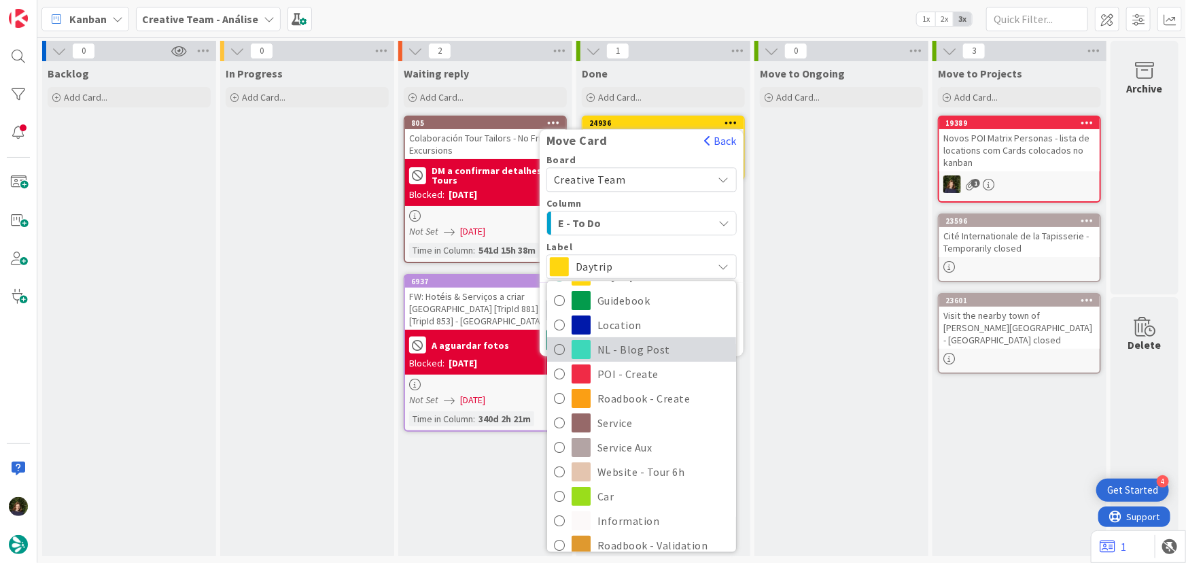
scroll to position [185, 0]
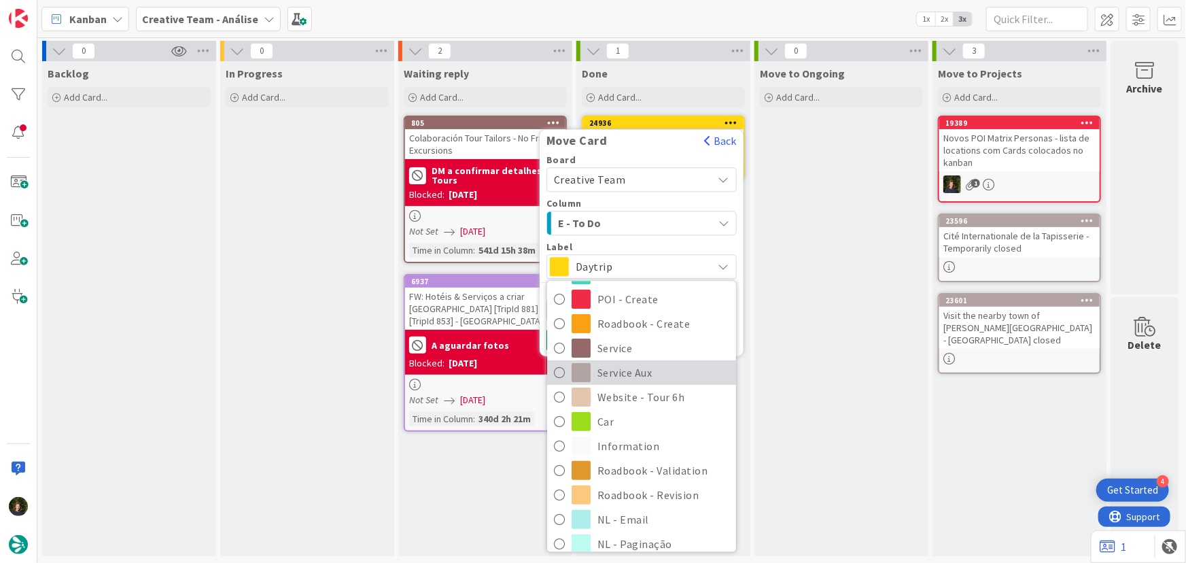
click at [623, 375] on span "Service Aux" at bounding box center [663, 372] width 132 height 20
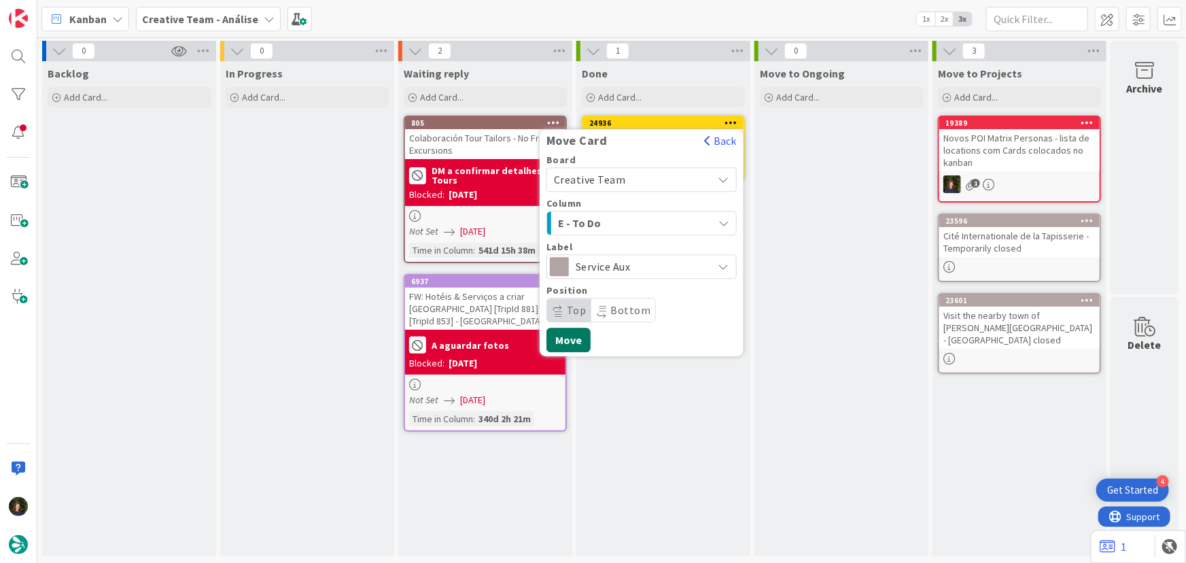
click at [561, 334] on button "Move" at bounding box center [568, 340] width 44 height 24
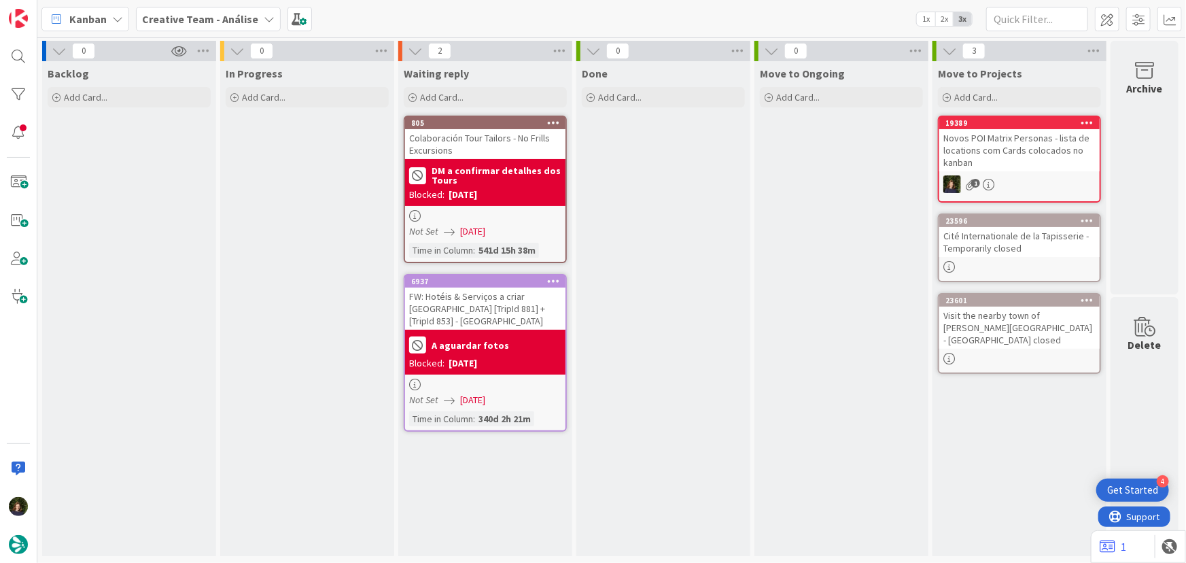
click at [211, 18] on b "Creative Team - Análise" at bounding box center [200, 19] width 116 height 14
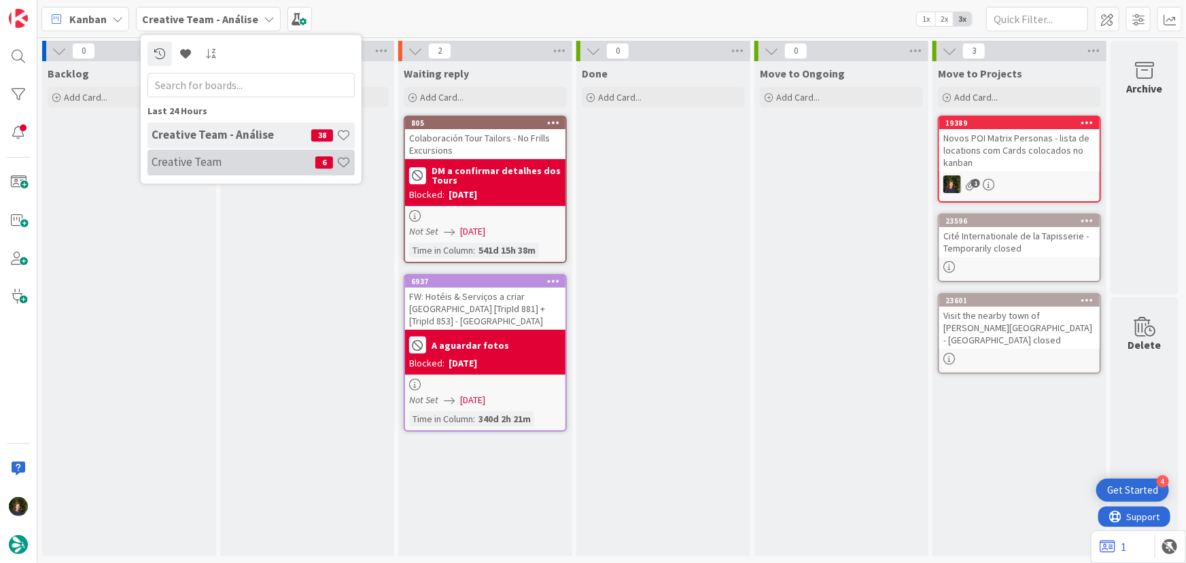
click at [203, 156] on h4 "Creative Team" at bounding box center [234, 162] width 164 height 14
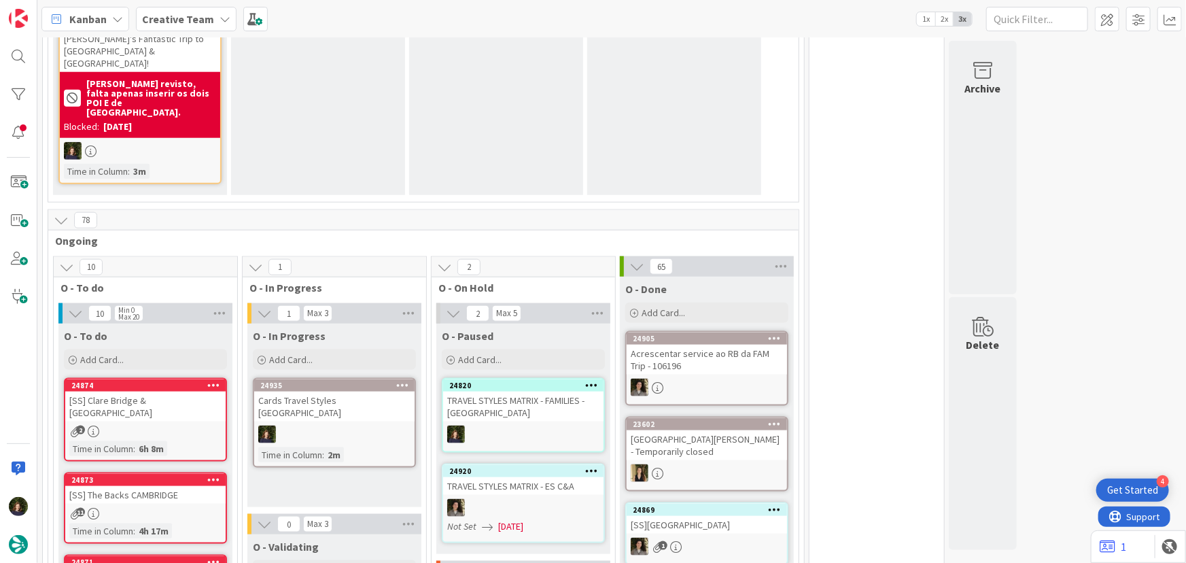
scroll to position [803, 0]
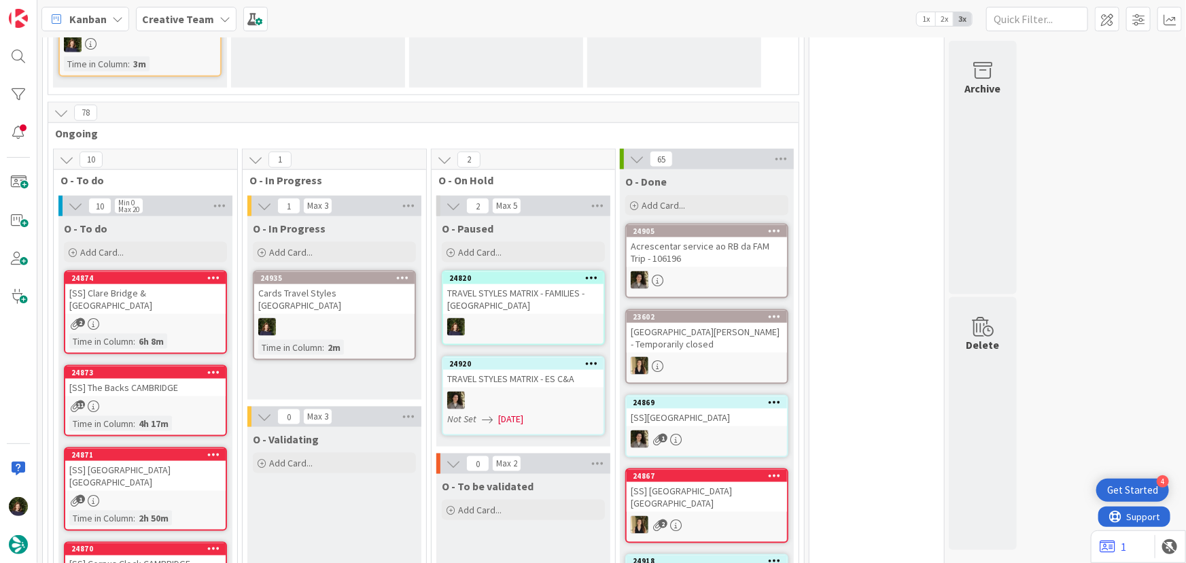
click at [188, 21] on b "Creative Team" at bounding box center [178, 19] width 72 height 14
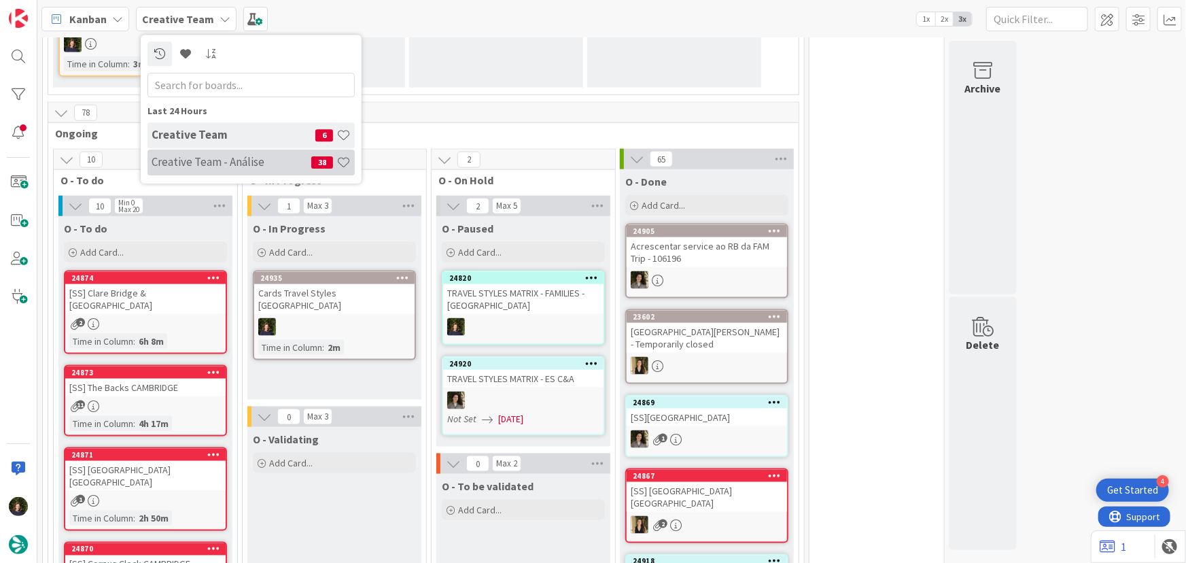
click at [206, 166] on h4 "Creative Team - Análise" at bounding box center [232, 162] width 160 height 14
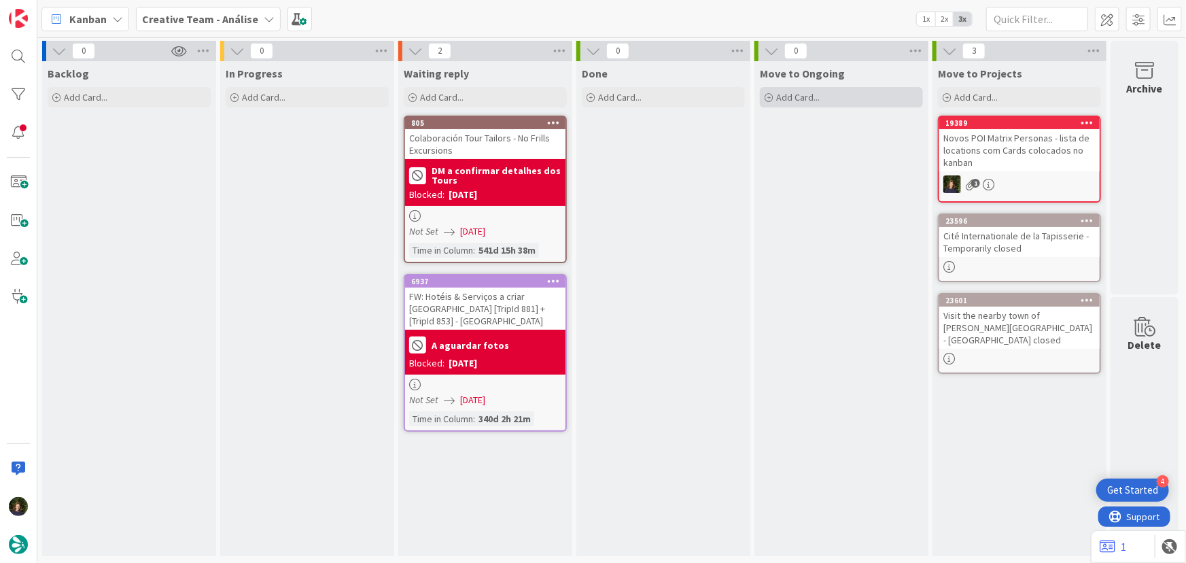
click at [796, 103] on div "Add Card..." at bounding box center [841, 97] width 163 height 20
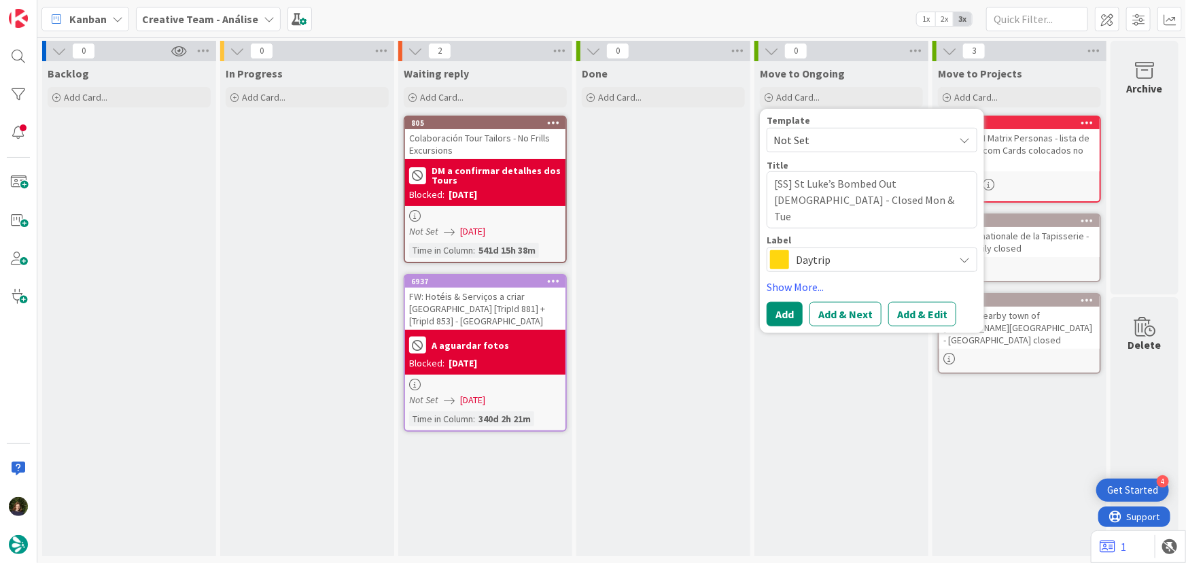
click at [840, 199] on textarea "[SS] St Luke’s Bombed Out Church - Closed Mon & Tue" at bounding box center [872, 199] width 211 height 57
drag, startPoint x: 816, startPoint y: 262, endPoint x: 820, endPoint y: 267, distance: 7.2
click at [816, 262] on span "Daytrip" at bounding box center [871, 259] width 151 height 19
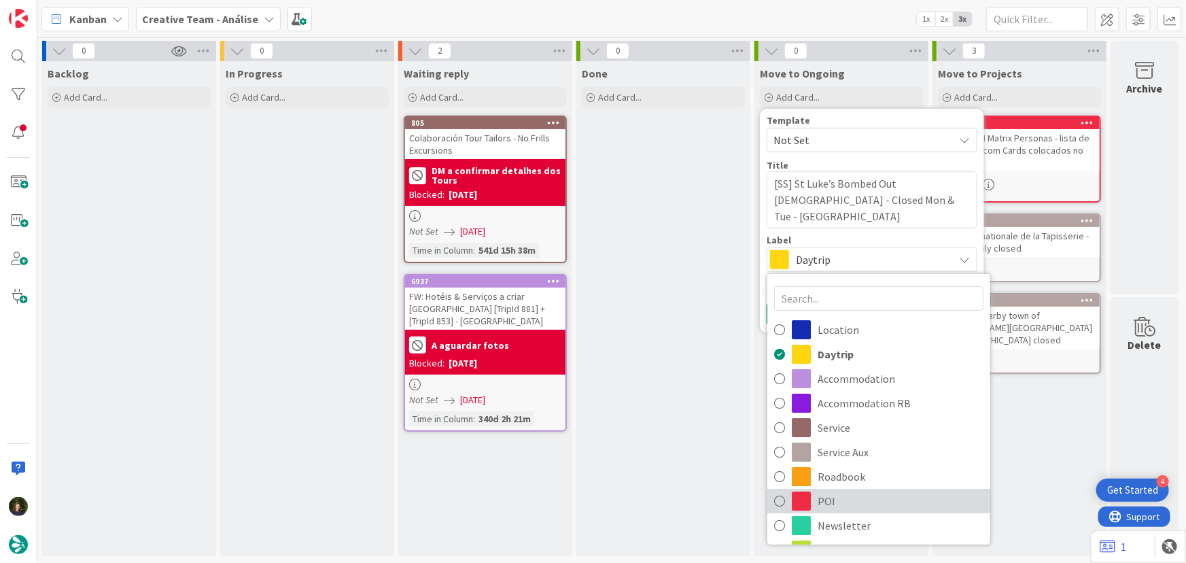
click at [841, 499] on span "POI" at bounding box center [901, 501] width 166 height 20
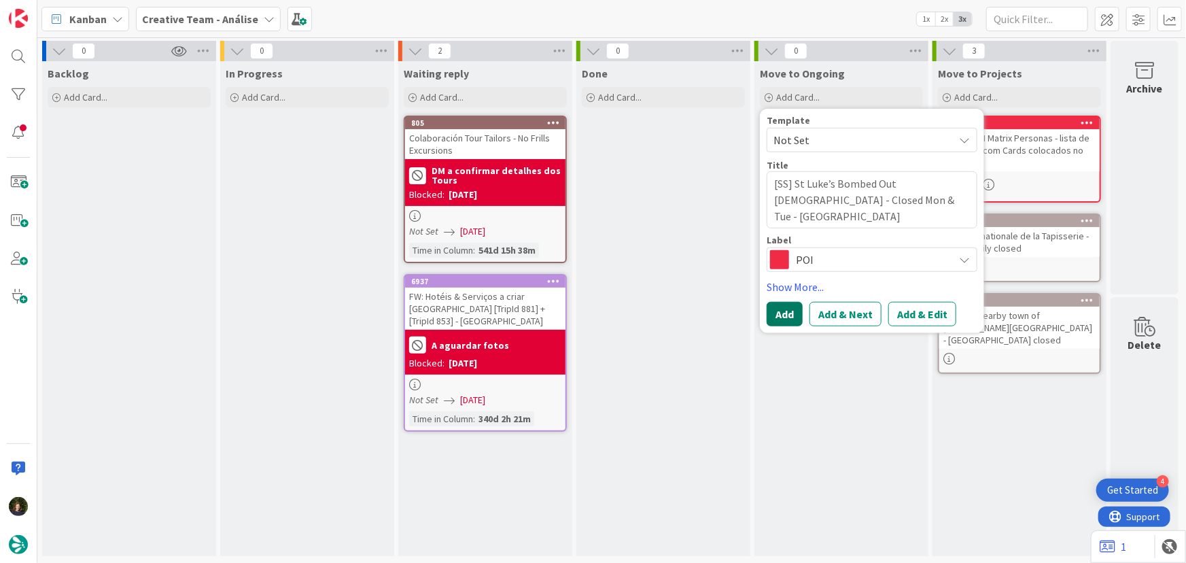
click at [782, 316] on button "Add" at bounding box center [785, 314] width 36 height 24
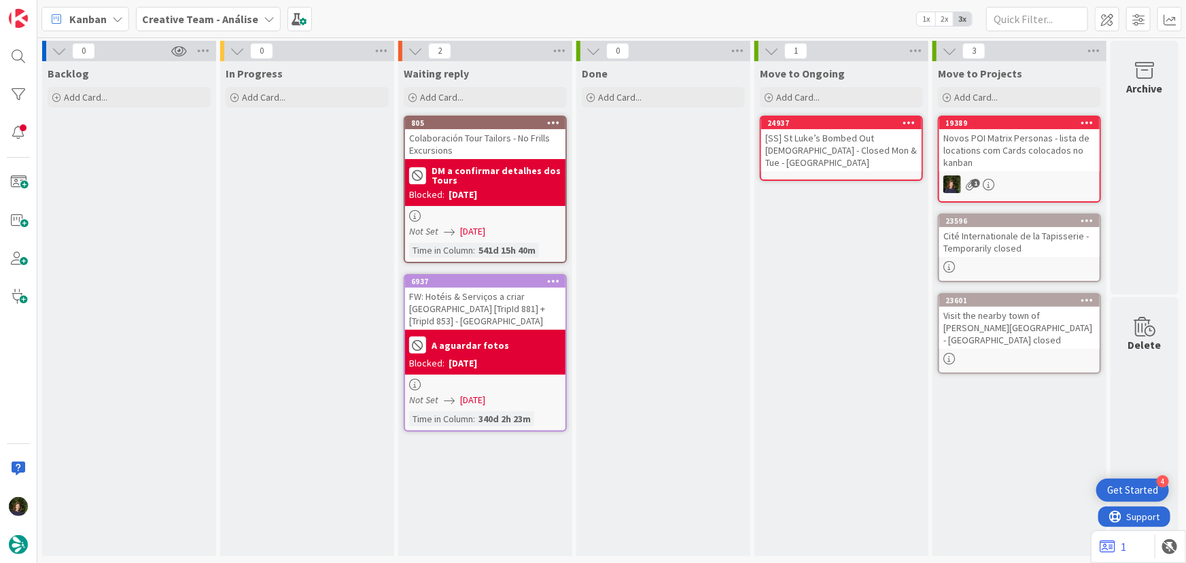
click at [818, 148] on div "[SS] St Luke’s Bombed Out Church - Closed Mon & Tue - LIVERPOOL" at bounding box center [841, 150] width 160 height 42
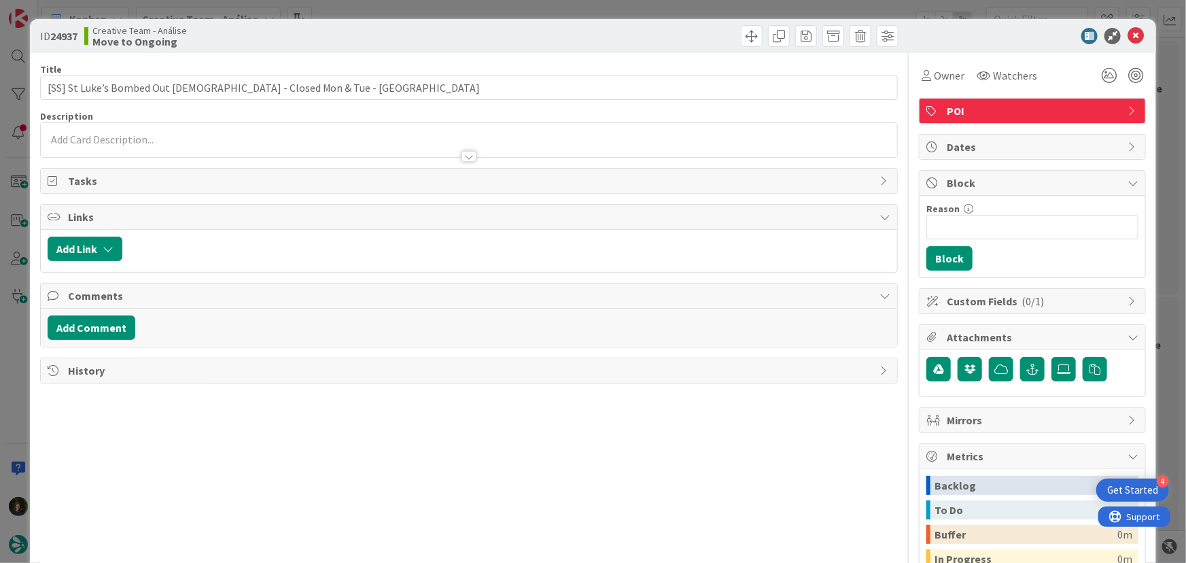
click at [371, 140] on p at bounding box center [469, 140] width 843 height 16
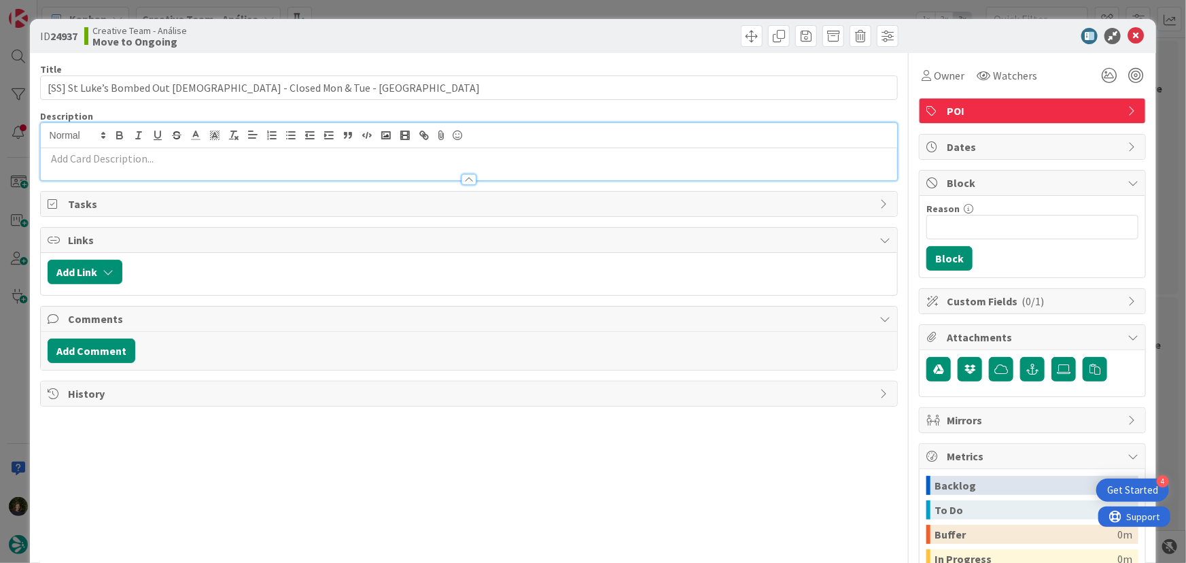
click at [299, 164] on p at bounding box center [469, 159] width 843 height 16
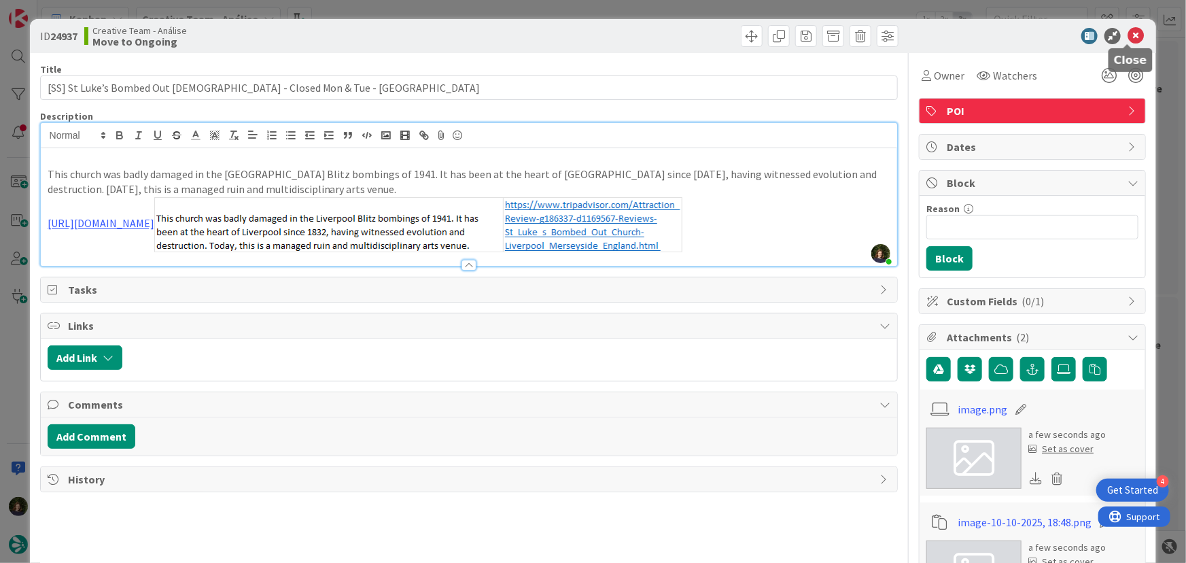
click at [1128, 39] on icon at bounding box center [1136, 36] width 16 height 16
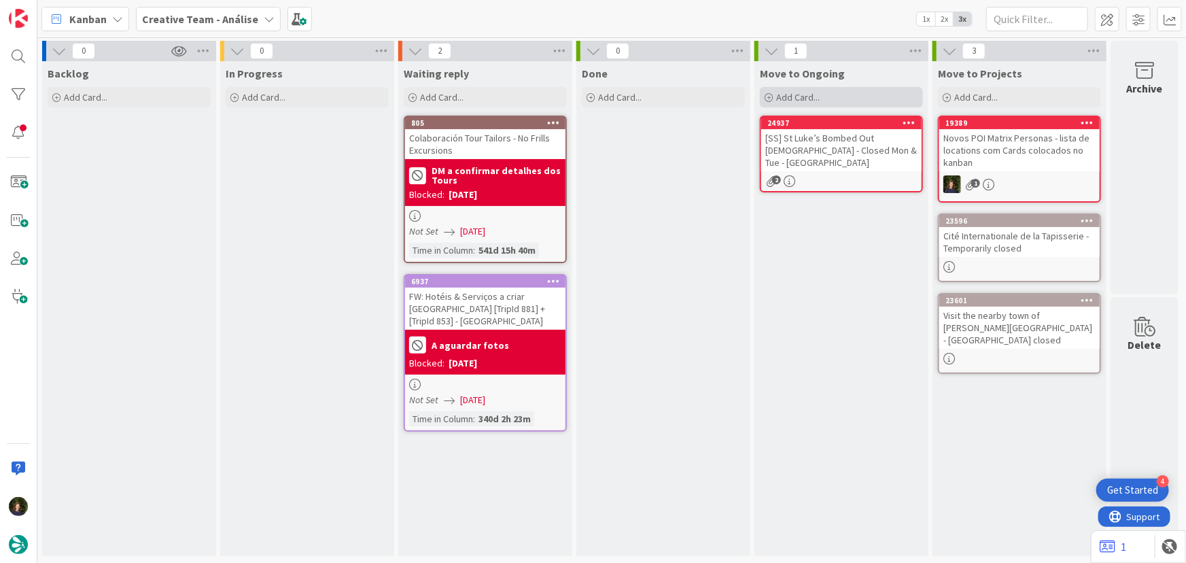
click at [782, 99] on span "Add Card..." at bounding box center [797, 97] width 43 height 12
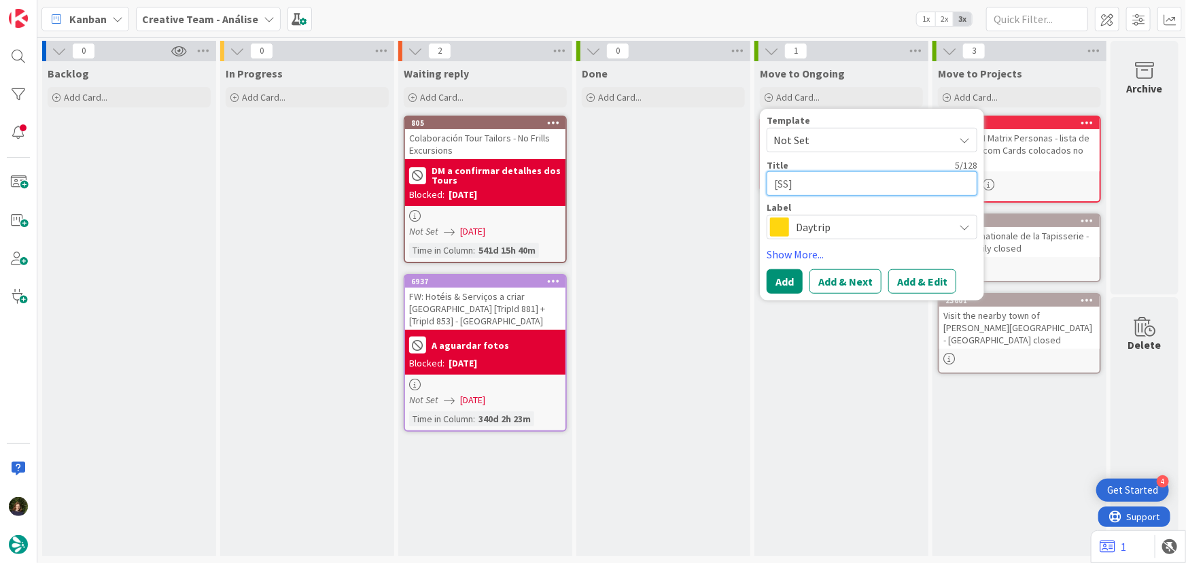
paste textarea "Walk along Hope Street"
click at [809, 230] on span "Daytrip" at bounding box center [871, 226] width 151 height 19
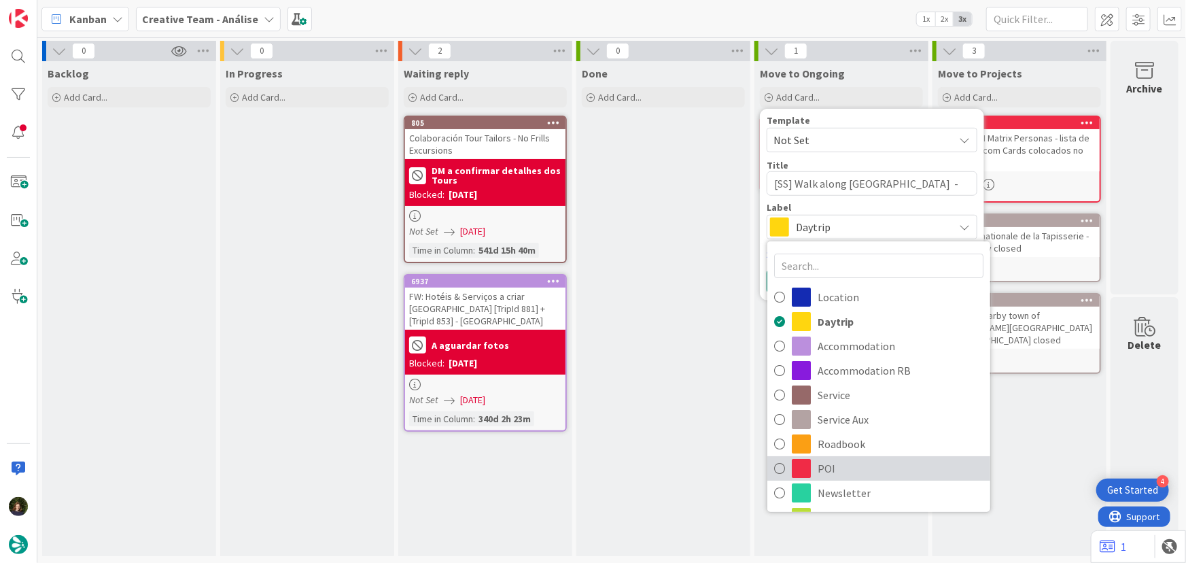
click at [826, 469] on span "POI" at bounding box center [901, 468] width 166 height 20
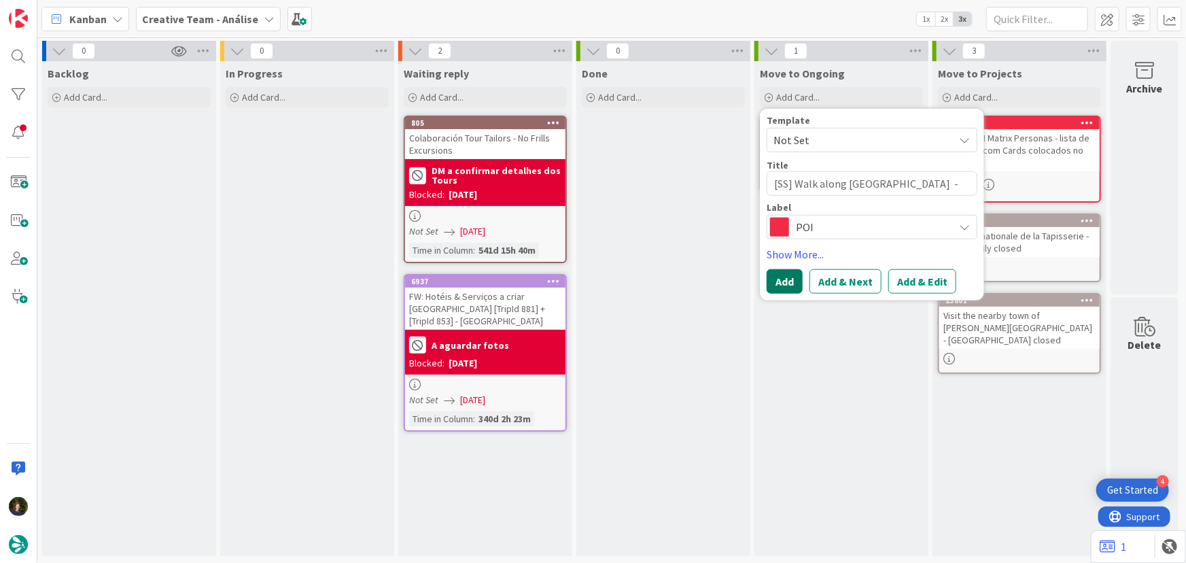
click at [788, 283] on button "Add" at bounding box center [785, 281] width 36 height 24
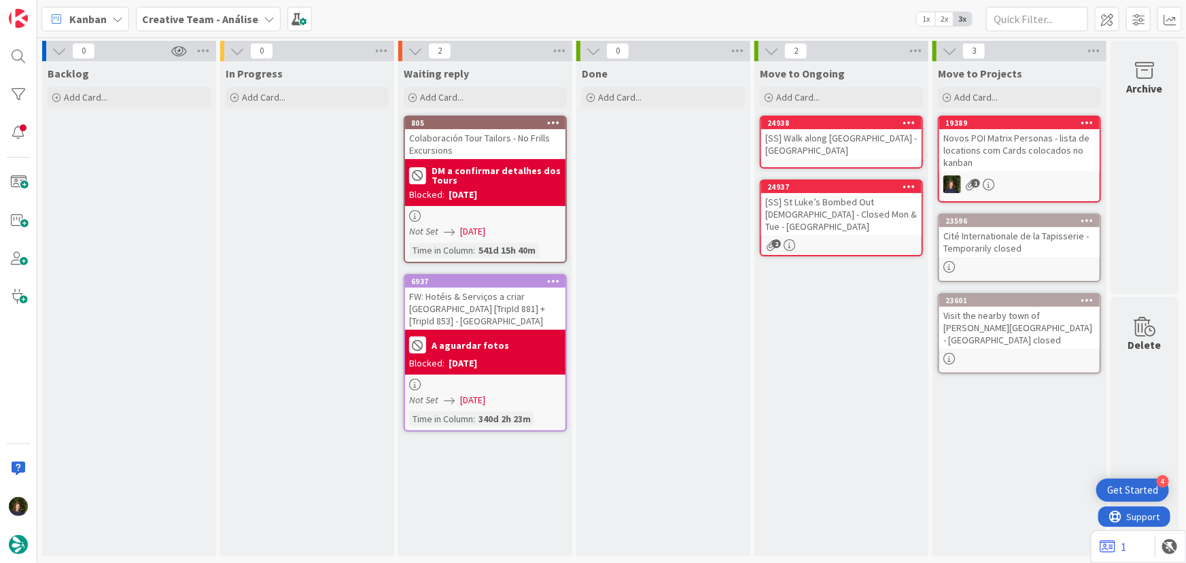
click at [829, 138] on div "[SS] Walk along Hope Street - LIVERPOOL" at bounding box center [841, 144] width 160 height 30
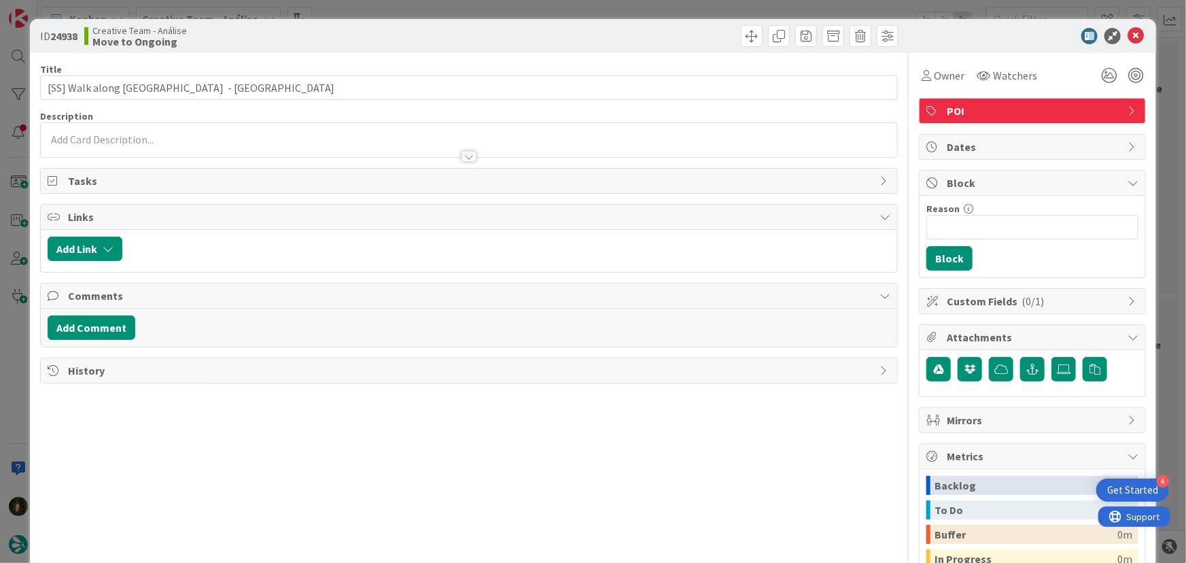
click at [132, 153] on div at bounding box center [469, 150] width 857 height 14
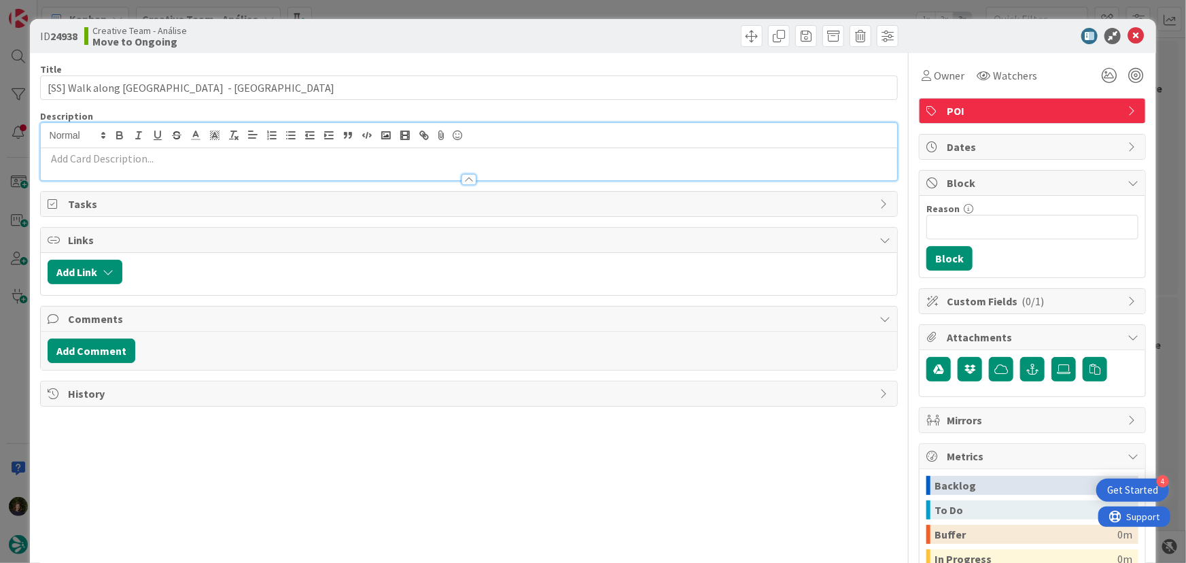
click at [139, 160] on p at bounding box center [469, 159] width 843 height 16
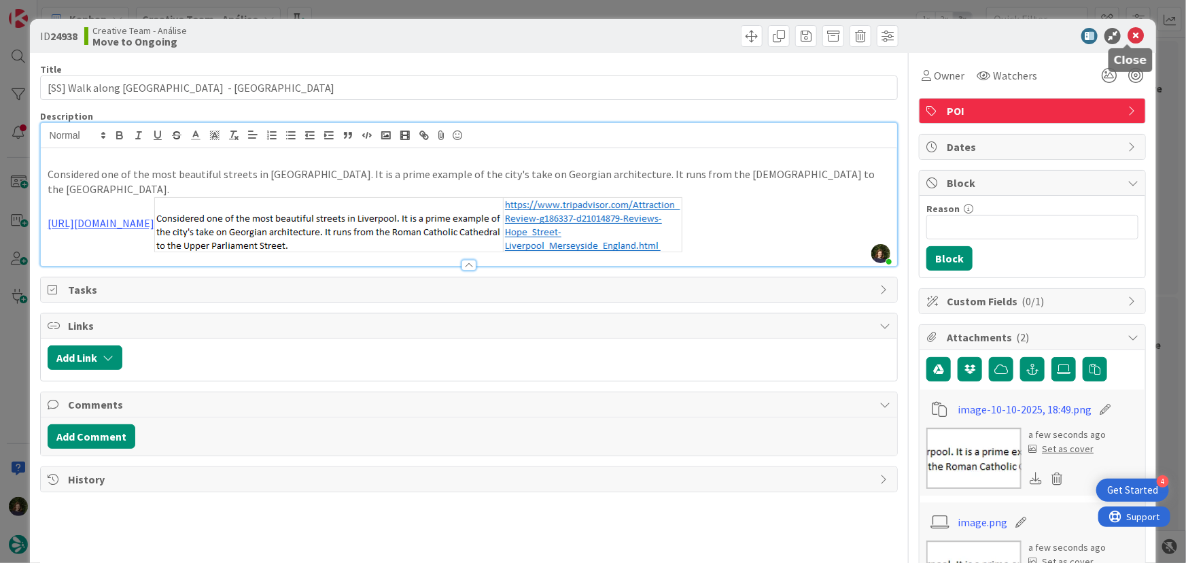
click at [1128, 35] on icon at bounding box center [1136, 36] width 16 height 16
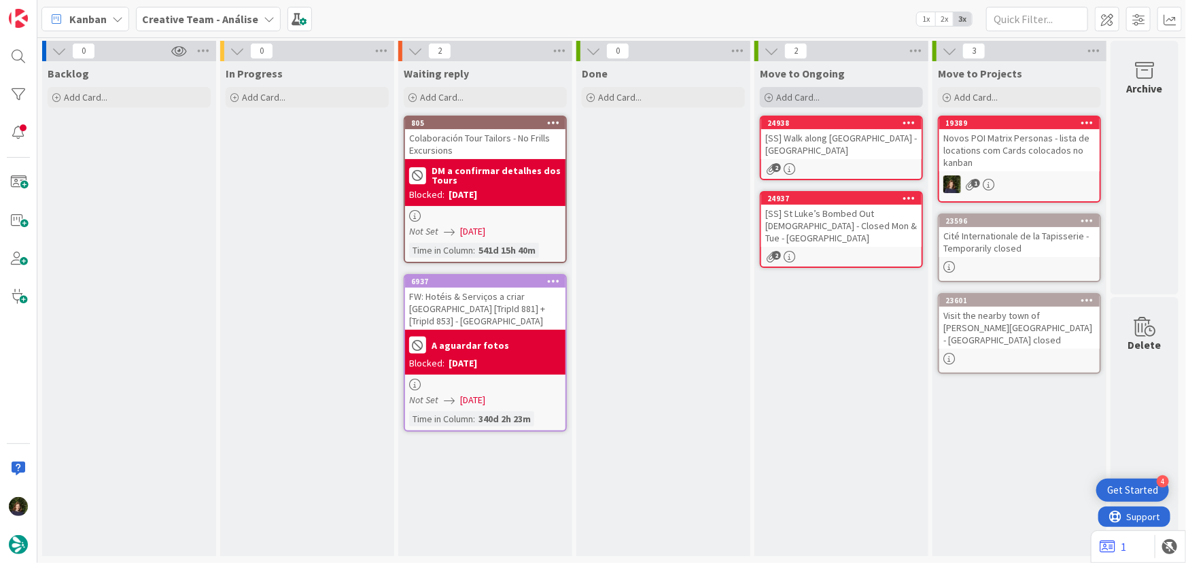
click at [801, 97] on span "Add Card..." at bounding box center [797, 97] width 43 height 12
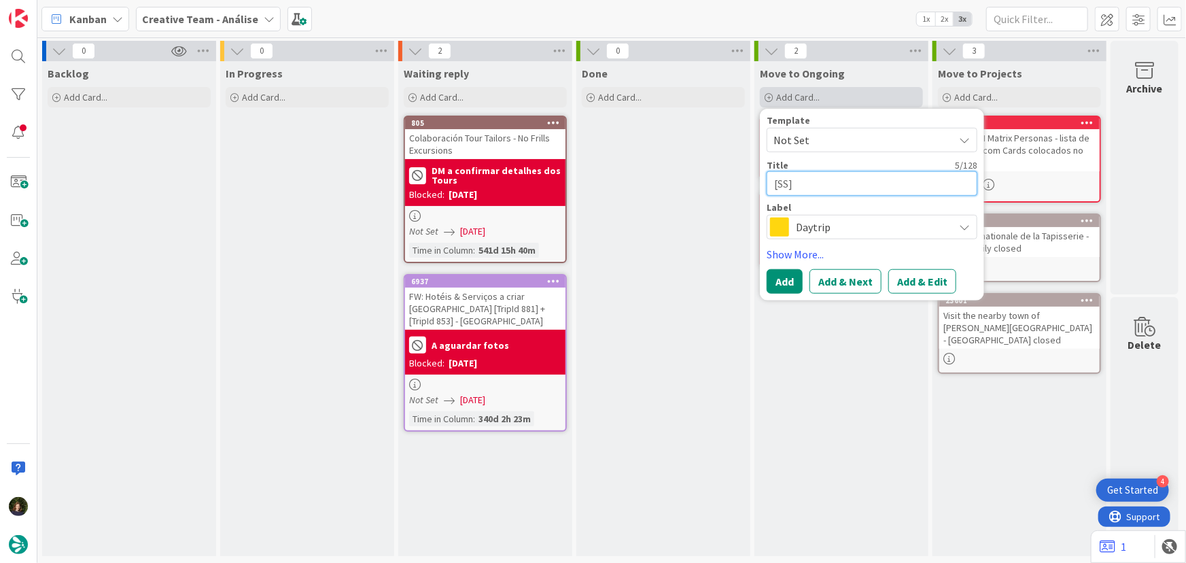
paste textarea "Get to known the Baltic Triangle"
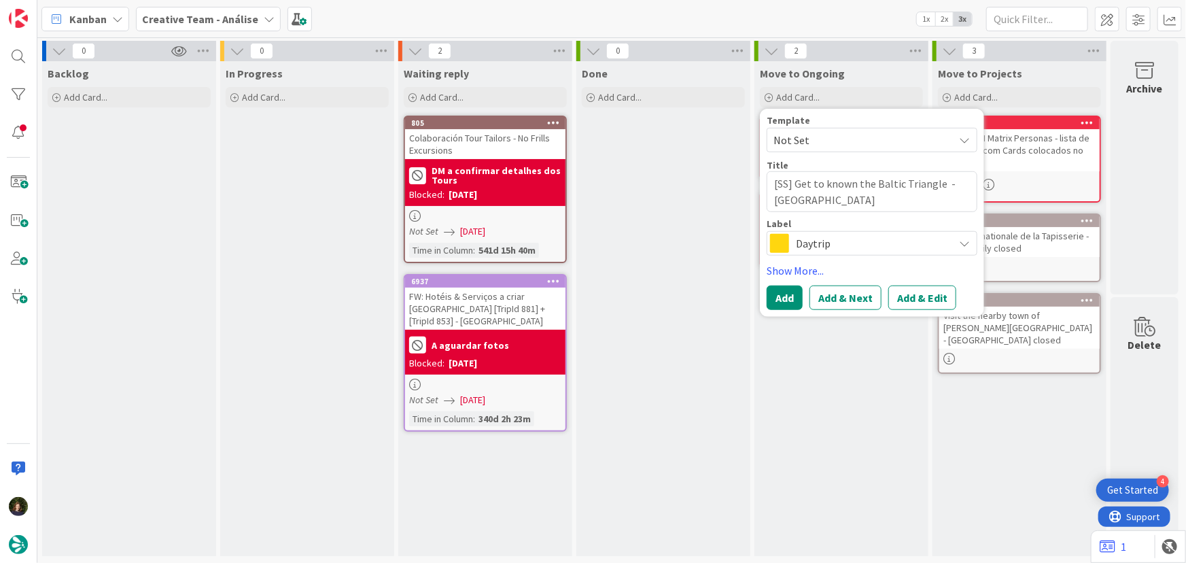
click at [801, 243] on span "Daytrip" at bounding box center [871, 243] width 151 height 19
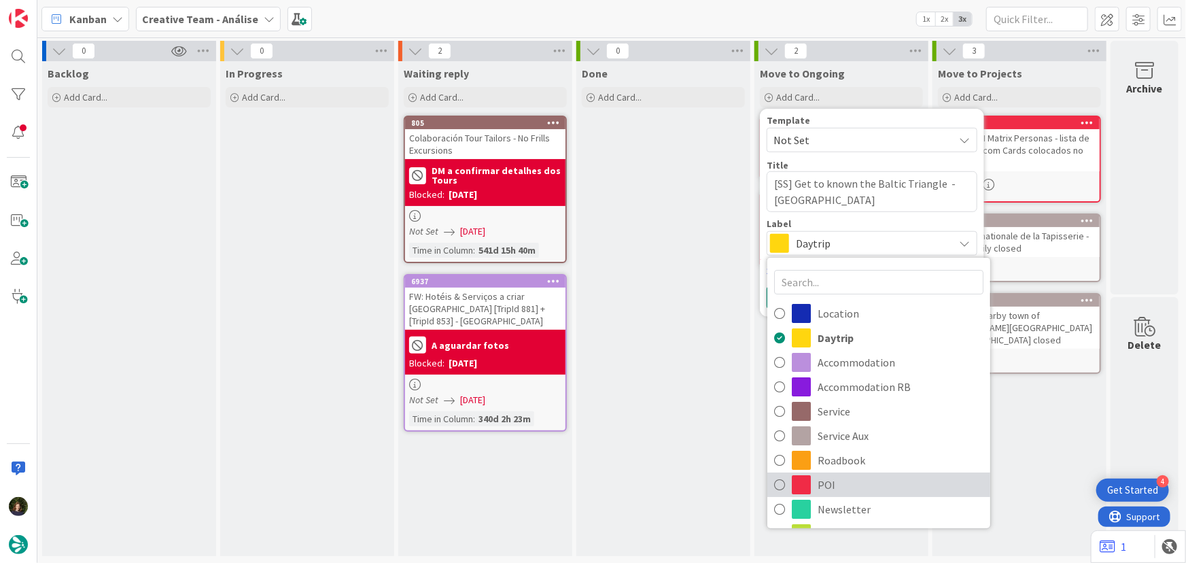
click at [856, 485] on span "POI" at bounding box center [901, 484] width 166 height 20
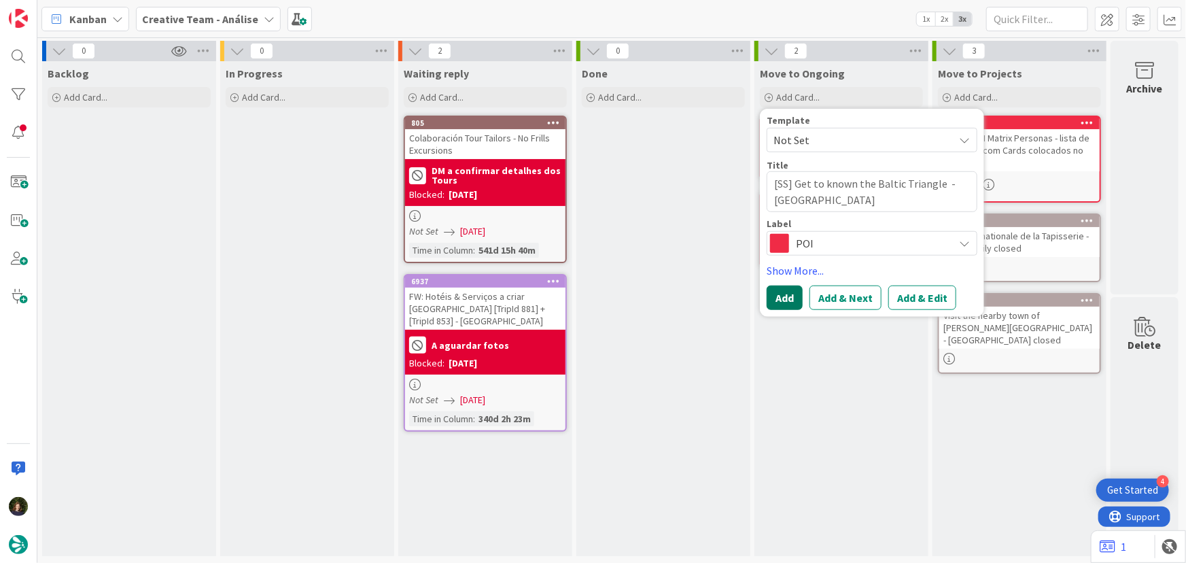
click at [778, 303] on button "Add" at bounding box center [785, 297] width 36 height 24
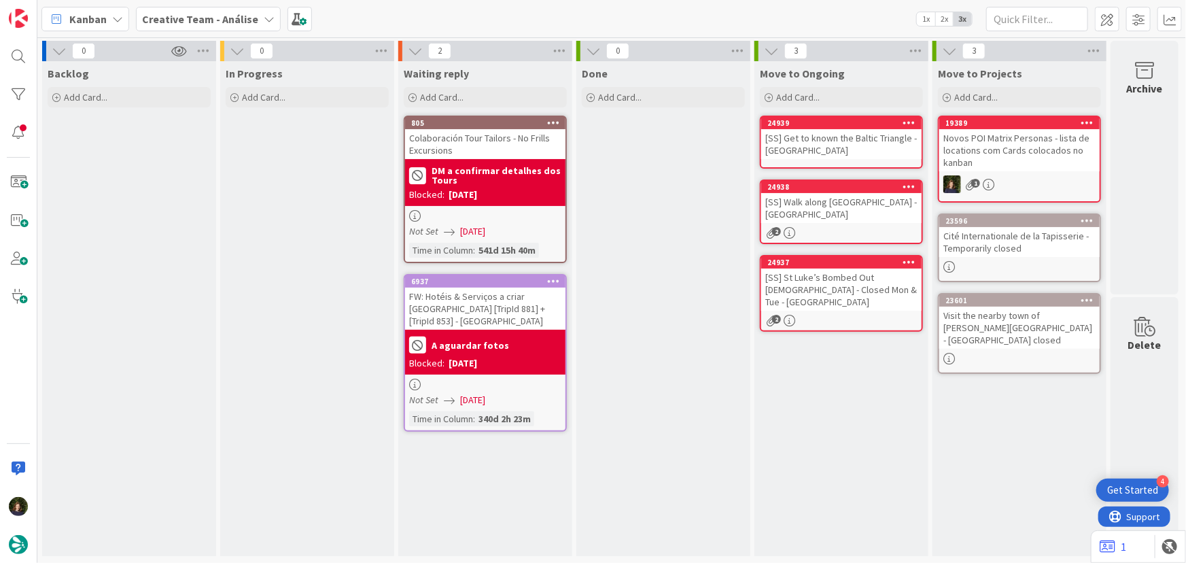
click at [826, 144] on div "[SS] Get to known the Baltic Triangle - LIVERPOOL" at bounding box center [841, 144] width 160 height 30
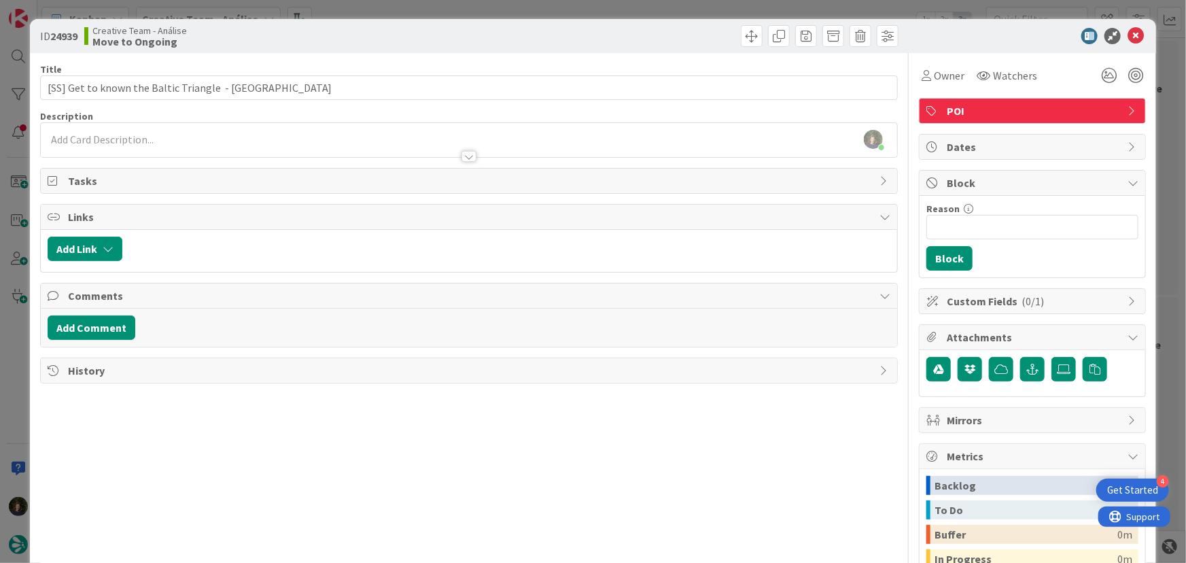
drag, startPoint x: 237, startPoint y: 139, endPoint x: 236, endPoint y: 162, distance: 23.8
click at [237, 139] on div "Margarida Carvalho just joined" at bounding box center [469, 140] width 857 height 34
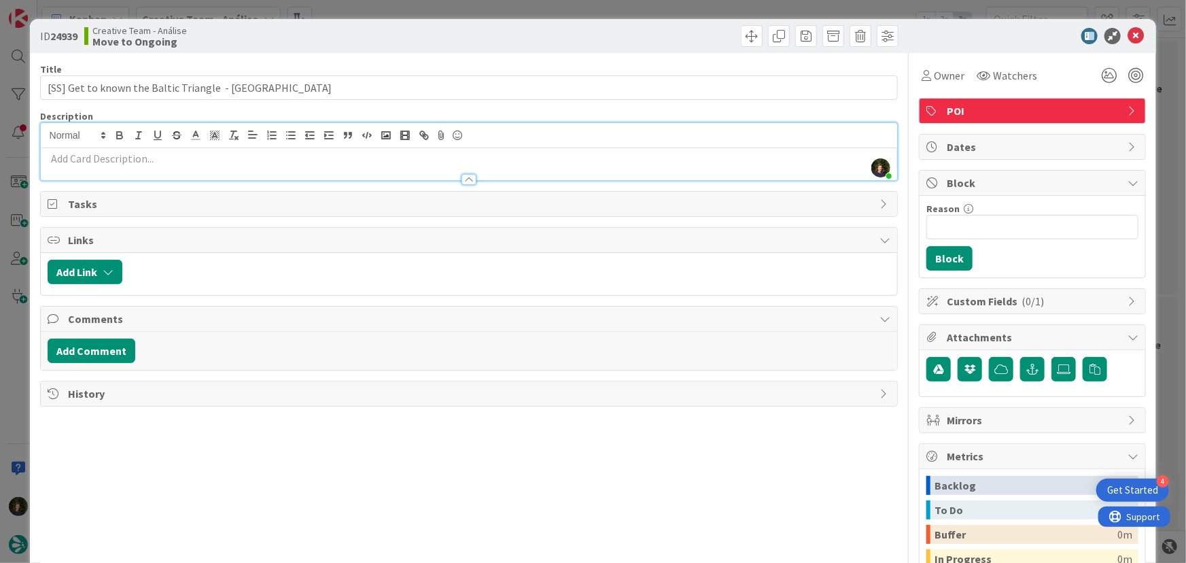
click at [175, 162] on p at bounding box center [469, 159] width 843 height 16
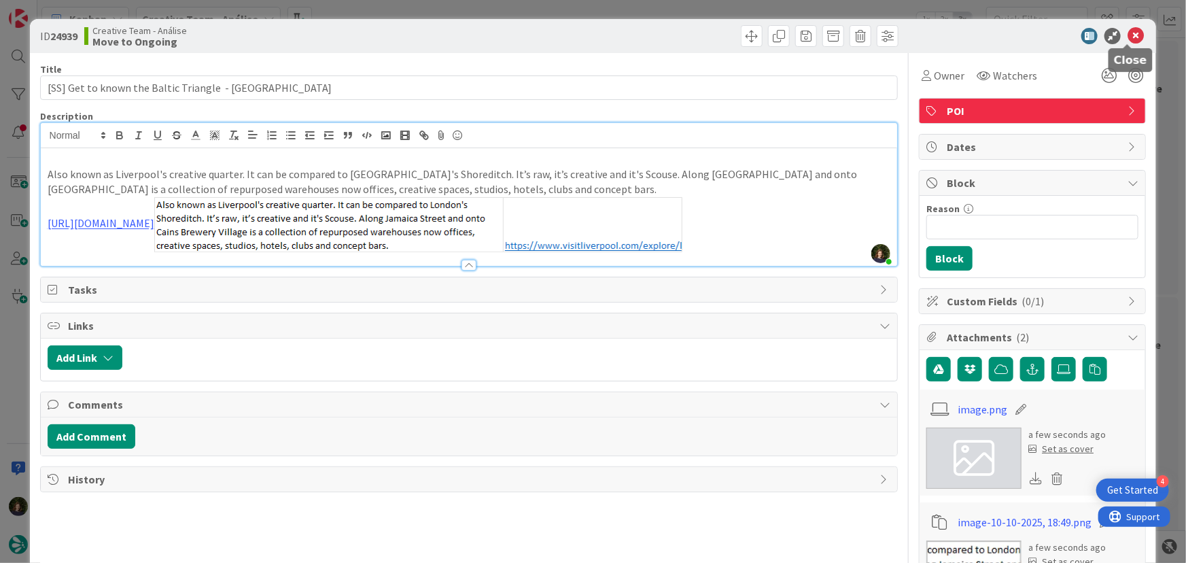
click at [1128, 37] on icon at bounding box center [1136, 36] width 16 height 16
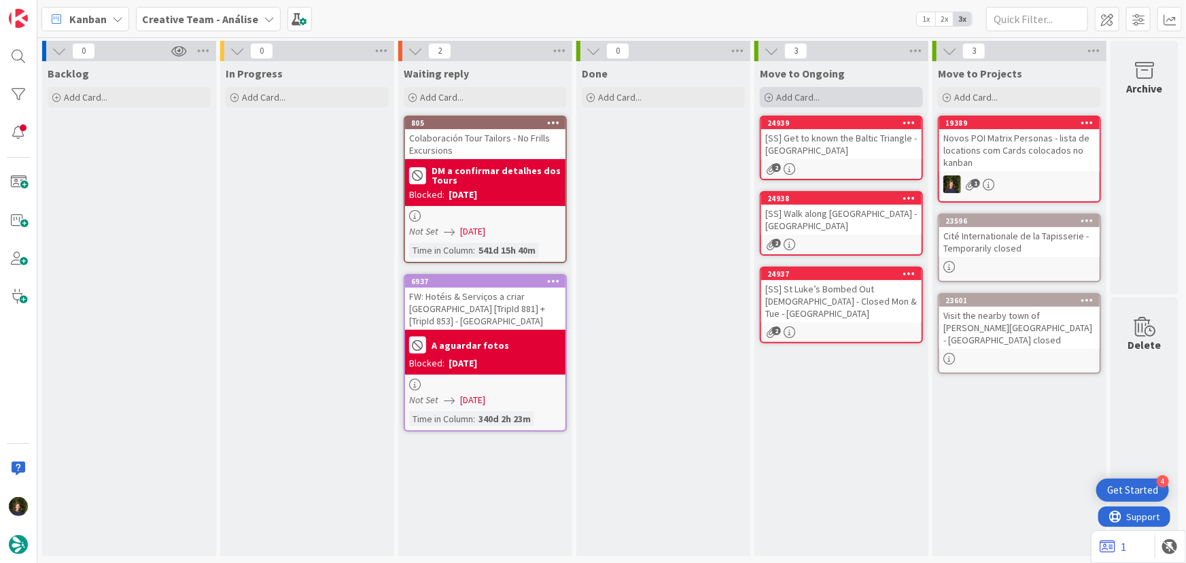
click at [825, 97] on div "Add Card..." at bounding box center [841, 97] width 163 height 20
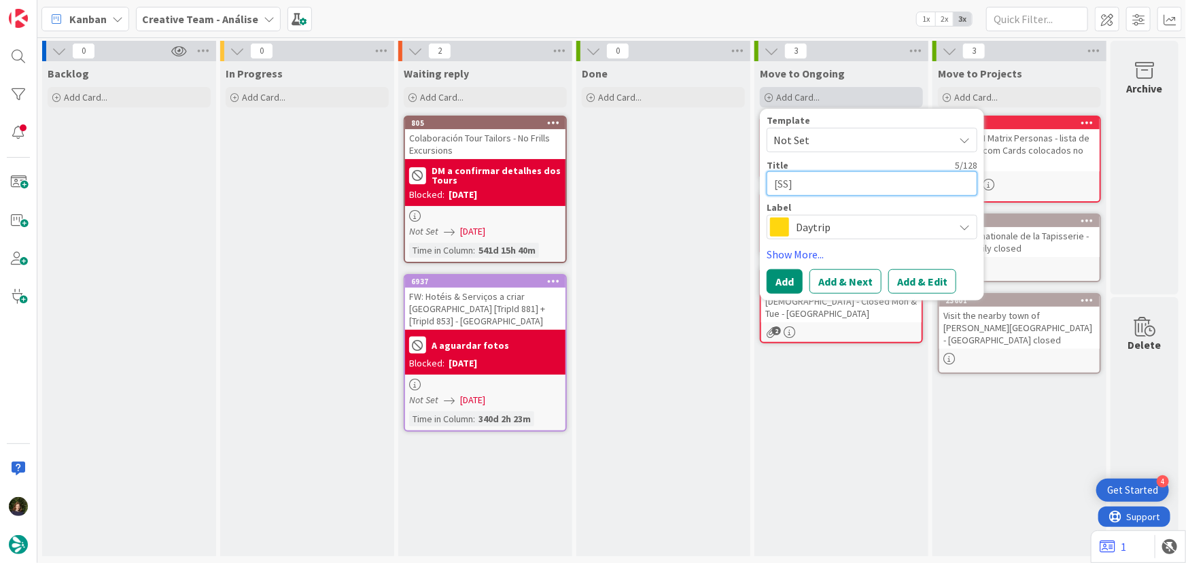
paste textarea "Bluecoat Chambers"
click at [829, 224] on span "Daytrip" at bounding box center [871, 226] width 151 height 19
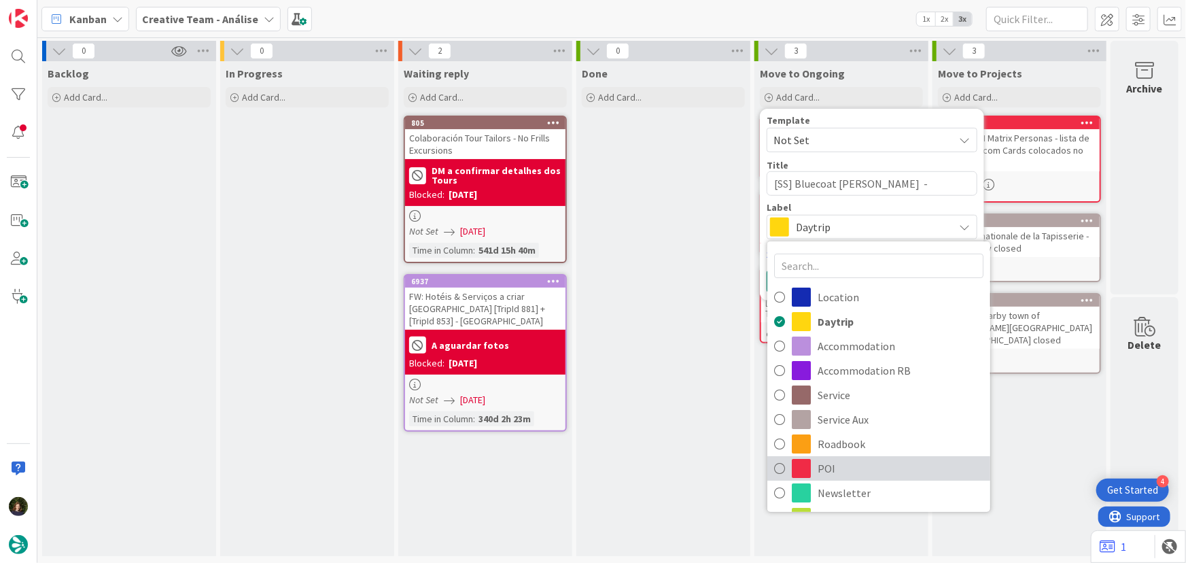
click at [843, 460] on span "POI" at bounding box center [901, 468] width 166 height 20
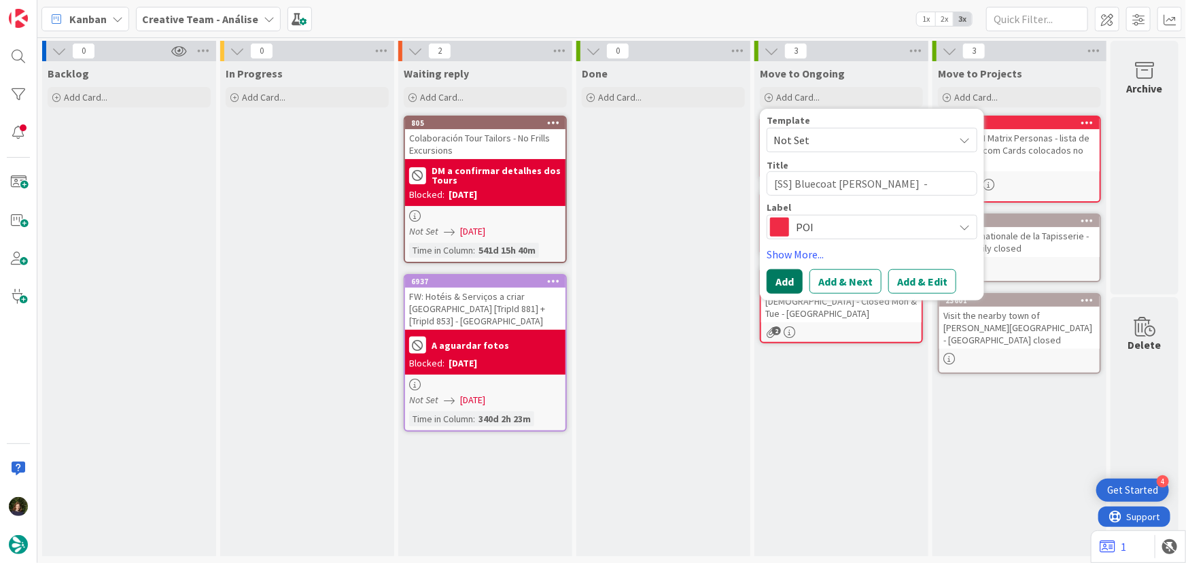
click at [773, 285] on button "Add" at bounding box center [785, 281] width 36 height 24
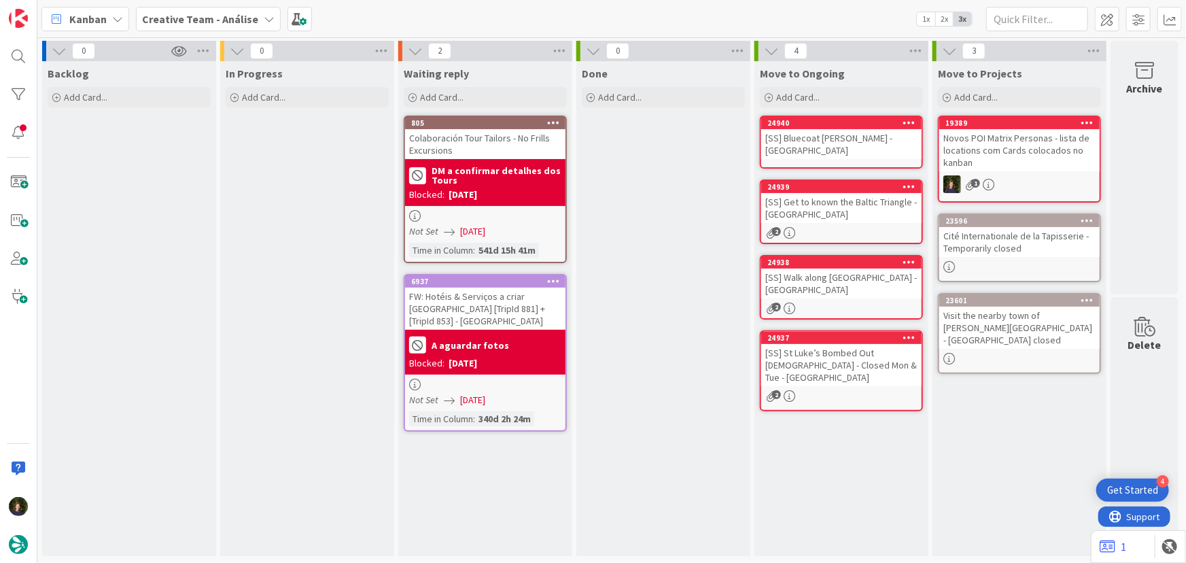
click at [802, 143] on div "[SS] Bluecoat Chambers - LIVERPOOL" at bounding box center [841, 144] width 160 height 30
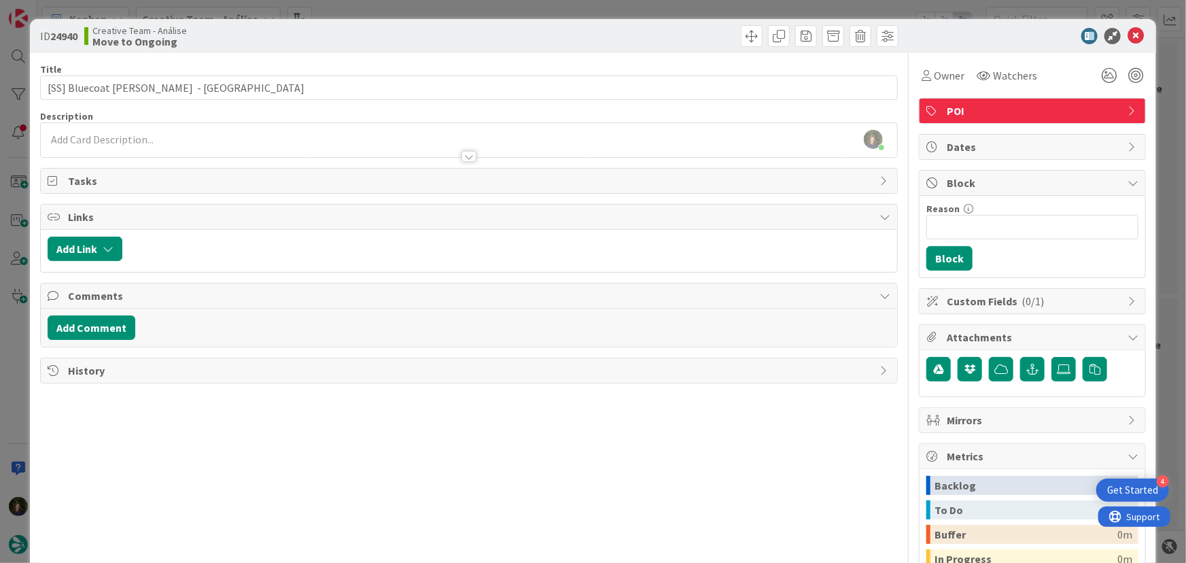
click at [128, 143] on div at bounding box center [469, 150] width 857 height 14
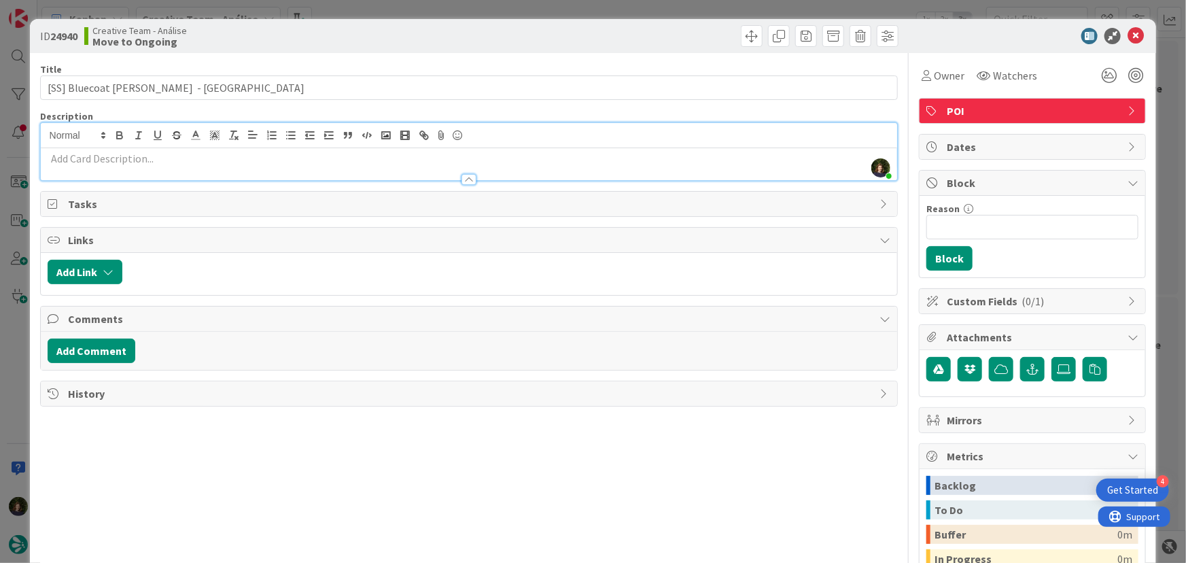
click at [145, 160] on p at bounding box center [469, 159] width 843 height 16
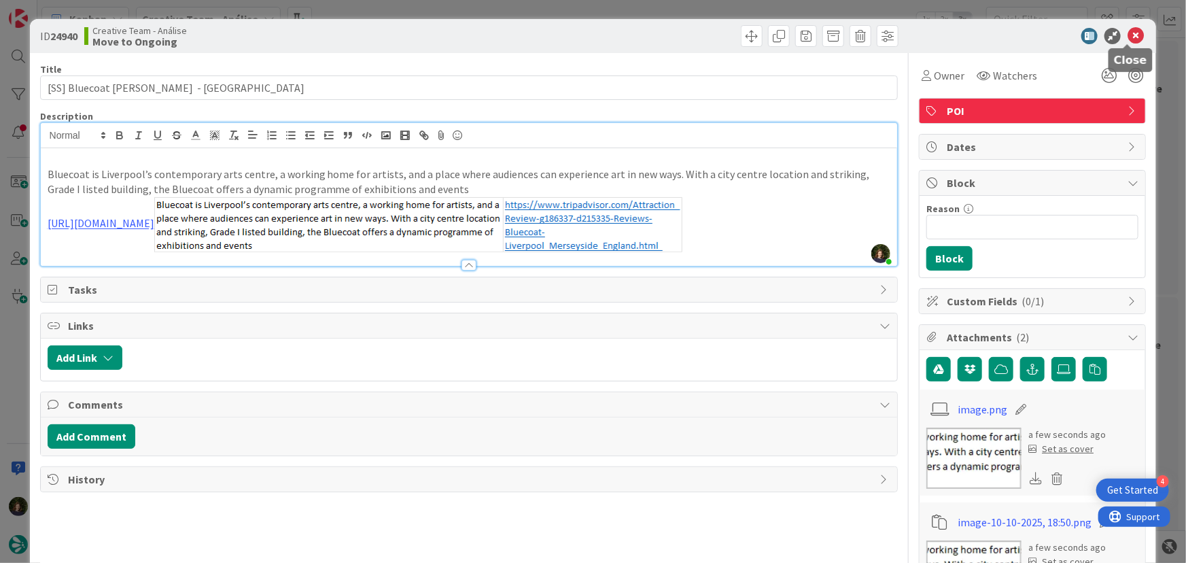
click at [1128, 36] on icon at bounding box center [1136, 36] width 16 height 16
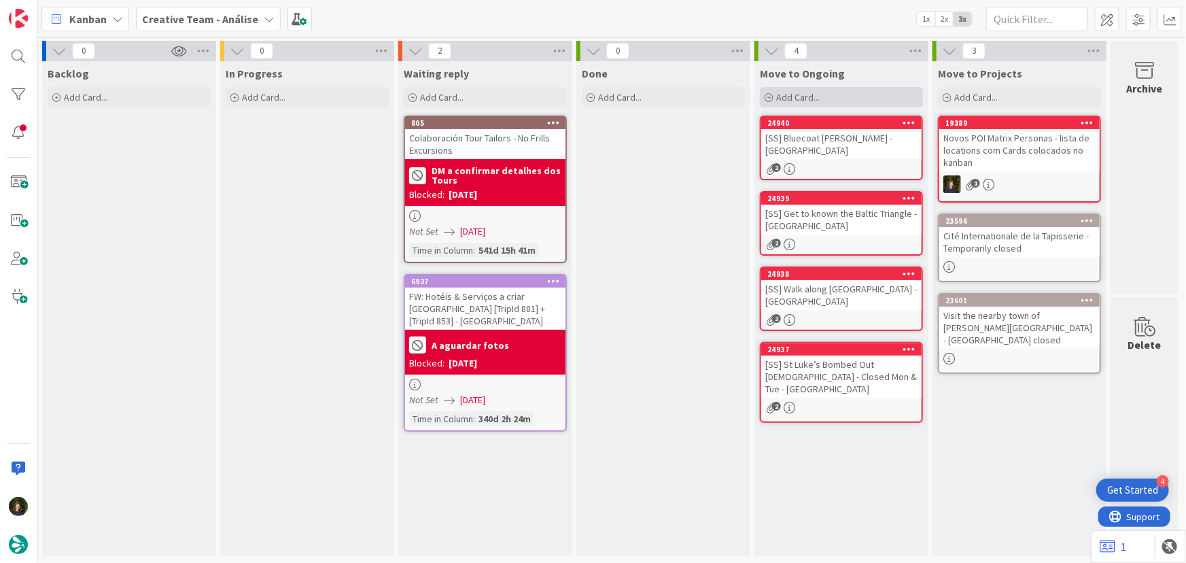
click at [816, 92] on span "Add Card..." at bounding box center [797, 97] width 43 height 12
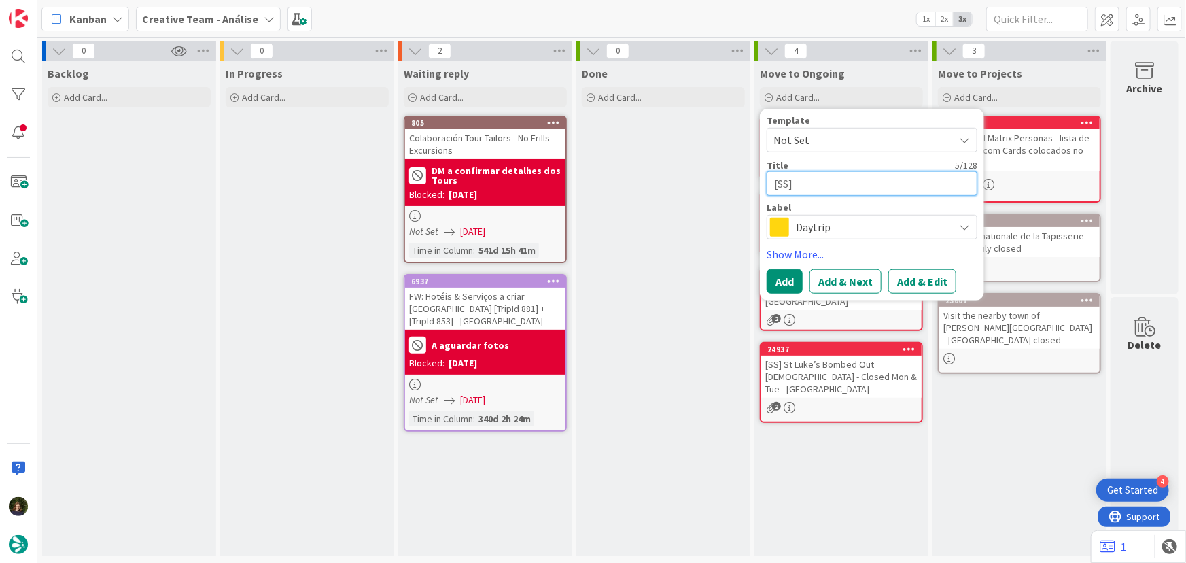
click at [812, 180] on textarea "[SS]" at bounding box center [872, 183] width 211 height 24
paste textarea "Liverpool Metropolitan Cathedral"
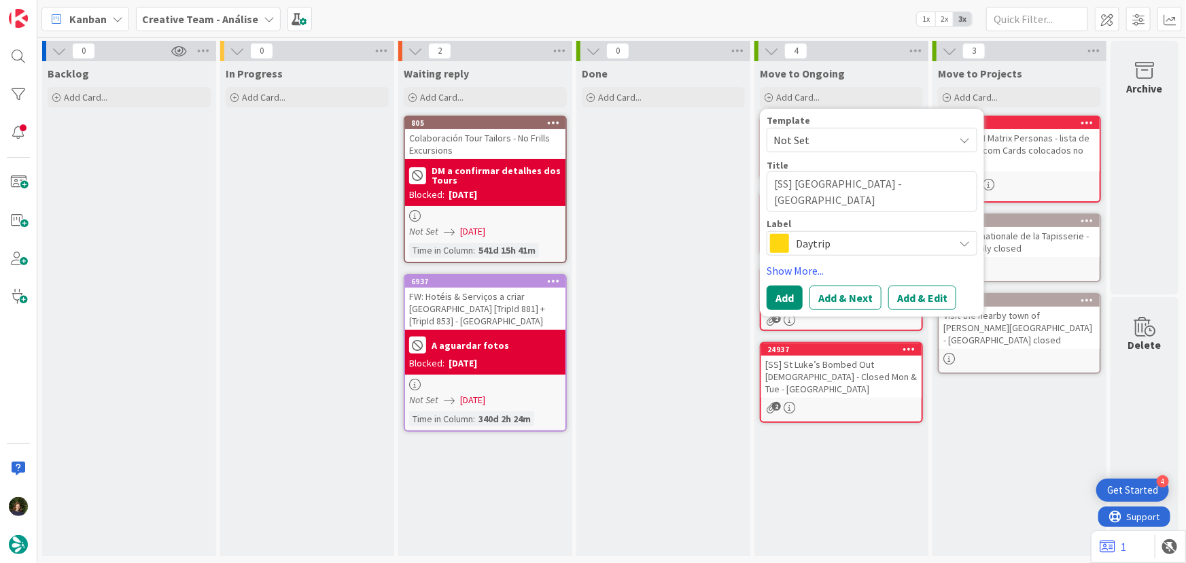
click at [812, 247] on span "Daytrip" at bounding box center [871, 243] width 151 height 19
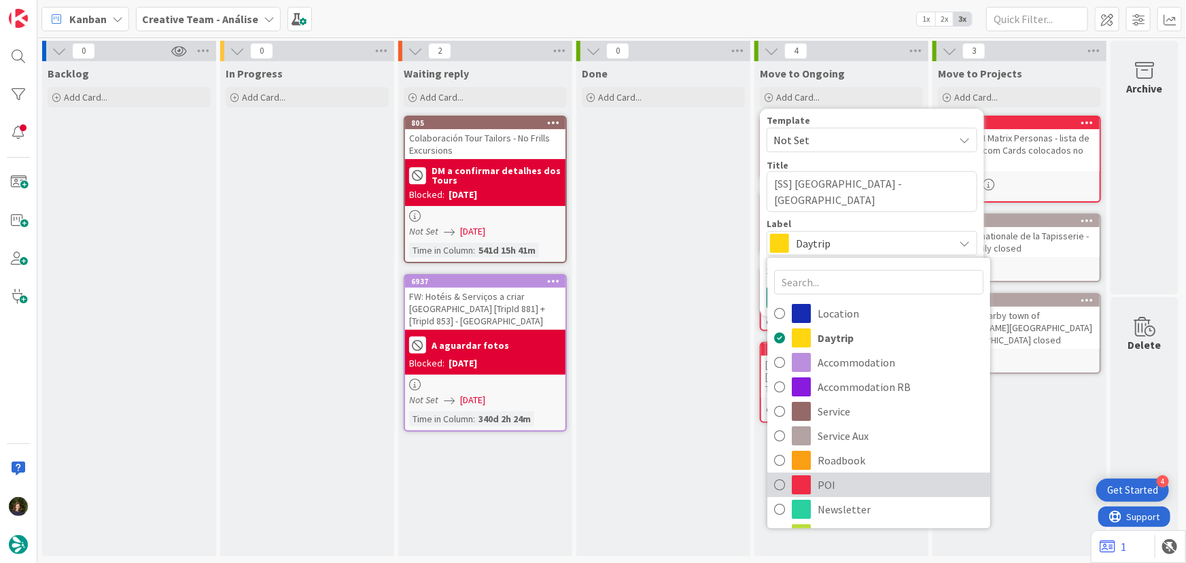
drag, startPoint x: 816, startPoint y: 484, endPoint x: 809, endPoint y: 476, distance: 10.2
click at [816, 484] on link "POI" at bounding box center [878, 484] width 223 height 24
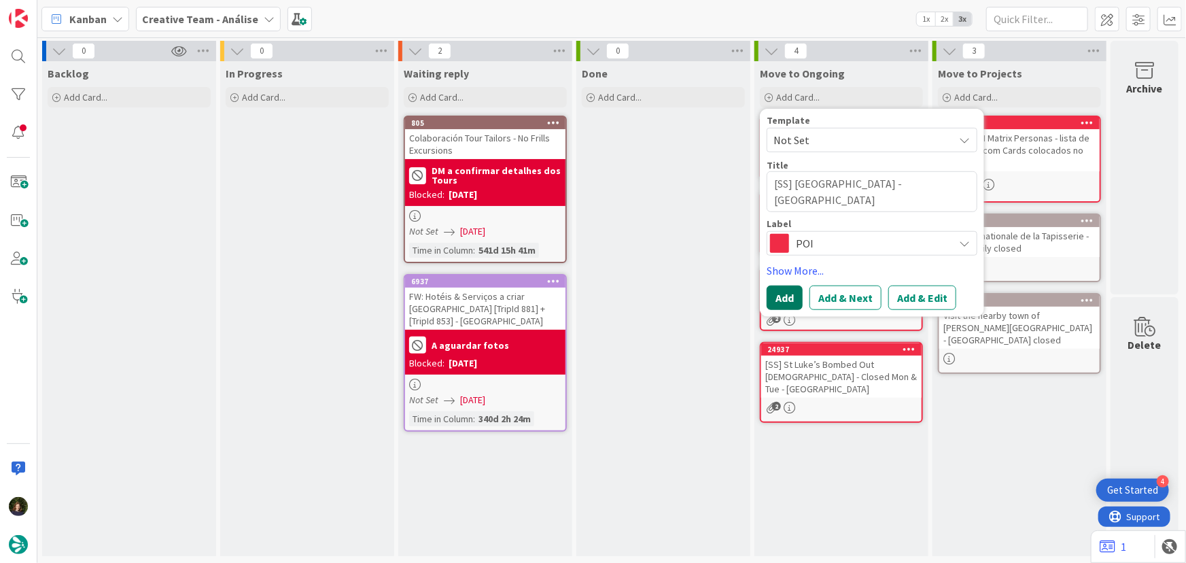
click at [777, 304] on button "Add" at bounding box center [785, 297] width 36 height 24
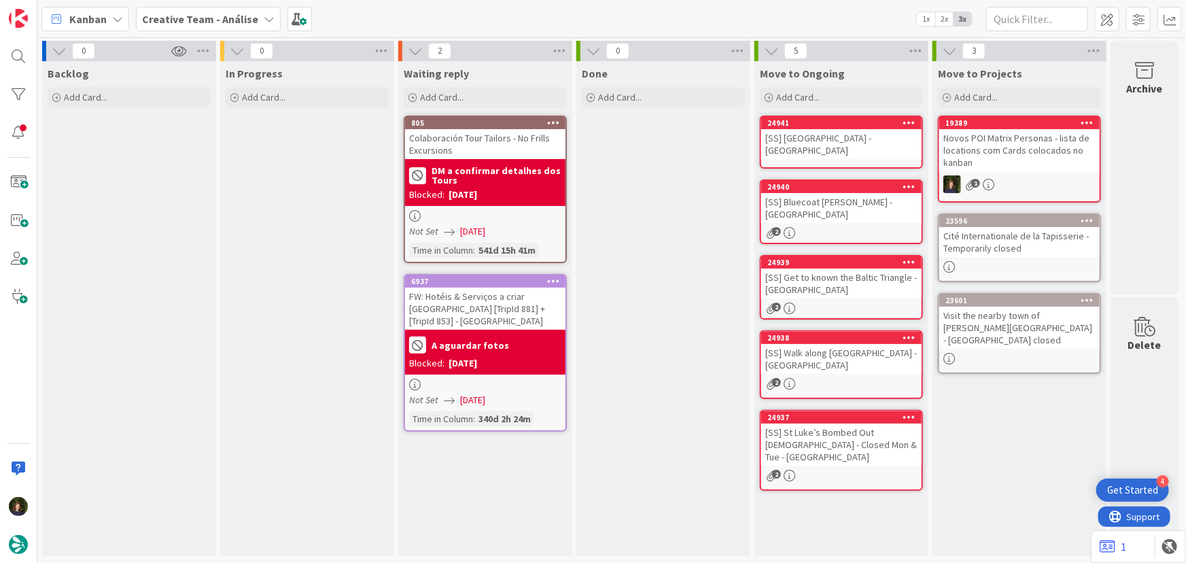
click at [812, 142] on div "[SS] Liverpool Metropolitan Cathedral - LIVERPOOL" at bounding box center [841, 144] width 160 height 30
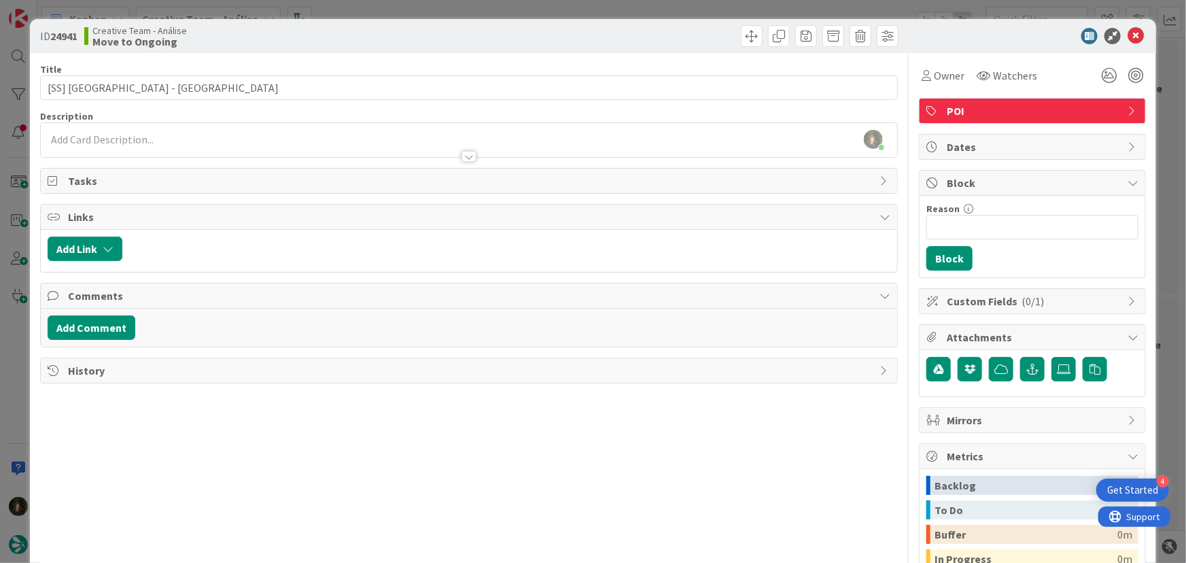
click at [130, 146] on div at bounding box center [469, 150] width 857 height 14
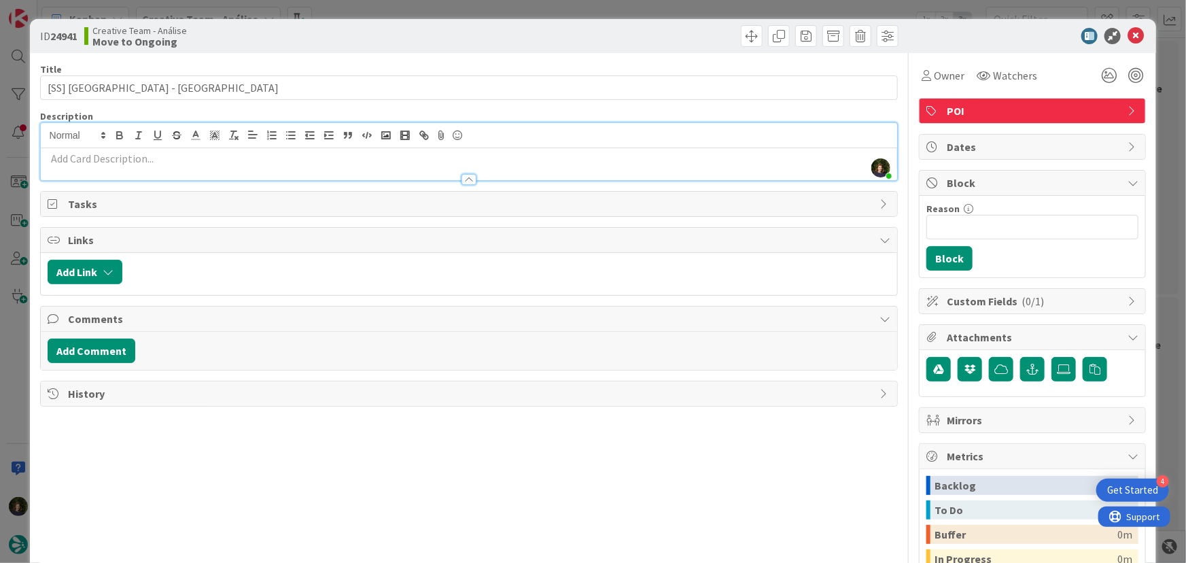
click at [158, 158] on p at bounding box center [469, 159] width 843 height 16
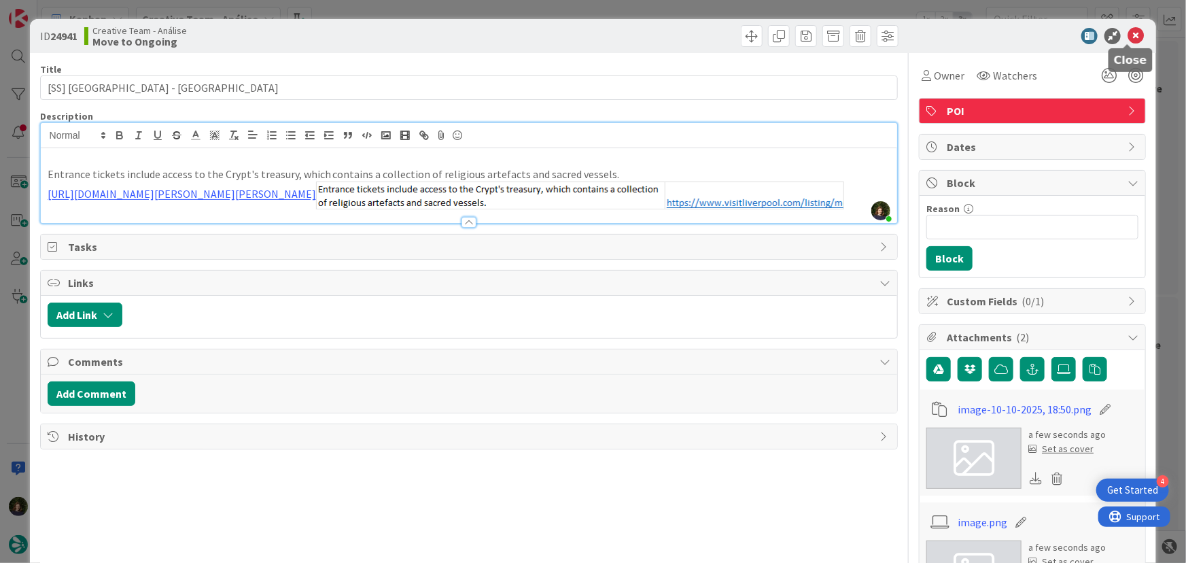
click at [1128, 35] on icon at bounding box center [1136, 36] width 16 height 16
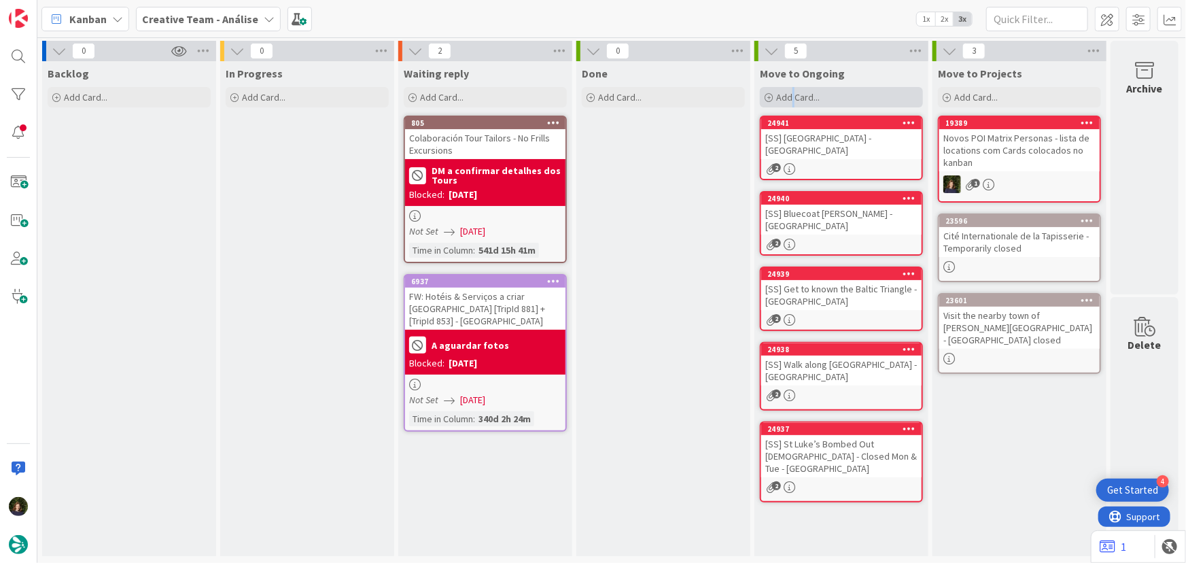
click at [793, 98] on span "Add Card..." at bounding box center [797, 97] width 43 height 12
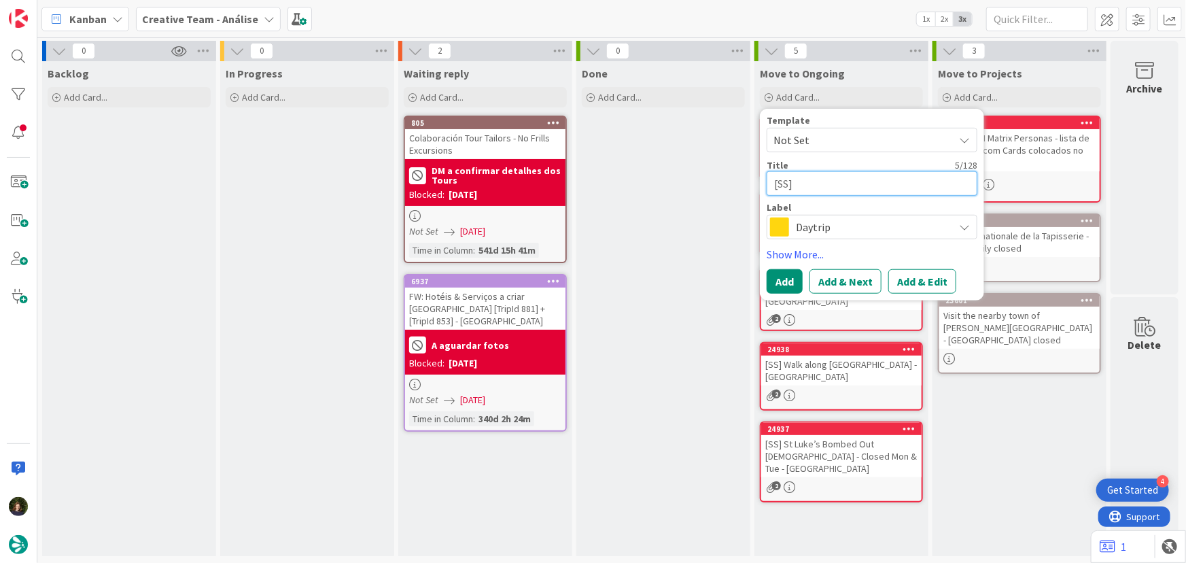
click at [820, 181] on textarea "[SS]" at bounding box center [872, 183] width 211 height 24
paste textarea "Explore the Georgian Quarter"
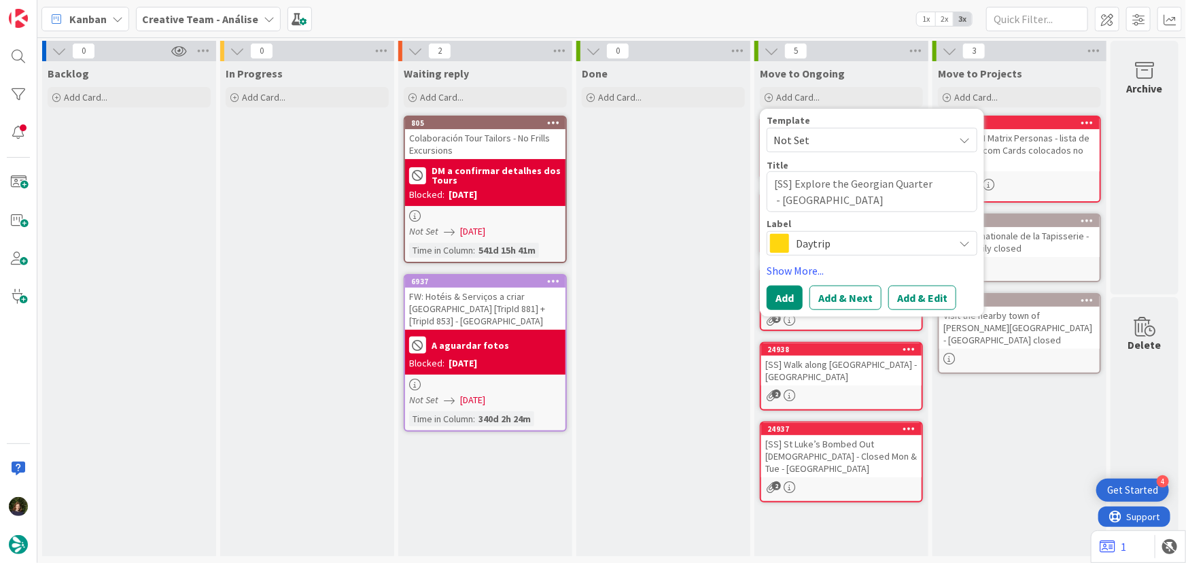
click at [835, 249] on span "Daytrip" at bounding box center [871, 243] width 151 height 19
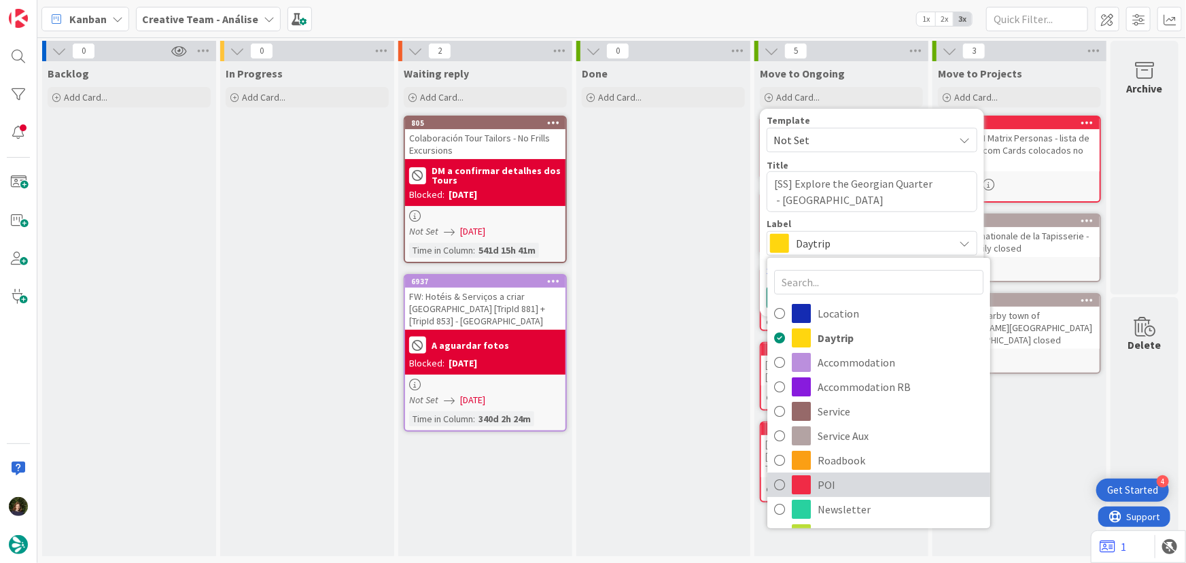
click at [868, 483] on span "POI" at bounding box center [901, 484] width 166 height 20
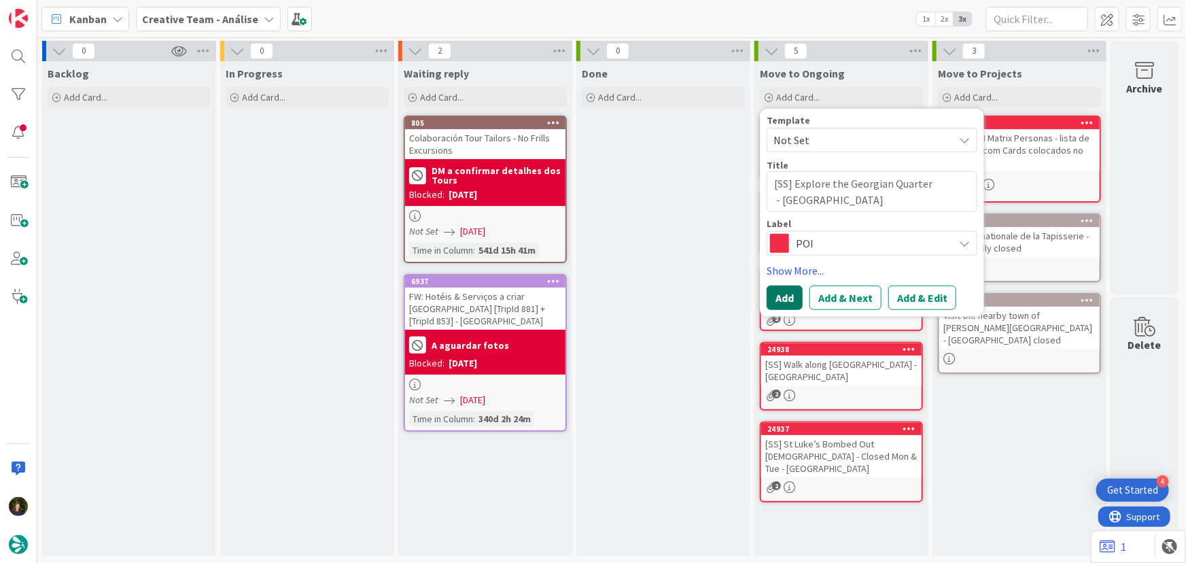
click at [780, 296] on button "Add" at bounding box center [785, 297] width 36 height 24
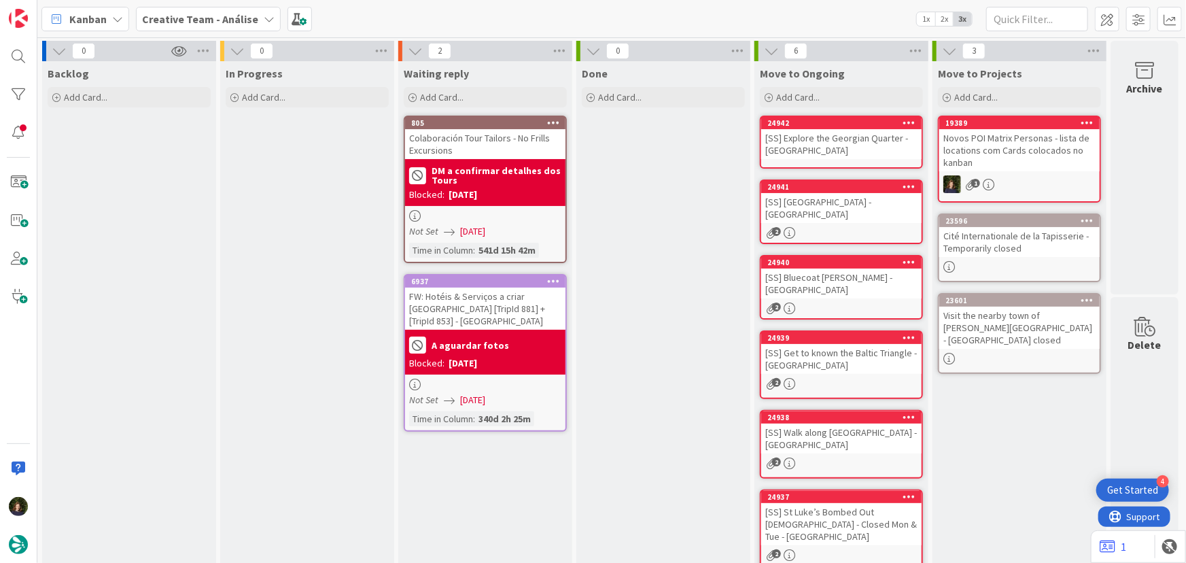
click at [814, 145] on div "[SS] Explore the Georgian Quarter - LIVERPOOL" at bounding box center [841, 144] width 160 height 30
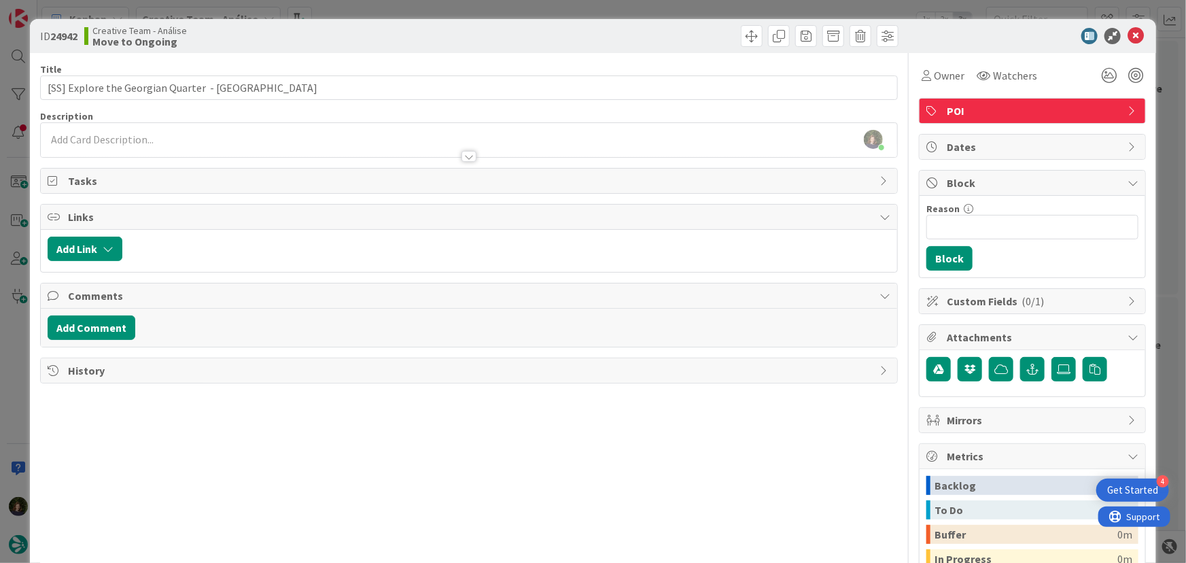
click at [224, 147] on div at bounding box center [469, 150] width 857 height 14
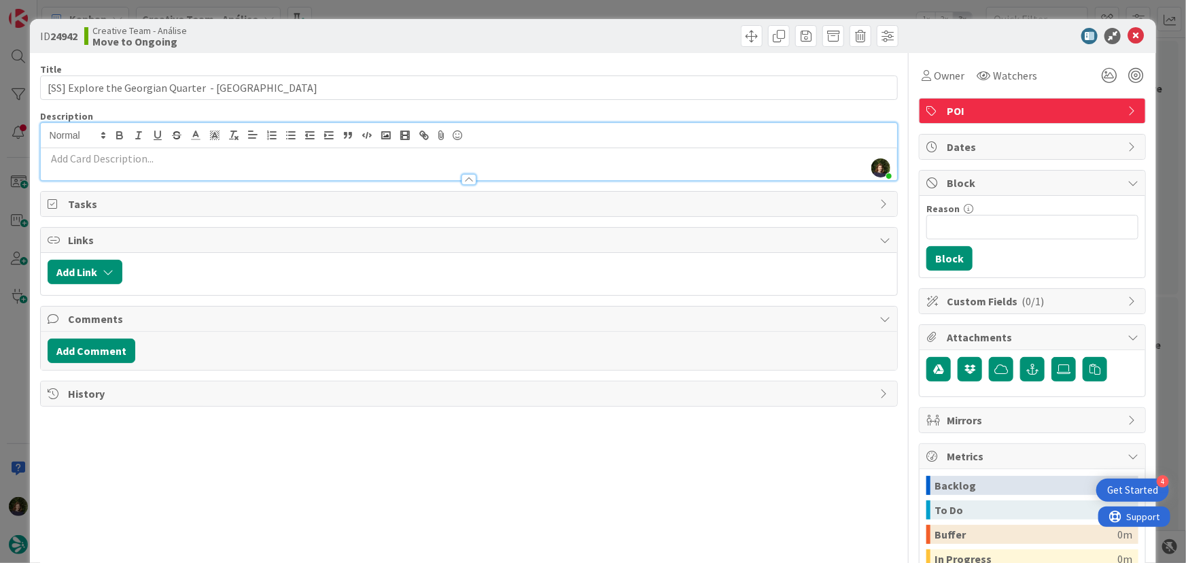
click at [211, 163] on p at bounding box center [469, 159] width 843 height 16
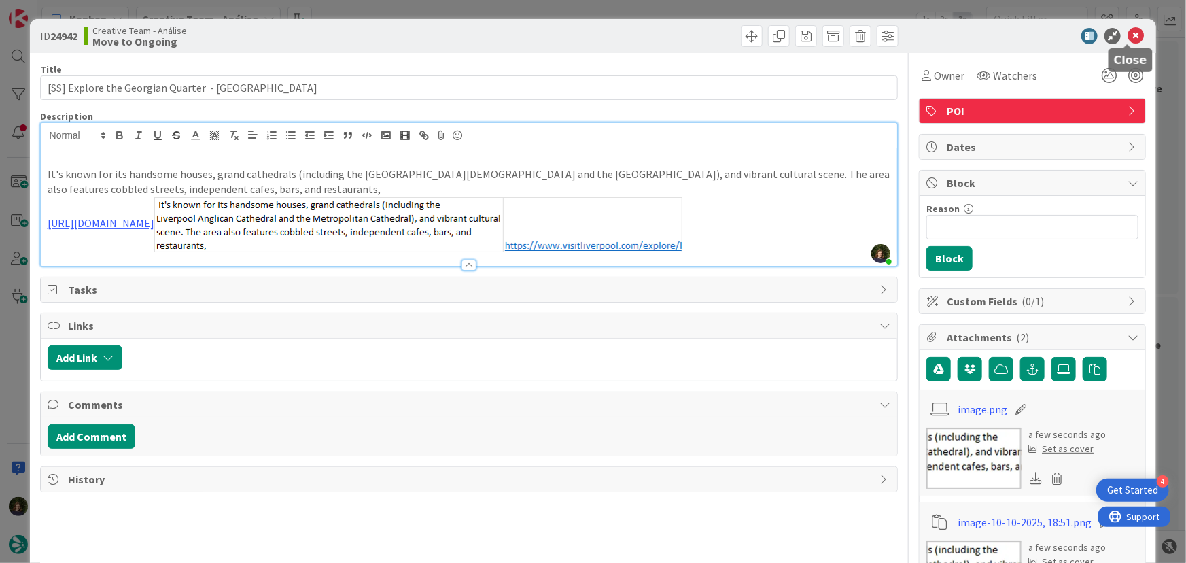
click at [1128, 28] on icon at bounding box center [1136, 36] width 16 height 16
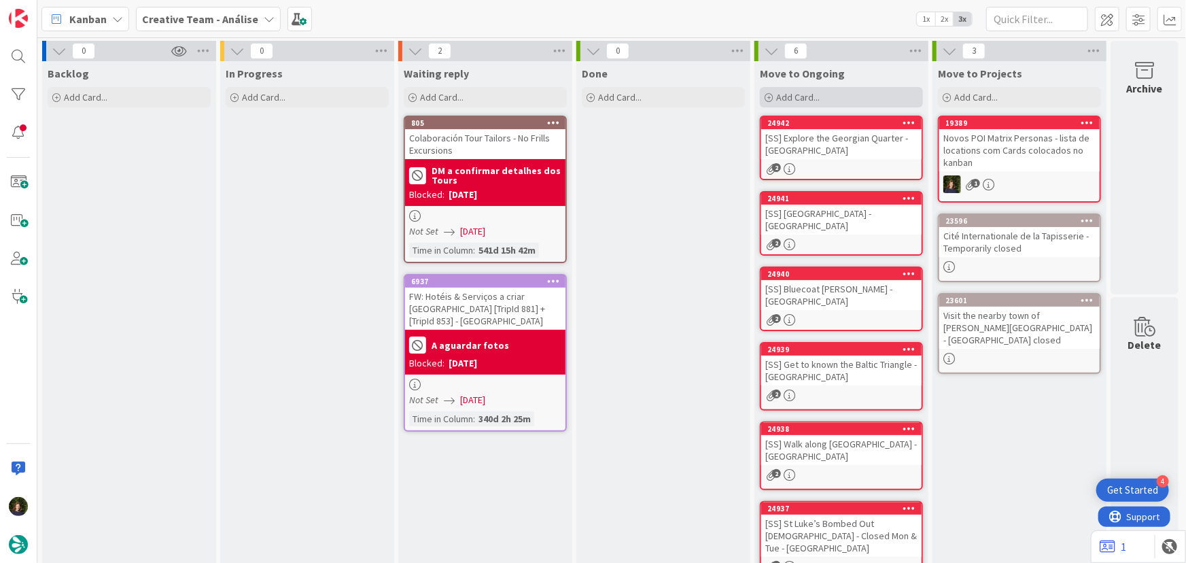
click at [786, 100] on span "Add Card..." at bounding box center [797, 97] width 43 height 12
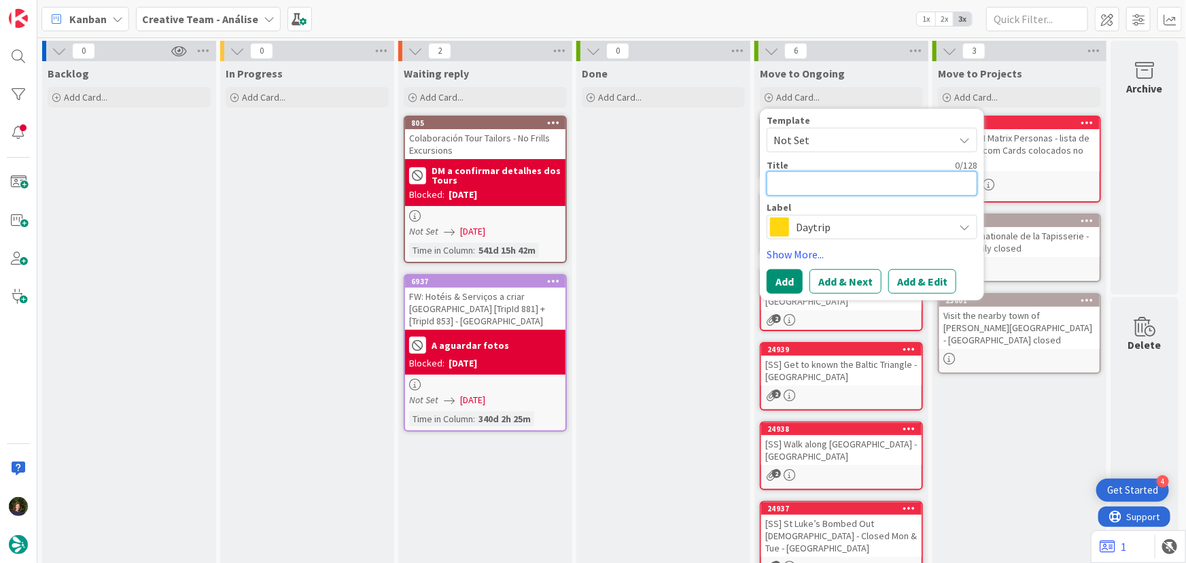
click at [780, 191] on textarea at bounding box center [872, 183] width 211 height 24
paste textarea "€€ - Cowshed - Open every day (Only D.)"
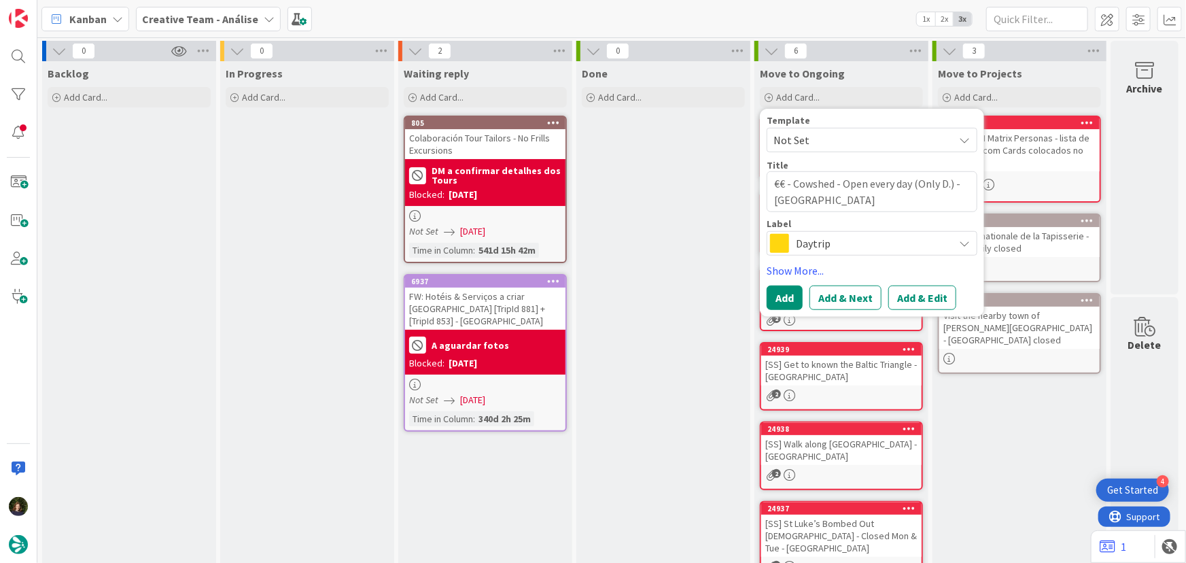
click at [850, 249] on span "Daytrip" at bounding box center [871, 243] width 151 height 19
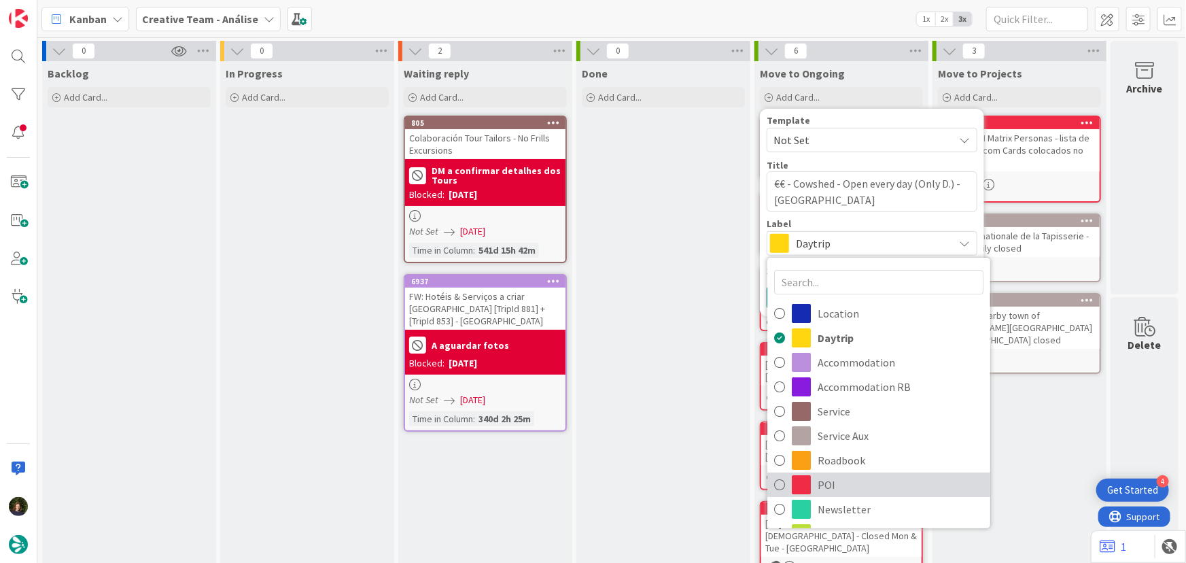
click at [843, 486] on span "POI" at bounding box center [901, 484] width 166 height 20
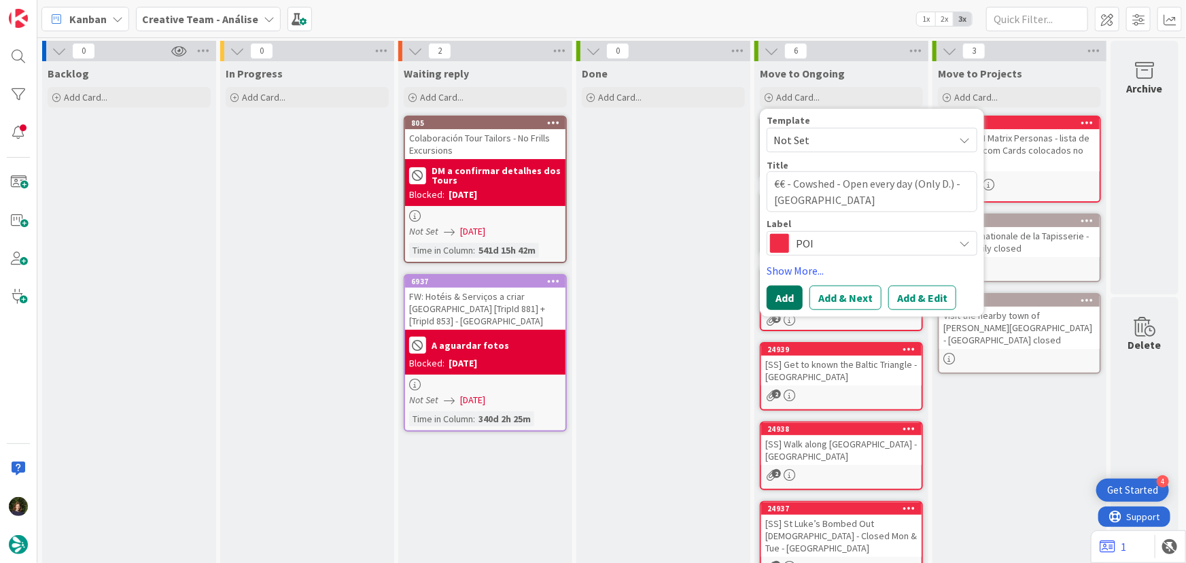
click at [790, 306] on button "Add" at bounding box center [785, 297] width 36 height 24
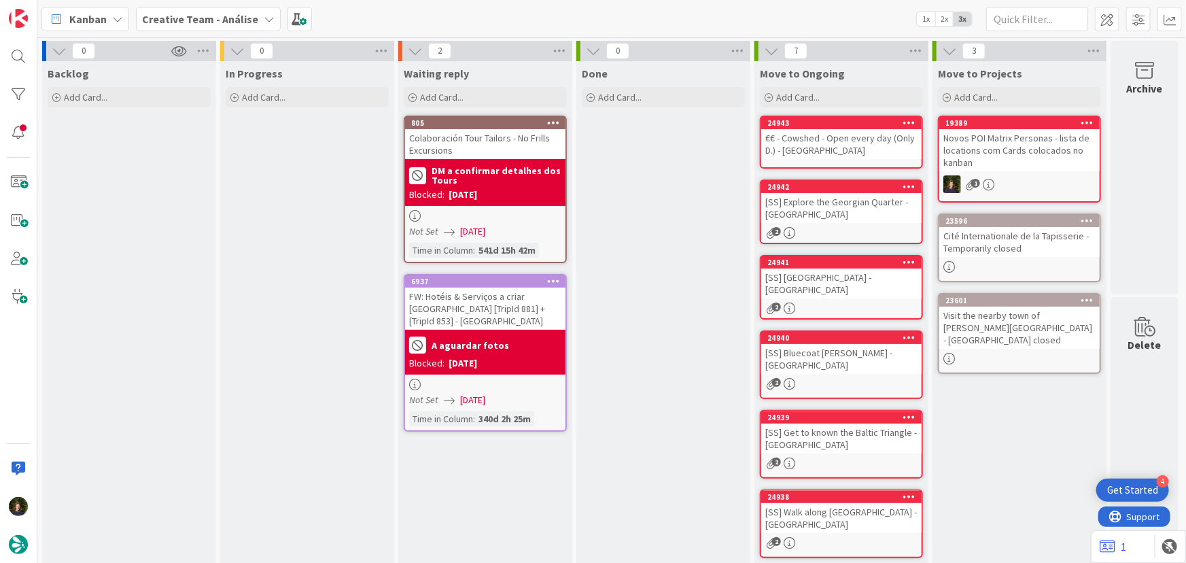
click at [803, 142] on div "€€ - Cowshed - Open every day (Only D.) - LIVERPOOL" at bounding box center [841, 144] width 160 height 30
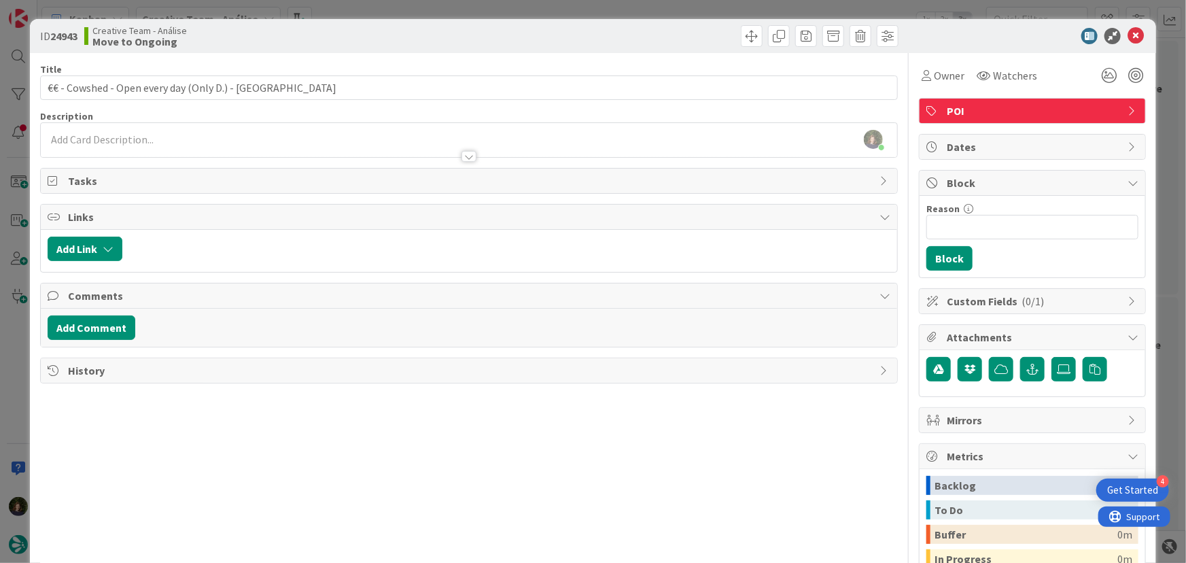
click at [141, 143] on div at bounding box center [469, 150] width 857 height 14
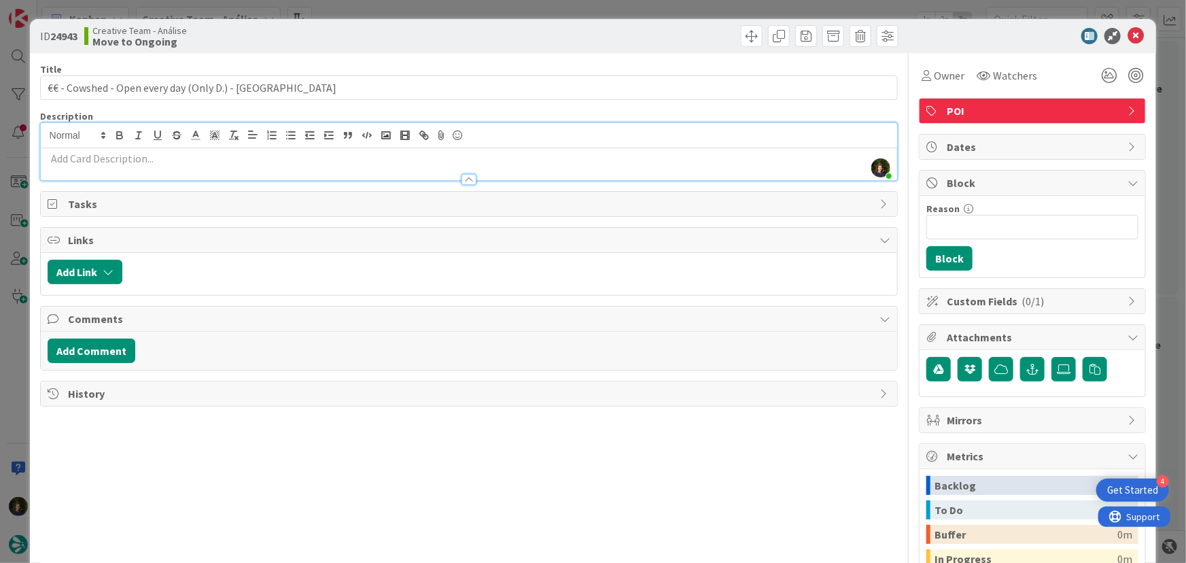
click at [152, 157] on p at bounding box center [469, 159] width 843 height 16
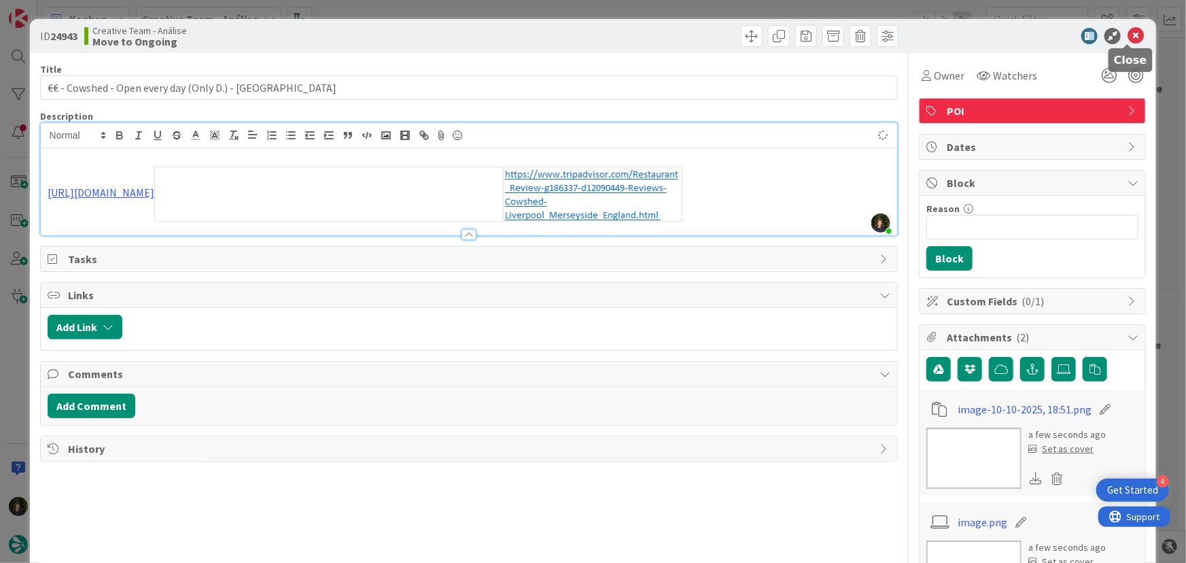
click at [1128, 34] on icon at bounding box center [1136, 36] width 16 height 16
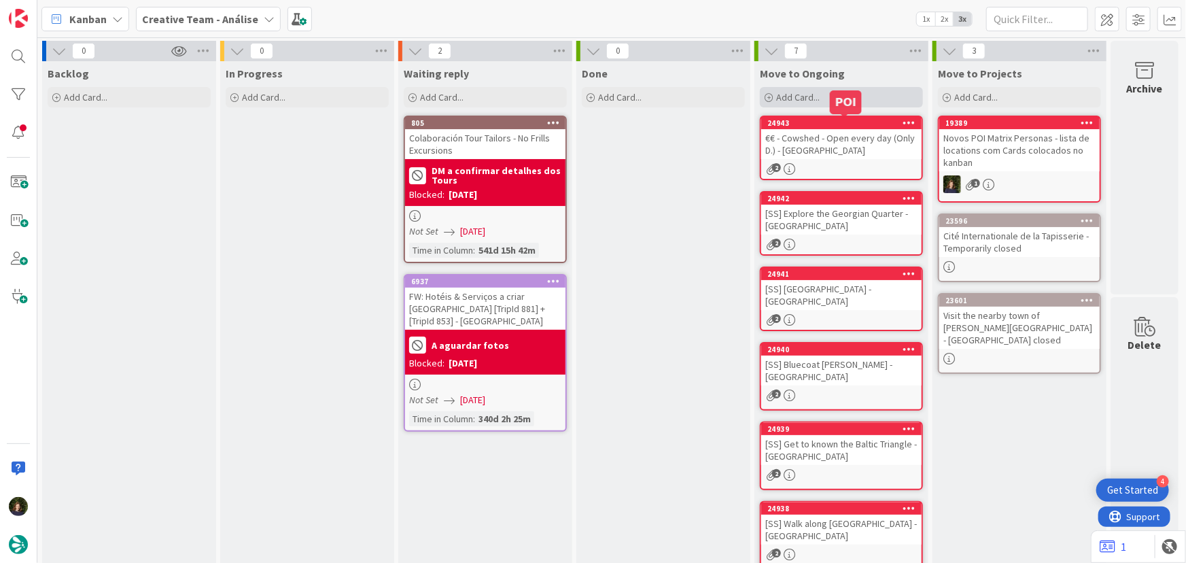
click at [835, 102] on div "Add Card..." at bounding box center [841, 97] width 163 height 20
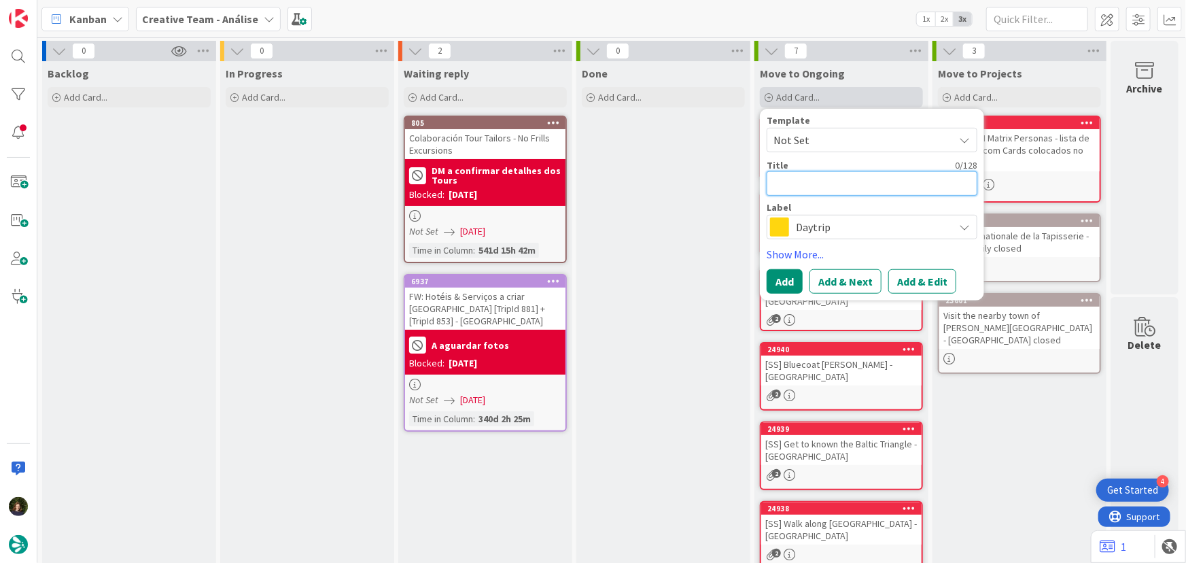
paste textarea "€€ - Wreck Bistro - Open every day (Only D.)"
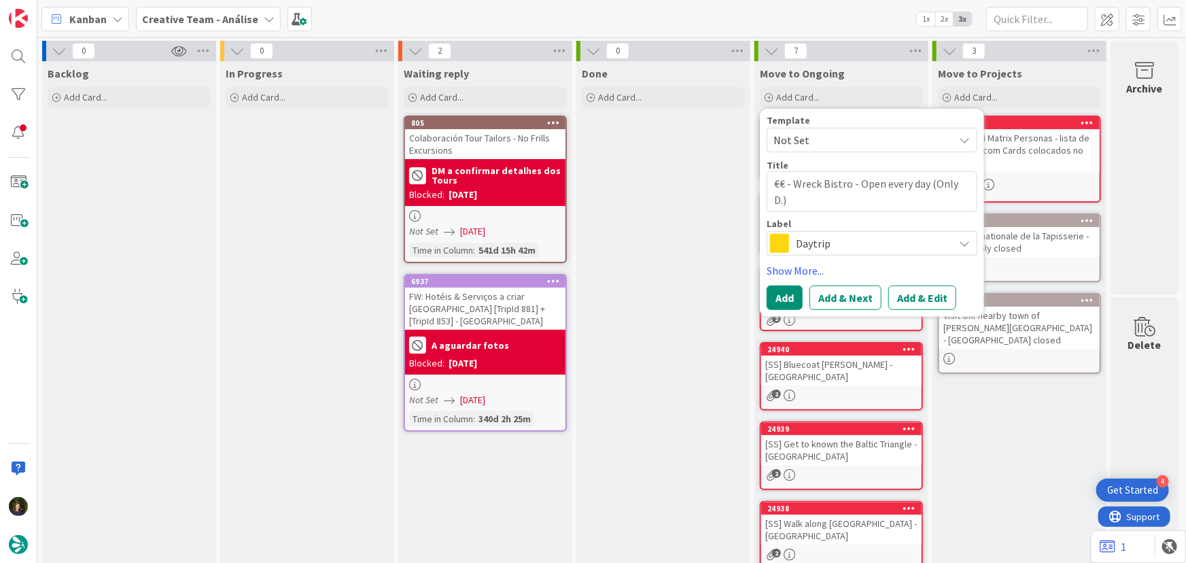
click at [861, 245] on span "Daytrip" at bounding box center [871, 243] width 151 height 19
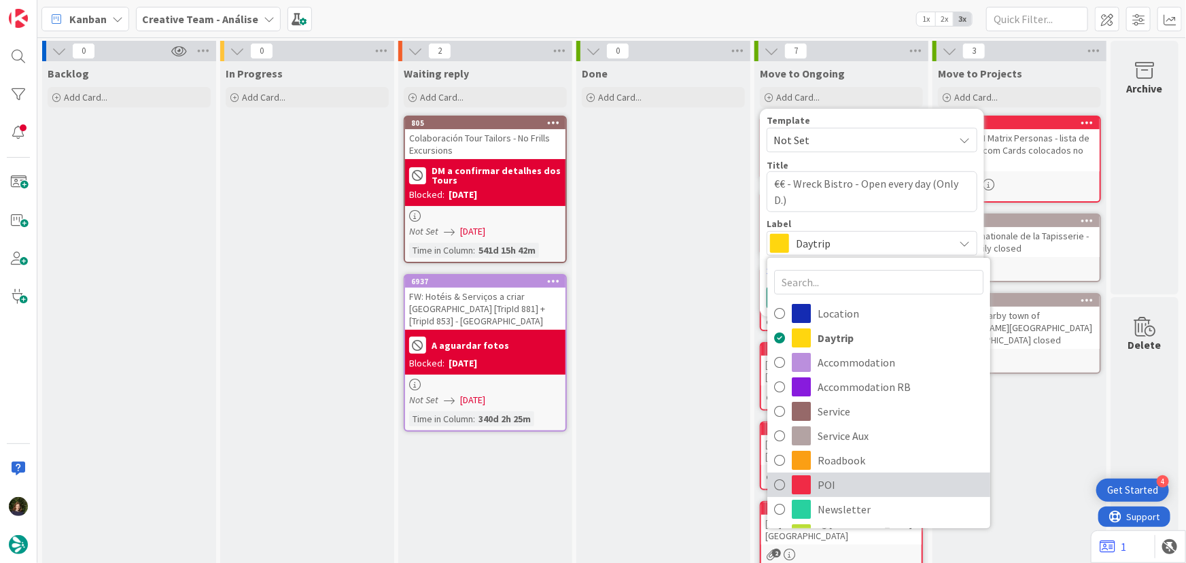
click at [841, 488] on span "POI" at bounding box center [901, 484] width 166 height 20
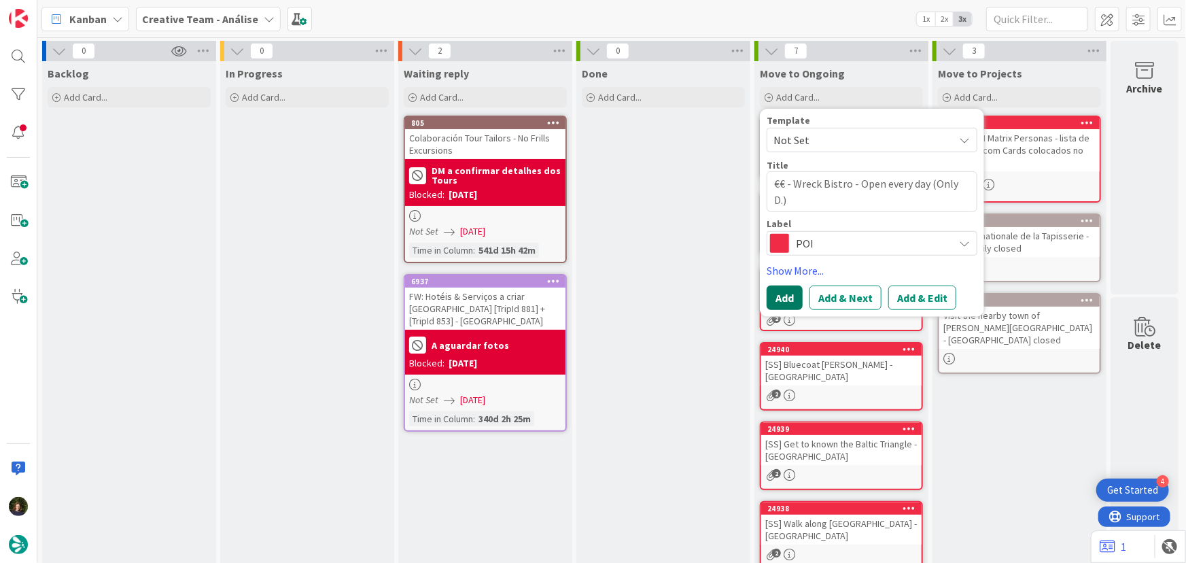
click at [779, 299] on button "Add" at bounding box center [785, 297] width 36 height 24
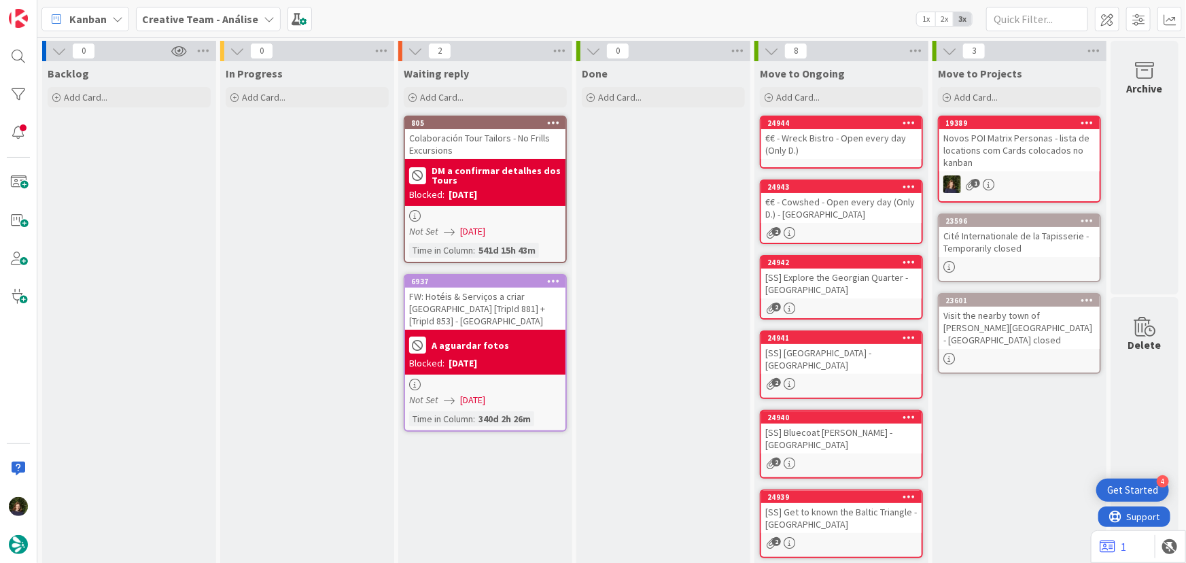
click at [829, 137] on div "€€ - Wreck Bistro - Open every day (Only D.)" at bounding box center [841, 144] width 160 height 30
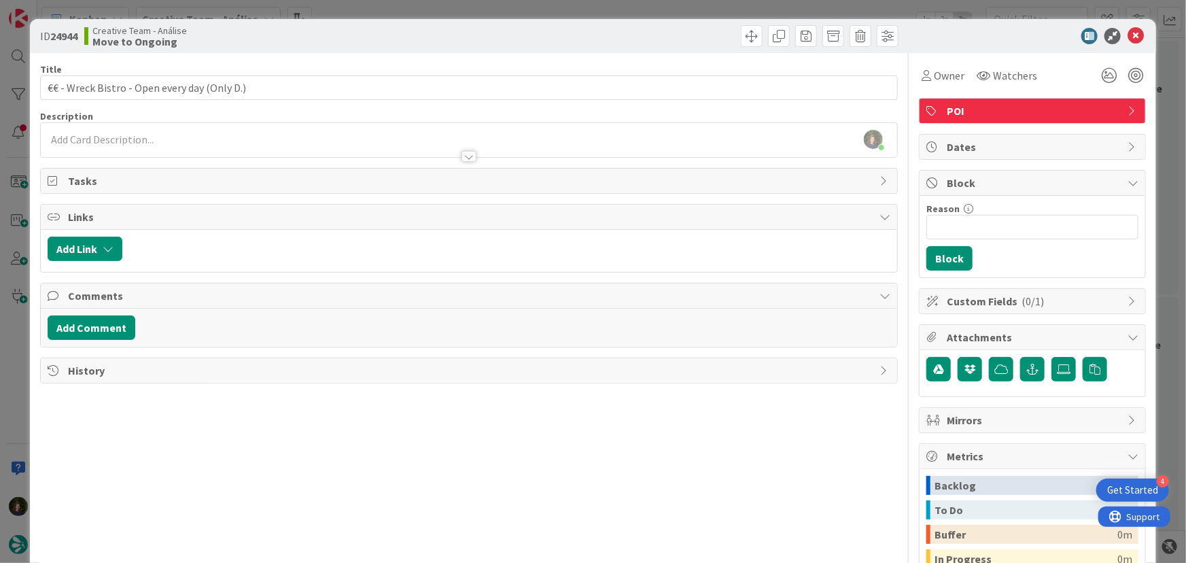
drag, startPoint x: 102, startPoint y: 139, endPoint x: 114, endPoint y: 167, distance: 29.8
click at [102, 139] on div "Margarida Carvalho just joined" at bounding box center [469, 140] width 857 height 34
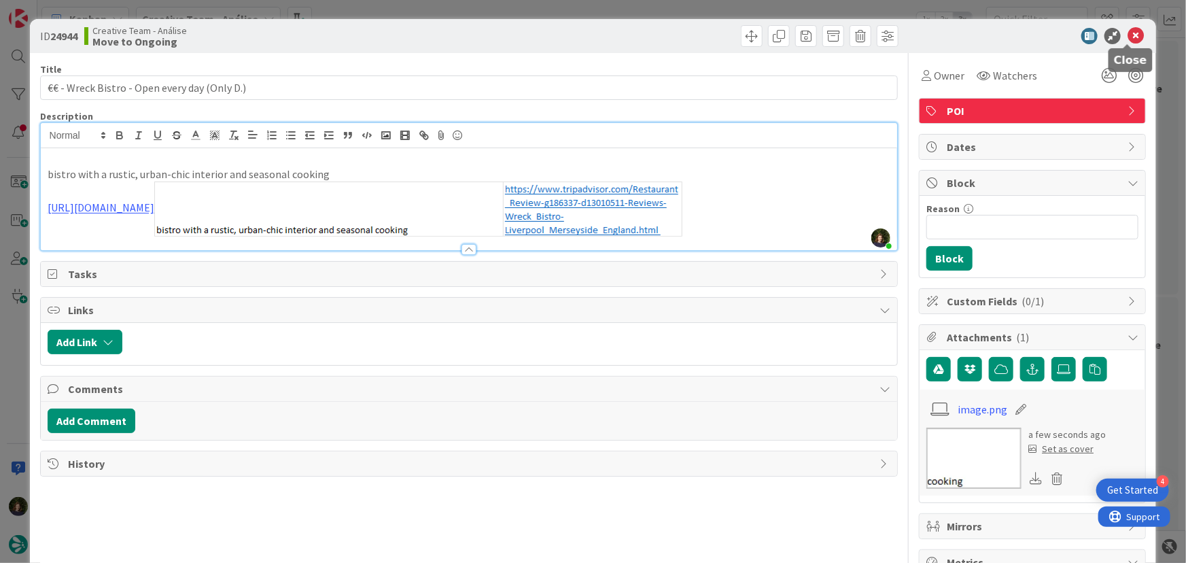
click at [1129, 35] on icon at bounding box center [1136, 36] width 16 height 16
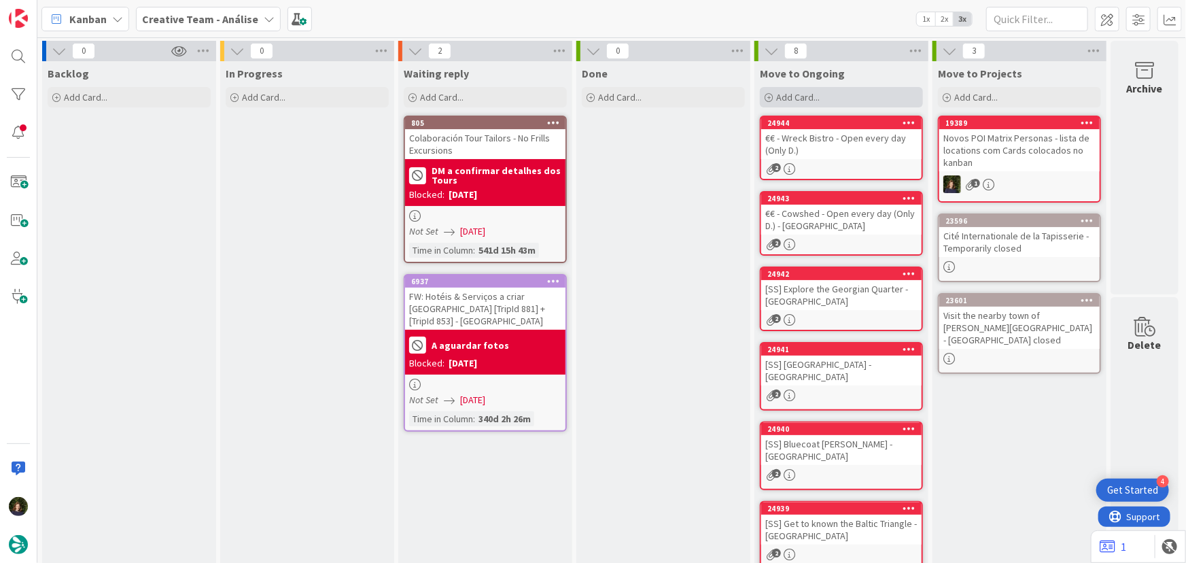
click at [802, 95] on span "Add Card..." at bounding box center [797, 97] width 43 height 12
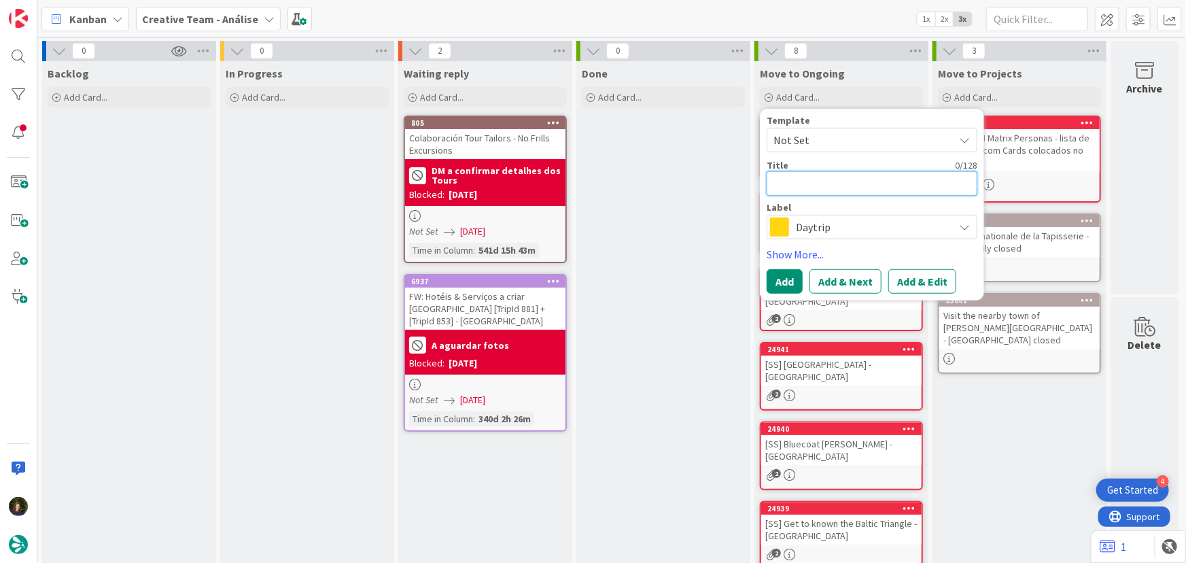
click at [843, 177] on textarea at bounding box center [872, 183] width 211 height 24
paste textarea "€€€ - The London Carriage Works - Open every day"
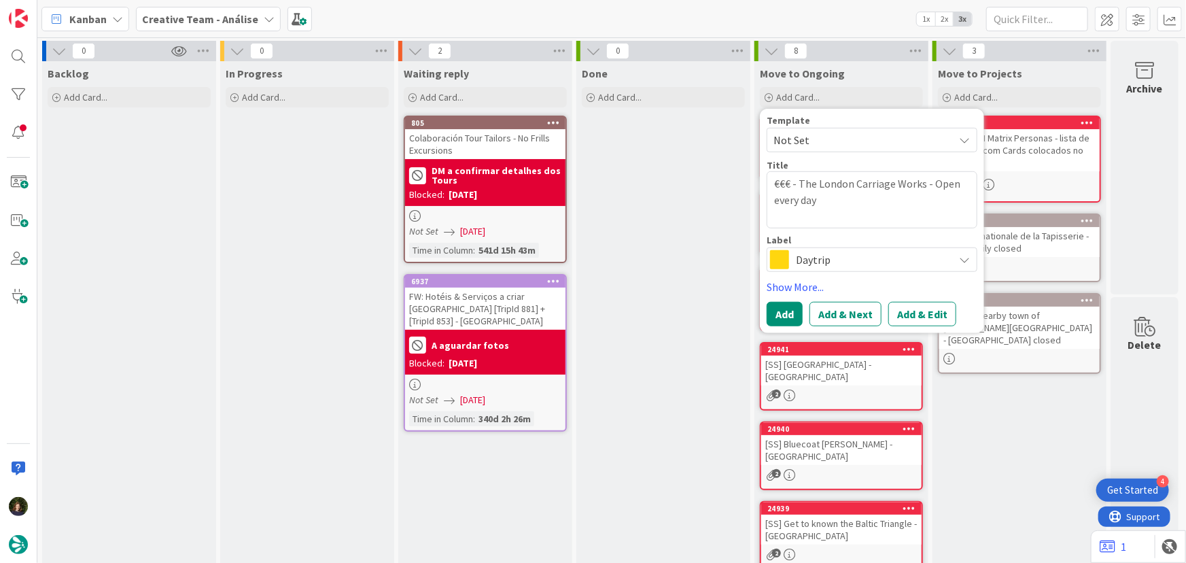
click at [832, 266] on span "Daytrip" at bounding box center [871, 259] width 151 height 19
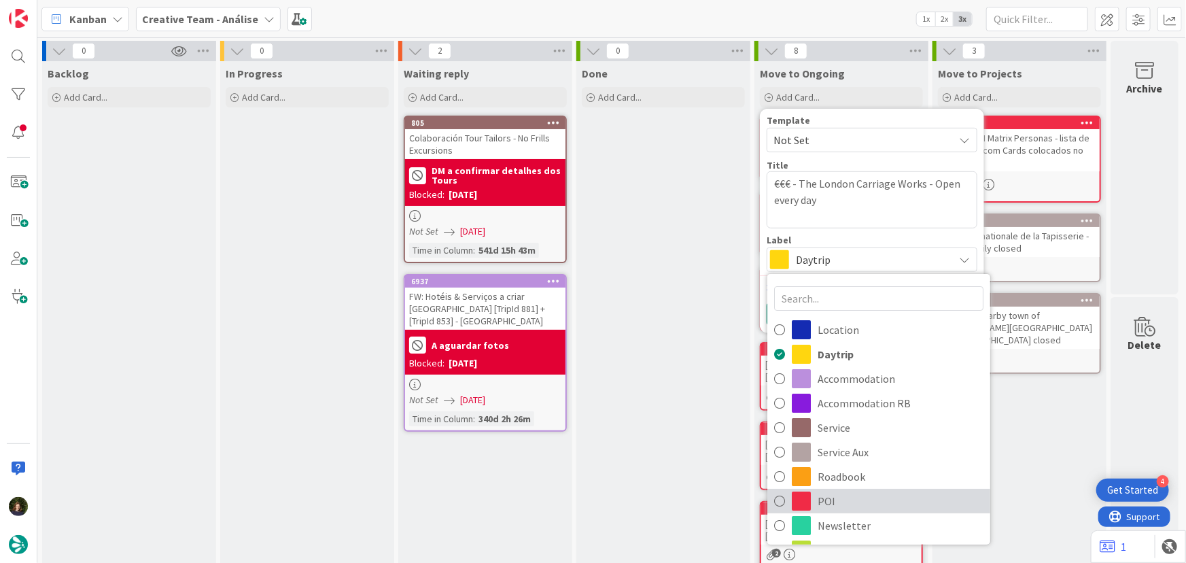
click at [856, 495] on span "POI" at bounding box center [901, 501] width 166 height 20
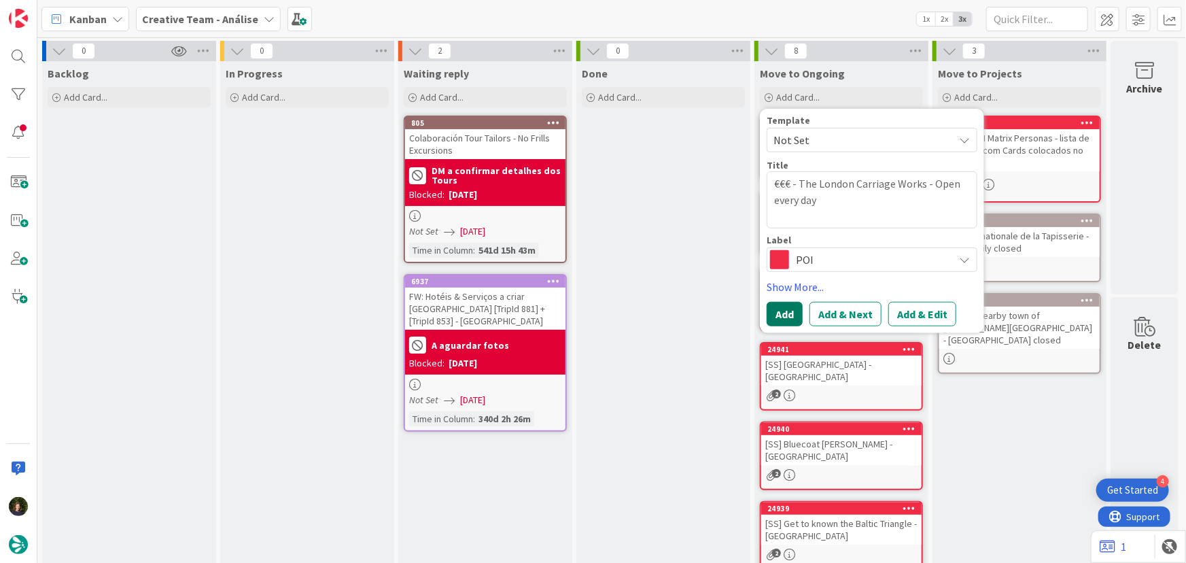
click at [769, 315] on button "Add" at bounding box center [785, 314] width 36 height 24
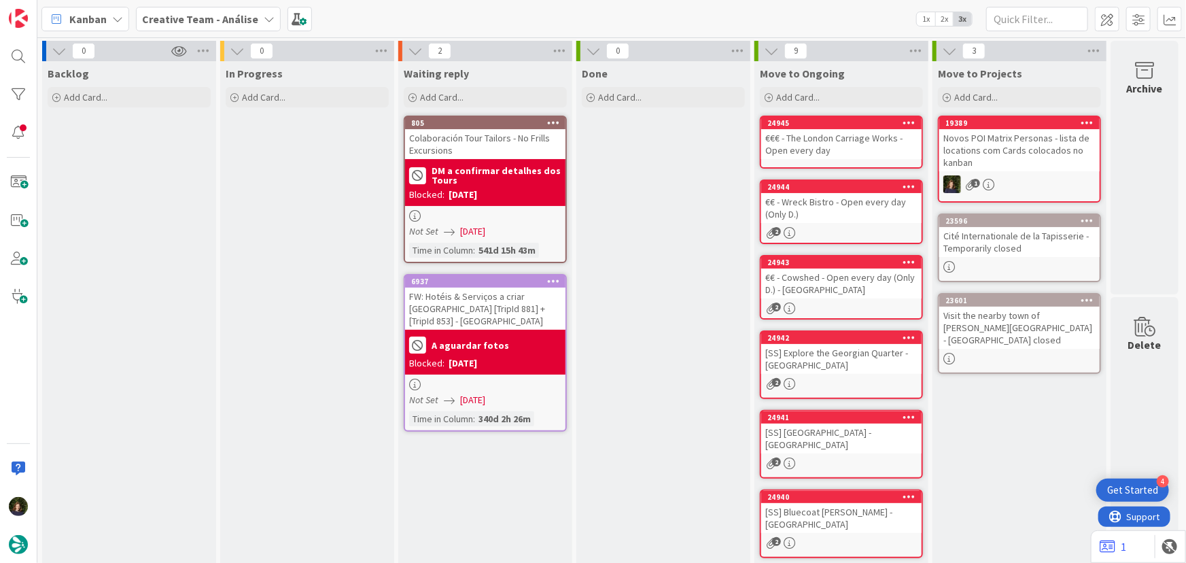
click at [788, 150] on div "€€€ - The London Carriage Works - Open every day" at bounding box center [841, 144] width 160 height 30
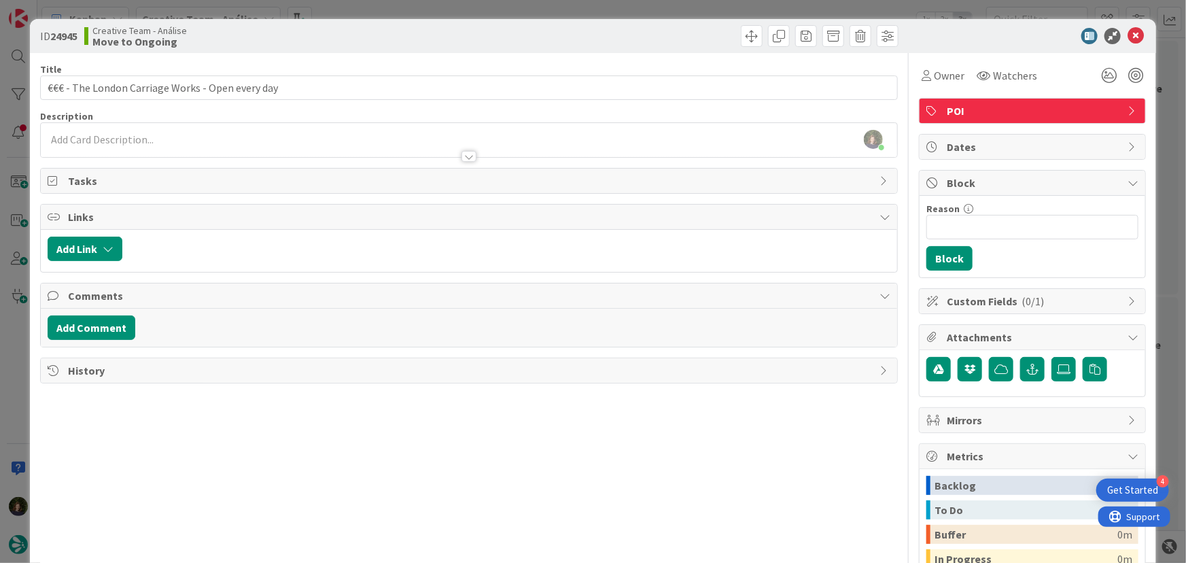
click at [228, 144] on div at bounding box center [469, 150] width 857 height 14
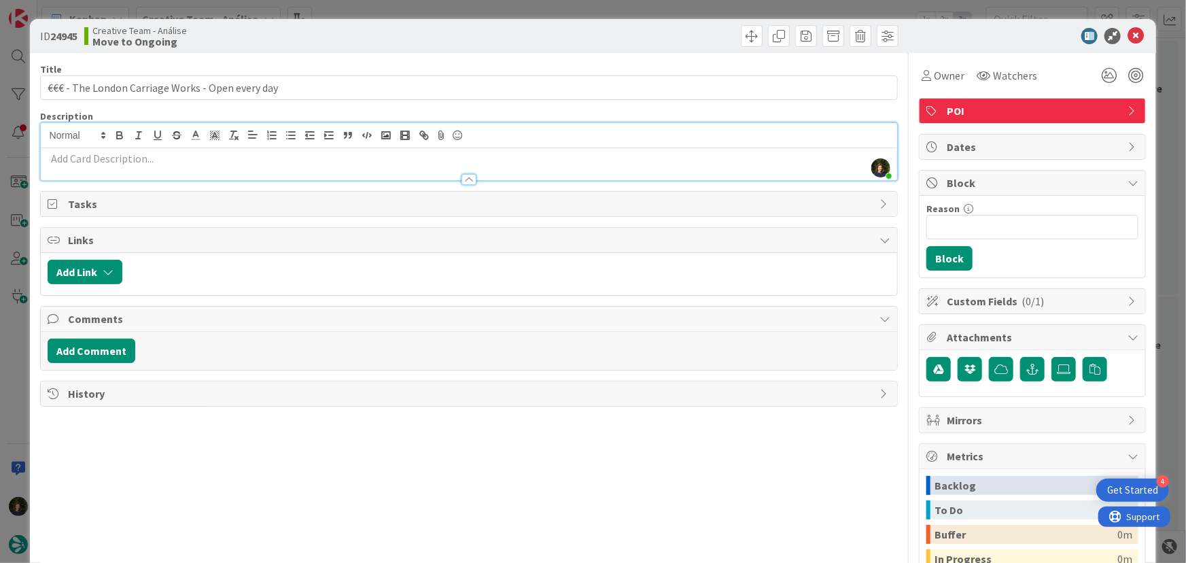
click at [232, 162] on p at bounding box center [469, 159] width 843 height 16
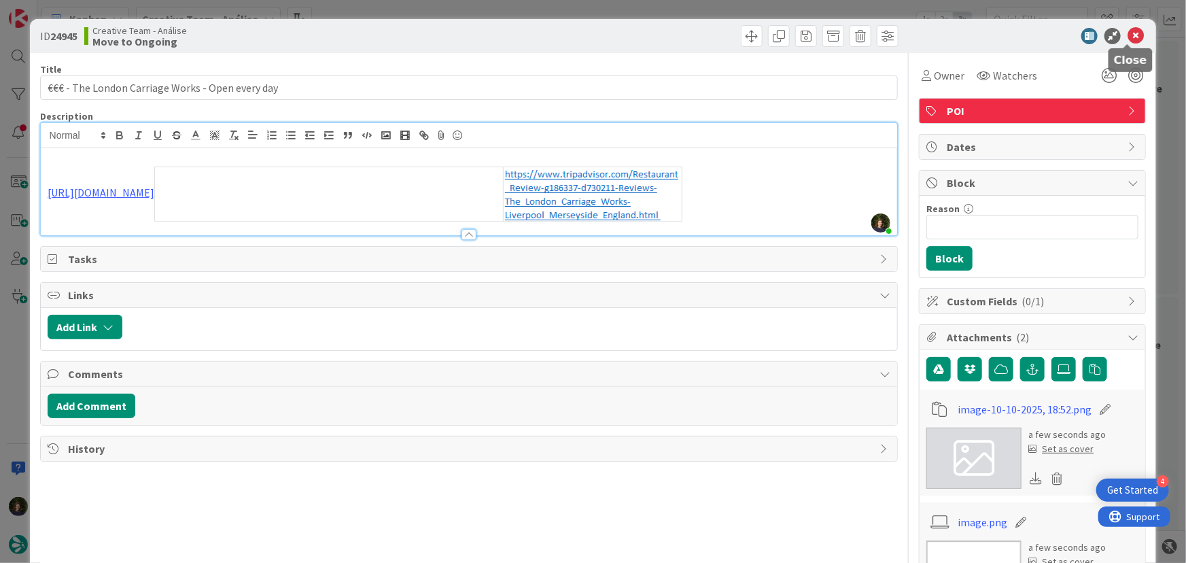
click at [1128, 35] on icon at bounding box center [1136, 36] width 16 height 16
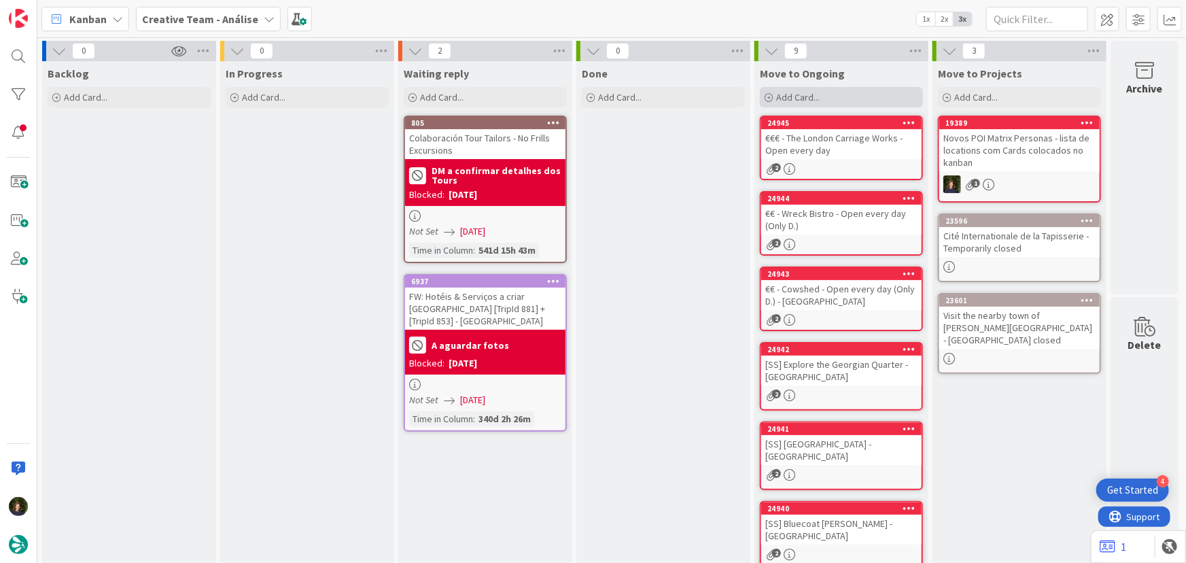
click at [792, 100] on span "Add Card..." at bounding box center [797, 97] width 43 height 12
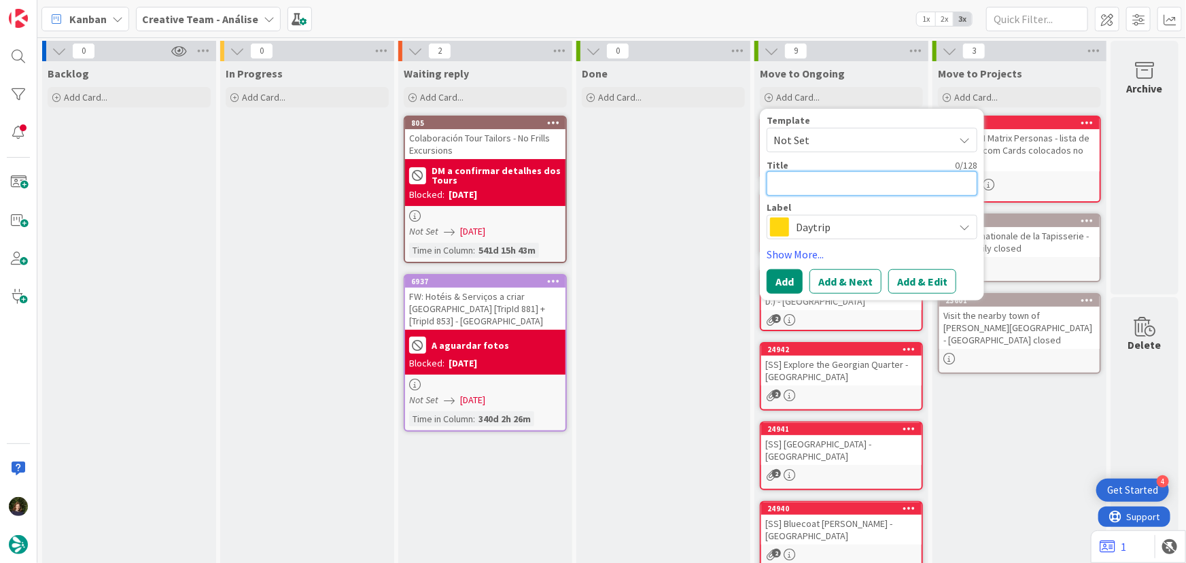
click at [811, 184] on textarea at bounding box center [872, 183] width 211 height 24
paste textarea "€ - Papillion - Open every day"
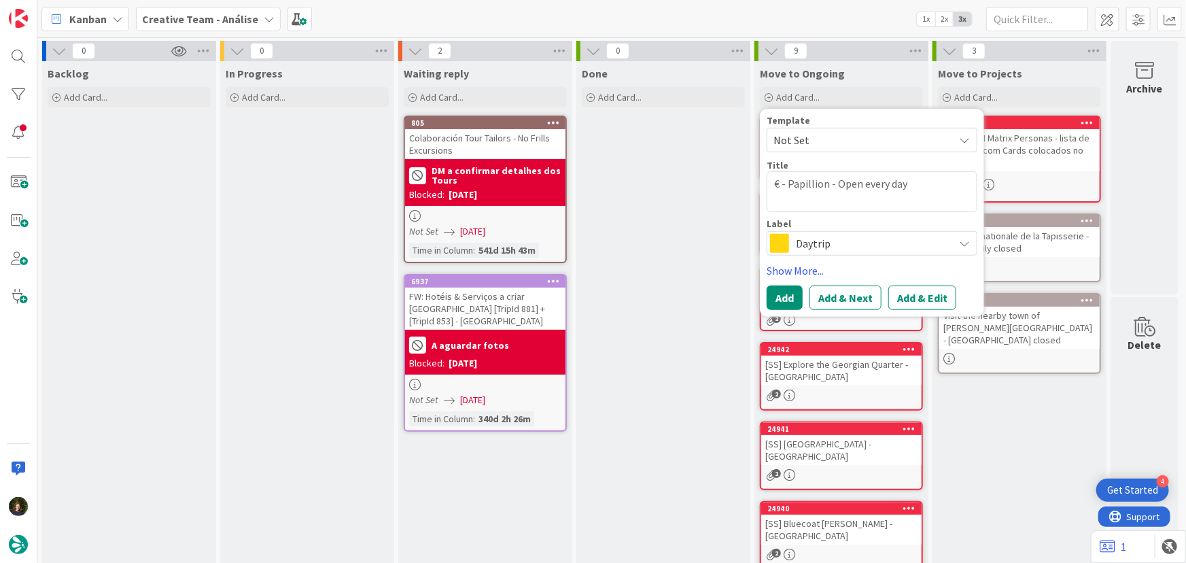
click at [808, 237] on span "Daytrip" at bounding box center [871, 243] width 151 height 19
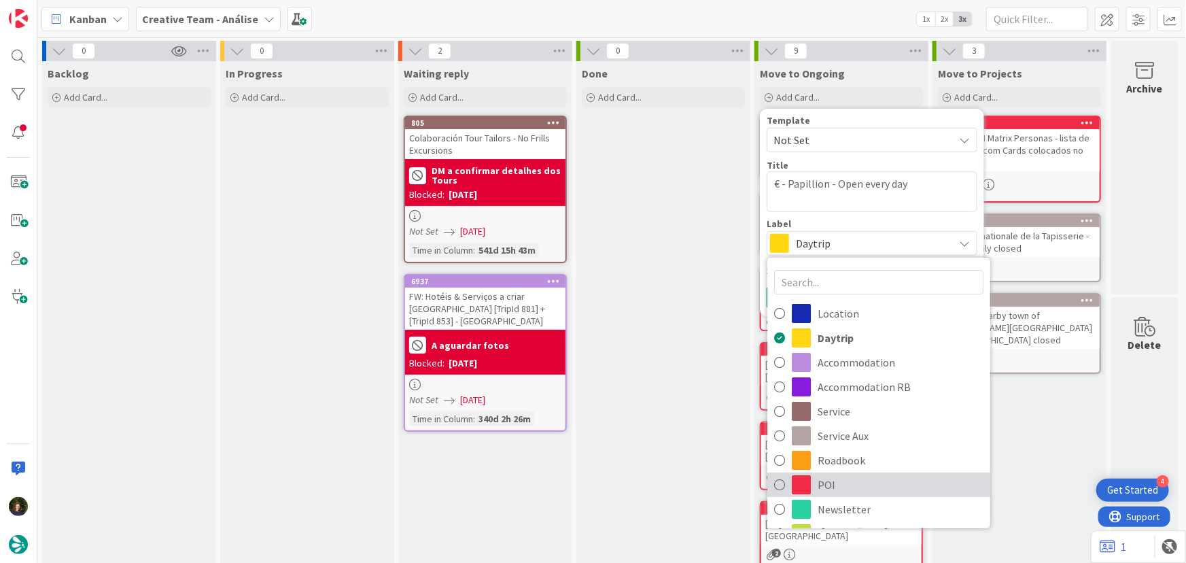
click at [864, 484] on span "POI" at bounding box center [901, 484] width 166 height 20
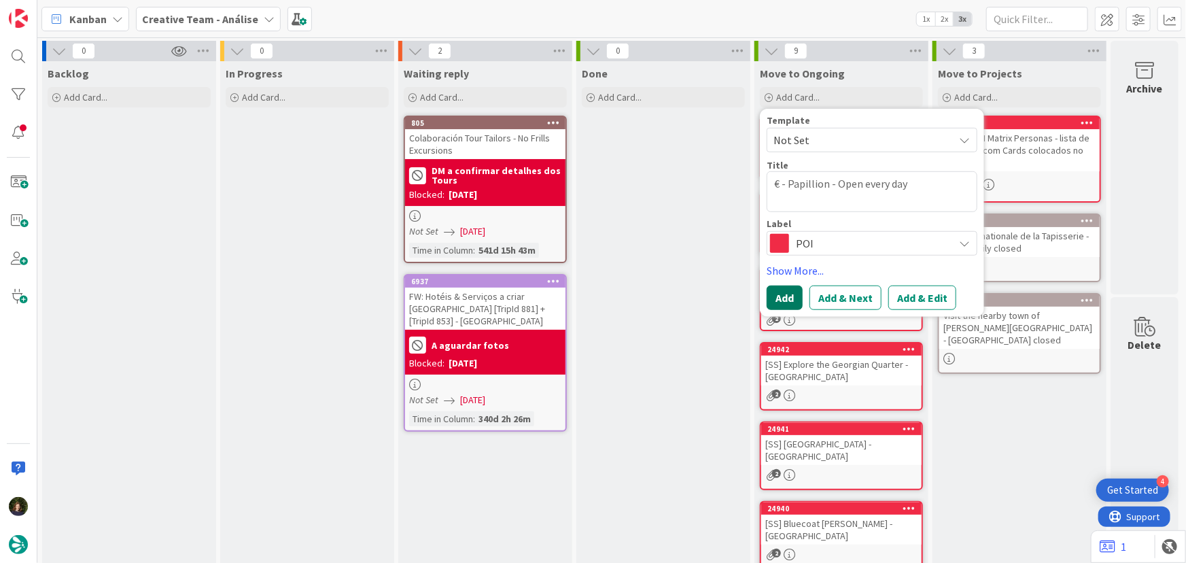
click at [787, 298] on button "Add" at bounding box center [785, 297] width 36 height 24
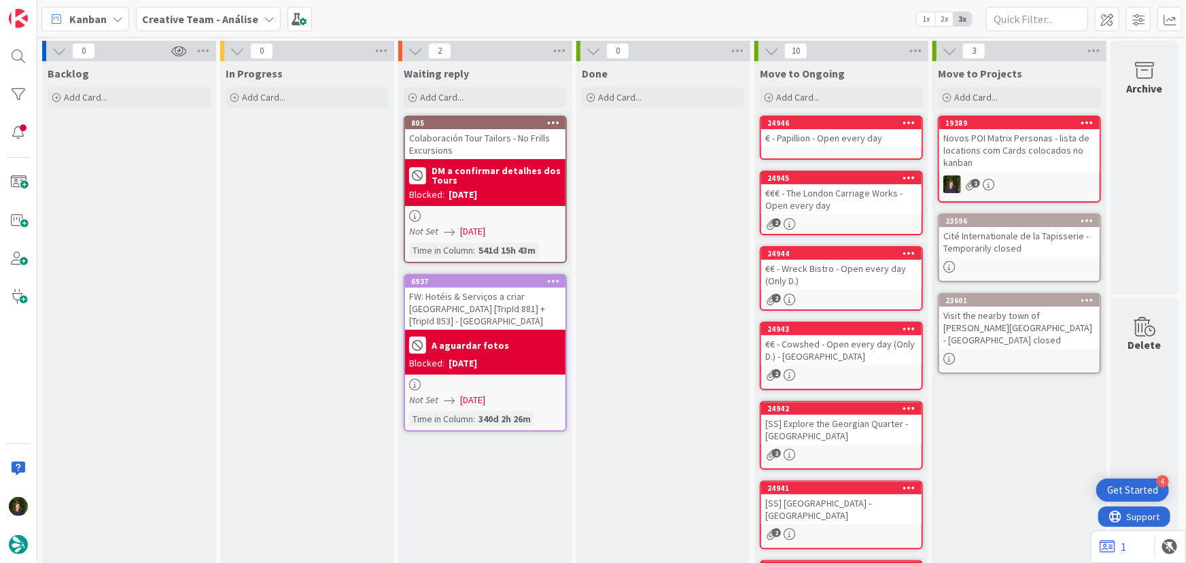
click at [784, 147] on div "24946 € - Papillion - Open every day" at bounding box center [841, 138] width 163 height 44
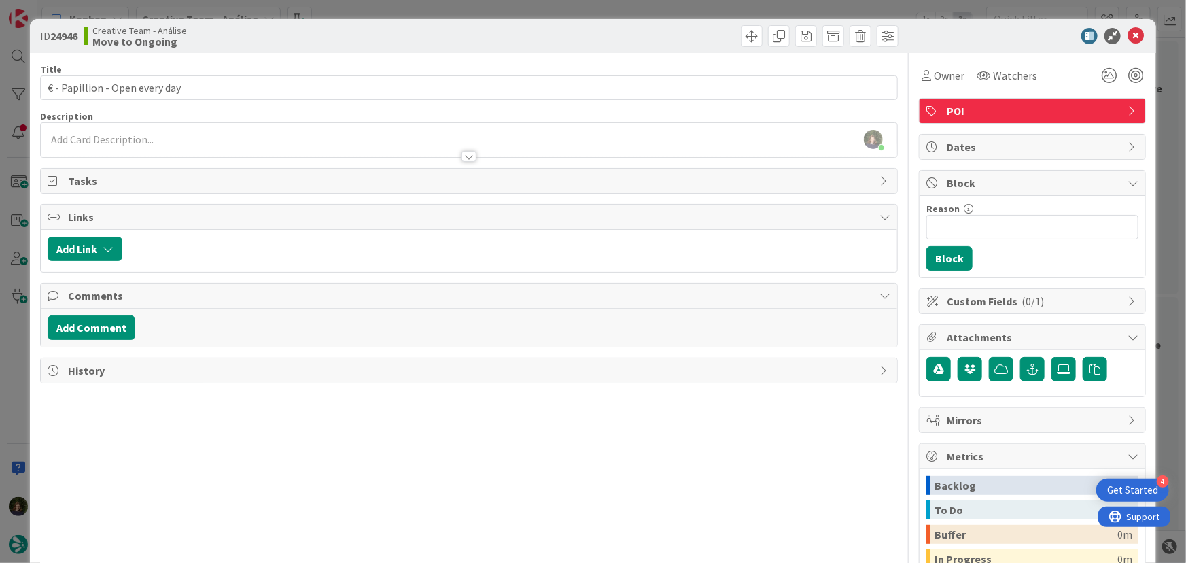
click at [125, 141] on div "Margarida Carvalho just joined" at bounding box center [469, 140] width 857 height 34
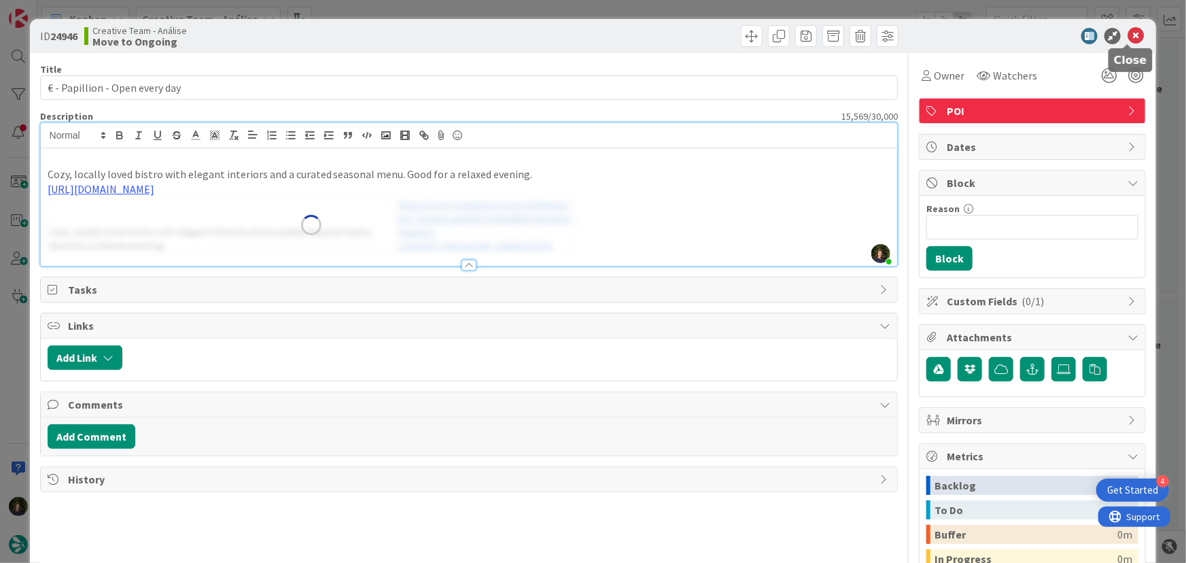
click at [1131, 40] on icon at bounding box center [1136, 36] width 16 height 16
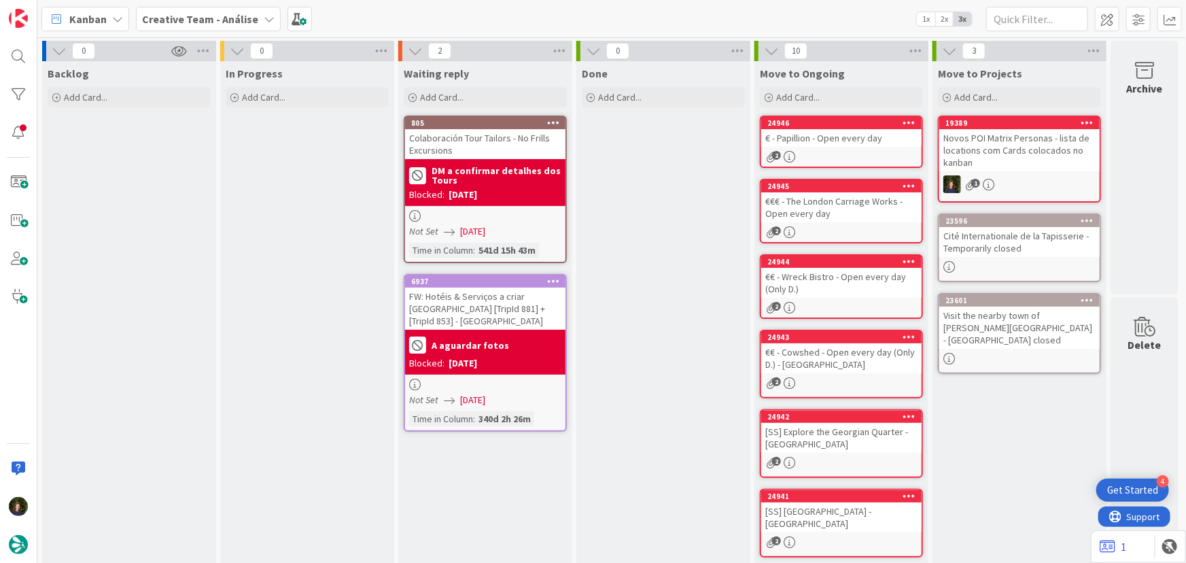
click at [830, 109] on div "Move to Ongoing Add Card... Template Not Set Title 0 / 128 Label Daytrip Locati…" at bounding box center [841, 85] width 174 height 49
click at [825, 100] on div "Add Card..." at bounding box center [841, 97] width 163 height 20
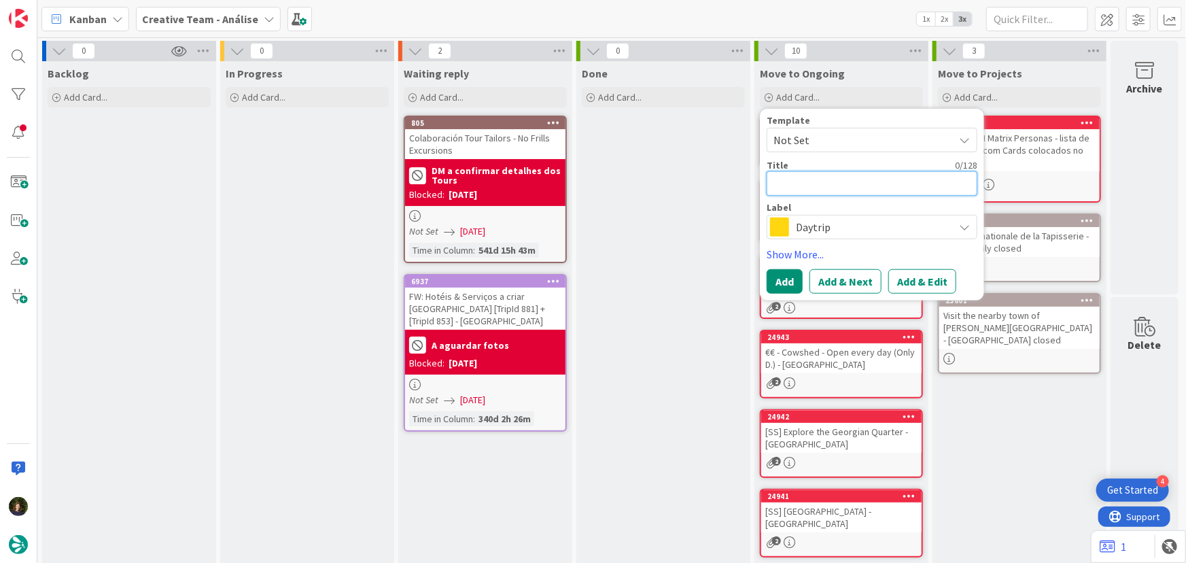
paste textarea "€€ - Cargo Seafood - Closed Mon (Only D.)"
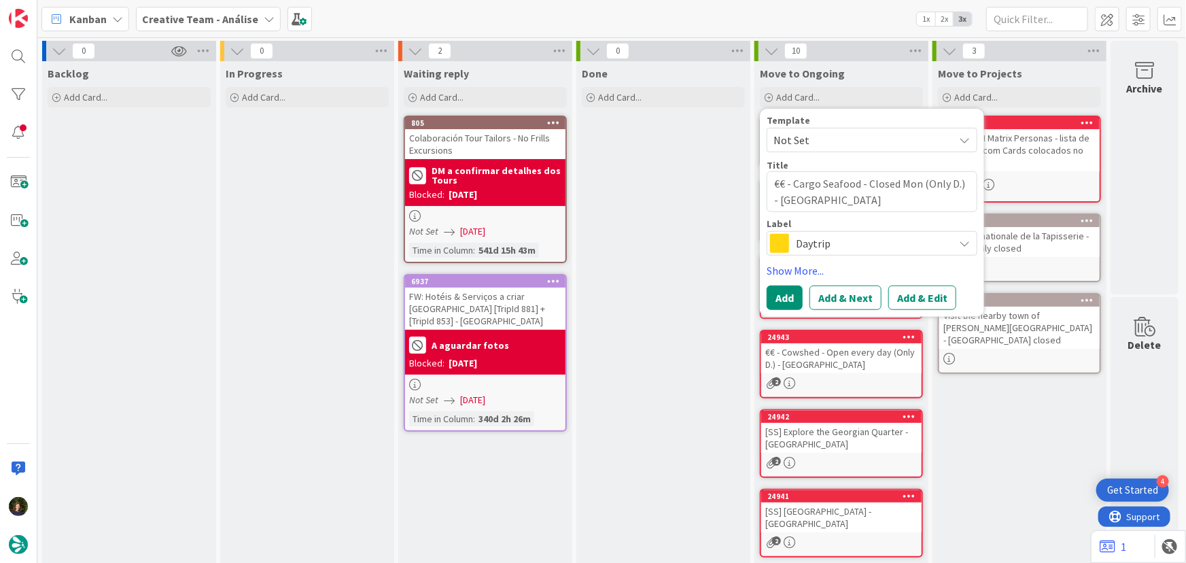
click at [824, 251] on span "Daytrip" at bounding box center [871, 243] width 151 height 19
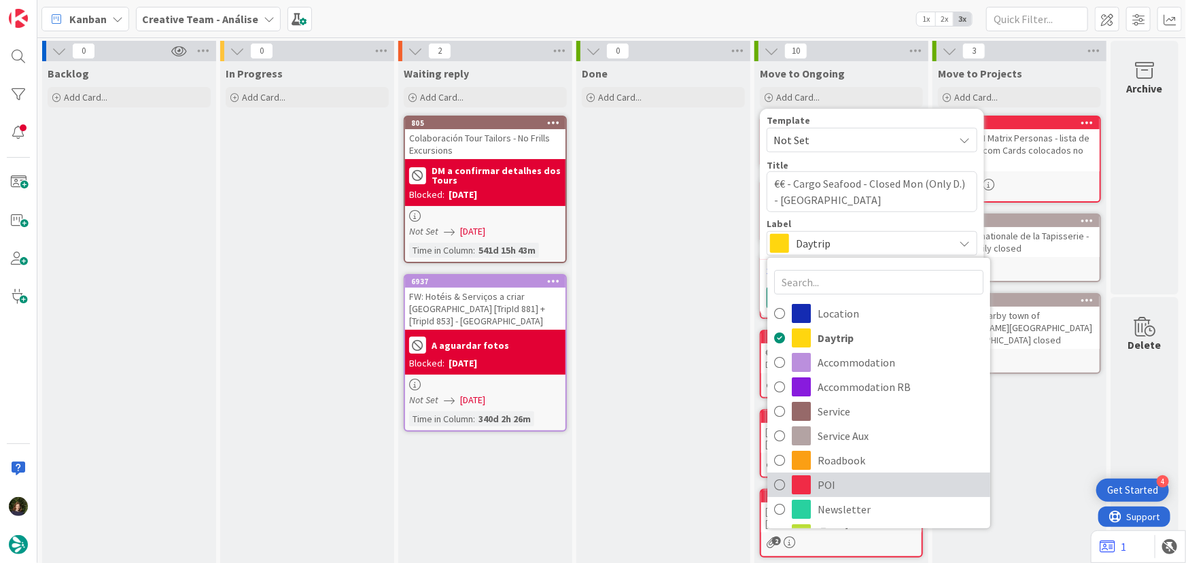
click at [828, 483] on span "POI" at bounding box center [901, 484] width 166 height 20
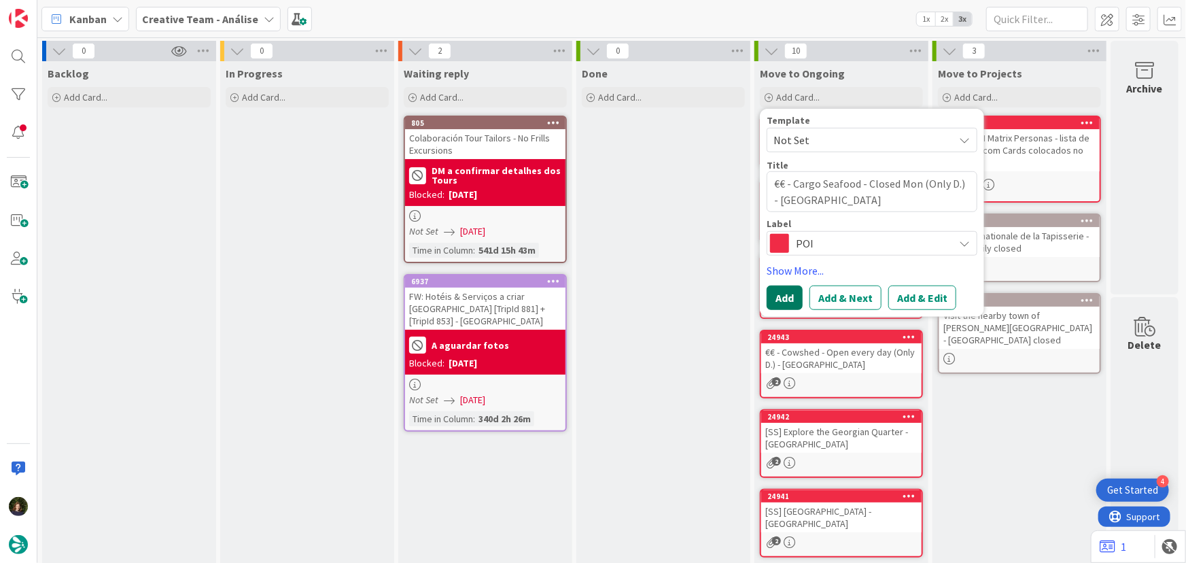
click at [783, 299] on button "Add" at bounding box center [785, 297] width 36 height 24
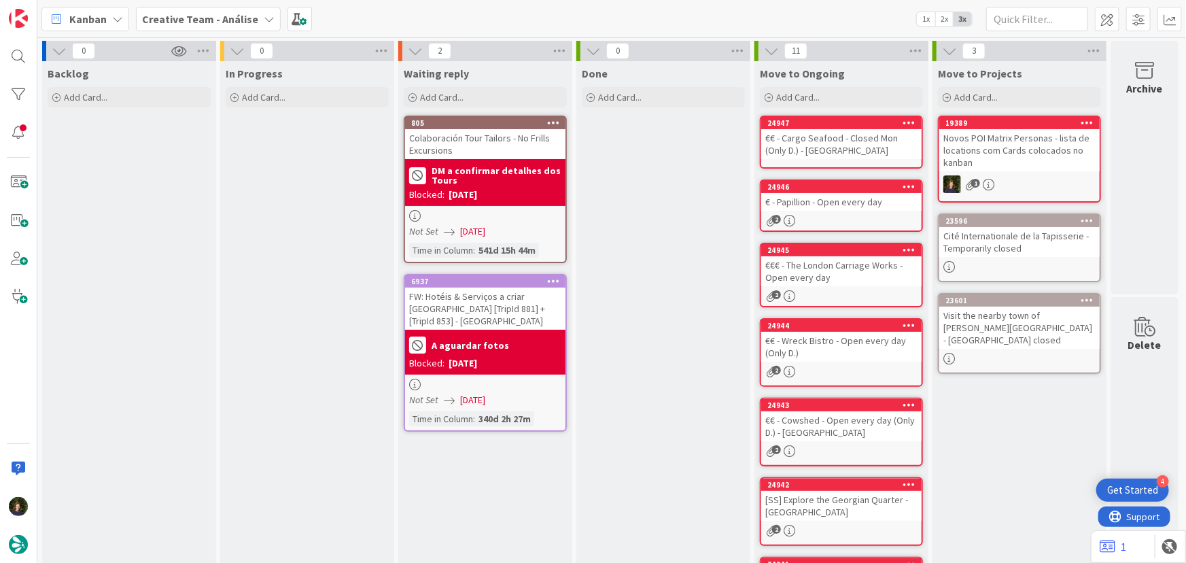
click at [838, 217] on div "2" at bounding box center [841, 221] width 160 height 12
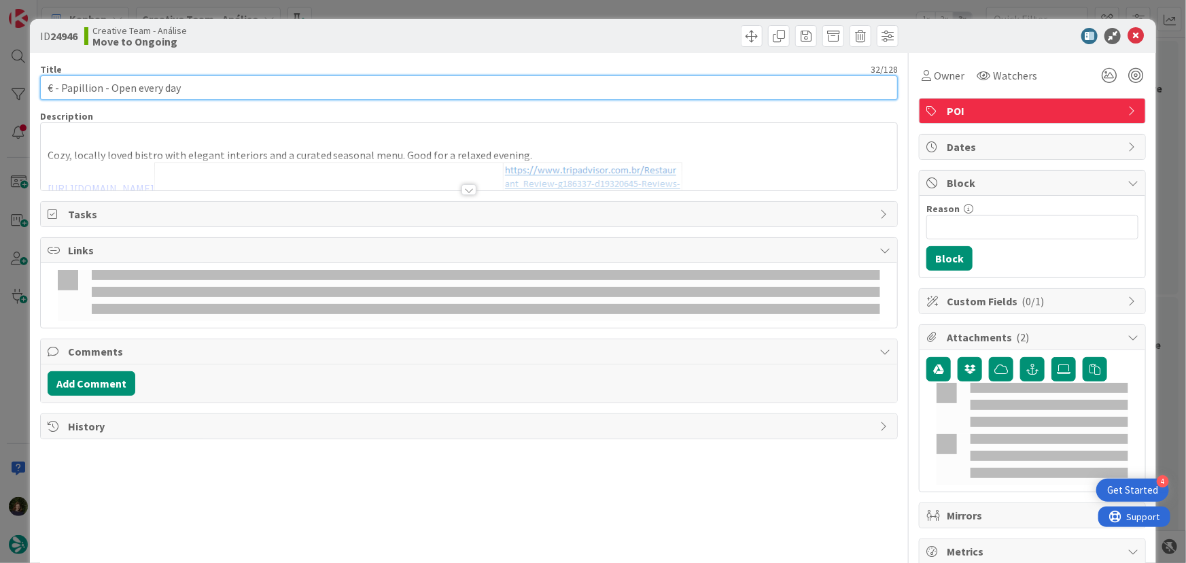
click at [225, 87] on input "€ - Papillion - Open every day" at bounding box center [469, 87] width 858 height 24
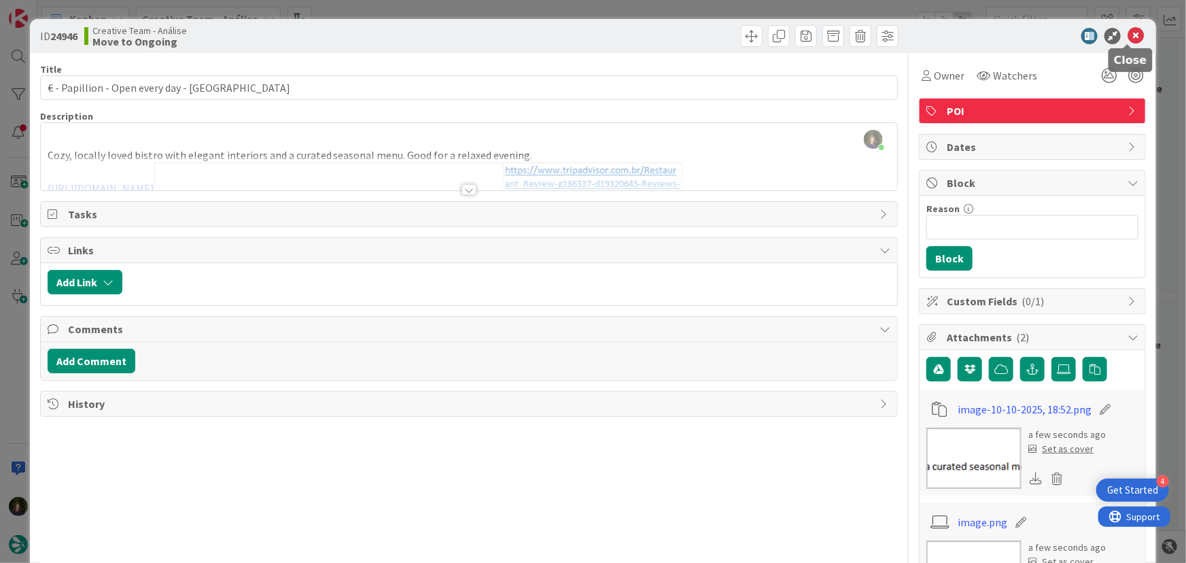
click at [1128, 31] on icon at bounding box center [1136, 36] width 16 height 16
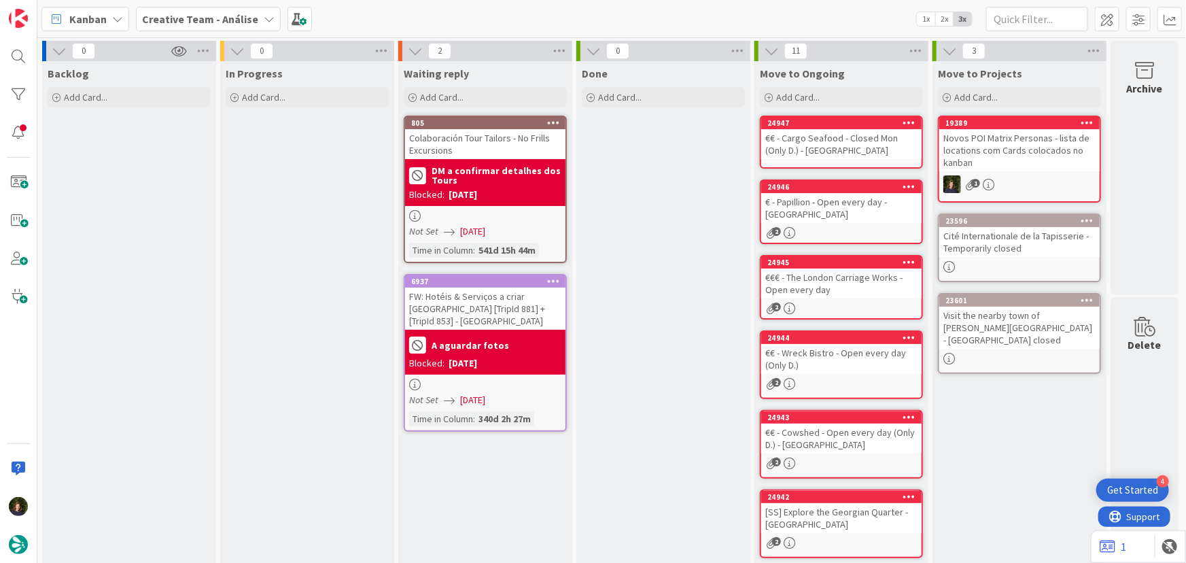
click at [820, 292] on div "€€€ - The London Carriage Works - Open every day" at bounding box center [841, 283] width 160 height 30
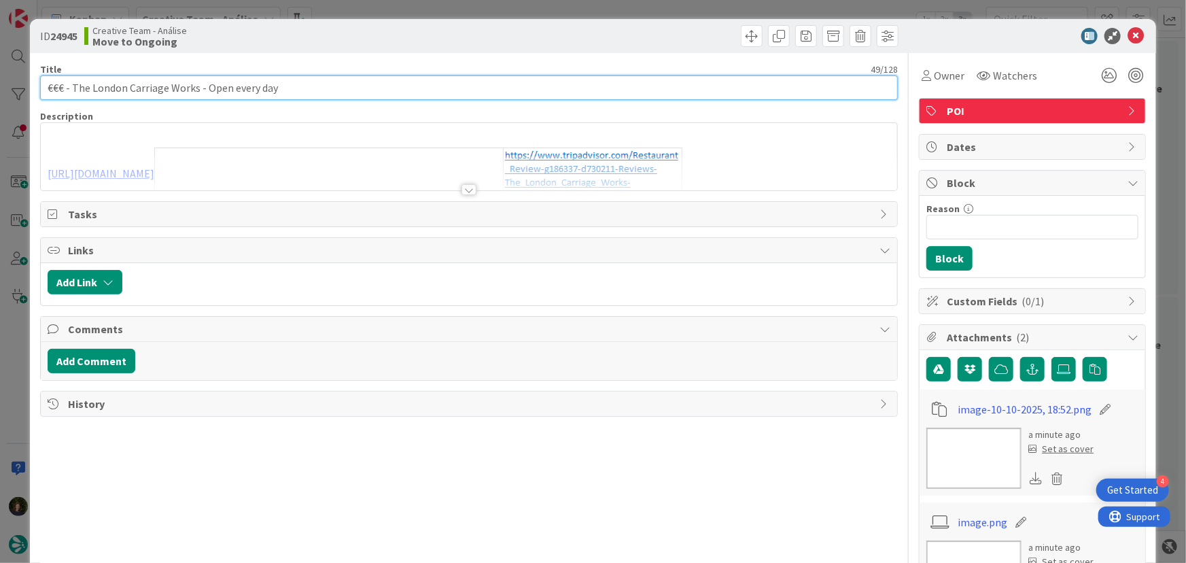
click at [343, 82] on input "€€€ - The London Carriage Works - Open every day" at bounding box center [469, 87] width 858 height 24
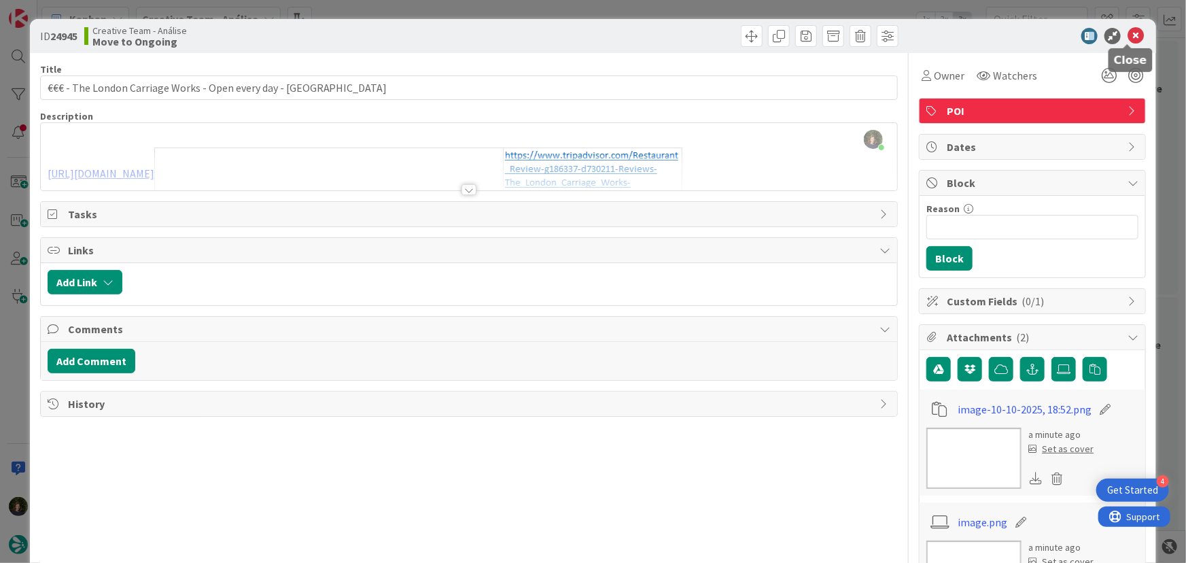
click at [1128, 38] on icon at bounding box center [1136, 36] width 16 height 16
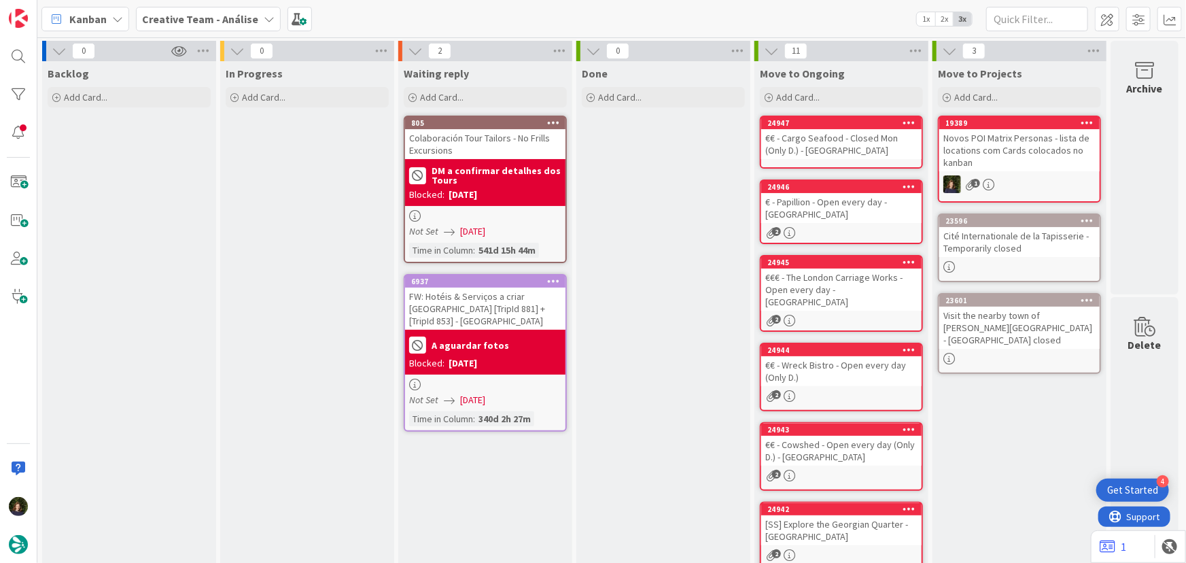
click at [843, 366] on div "€€ - Wreck Bistro - Open every day (Only D.)" at bounding box center [841, 371] width 160 height 30
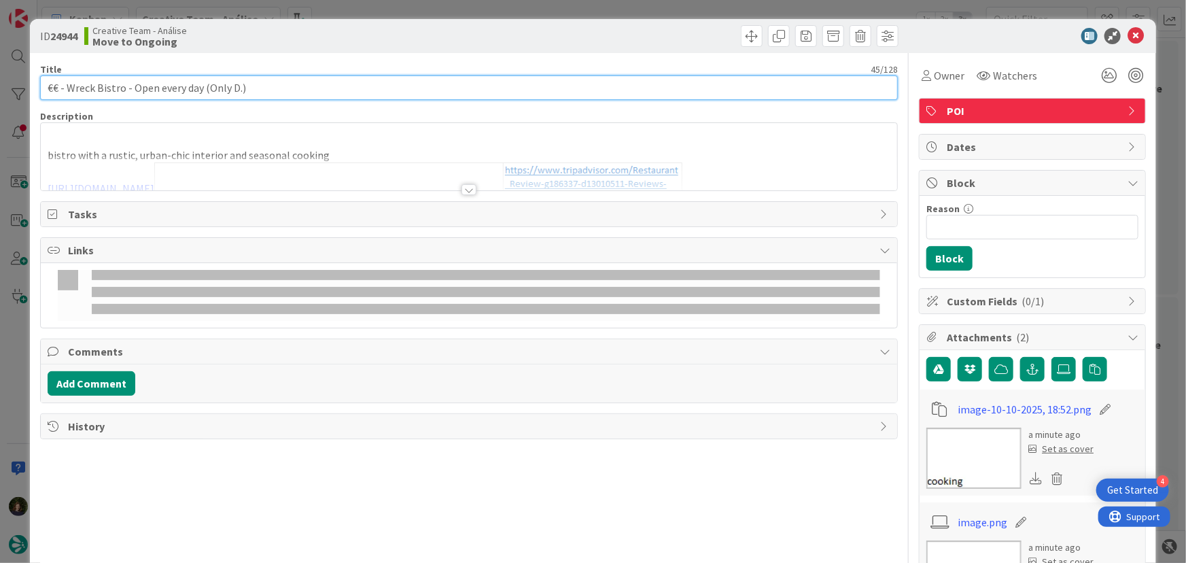
click at [275, 86] on input "€€ - Wreck Bistro - Open every day (Only D.)" at bounding box center [469, 87] width 858 height 24
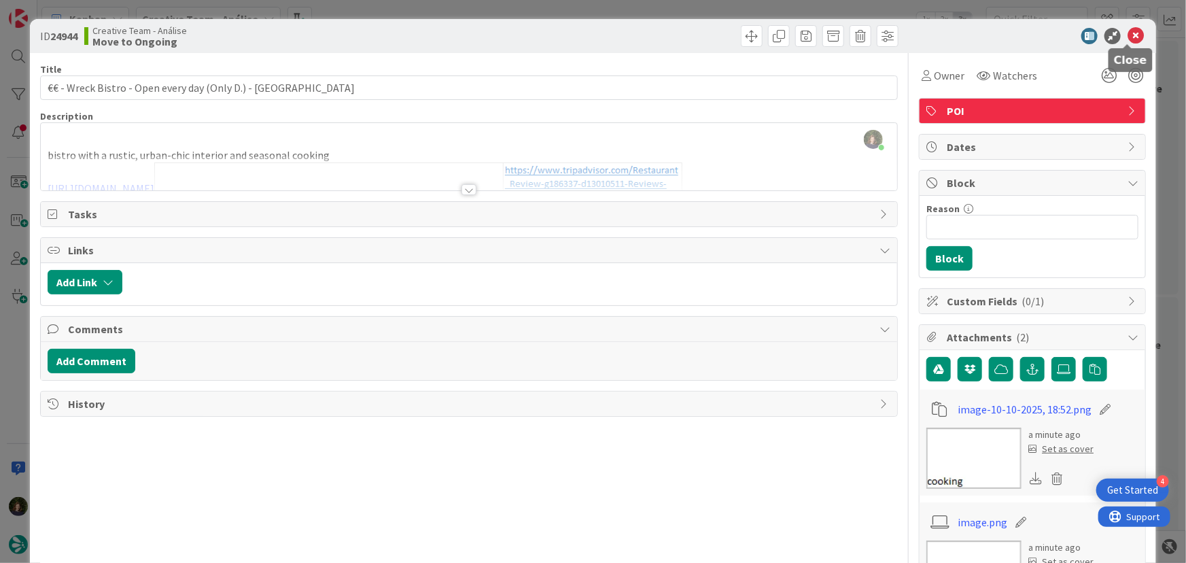
click at [1128, 34] on icon at bounding box center [1136, 36] width 16 height 16
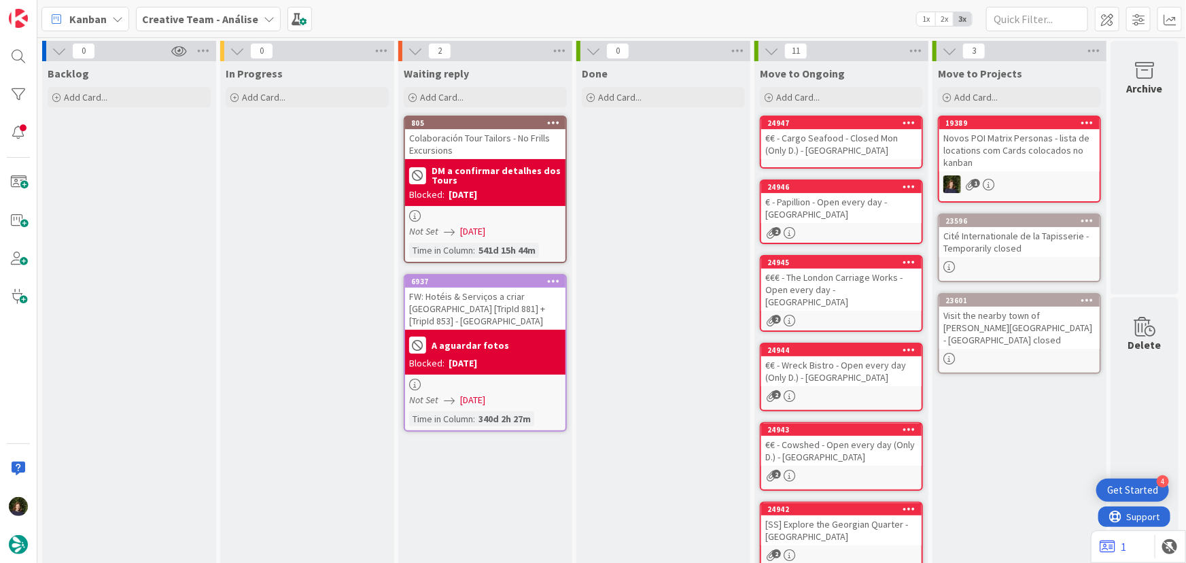
click at [477, 188] on div "[DATE]" at bounding box center [463, 195] width 29 height 14
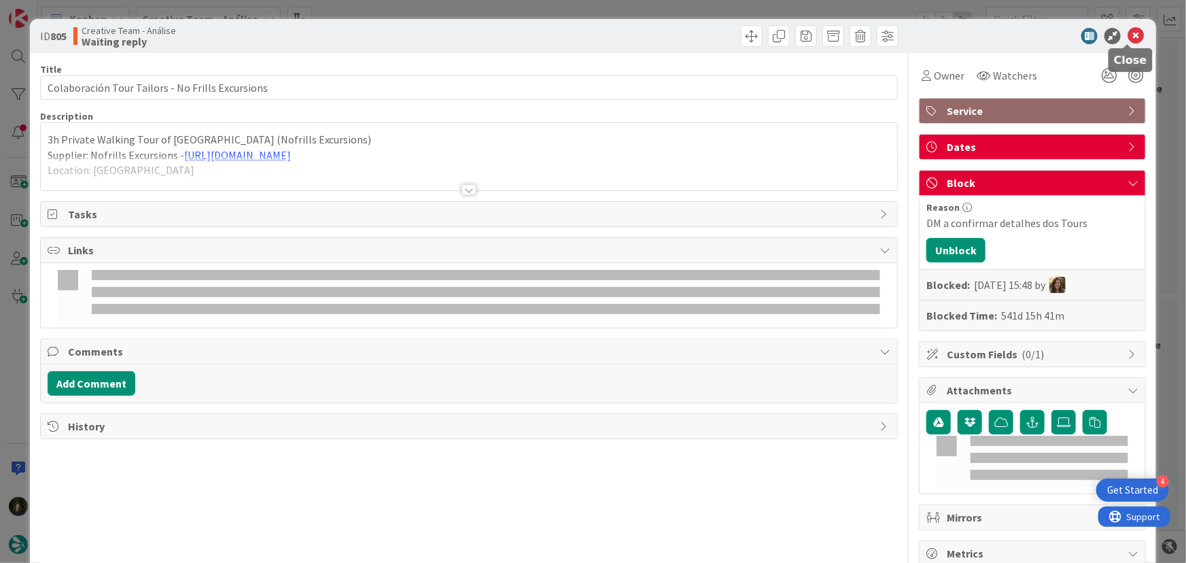
click at [1128, 36] on icon at bounding box center [1136, 36] width 16 height 16
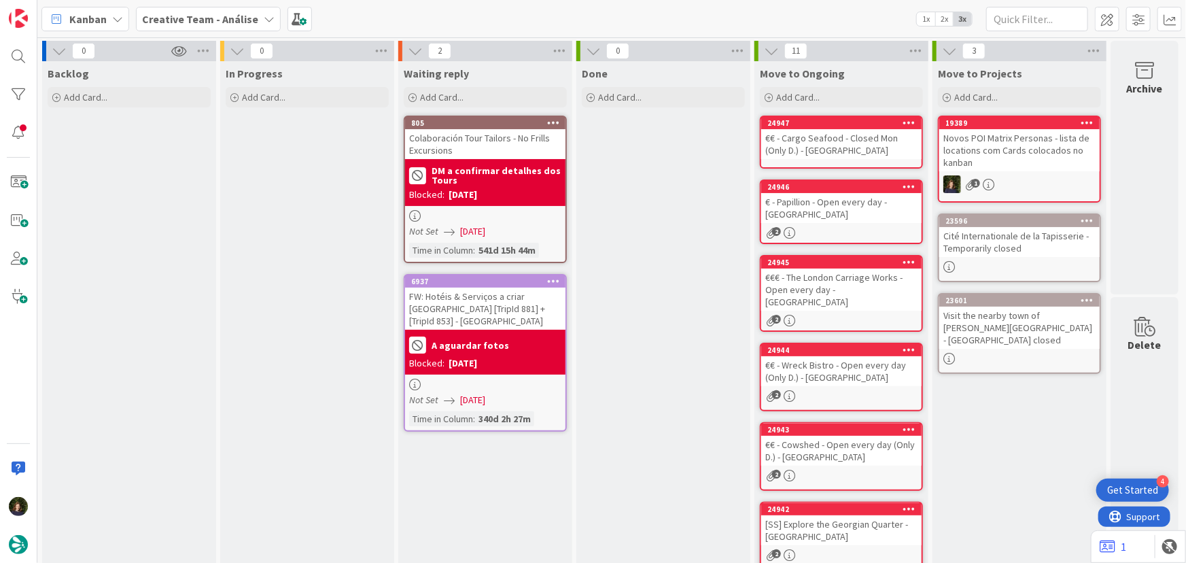
click at [1007, 162] on div "Novos POI Matrix Personas - lista de locations com Cards colocados no kanban" at bounding box center [1019, 150] width 160 height 42
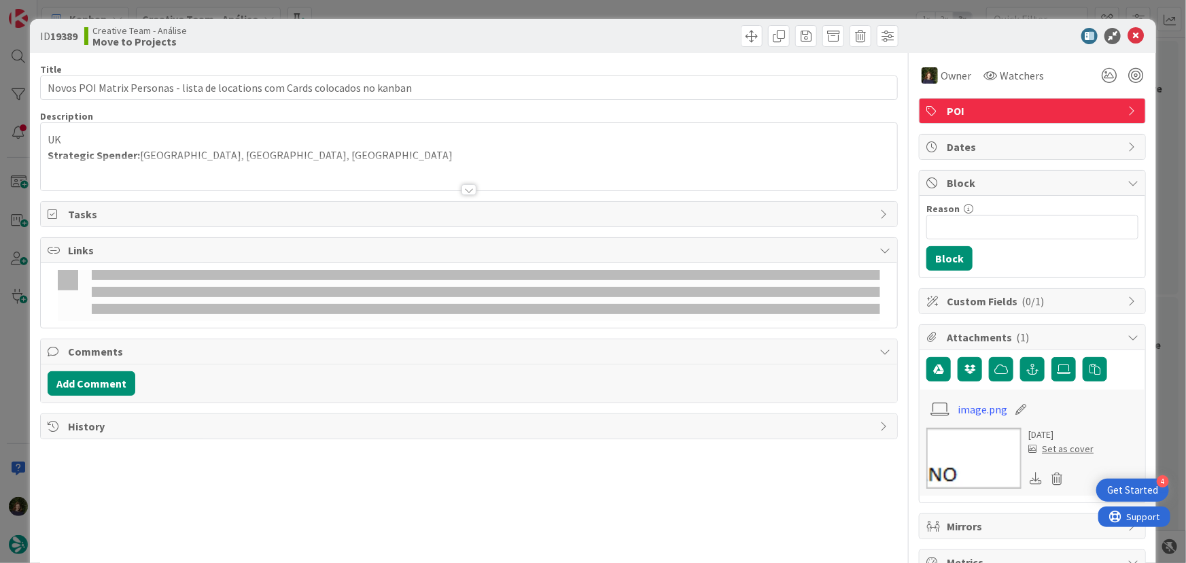
click at [262, 158] on div at bounding box center [469, 173] width 857 height 35
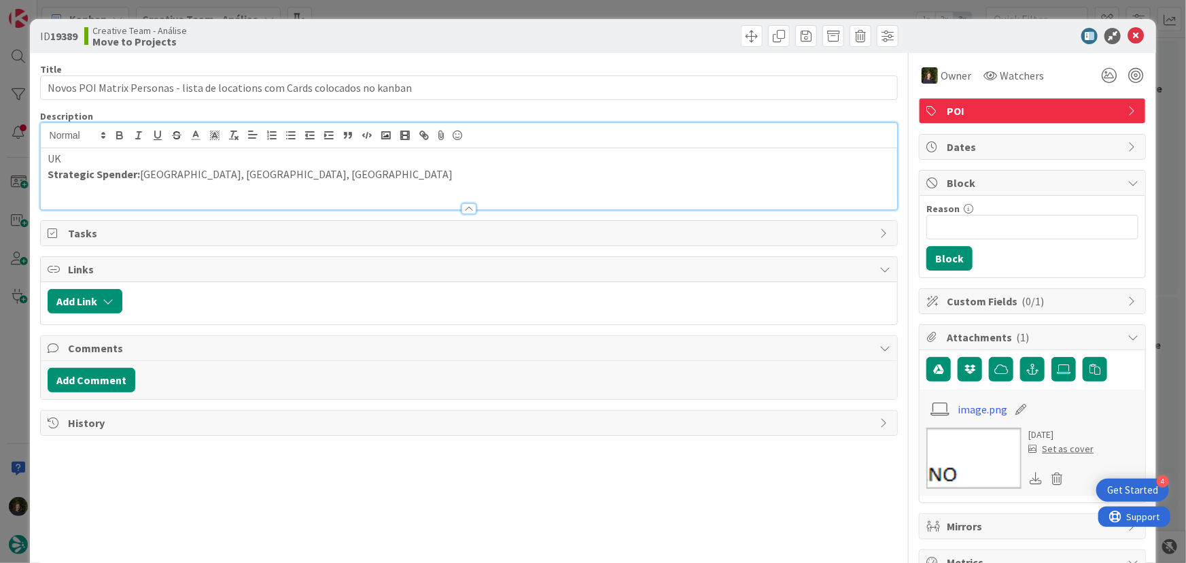
click at [286, 175] on p "Strategic Spender: London, Bath, Cambridge" at bounding box center [469, 175] width 843 height 16
click at [1131, 33] on icon at bounding box center [1136, 36] width 16 height 16
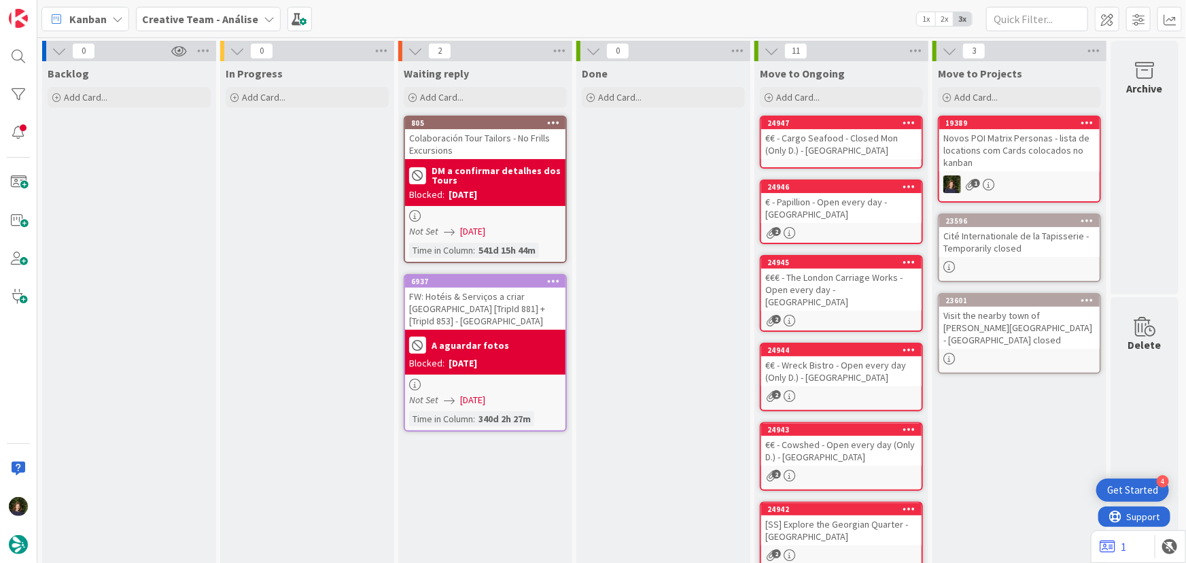
click at [191, 22] on b "Creative Team - Análise" at bounding box center [200, 19] width 116 height 14
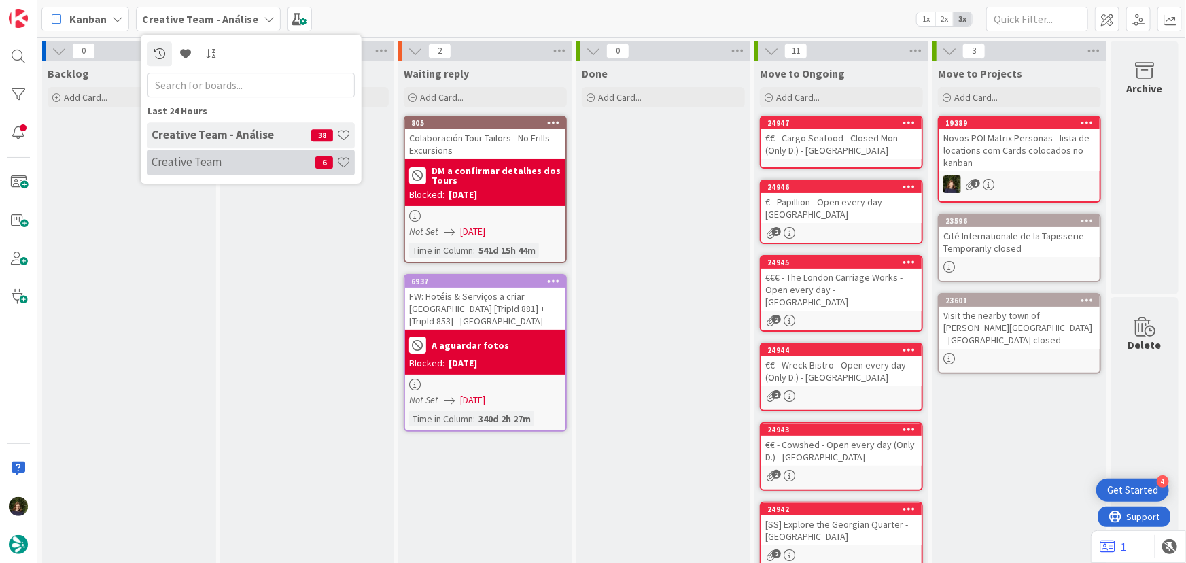
click at [204, 164] on h4 "Creative Team" at bounding box center [234, 162] width 164 height 14
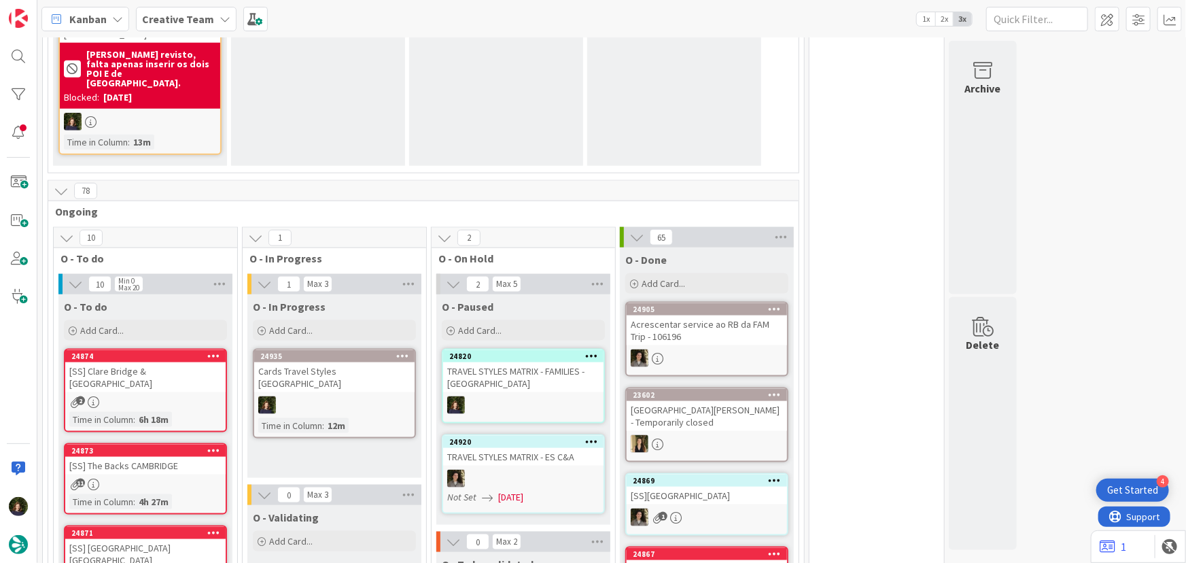
scroll to position [865, 0]
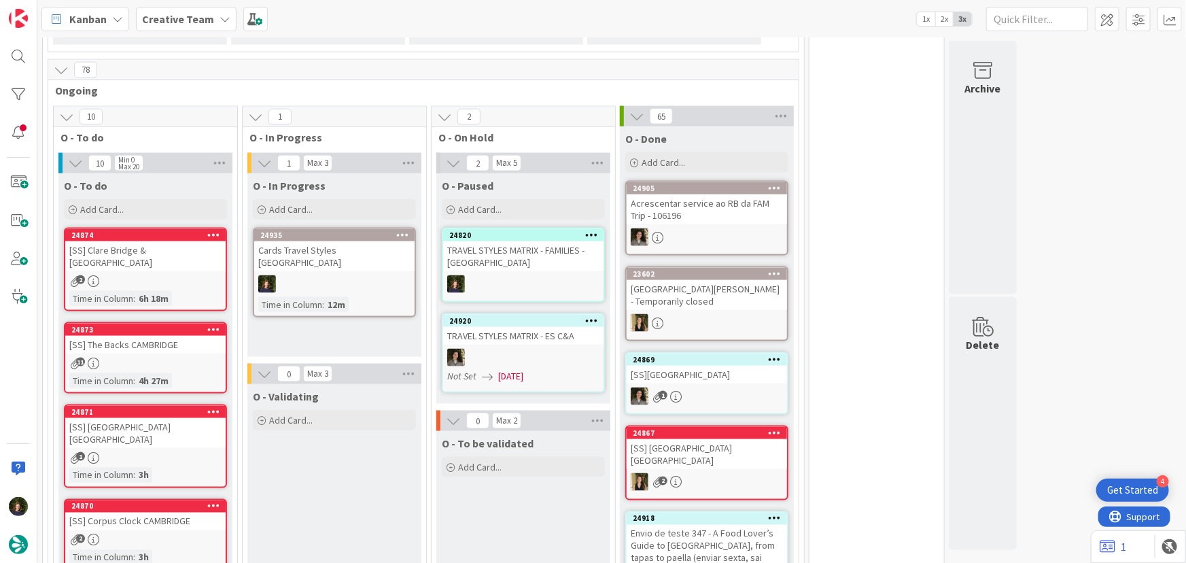
click at [300, 275] on div at bounding box center [334, 284] width 160 height 18
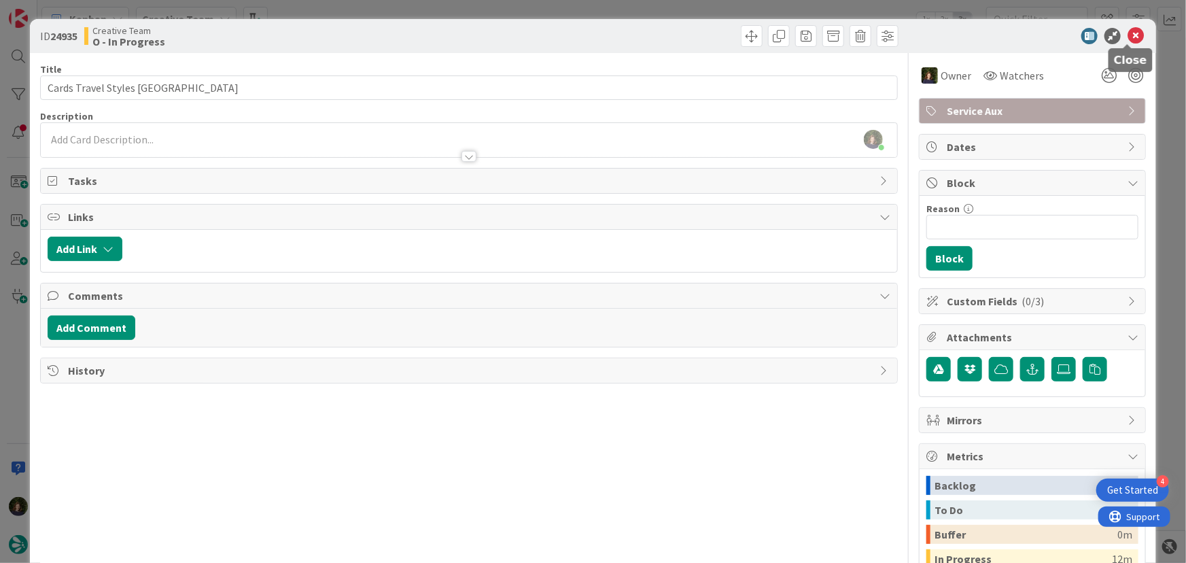
click at [1129, 40] on icon at bounding box center [1136, 36] width 16 height 16
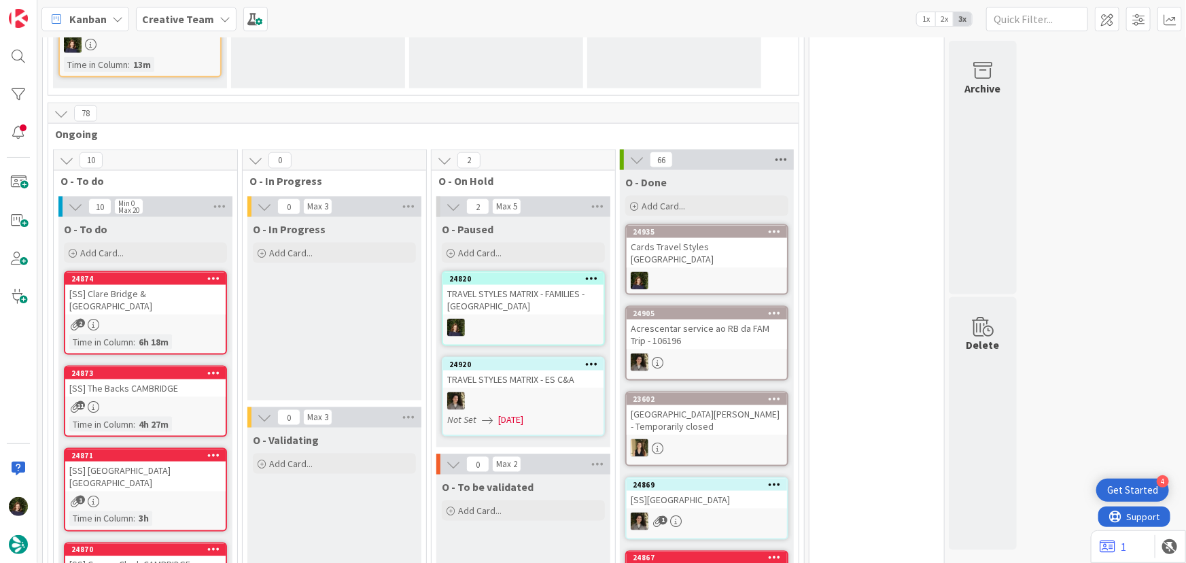
click at [778, 150] on icon at bounding box center [781, 160] width 18 height 20
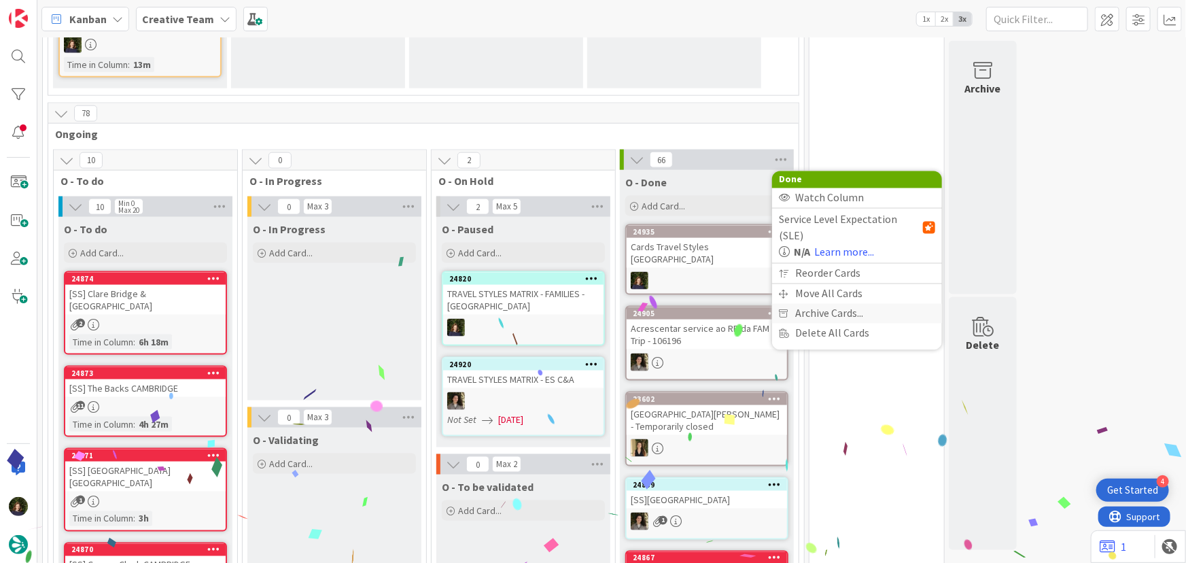
click at [839, 304] on span "Archive Cards..." at bounding box center [829, 314] width 68 height 20
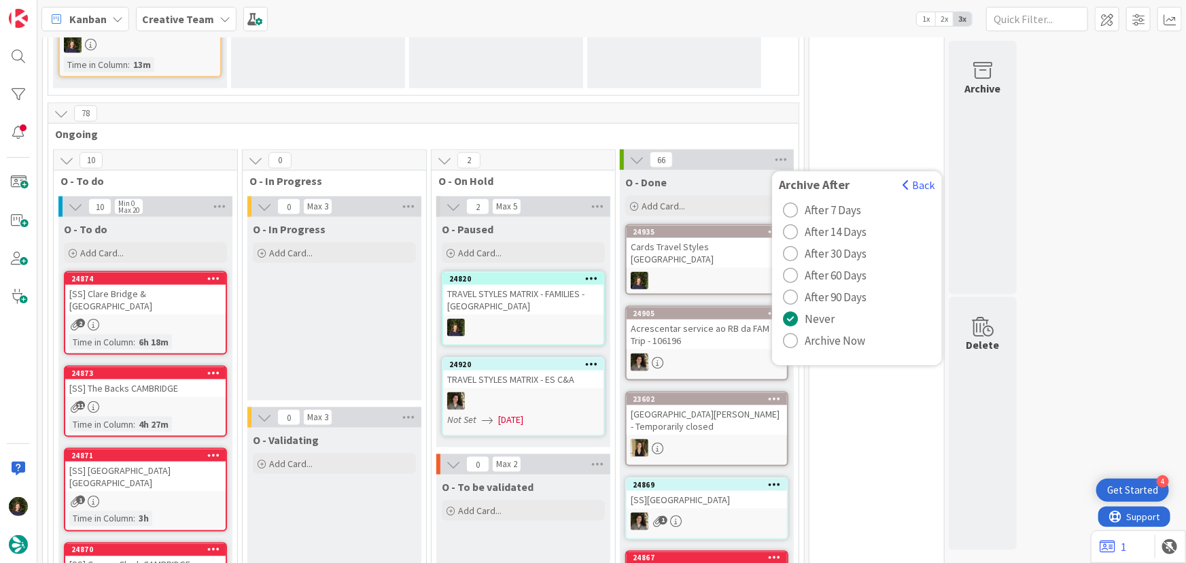
click at [839, 331] on span "Archive Now" at bounding box center [835, 341] width 60 height 20
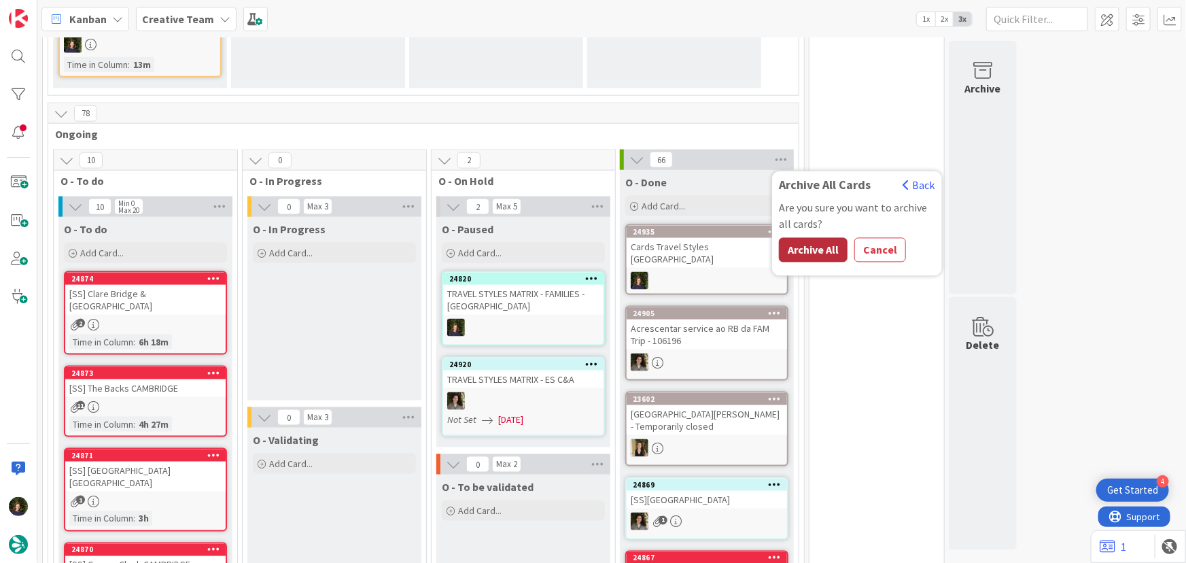
click at [814, 238] on button "Archive All" at bounding box center [813, 250] width 69 height 24
